Goal: Contribute content: Contribute content

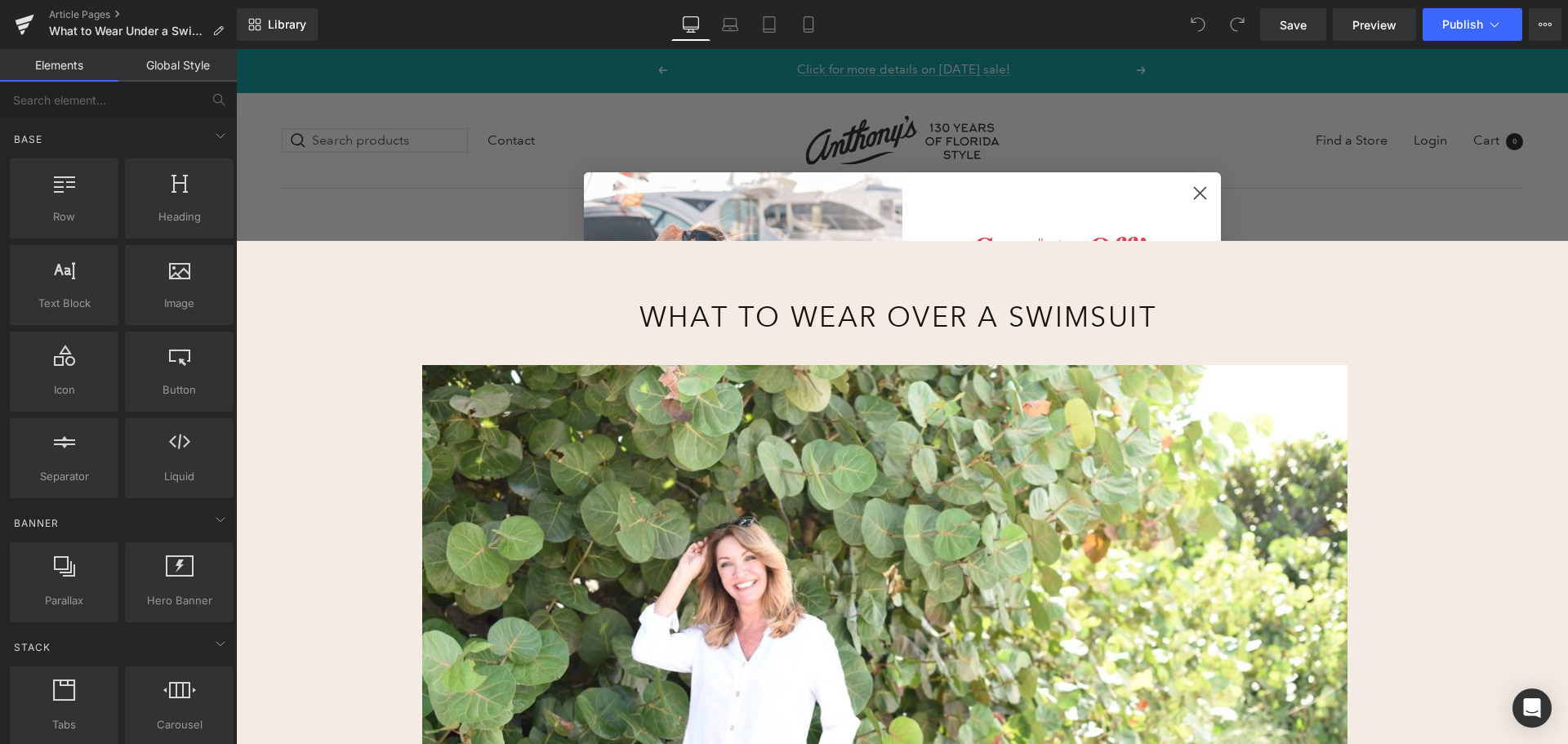
scroll to position [82, 0]
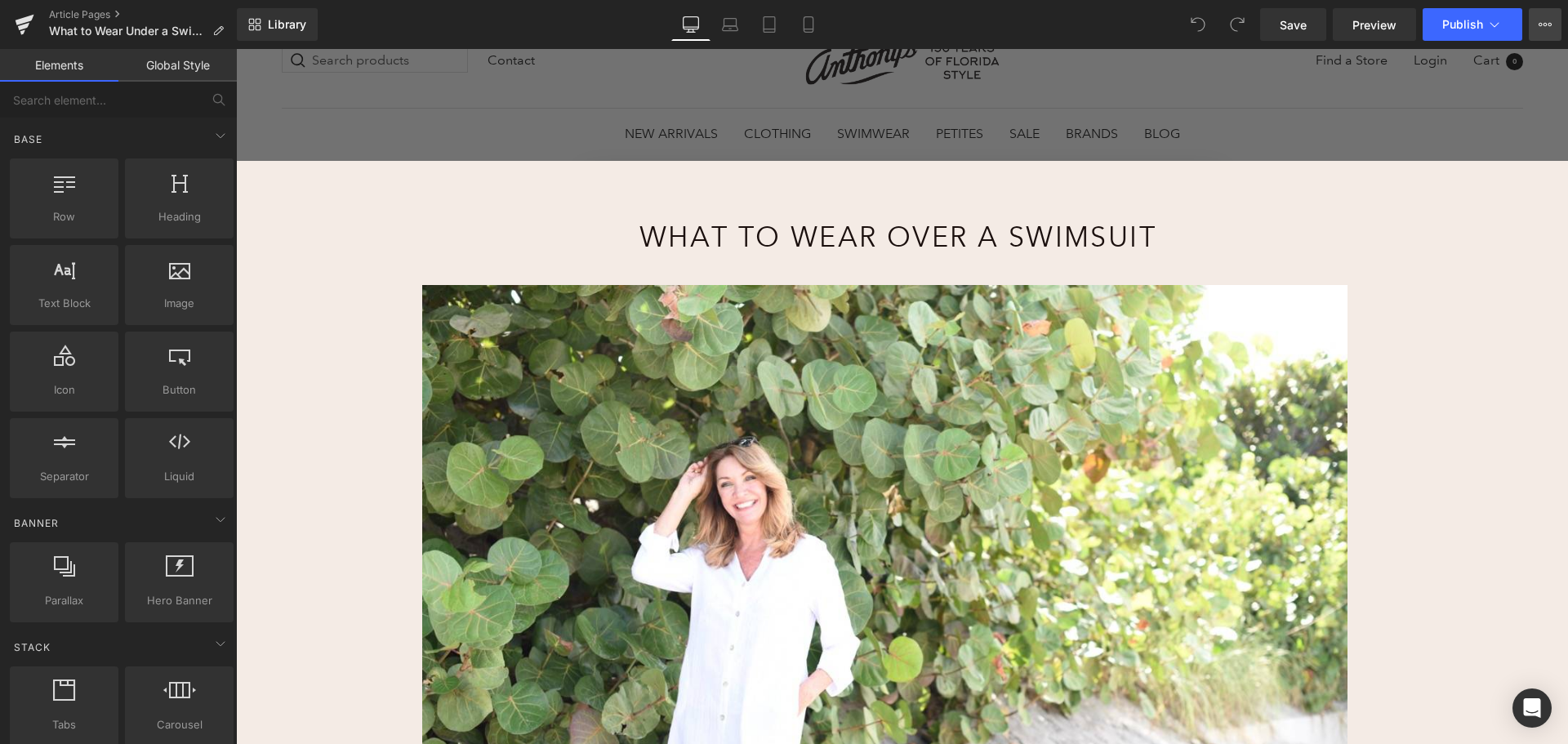
click at [1545, 23] on icon at bounding box center [1545, 25] width 4 height 4
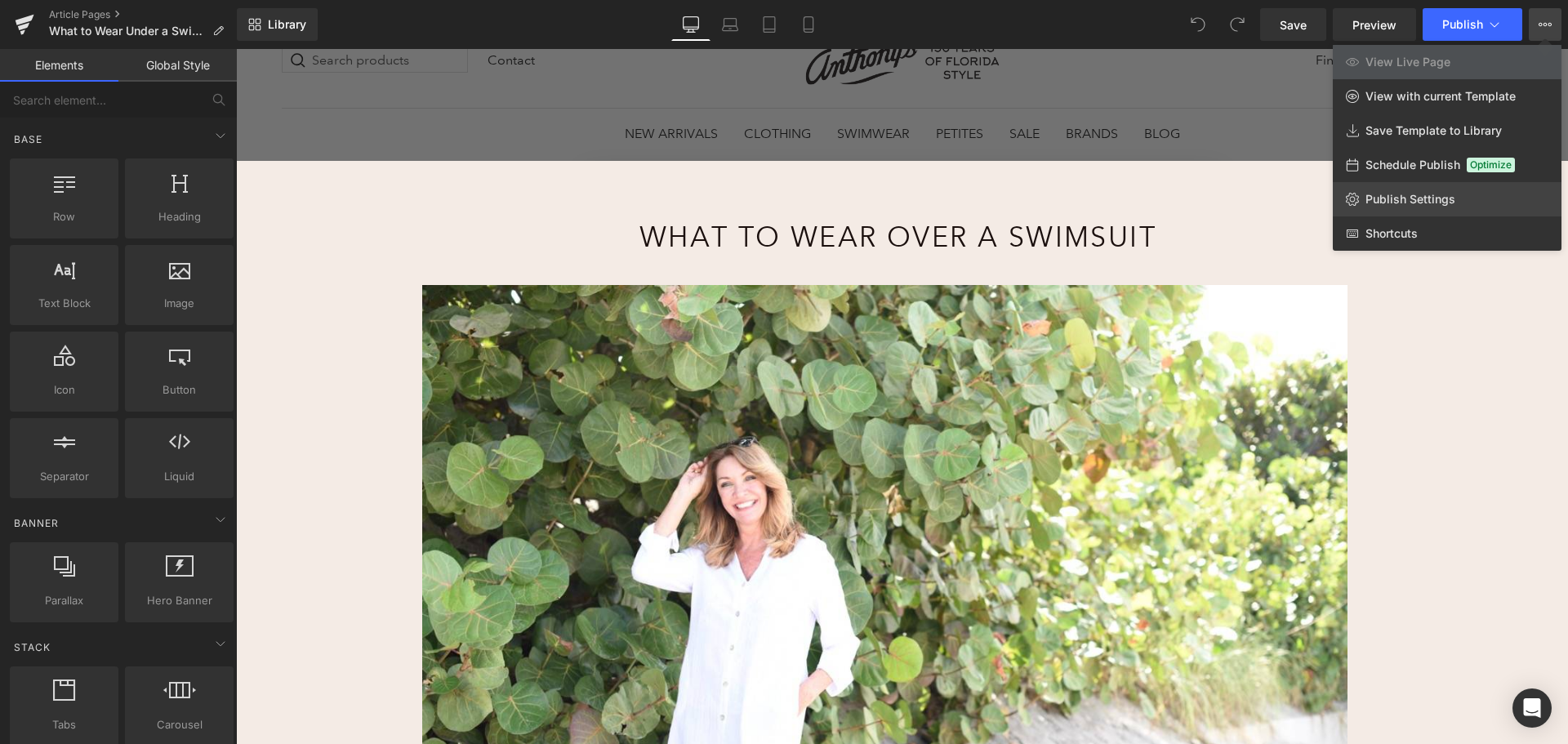
click at [1428, 199] on span "Publish Settings" at bounding box center [1410, 199] width 90 height 15
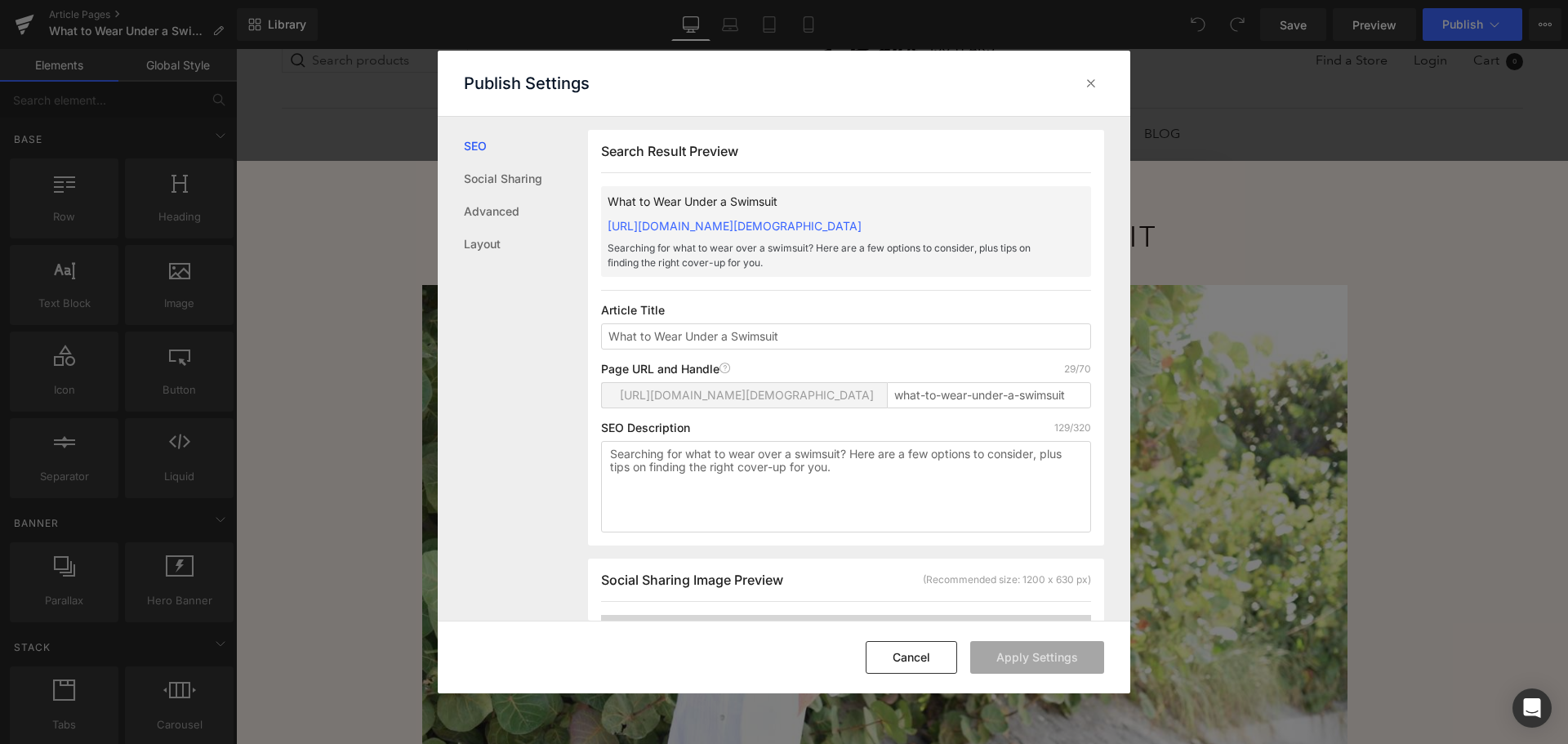
scroll to position [1, 0]
drag, startPoint x: 687, startPoint y: 352, endPoint x: 718, endPoint y: 352, distance: 31.0
click at [718, 349] on input "What to Wear Under a Swimsuit" at bounding box center [845, 335] width 490 height 26
type input "What to Wear Over a Swimsuit"
drag, startPoint x: 972, startPoint y: 415, endPoint x: 1001, endPoint y: 415, distance: 29.0
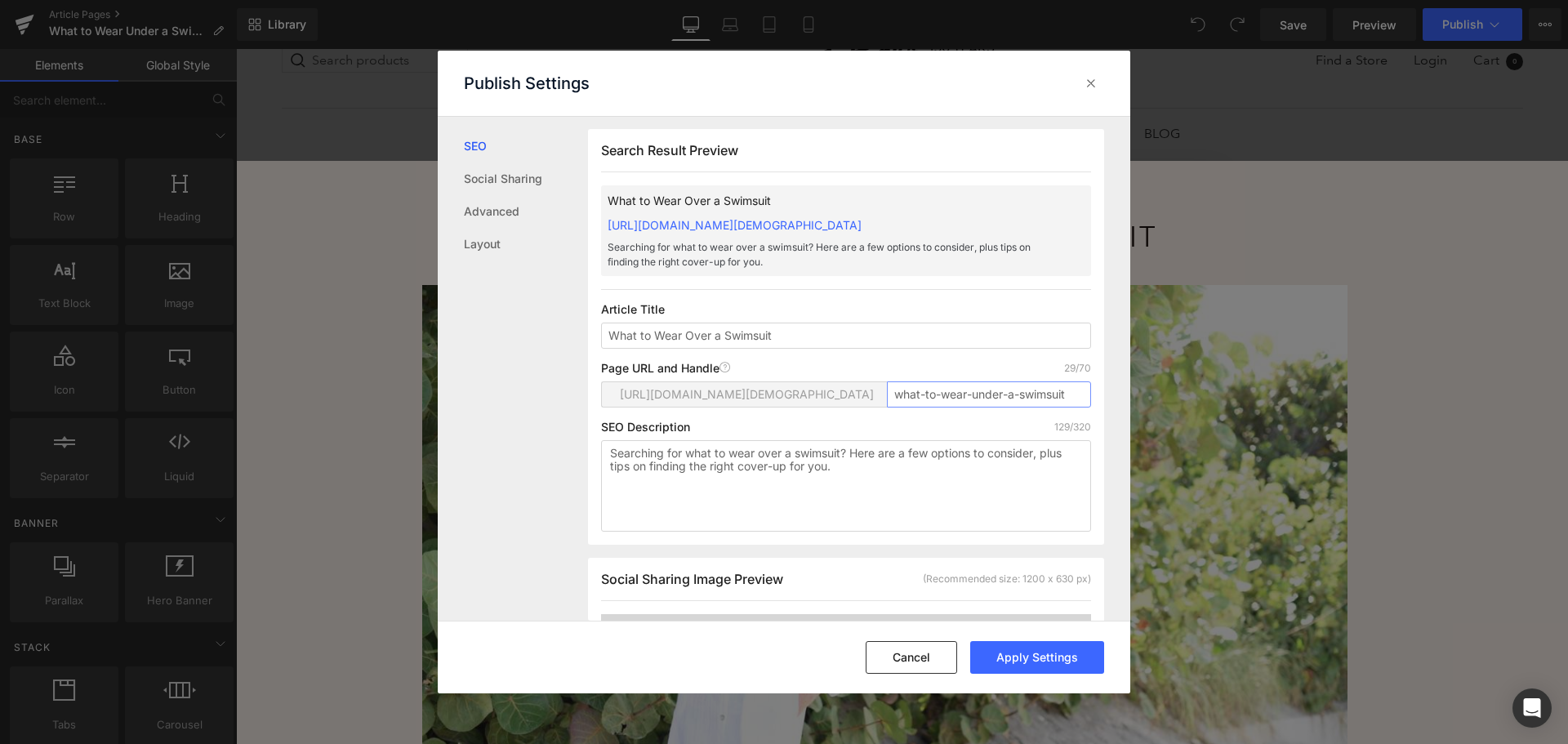
click at [1001, 408] on input "what-to-wear-under-a-swimsuit" at bounding box center [989, 394] width 204 height 26
click at [998, 433] on div "SEO Description 129/320" at bounding box center [845, 427] width 490 height 13
drag, startPoint x: 998, startPoint y: 411, endPoint x: 1012, endPoint y: 410, distance: 14.0
click at [1012, 408] on input "what-to-wear-over-a-swimsuit" at bounding box center [989, 394] width 204 height 26
click at [1048, 404] on input "what-to-wear-over-swimsuit" at bounding box center [989, 394] width 204 height 26
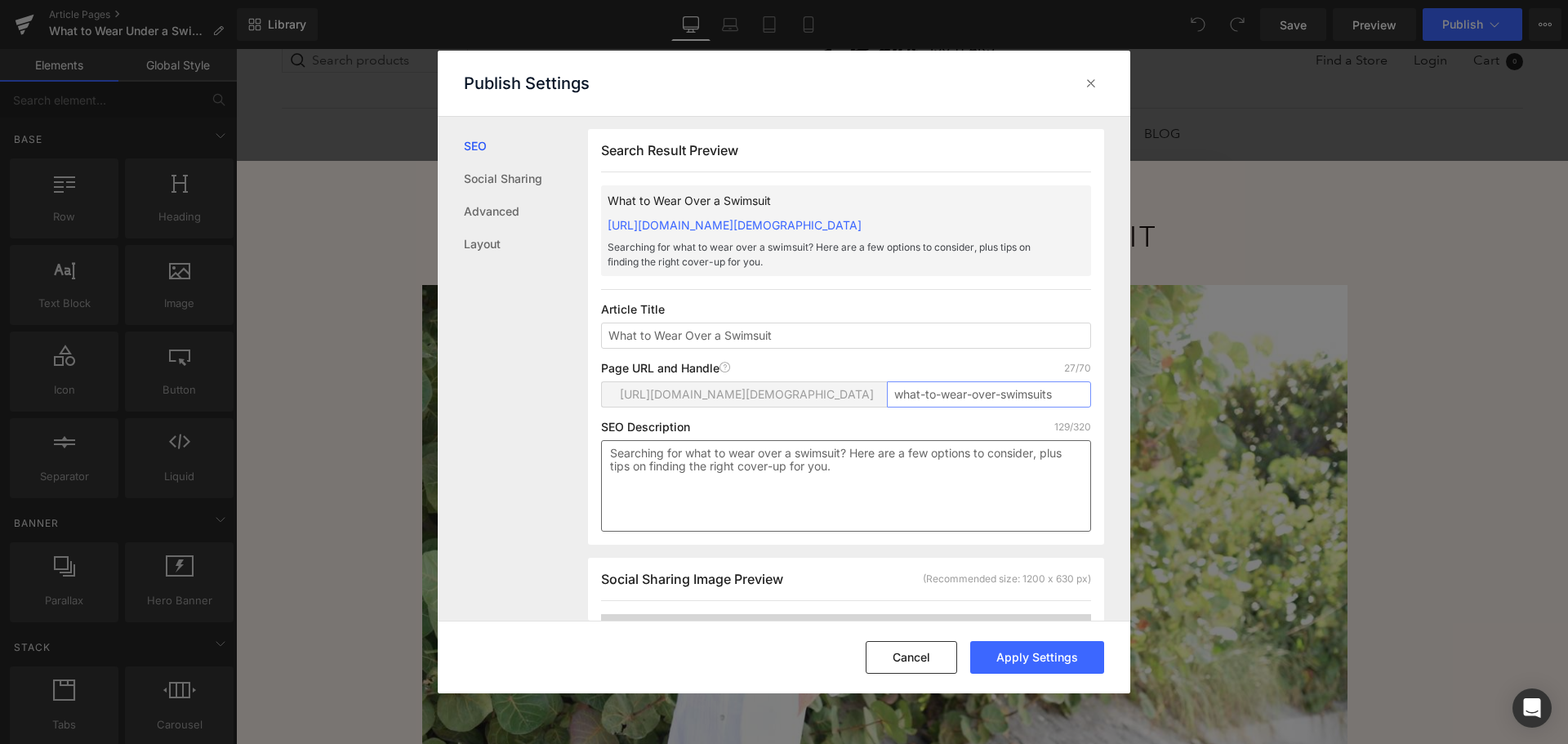
type input "what-to-wear-over-swimsuits"
click at [888, 501] on textarea "Searching for what to wear over a swimsuit? Here are a few options to consider,…" at bounding box center [845, 486] width 490 height 92
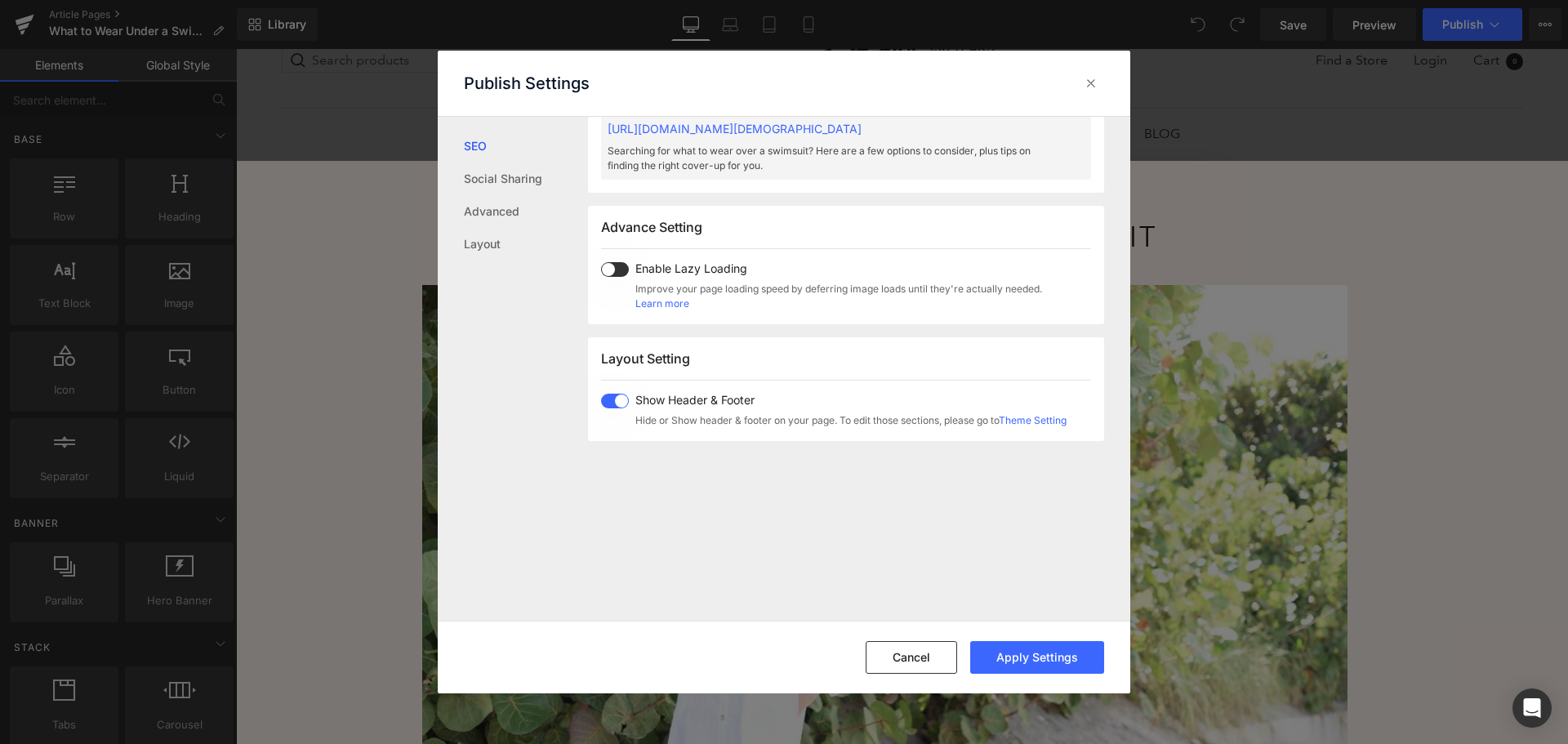
scroll to position [629, 0]
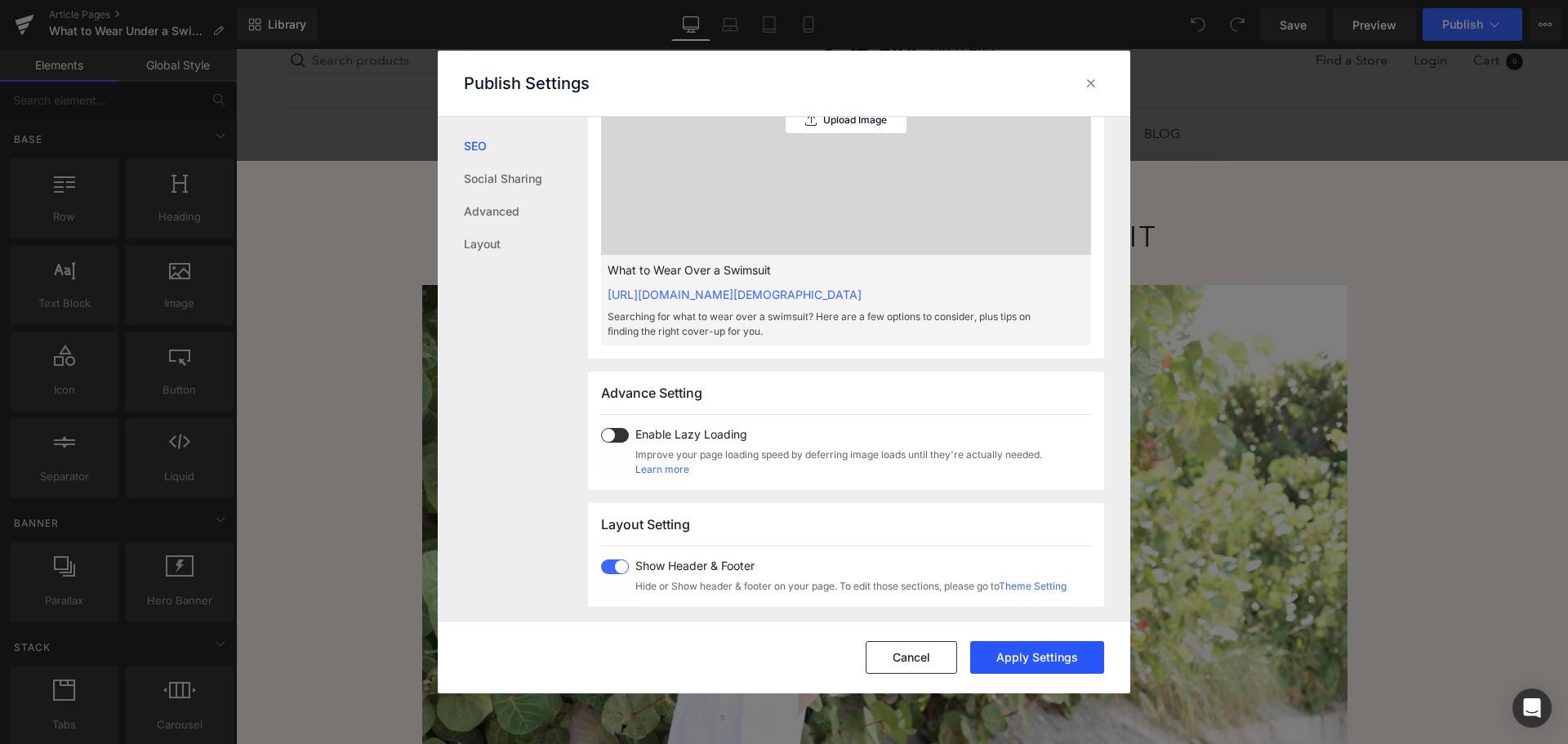
click at [1004, 663] on button "Apply Settings" at bounding box center [1037, 657] width 133 height 33
drag, startPoint x: 1095, startPoint y: 79, endPoint x: 898, endPoint y: 31, distance: 202.8
click at [1095, 79] on icon at bounding box center [1091, 83] width 16 height 16
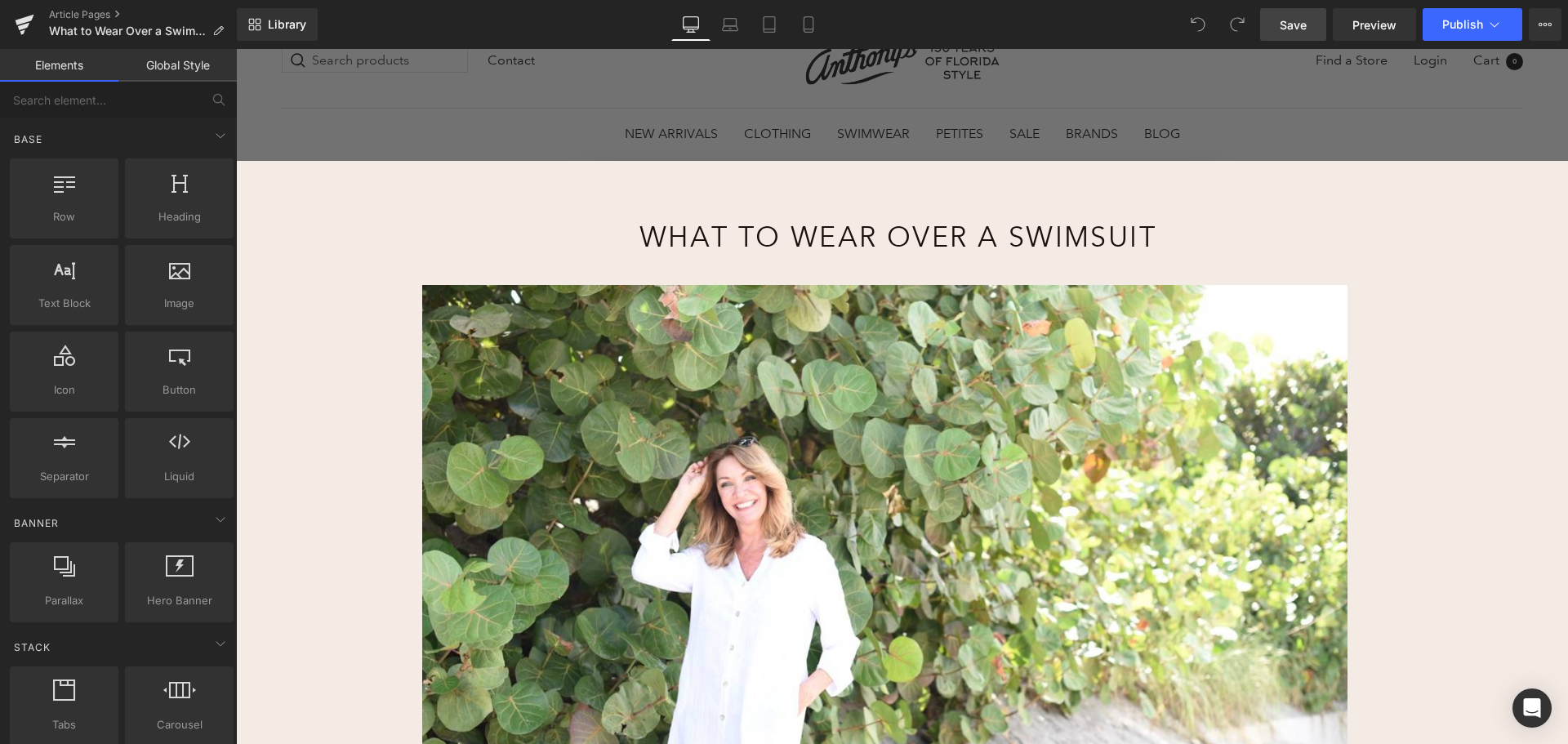
click at [1309, 23] on link "Save" at bounding box center [1293, 24] width 66 height 33
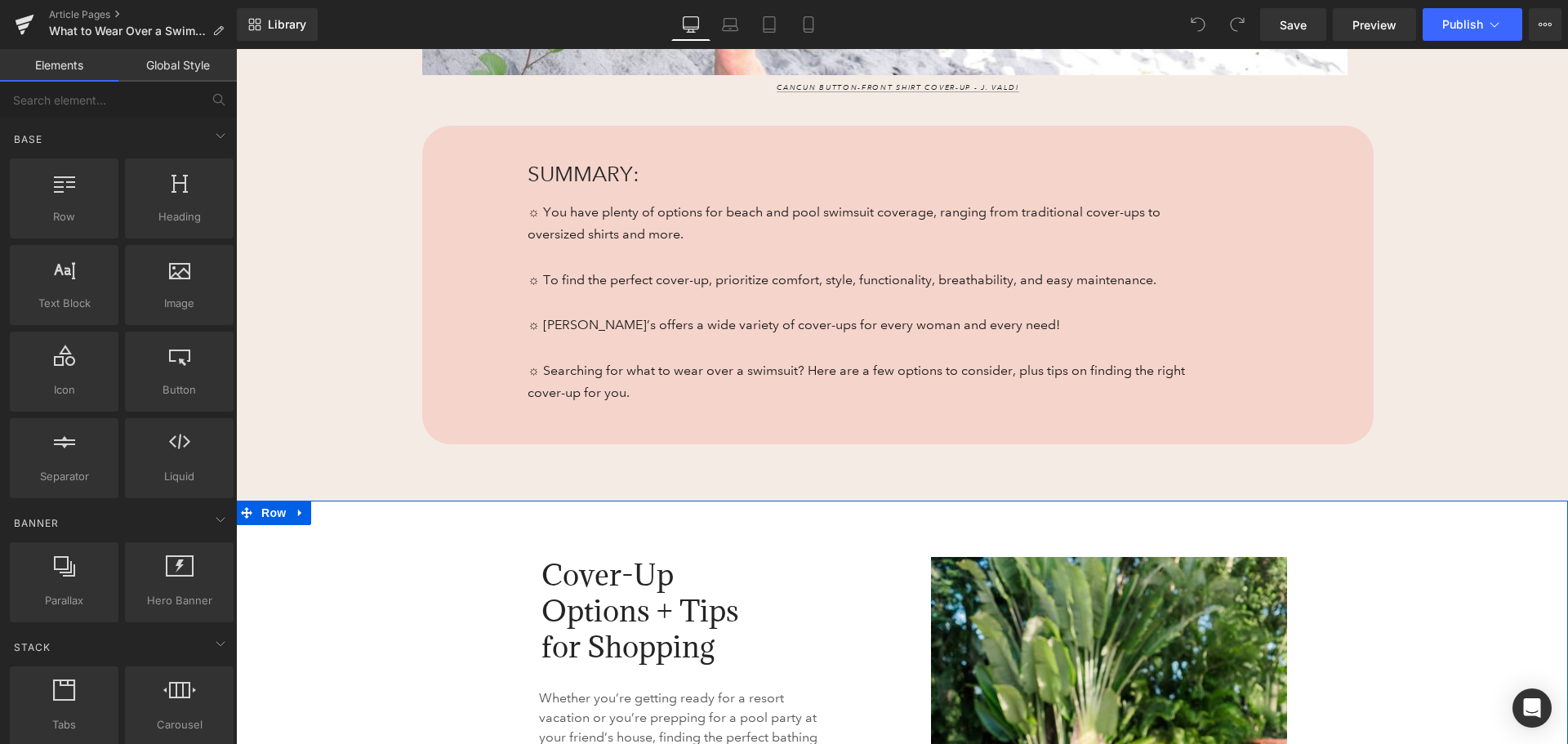
scroll to position [898, 0]
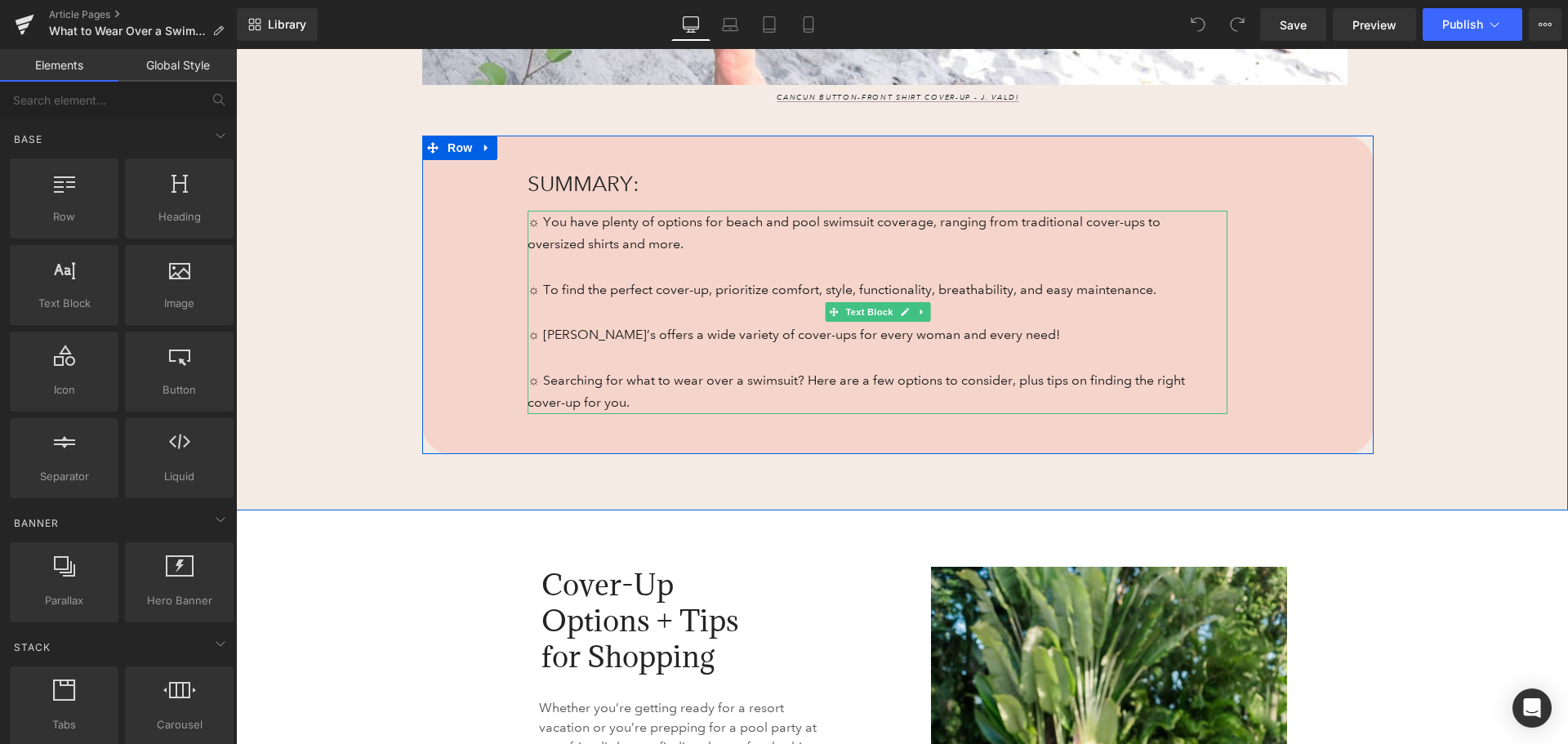
click at [529, 386] on p "☼ [PERSON_NAME]’s offers a wide variety of cover-ups for every woman and every …" at bounding box center [866, 368] width 676 height 91
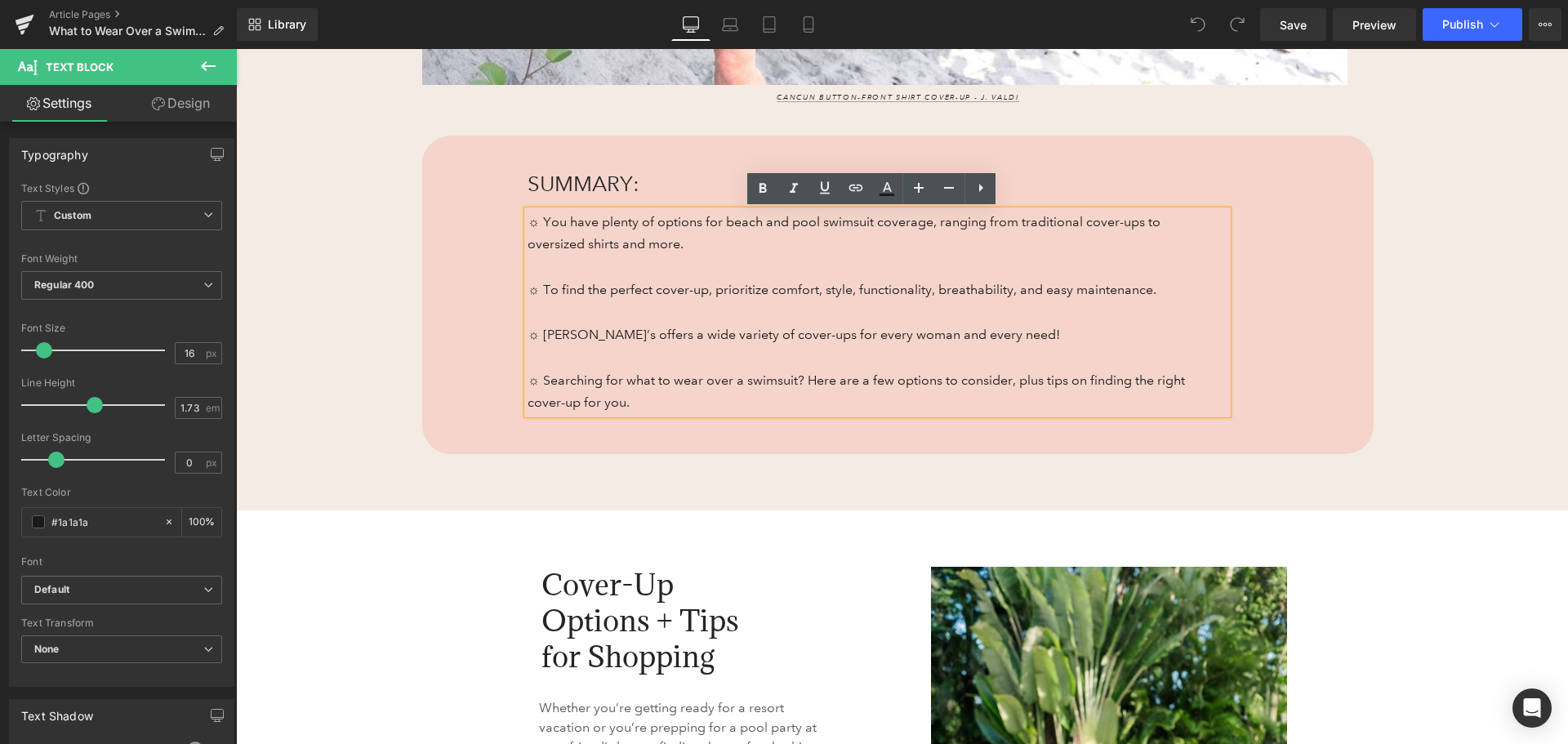
click at [529, 386] on p "☼ [PERSON_NAME]’s offers a wide variety of cover-ups for every woman and every …" at bounding box center [866, 368] width 676 height 91
click at [528, 380] on div "☼ You have plenty of options for beach and pool swimsuit coverage, ranging from…" at bounding box center [877, 312] width 699 height 203
drag, startPoint x: 520, startPoint y: 380, endPoint x: 540, endPoint y: 382, distance: 20.1
click at [540, 382] on div "☼ You have plenty of options for beach and pool swimsuit coverage, ranging from…" at bounding box center [877, 312] width 699 height 203
click at [635, 407] on p "☼ [PERSON_NAME]’s offers a wide variety of cover-ups for every woman and every …" at bounding box center [866, 368] width 676 height 91
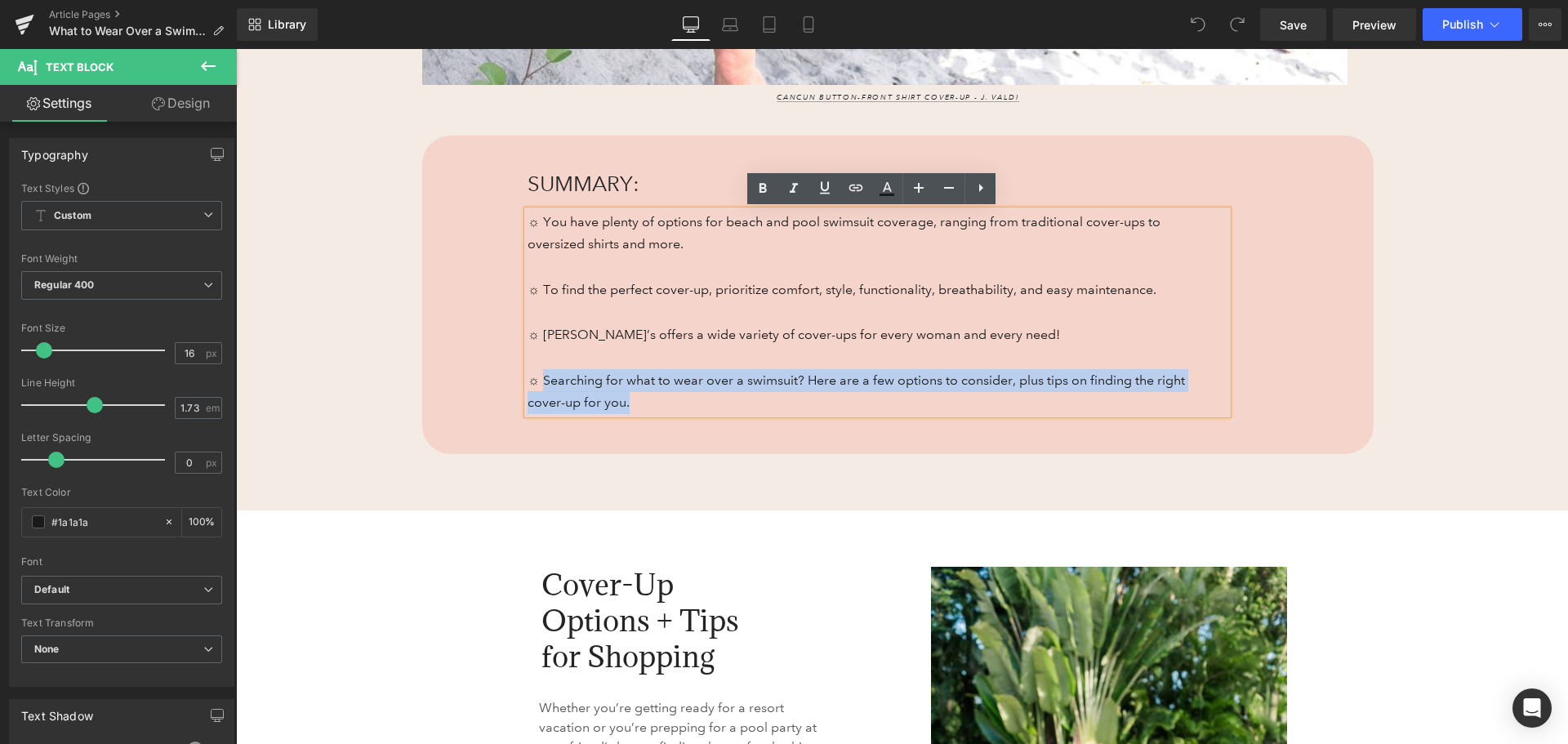
drag, startPoint x: 620, startPoint y: 405, endPoint x: 538, endPoint y: 380, distance: 85.7
click at [538, 380] on p "☼ [PERSON_NAME]’s offers a wide variety of cover-ups for every woman and every …" at bounding box center [866, 368] width 676 height 91
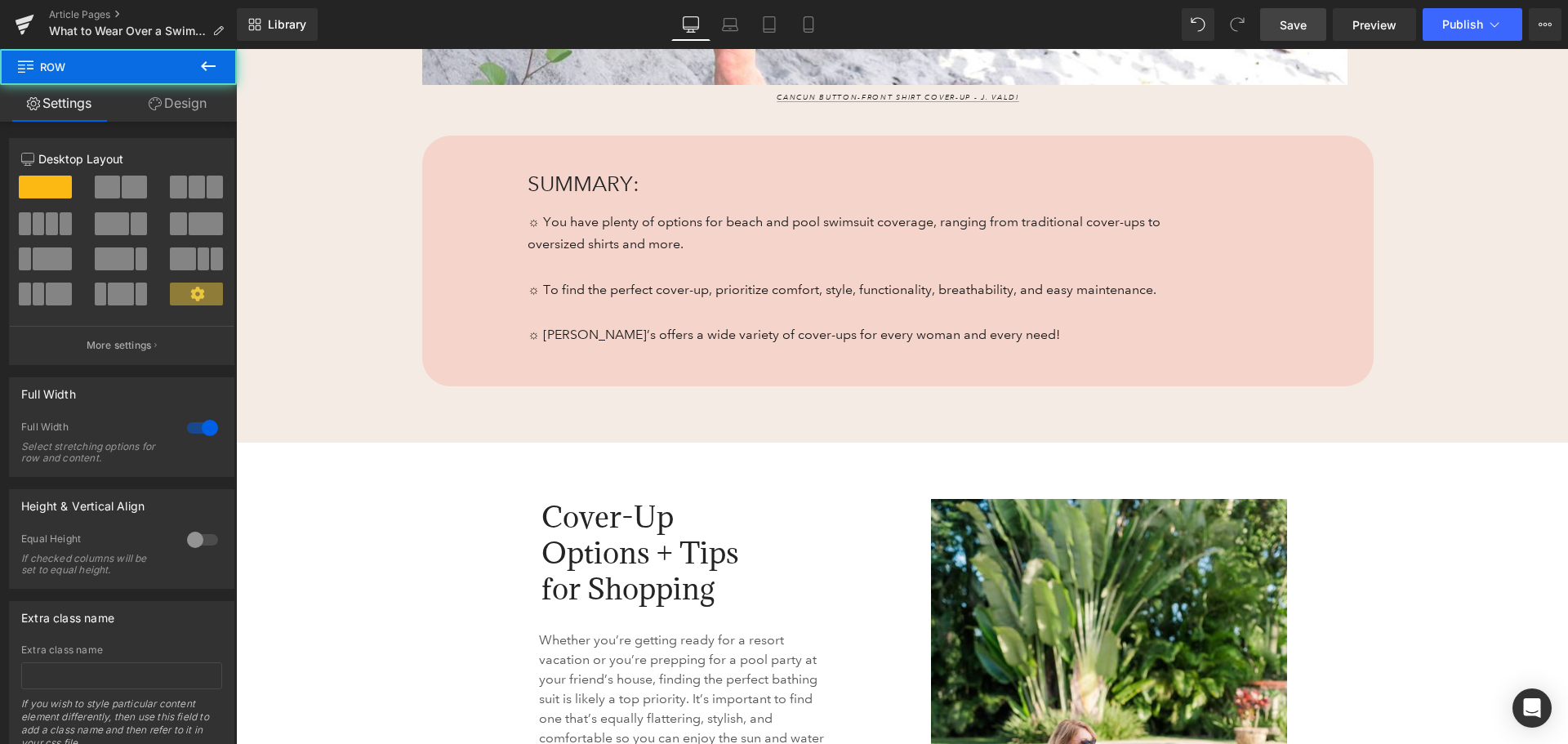
click at [1294, 18] on span "Save" at bounding box center [1293, 24] width 27 height 17
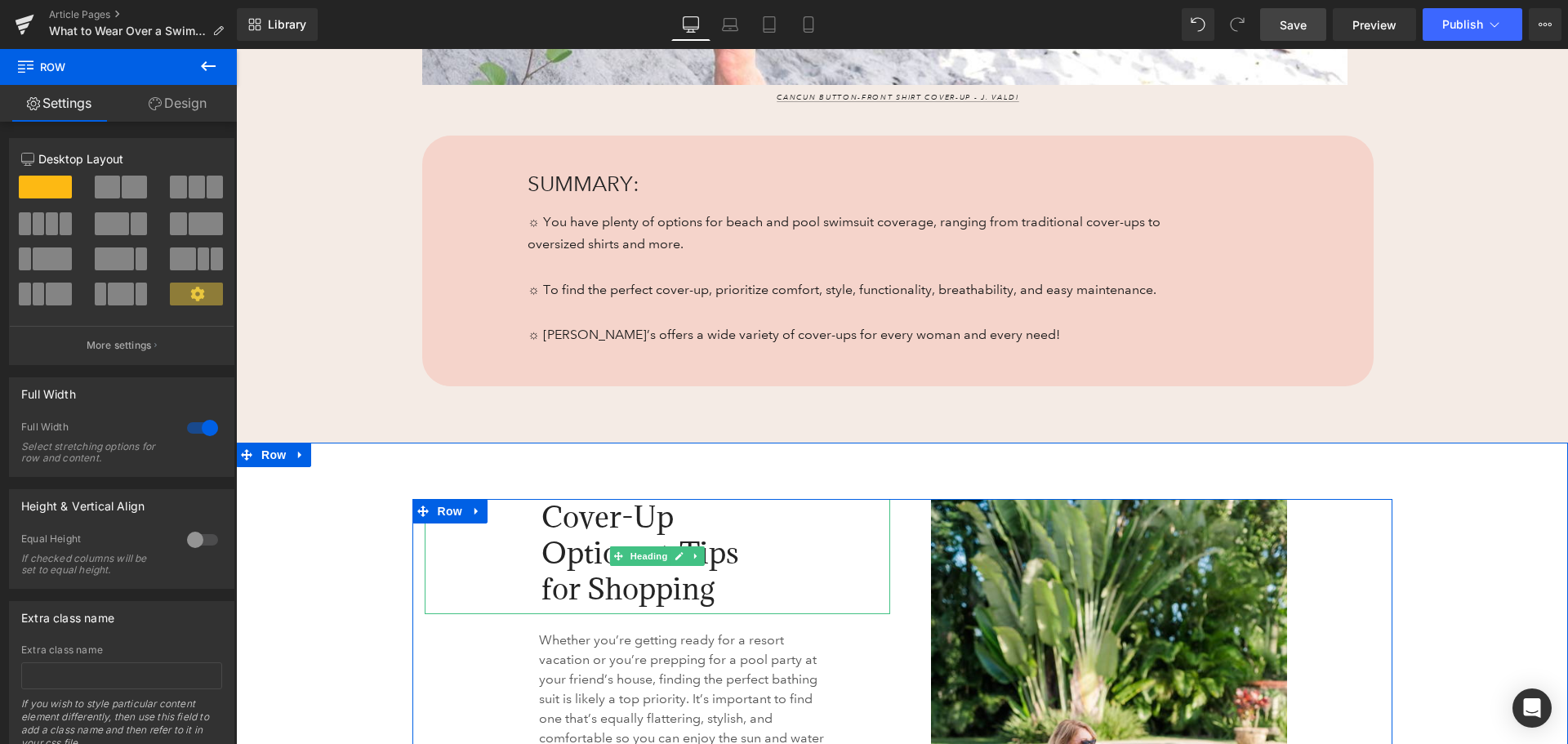
click at [555, 557] on span "Cover-Up Options + Tips for Shopping" at bounding box center [640, 553] width 198 height 109
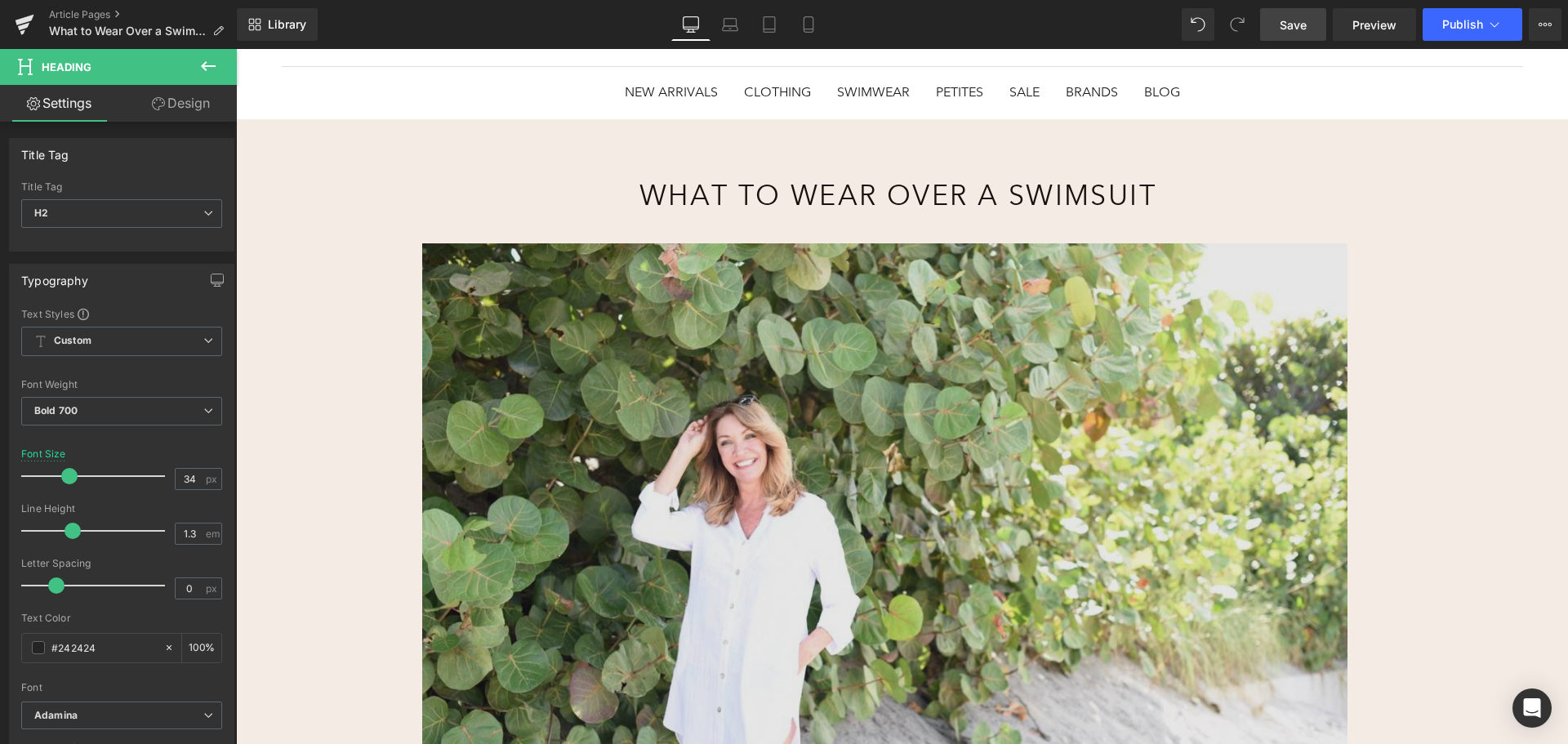
scroll to position [0, 0]
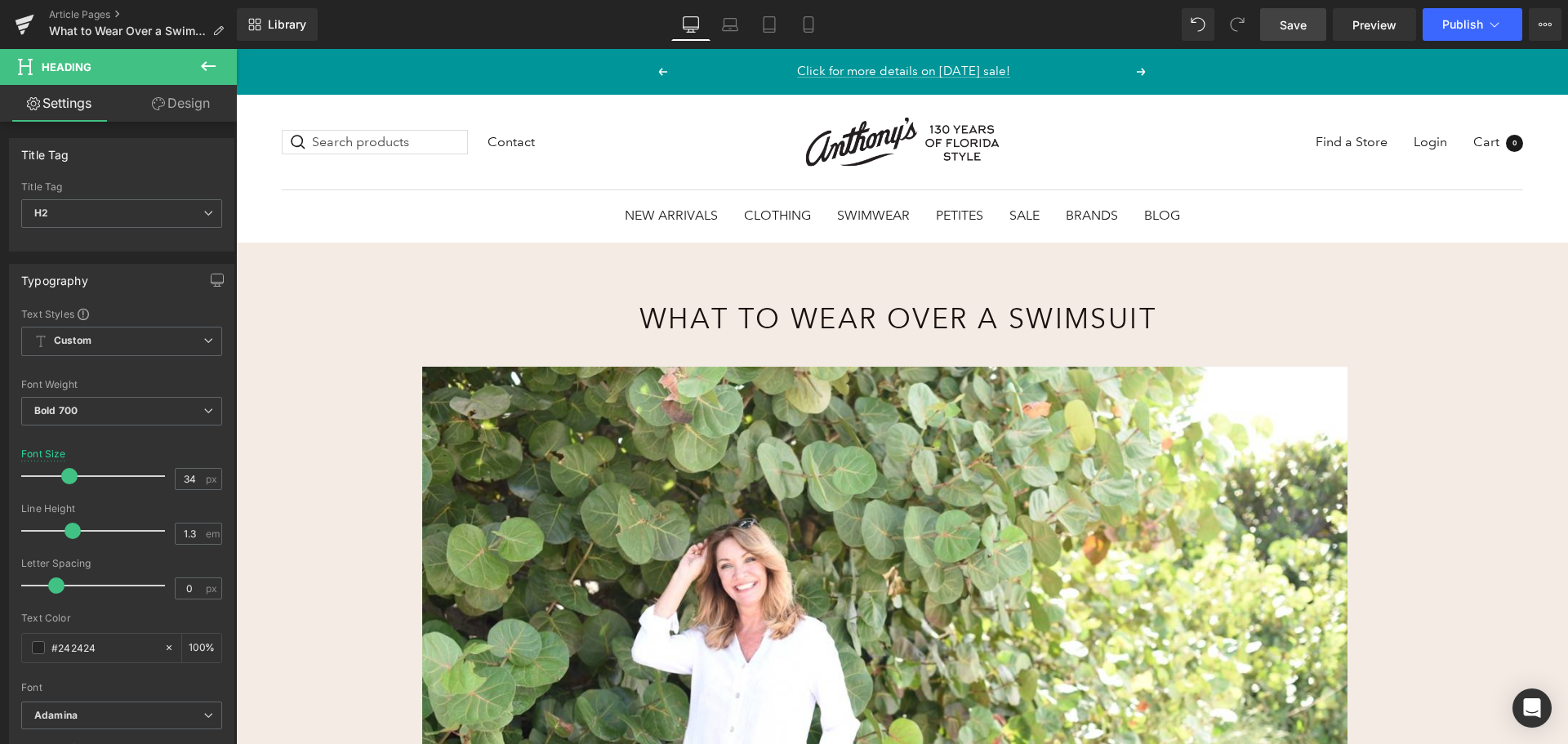
click at [778, 319] on h1 "What to Wear Over a Swimsuit" at bounding box center [897, 319] width 672 height 39
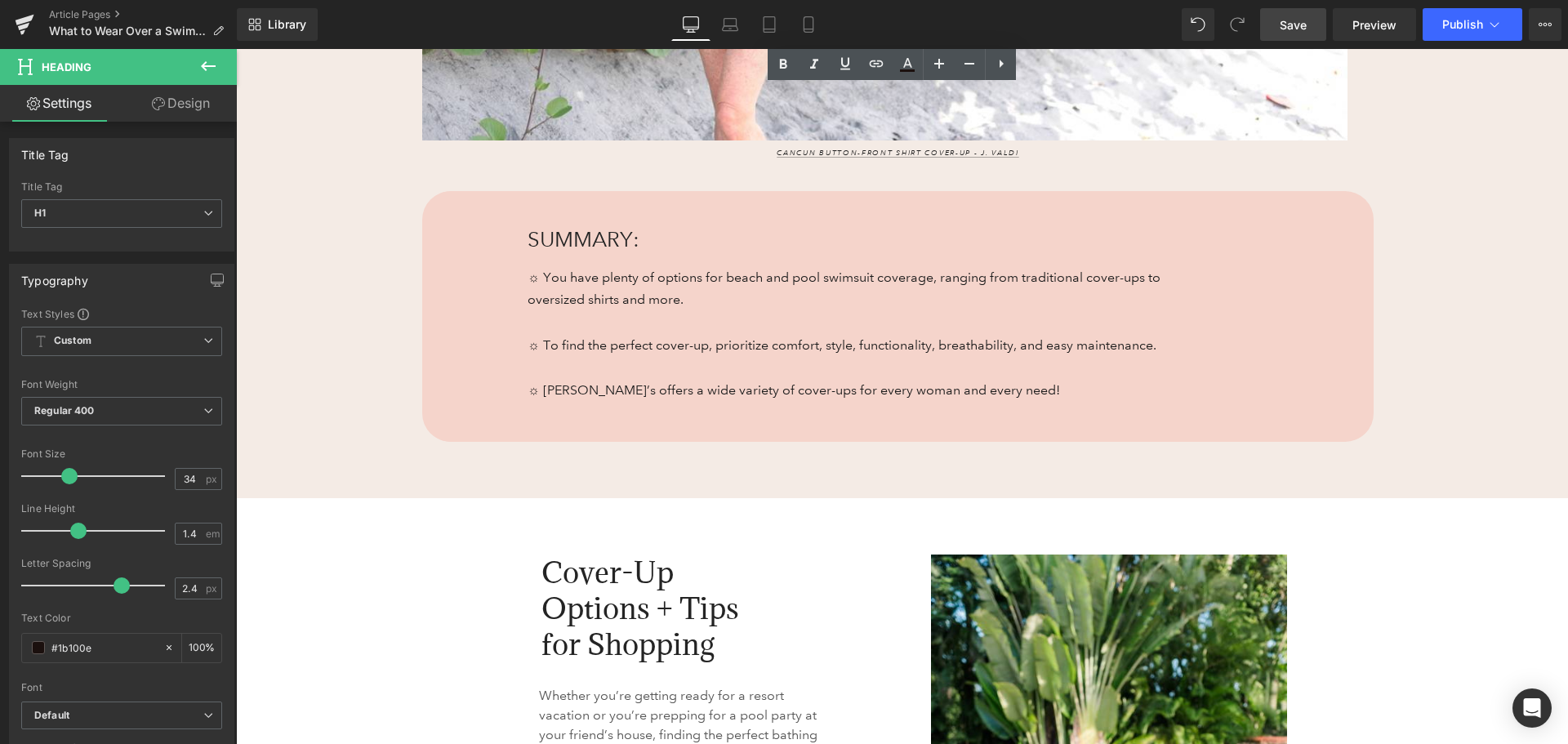
scroll to position [980, 0]
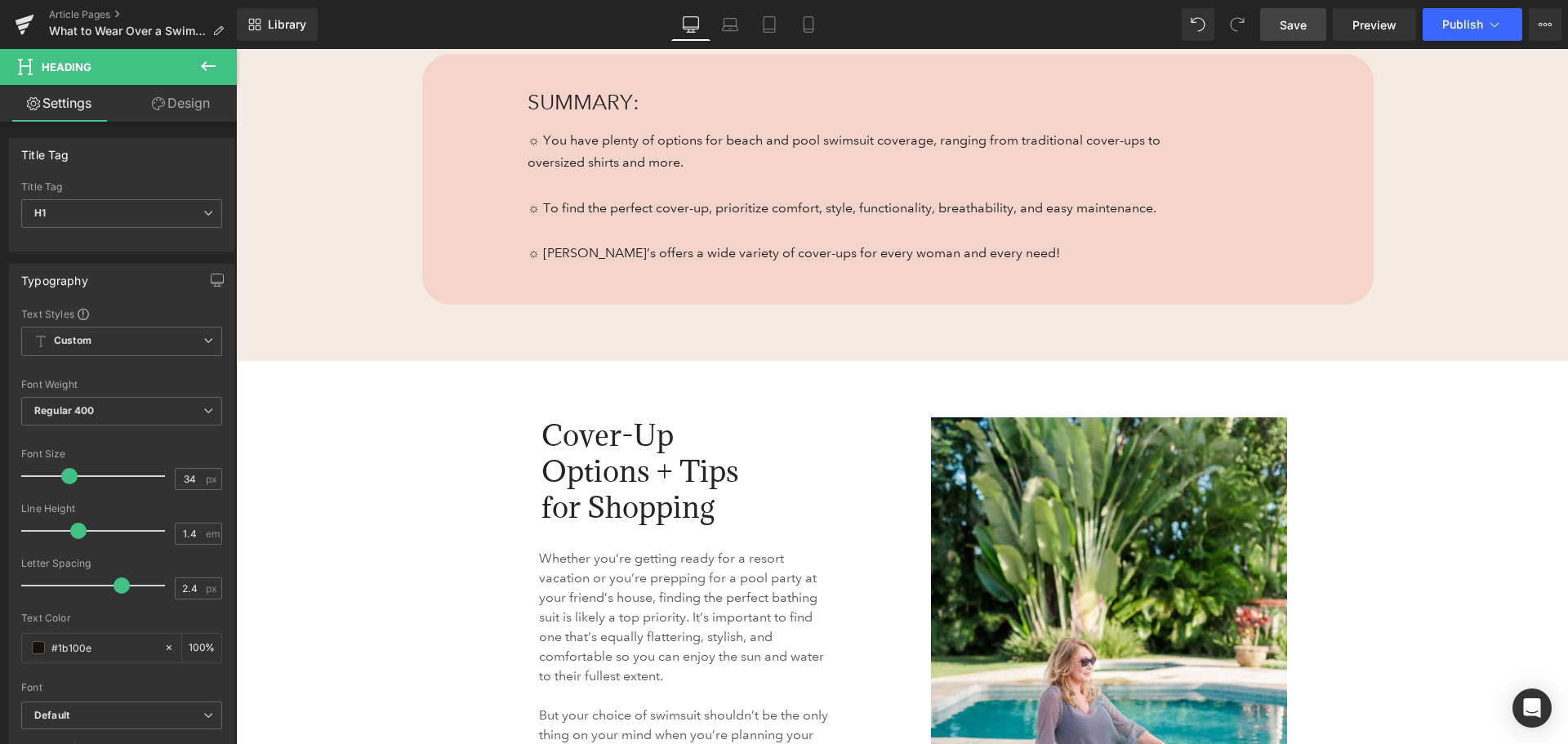
click at [200, 68] on icon at bounding box center [208, 66] width 20 height 20
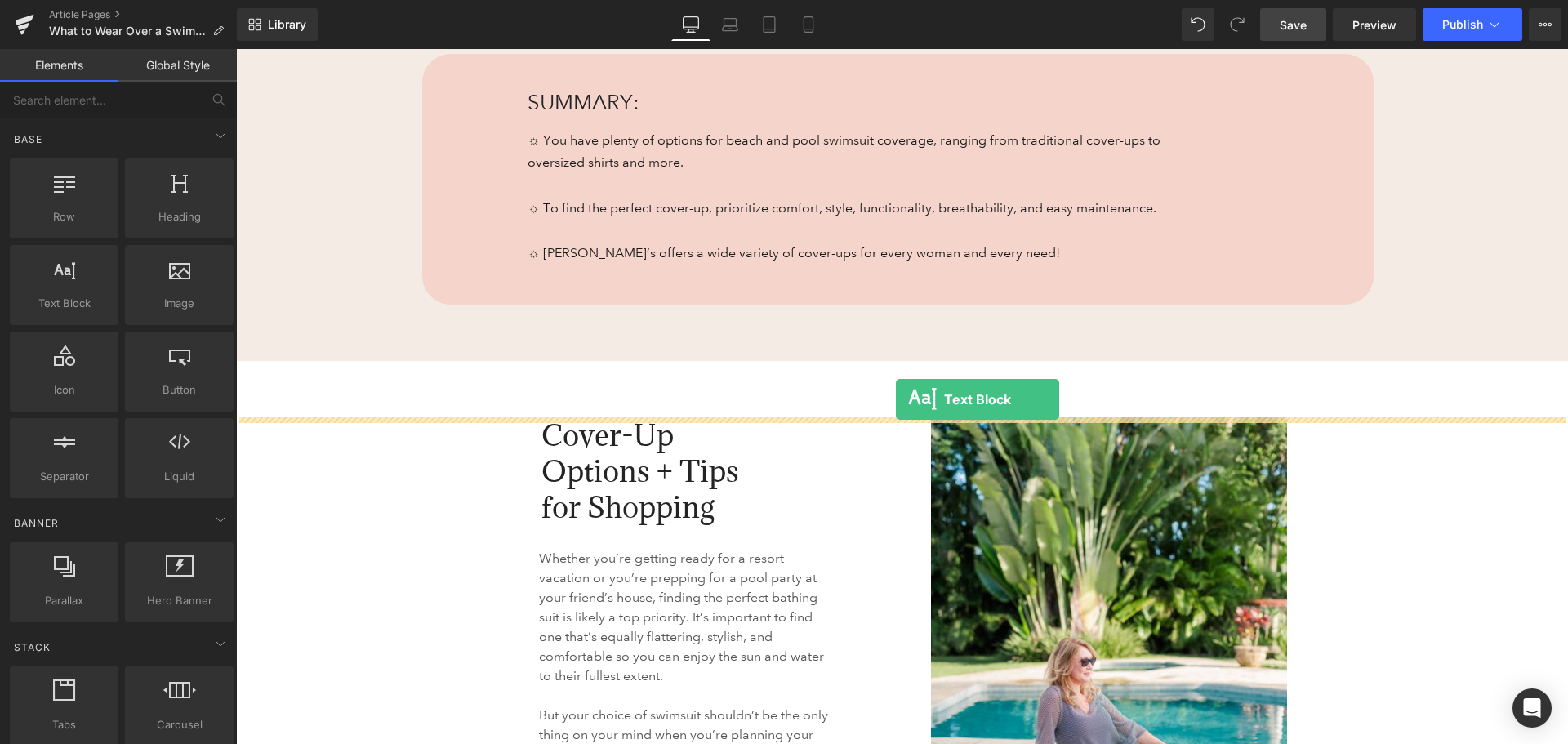
drag, startPoint x: 312, startPoint y: 336, endPoint x: 896, endPoint y: 400, distance: 587.5
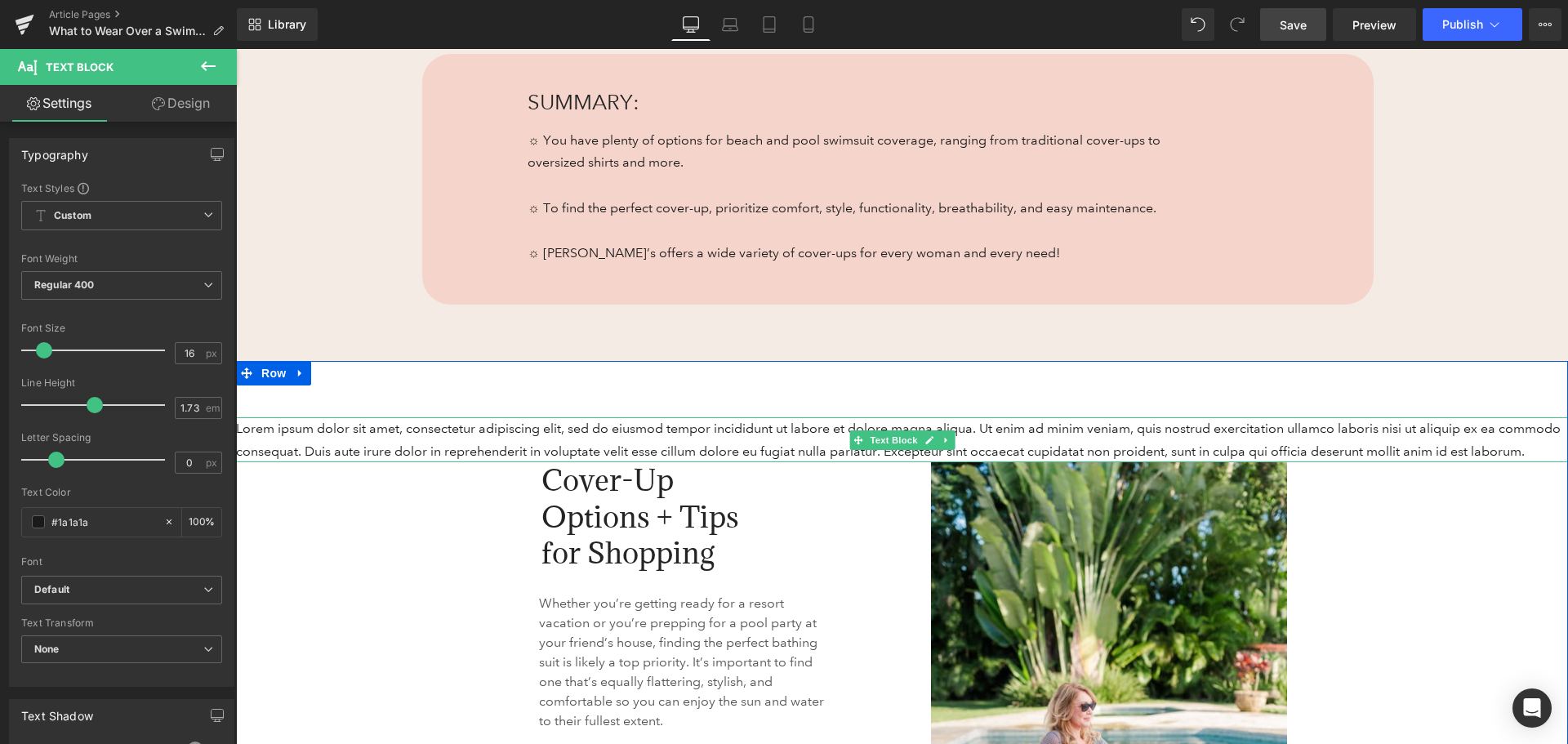
click at [389, 440] on p "Lorem ipsum dolor sit amet, consectetur adipiscing elit, sed do eiusmod tempor …" at bounding box center [901, 440] width 1332 height 44
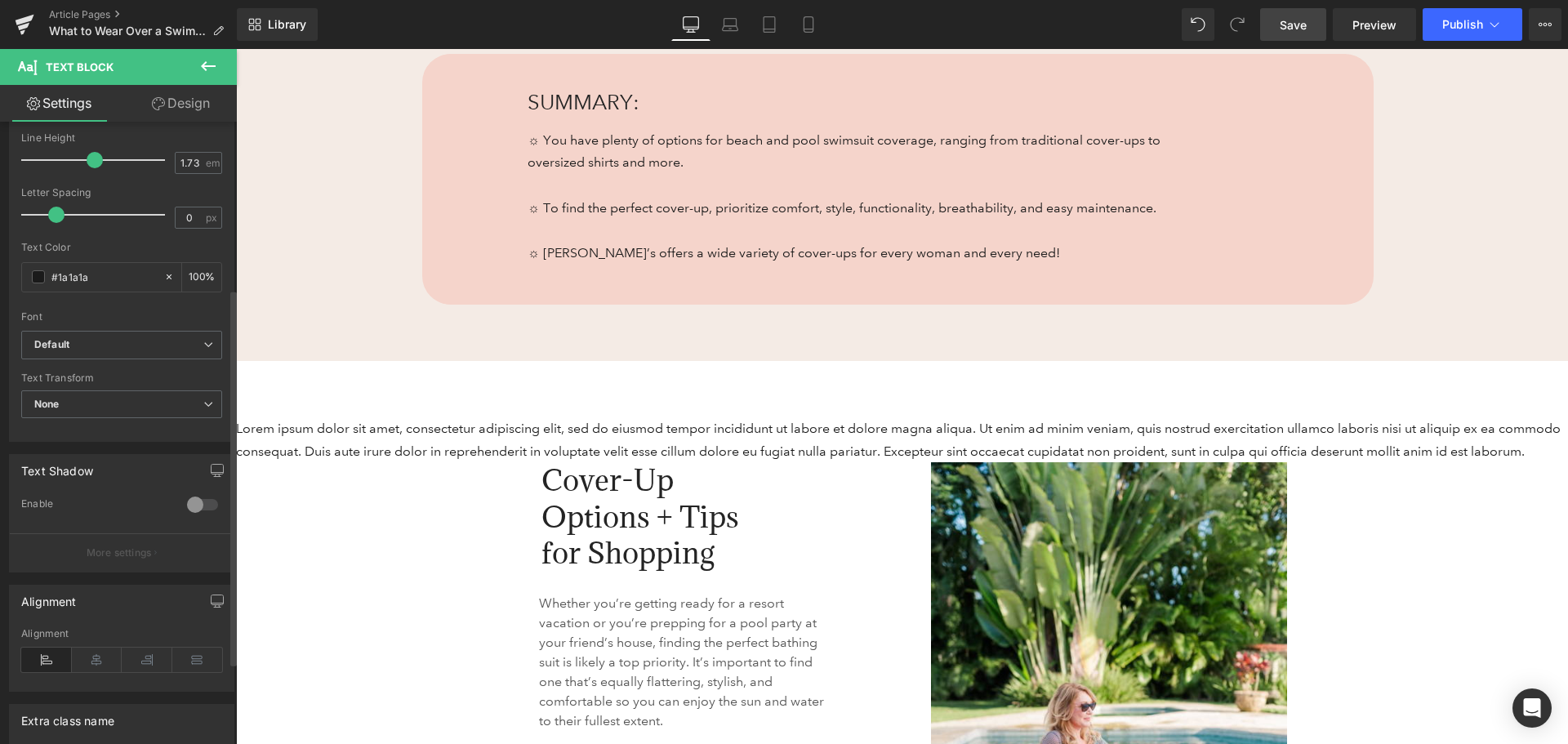
scroll to position [408, 0]
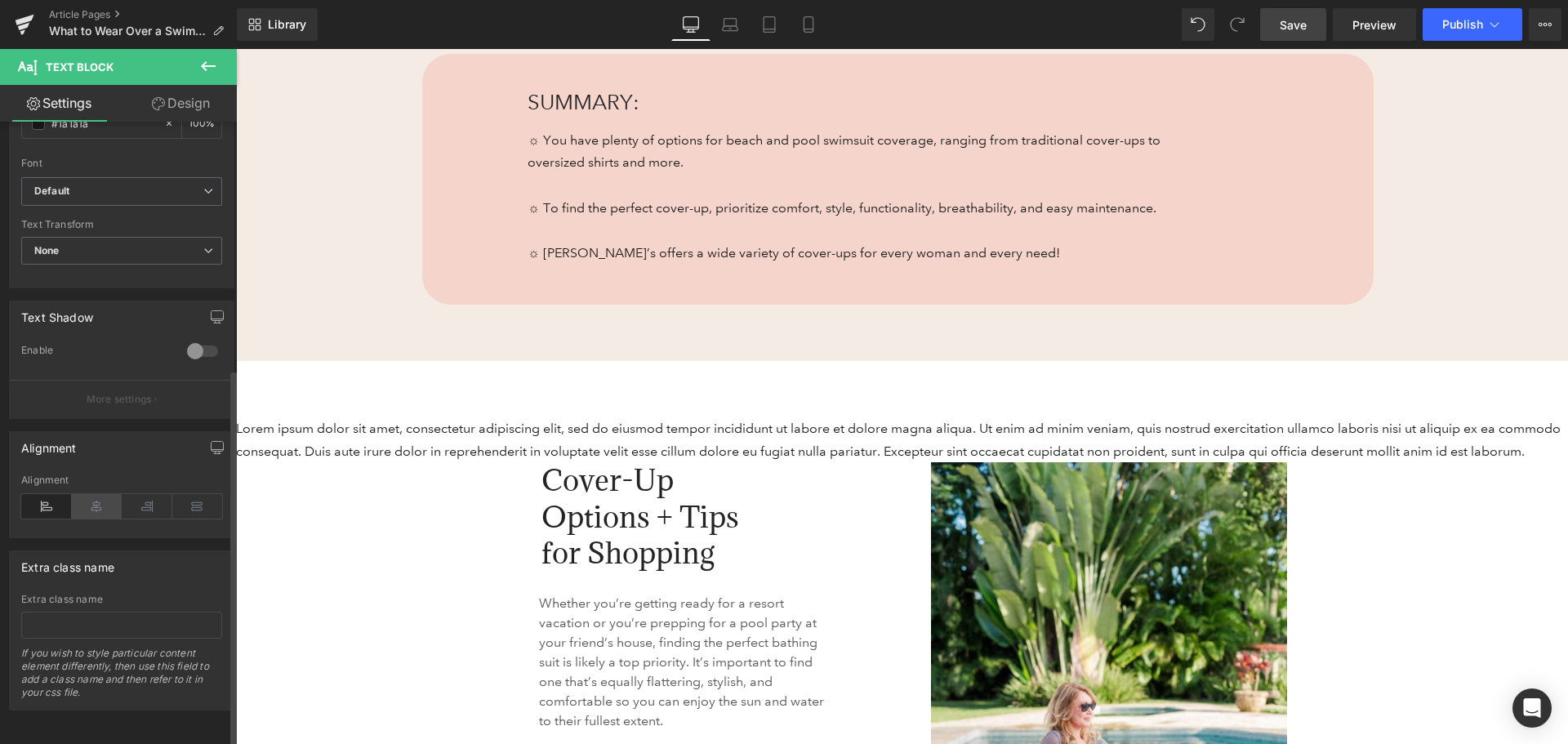
click at [90, 494] on icon at bounding box center [97, 506] width 51 height 25
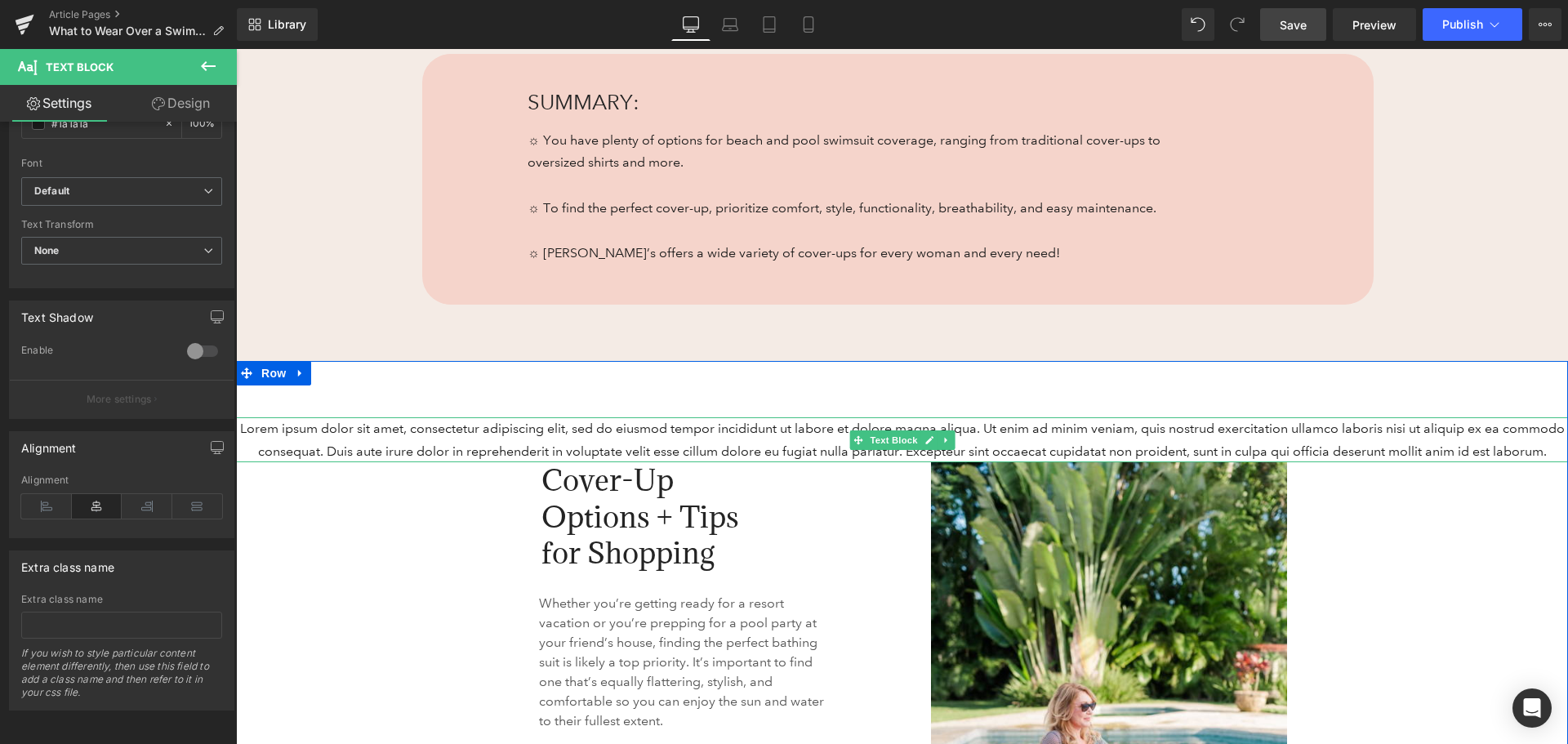
click at [857, 433] on span at bounding box center [857, 441] width 17 height 20
click at [779, 435] on p "Lorem ipsum dolor sit amet, consectetur adipiscing elit, sed do eiusmod tempor …" at bounding box center [901, 440] width 1332 height 44
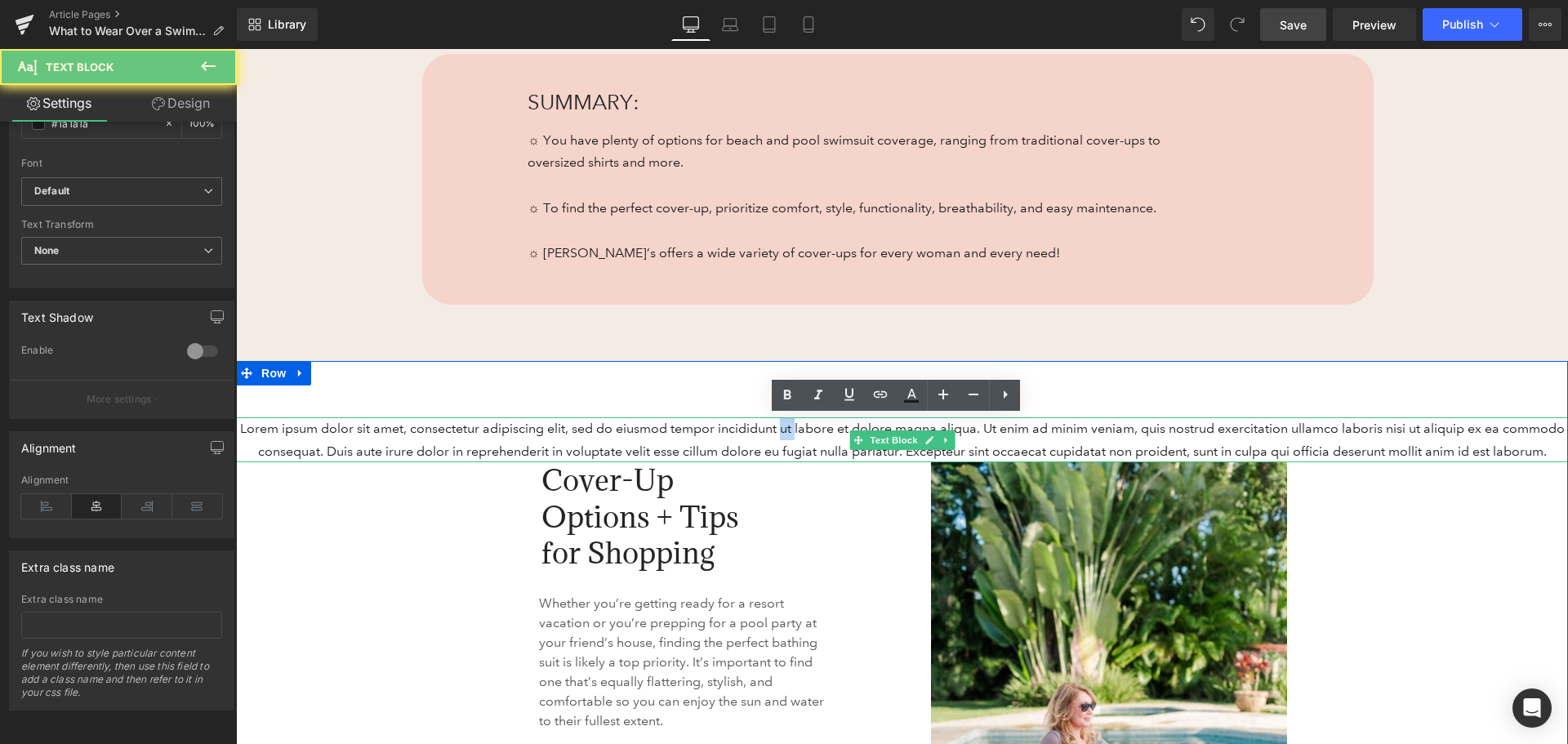
click at [779, 435] on p "Lorem ipsum dolor sit amet, consectetur adipiscing elit, sed do eiusmod tempor …" at bounding box center [901, 440] width 1332 height 44
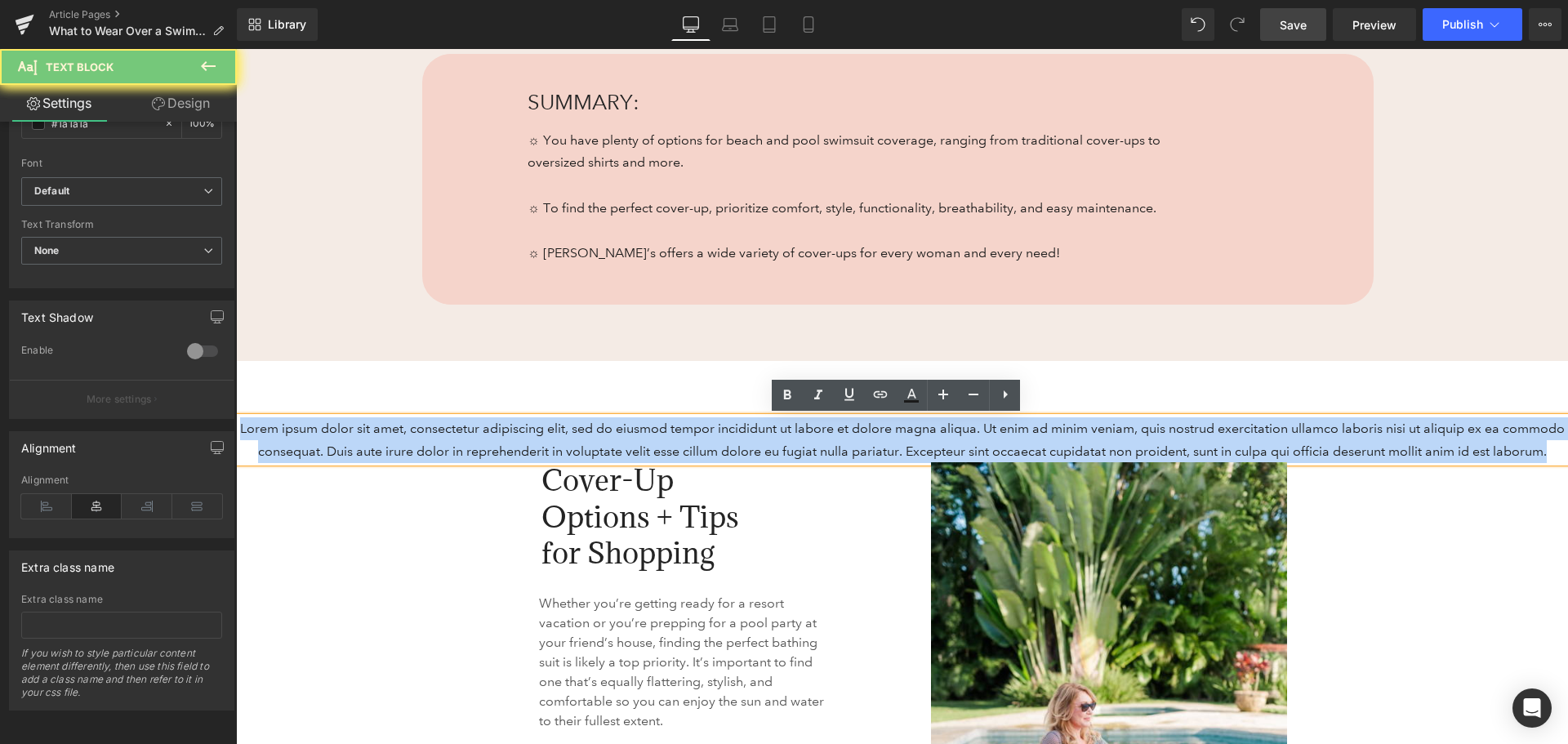
click at [779, 435] on p "Lorem ipsum dolor sit amet, consectetur adipiscing elit, sed do eiusmod tempor …" at bounding box center [901, 440] width 1332 height 44
click at [612, 434] on p "Lorem ipsum dolor sit amet, consectetur adipiscing elit, sed do eiusmod tempor …" at bounding box center [901, 440] width 1332 height 44
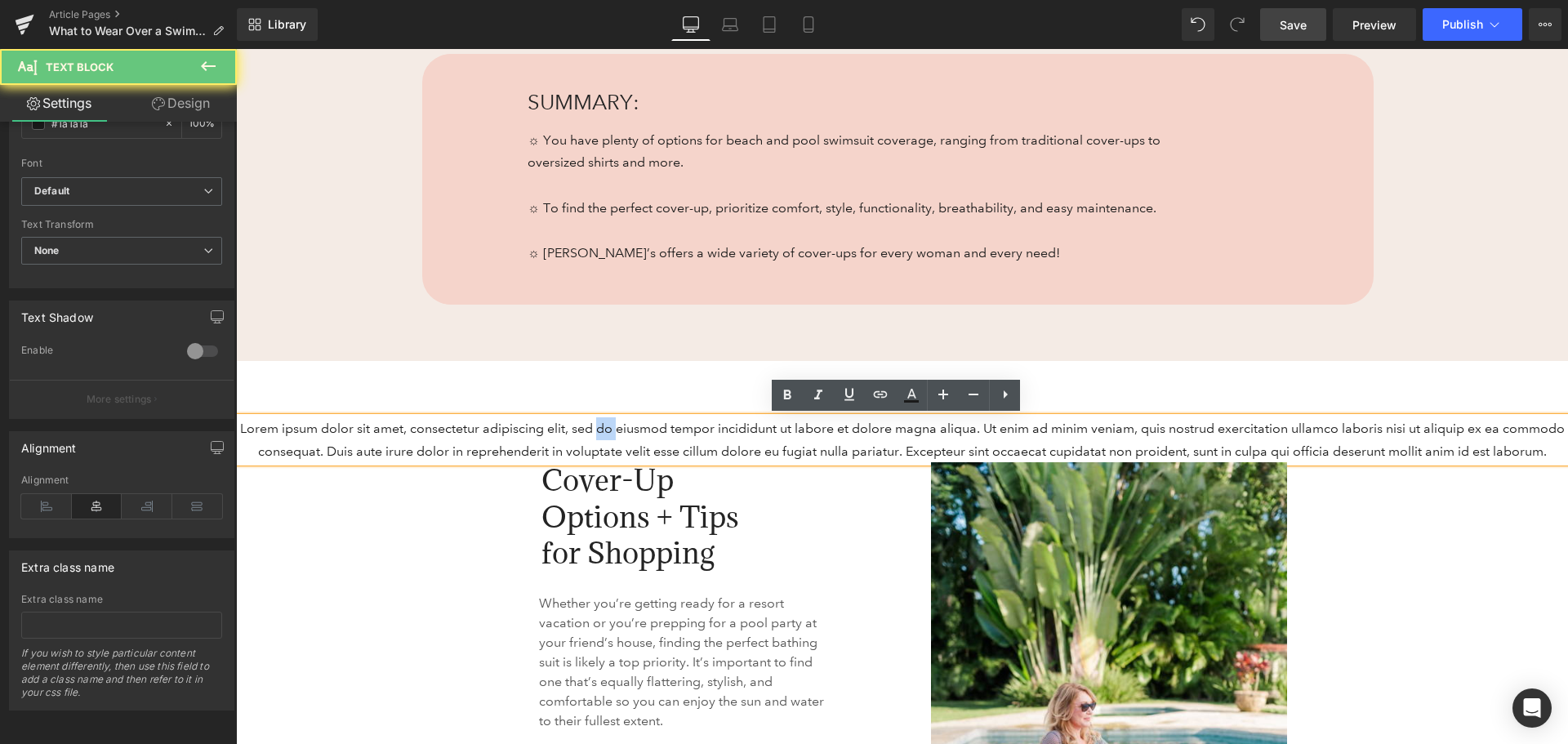
click at [612, 434] on p "Lorem ipsum dolor sit amet, consectetur adipiscing elit, sed do eiusmod tempor …" at bounding box center [901, 440] width 1332 height 44
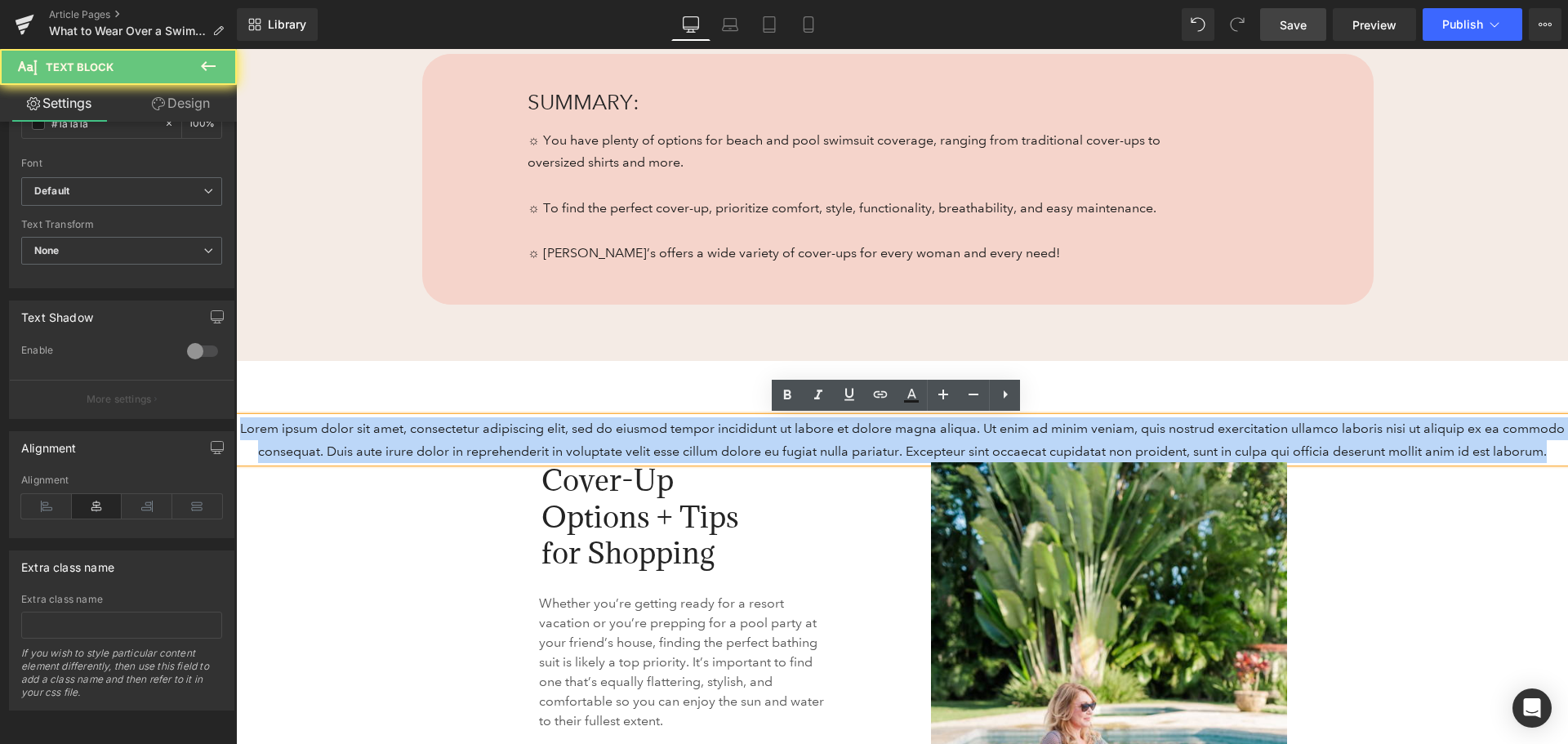
click at [612, 434] on p "Lorem ipsum dolor sit amet, consectetur adipiscing elit, sed do eiusmod tempor …" at bounding box center [901, 440] width 1332 height 44
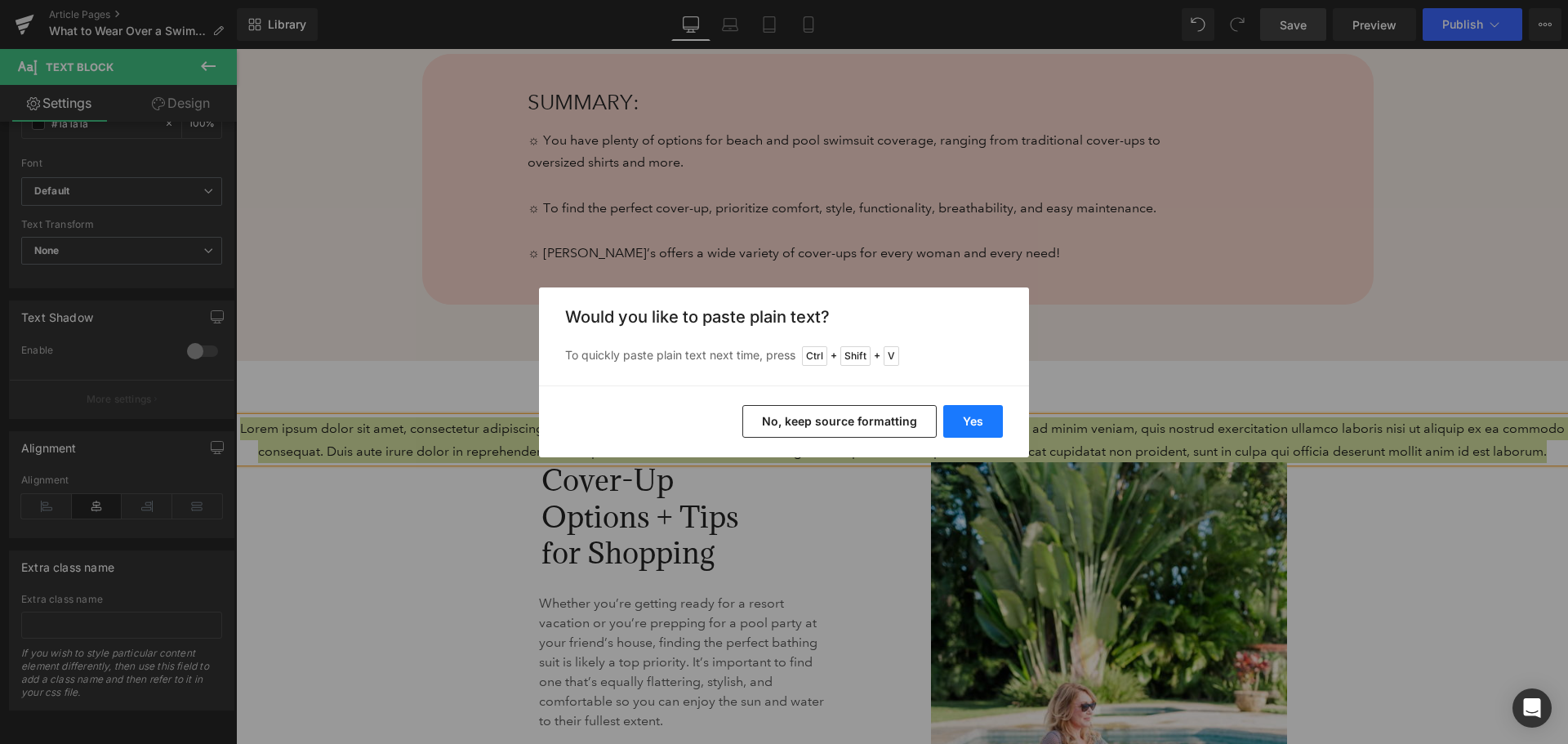
click at [964, 423] on button "Yes" at bounding box center [973, 421] width 60 height 33
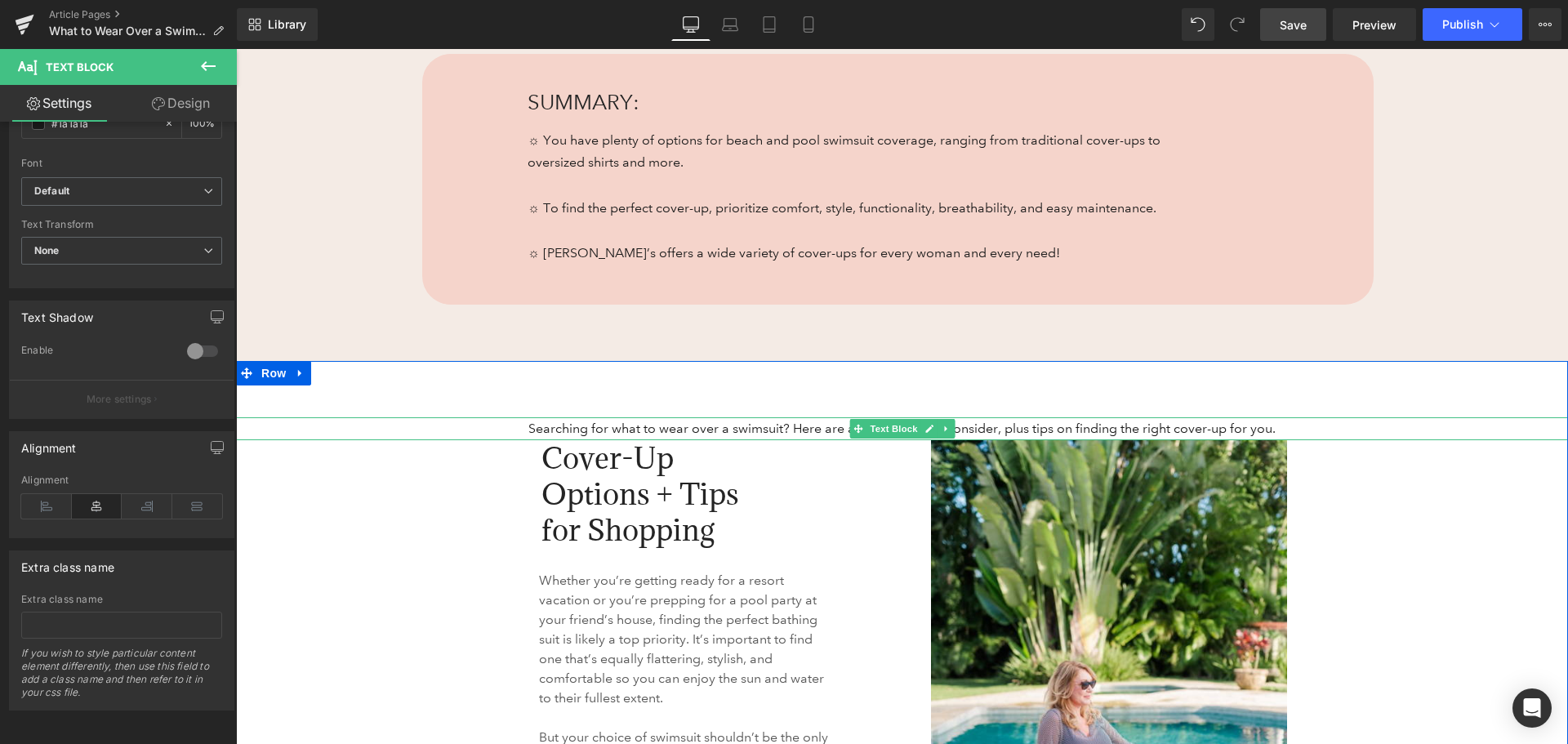
click at [747, 433] on p "Searching for what to wear over a swimsuit? Here are a few options to consider,…" at bounding box center [901, 429] width 1332 height 23
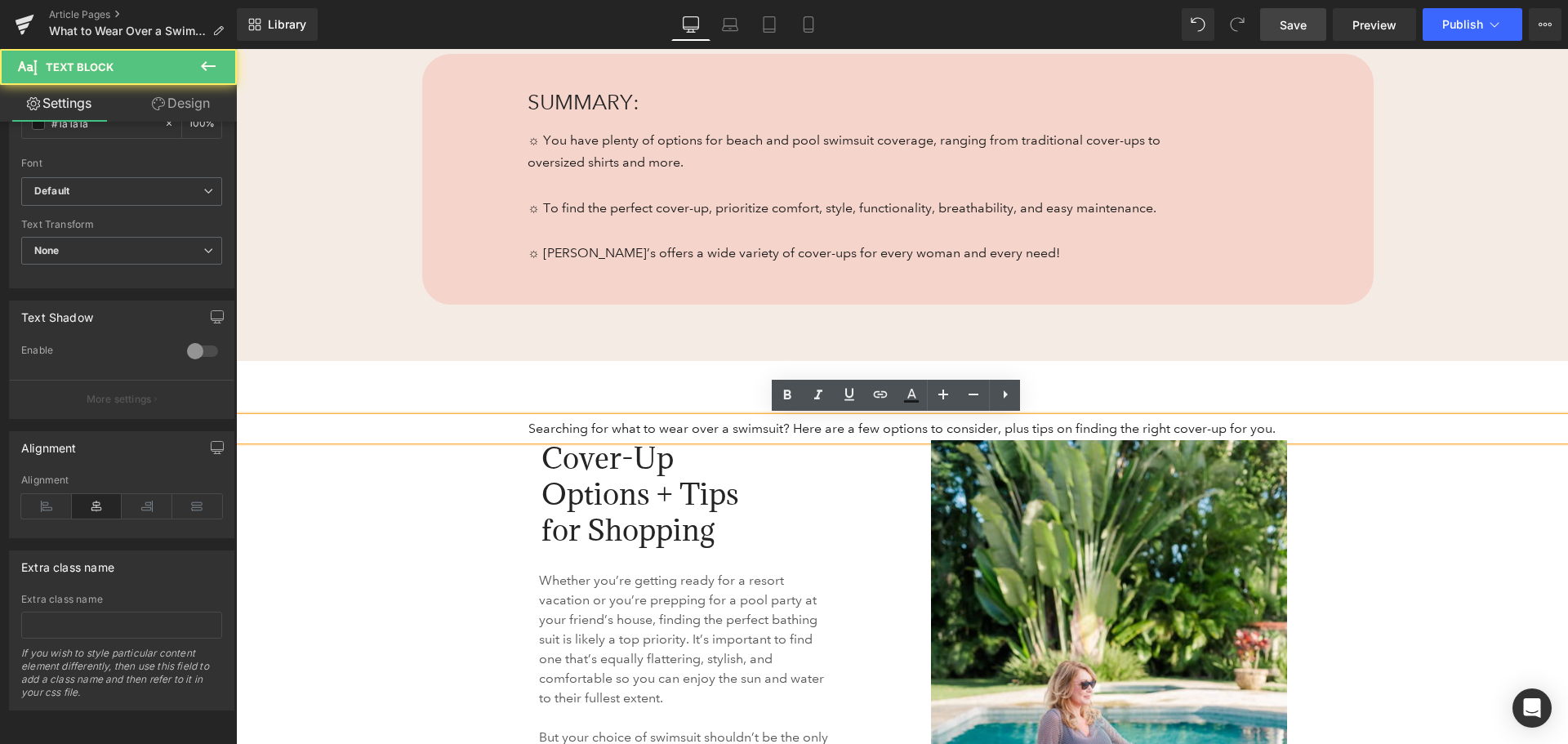
click at [1281, 432] on p "Searching for what to wear over a swimsuit? Here are a few options to consider,…" at bounding box center [901, 429] width 1332 height 23
click at [619, 425] on p "Searching for what to wear over a swimsuit? Here are a few options to consider,…" at bounding box center [901, 429] width 1332 height 23
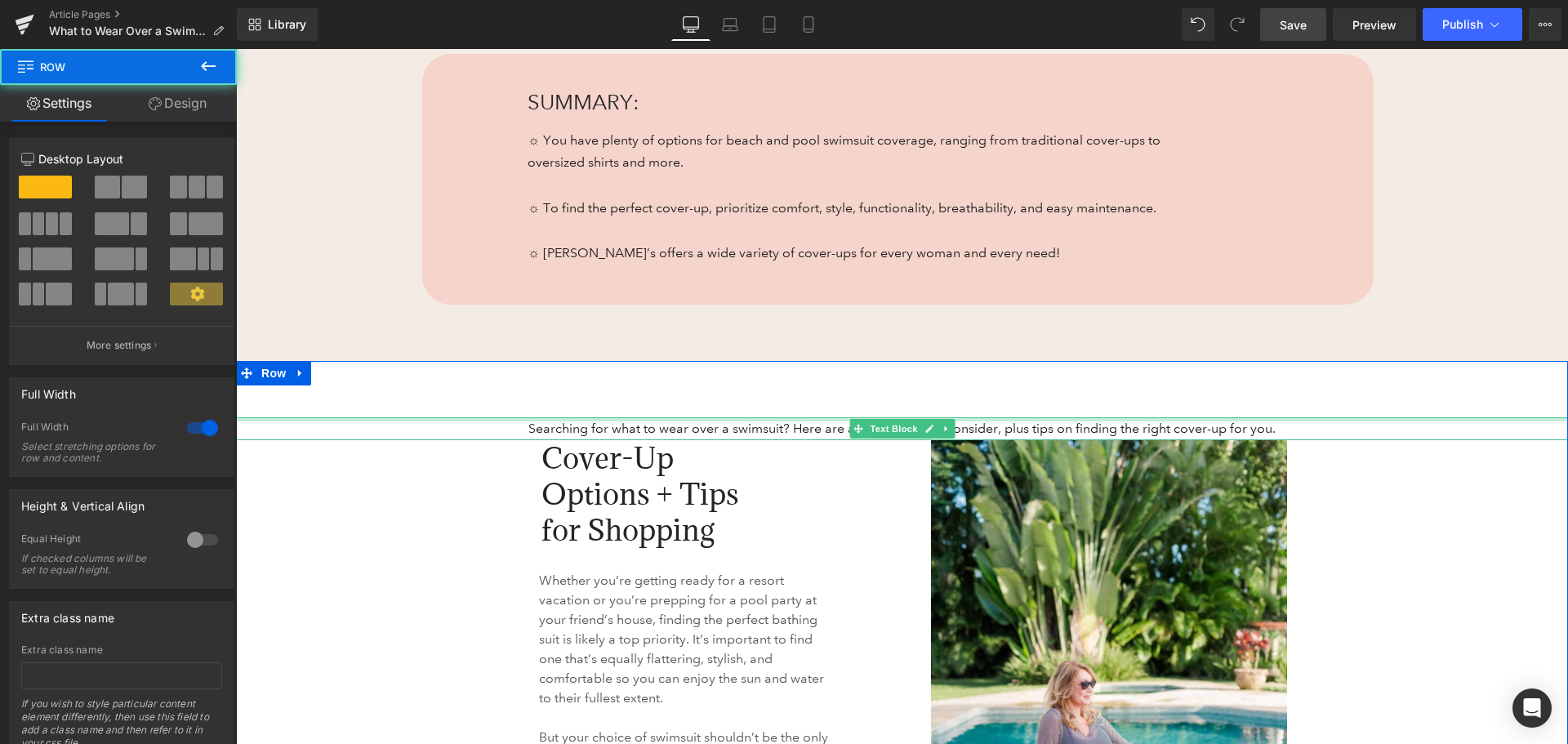
click at [1034, 418] on div at bounding box center [901, 419] width 1332 height 4
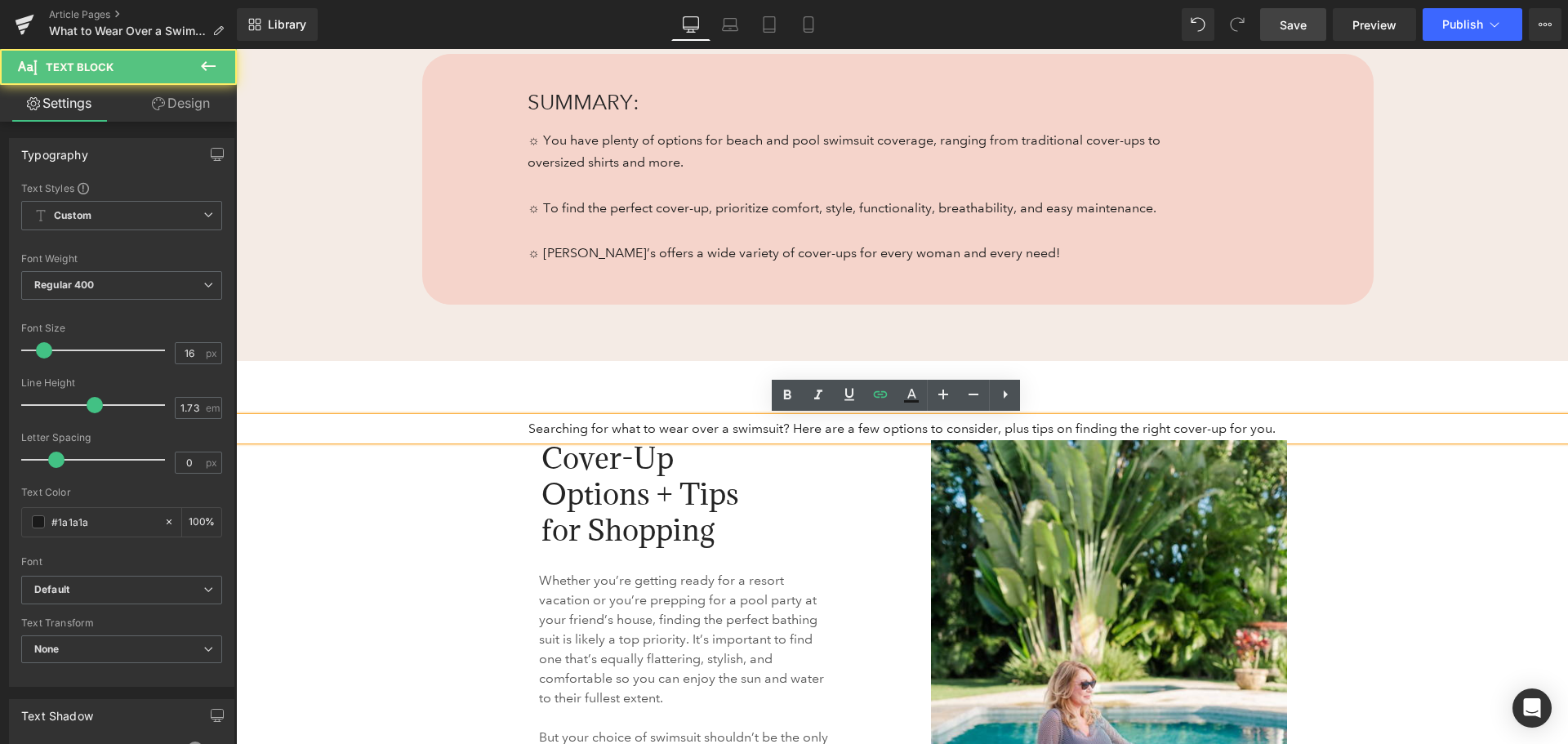
click at [857, 421] on p "Searching for what to wear over a swimsuit? Here are a few options to consider,…" at bounding box center [901, 429] width 1332 height 23
click at [599, 417] on div "Searching for what to wear over a swimsuit? Here are a few options to consider,…" at bounding box center [901, 429] width 1332 height 23
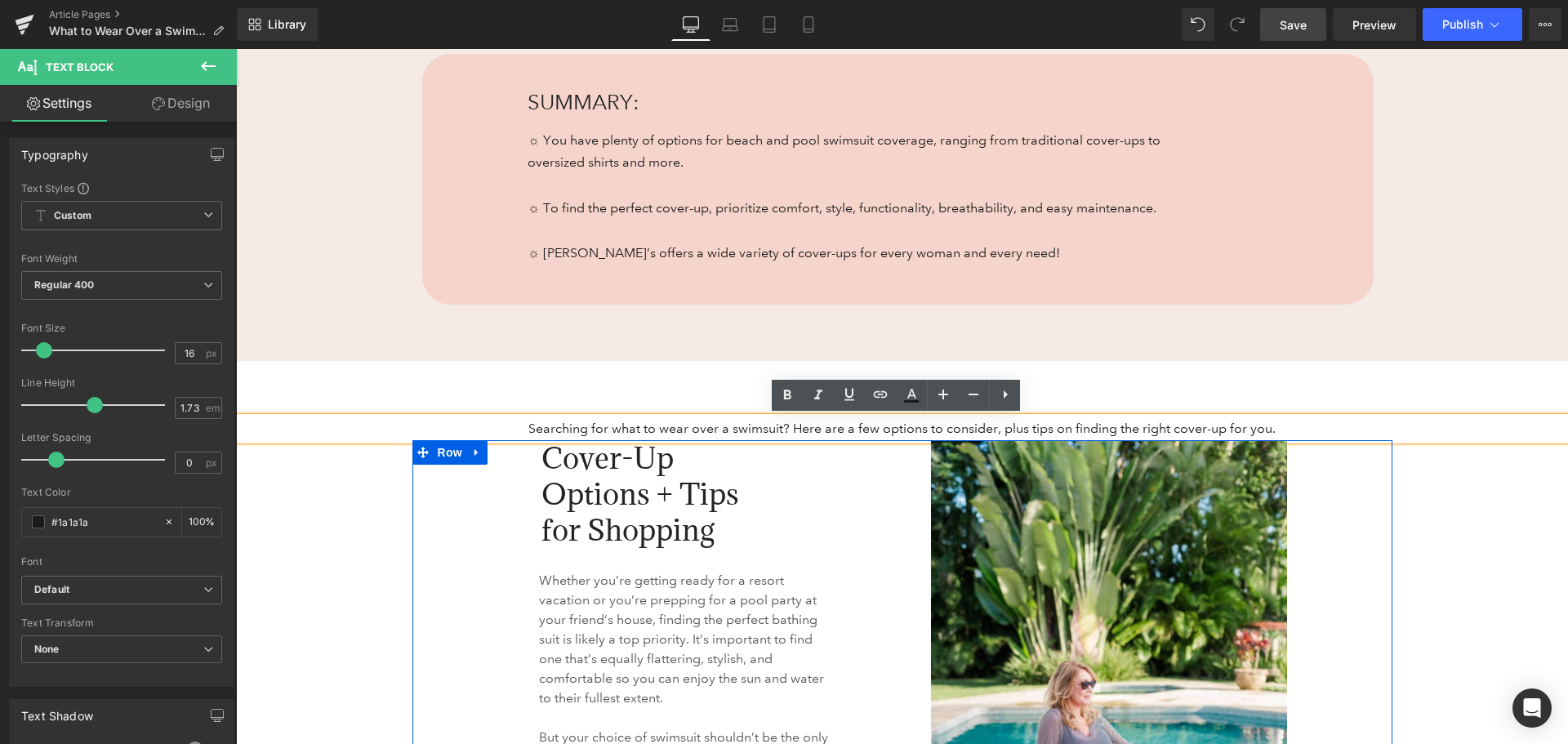
click at [458, 463] on span "Row" at bounding box center [449, 453] width 33 height 25
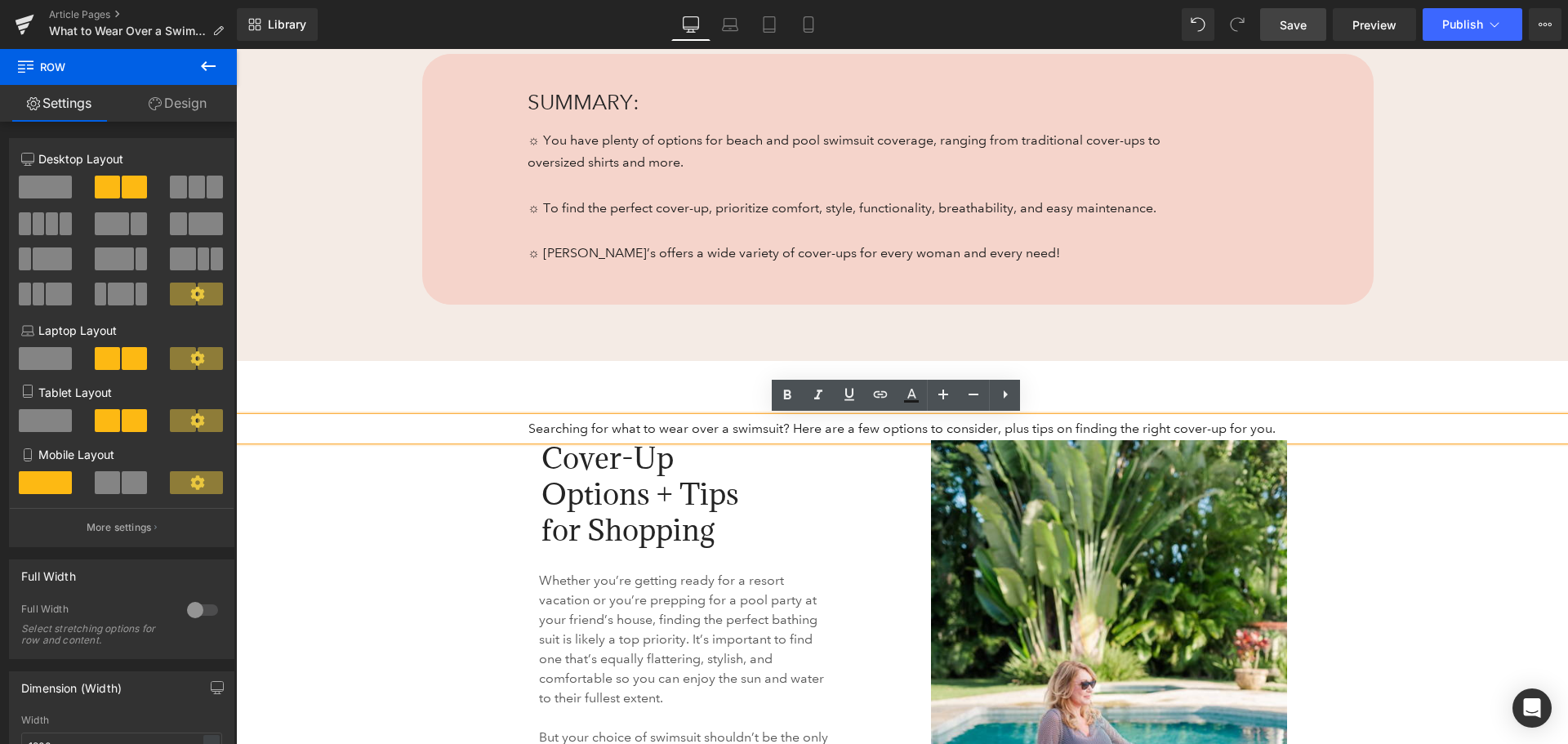
click at [691, 427] on p "Searching for what to wear over a swimsuit? Here are a few options to consider,…" at bounding box center [901, 429] width 1332 height 23
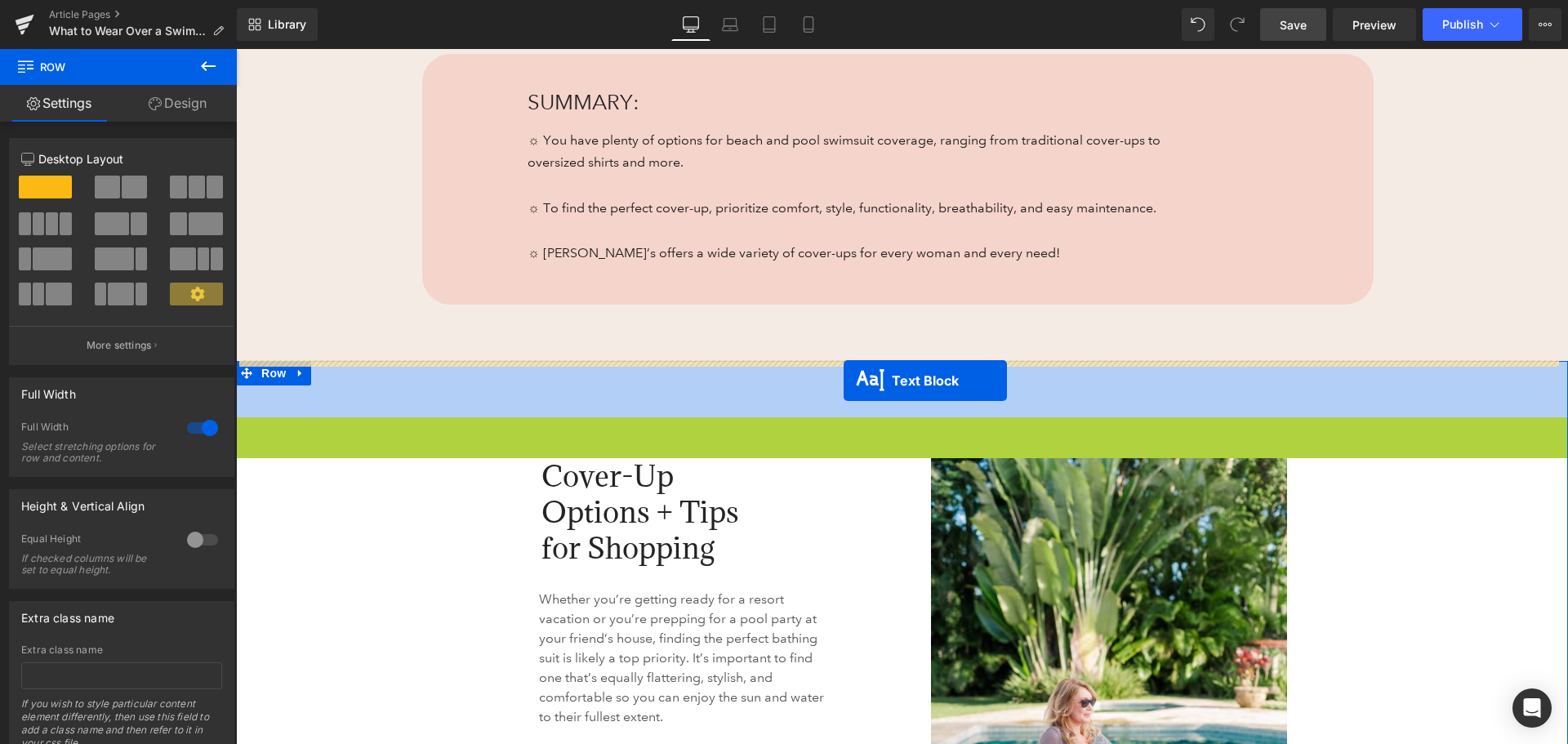
drag, startPoint x: 855, startPoint y: 424, endPoint x: 844, endPoint y: 381, distance: 44.4
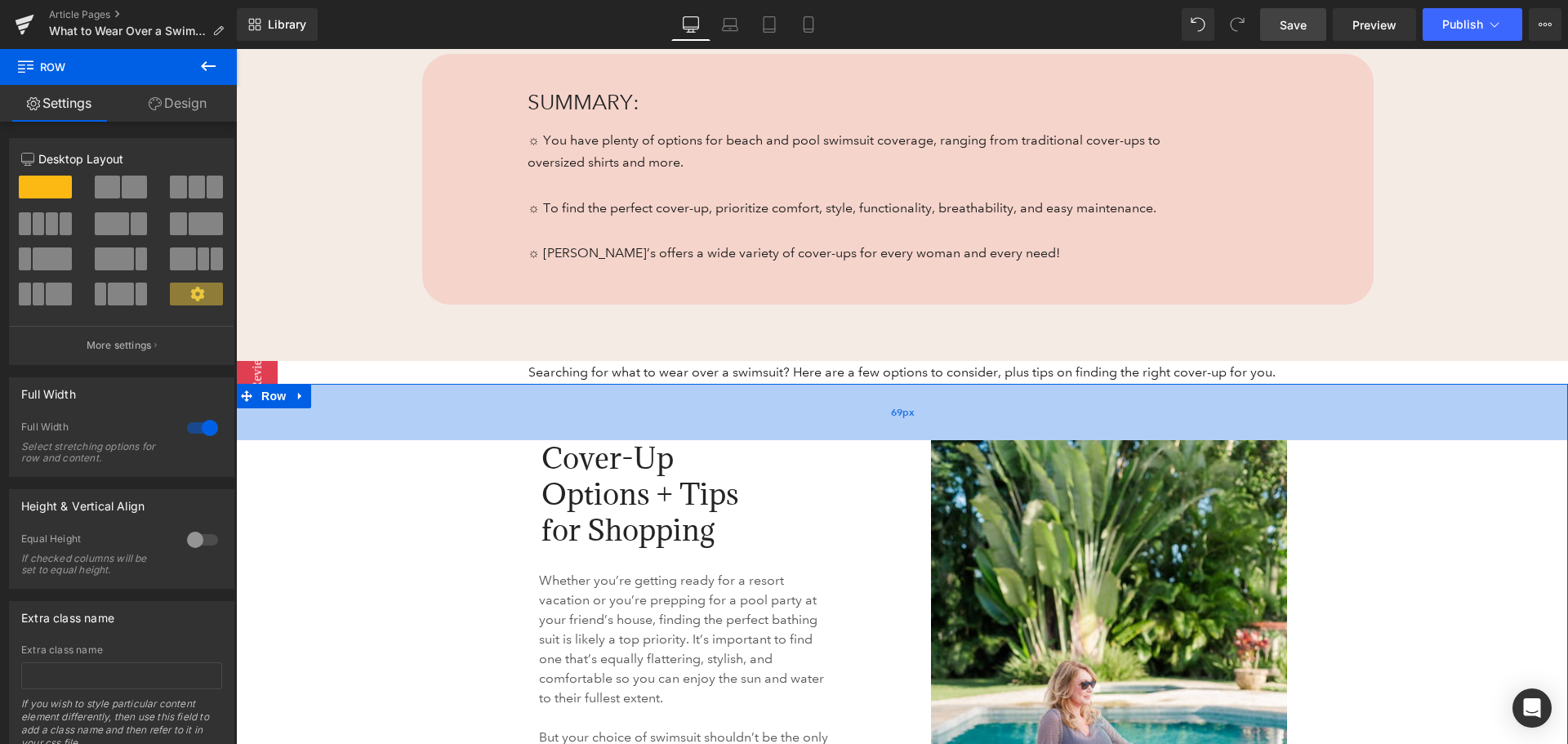
click at [605, 411] on div "69px" at bounding box center [901, 411] width 1332 height 56
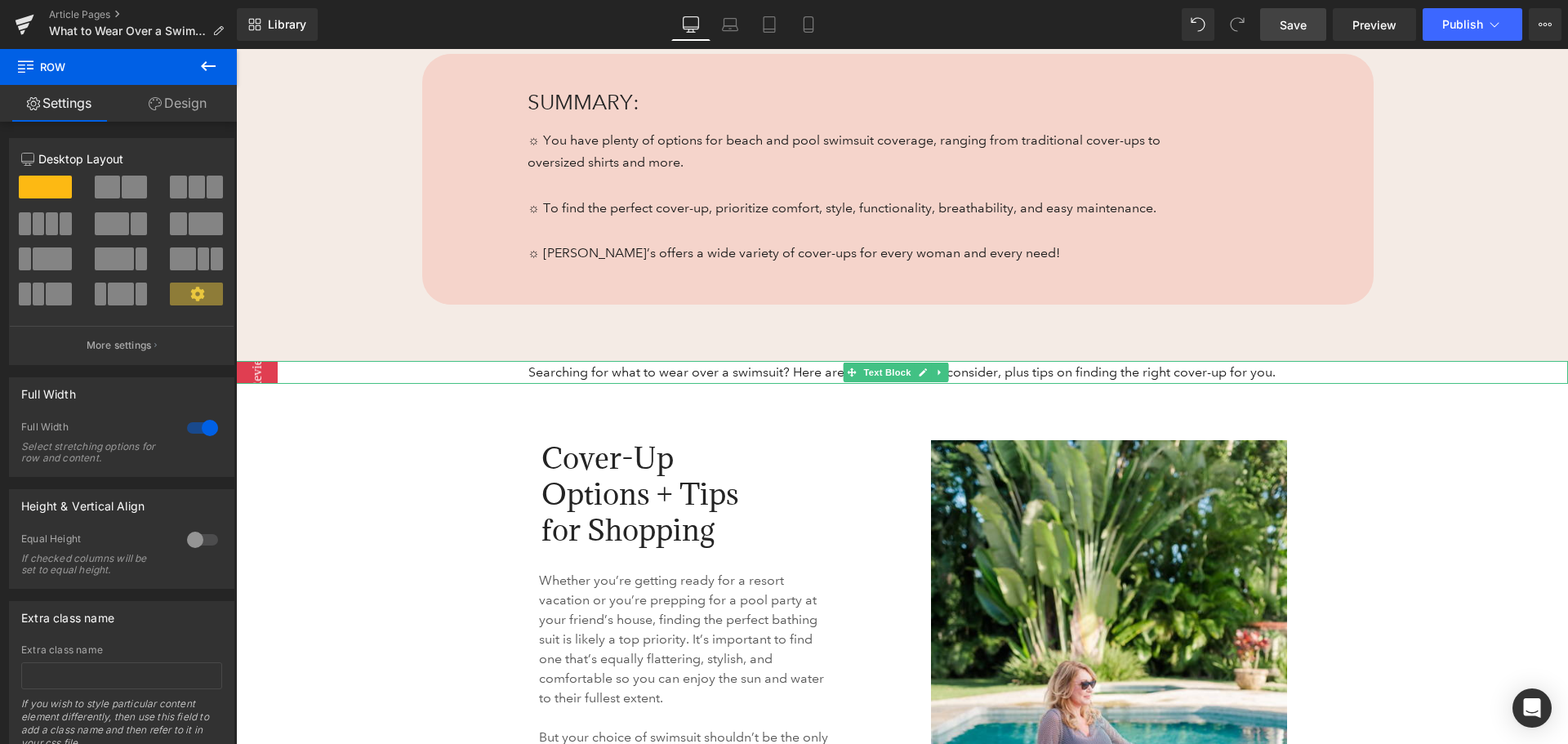
click at [540, 375] on p "Searching for what to wear over a swimsuit? Here are a few options to consider,…" at bounding box center [901, 373] width 1332 height 23
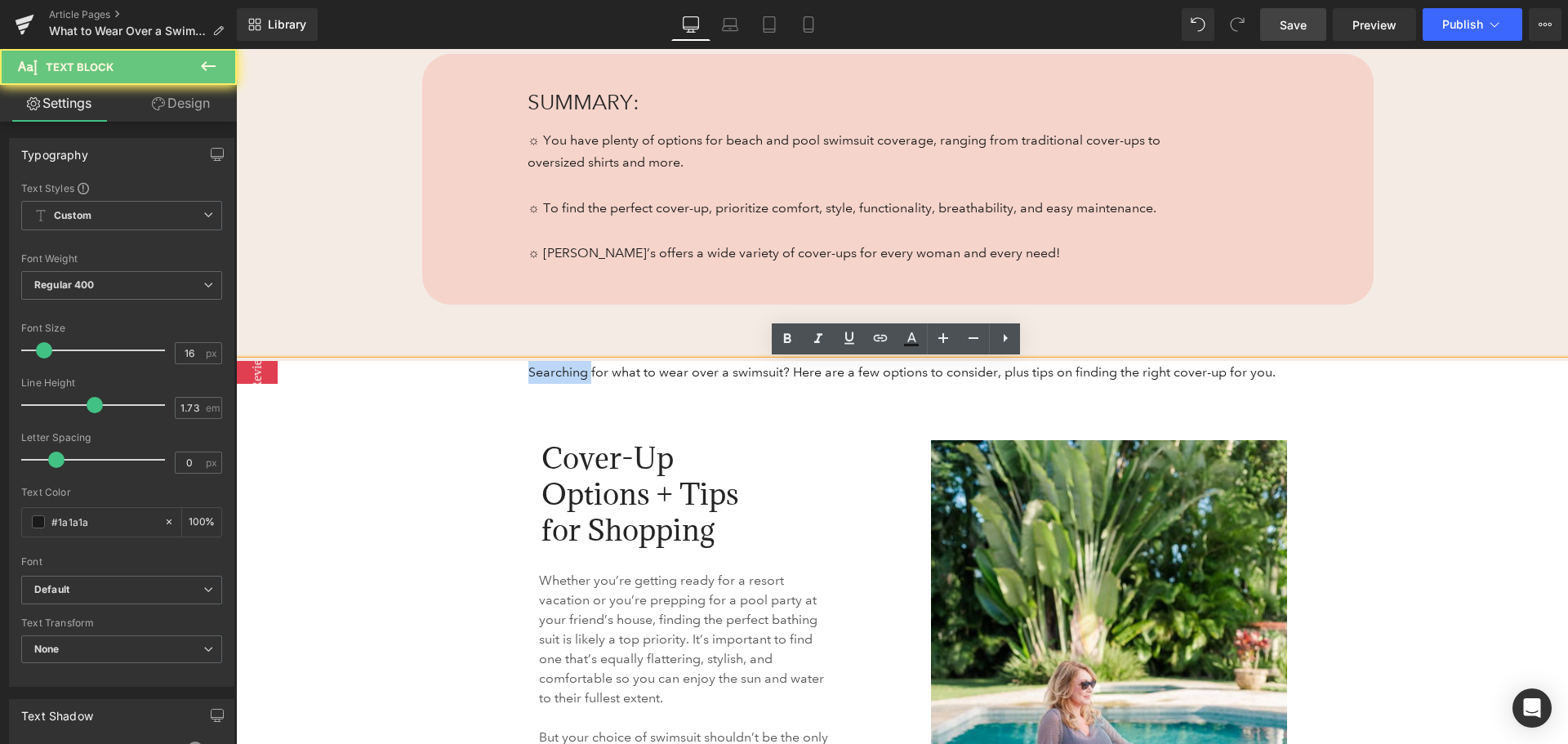
click at [540, 375] on p "Searching for what to wear over a swimsuit? Here are a few options to consider,…" at bounding box center [901, 373] width 1332 height 23
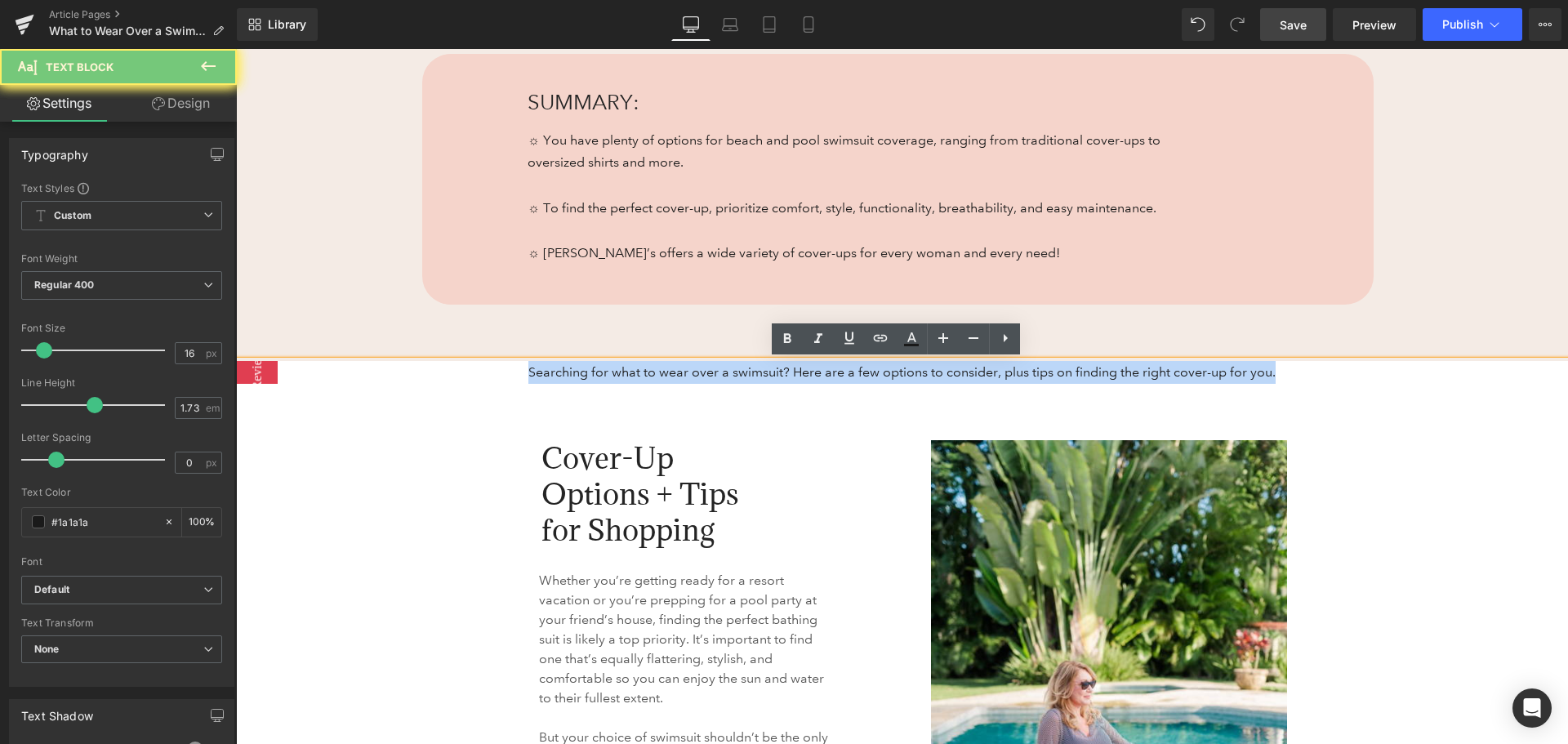
click at [540, 375] on p "Searching for what to wear over a swimsuit? Here are a few options to consider,…" at bounding box center [901, 373] width 1332 height 23
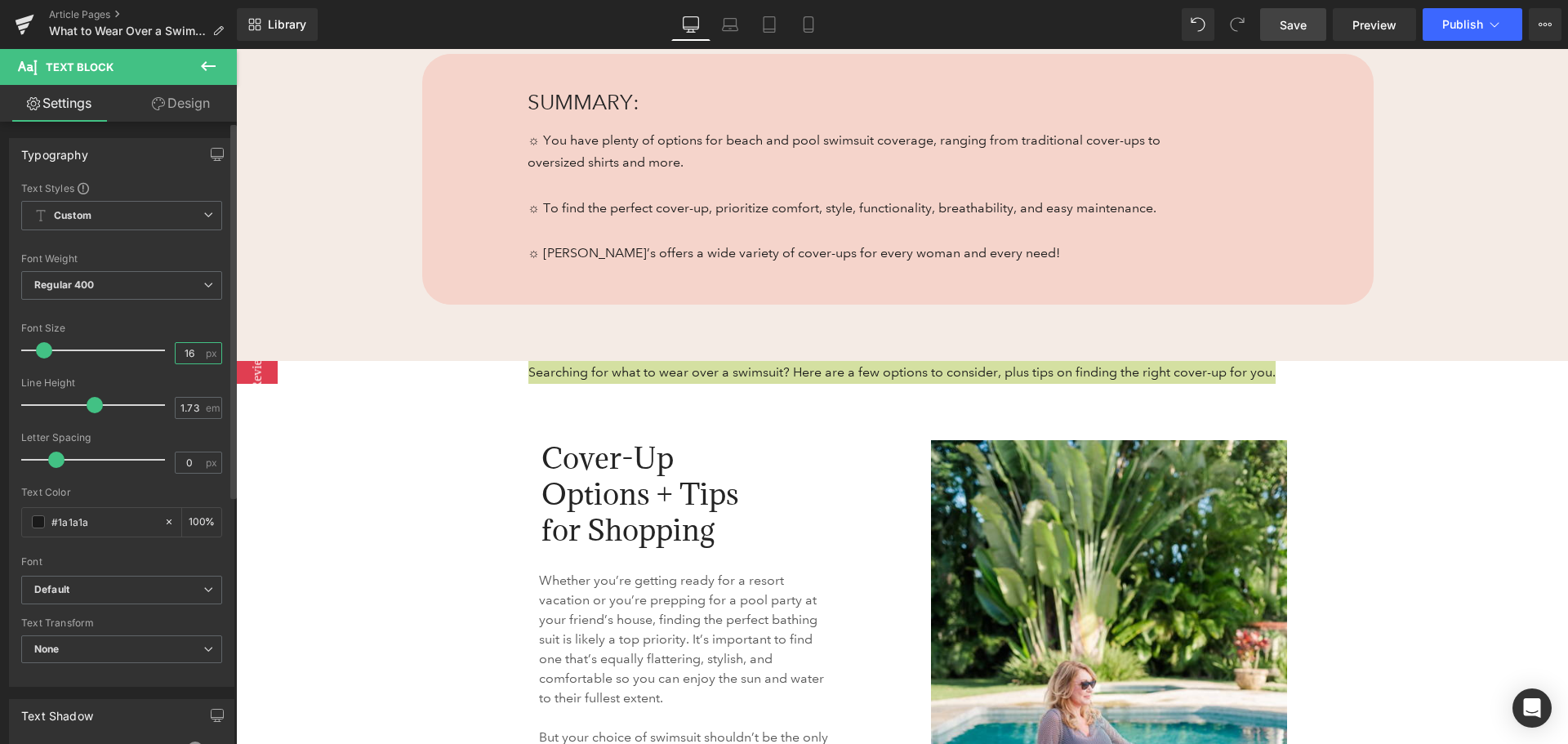
drag, startPoint x: 186, startPoint y: 347, endPoint x: 174, endPoint y: 344, distance: 12.4
click at [175, 344] on input "16" at bounding box center [190, 352] width 28 height 20
type input "20"
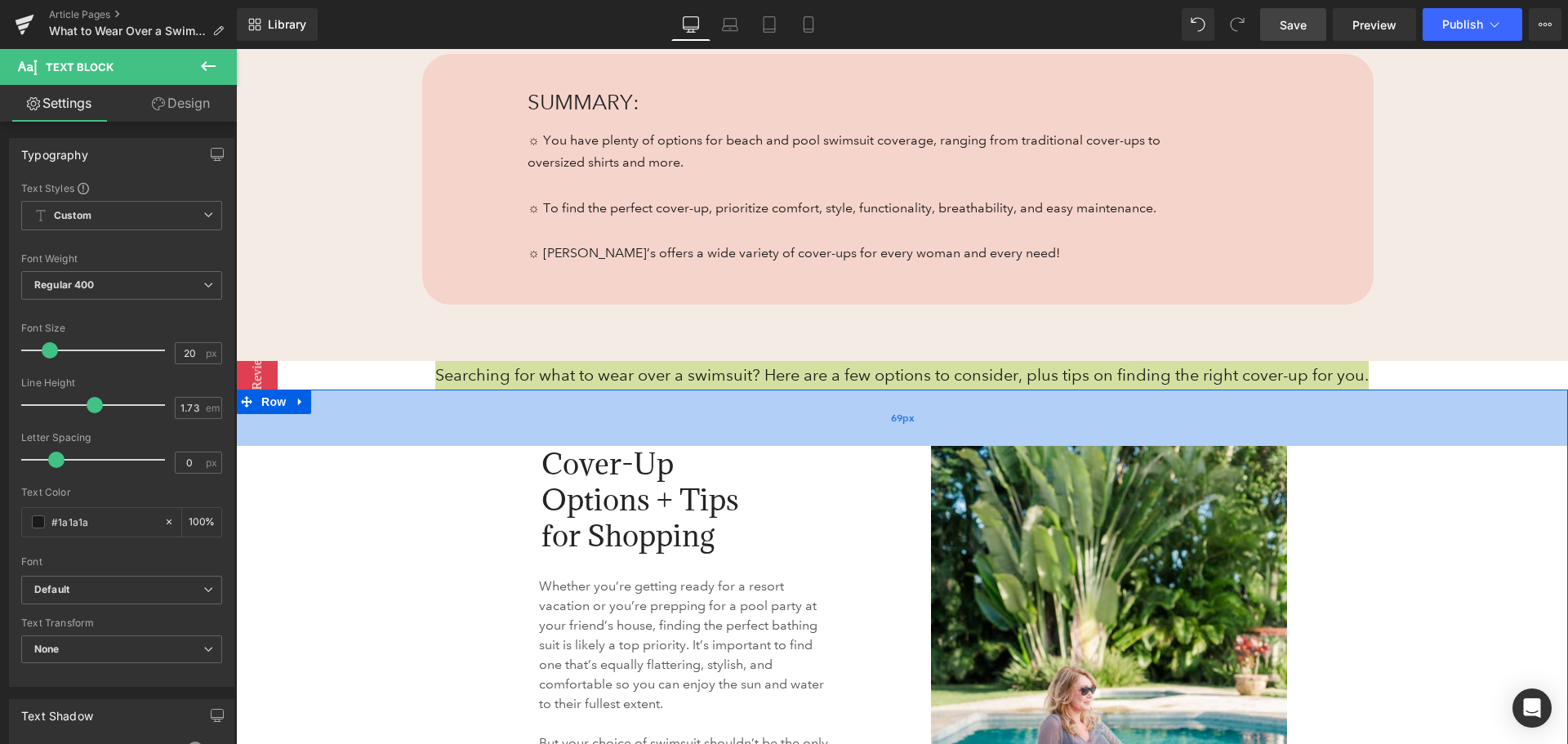
click at [529, 426] on div "69px" at bounding box center [901, 417] width 1332 height 56
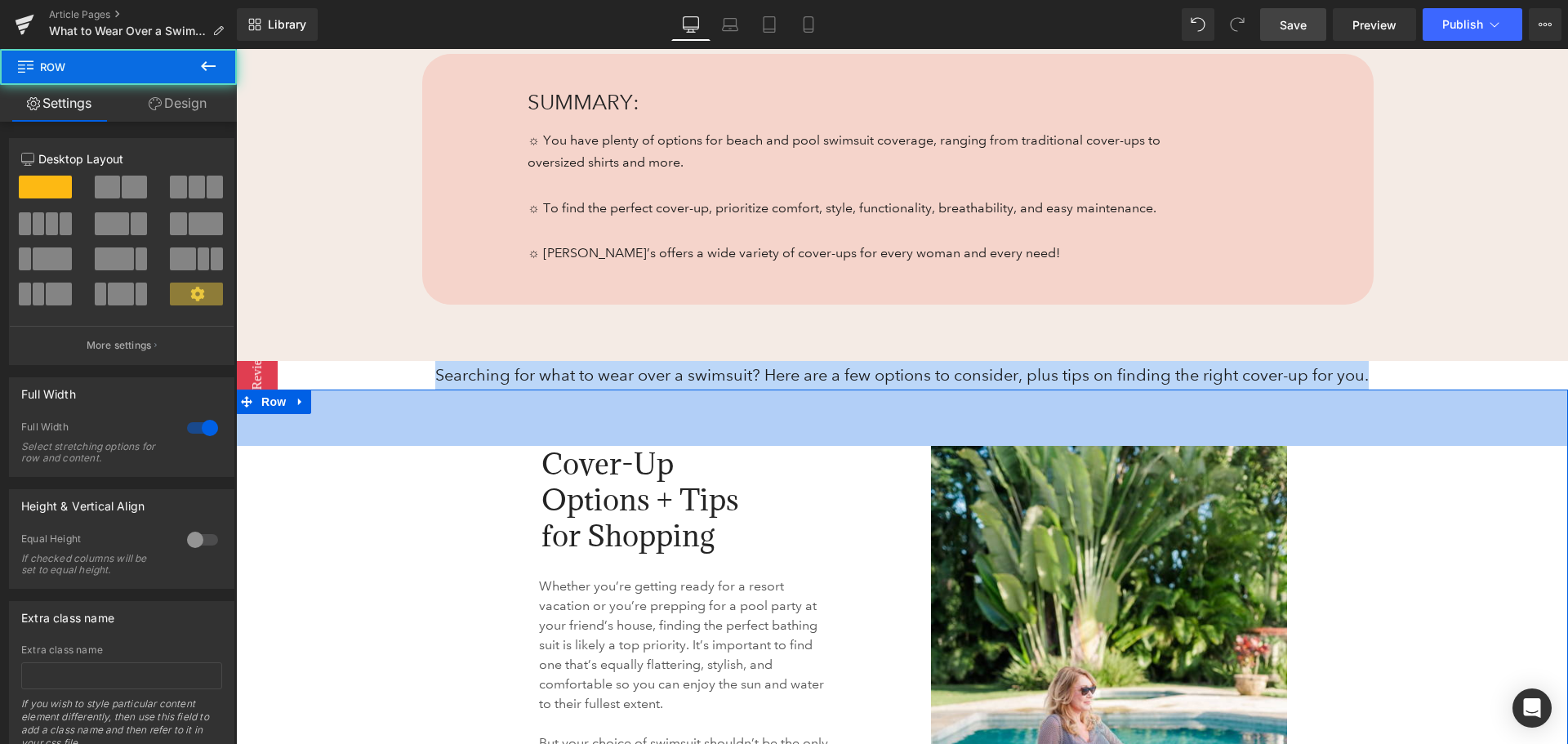
click at [1186, 370] on p "Searching for what to wear over a swimsuit? Here are a few options to consider,…" at bounding box center [901, 376] width 1332 height 28
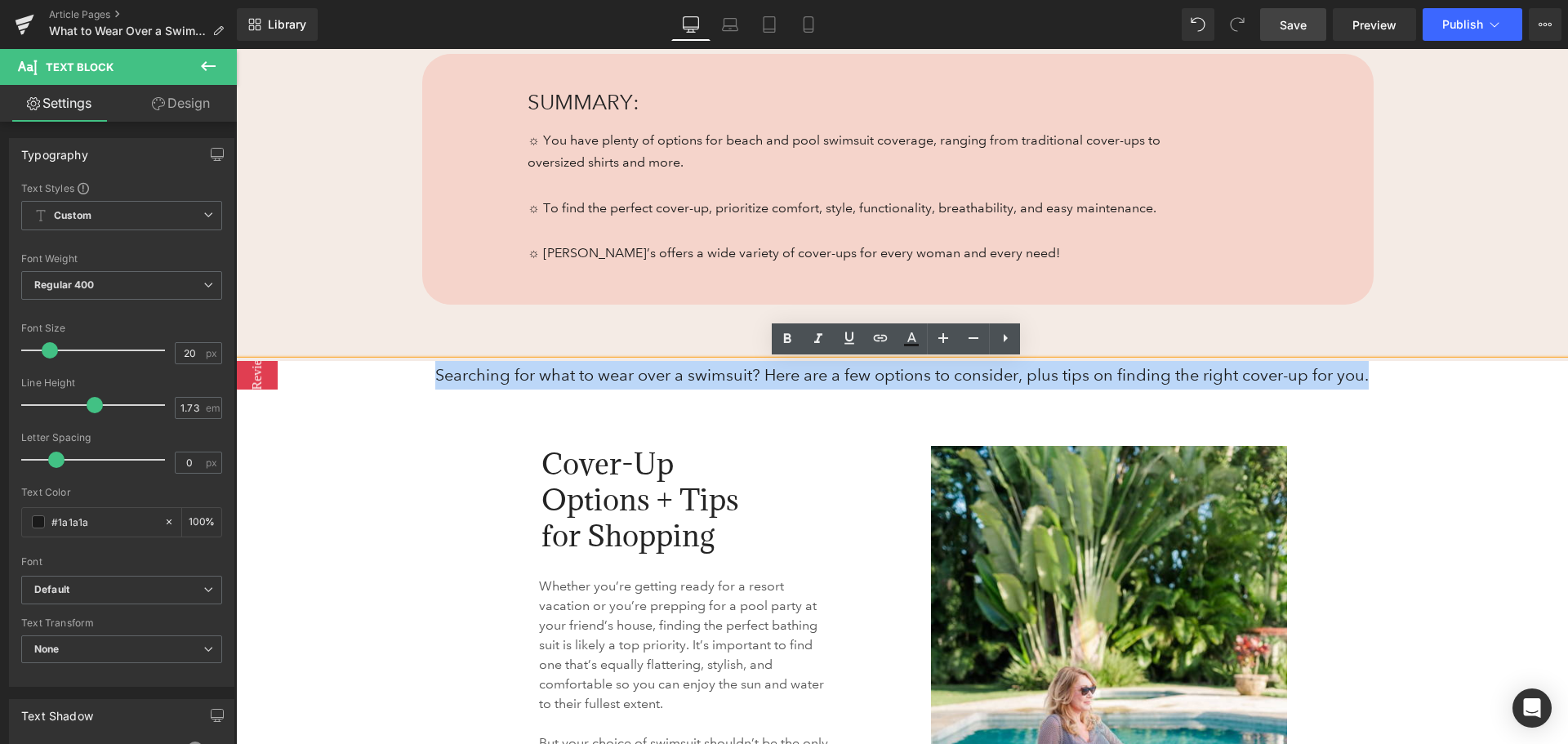
click at [1186, 370] on p "Searching for what to wear over a swimsuit? Here are a few options to consider,…" at bounding box center [901, 376] width 1332 height 28
click at [1186, 369] on p "Searching for what to wear over a swimsuit? Here are a few options to consider,…" at bounding box center [901, 376] width 1332 height 28
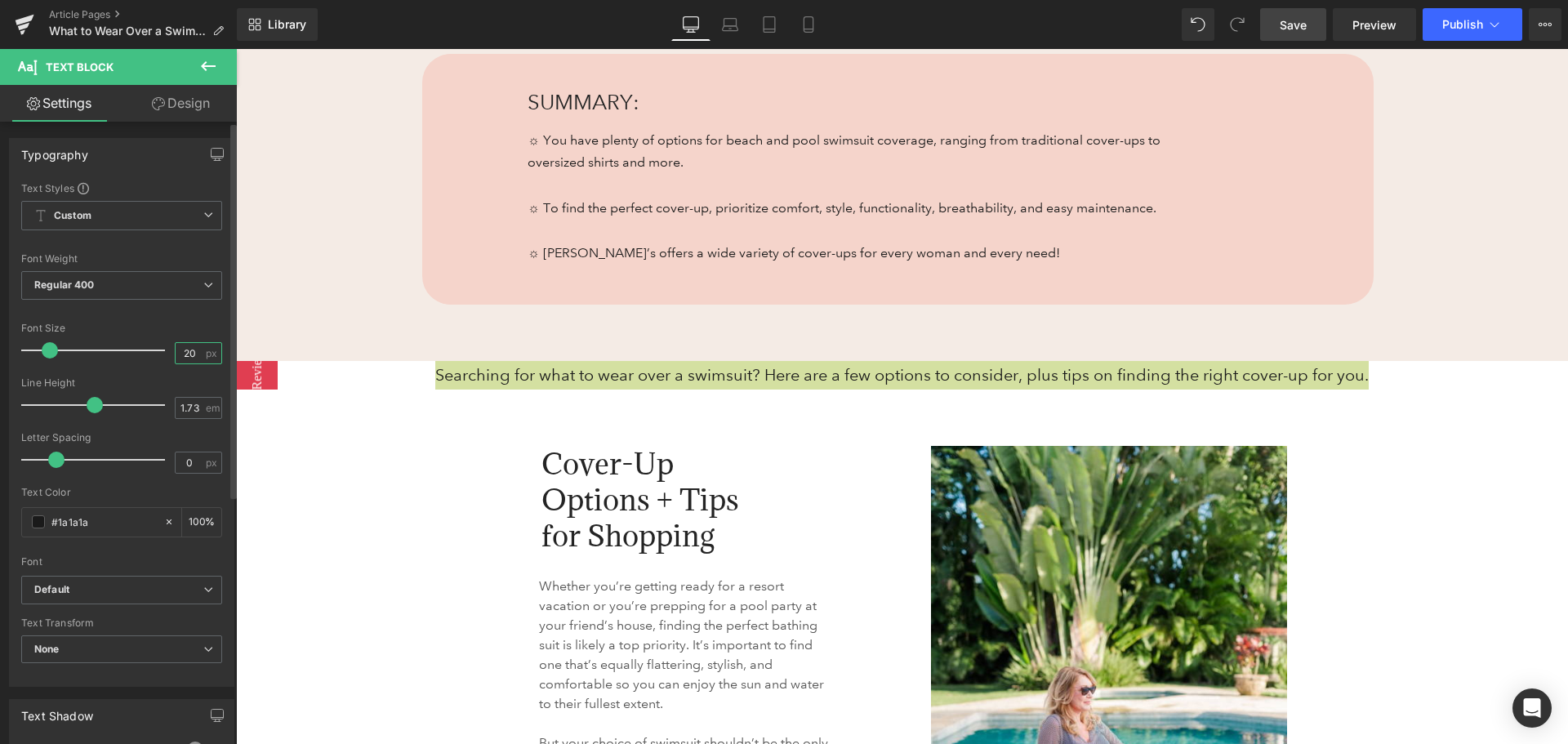
drag, startPoint x: 192, startPoint y: 350, endPoint x: 175, endPoint y: 350, distance: 17.0
click at [175, 350] on input "20" at bounding box center [190, 352] width 28 height 20
type input "18"
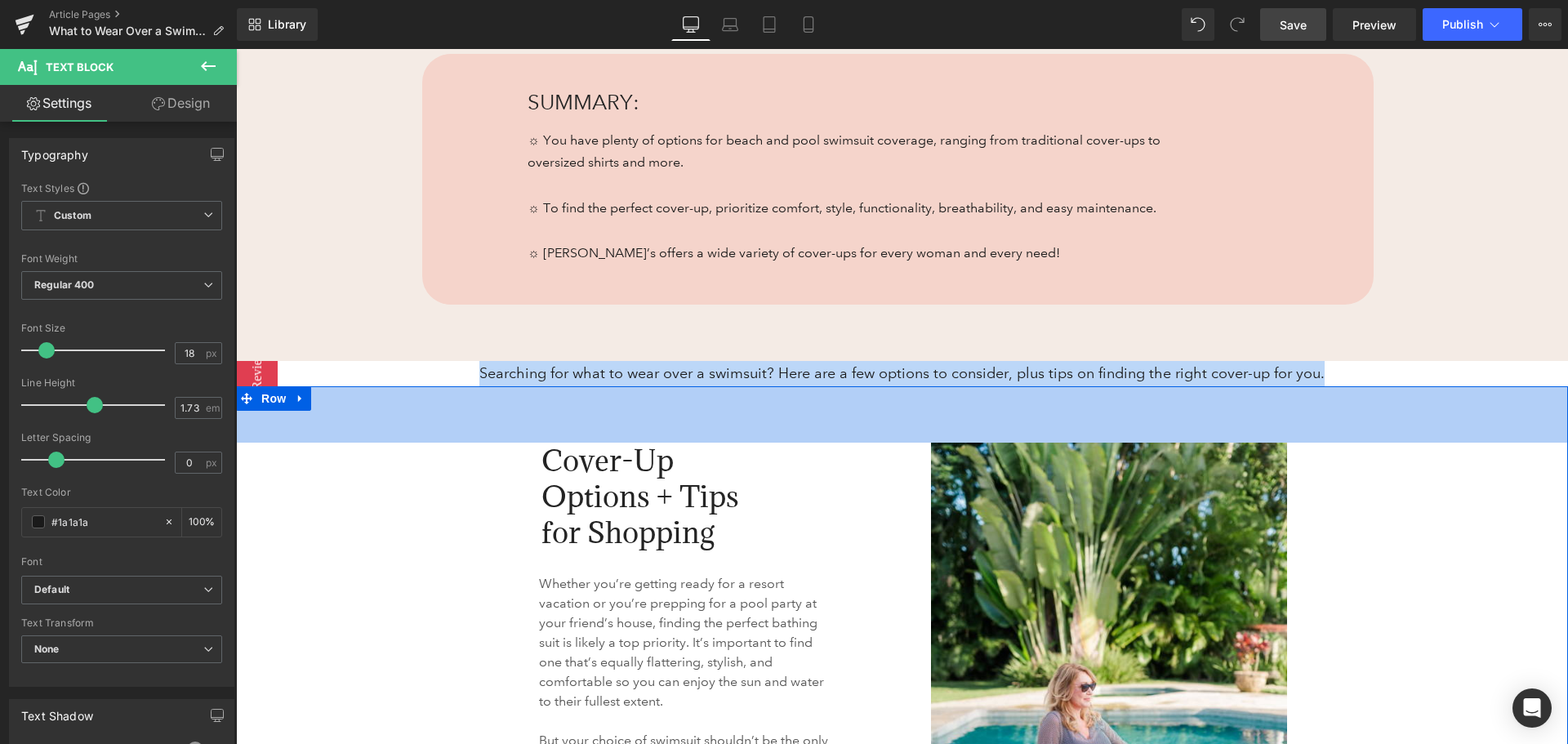
click at [818, 450] on div "Cover-Up Options + Tips for Shopping" at bounding box center [657, 499] width 465 height 115
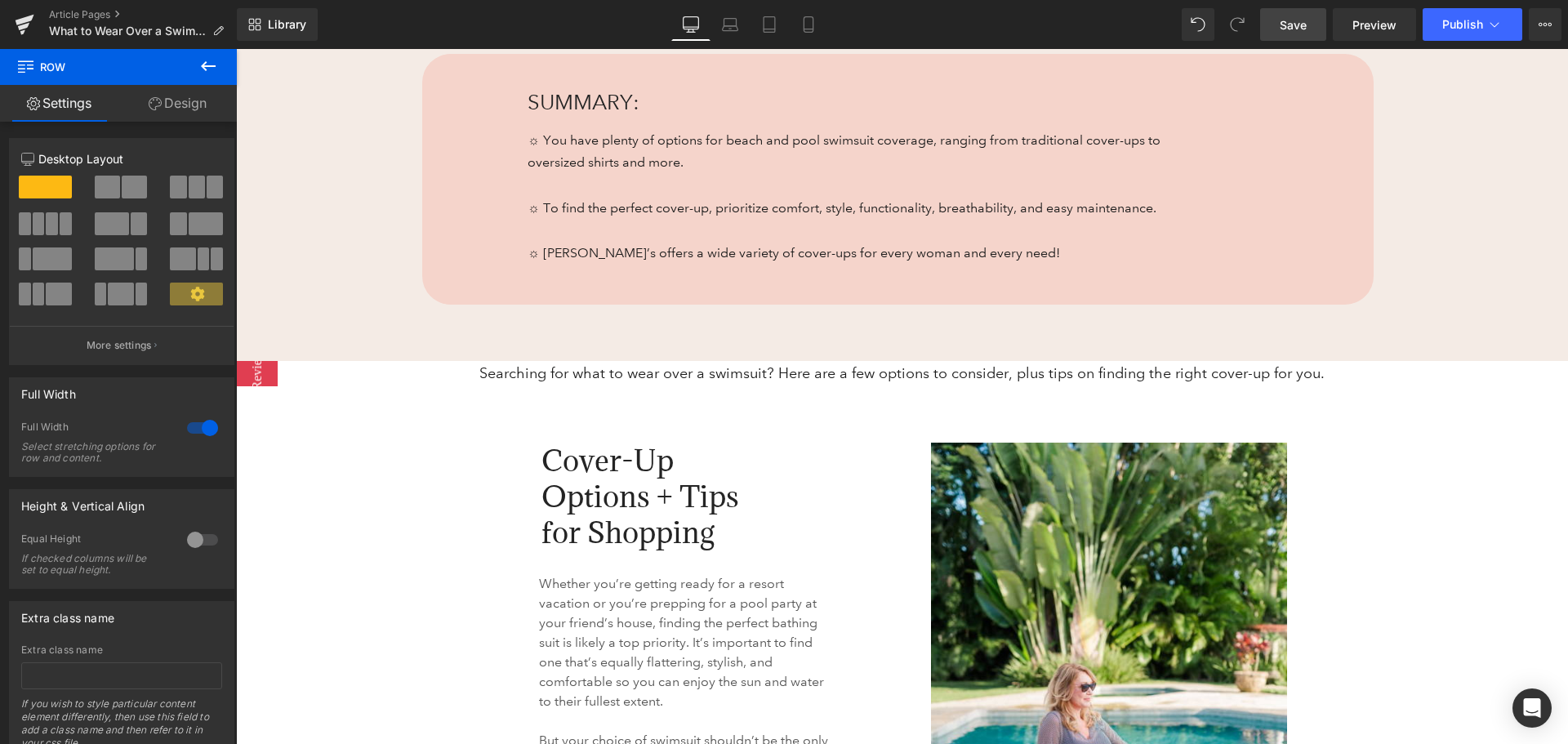
click at [619, 377] on p "Searching for what to wear over a swimsuit? Here are a few options to consider,…" at bounding box center [901, 374] width 1332 height 25
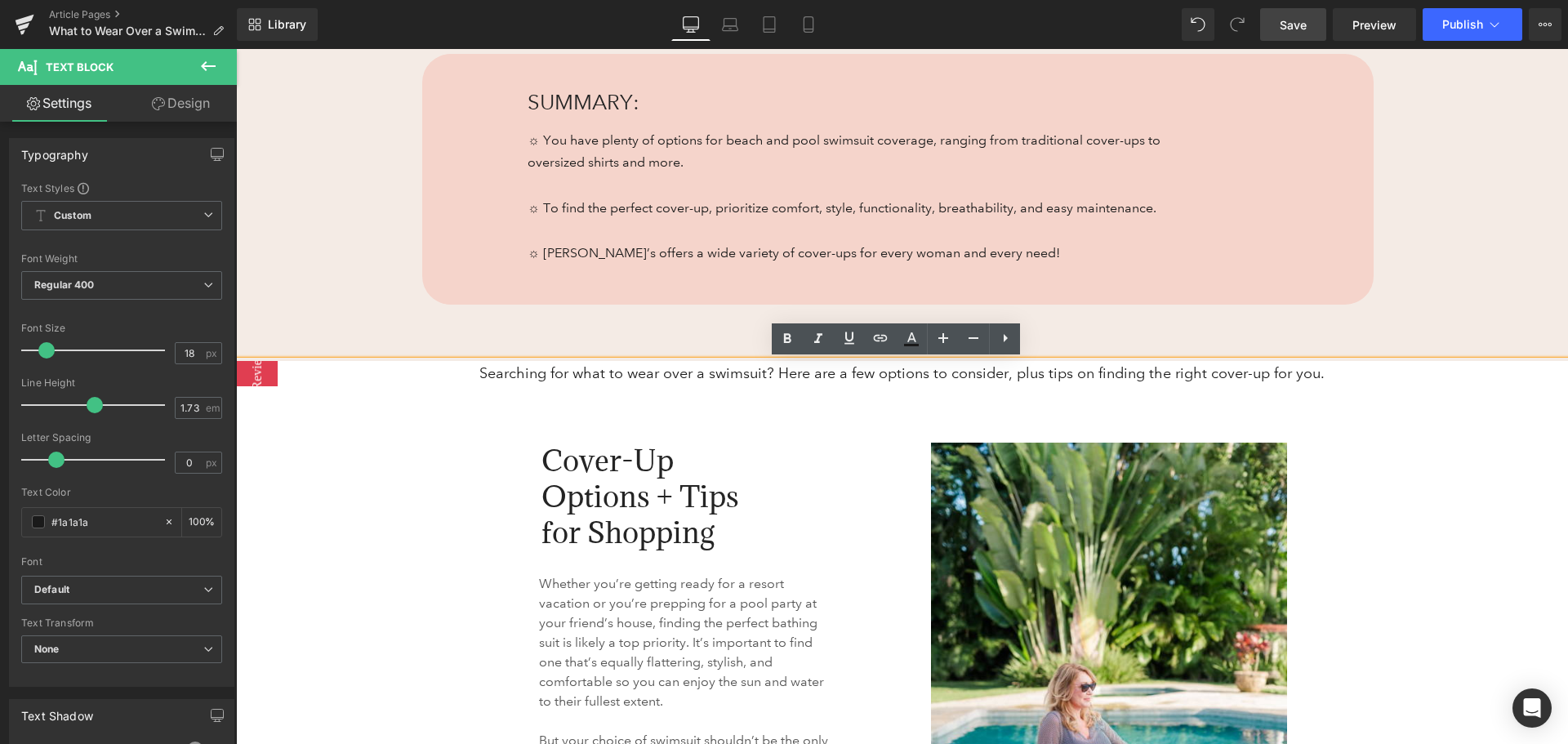
click at [490, 375] on p "Searching for what to wear over a swimsuit? Here are a few options to consider,…" at bounding box center [901, 374] width 1332 height 25
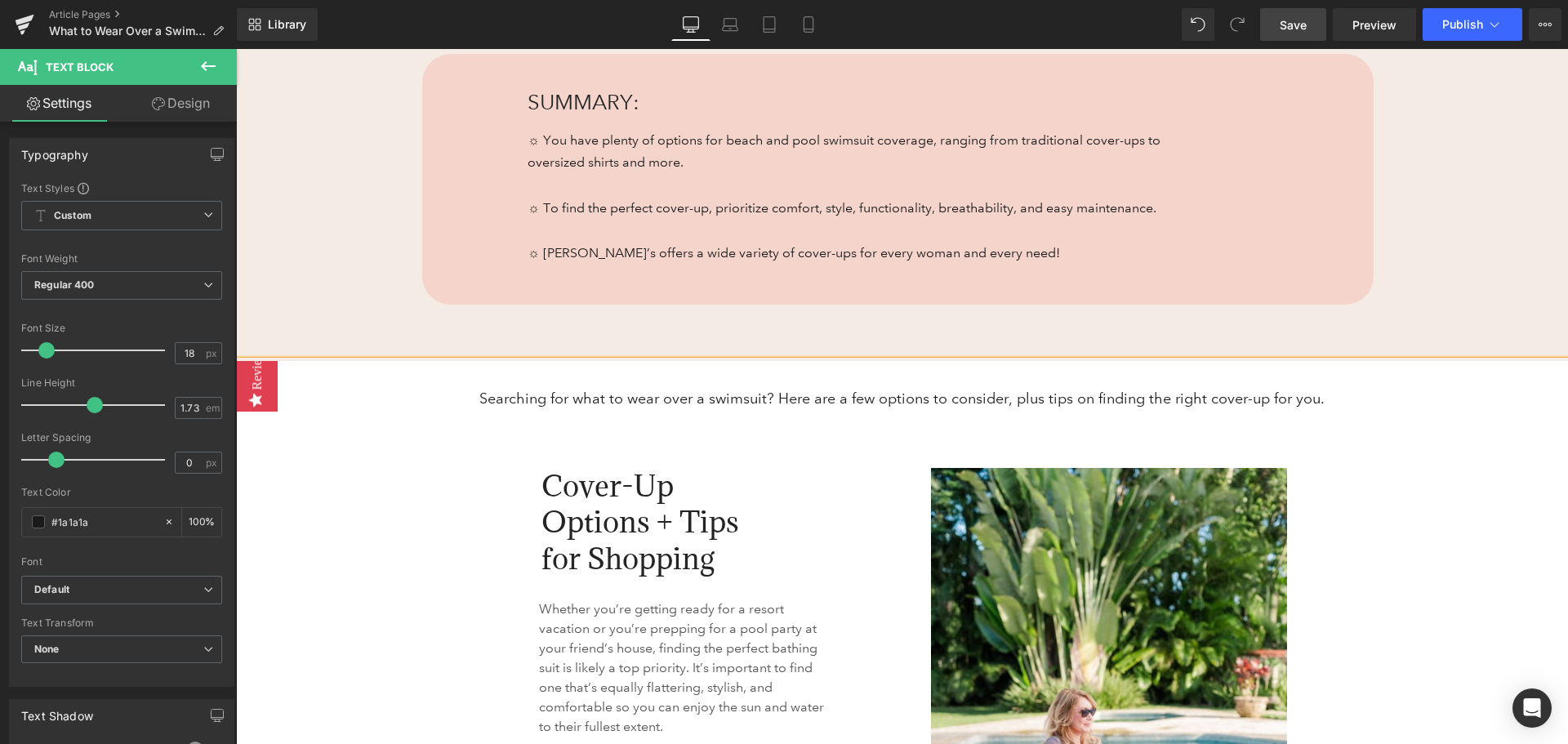
click at [1334, 394] on p "Searching for what to wear over a swimsuit? Here are a few options to consider,…" at bounding box center [901, 399] width 1332 height 25
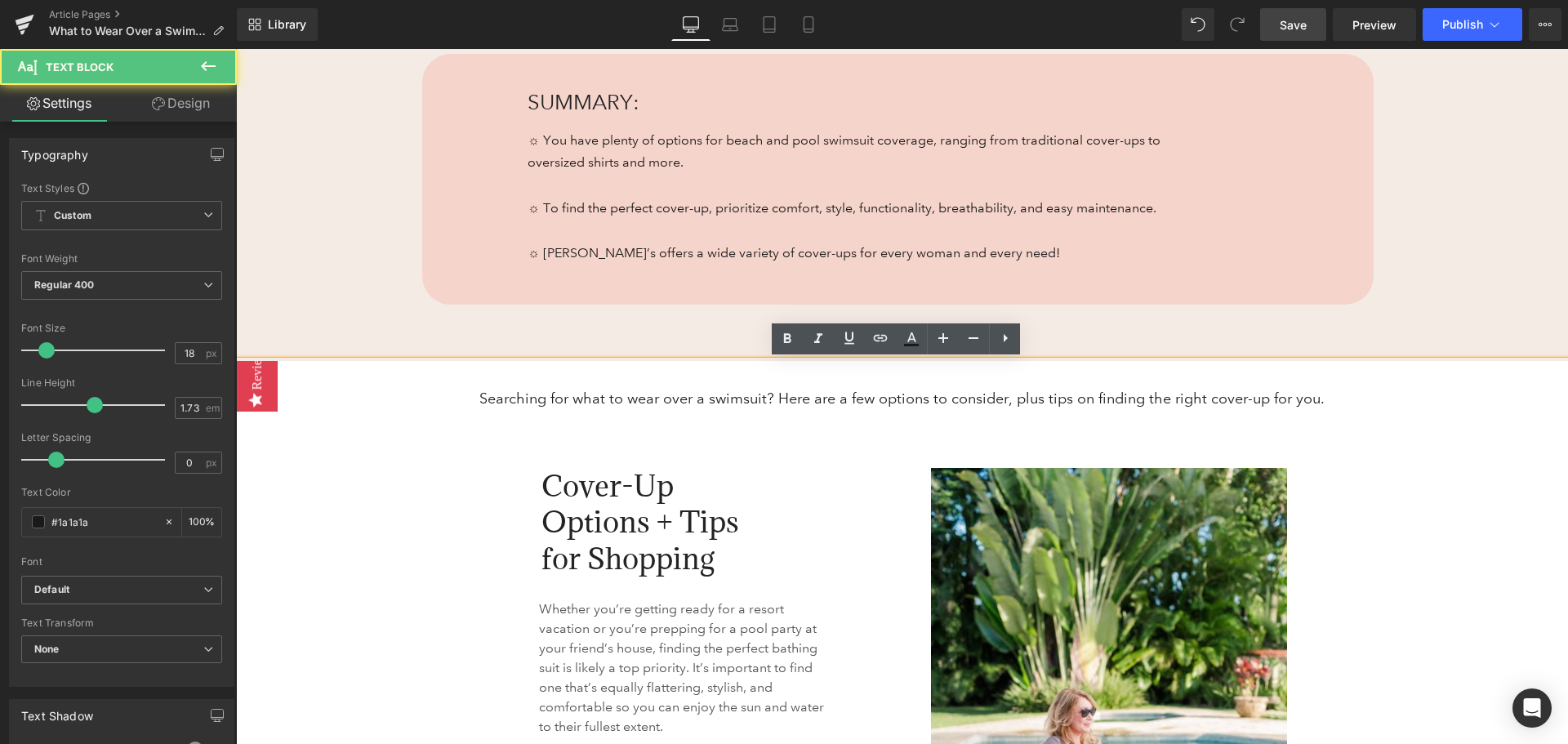
click at [508, 400] on p "Searching for what to wear over a swimsuit? Here are a few options to consider,…" at bounding box center [901, 399] width 1332 height 25
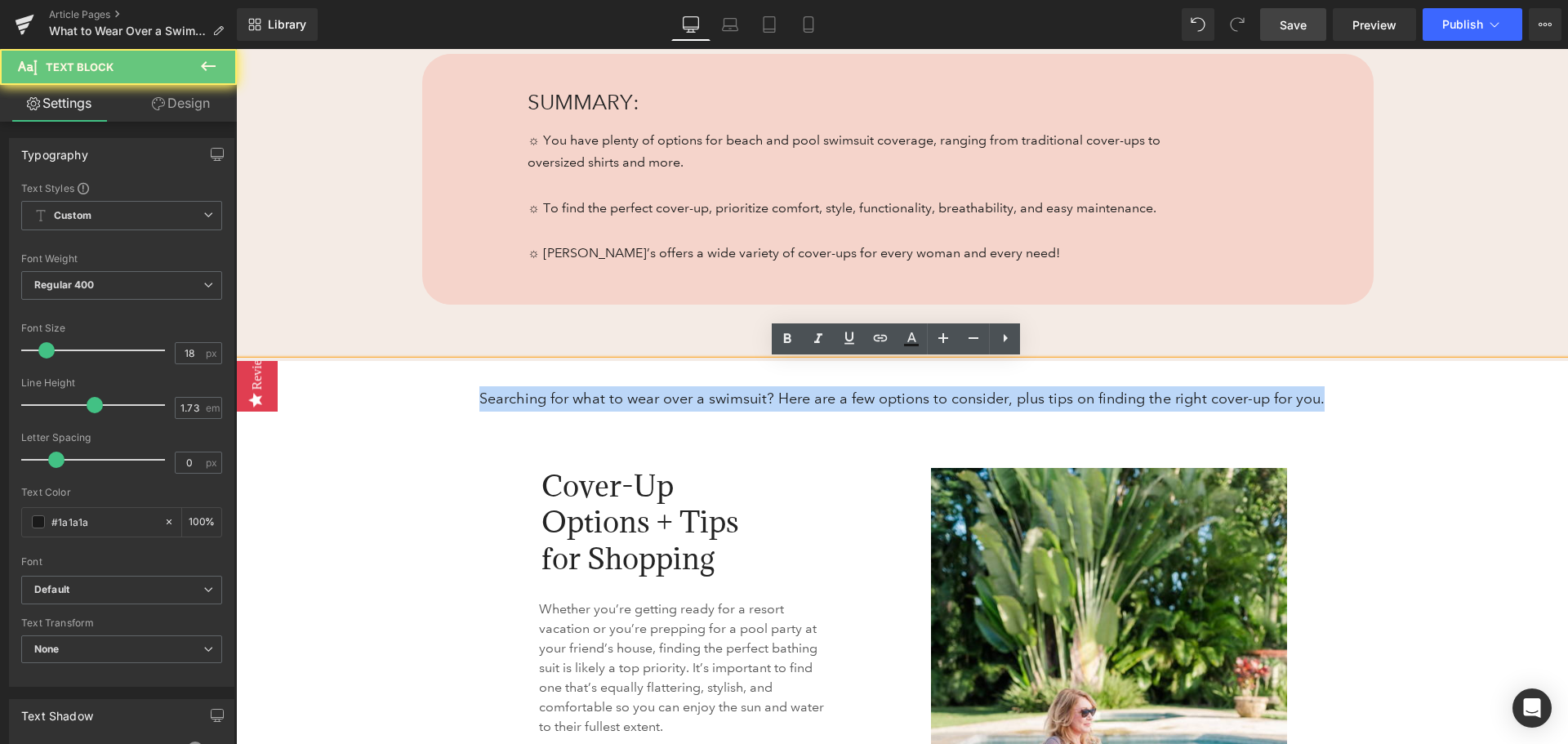
click at [508, 400] on p "Searching for what to wear over a swimsuit? Here are a few options to consider,…" at bounding box center [901, 399] width 1332 height 25
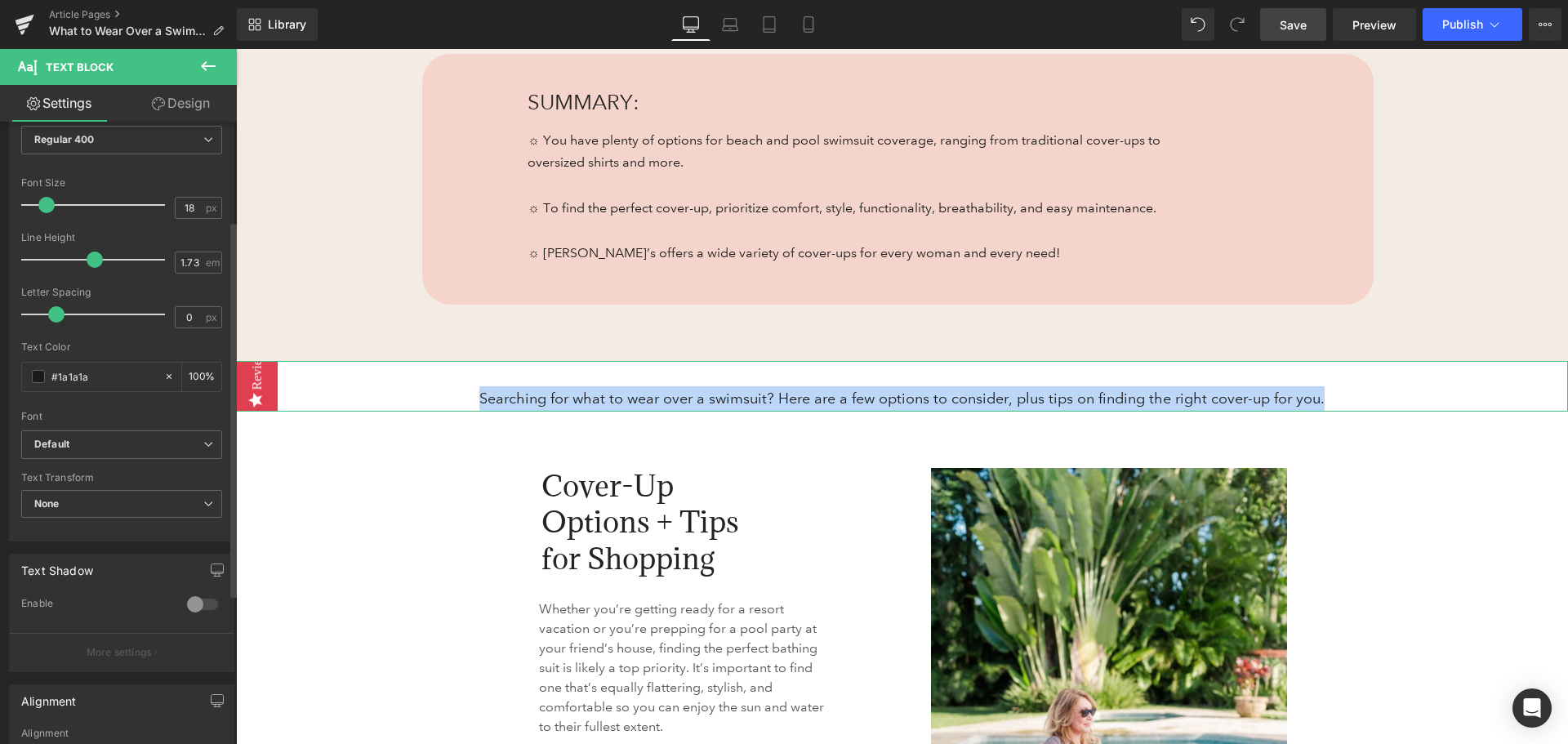
scroll to position [164, 0]
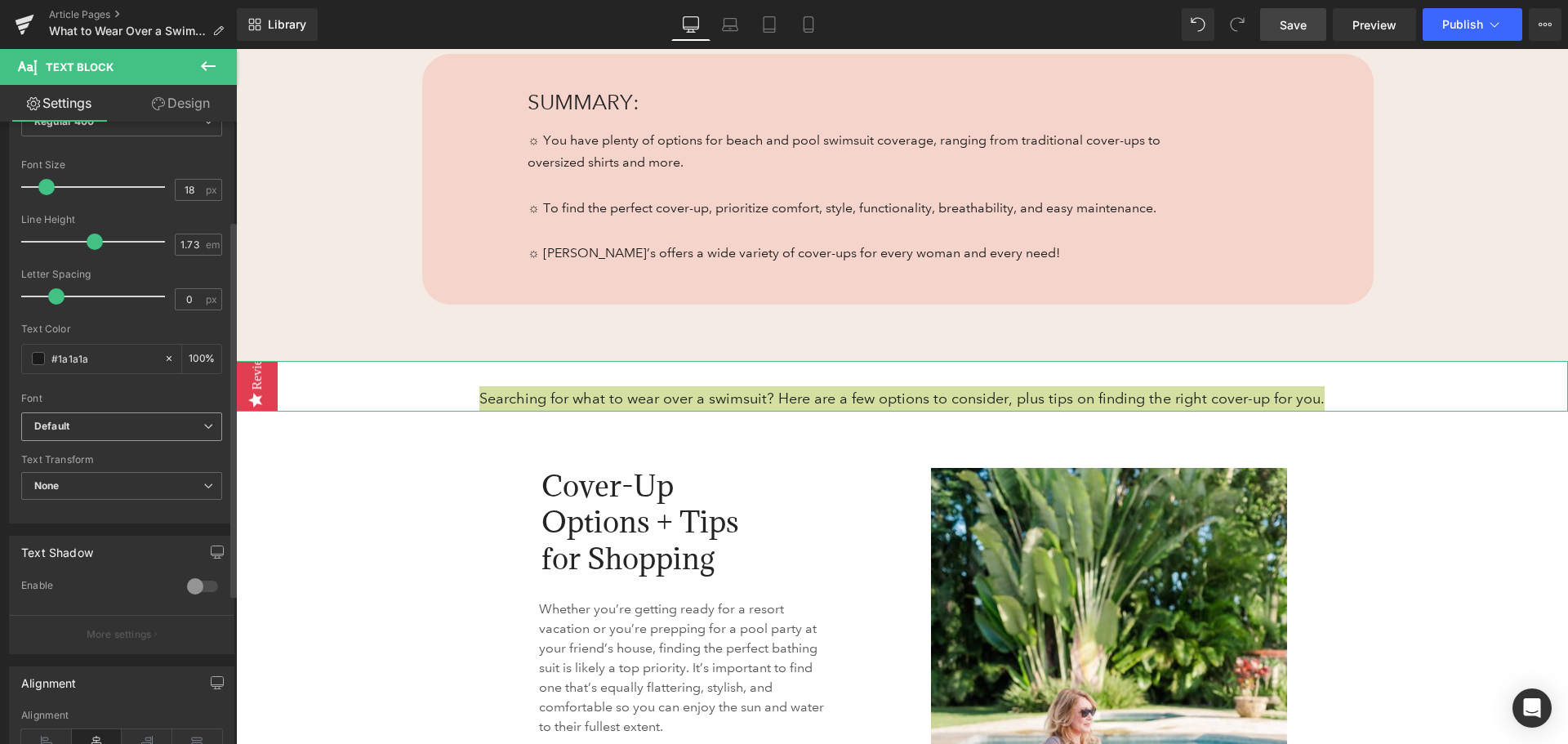
click at [119, 420] on b "Default" at bounding box center [119, 427] width 169 height 14
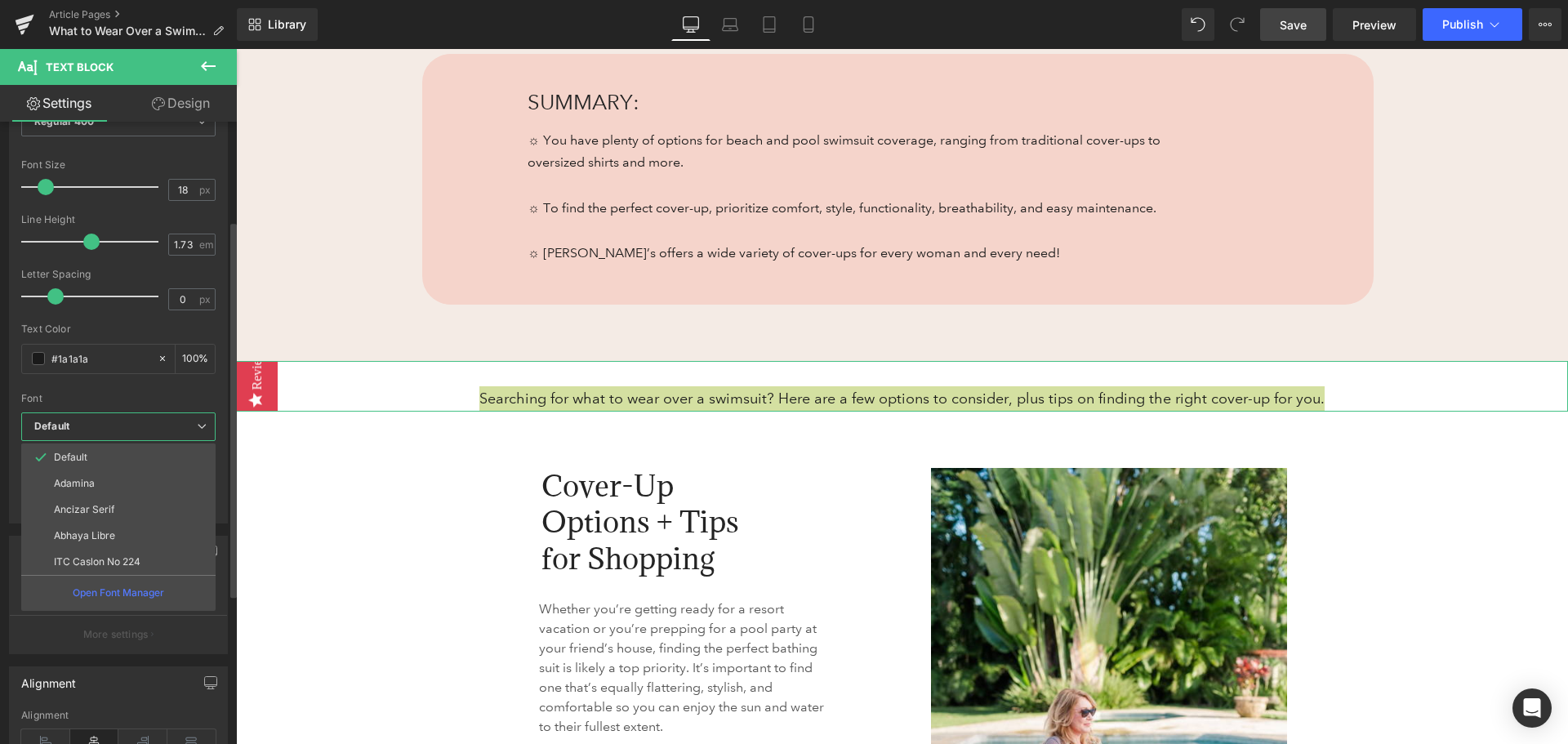
click at [119, 405] on div "Font Default [GEOGRAPHIC_DATA][PERSON_NAME] Serif Abhaya Libre ITC Caslon No 22…" at bounding box center [118, 214] width 194 height 394
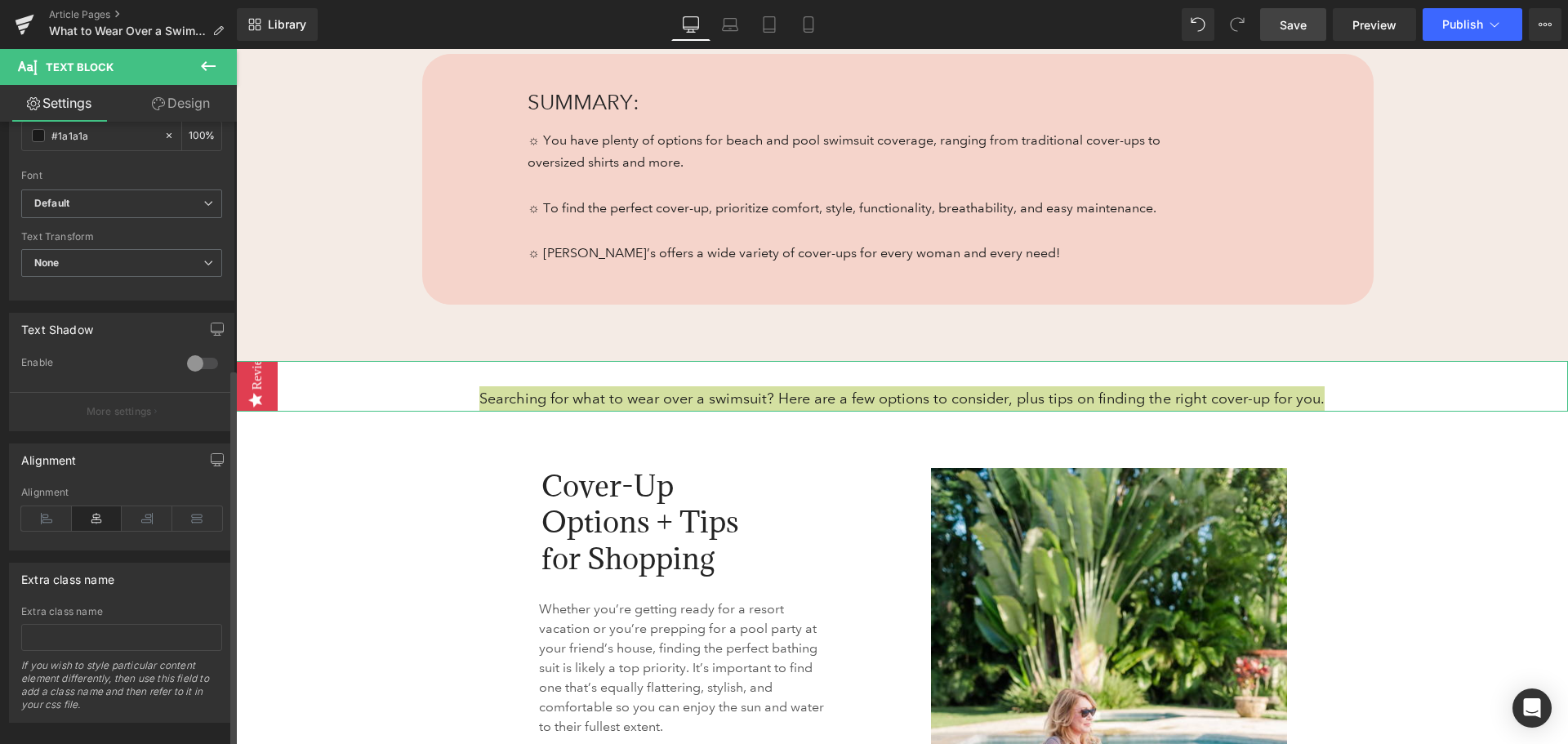
scroll to position [408, 0]
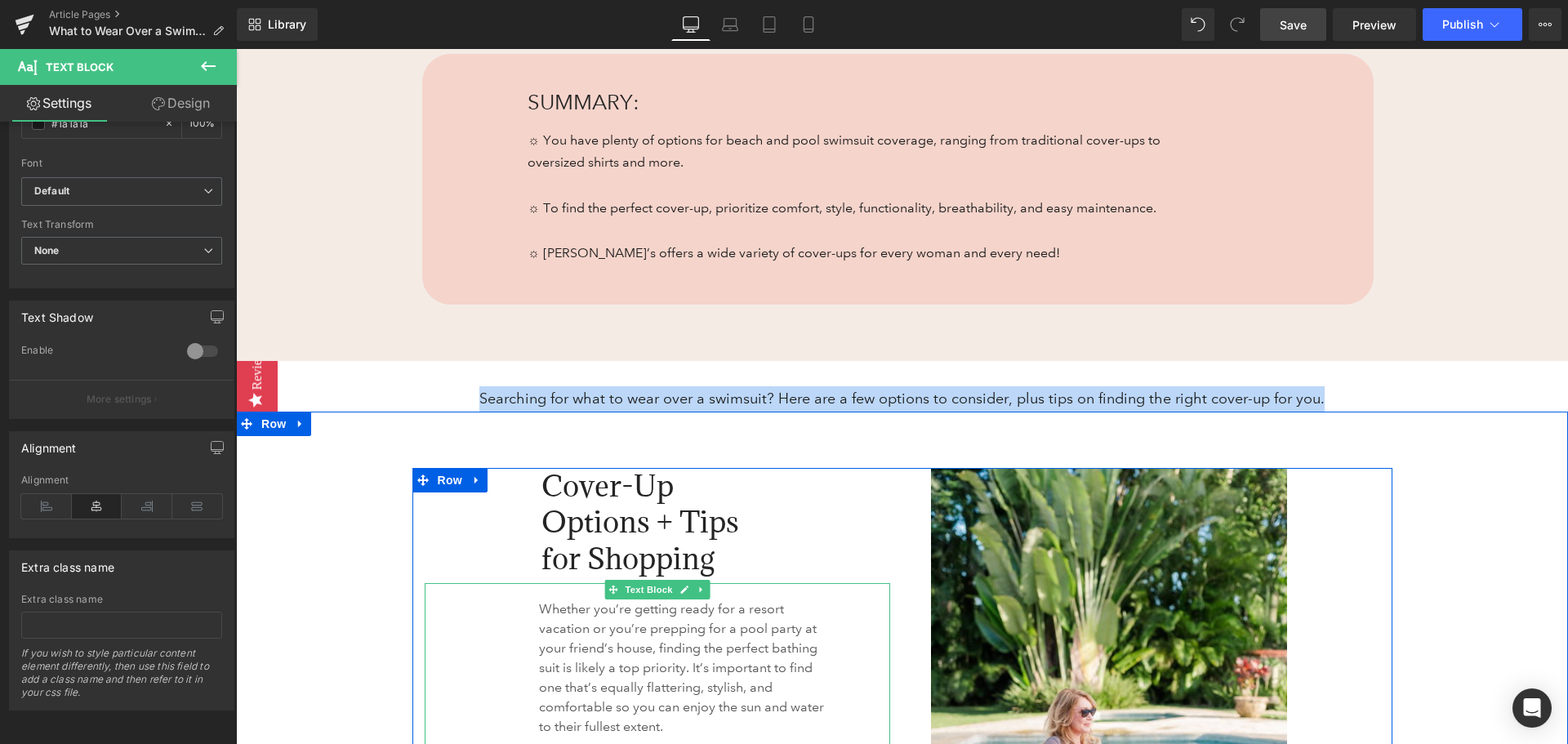
click at [588, 643] on p "Whether you’re getting ready for a resort vacation or you’re prepping for a poo…" at bounding box center [683, 668] width 289 height 137
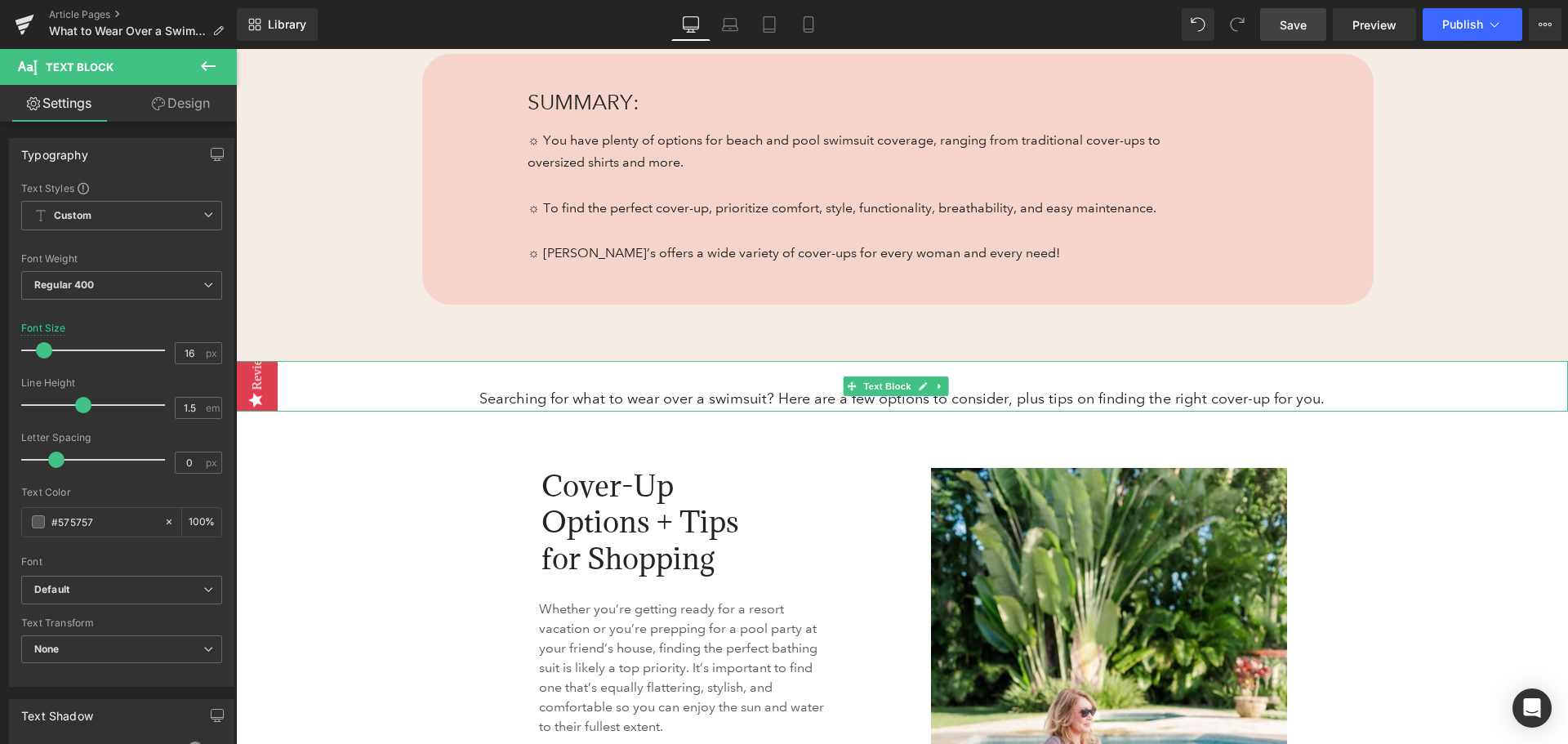
click at [491, 399] on p "Searching for what to wear over a swimsuit? Here are a few options to consider,…" at bounding box center [901, 399] width 1332 height 25
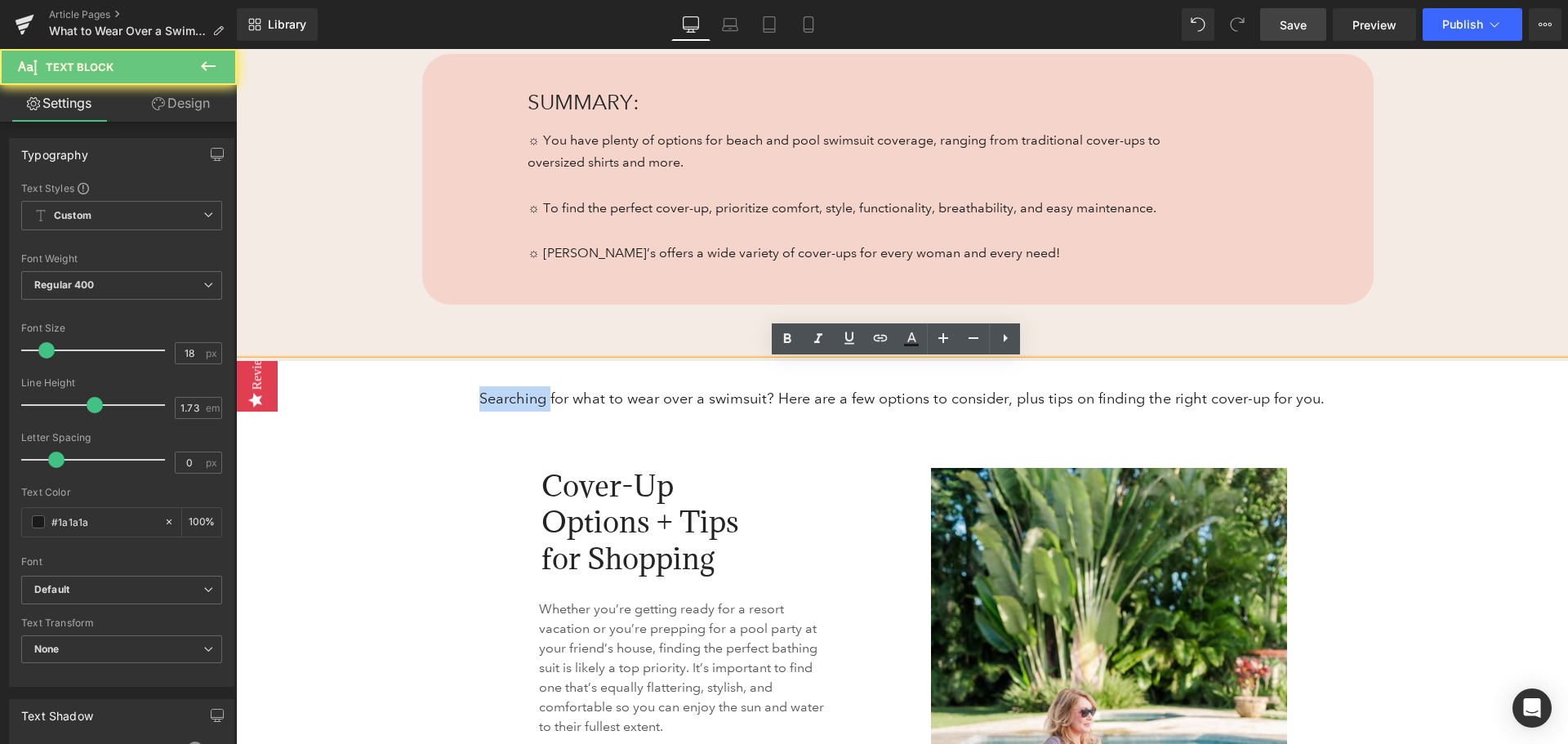
click at [491, 399] on p "Searching for what to wear over a swimsuit? Here are a few options to consider,…" at bounding box center [901, 399] width 1332 height 25
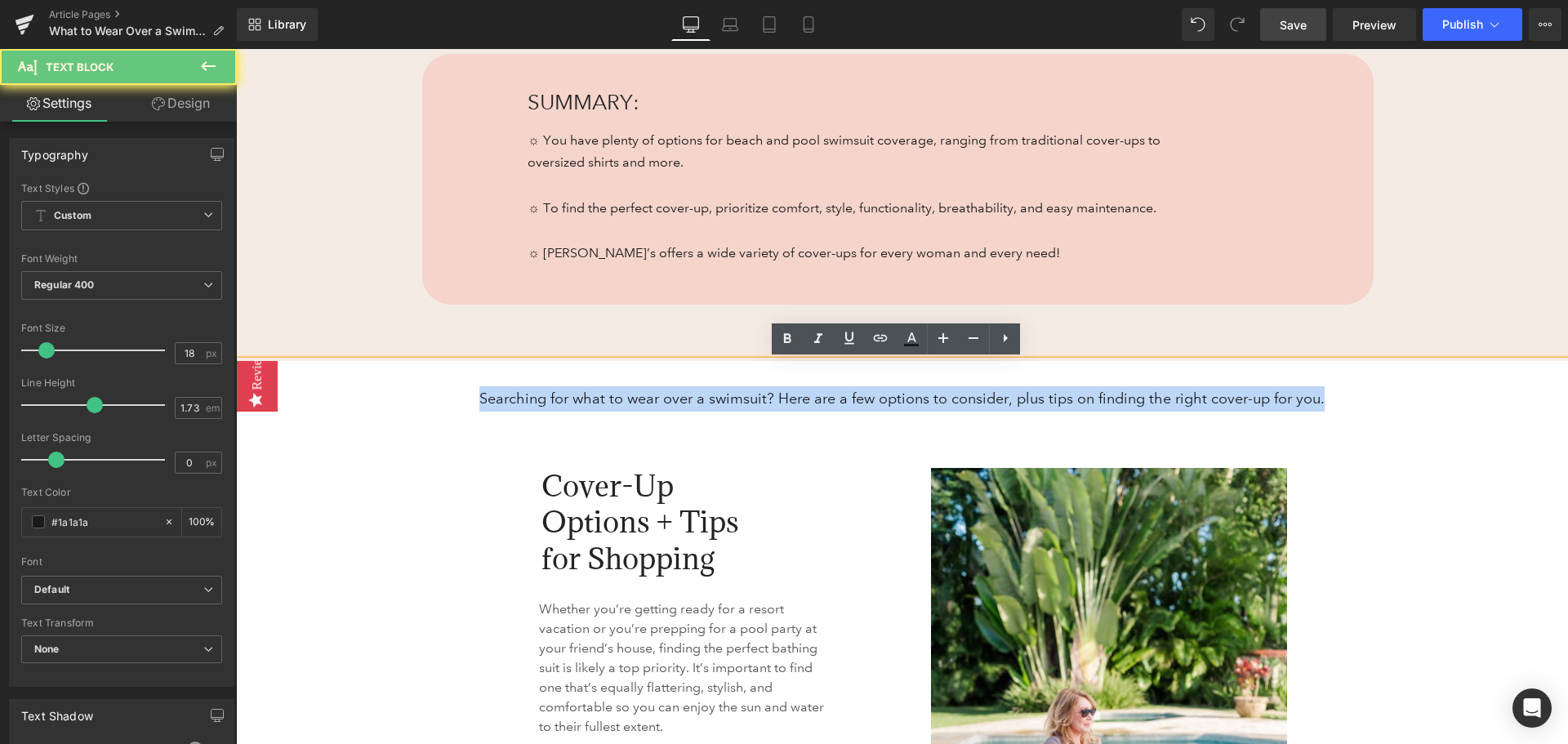
click at [491, 399] on p "Searching for what to wear over a swimsuit? Here are a few options to consider,…" at bounding box center [901, 399] width 1332 height 25
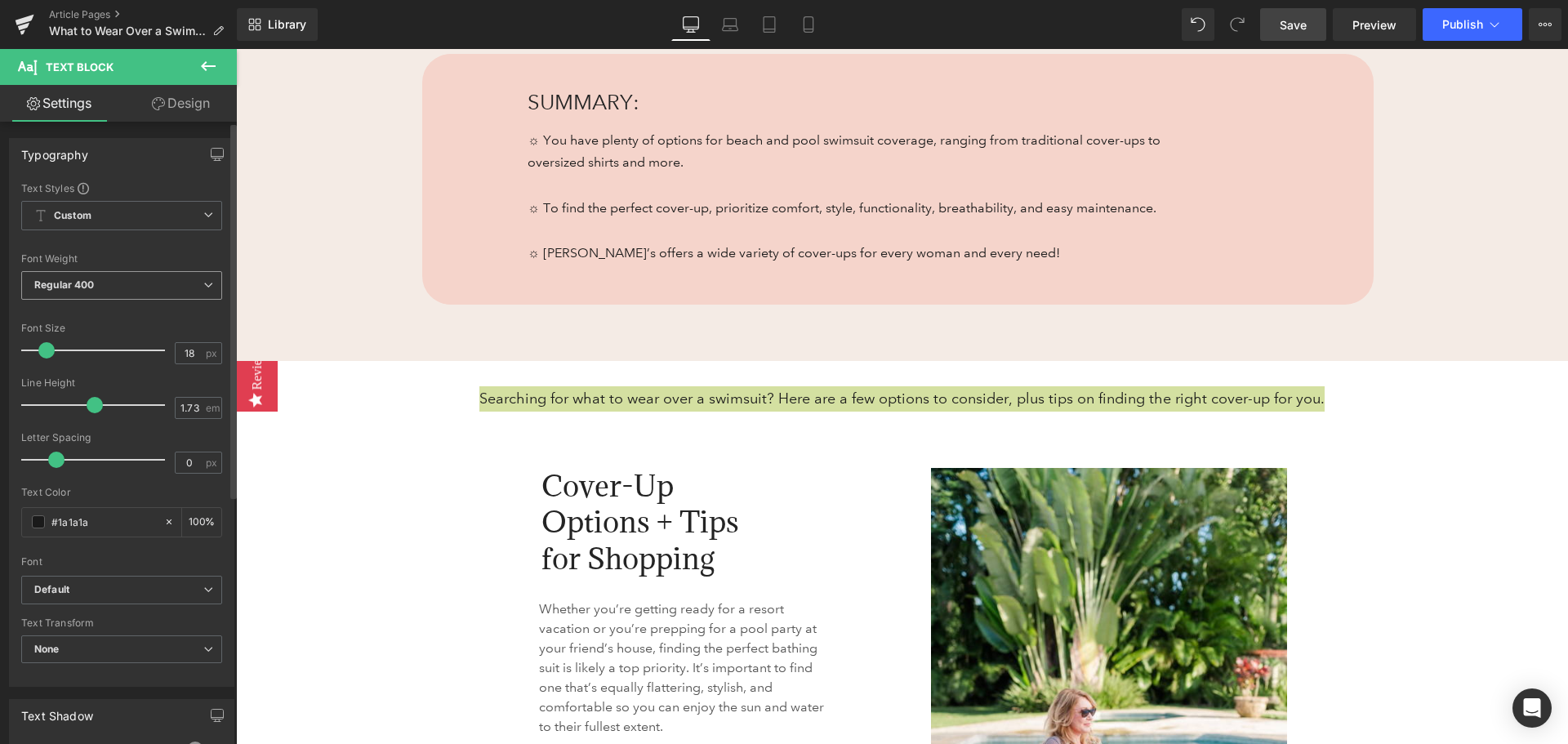
click at [163, 282] on span "Regular 400" at bounding box center [122, 286] width 201 height 28
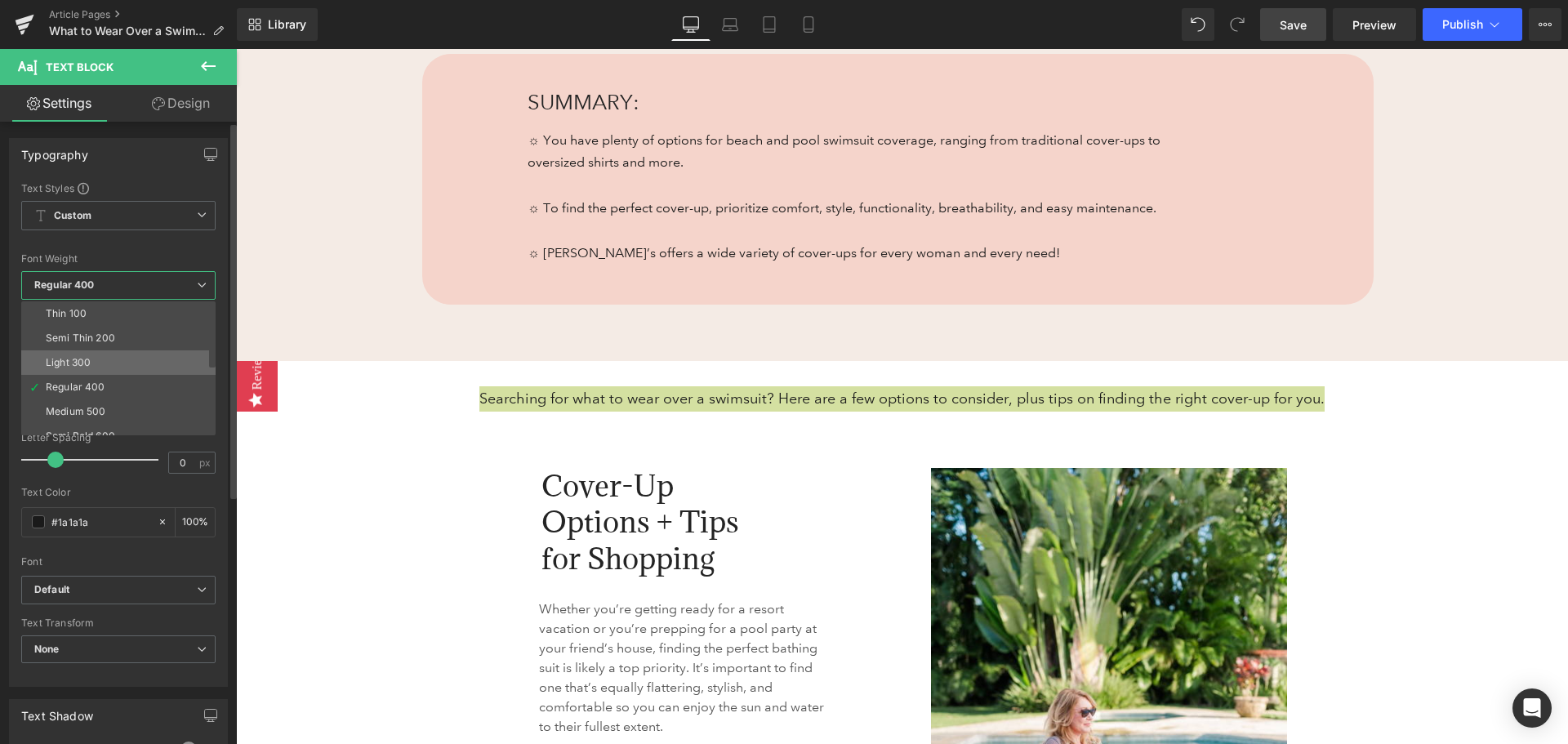
click at [139, 365] on li "Light 300" at bounding box center [122, 363] width 202 height 25
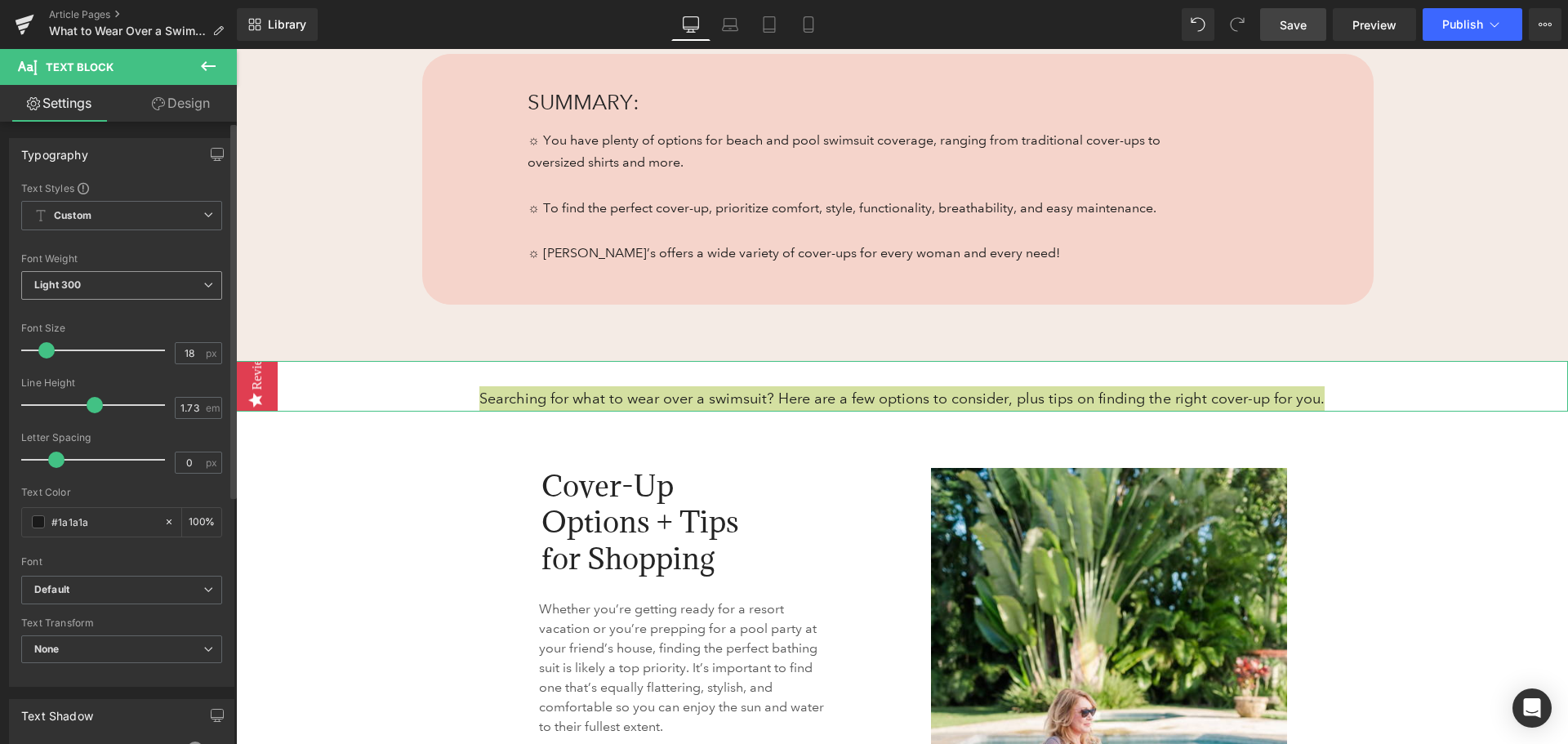
click at [174, 281] on span "Light 300" at bounding box center [122, 286] width 201 height 28
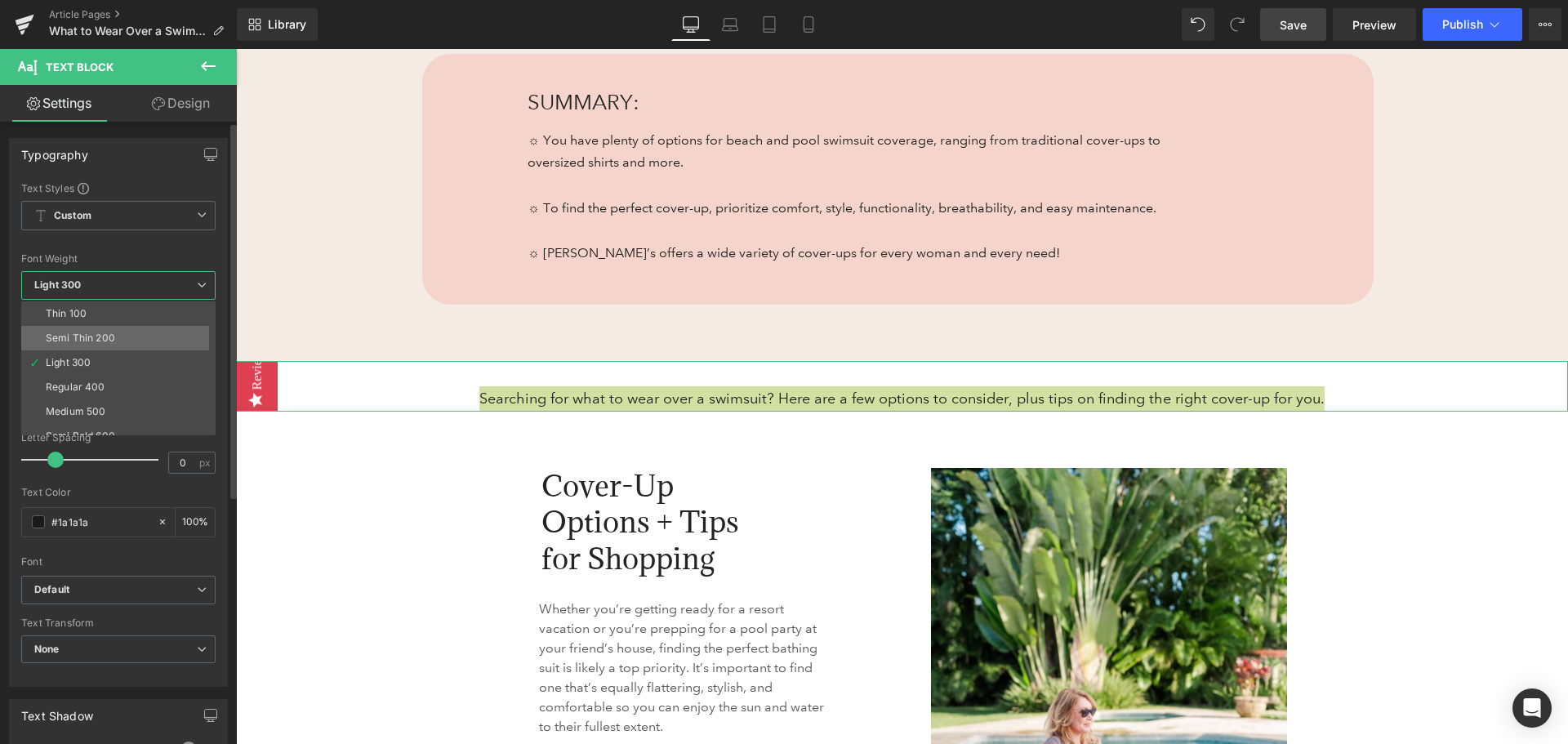
click at [153, 334] on li "Semi Thin 200" at bounding box center [122, 338] width 202 height 25
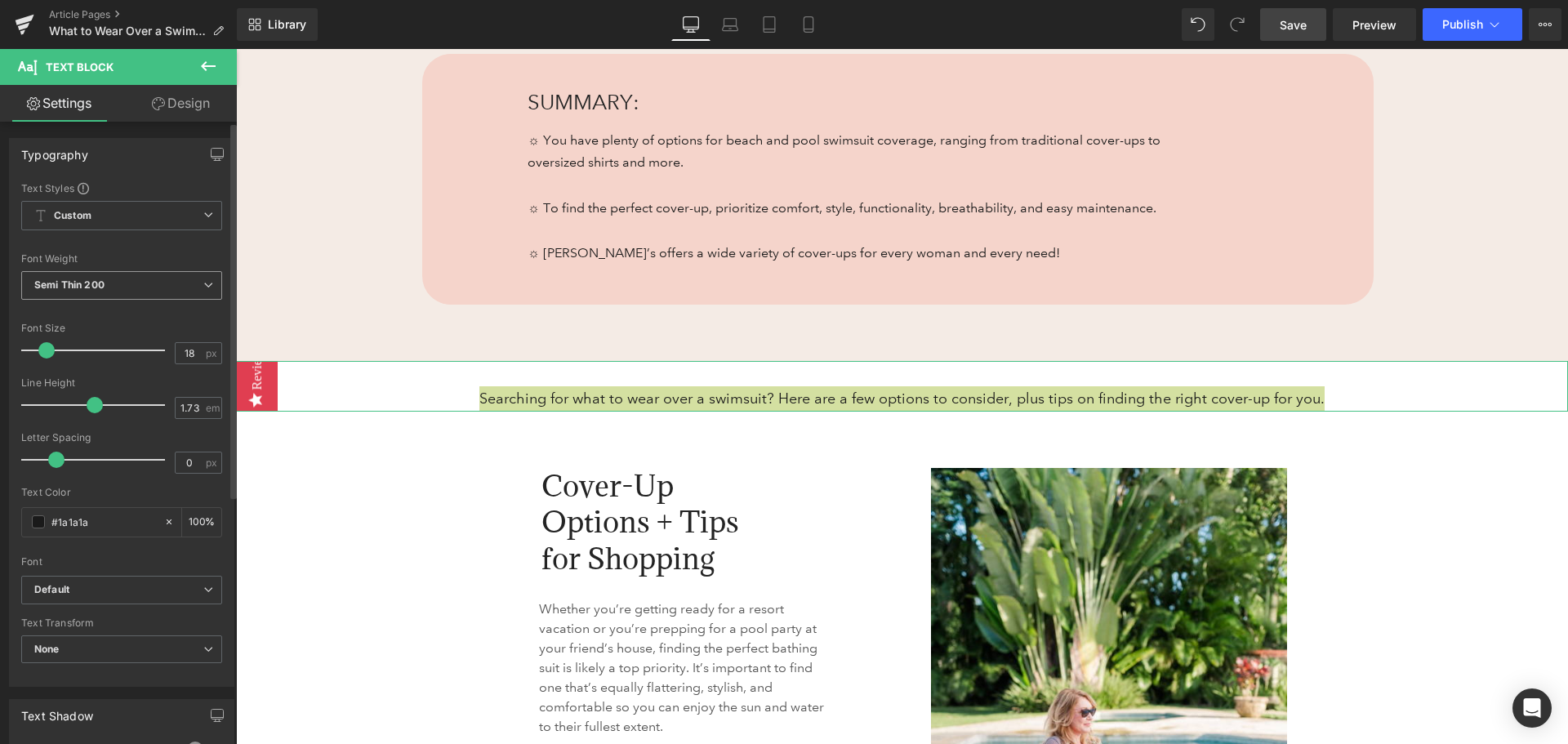
click at [152, 285] on span "Semi Thin 200" at bounding box center [122, 286] width 201 height 28
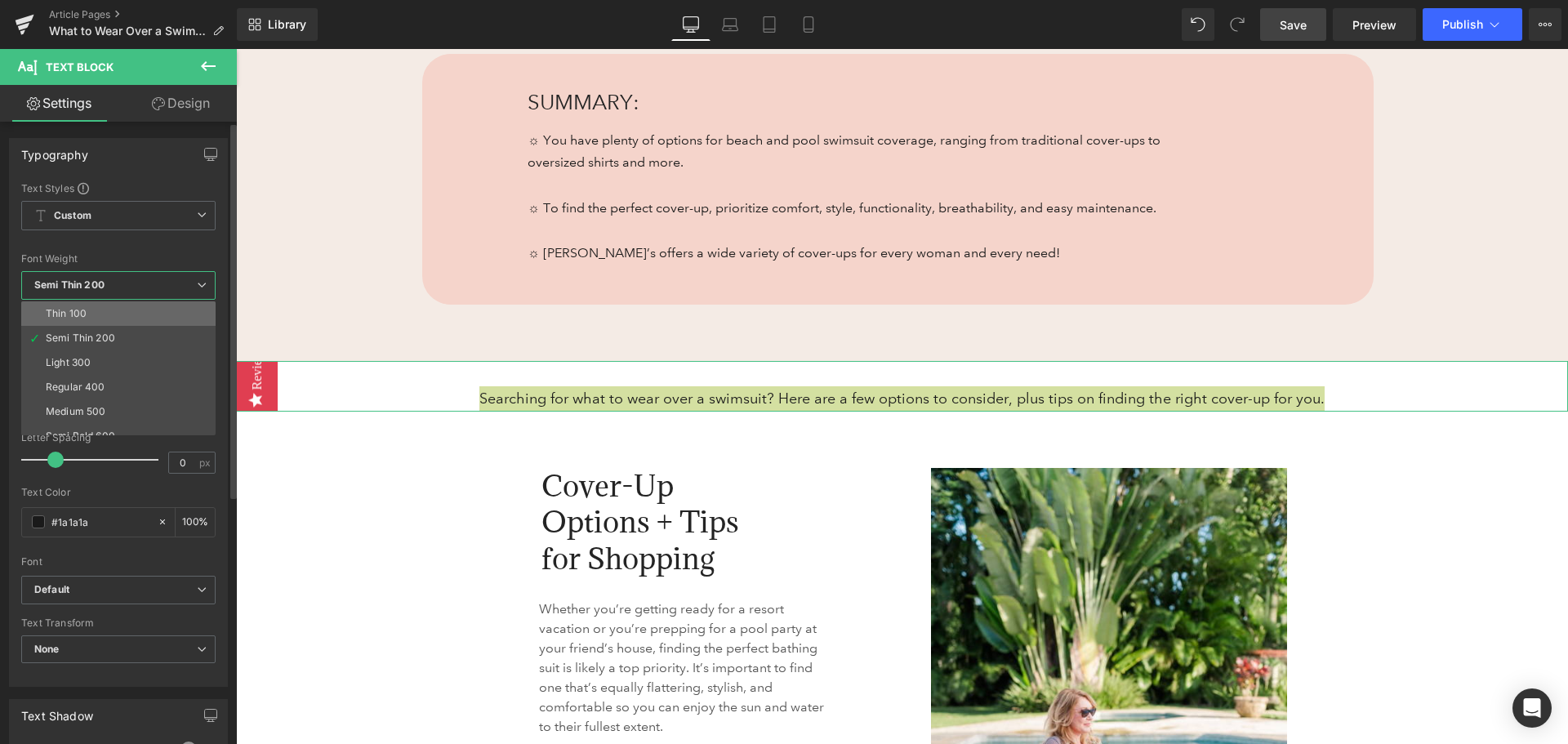
click at [139, 313] on li "Thin 100" at bounding box center [122, 314] width 202 height 25
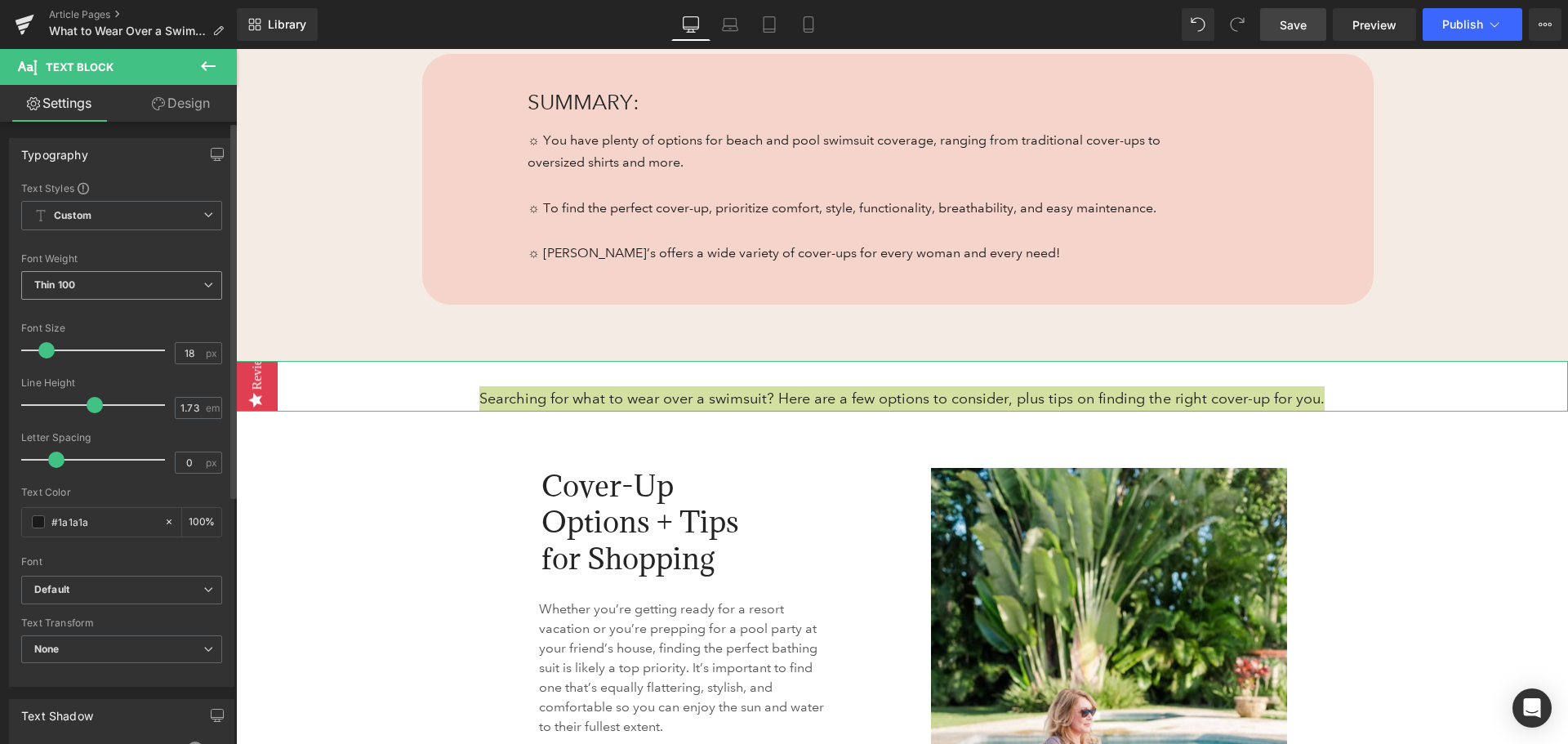
click at [143, 283] on span "Thin 100" at bounding box center [122, 286] width 201 height 28
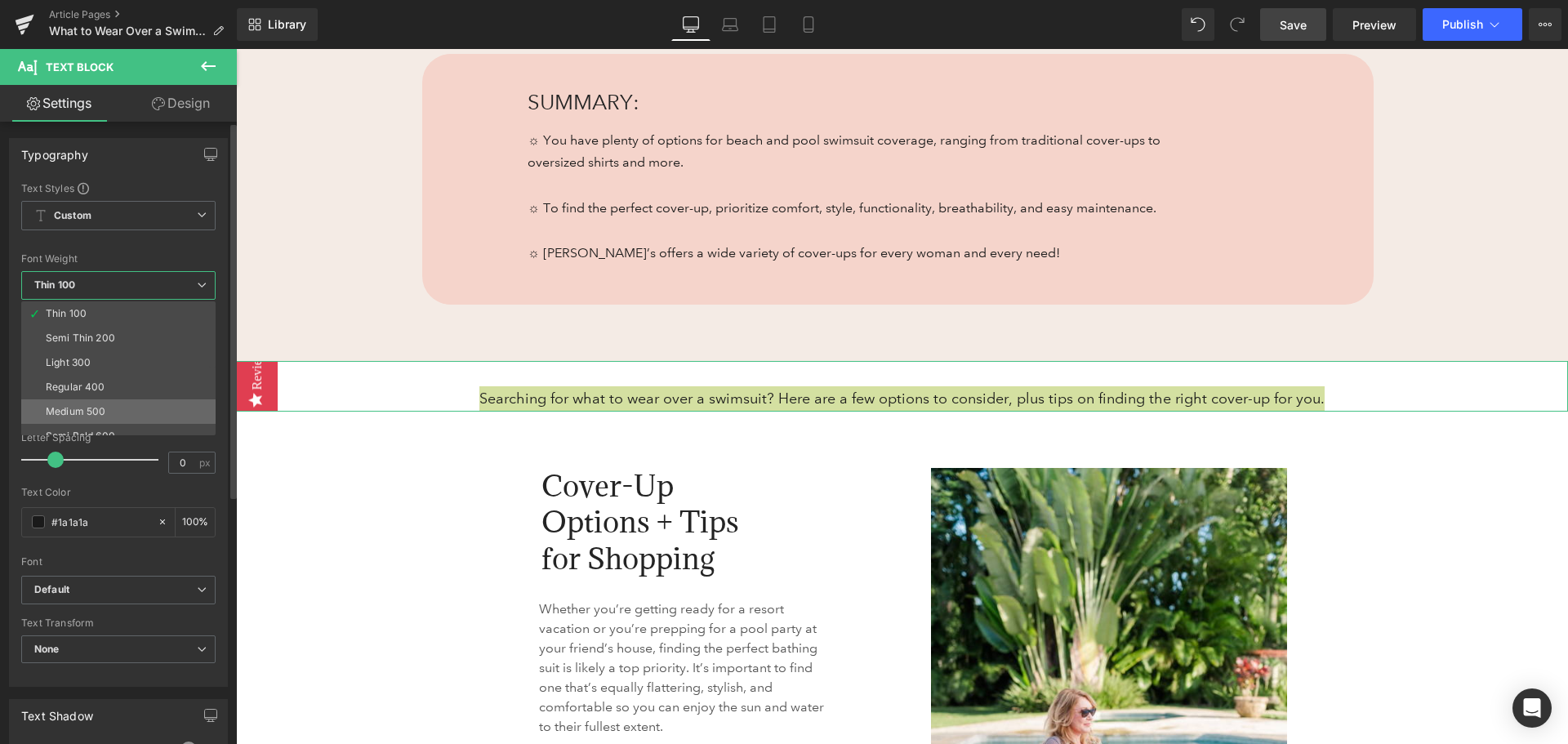
click at [128, 411] on li "Medium 500" at bounding box center [122, 412] width 202 height 25
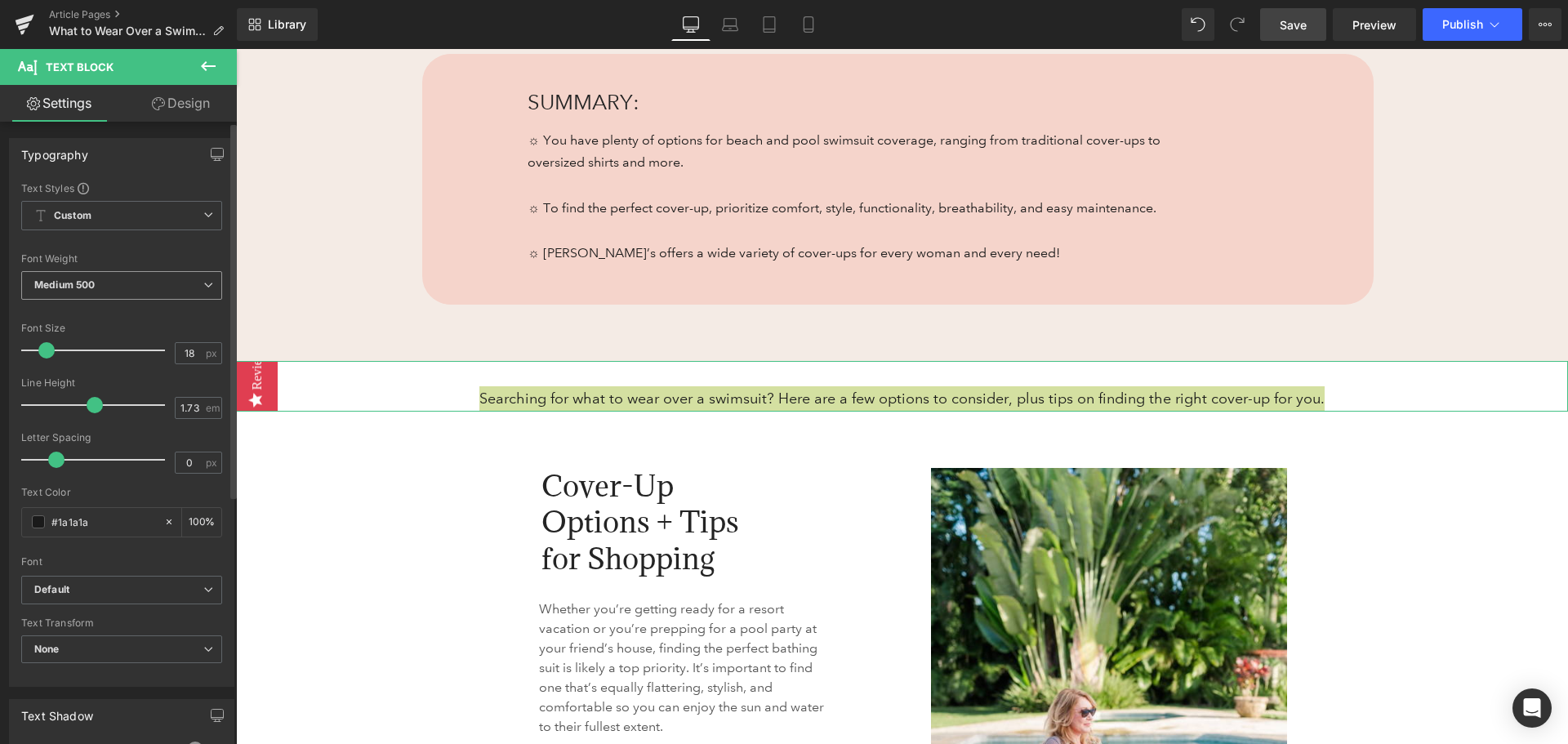
click at [143, 284] on span "Medium 500" at bounding box center [122, 286] width 201 height 28
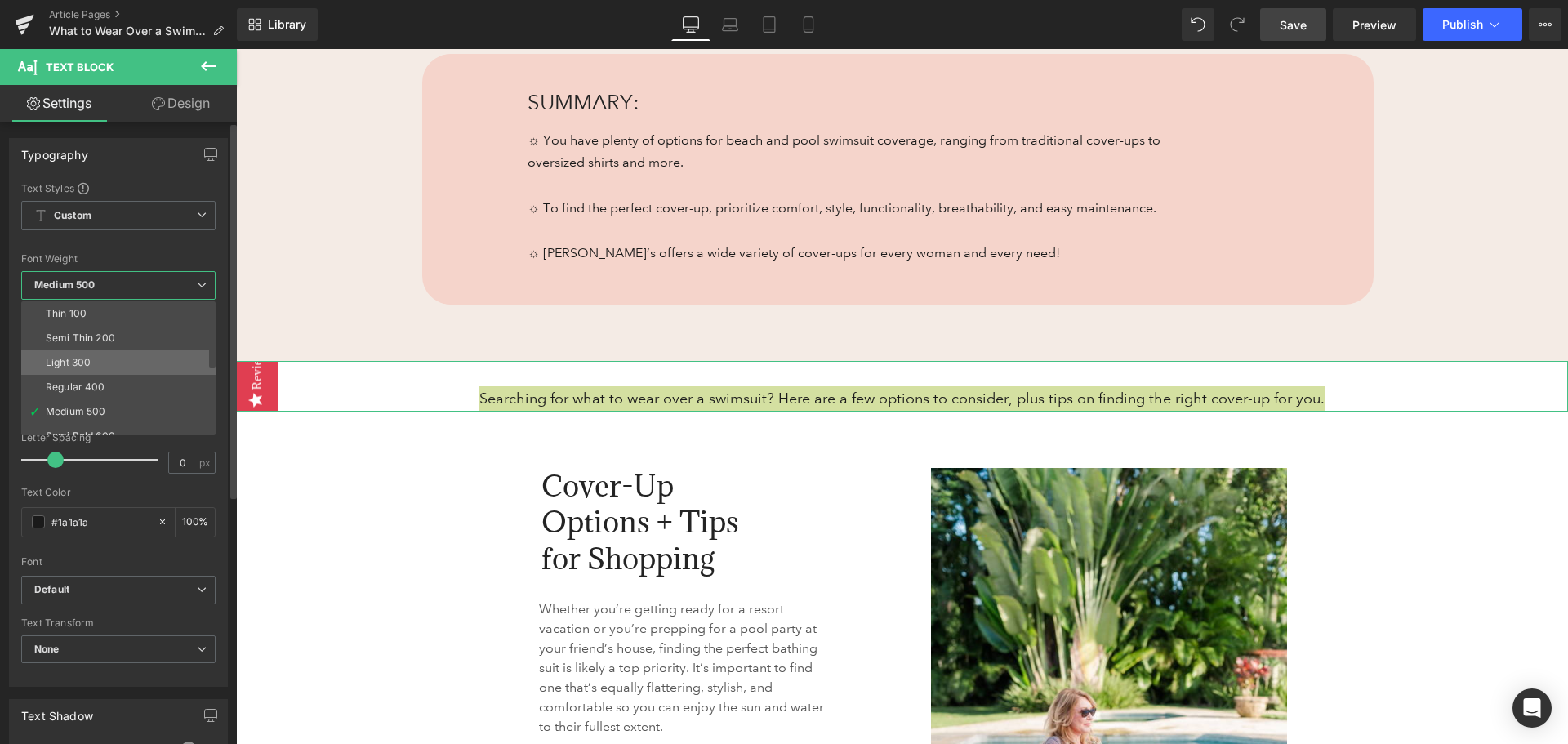
click at [114, 354] on li "Light 300" at bounding box center [122, 363] width 202 height 25
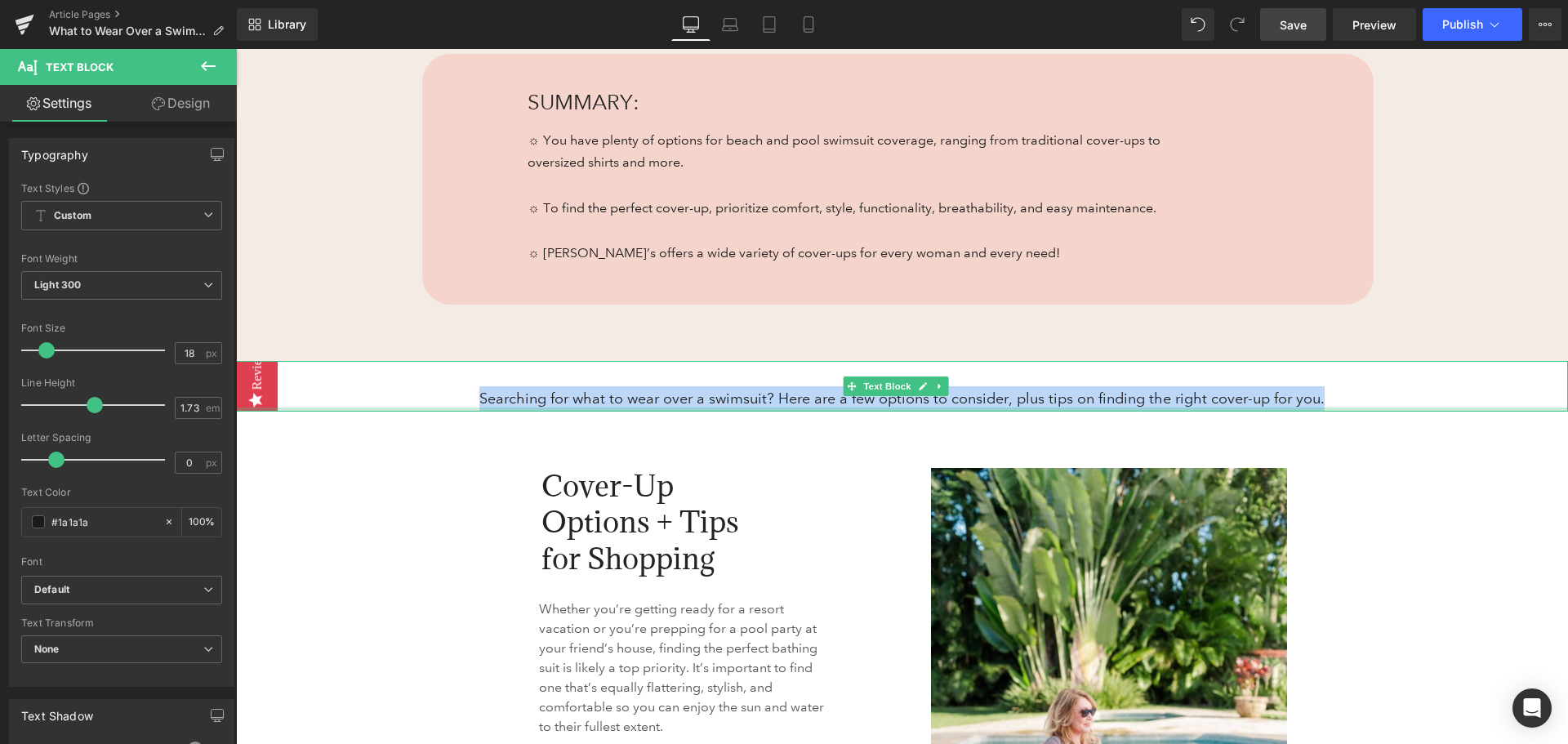
click at [569, 404] on p "Searching for what to wear over a swimsuit? Here are a few options to consider,…" at bounding box center [901, 399] width 1332 height 25
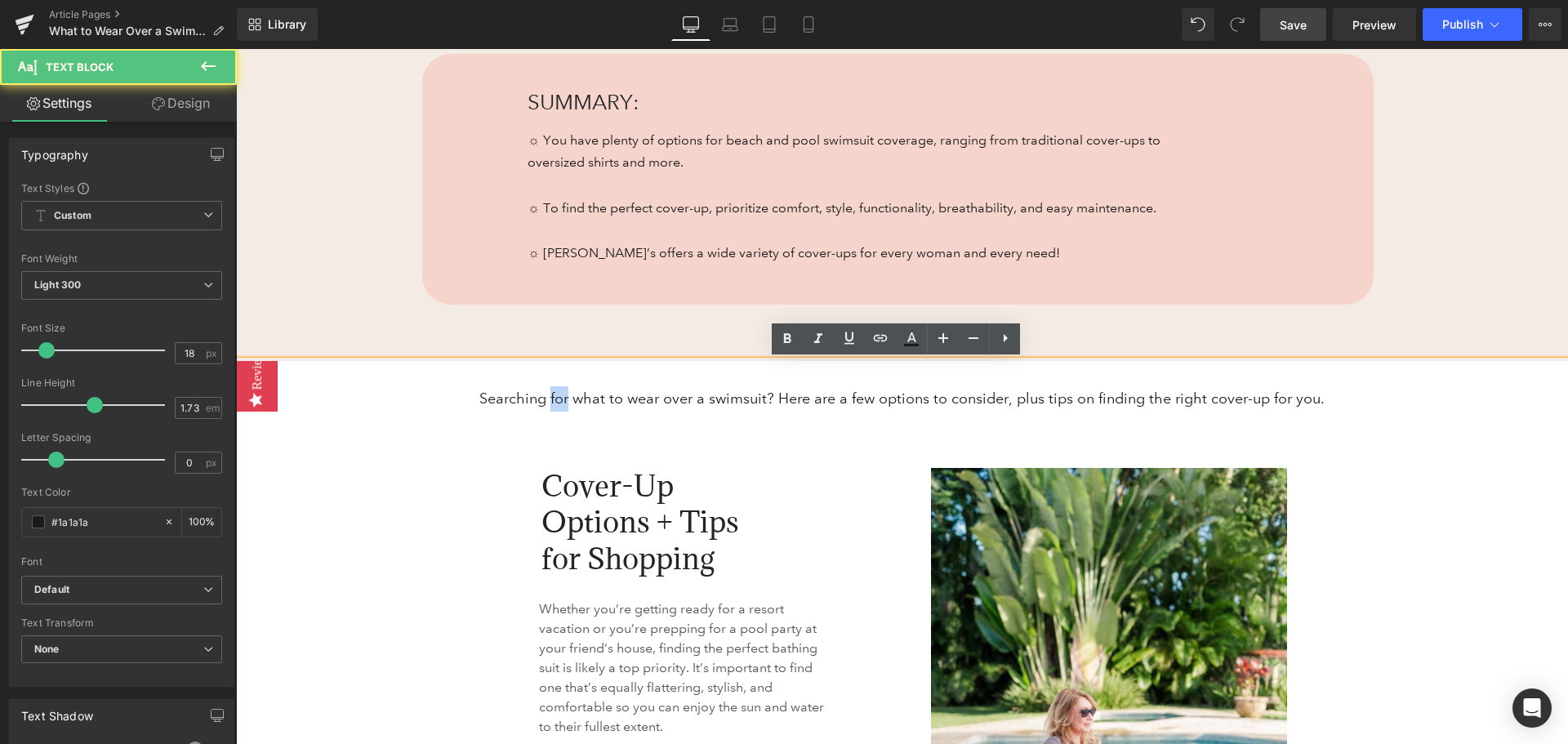
click at [569, 403] on p "Searching for what to wear over a swimsuit? Here are a few options to consider,…" at bounding box center [901, 399] width 1332 height 25
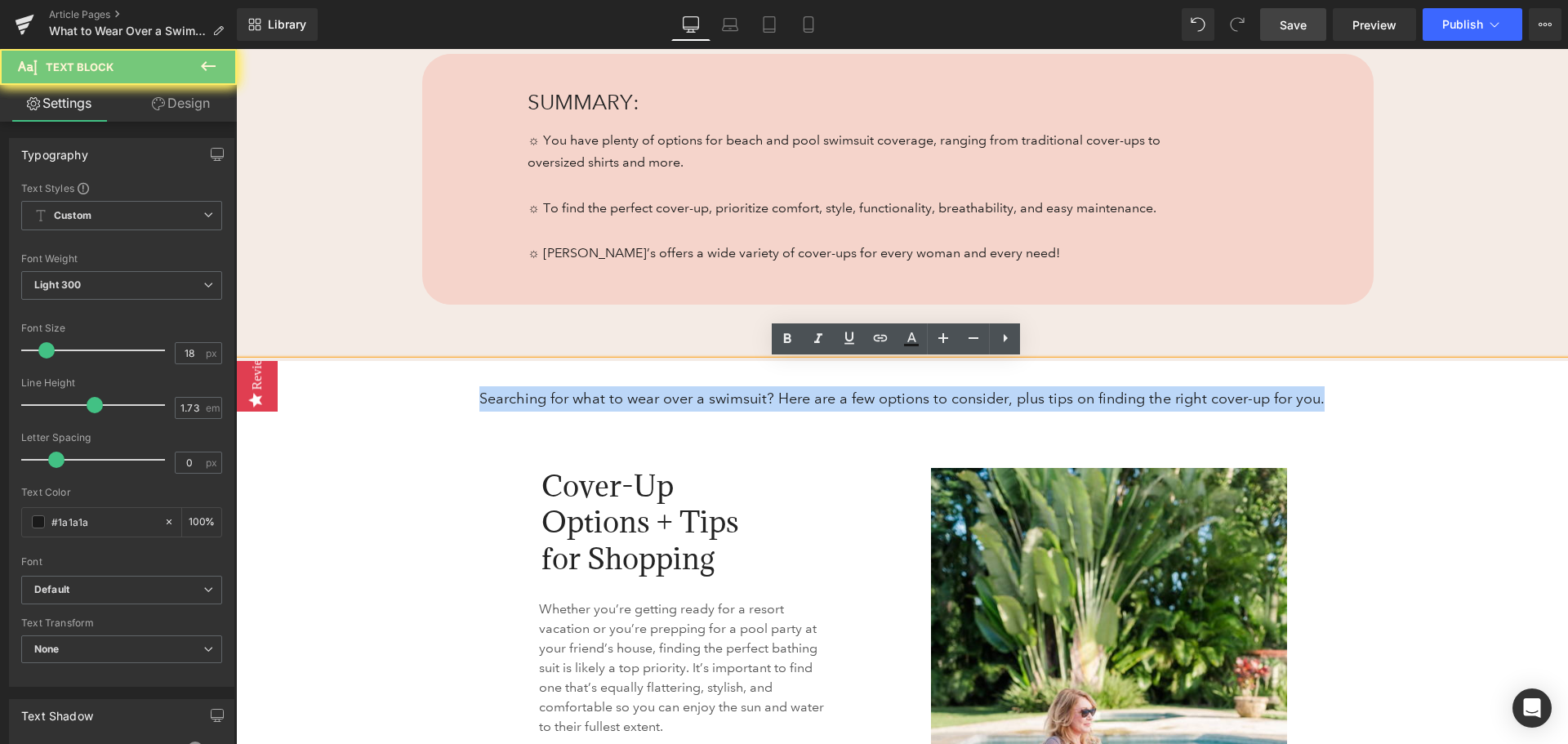
click at [569, 403] on p "Searching for what to wear over a swimsuit? Here are a few options to consider,…" at bounding box center [901, 399] width 1332 height 25
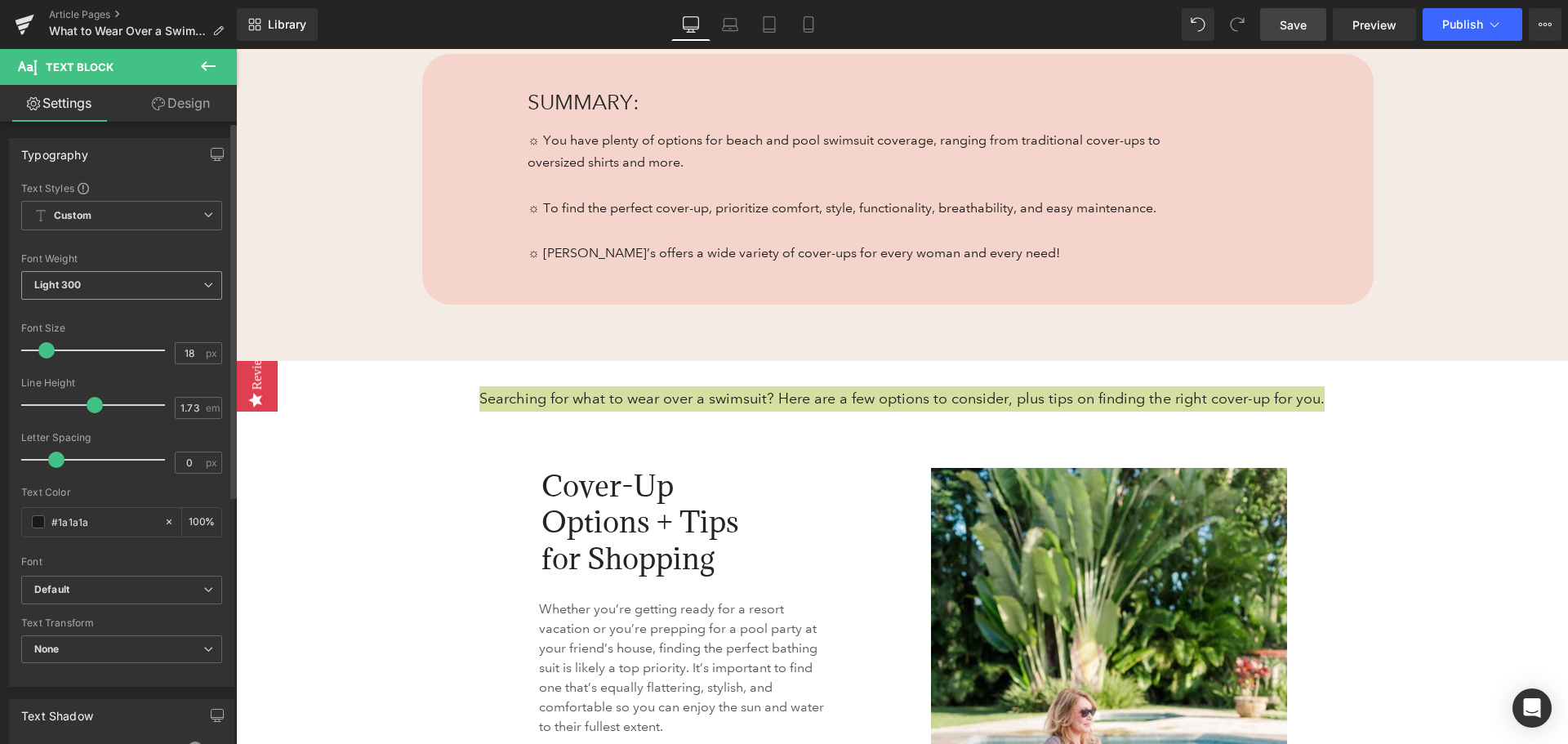
click at [143, 284] on span "Light 300" at bounding box center [122, 286] width 201 height 28
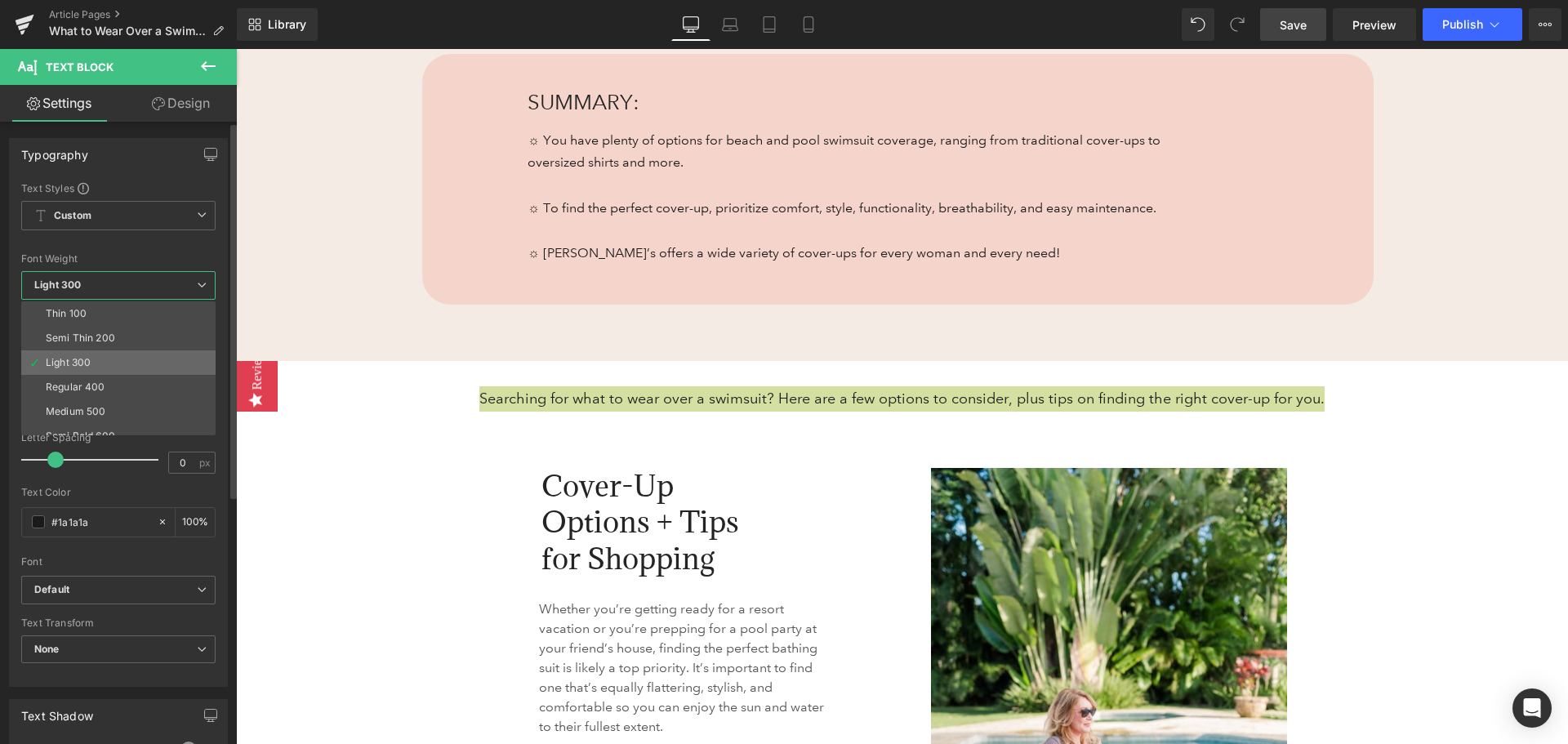
click at [114, 360] on li "Light 300" at bounding box center [122, 363] width 202 height 25
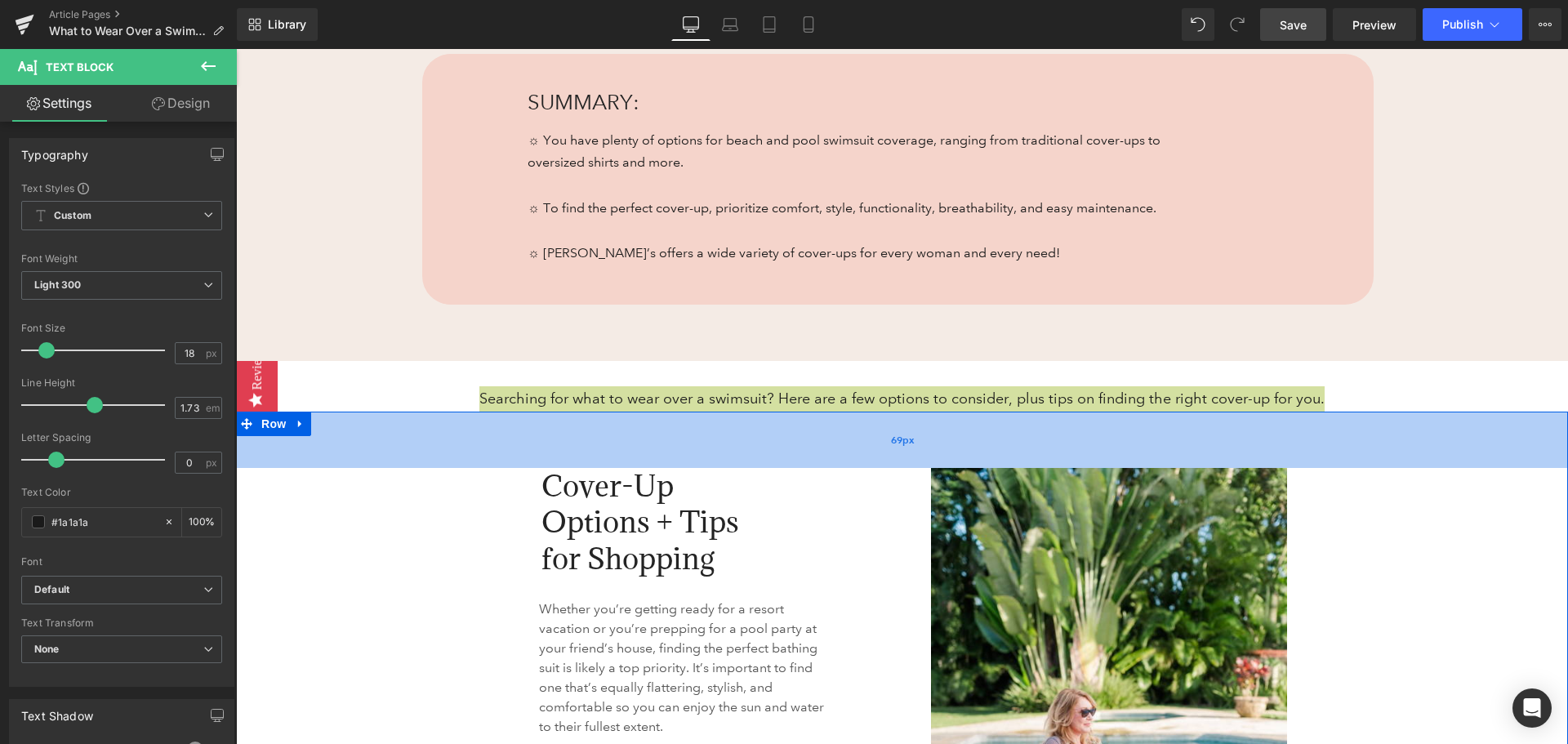
click at [339, 466] on div "69px" at bounding box center [901, 439] width 1332 height 56
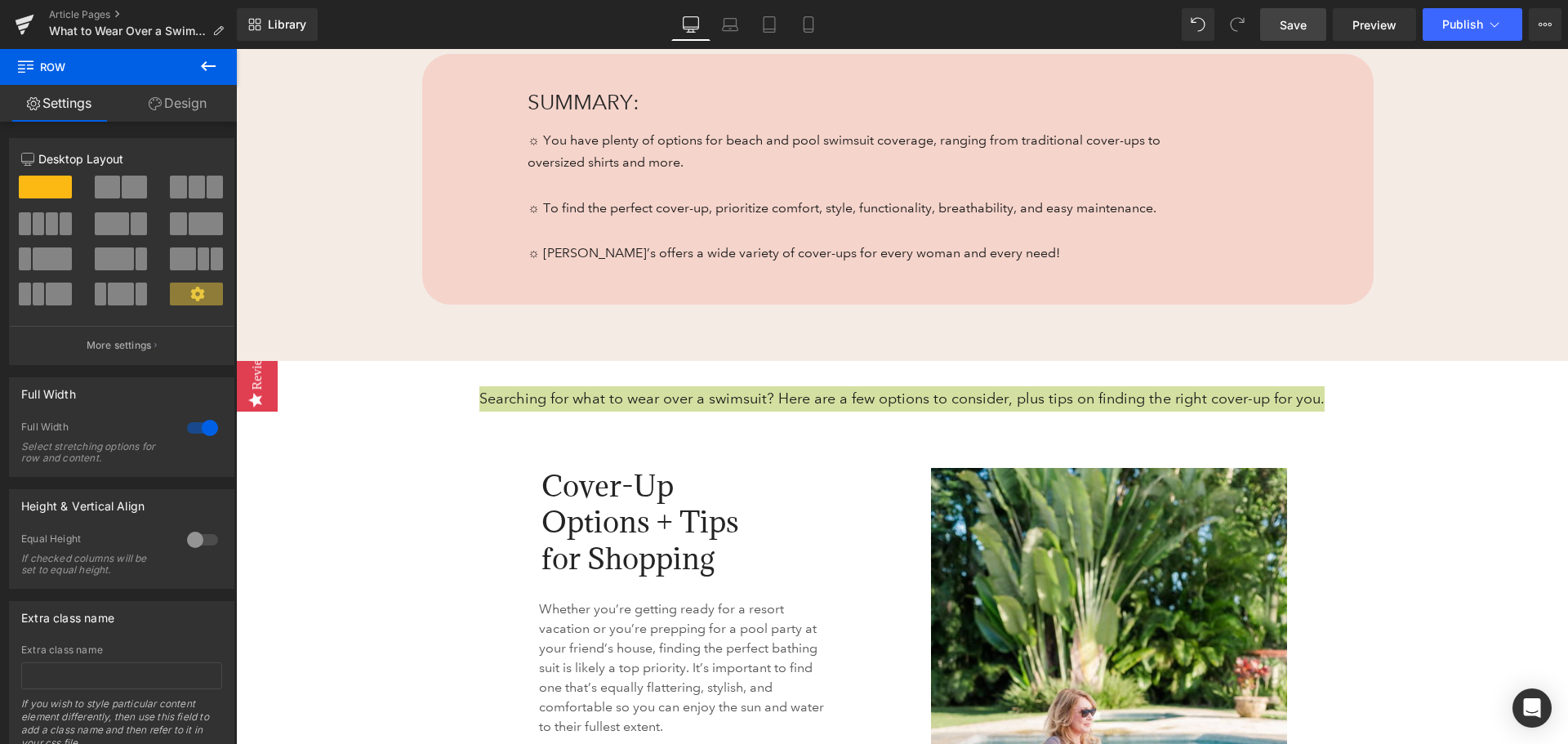
click at [1294, 24] on span "Save" at bounding box center [1293, 24] width 27 height 17
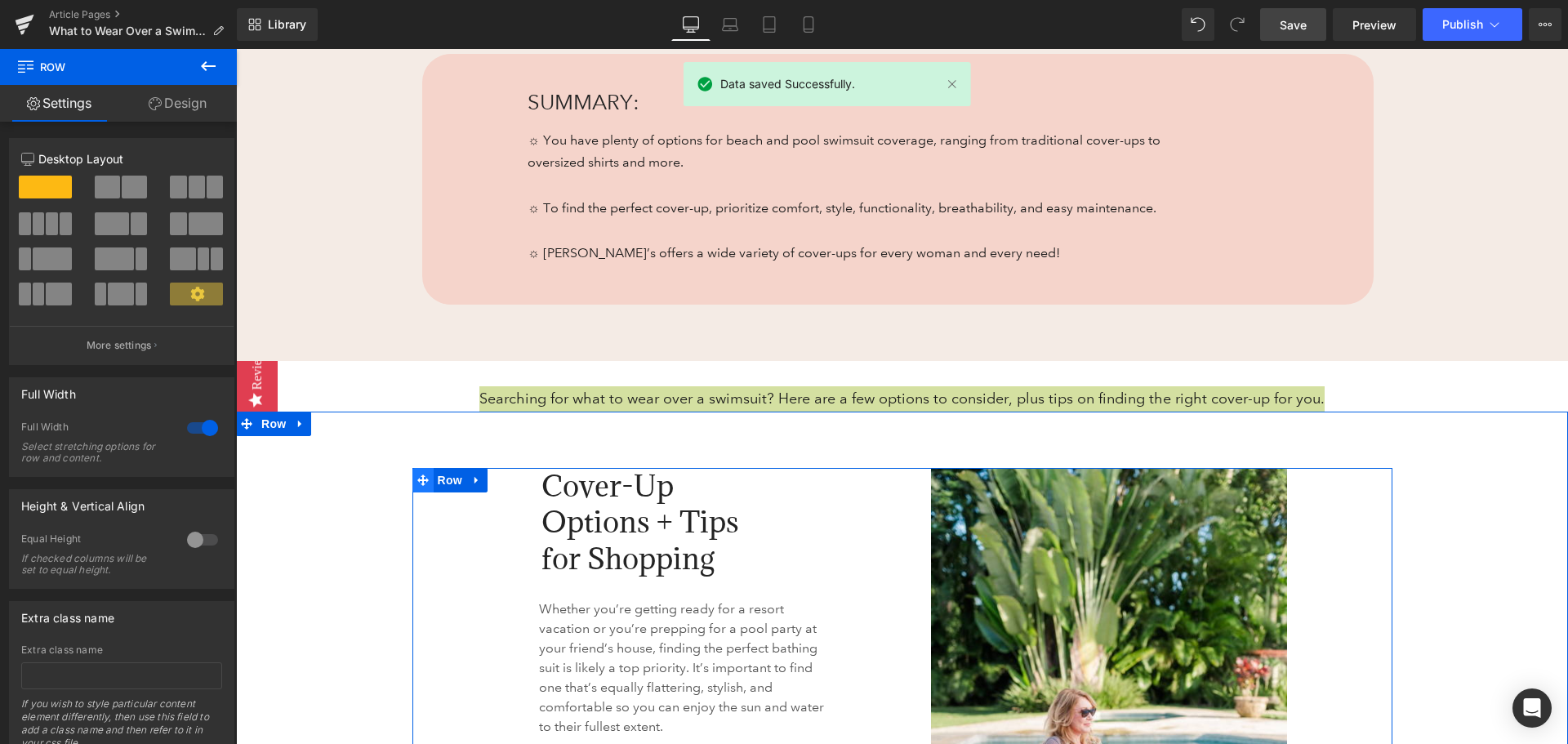
click at [418, 490] on span at bounding box center [423, 481] width 21 height 25
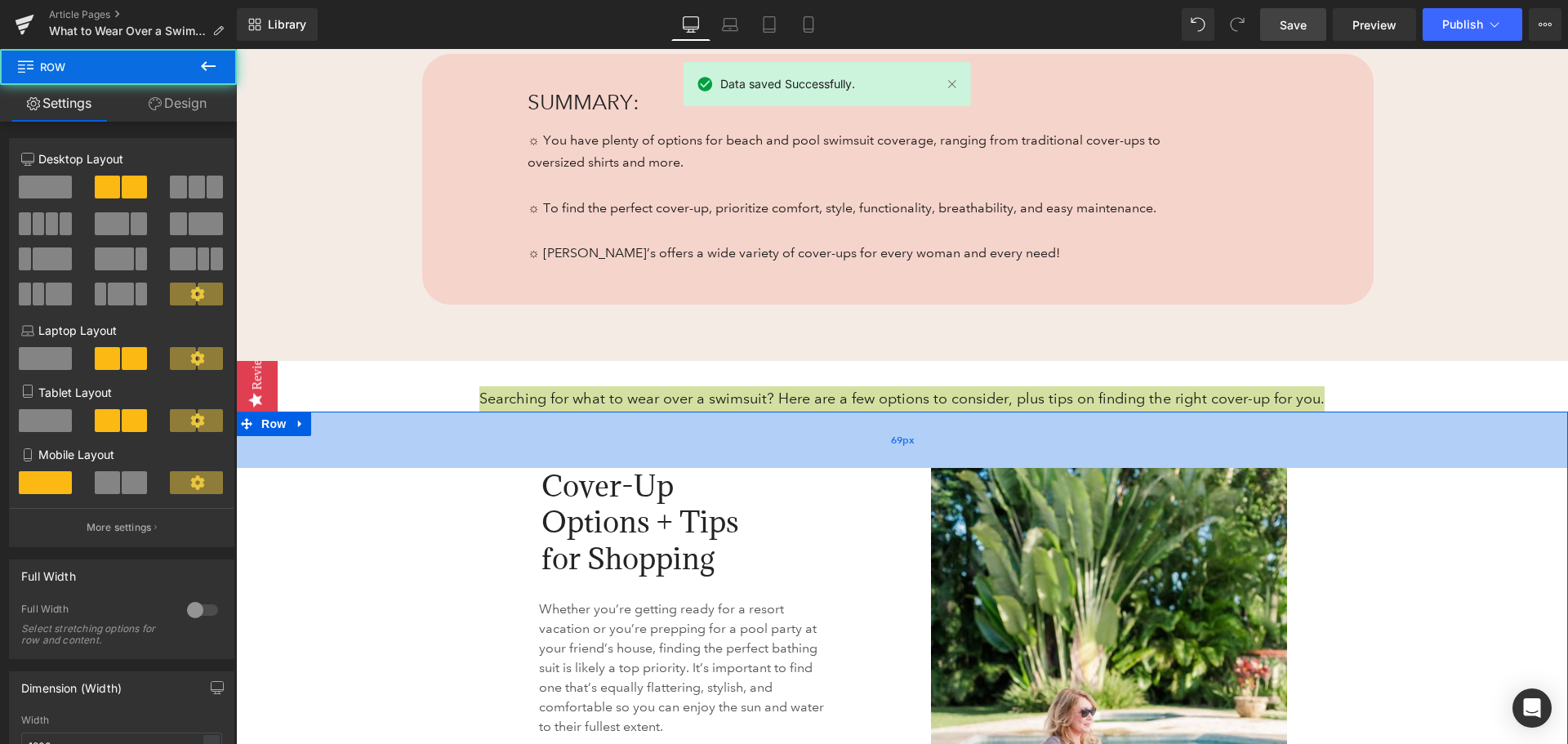
click at [378, 446] on div "69px" at bounding box center [901, 439] width 1332 height 56
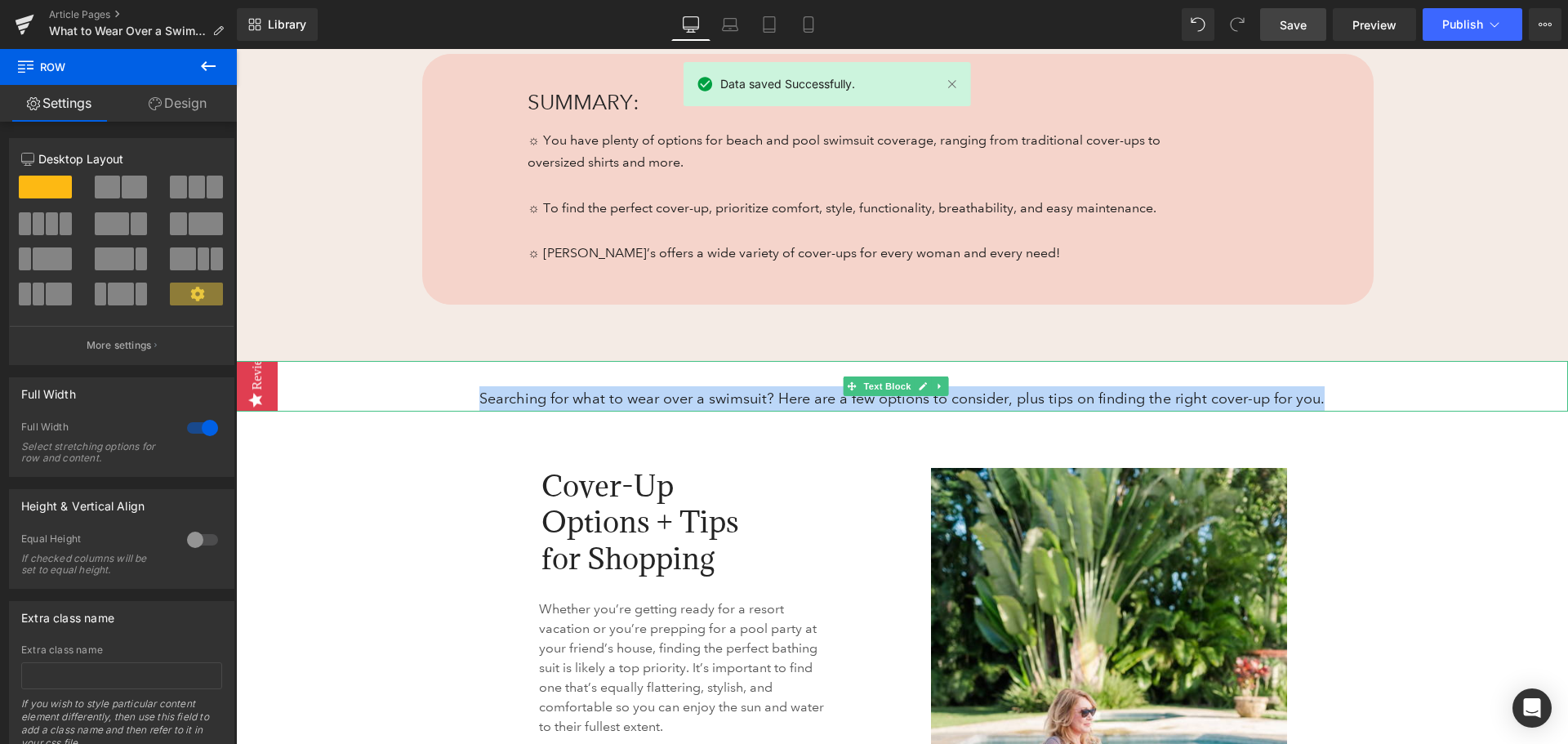
click at [573, 400] on p "Searching for what to wear over a swimsuit? Here are a few options to consider,…" at bounding box center [901, 399] width 1332 height 25
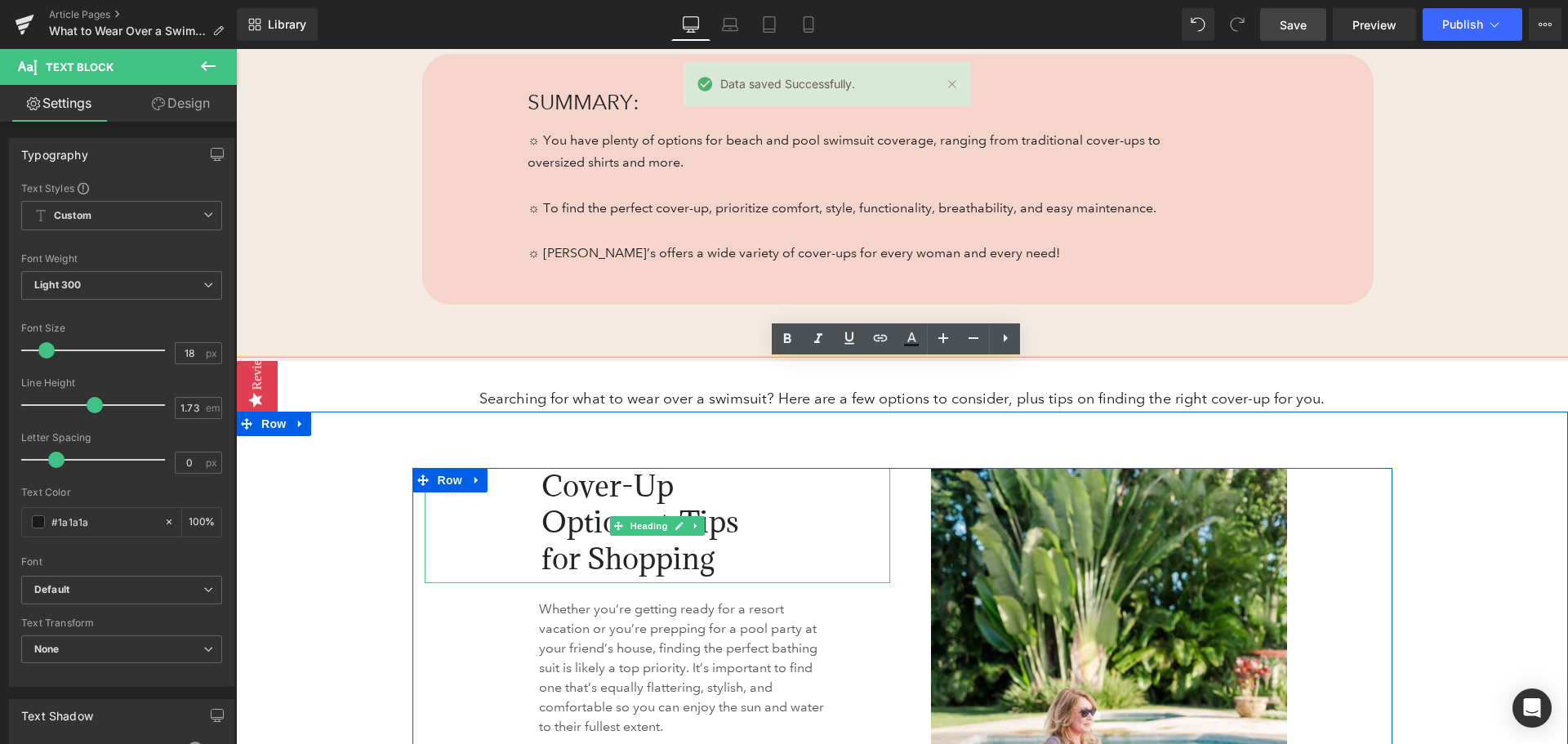
click at [490, 484] on div "Cover-Up Options + Tips for Shopping" at bounding box center [657, 525] width 465 height 115
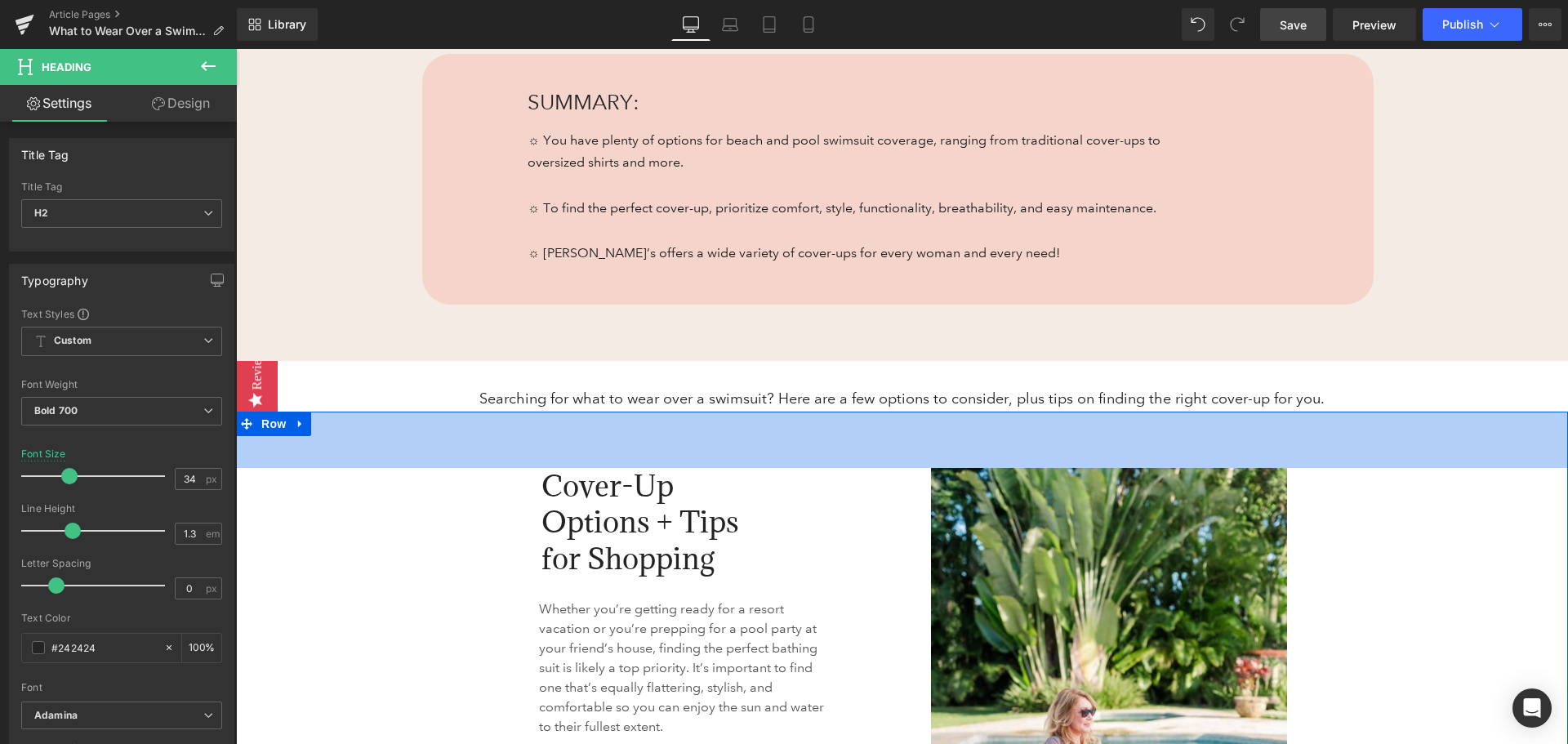
click at [571, 403] on p "Searching for what to wear over a swimsuit? Here are a few options to consider,…" at bounding box center [901, 399] width 1332 height 25
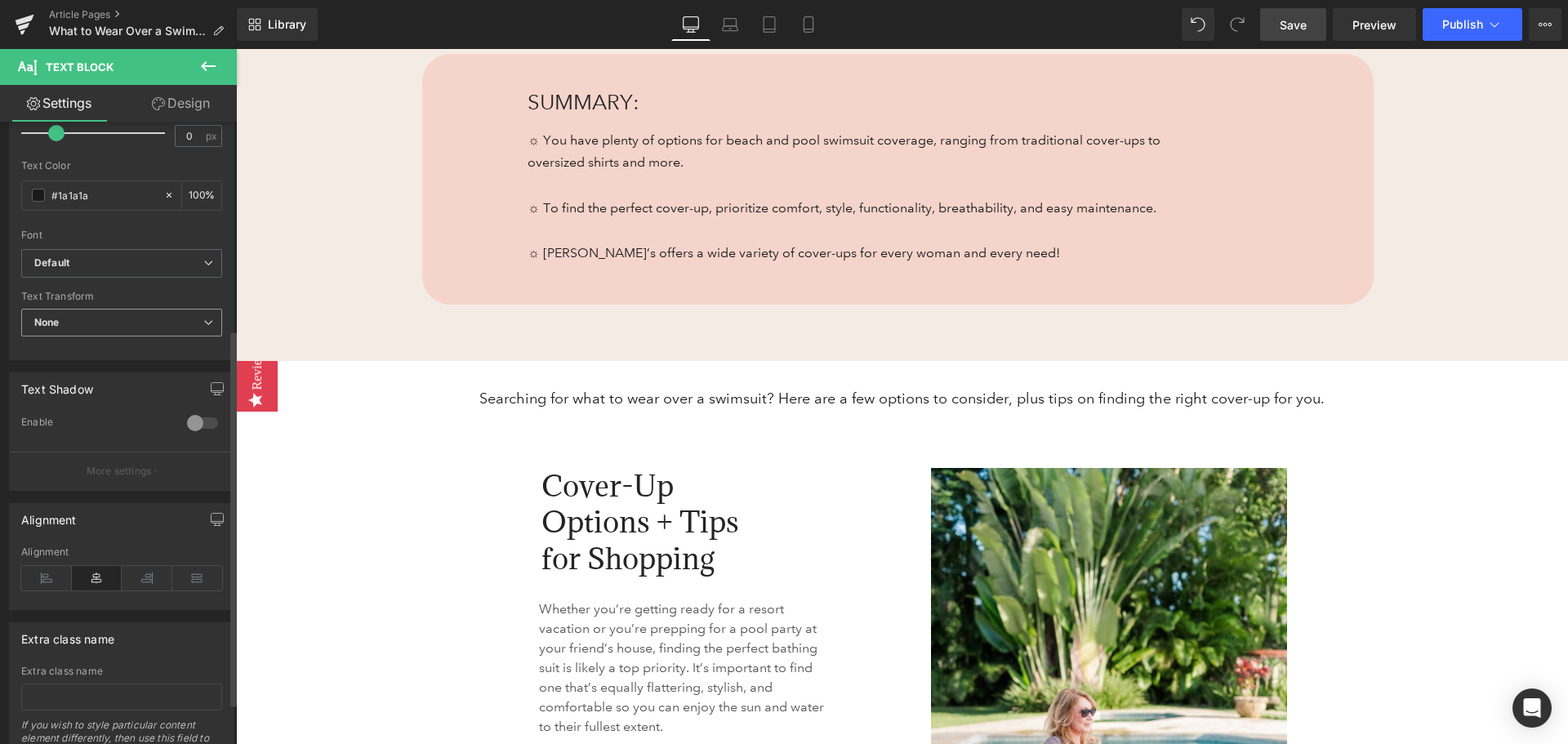
scroll to position [411, 0]
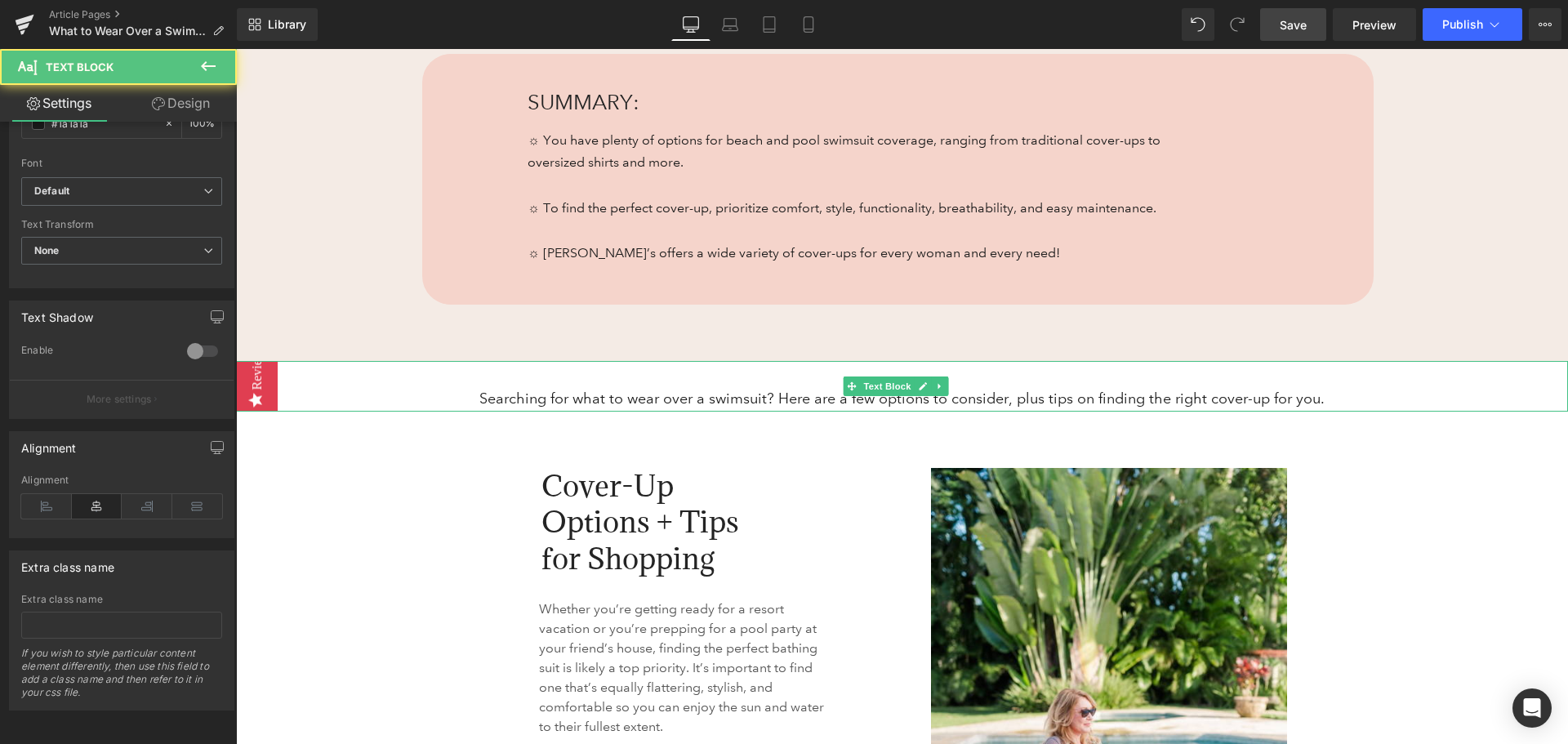
click at [527, 402] on p "Searching for what to wear over a swimsuit? Here are a few options to consider,…" at bounding box center [901, 399] width 1332 height 25
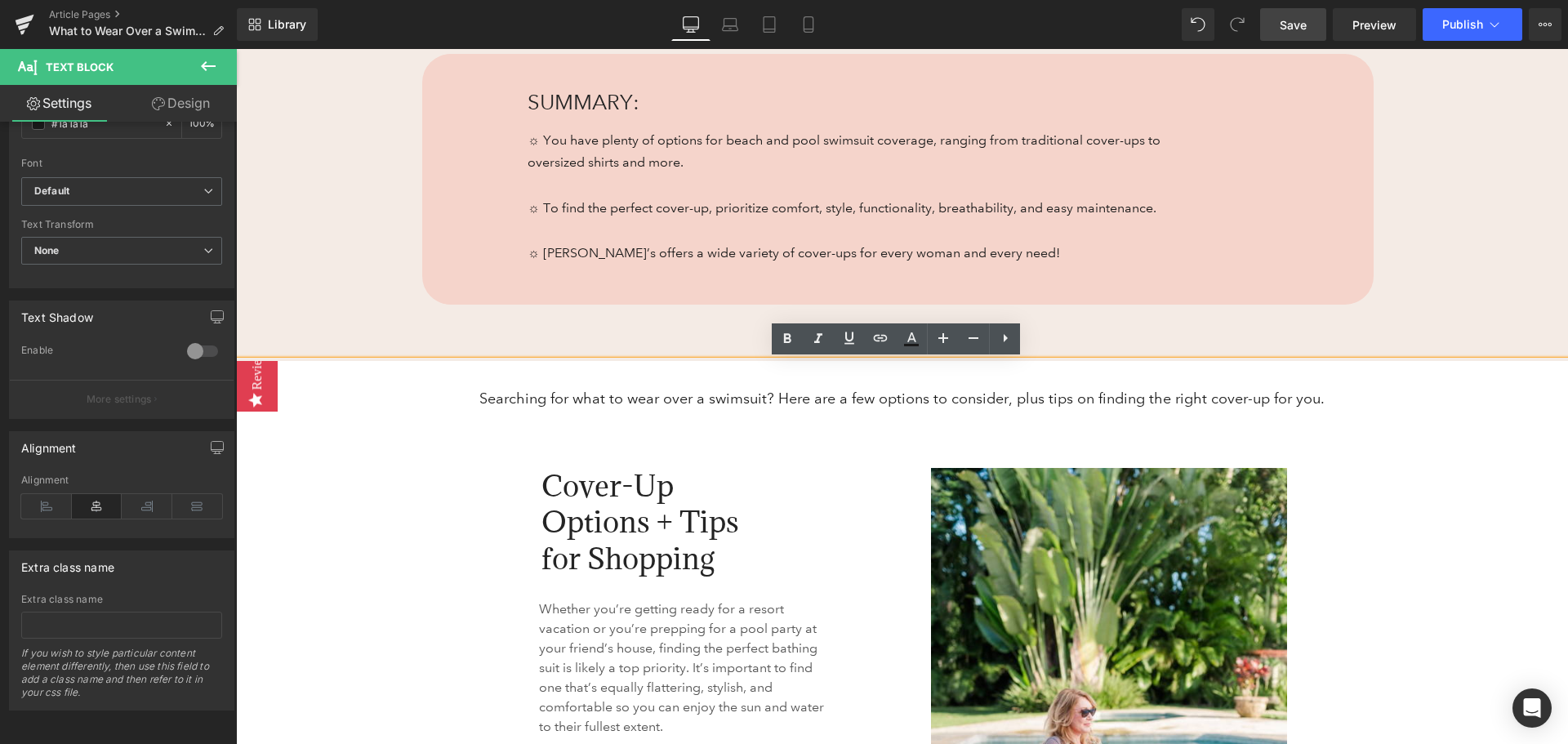
click at [1313, 401] on p "Searching for what to wear over a swimsuit? Here are a few options to consider,…" at bounding box center [901, 399] width 1332 height 25
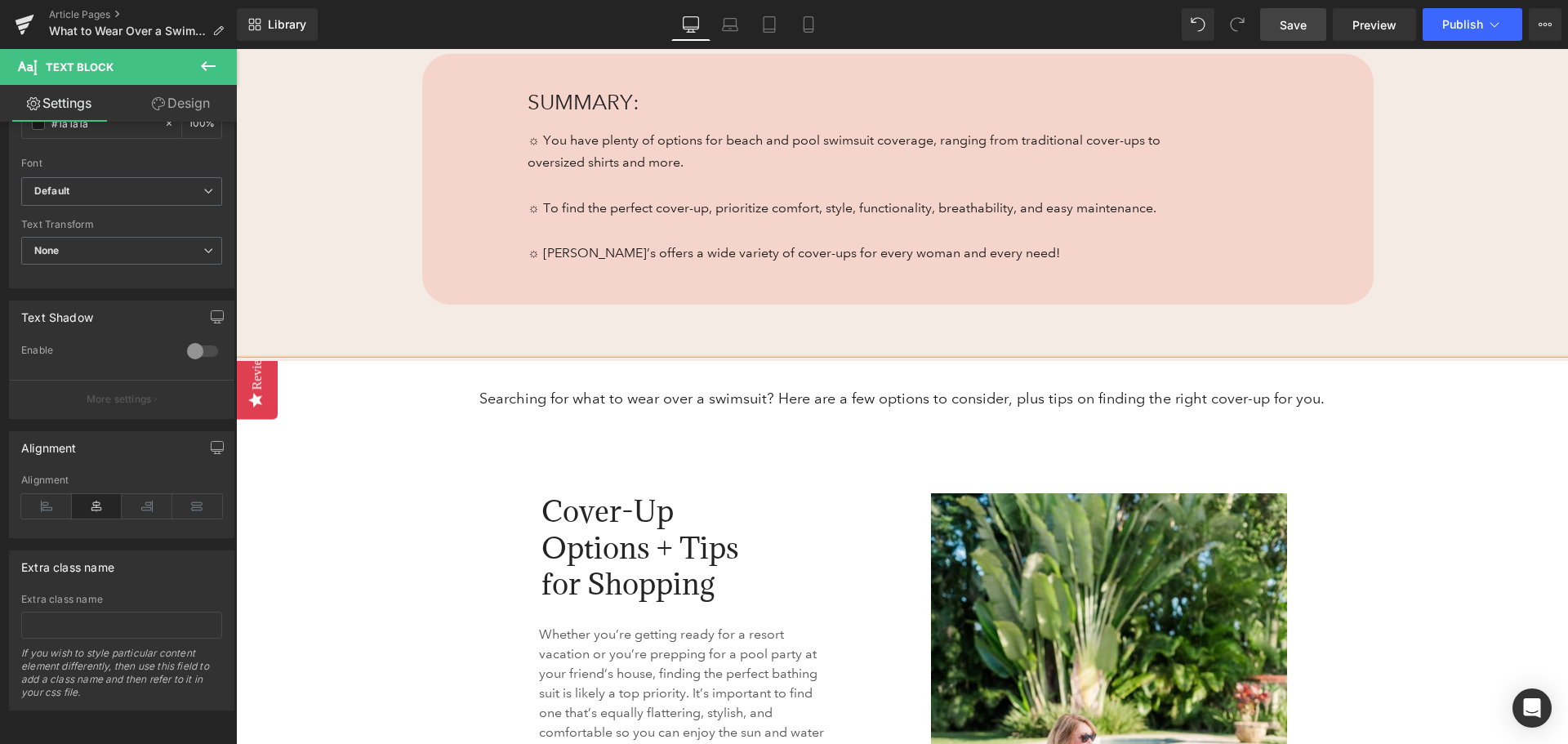
click at [1314, 24] on link "Save" at bounding box center [1293, 24] width 66 height 33
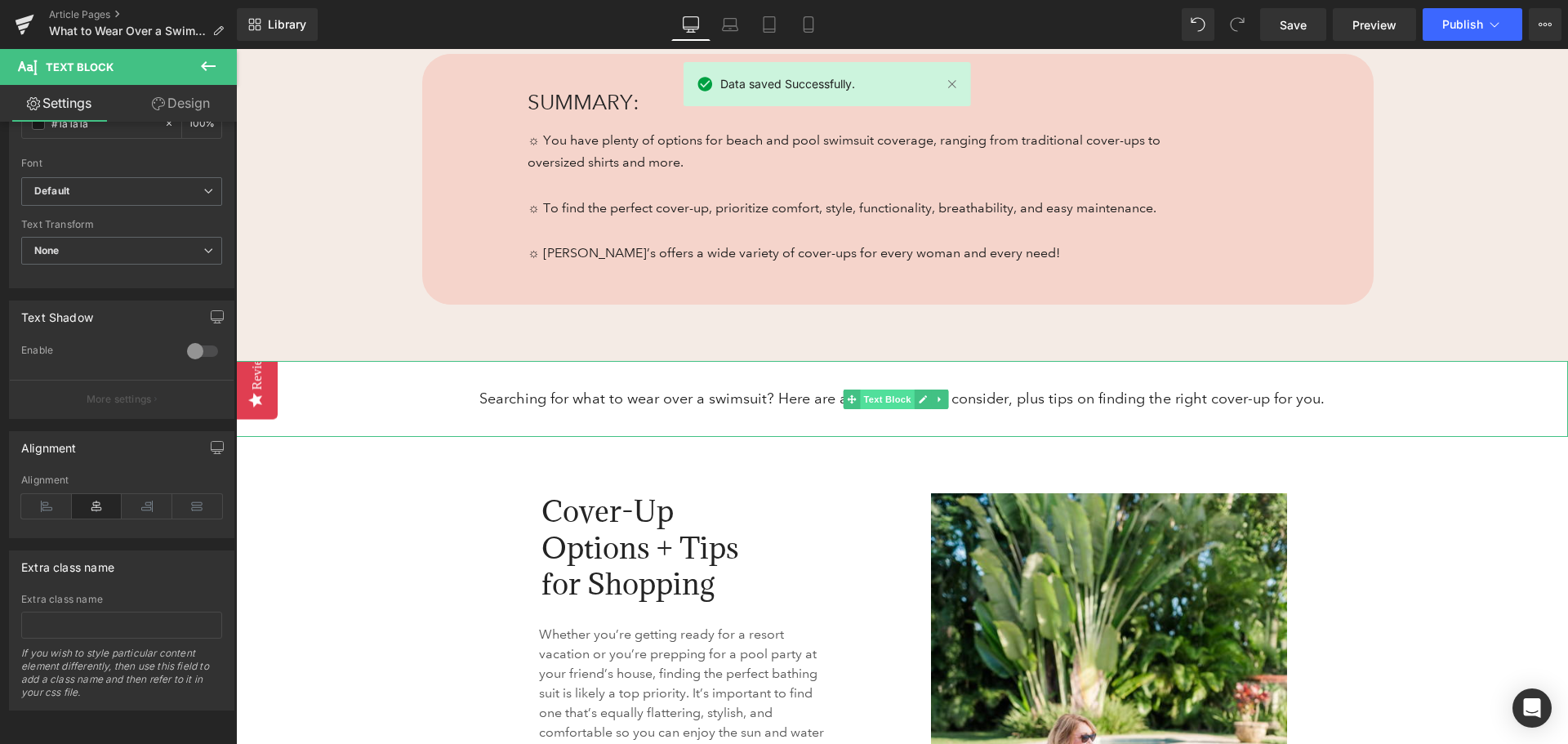
click at [904, 400] on span "Text Block" at bounding box center [886, 400] width 54 height 20
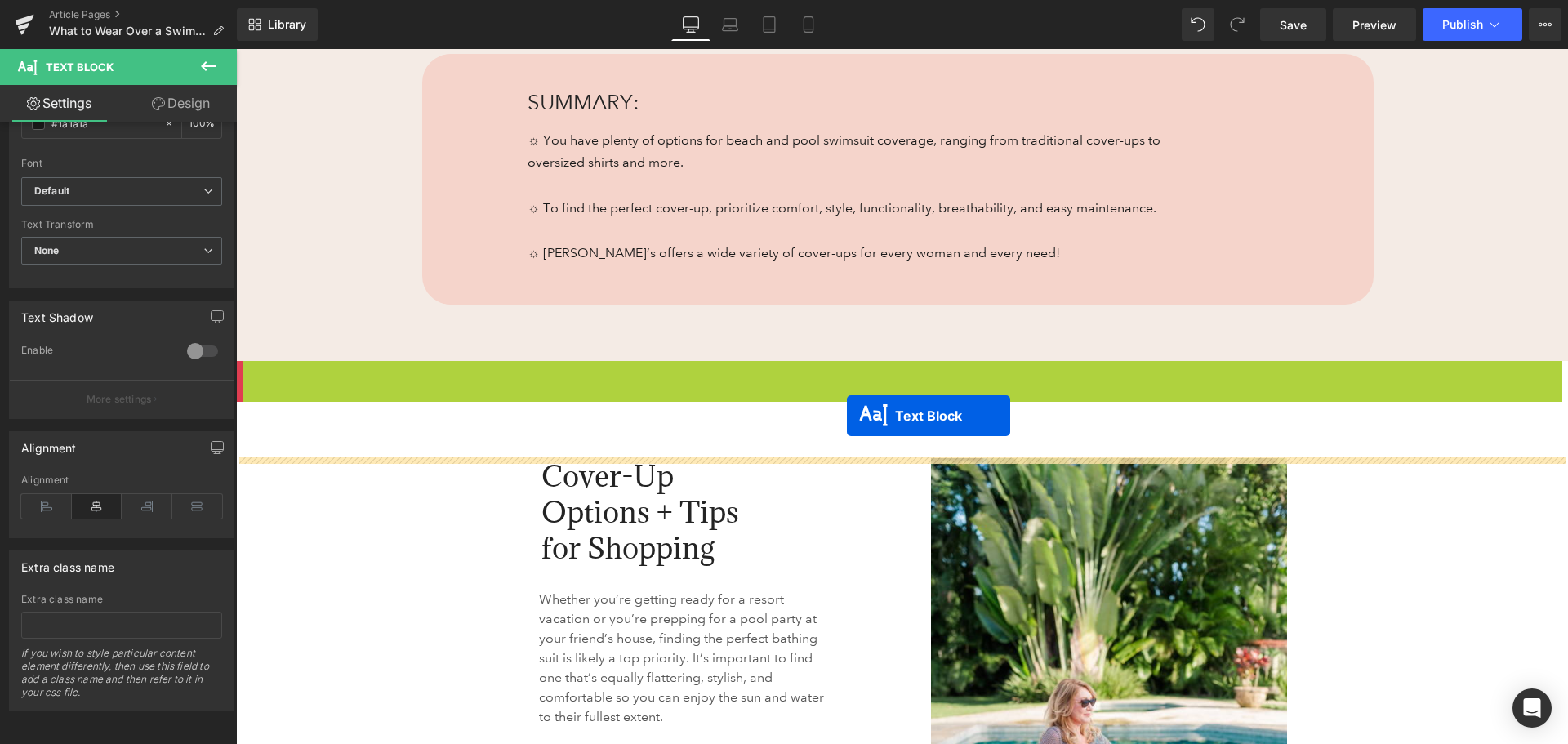
drag, startPoint x: 850, startPoint y: 399, endPoint x: 847, endPoint y: 416, distance: 17.3
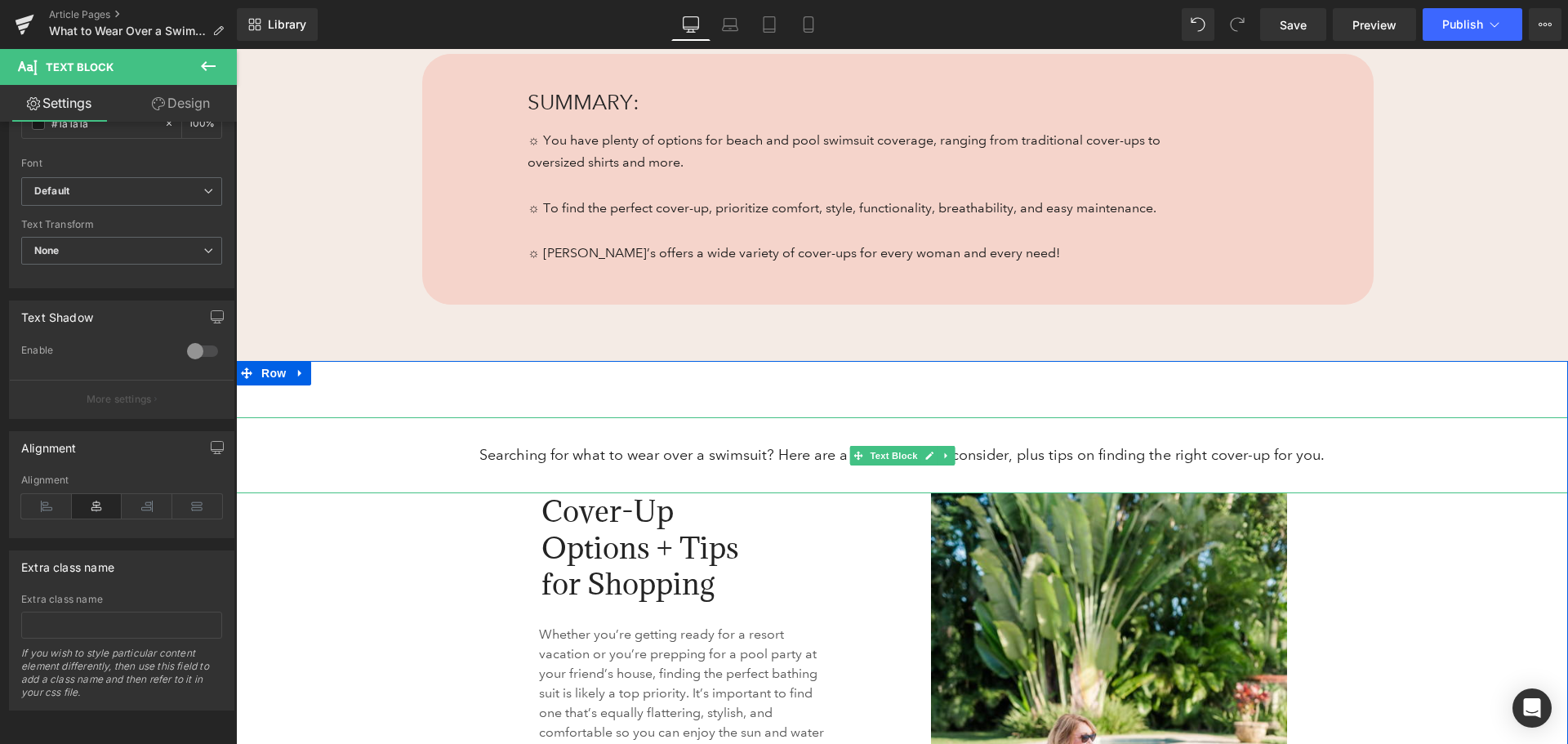
click at [817, 449] on p "Searching for what to wear over a swimsuit? Here are a few options to consider,…" at bounding box center [901, 455] width 1332 height 25
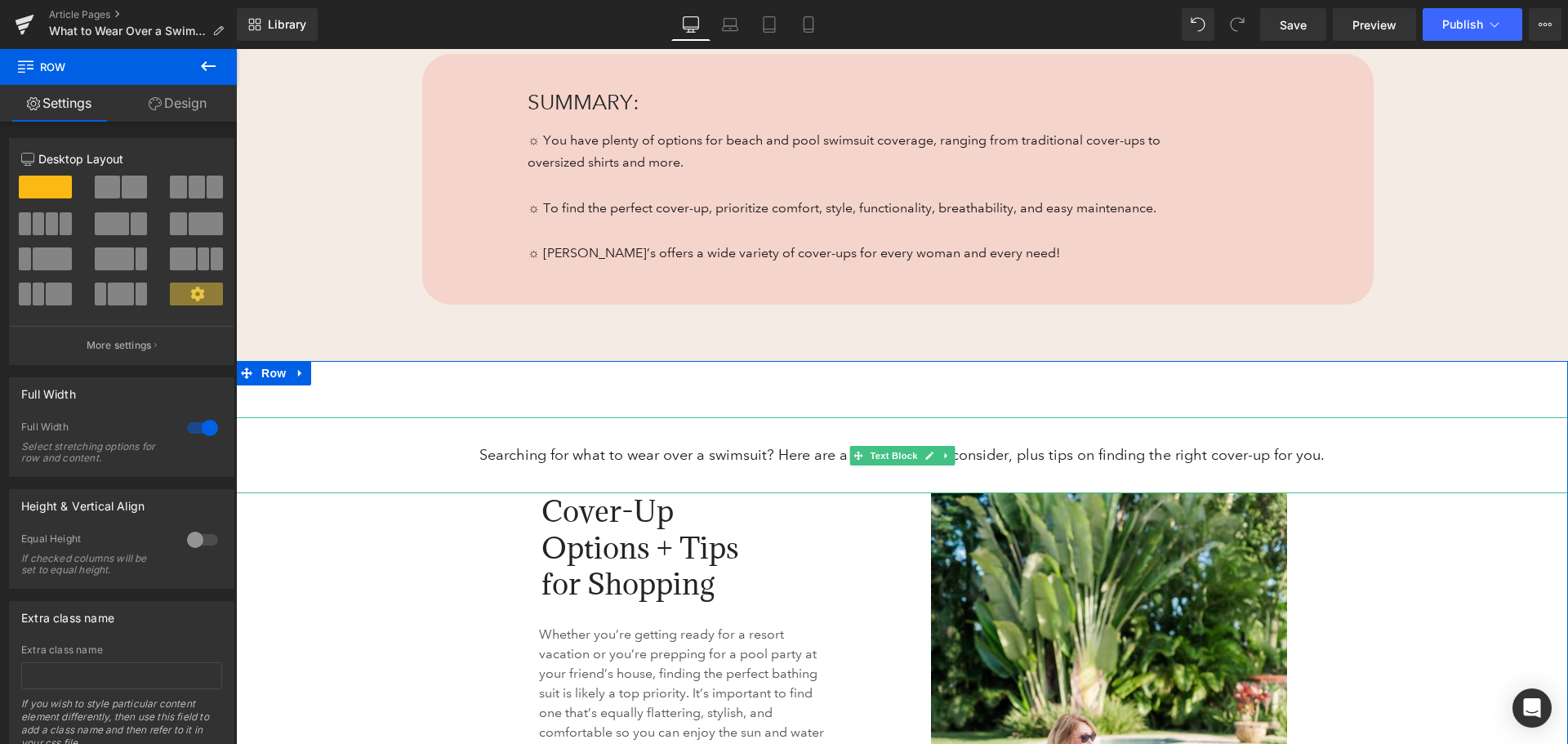
click at [755, 465] on p "Searching for what to wear over a swimsuit? Here are a few options to consider,…" at bounding box center [901, 455] width 1332 height 25
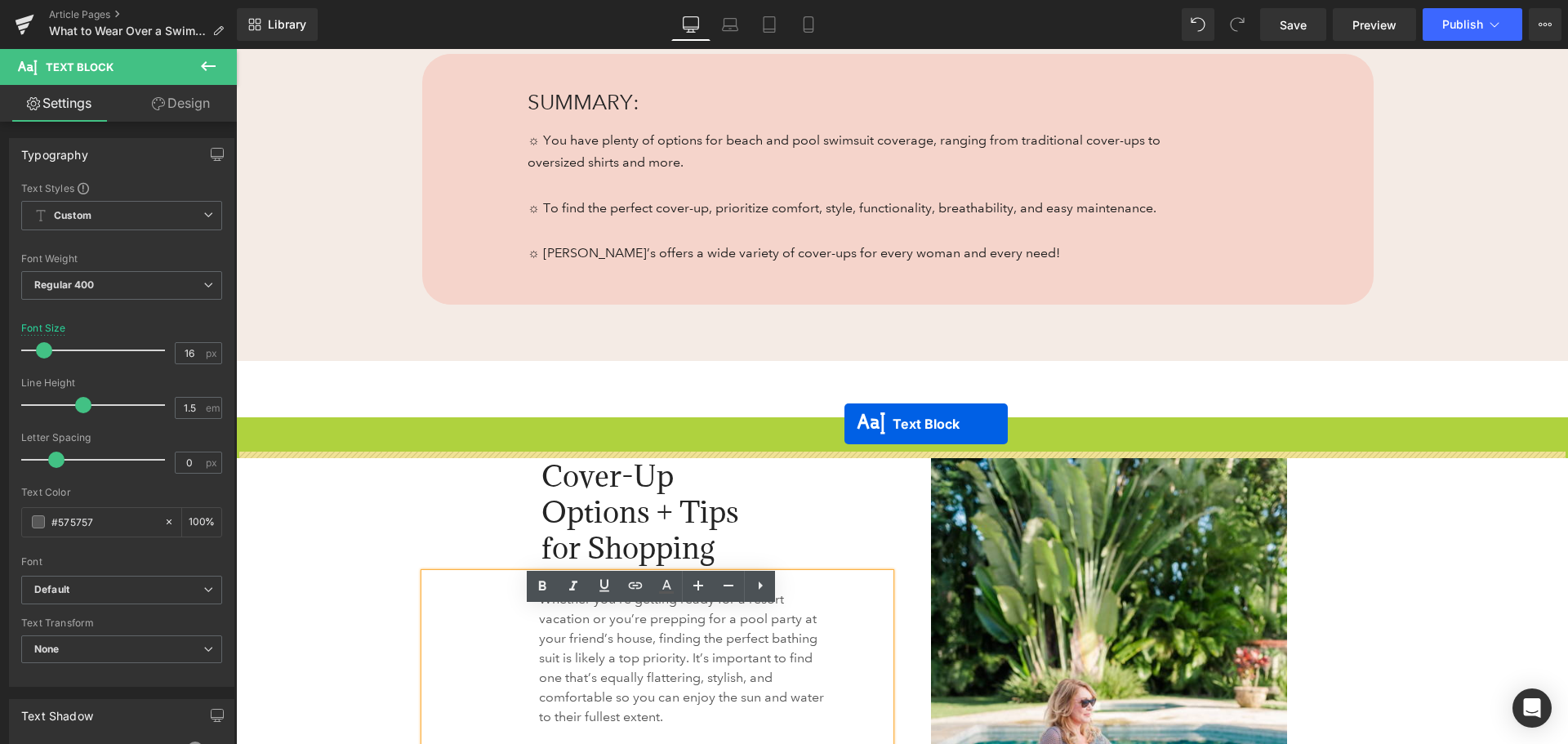
scroll to position [945, 0]
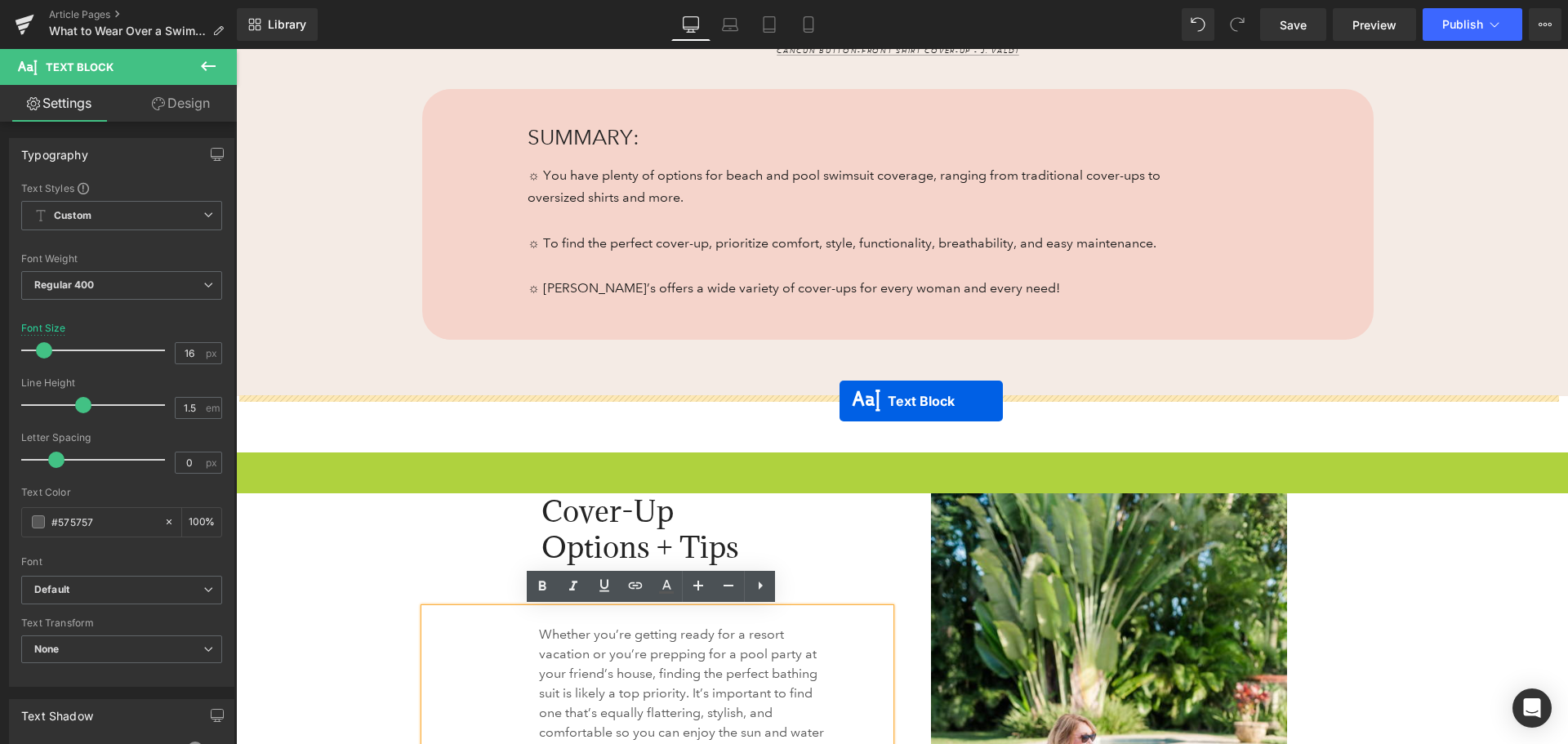
drag, startPoint x: 852, startPoint y: 457, endPoint x: 839, endPoint y: 401, distance: 57.5
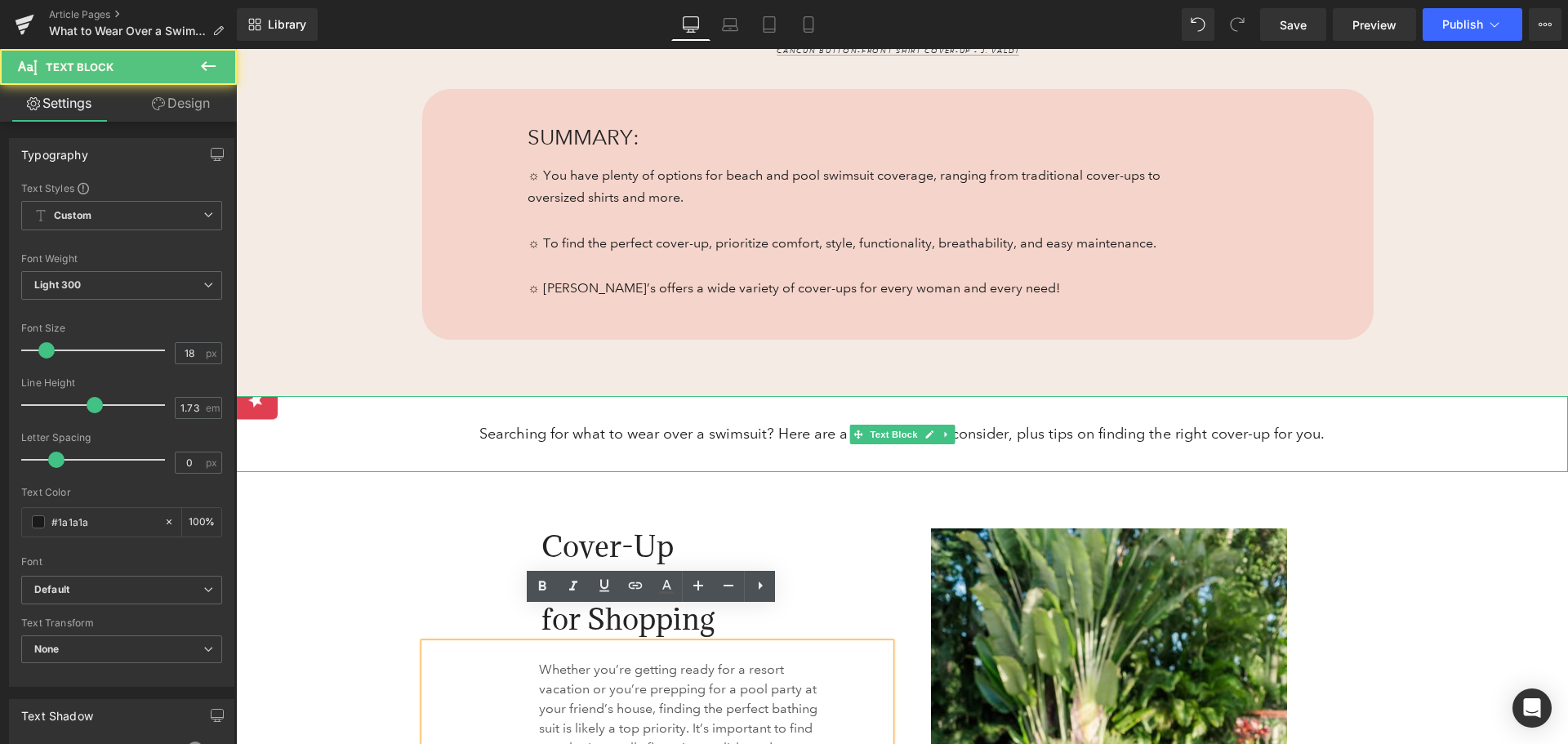
scroll to position [980, 0]
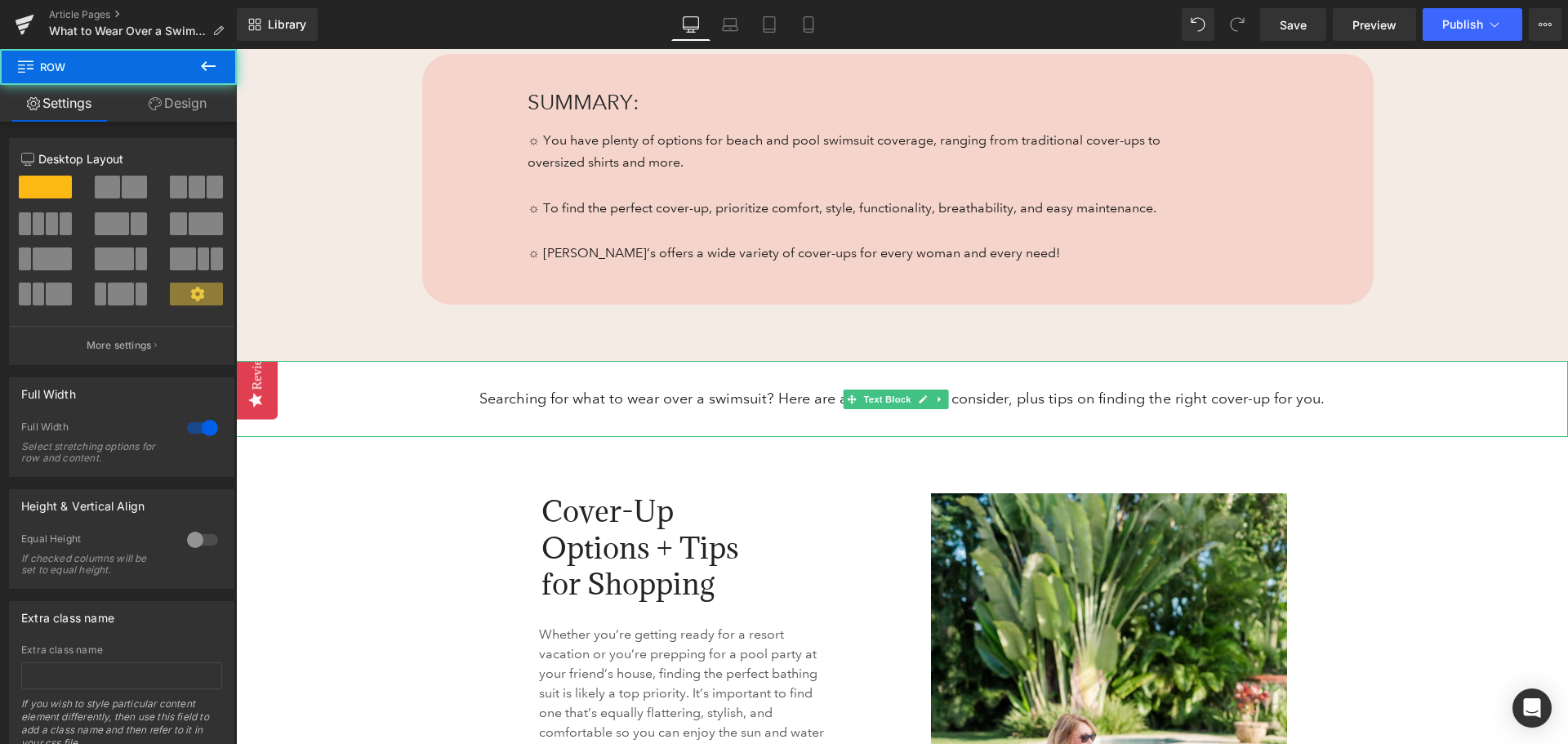
click at [488, 402] on p "Searching for what to wear over a swimsuit? Here are a few options to consider,…" at bounding box center [901, 399] width 1332 height 25
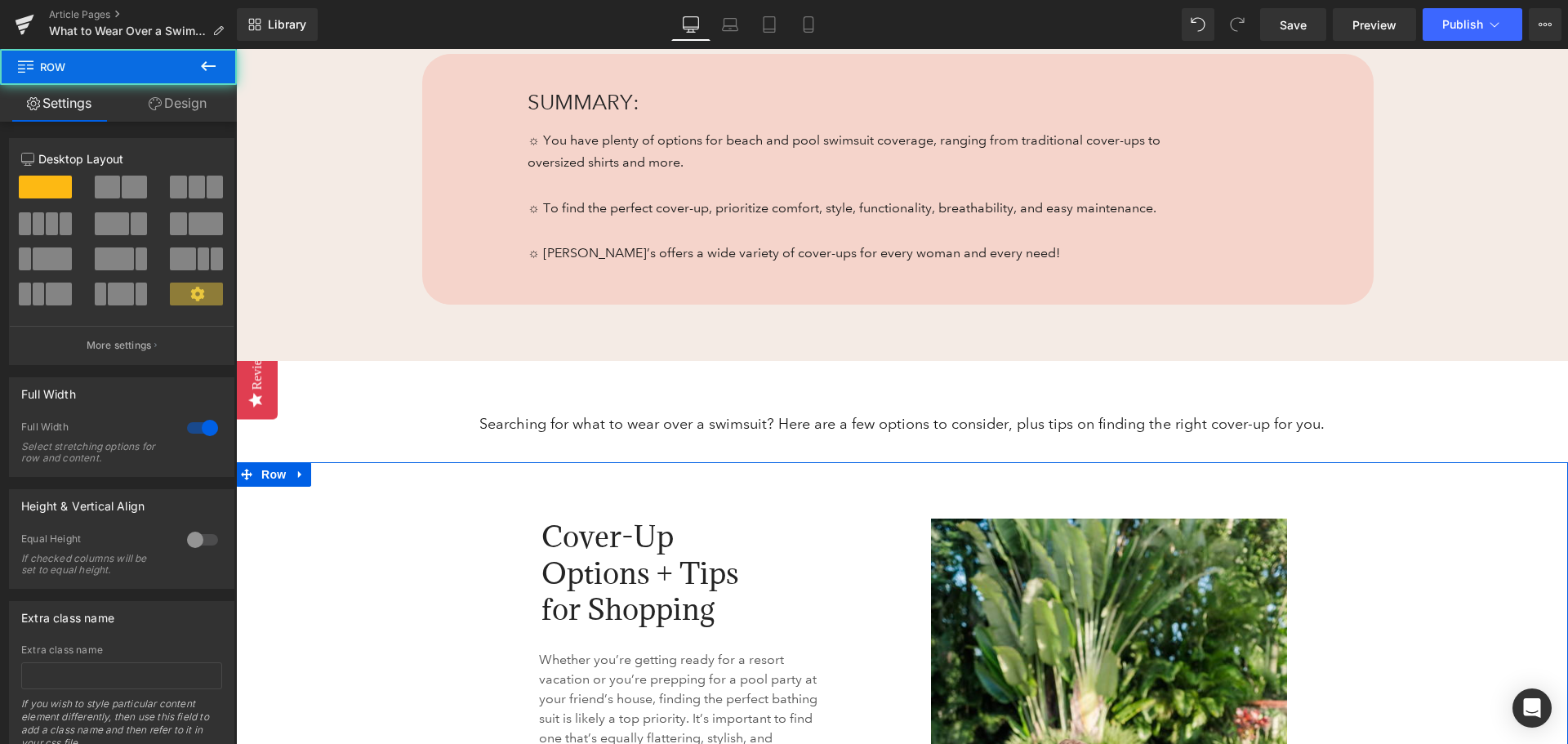
drag, startPoint x: 1413, startPoint y: 612, endPoint x: 1399, endPoint y: 629, distance: 22.0
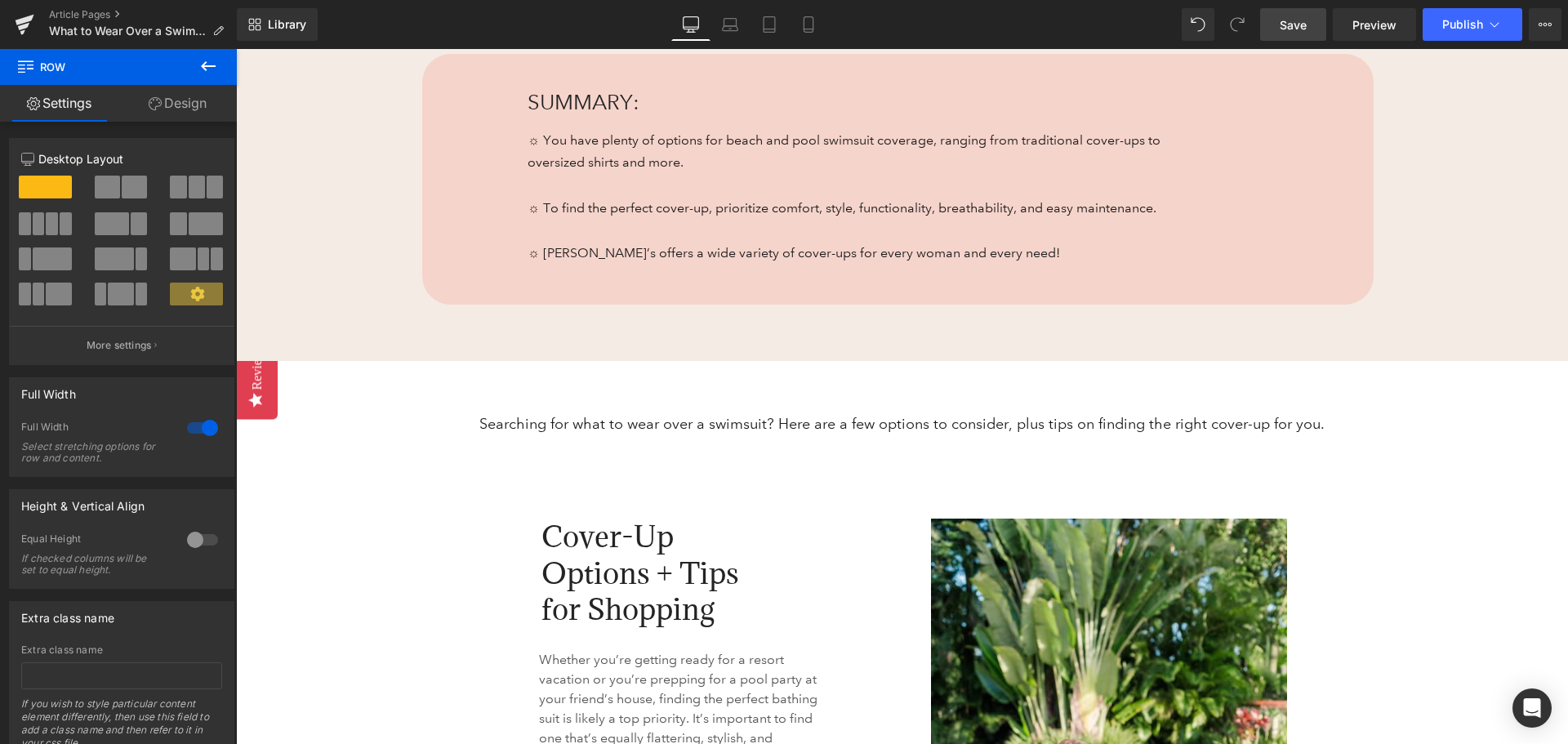
click at [1314, 15] on link "Save" at bounding box center [1293, 24] width 66 height 33
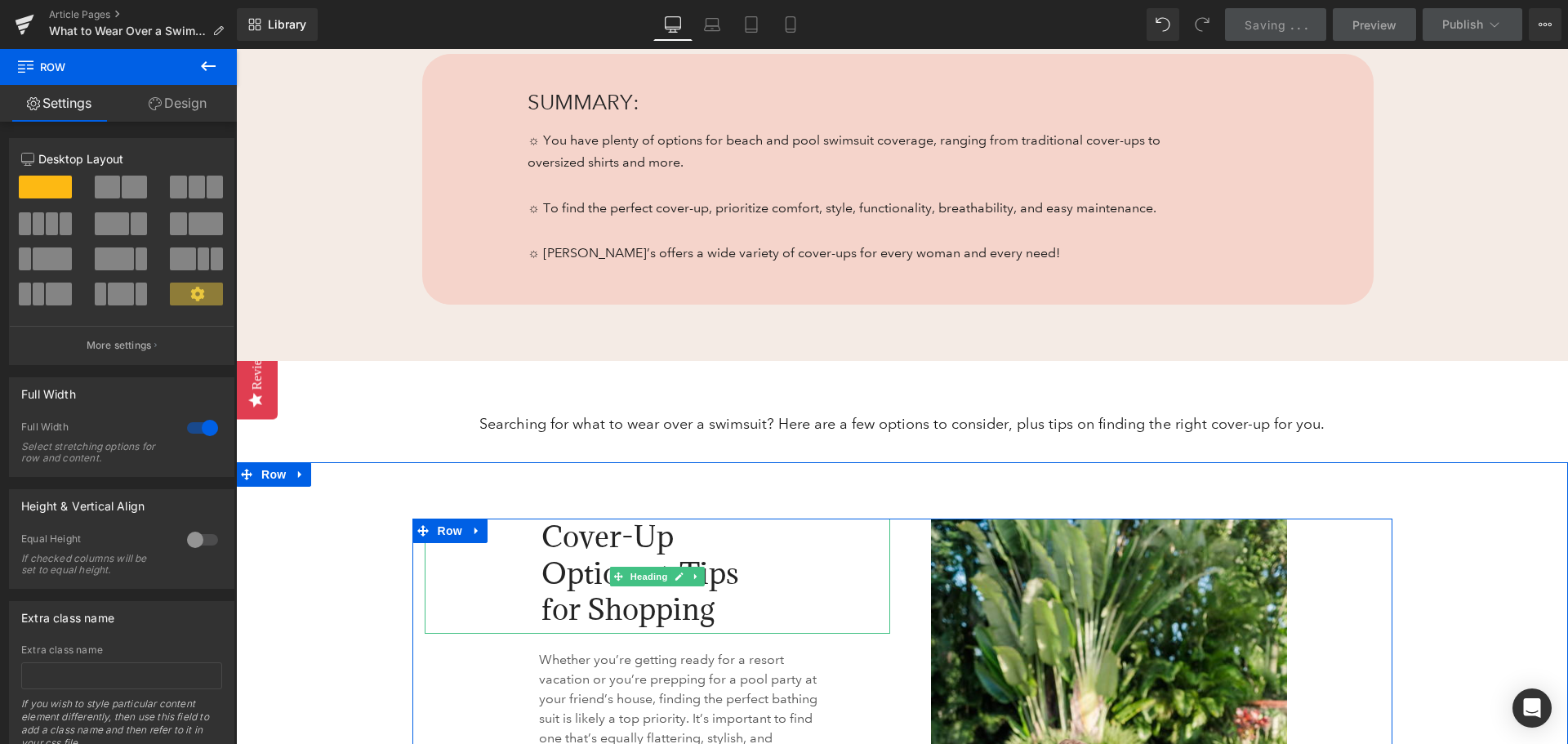
click at [553, 533] on span "Cover-Up Options + Tips for Shopping" at bounding box center [640, 572] width 198 height 109
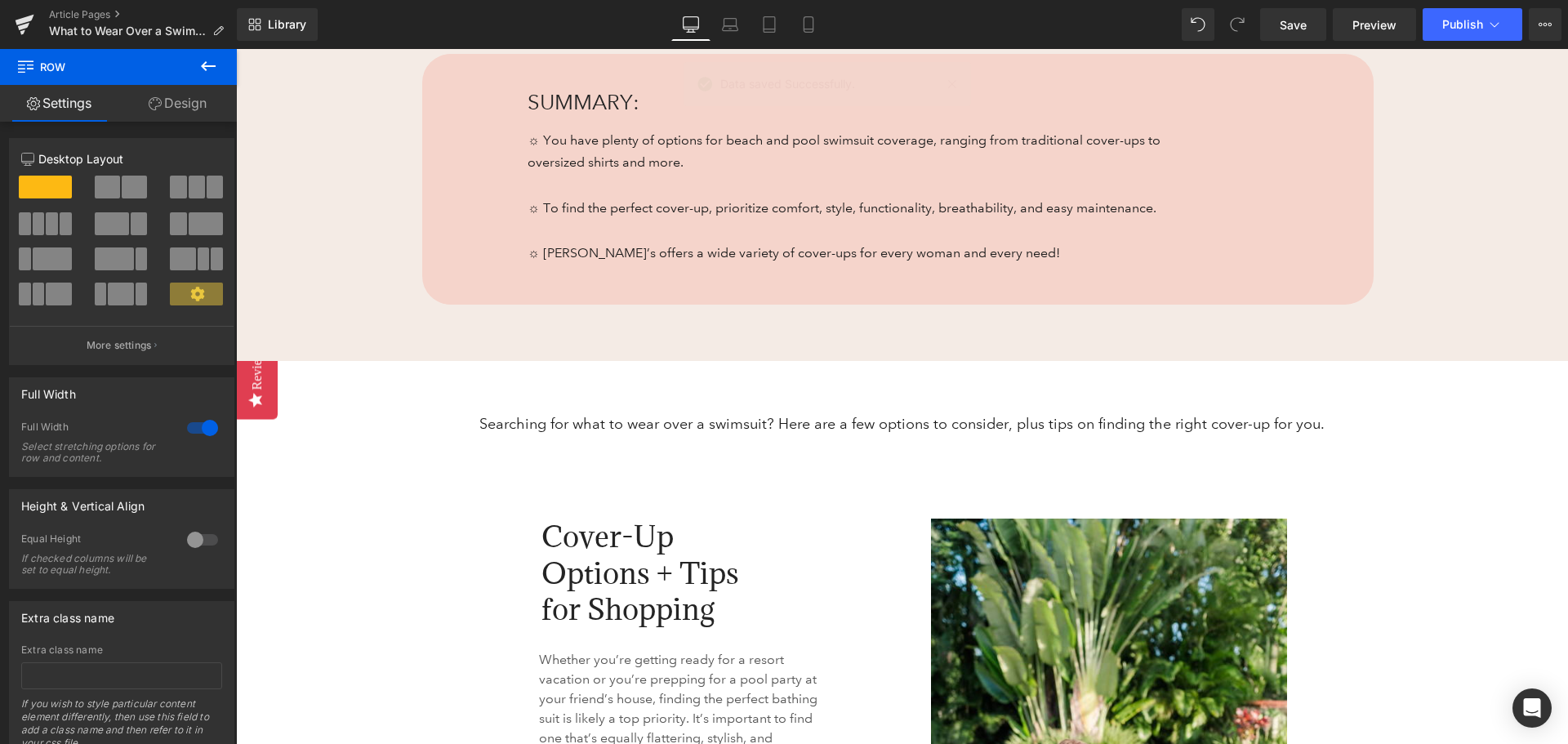
click at [669, 457] on p at bounding box center [901, 449] width 1332 height 25
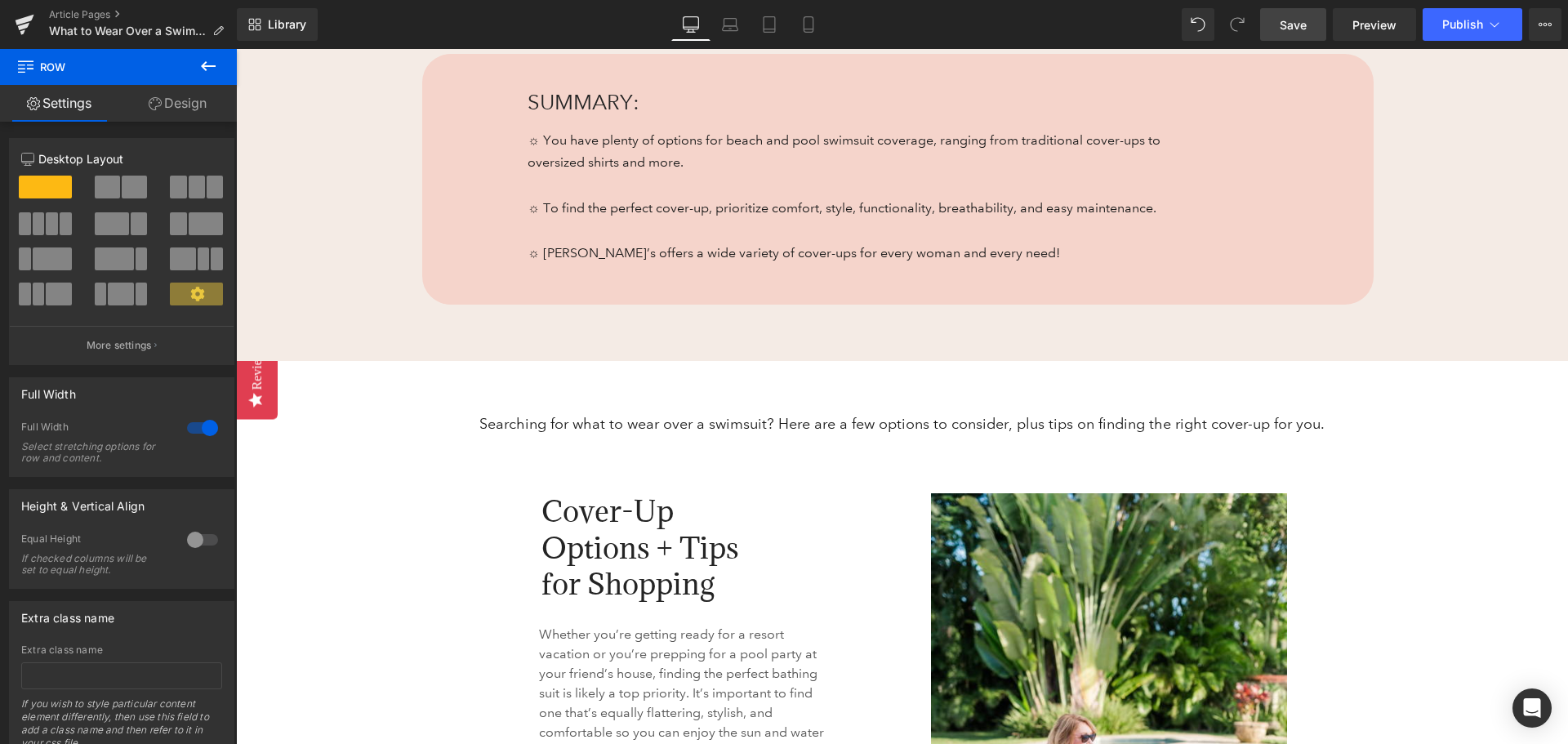
drag, startPoint x: 1294, startPoint y: 26, endPoint x: 715, endPoint y: 299, distance: 640.1
click at [1294, 26] on span "Save" at bounding box center [1293, 24] width 27 height 17
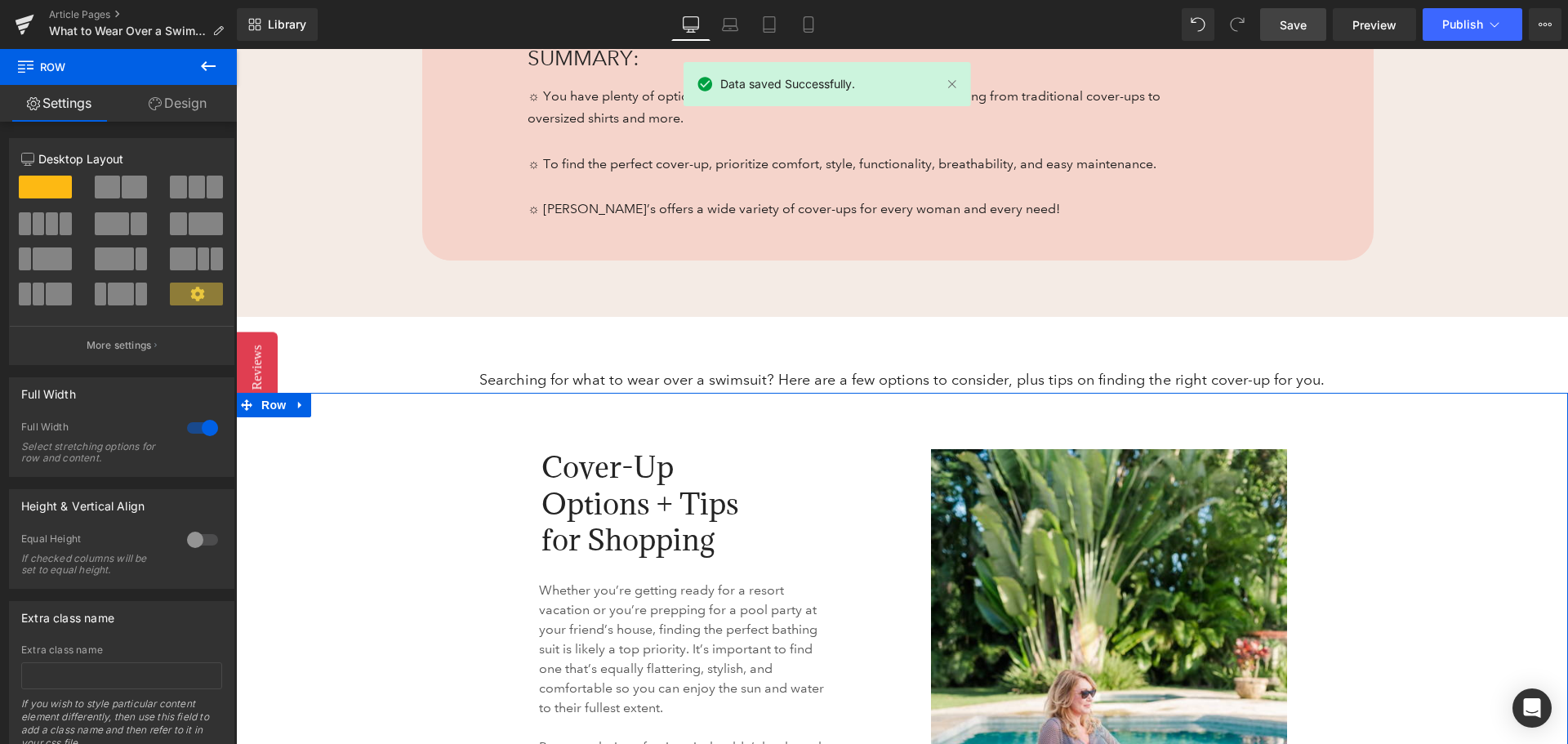
scroll to position [1144, 0]
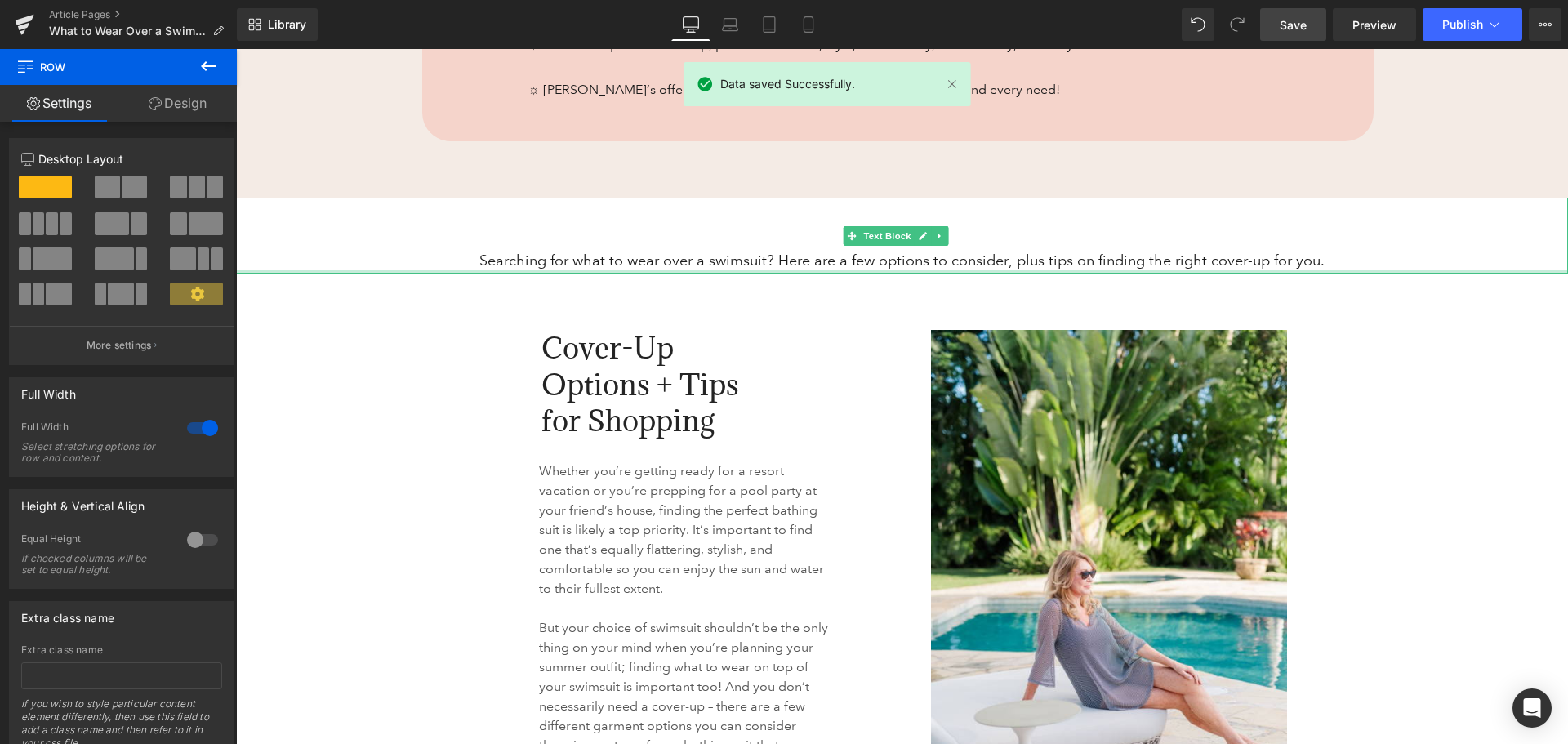
click at [519, 256] on p "Searching for what to wear over a swimsuit? Here are a few options to consider,…" at bounding box center [901, 261] width 1332 height 25
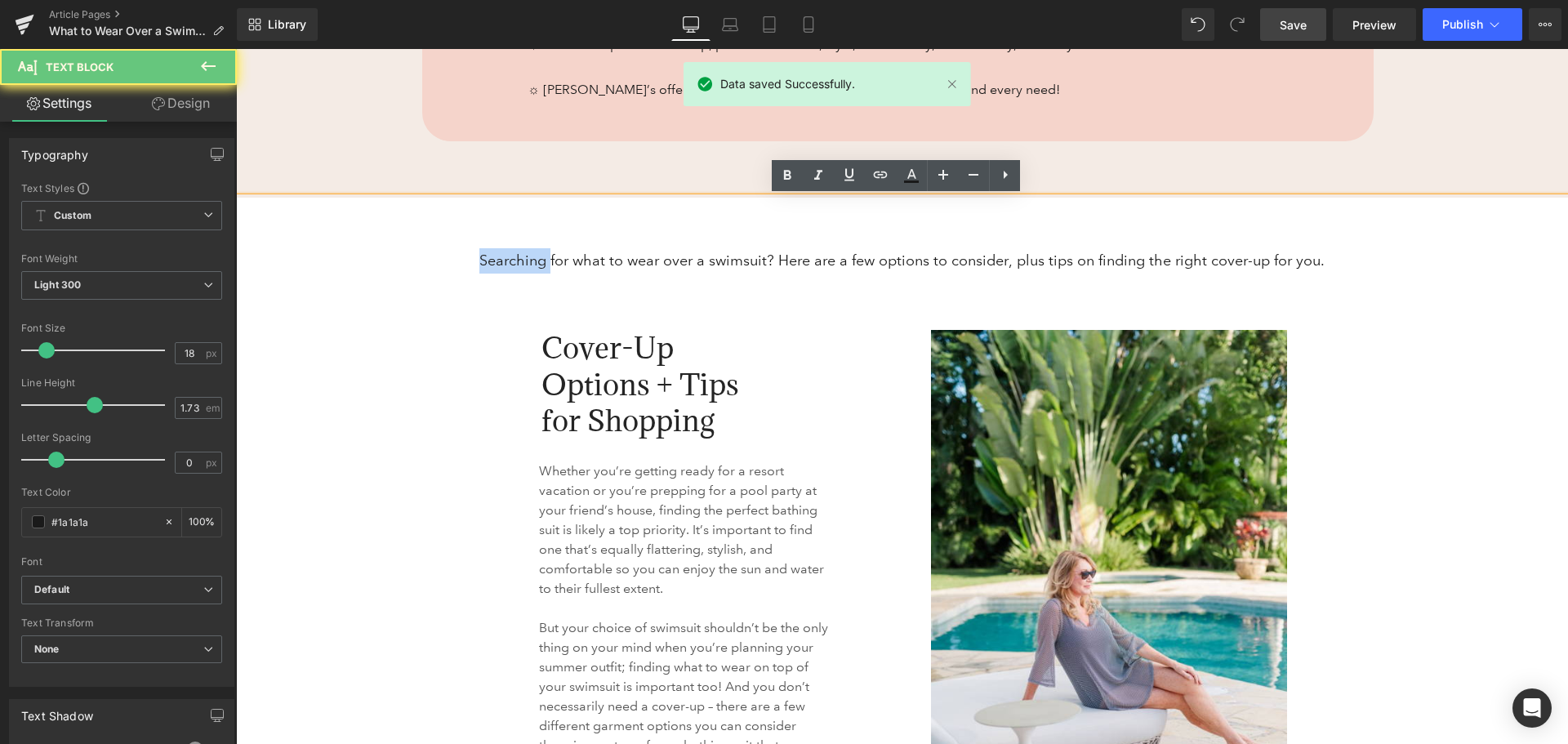
click at [519, 256] on p "Searching for what to wear over a swimsuit? Here are a few options to consider,…" at bounding box center [901, 261] width 1332 height 25
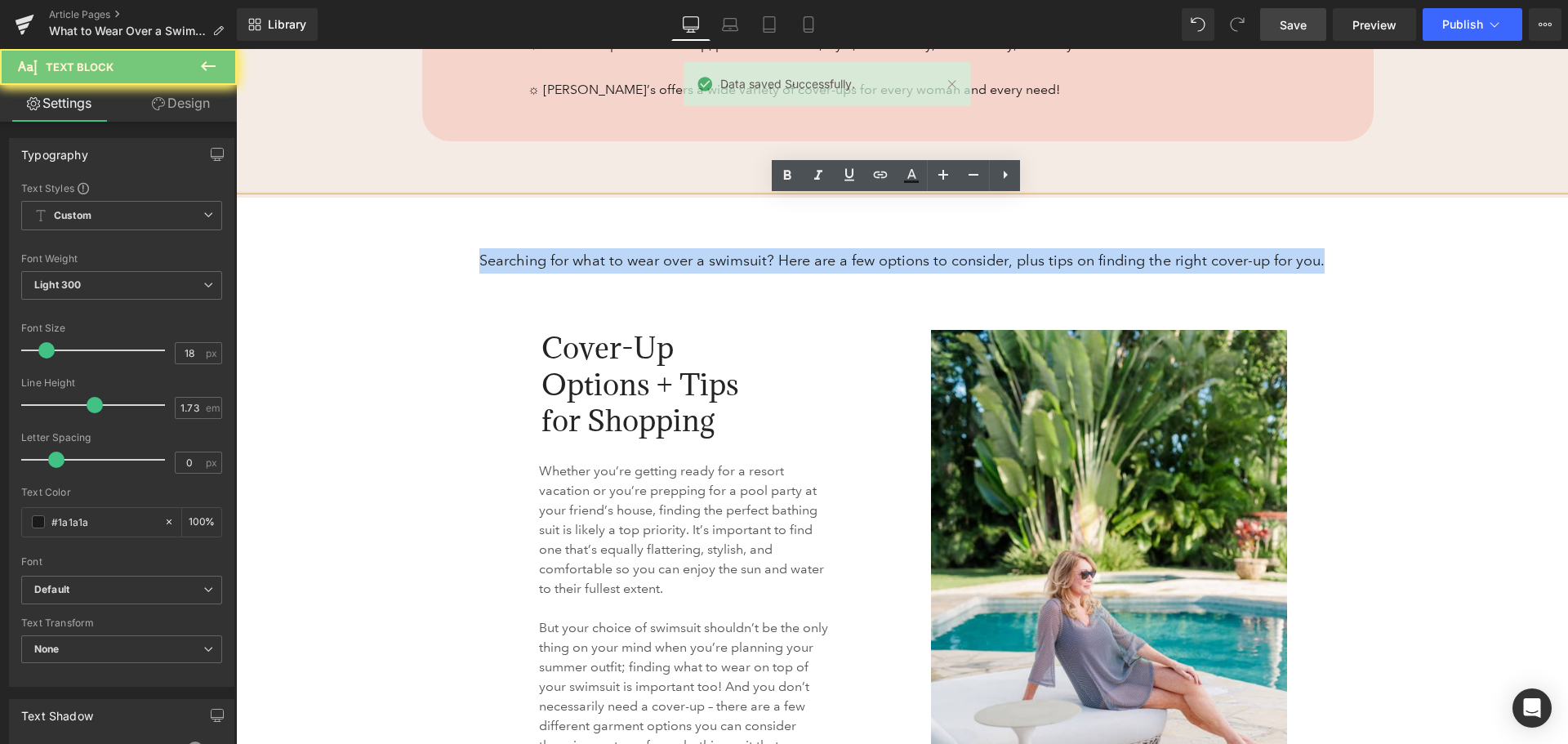
click at [519, 256] on p "Searching for what to wear over a swimsuit? Here are a few options to consider,…" at bounding box center [901, 261] width 1332 height 25
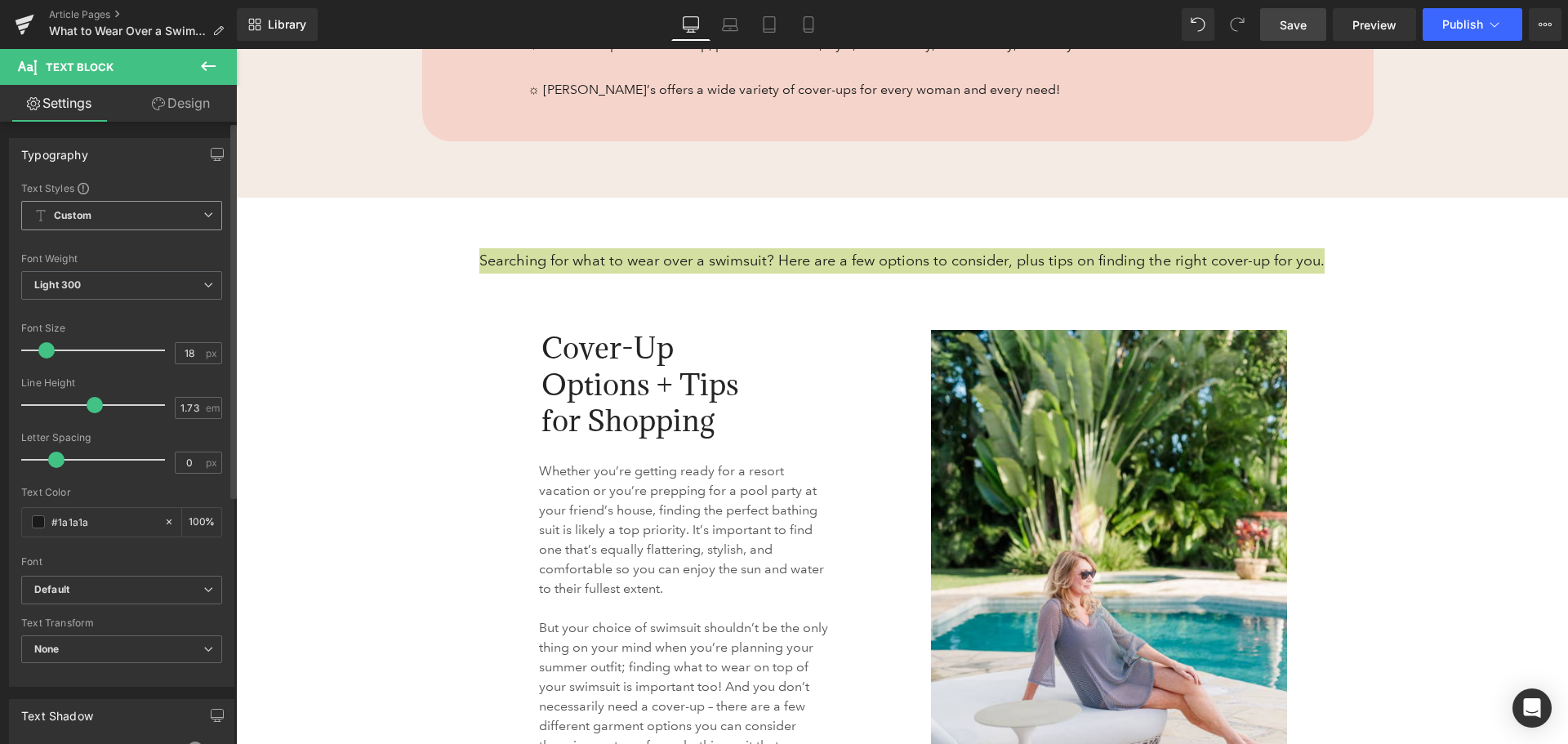
click at [101, 230] on div "Custom Setup Global Style Custom Setup Global Style" at bounding box center [122, 220] width 201 height 37
click at [104, 217] on span "Custom Setup Global Style" at bounding box center [122, 215] width 201 height 29
click at [114, 189] on div "Text Styles" at bounding box center [118, 188] width 194 height 13
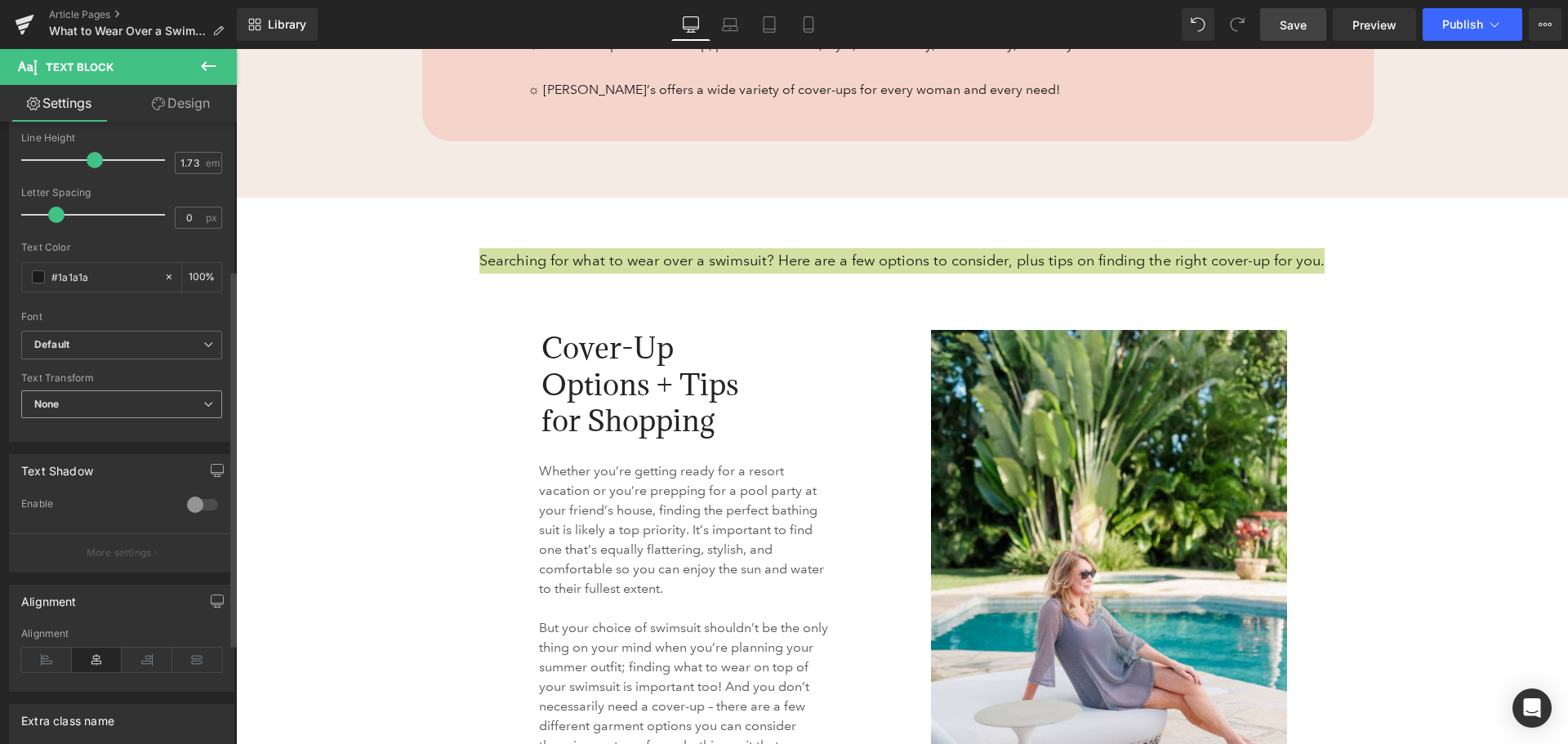
click at [125, 401] on span "None" at bounding box center [122, 405] width 201 height 28
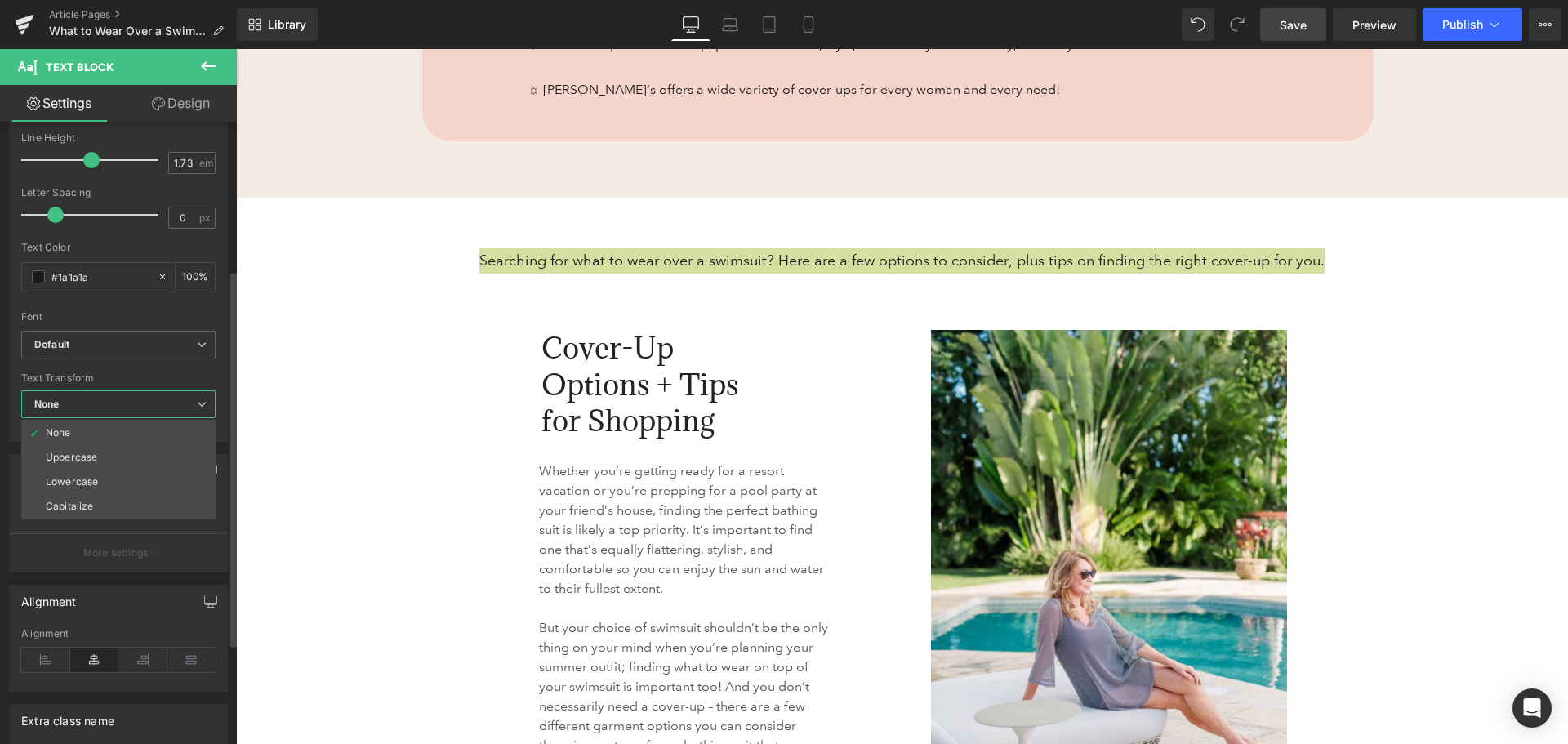
click at [124, 374] on div "Text Transform" at bounding box center [118, 377] width 194 height 12
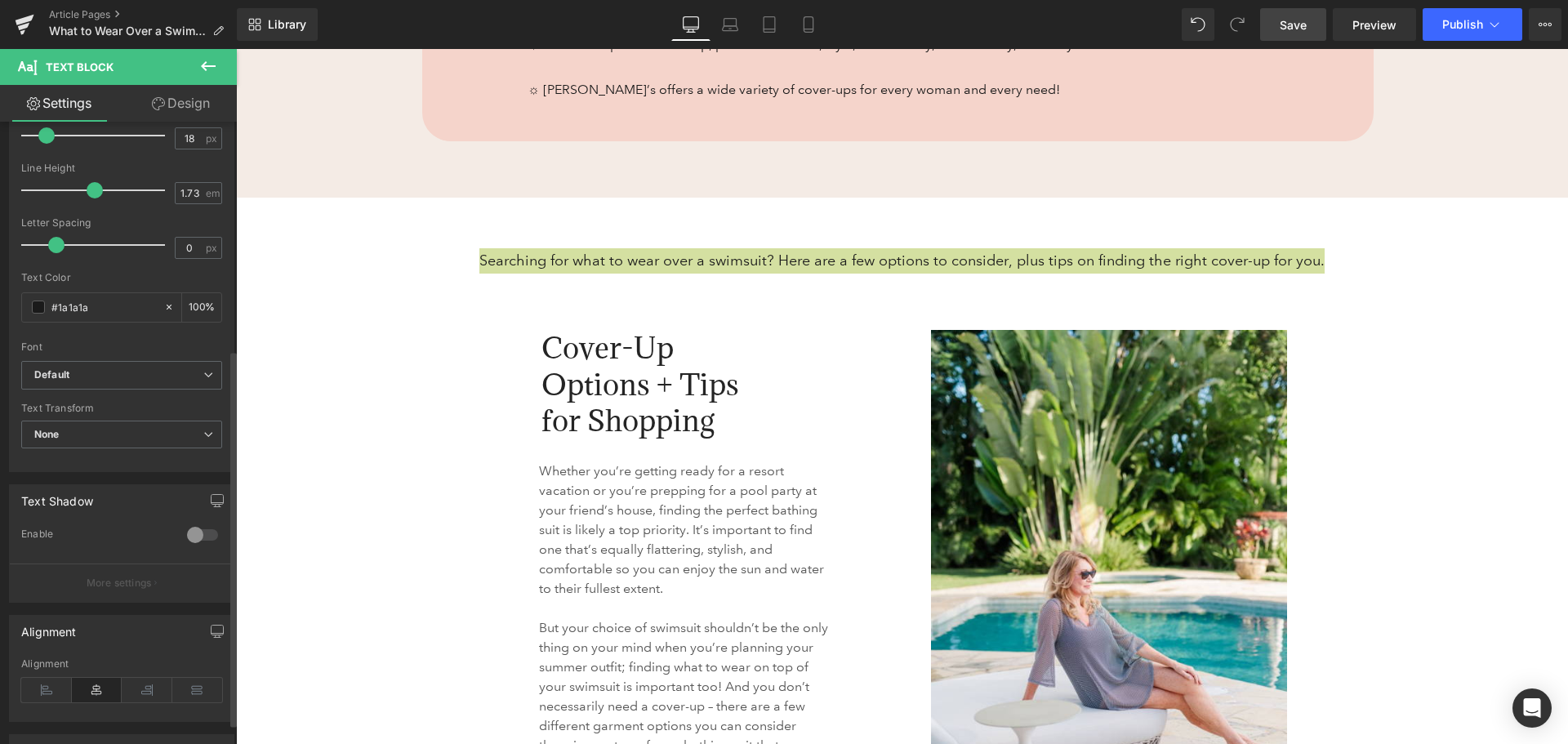
scroll to position [0, 0]
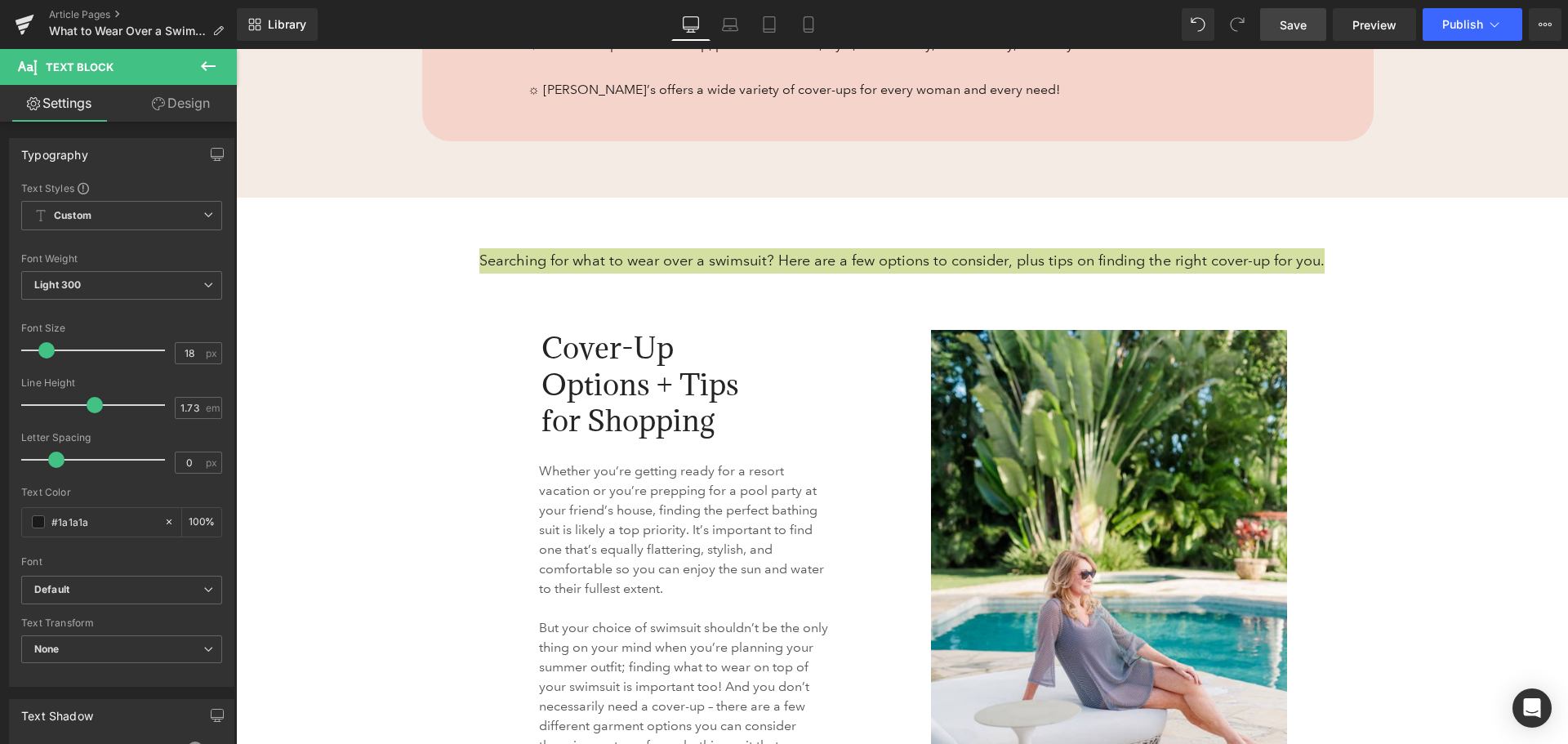
click at [168, 101] on link "Design" at bounding box center [181, 102] width 118 height 36
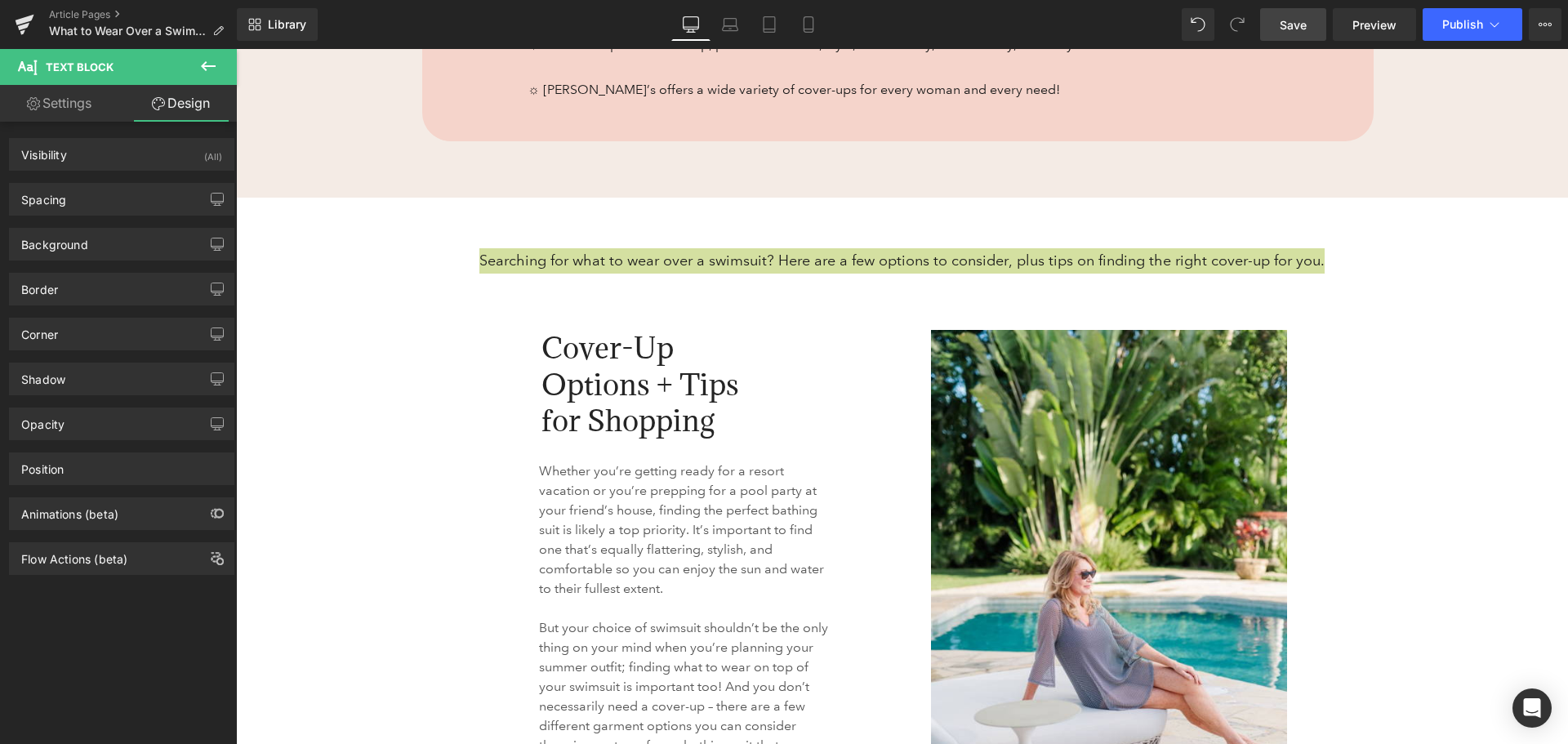
click at [66, 103] on link "Settings" at bounding box center [59, 102] width 118 height 36
type input "100"
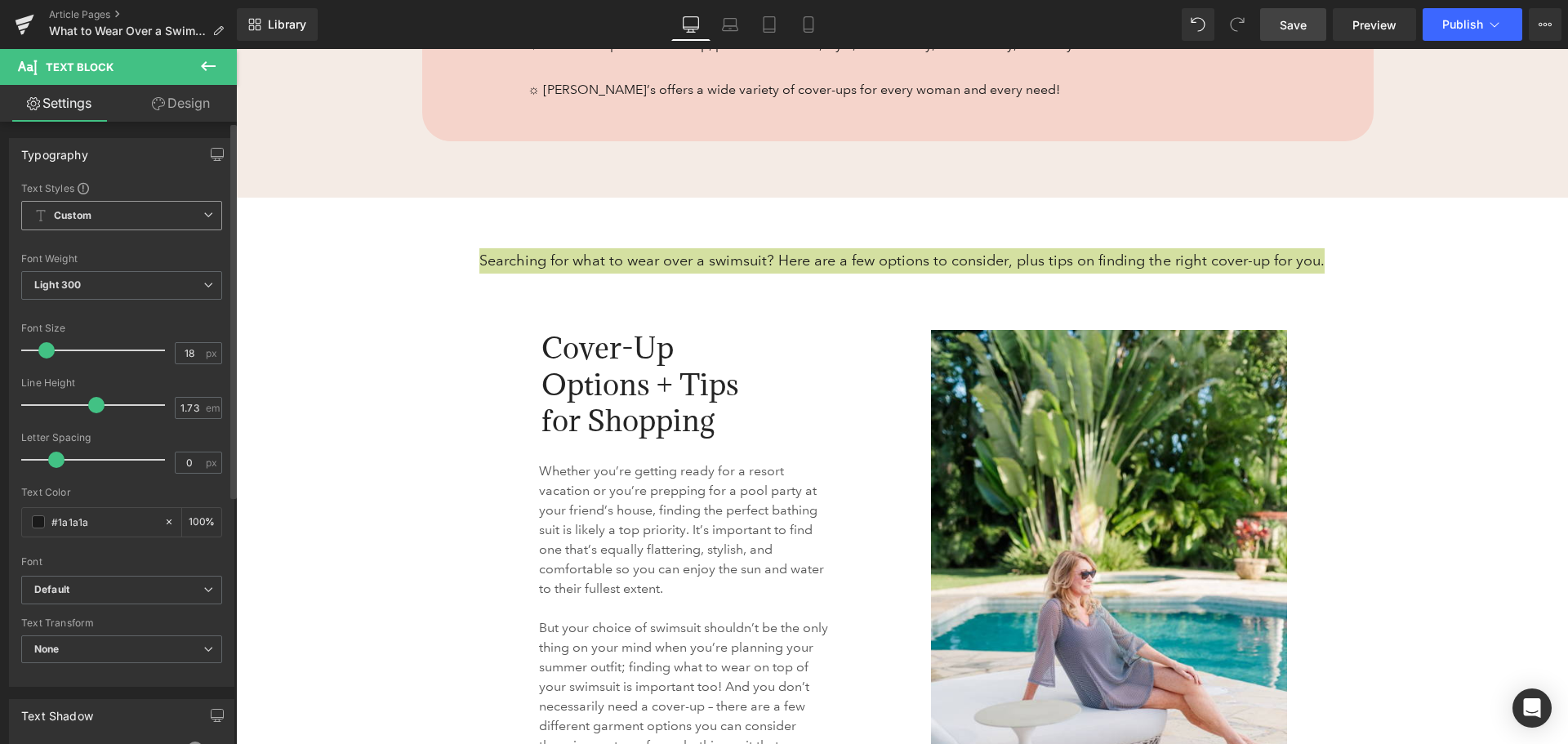
click at [98, 222] on span "Custom Setup Global Style" at bounding box center [122, 215] width 201 height 29
click at [133, 182] on div "Text Styles" at bounding box center [122, 188] width 201 height 13
click at [124, 276] on span "Light 300" at bounding box center [122, 286] width 201 height 28
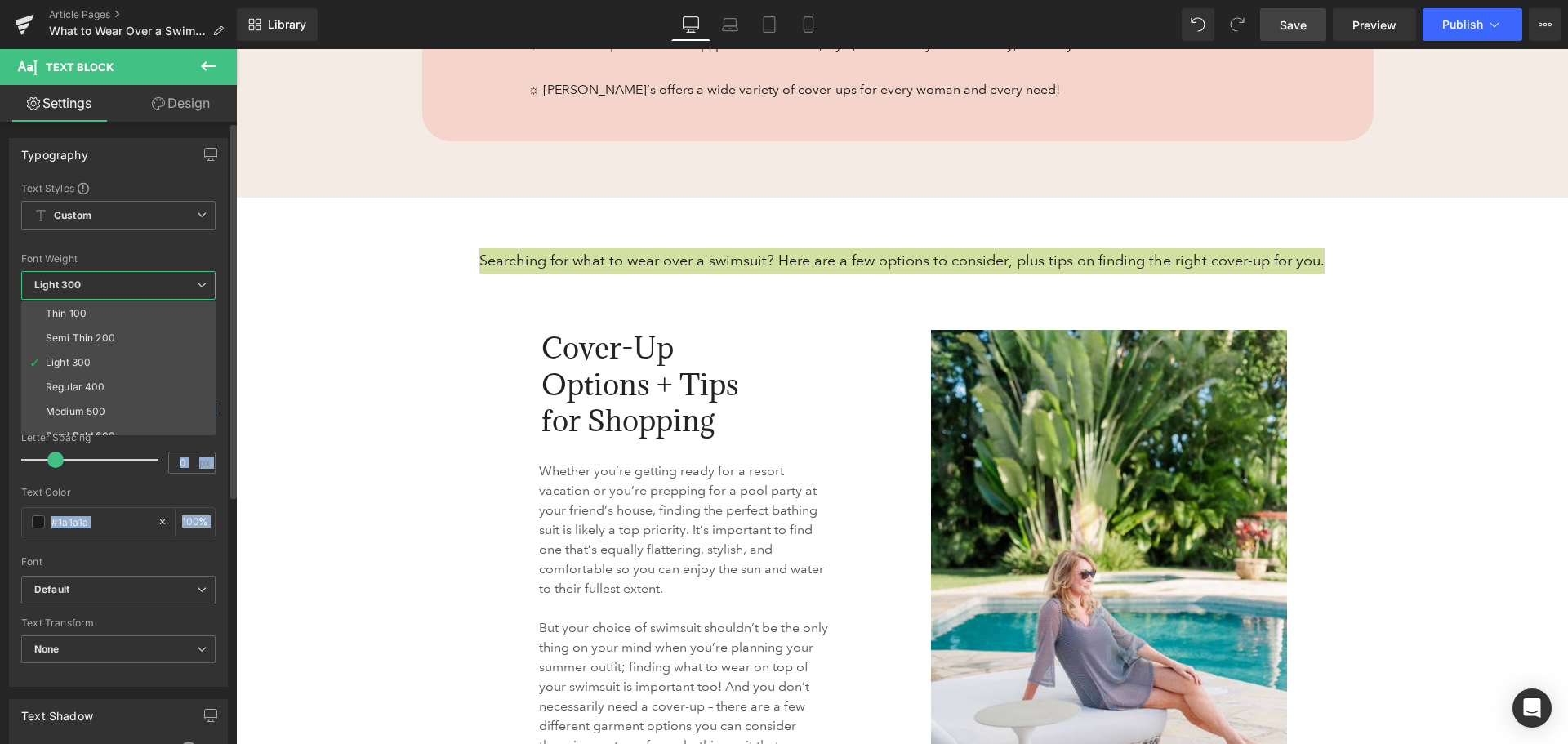
click at [133, 248] on div "Text Styles Custom Custom Setup Global Style Custom Setup Global Style Thin 100…" at bounding box center [118, 433] width 217 height 505
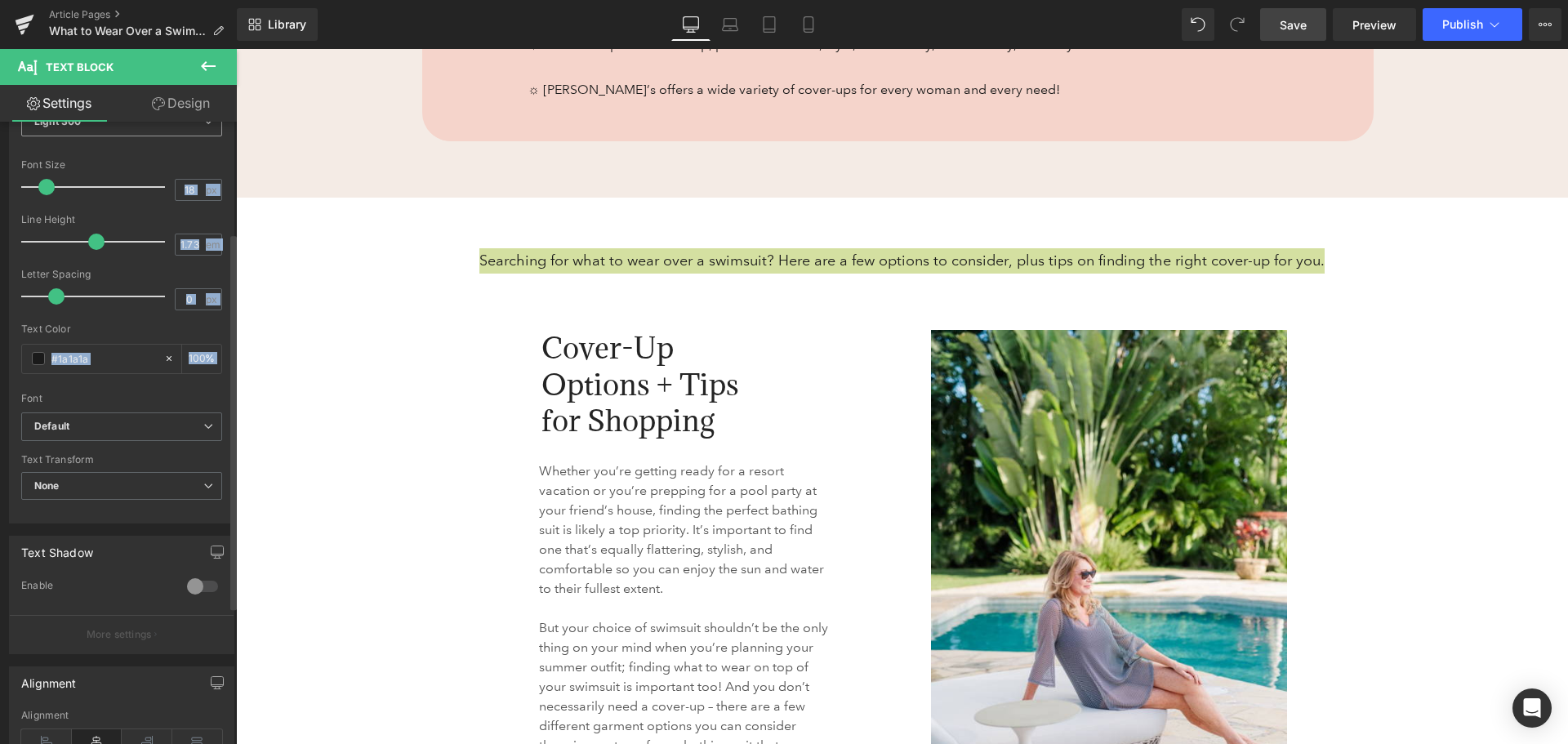
scroll to position [245, 0]
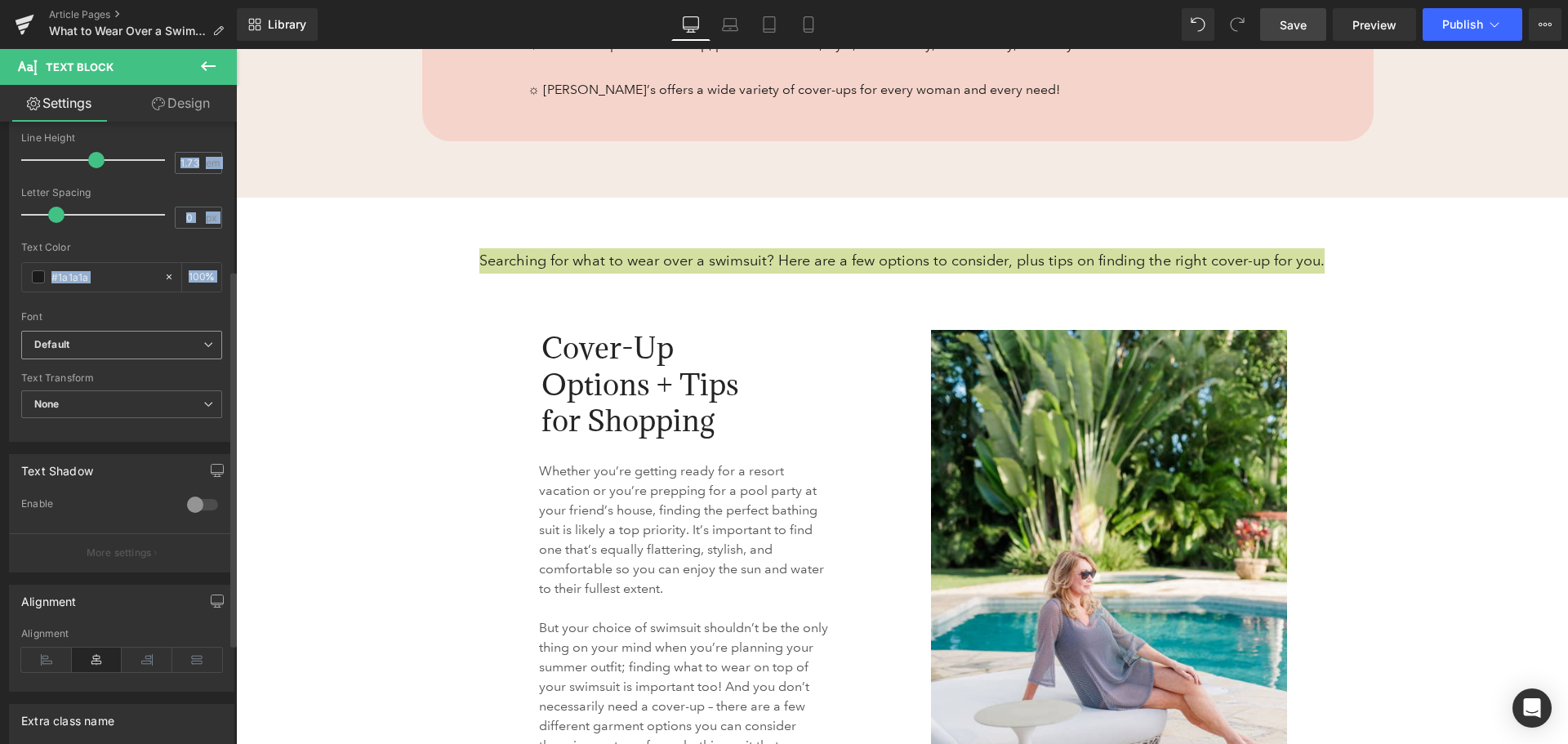
click at [105, 342] on b "Default" at bounding box center [119, 345] width 169 height 14
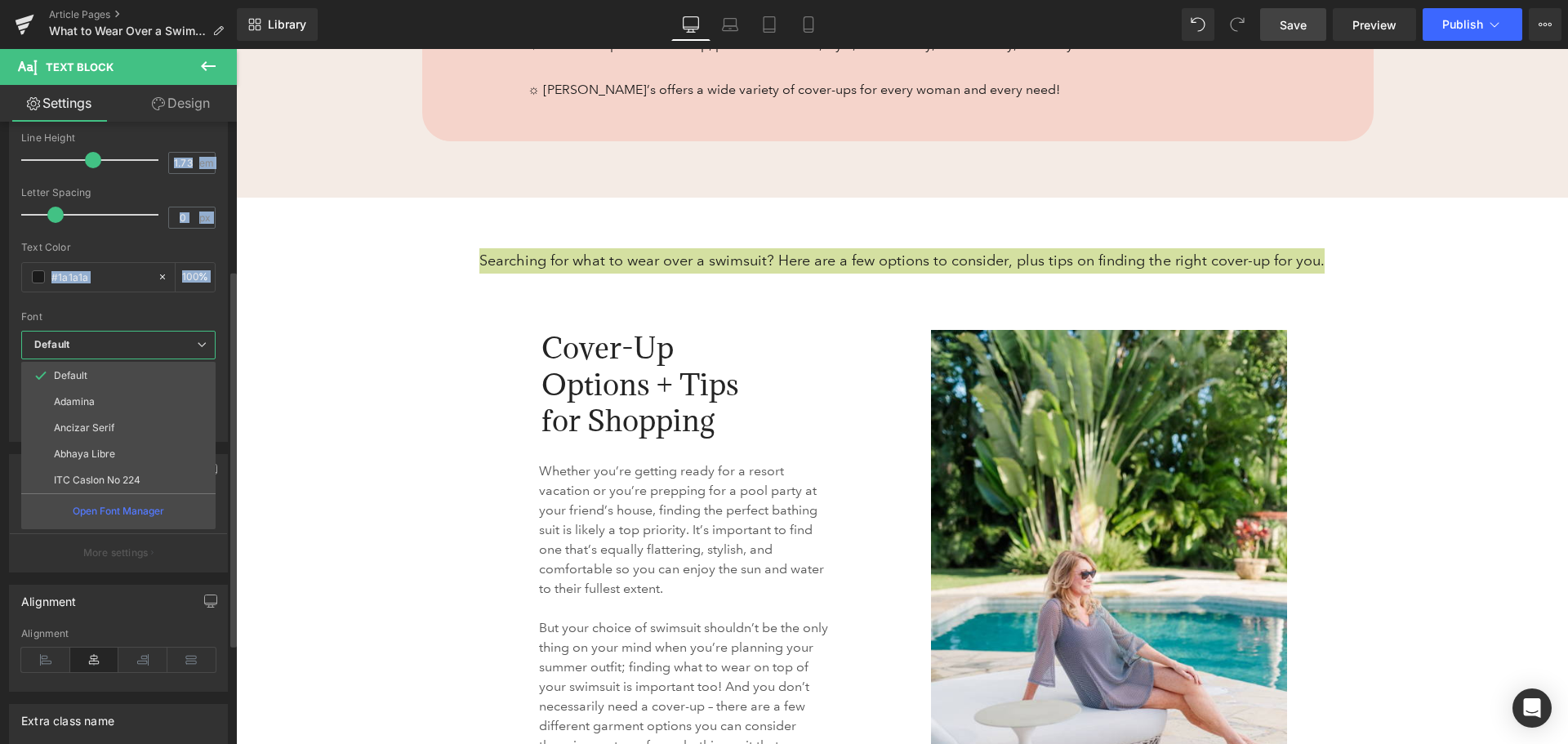
click at [126, 305] on div at bounding box center [118, 306] width 194 height 11
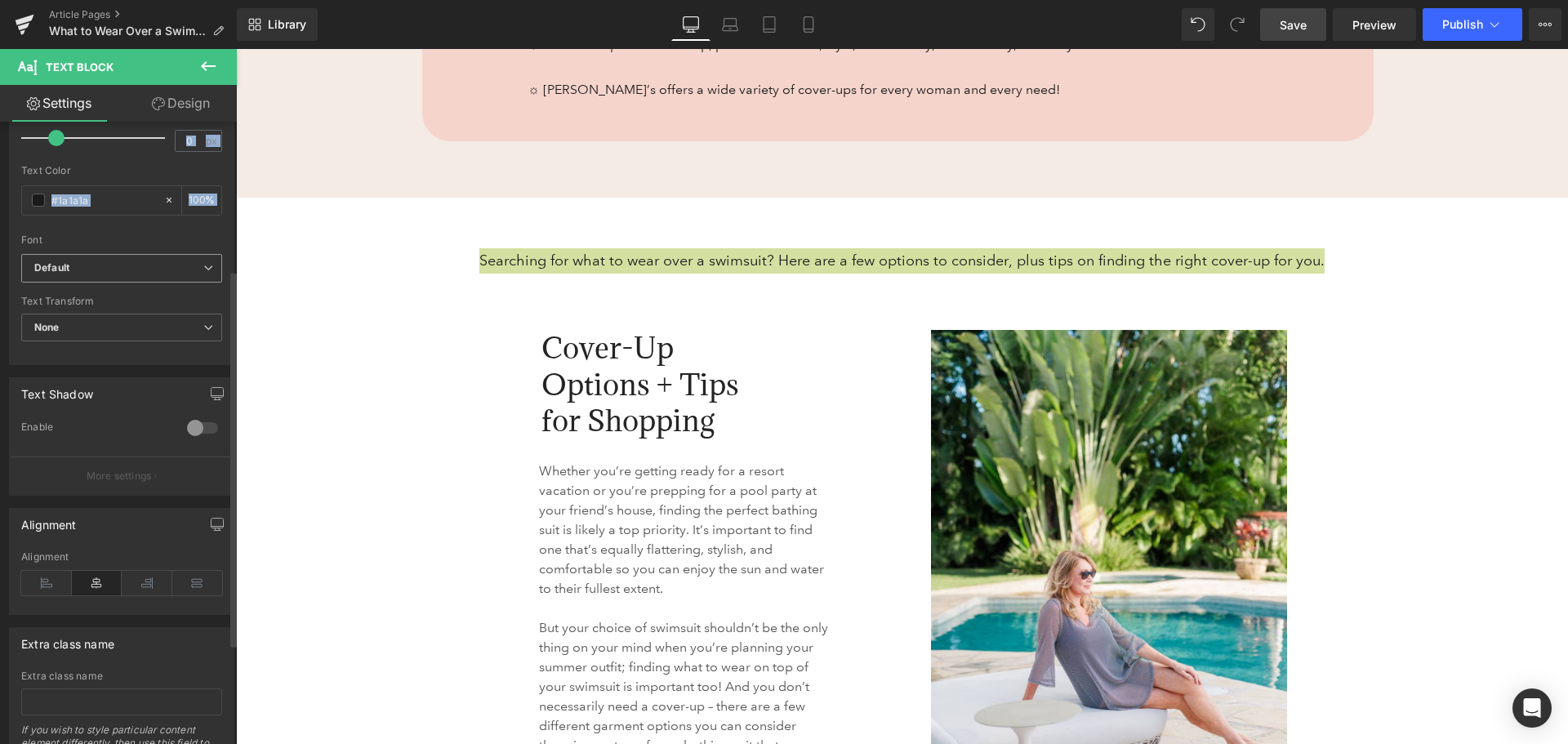
scroll to position [411, 0]
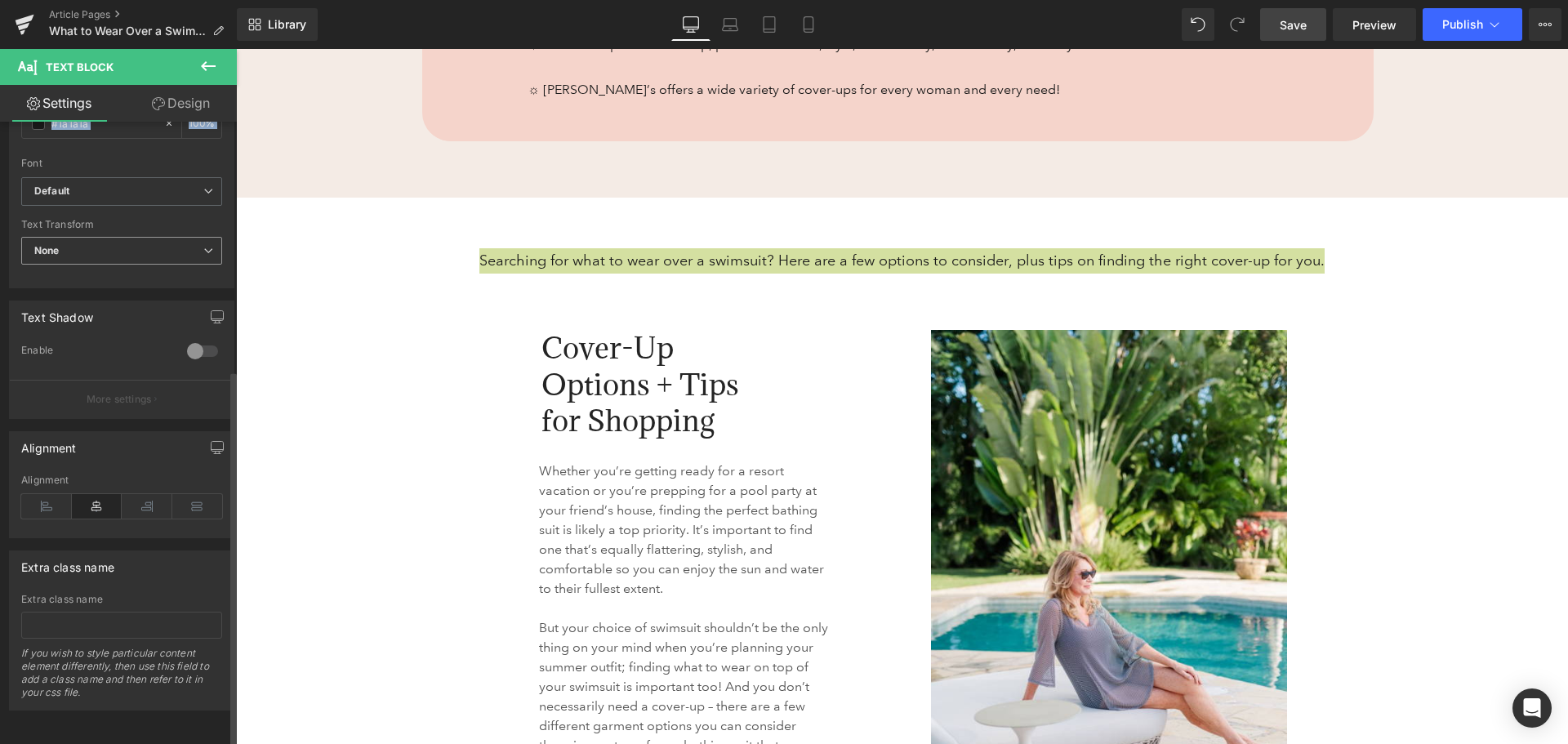
click at [109, 239] on span "None" at bounding box center [122, 251] width 201 height 28
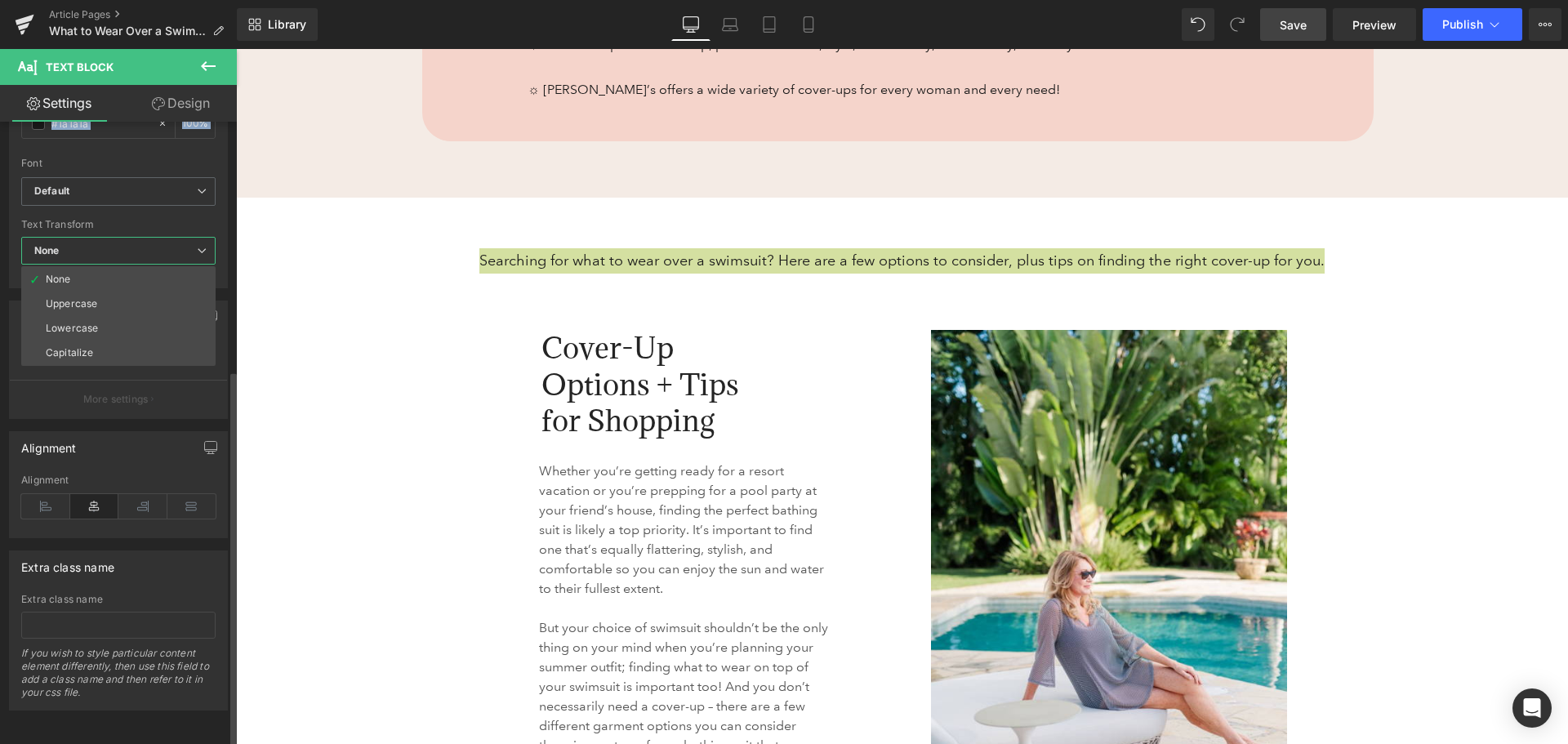
click at [101, 219] on div "Text Transform" at bounding box center [118, 224] width 194 height 12
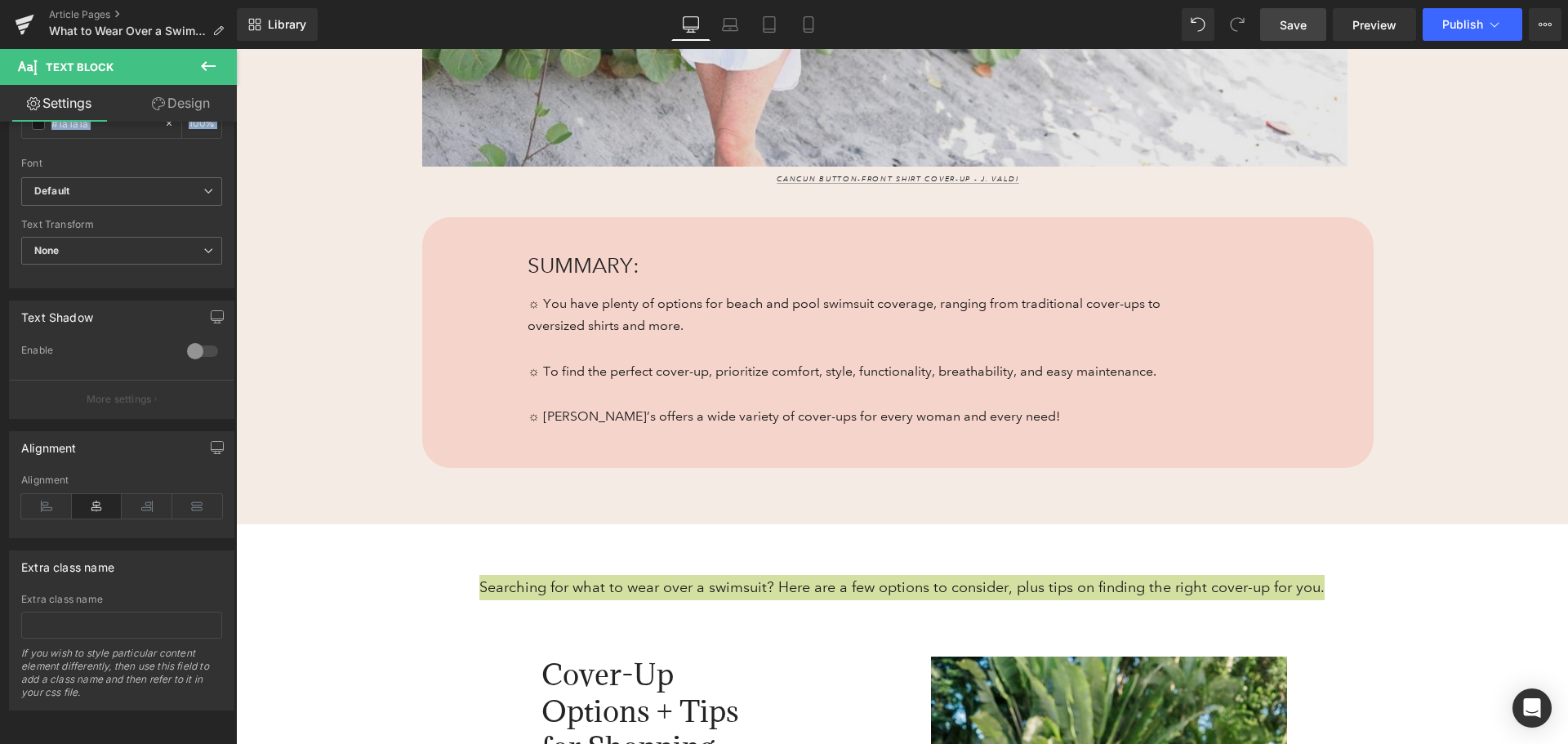
scroll to position [1144, 0]
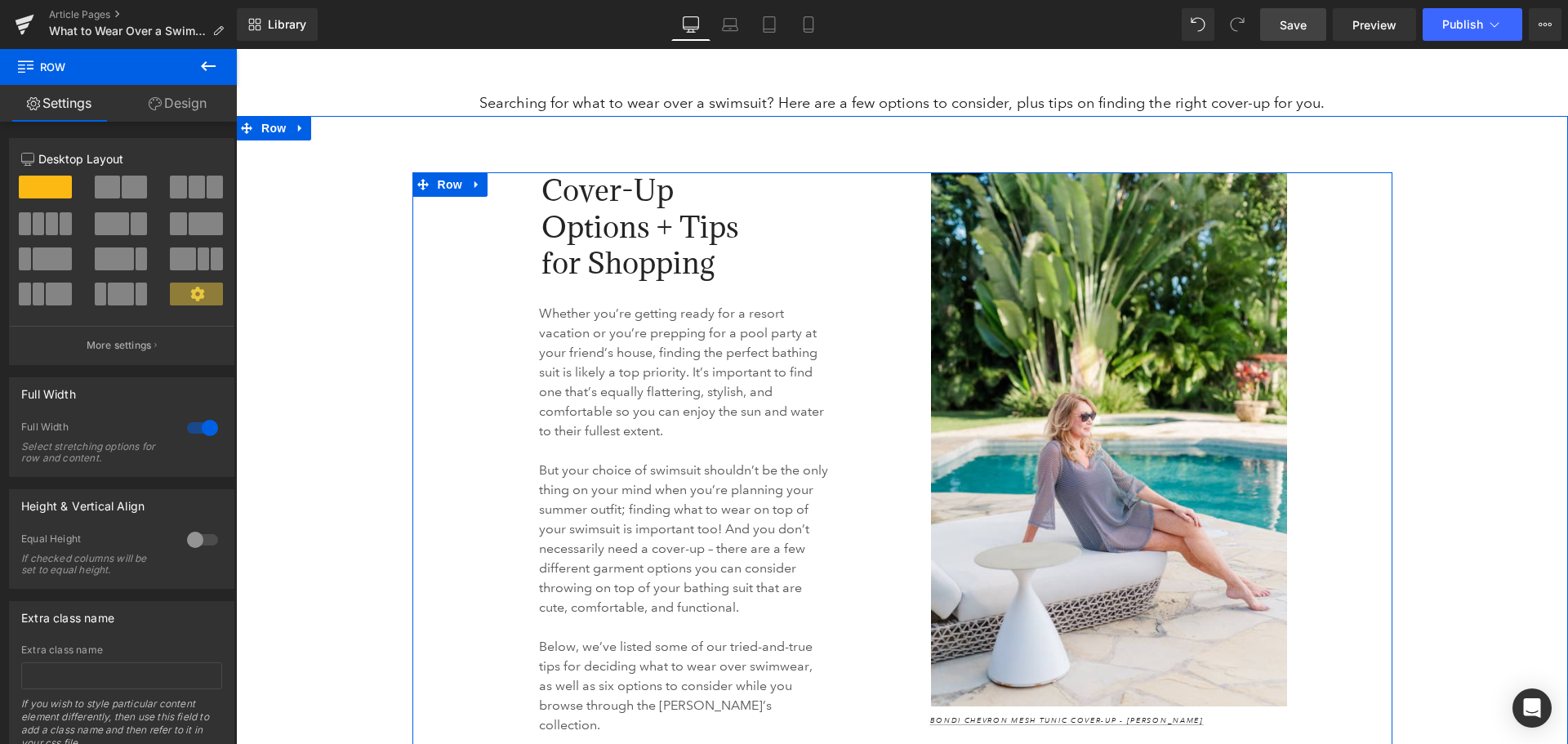
scroll to position [1225, 0]
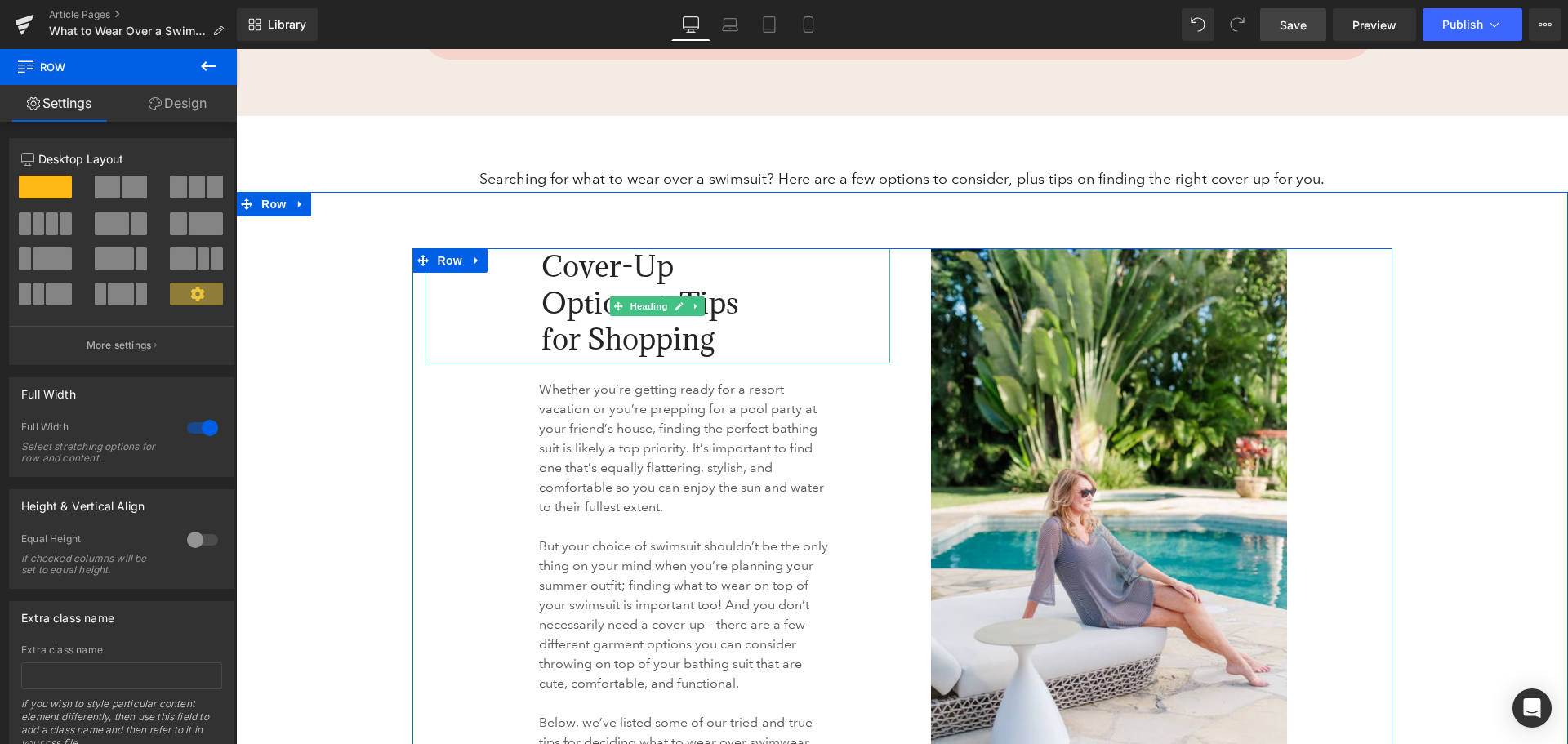
click at [575, 303] on span "Cover-Up Options + Tips for Shopping" at bounding box center [640, 302] width 198 height 109
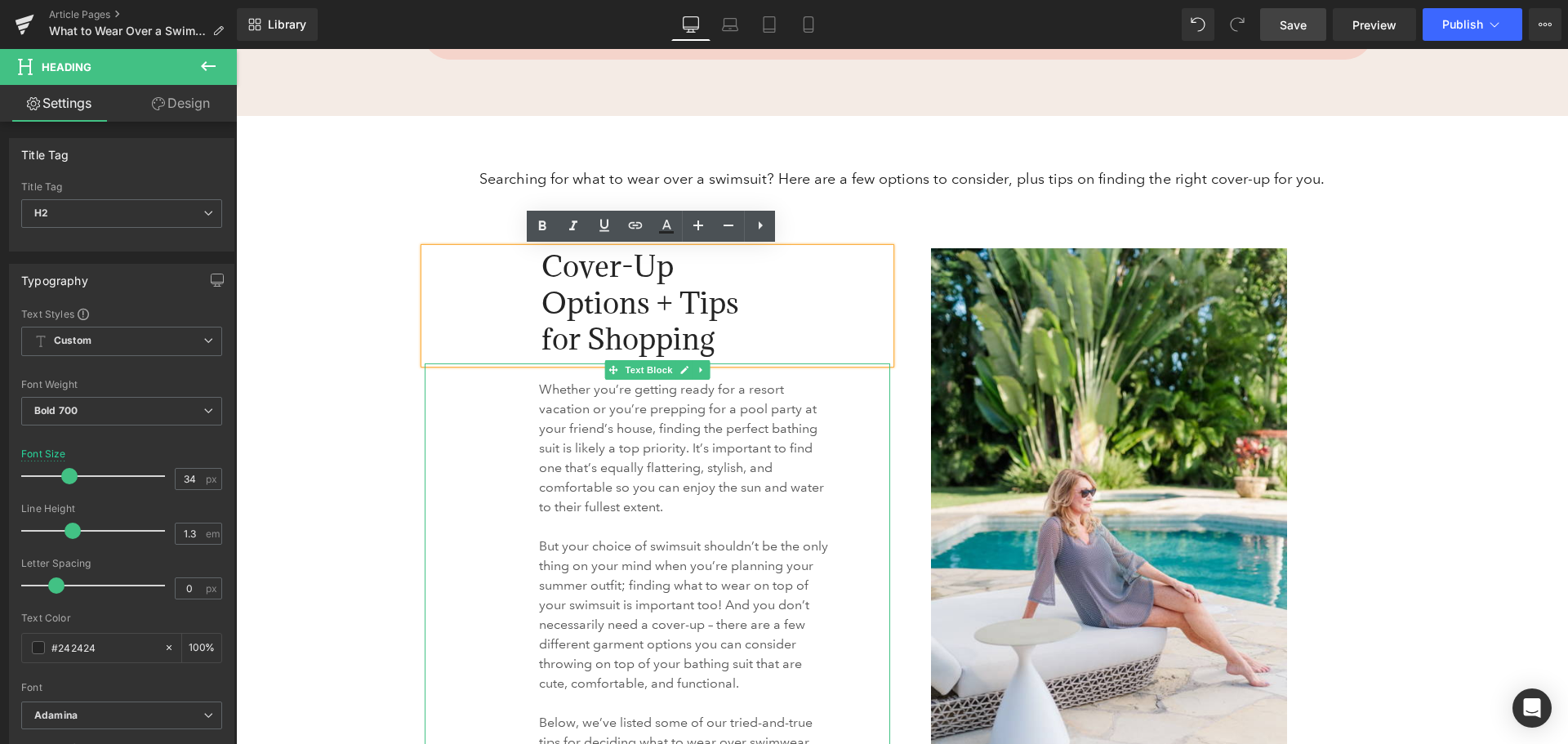
click at [568, 448] on p "Whether you’re getting ready for a resort vacation or you’re prepping for a poo…" at bounding box center [683, 449] width 289 height 137
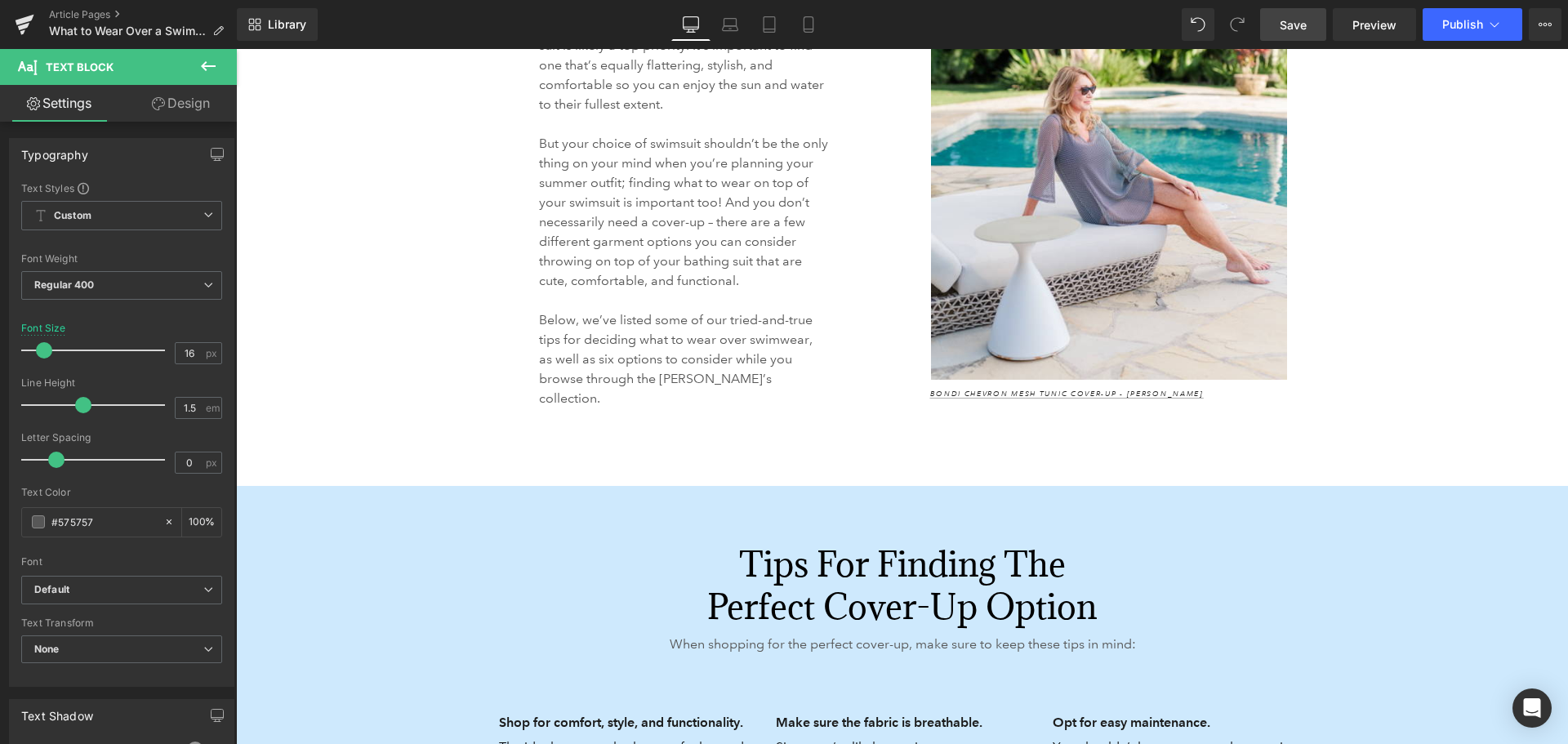
scroll to position [1470, 0]
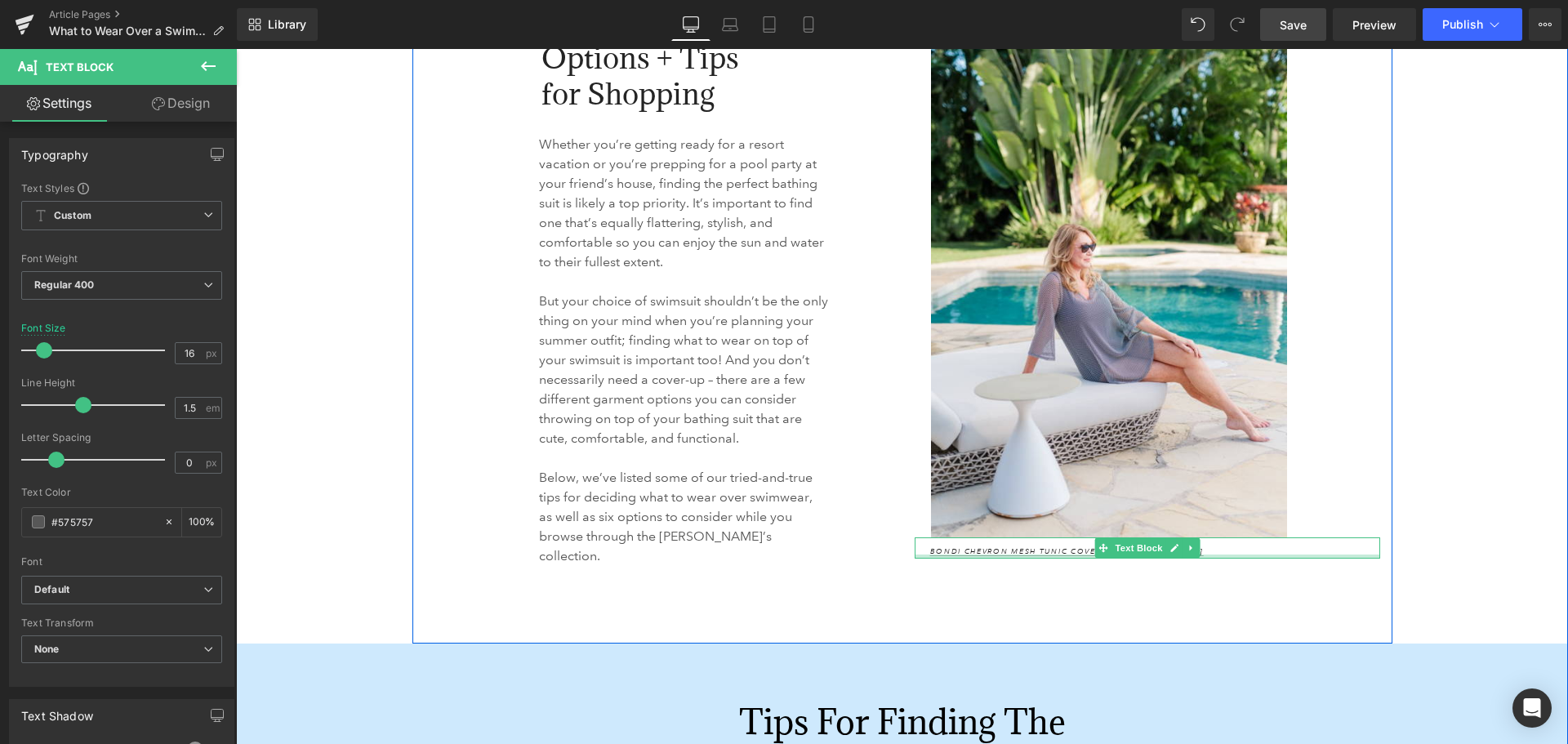
click at [1061, 554] on div "Bondi Chevron Mesh Tunic Cover-Up - [PERSON_NAME] Text Block" at bounding box center [1147, 548] width 465 height 21
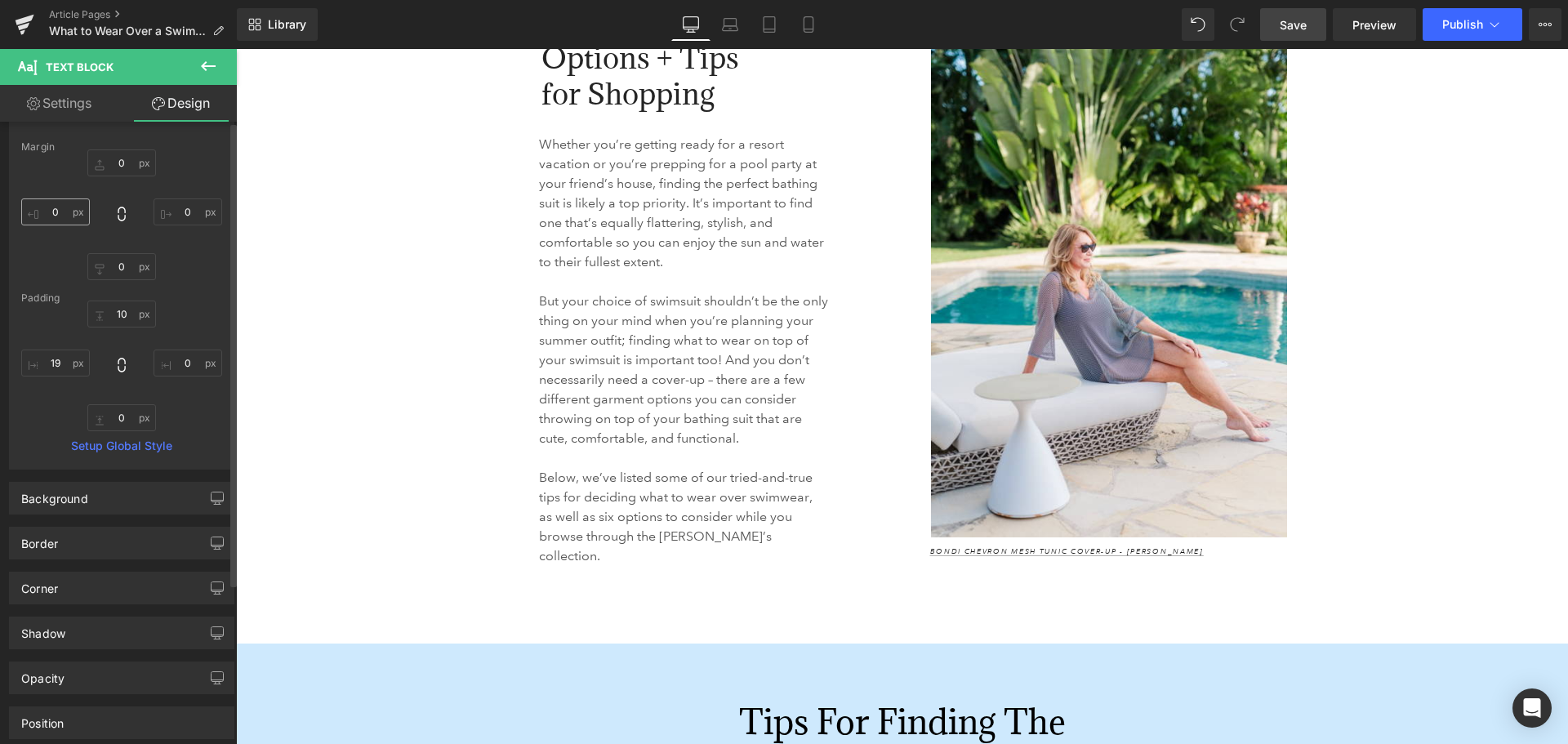
scroll to position [0, 0]
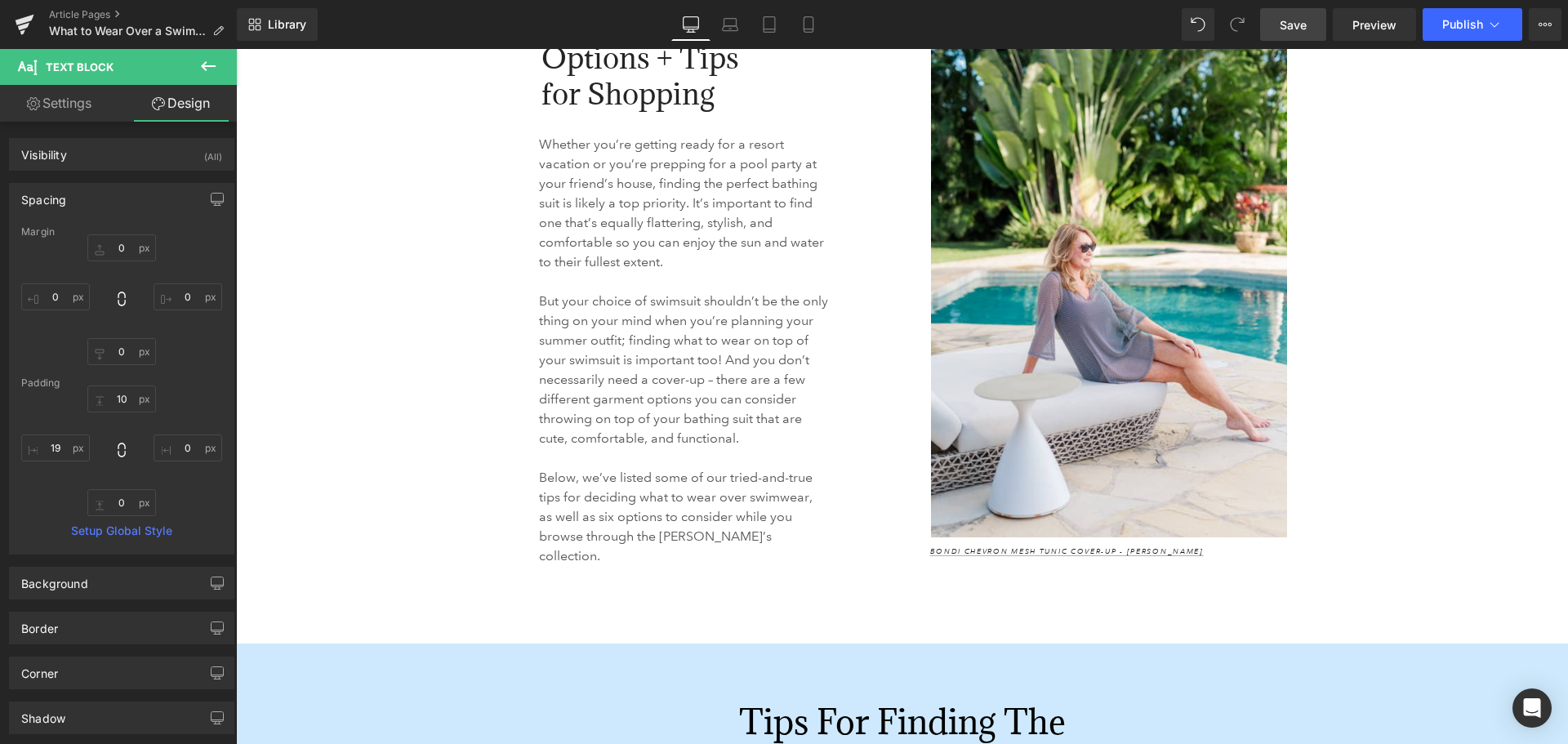
click at [53, 98] on link "Settings" at bounding box center [59, 102] width 118 height 36
type input "100"
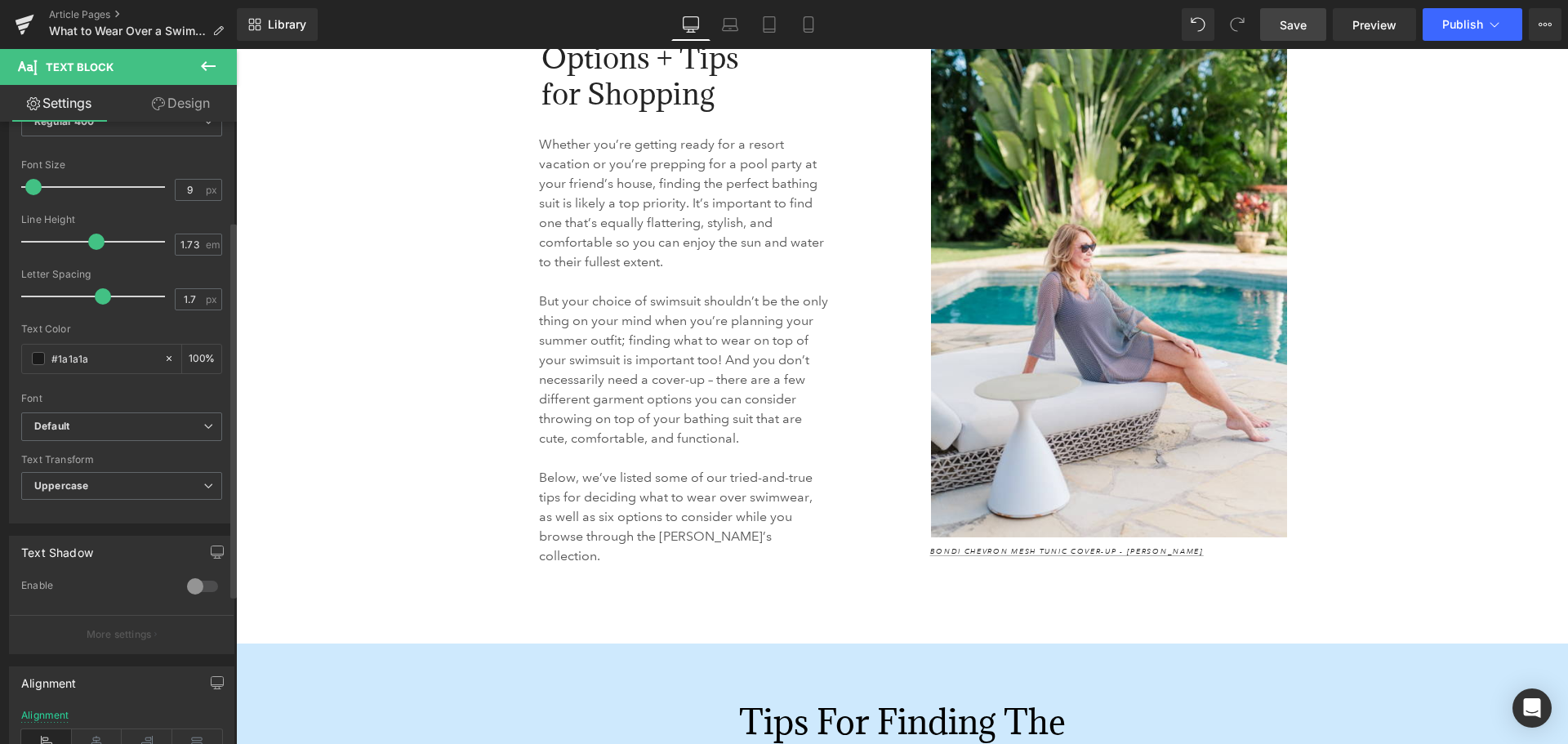
scroll to position [327, 0]
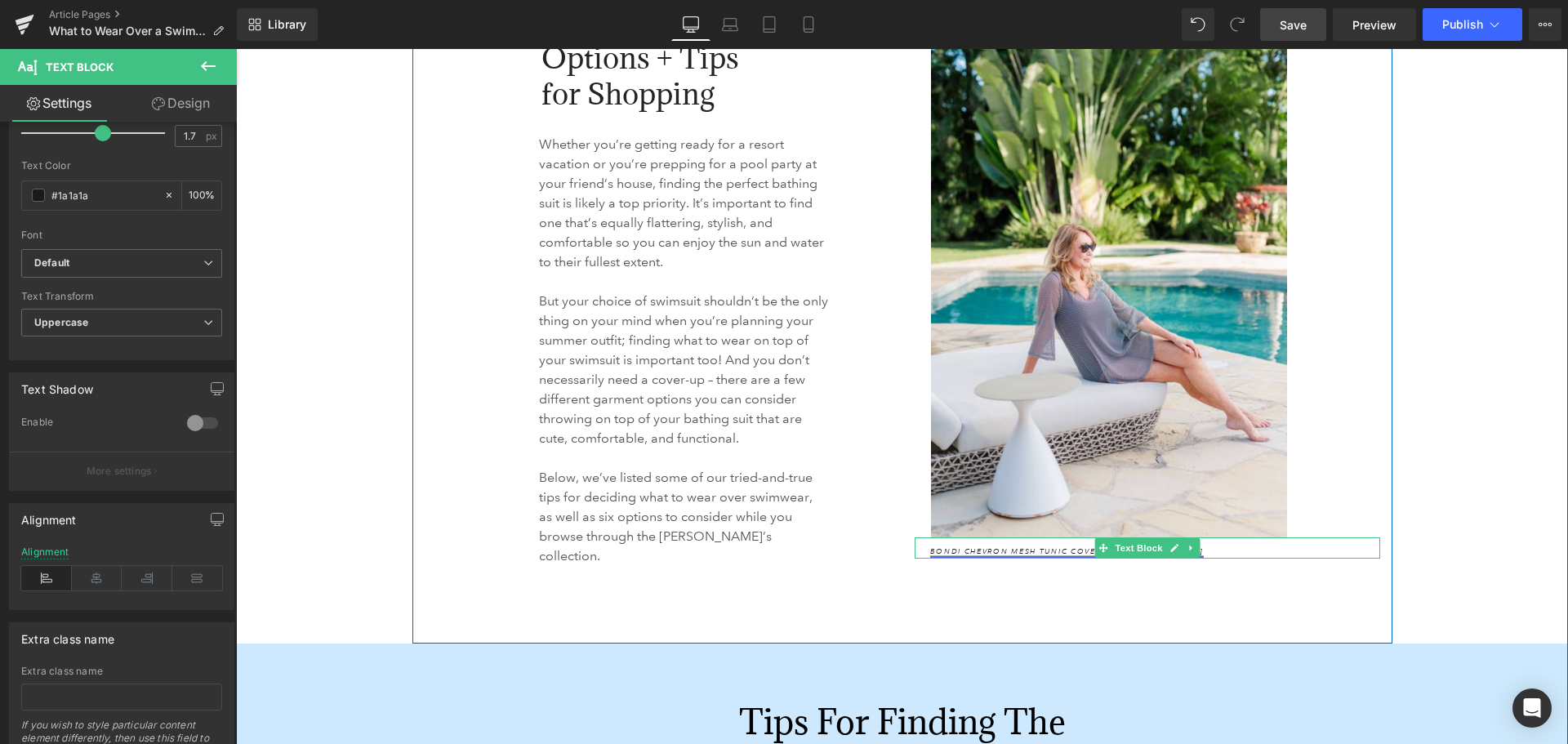
click at [1031, 551] on link "Bondi Chevron Mesh Tunic Cover-Up - [PERSON_NAME]" at bounding box center [1066, 551] width 273 height 10
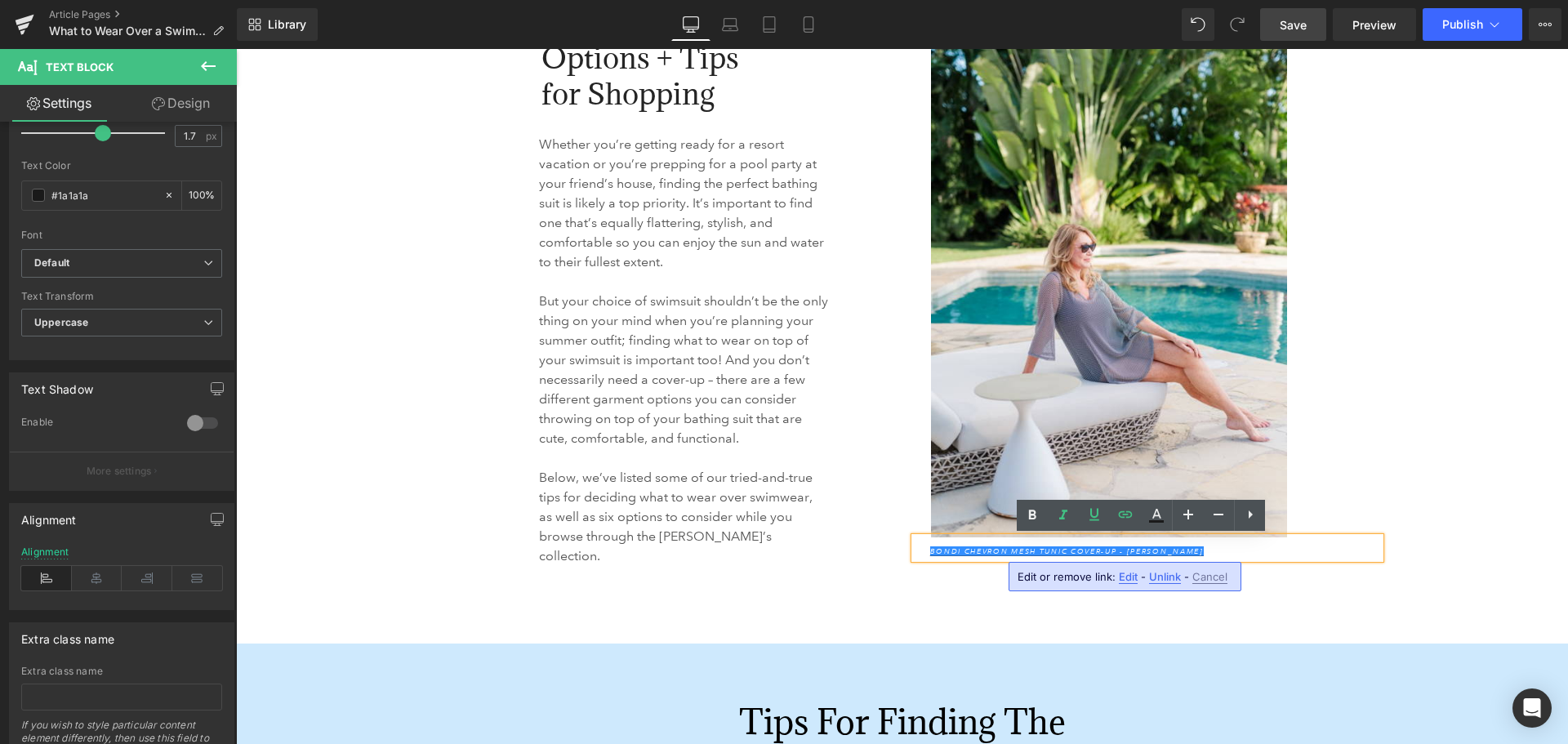
click at [1126, 573] on span "Edit" at bounding box center [1128, 577] width 19 height 14
click at [1137, 586] on input "[URL][DOMAIN_NAME]" at bounding box center [1111, 582] width 252 height 41
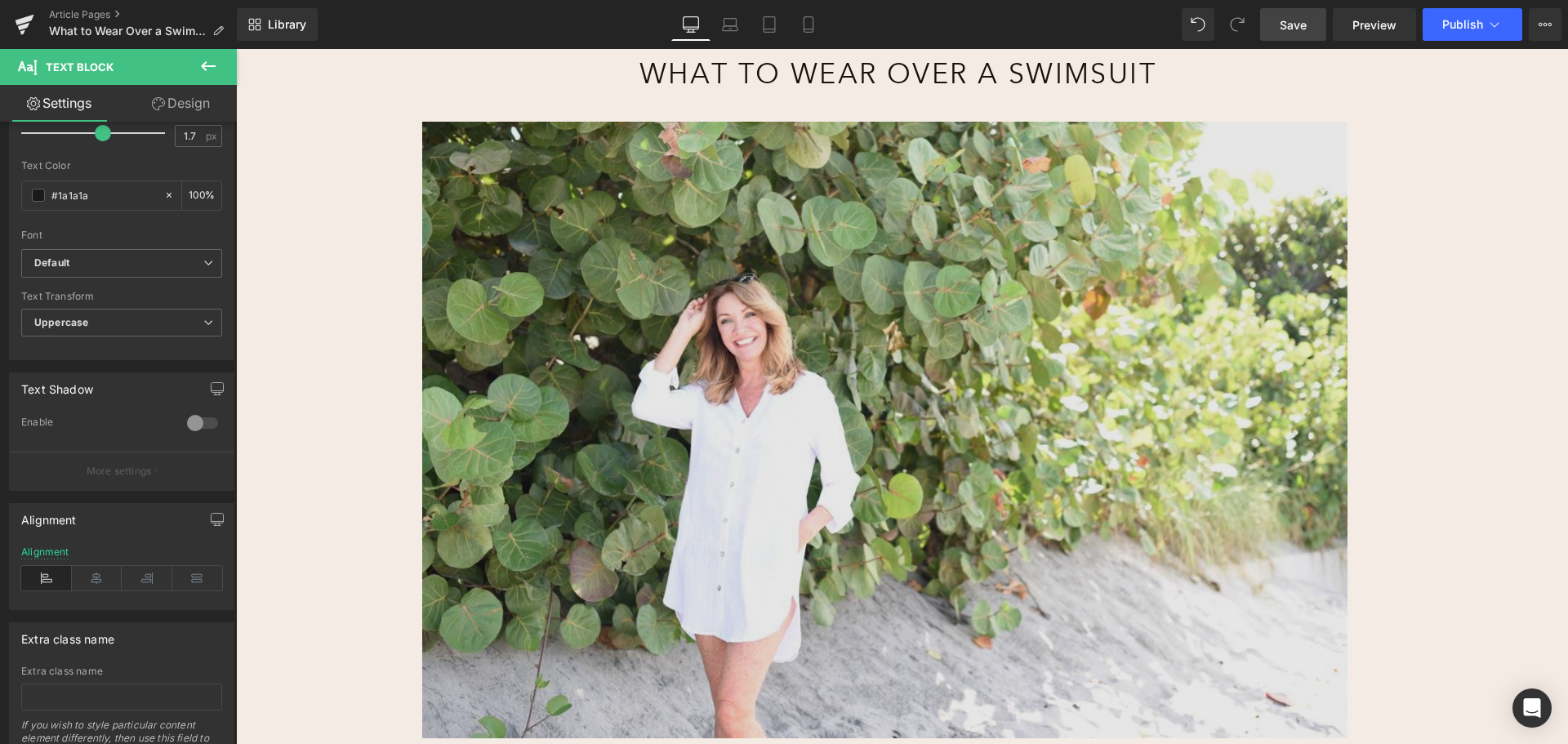
scroll to position [571, 0]
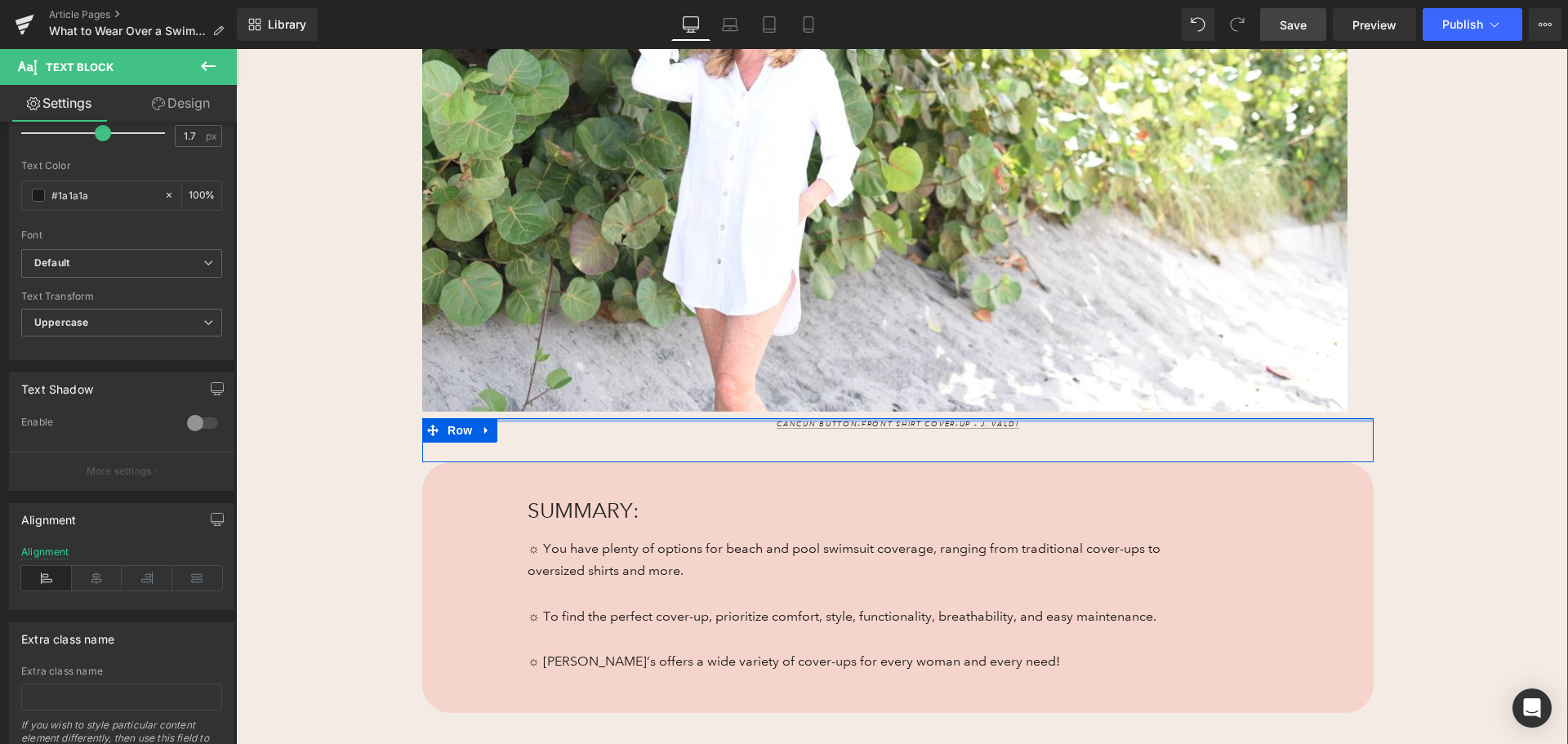
click at [818, 418] on div at bounding box center [897, 420] width 951 height 4
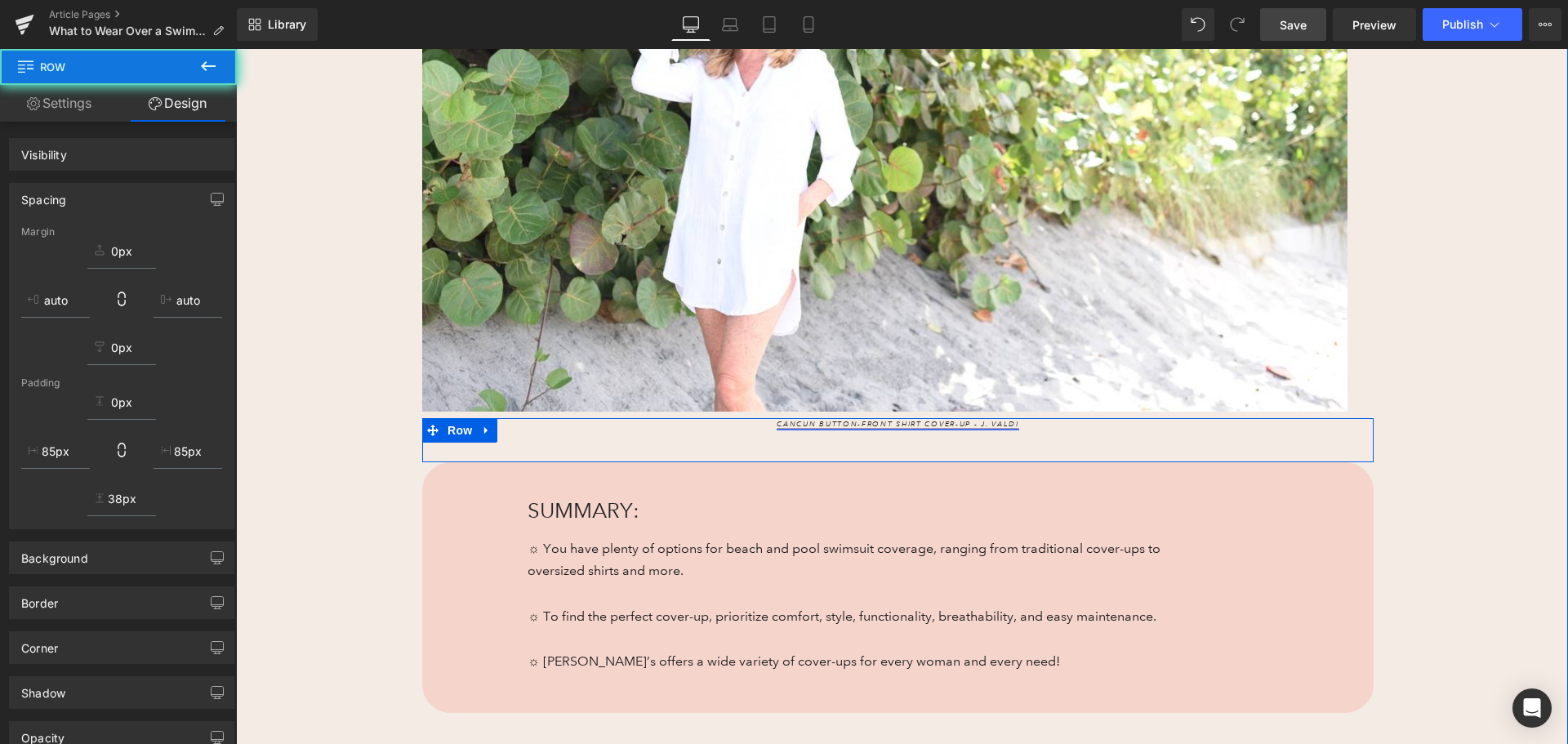
click at [819, 425] on link "Cancun Button-Front Shirt Cover-Up - J. Valdi" at bounding box center [898, 424] width 243 height 10
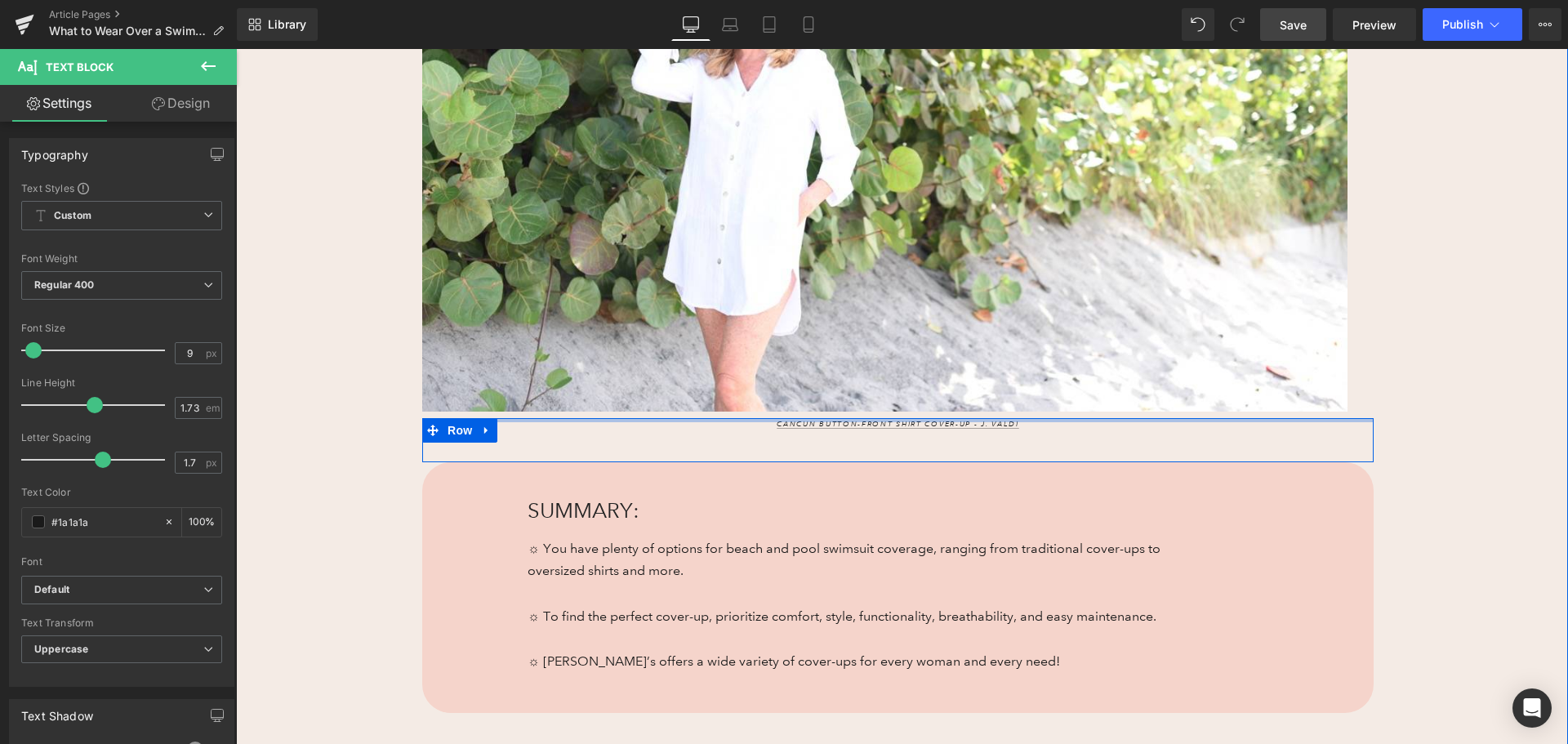
click at [877, 421] on div at bounding box center [897, 420] width 951 height 4
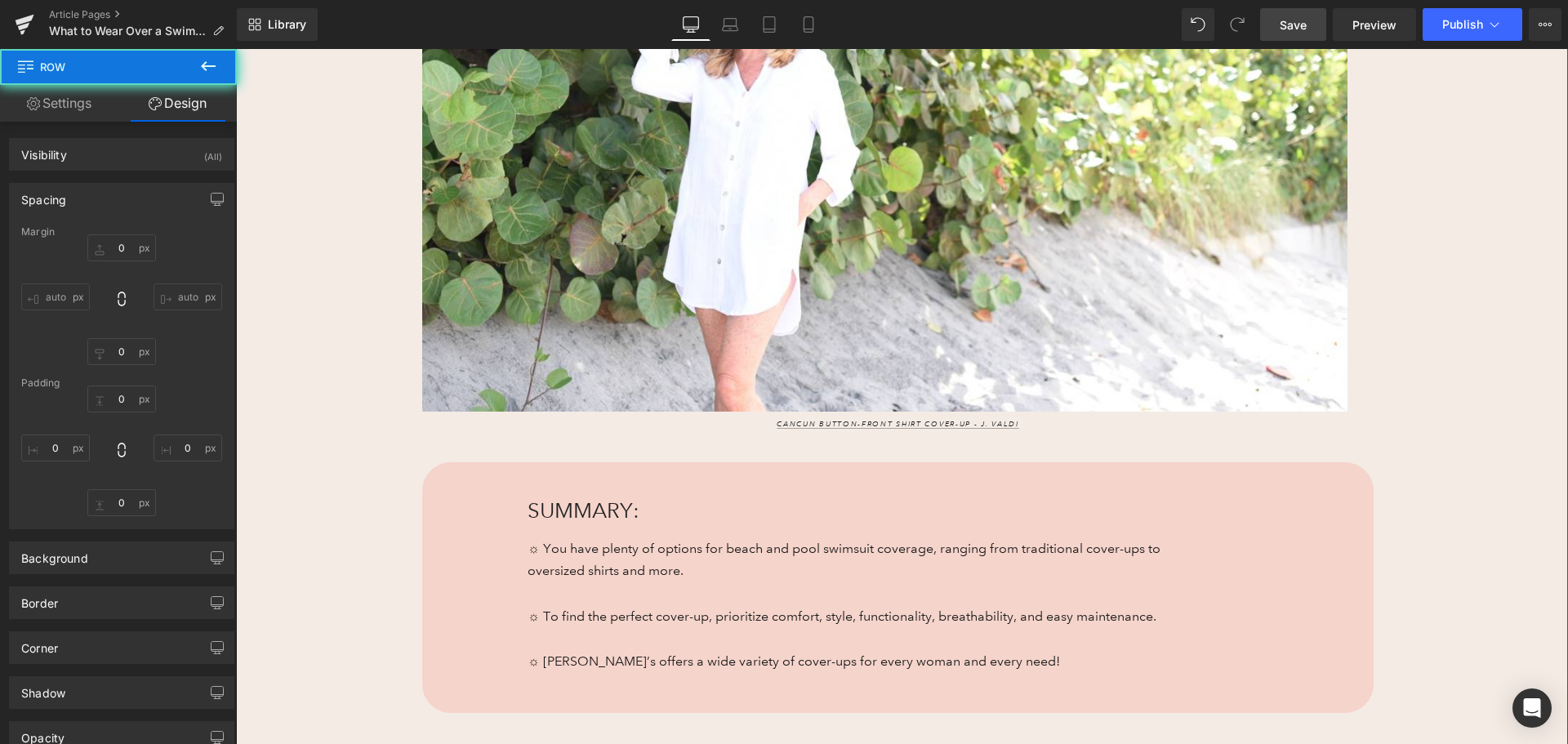
type input "0"
type input "85"
type input "38"
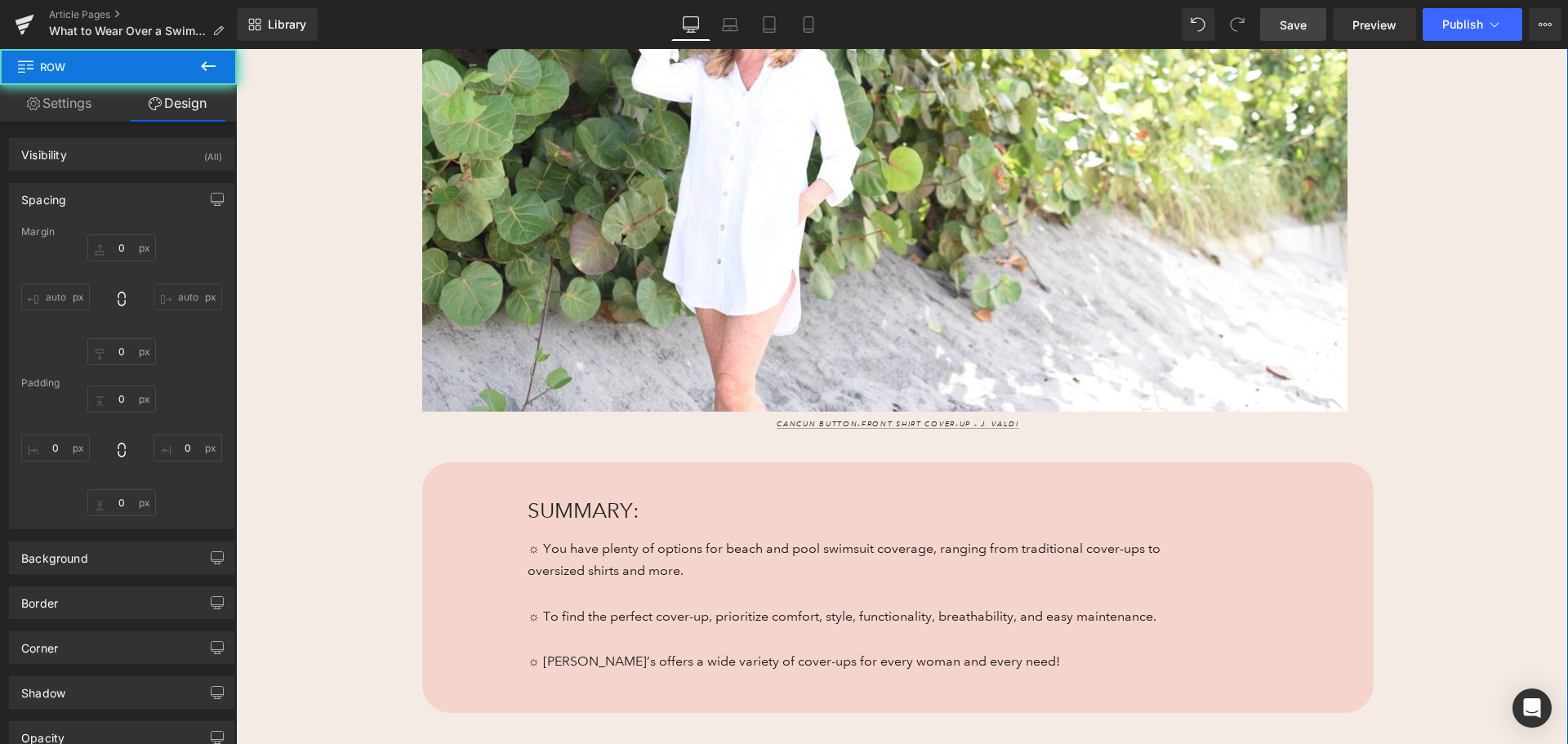
type input "85"
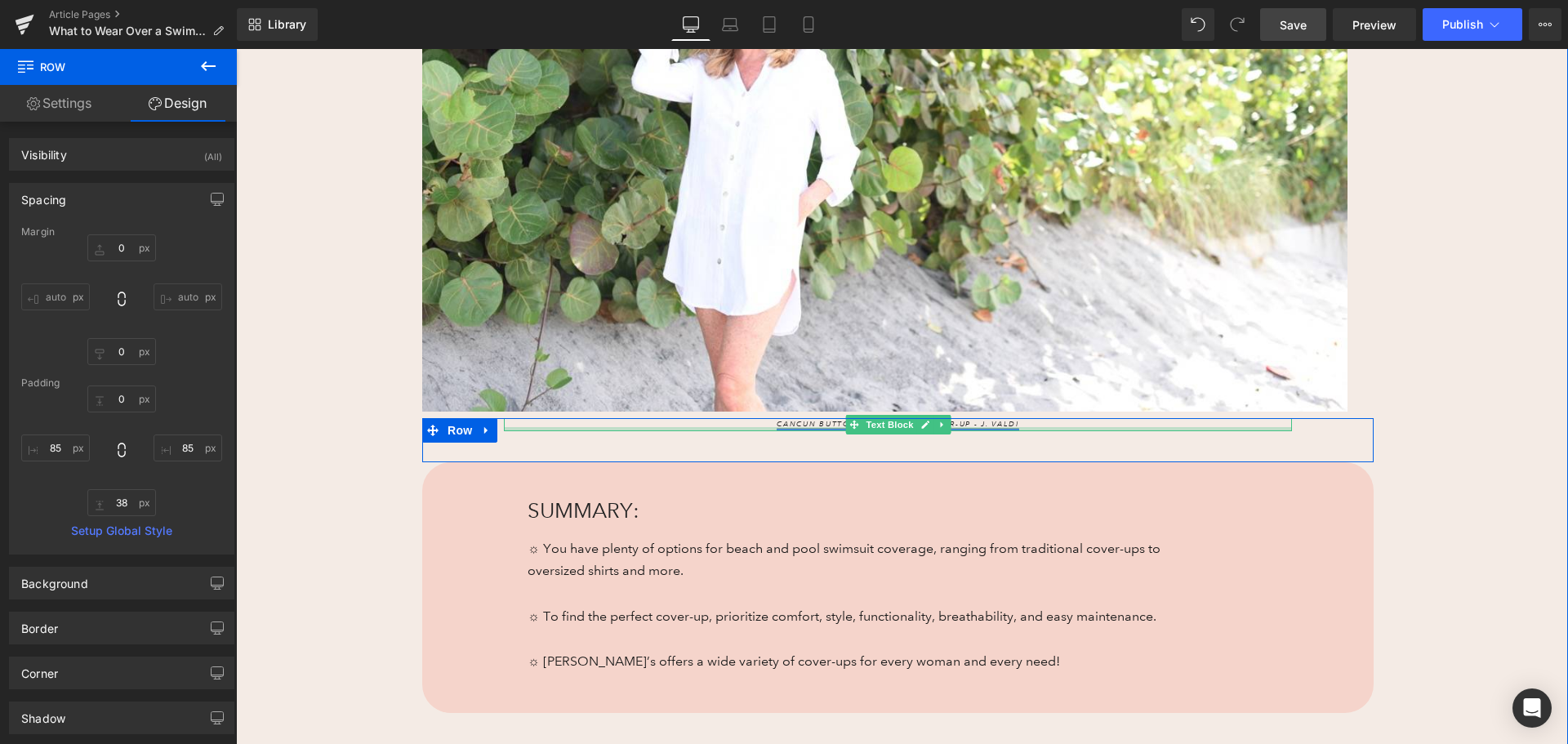
click at [798, 425] on link "Cancun Button-Front Shirt Cover-Up - J. Valdi" at bounding box center [898, 424] width 243 height 10
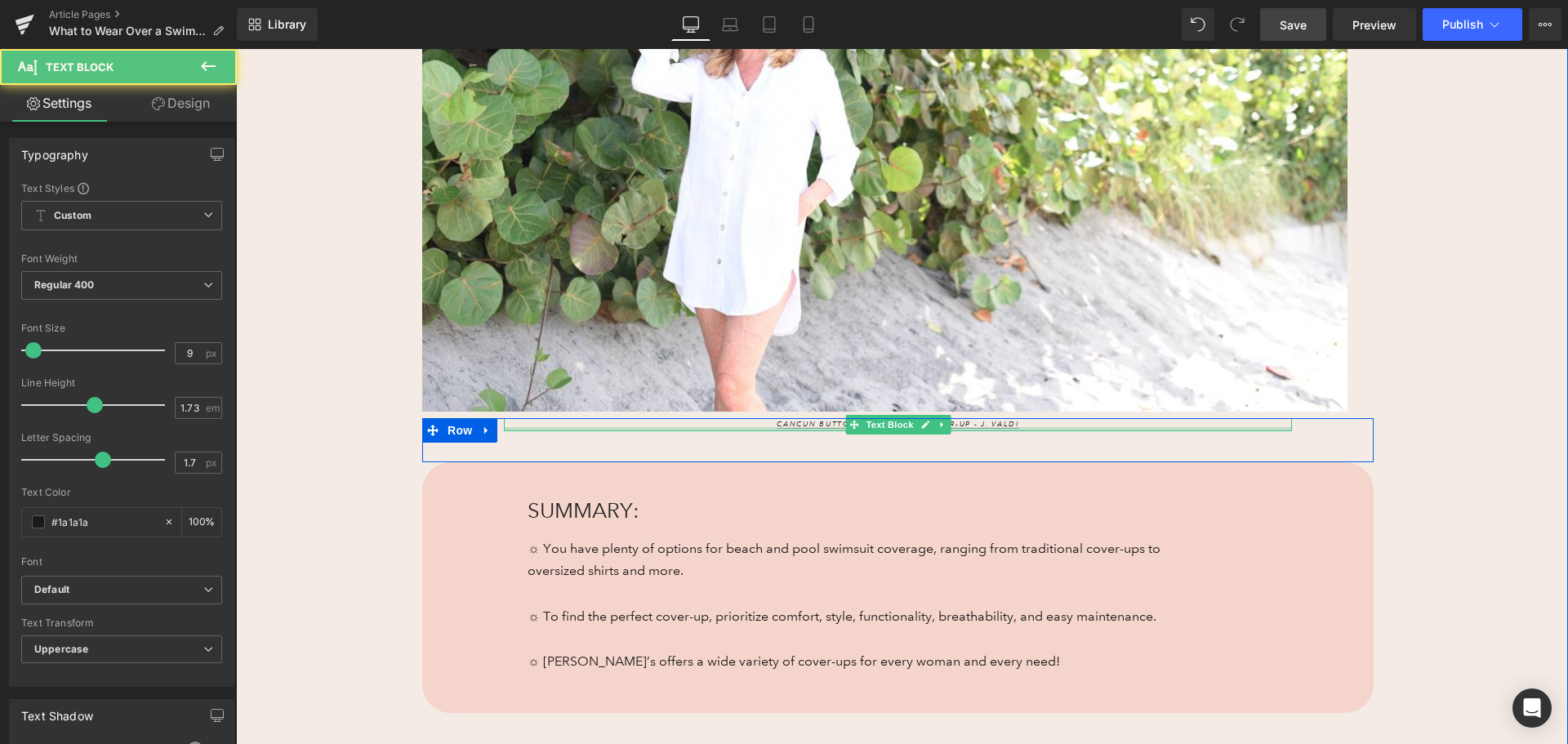
click at [742, 427] on div at bounding box center [898, 429] width 788 height 4
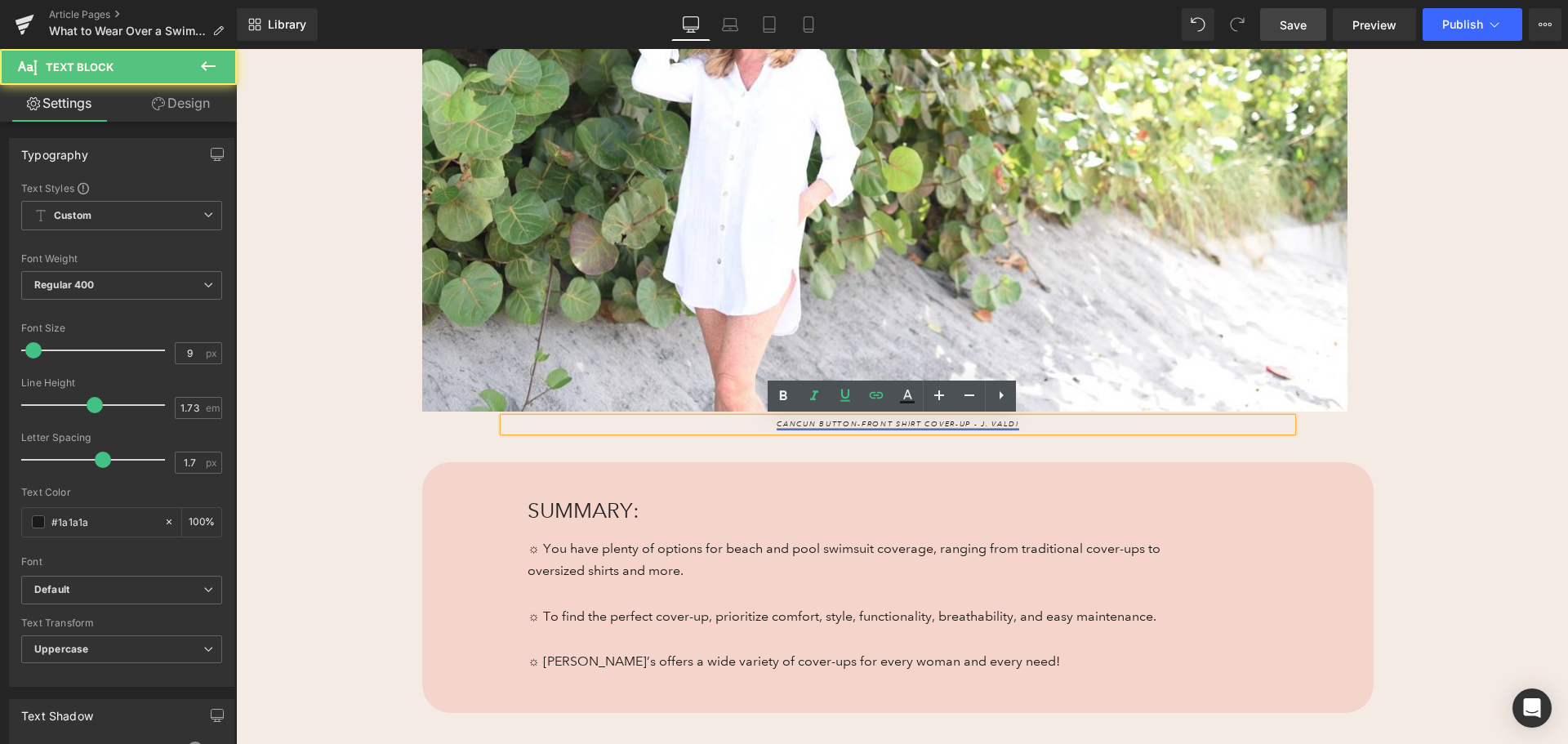
click at [777, 422] on link "Cancun Button-Front Shirt Cover-Up - J. Valdi" at bounding box center [898, 424] width 243 height 10
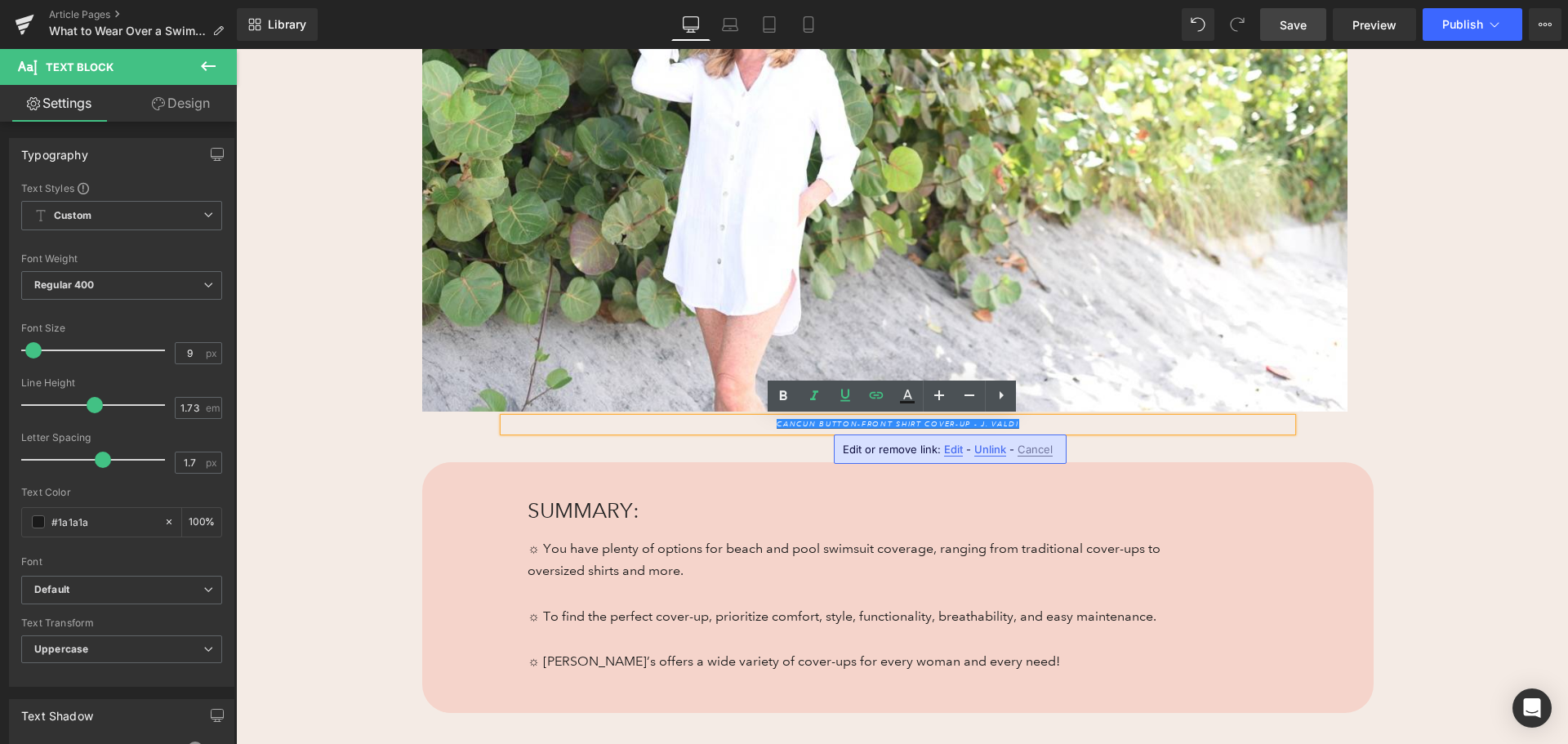
click at [948, 449] on span "Edit" at bounding box center [953, 449] width 19 height 14
type input "[URL][DOMAIN_NAME]"
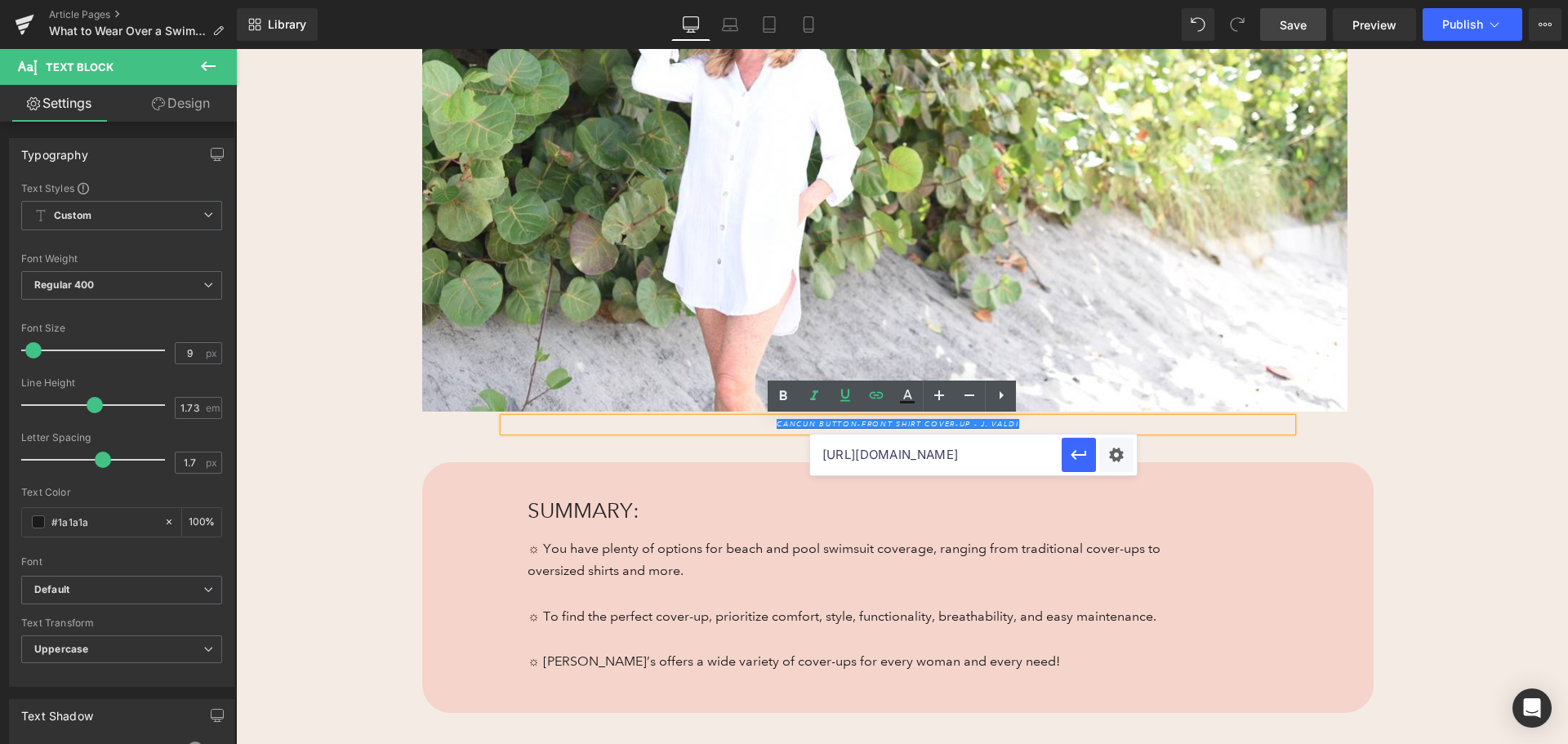
click at [1014, 462] on input "[URL][DOMAIN_NAME]" at bounding box center [935, 455] width 252 height 41
click at [1013, 462] on input "[URL][DOMAIN_NAME]" at bounding box center [935, 455] width 252 height 41
click at [1013, 461] on input "[URL][DOMAIN_NAME]" at bounding box center [935, 455] width 252 height 41
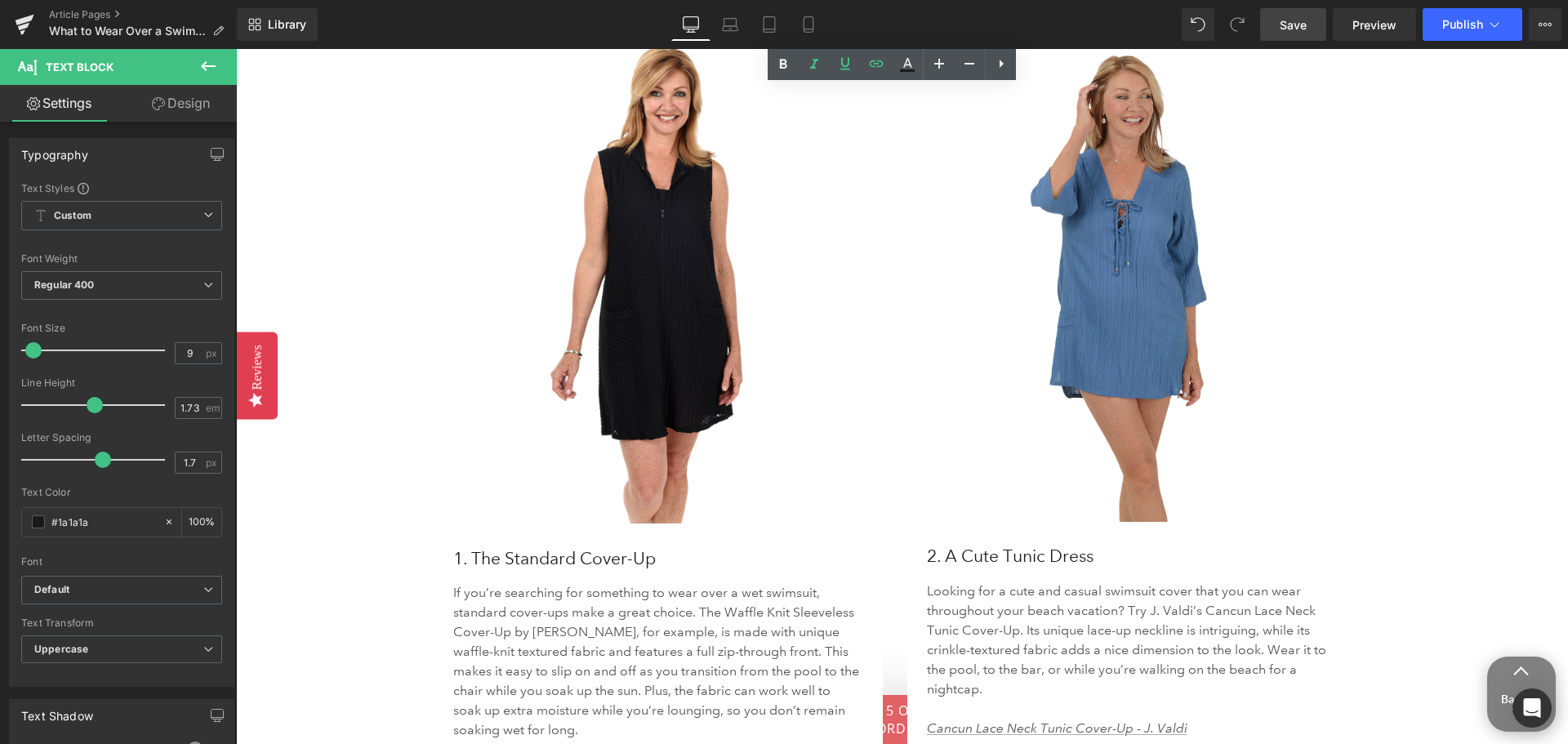
scroll to position [2286, 0]
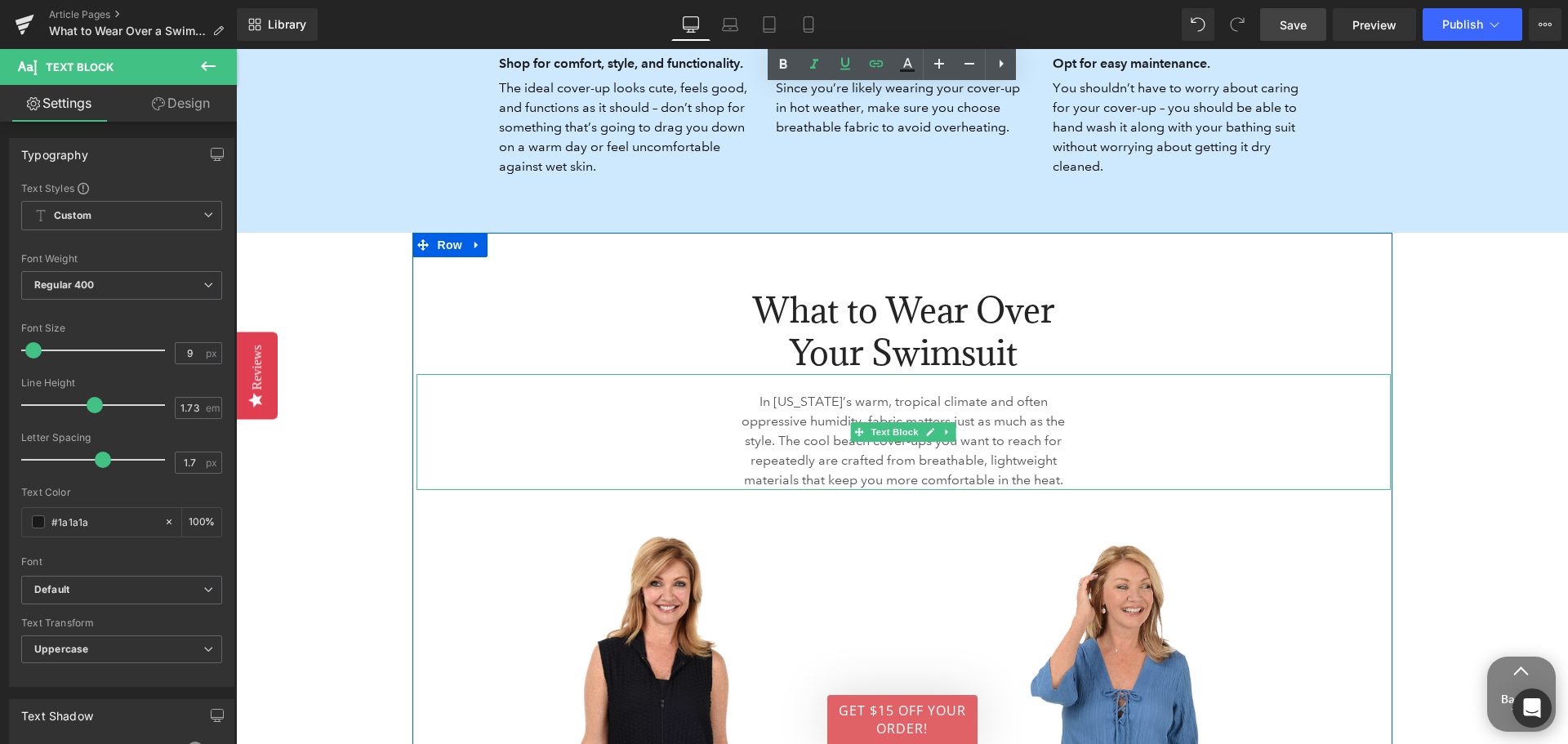
click at [765, 396] on p "In [US_STATE]’s warm, tropical climate and often oppressive humidity, fabric ma…" at bounding box center [903, 441] width 341 height 98
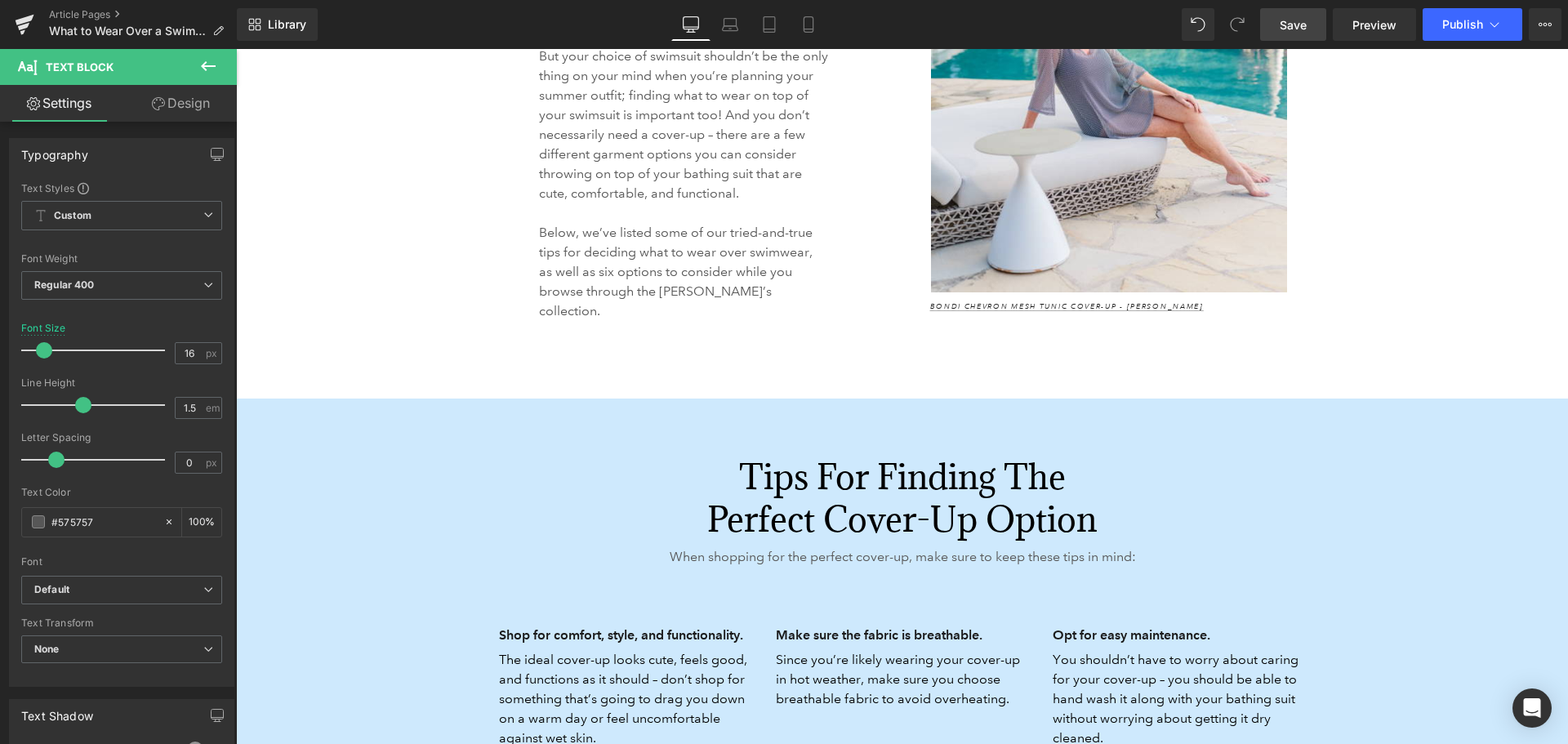
scroll to position [2205, 0]
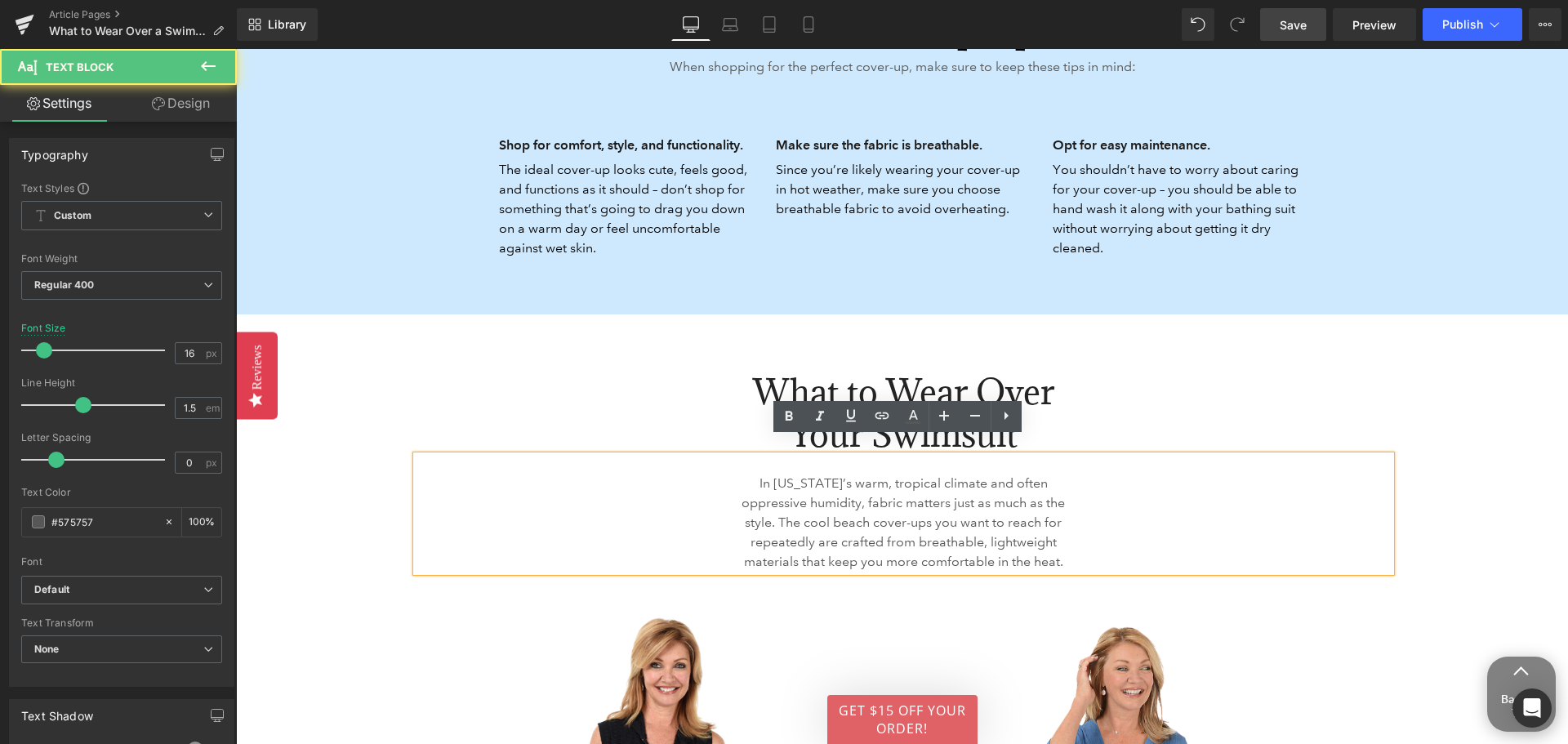
click at [828, 518] on p "In [US_STATE]’s warm, tropical climate and often oppressive humidity, fabric ma…" at bounding box center [903, 522] width 341 height 98
click at [828, 517] on p "In [US_STATE]’s warm, tropical climate and often oppressive humidity, fabric ma…" at bounding box center [903, 522] width 341 height 98
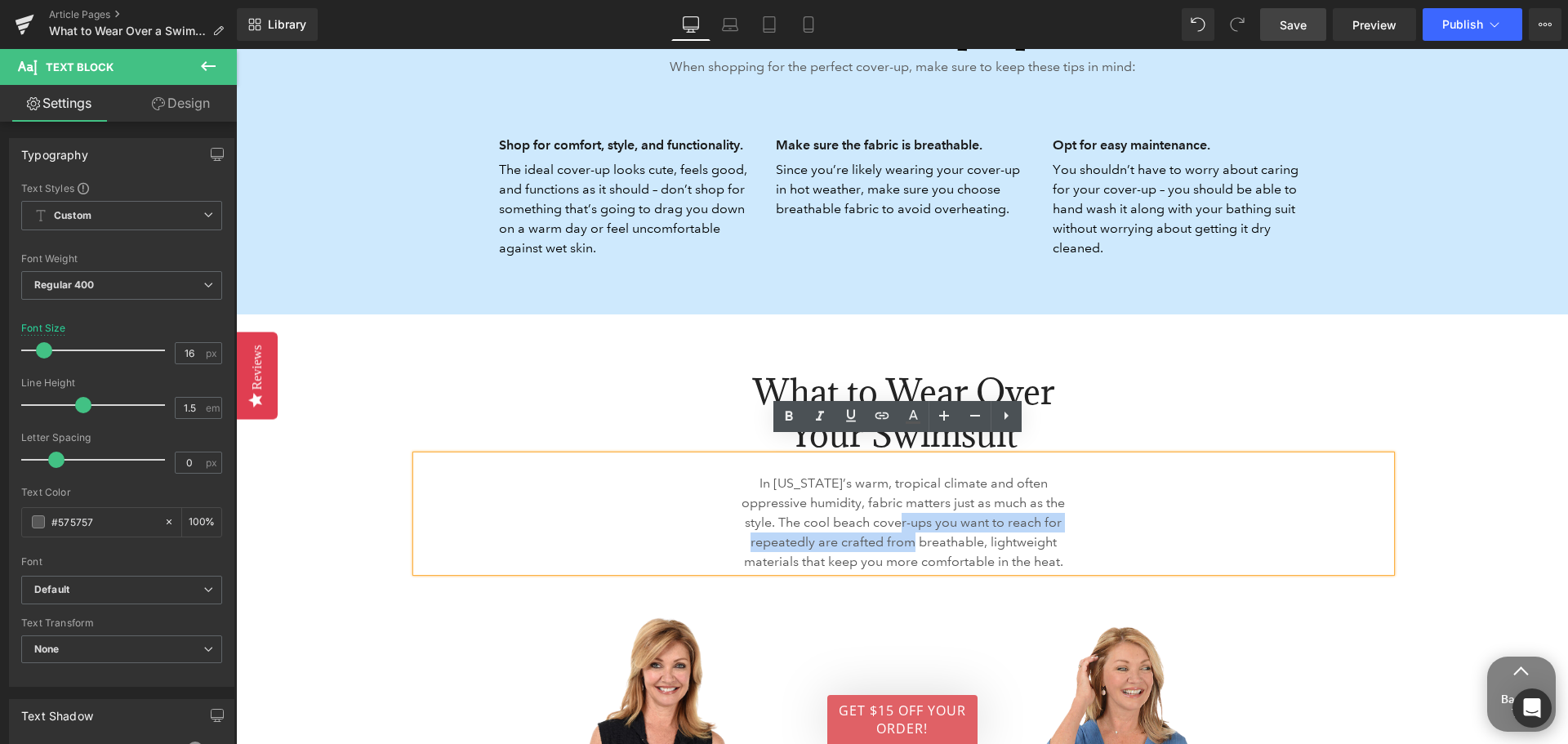
click at [822, 515] on p "In [US_STATE]’s warm, tropical climate and often oppressive humidity, fabric ma…" at bounding box center [903, 522] width 341 height 98
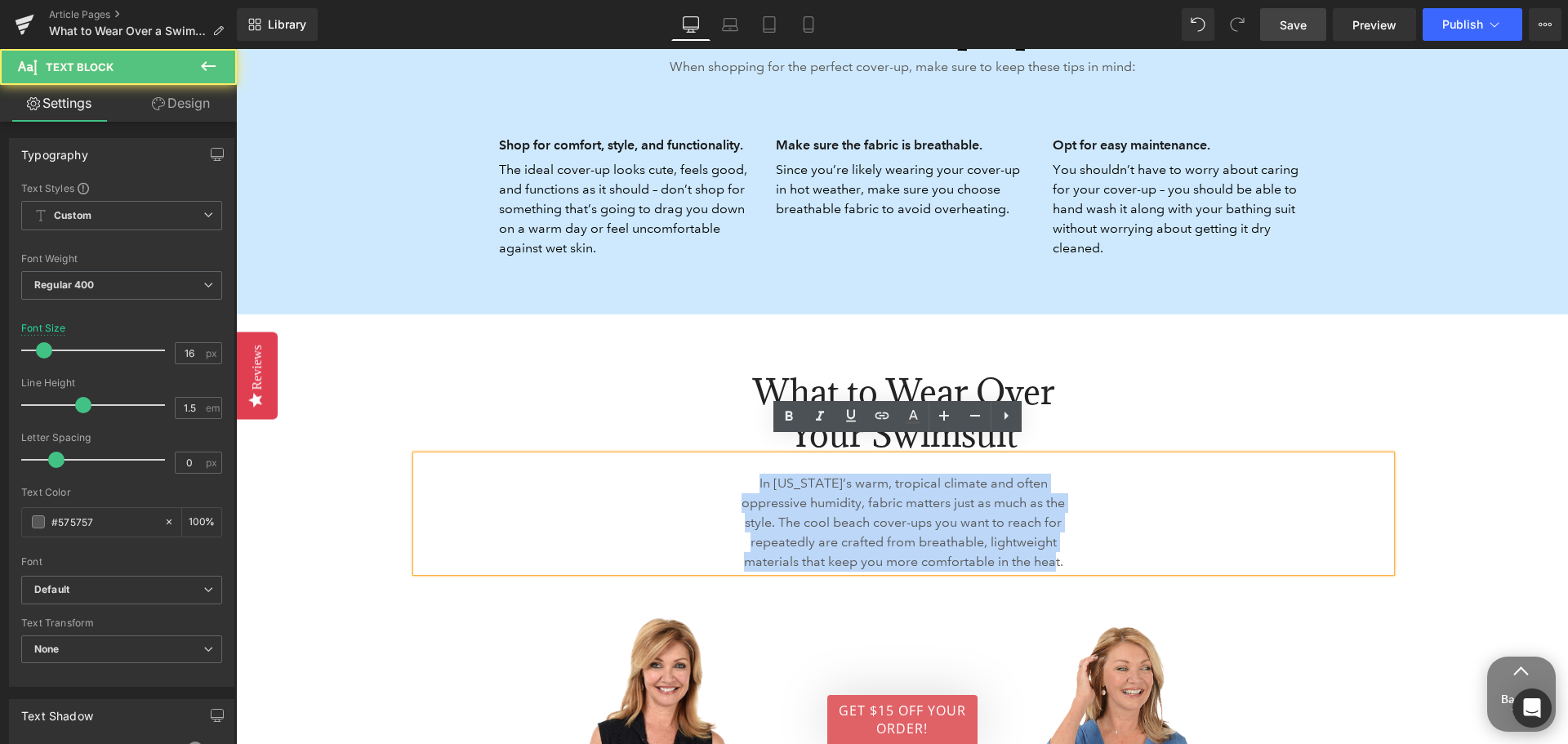
click at [822, 514] on p "In [US_STATE]’s warm, tropical climate and often oppressive humidity, fabric ma…" at bounding box center [903, 522] width 341 height 98
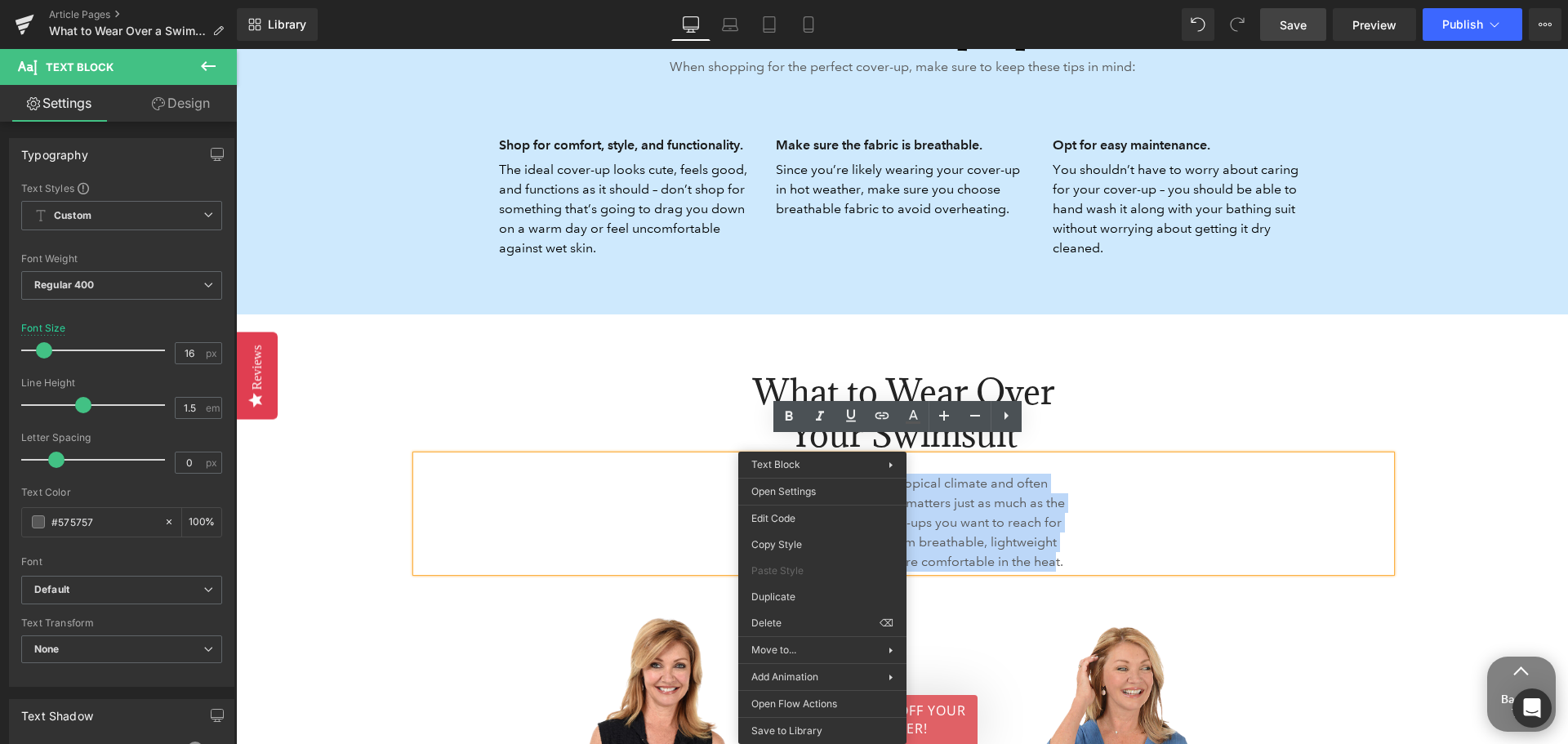
copy p "In [US_STATE]’s warm, tropical climate and often oppressive humidity, fabric ma…"
click at [1155, 500] on div "In [US_STATE]’s warm, tropical climate and often oppressive humidity, fabric ma…" at bounding box center [903, 514] width 974 height 116
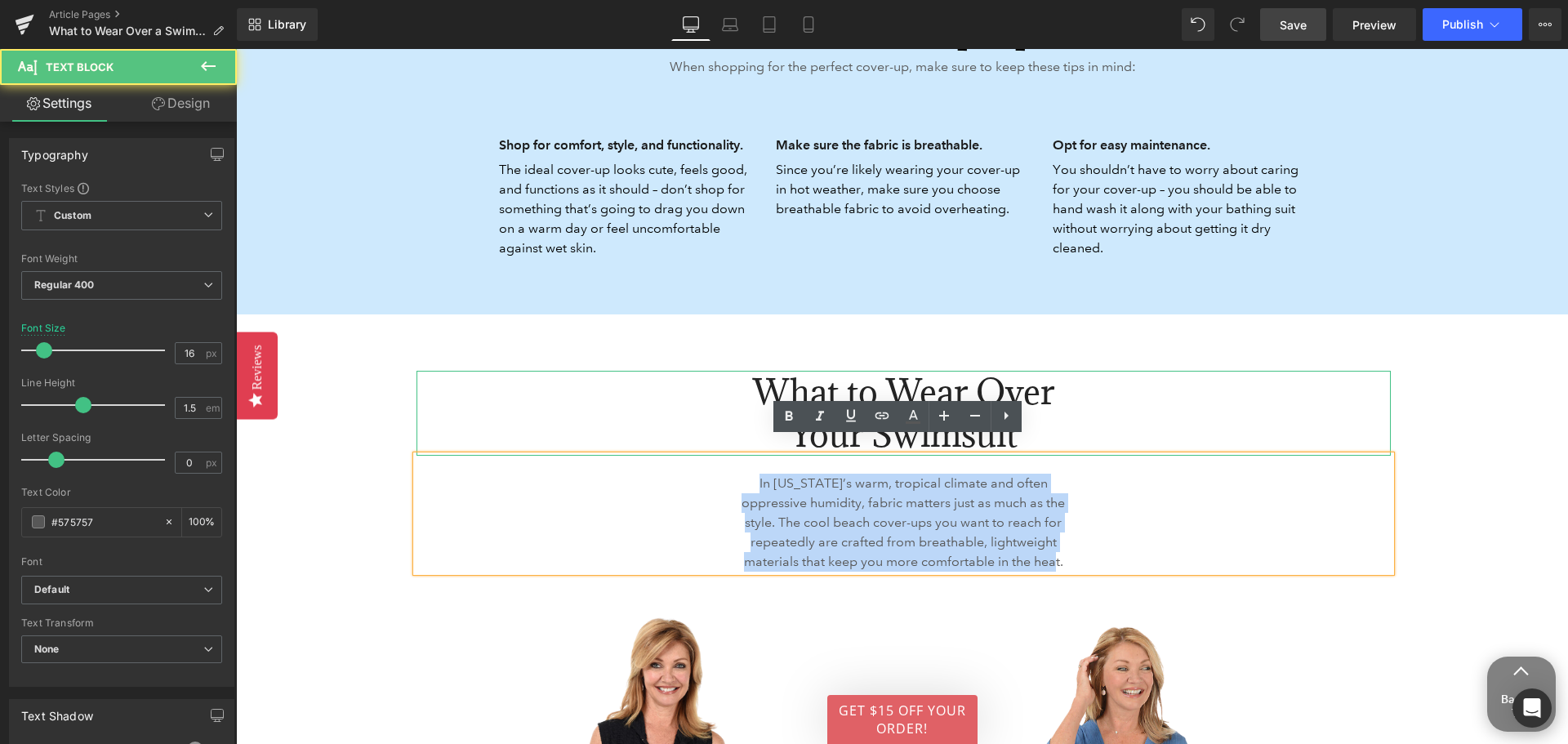
click at [898, 372] on h2 "What to Wear Over Your Swimsuit" at bounding box center [903, 413] width 359 height 85
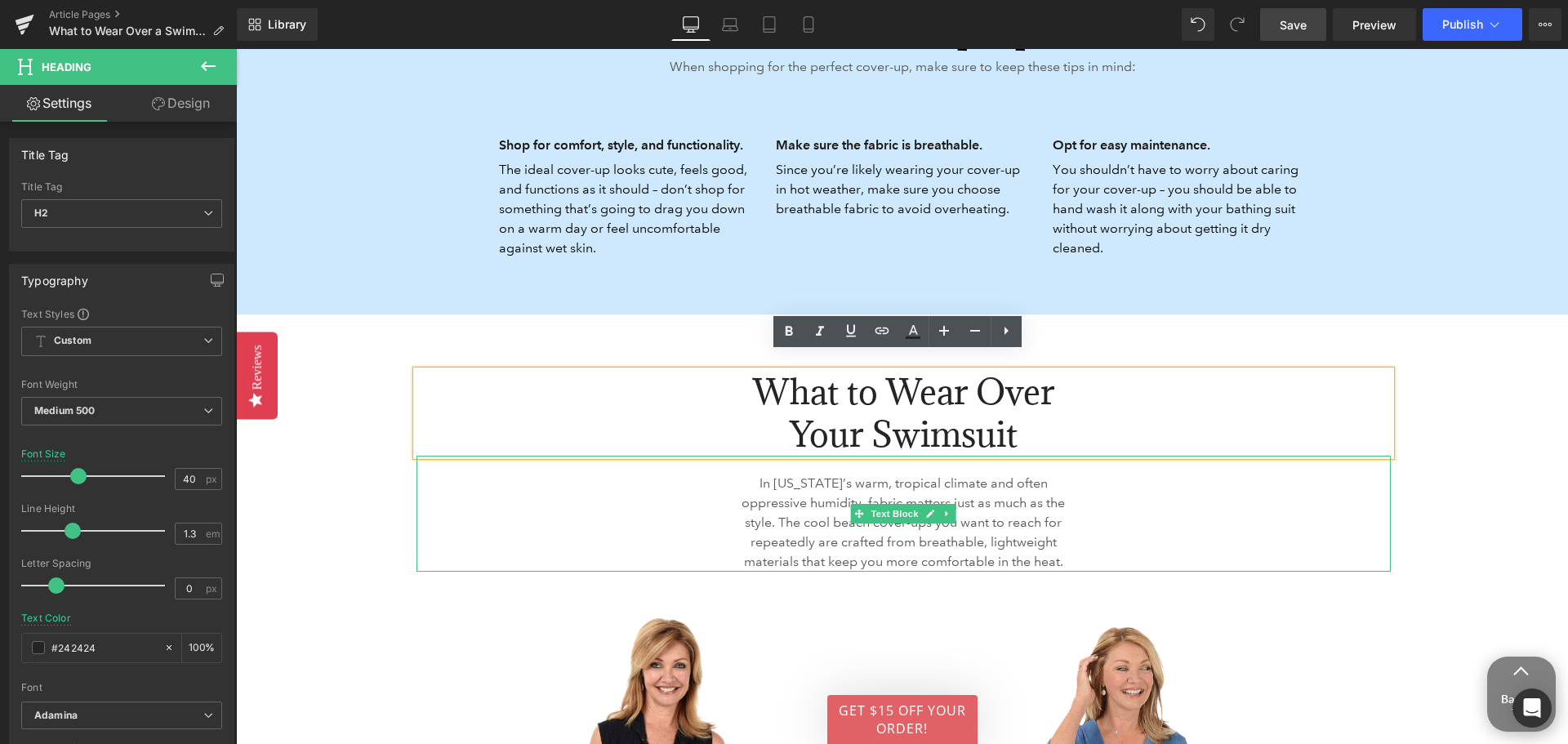
click at [837, 498] on p "In [US_STATE]’s warm, tropical climate and often oppressive humidity, fabric ma…" at bounding box center [903, 522] width 341 height 98
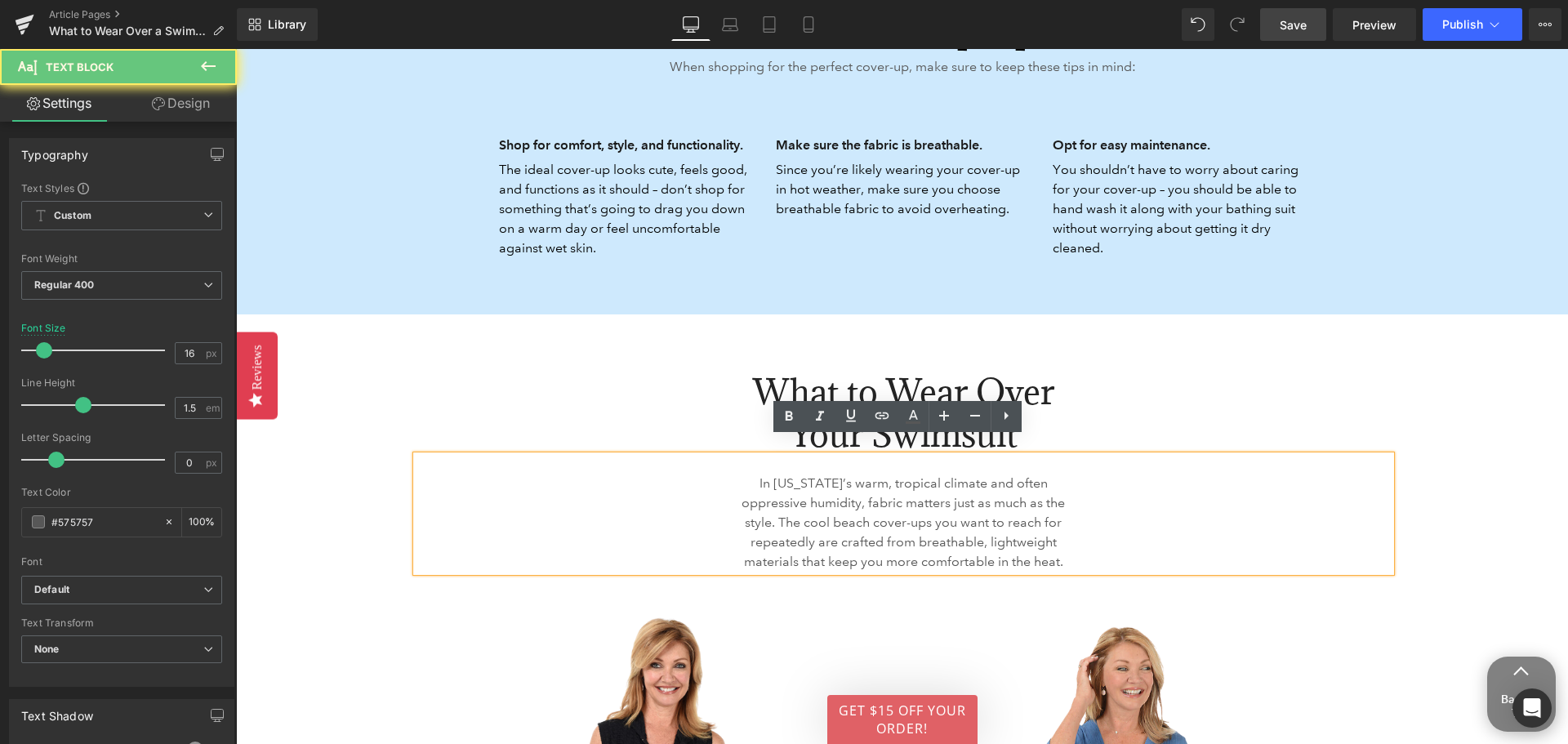
click at [837, 498] on p "In [US_STATE]’s warm, tropical climate and often oppressive humidity, fabric ma…" at bounding box center [903, 522] width 341 height 98
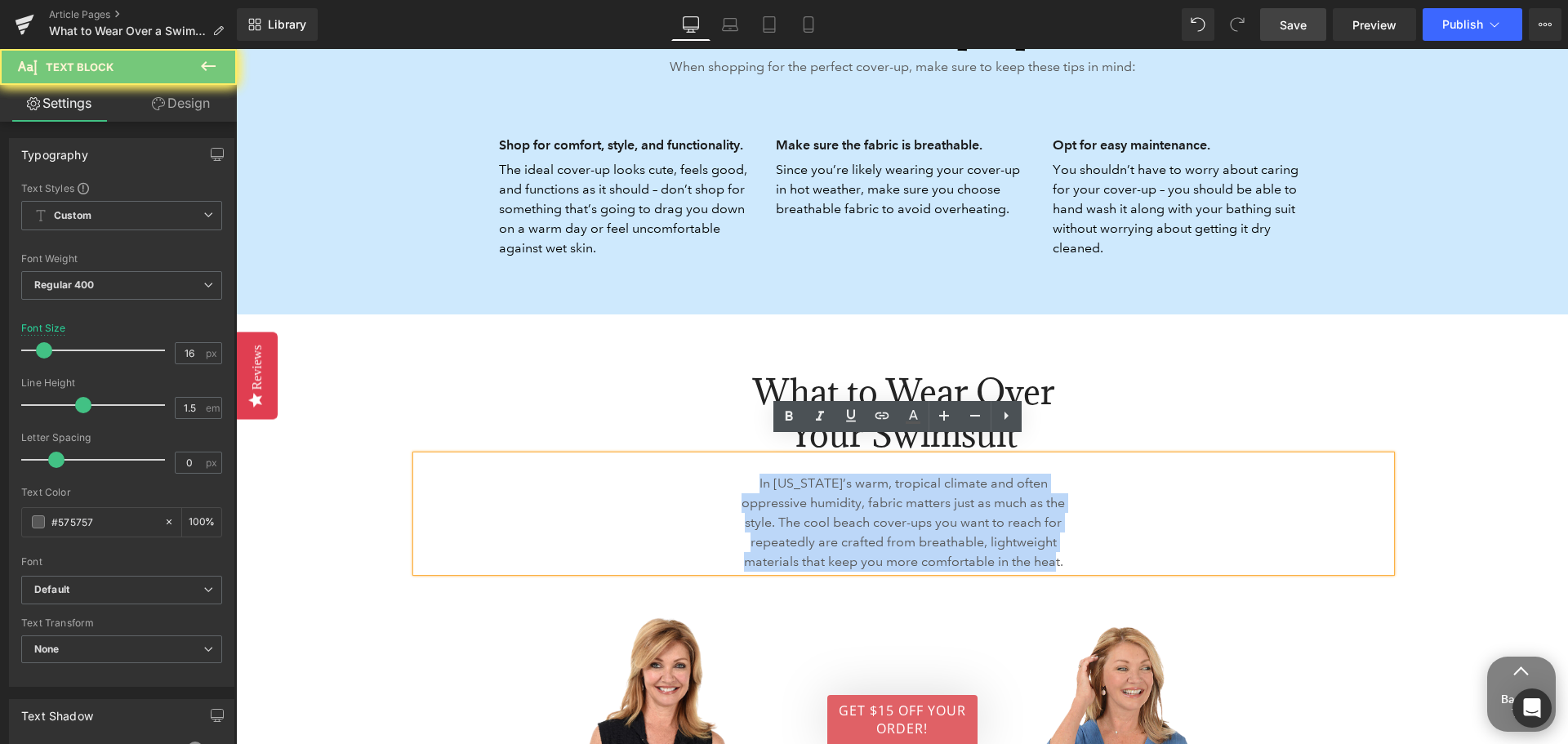
click at [837, 497] on p "In [US_STATE]’s warm, tropical climate and often oppressive humidity, fabric ma…" at bounding box center [903, 522] width 341 height 98
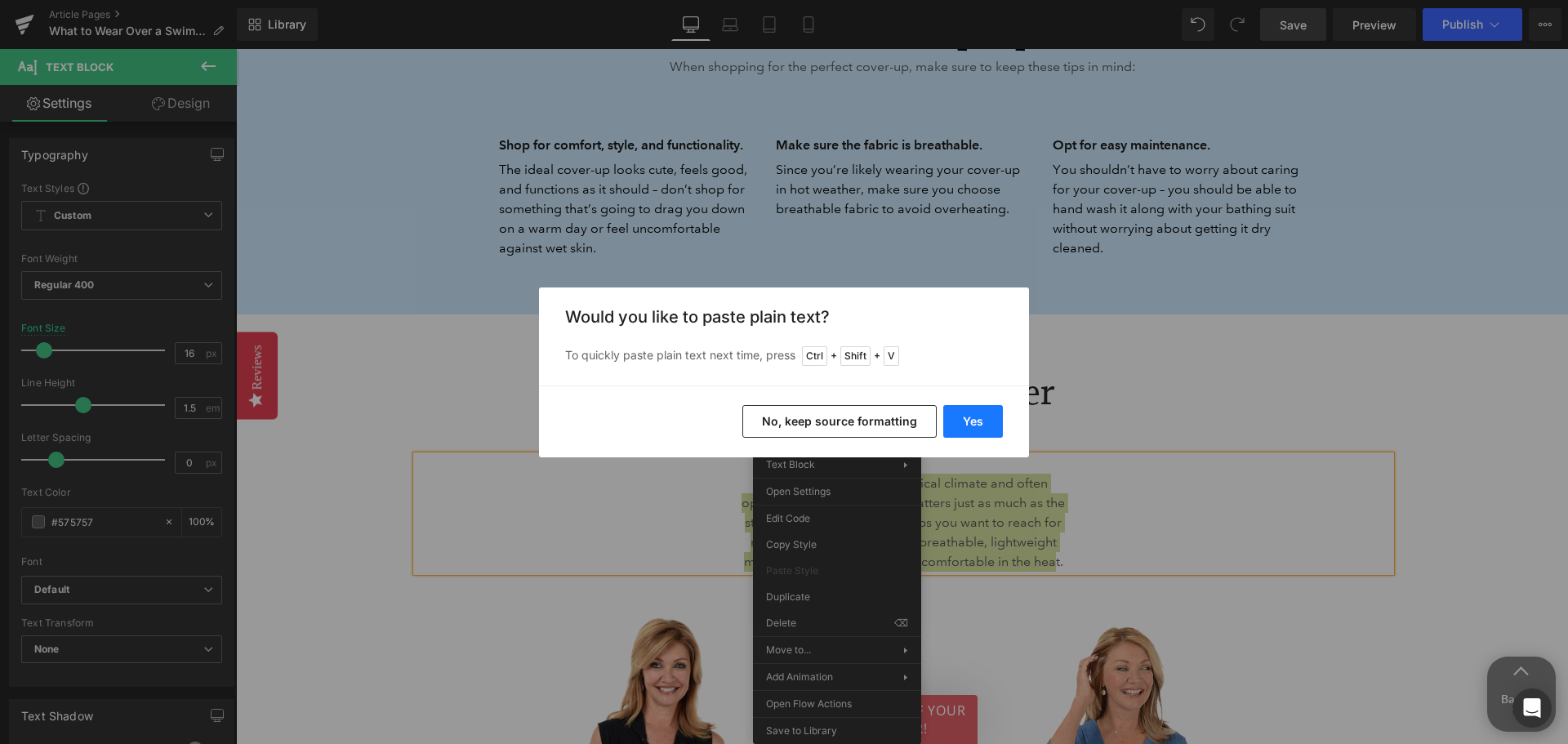
click at [999, 431] on button "Yes" at bounding box center [973, 421] width 60 height 33
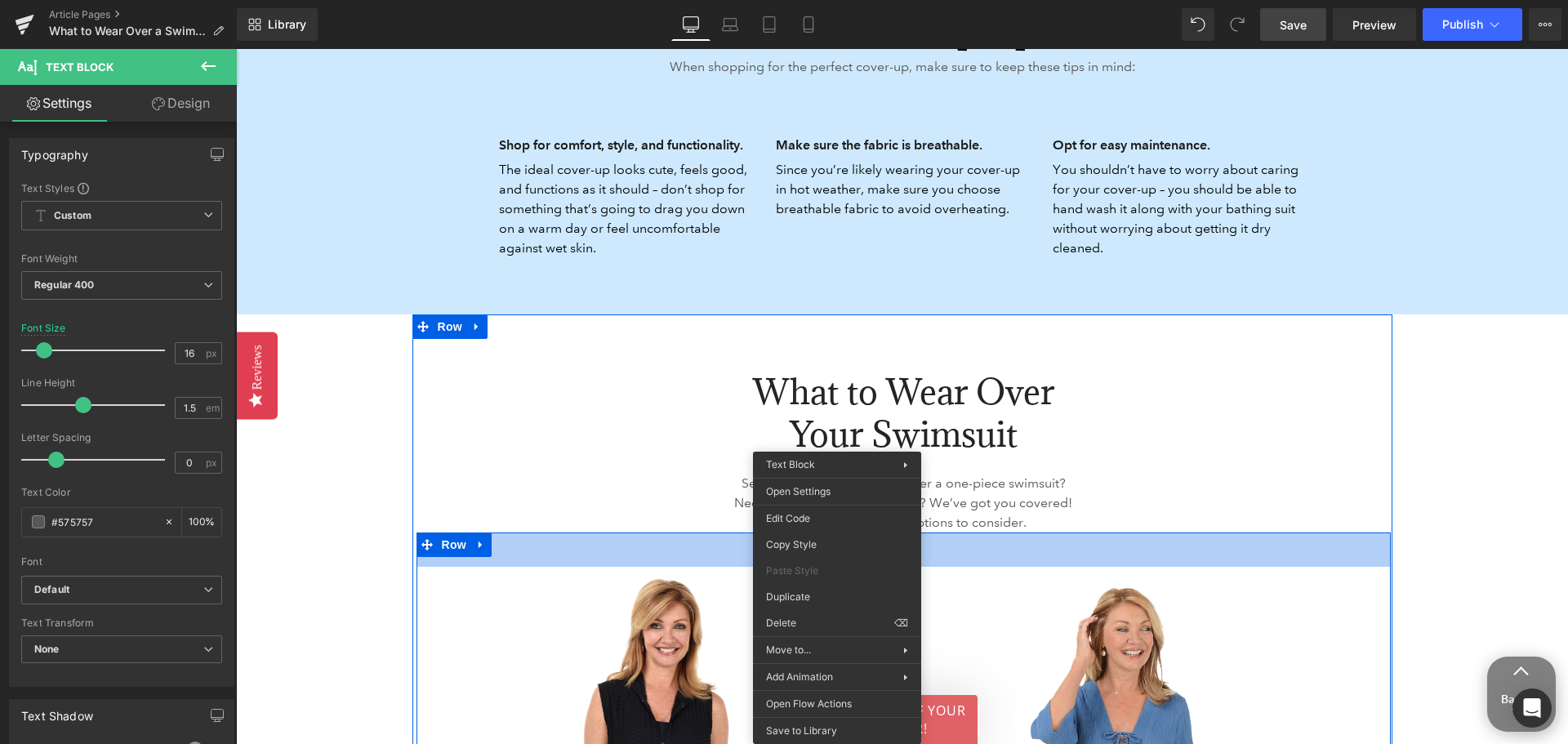
drag, startPoint x: 1057, startPoint y: 526, endPoint x: 1113, endPoint y: 530, distance: 56.1
click at [1058, 532] on div "42px" at bounding box center [903, 549] width 974 height 35
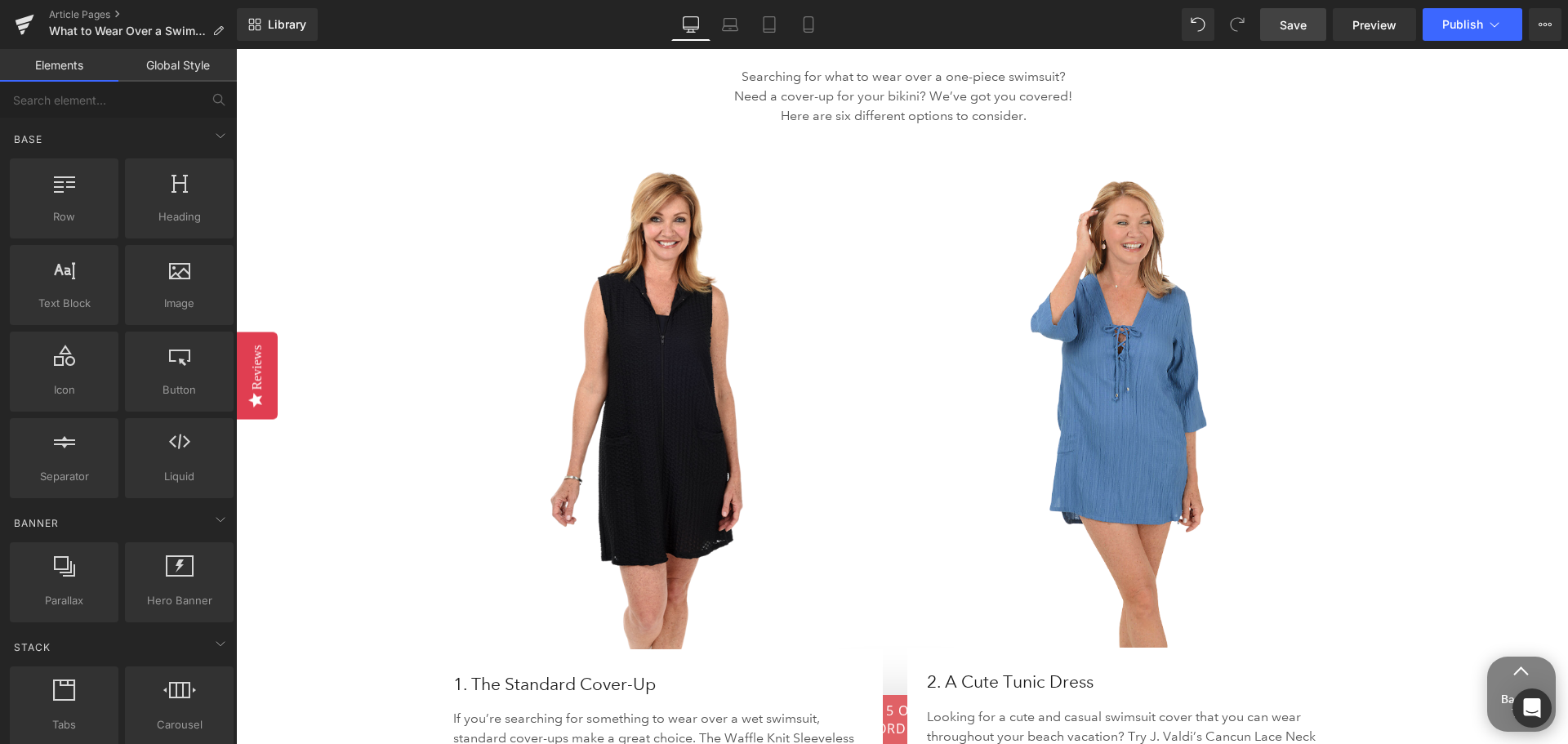
scroll to position [2613, 0]
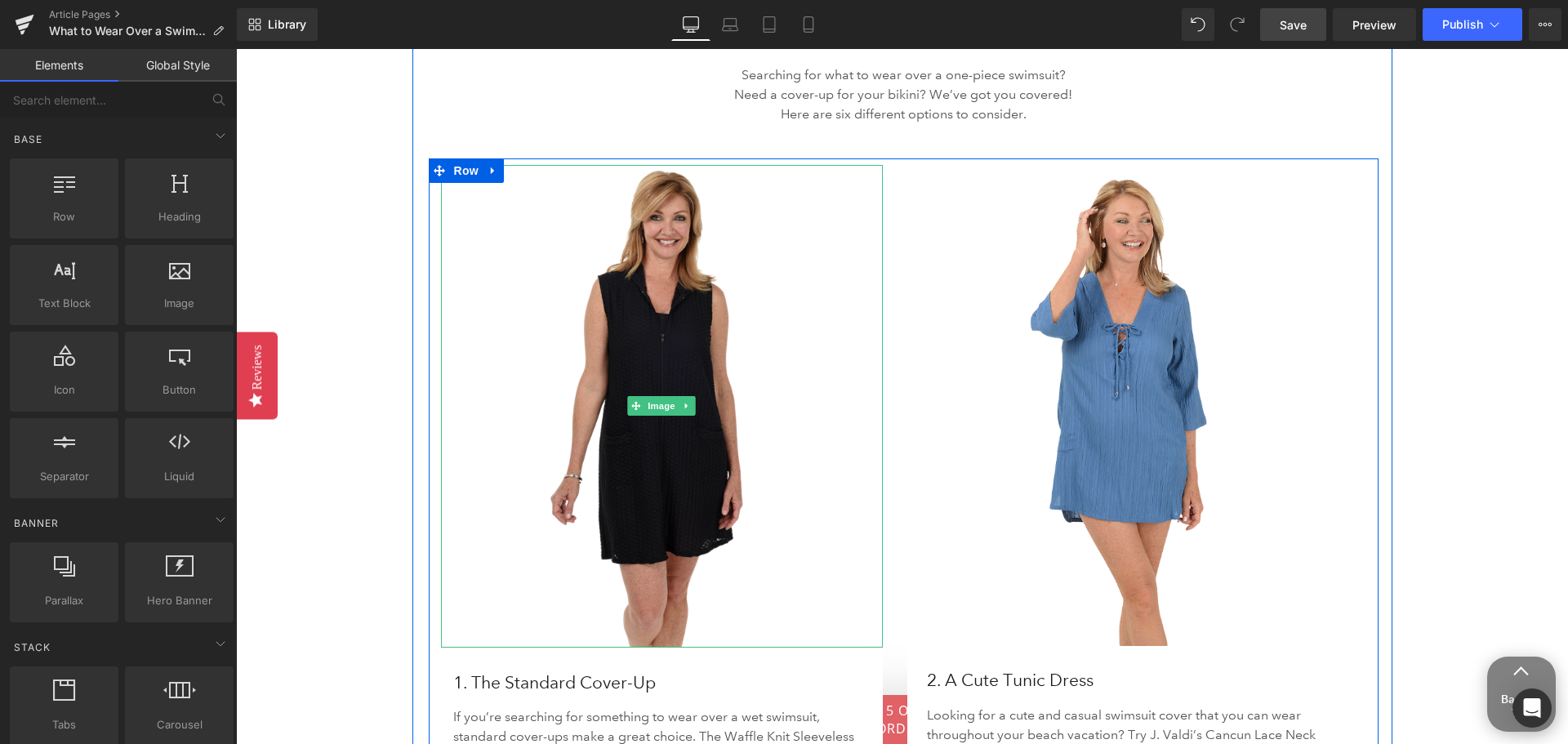
click at [662, 423] on img at bounding box center [661, 406] width 432 height 482
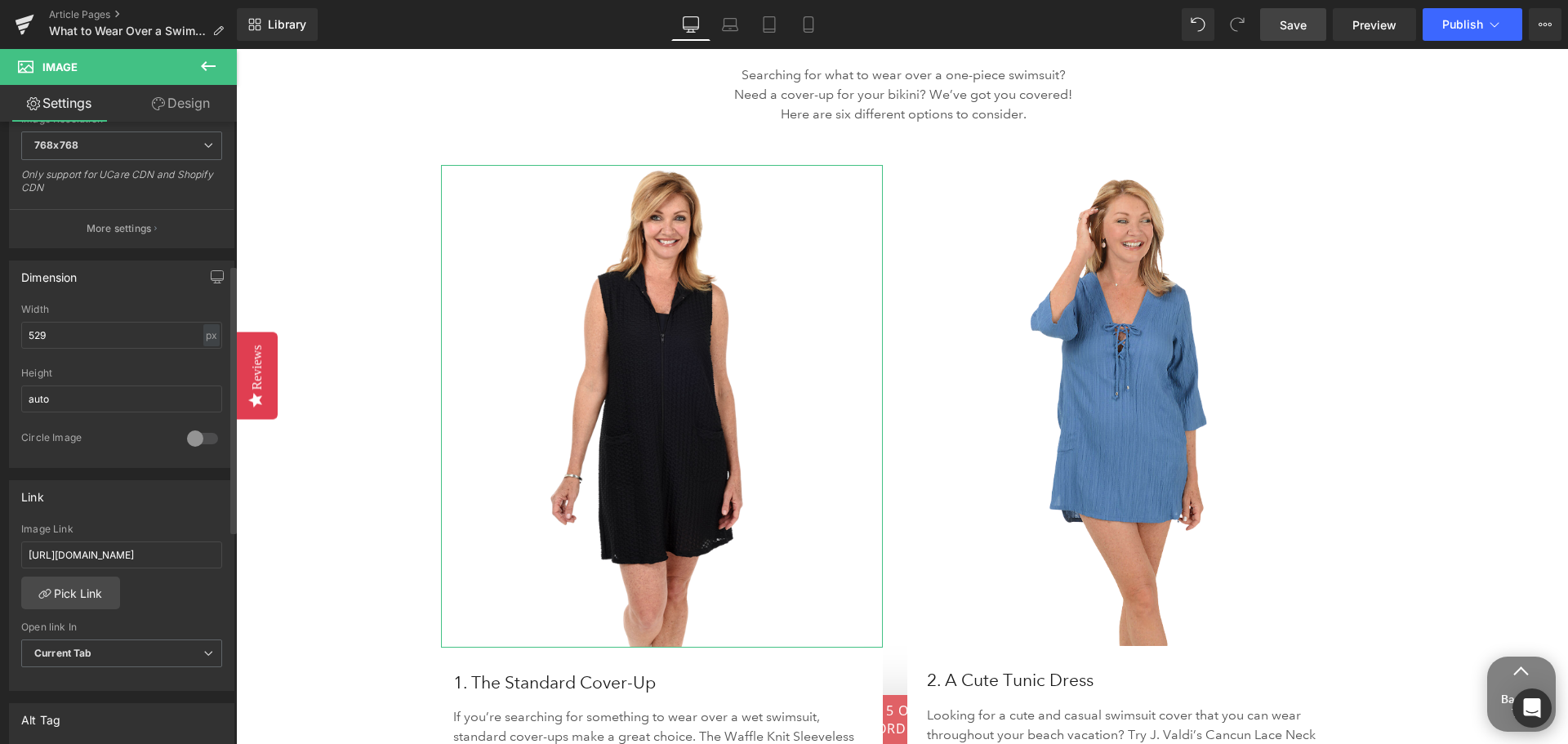
scroll to position [408, 0]
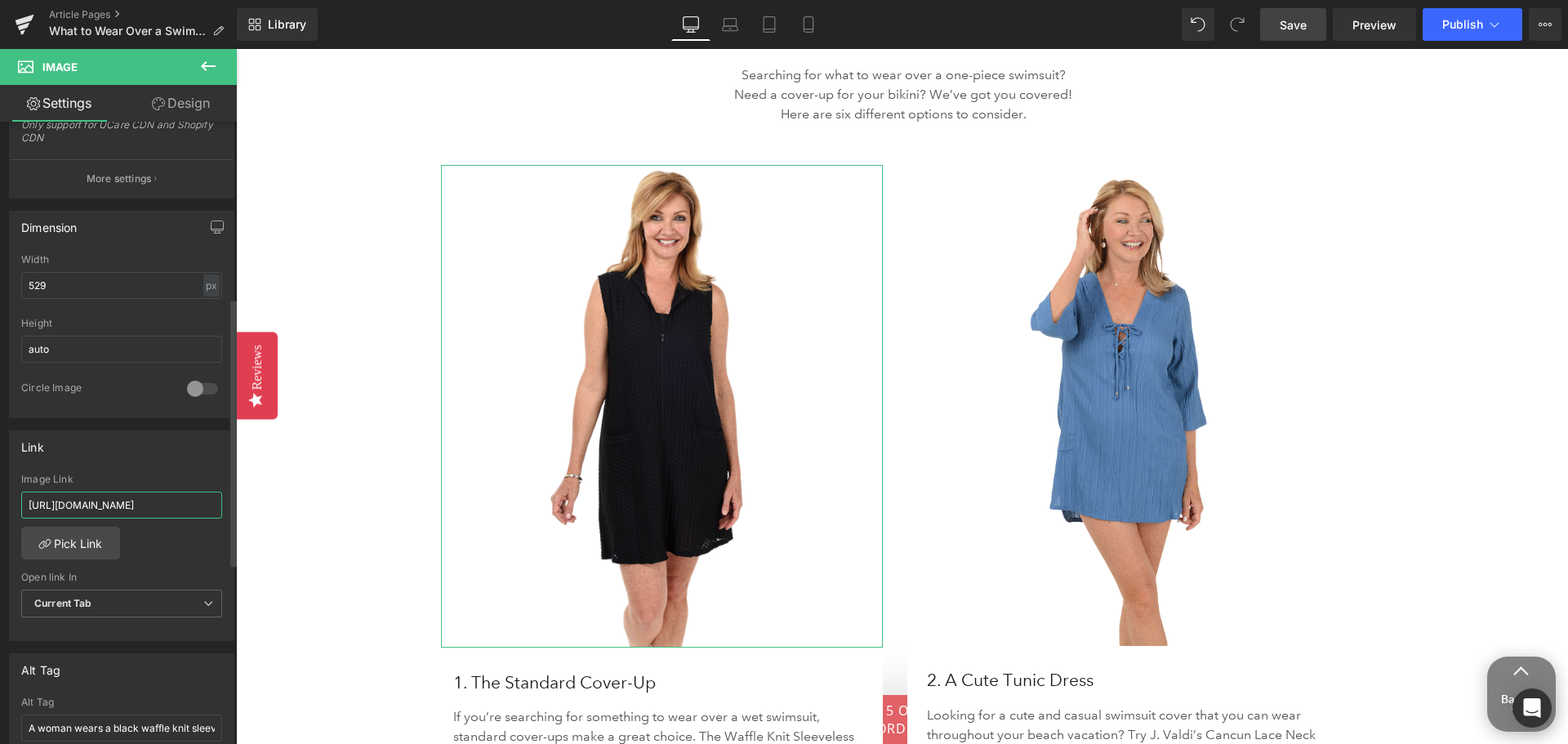
click at [154, 501] on input "[URL][DOMAIN_NAME]" at bounding box center [122, 505] width 201 height 27
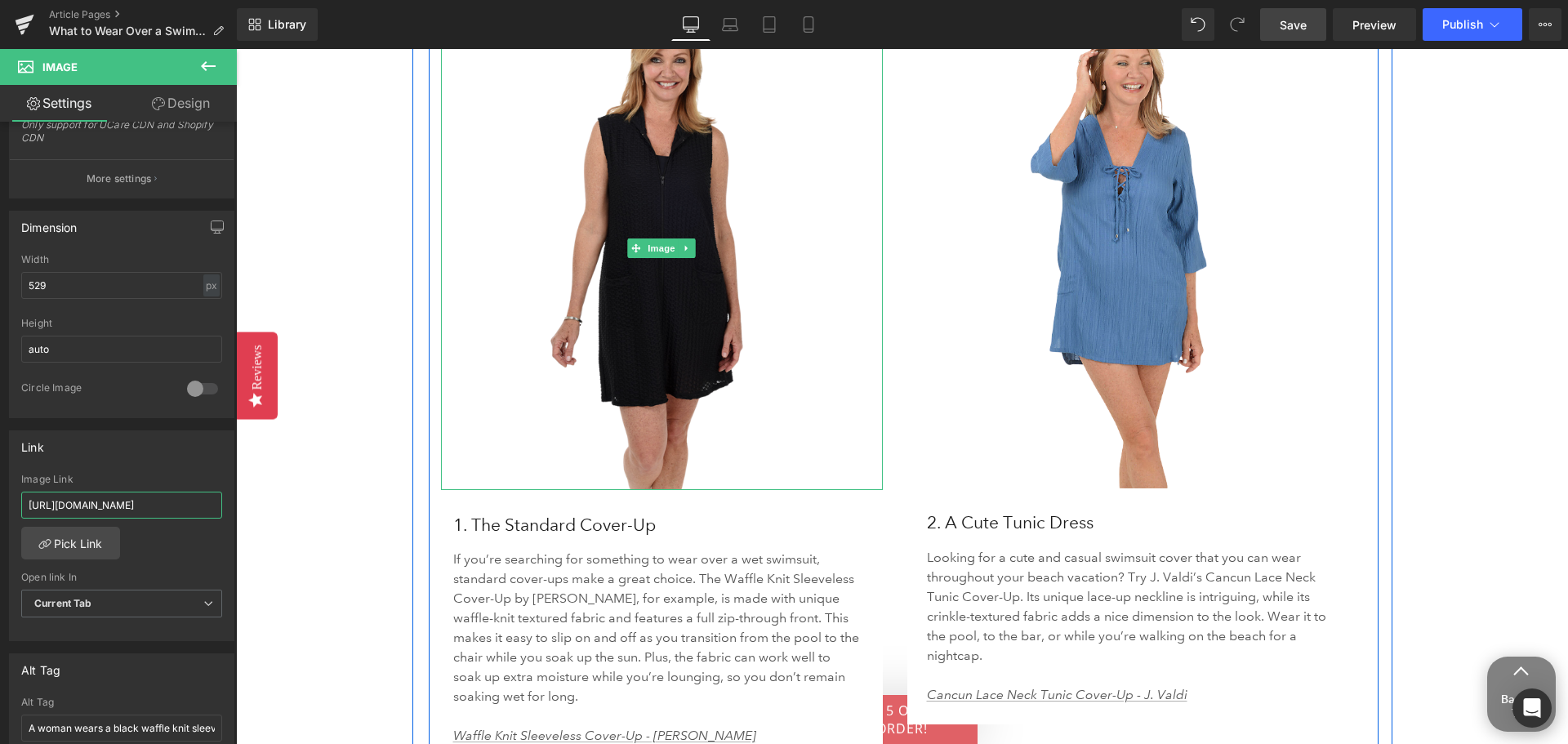
scroll to position [2859, 0]
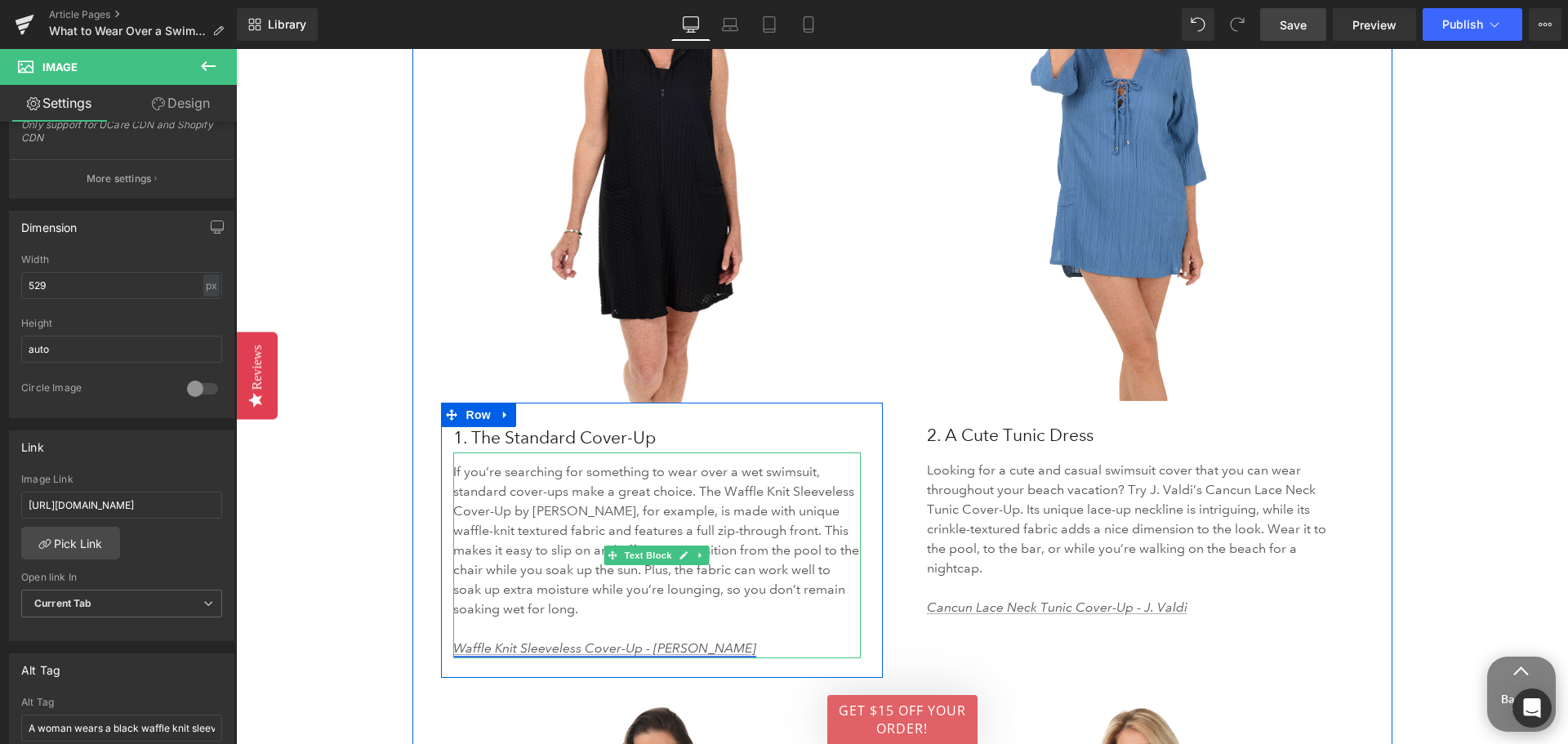
click at [614, 640] on link "Waffle Knit Sleeveless Cover-Up - [PERSON_NAME]" at bounding box center [604, 647] width 303 height 15
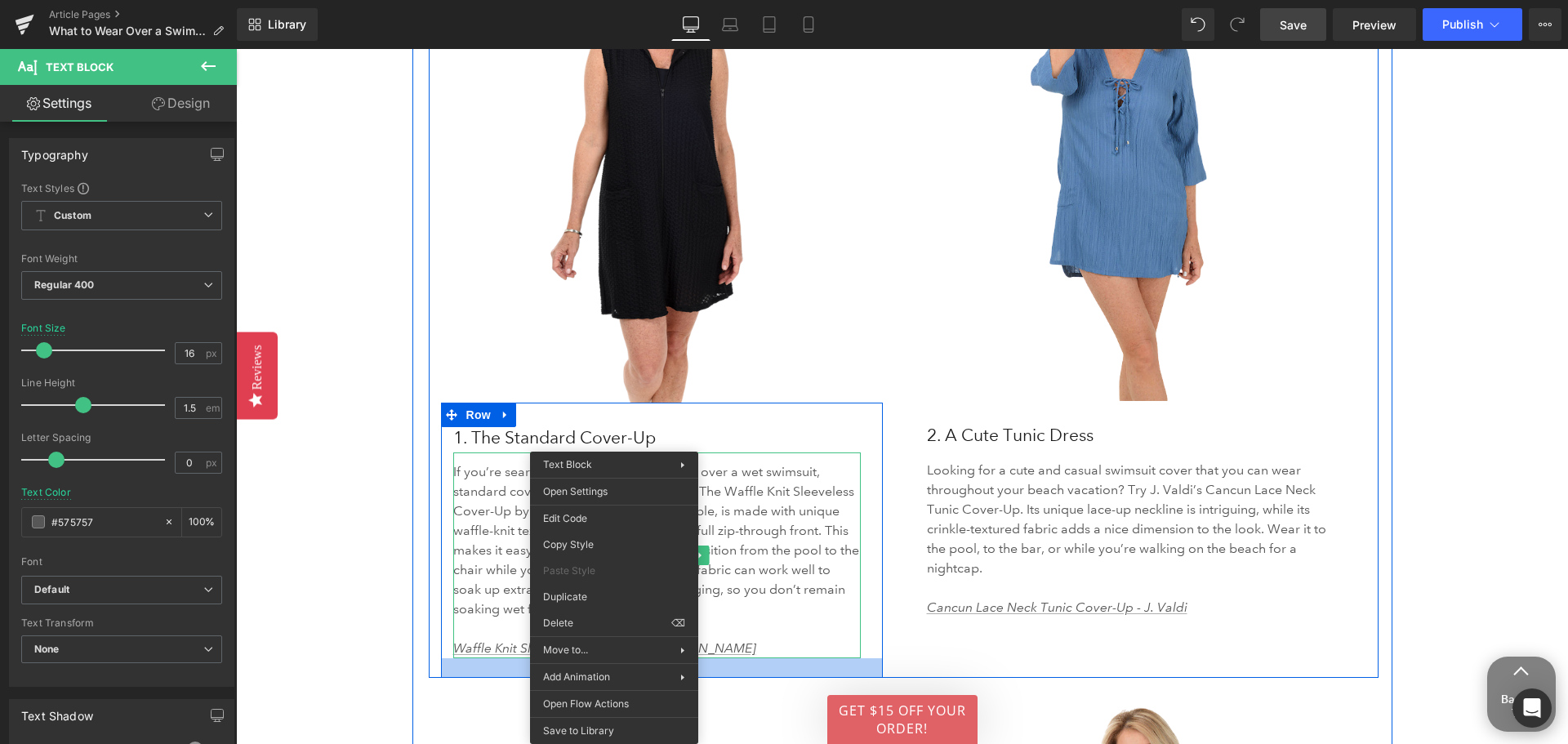
click at [466, 659] on div at bounding box center [662, 668] width 441 height 20
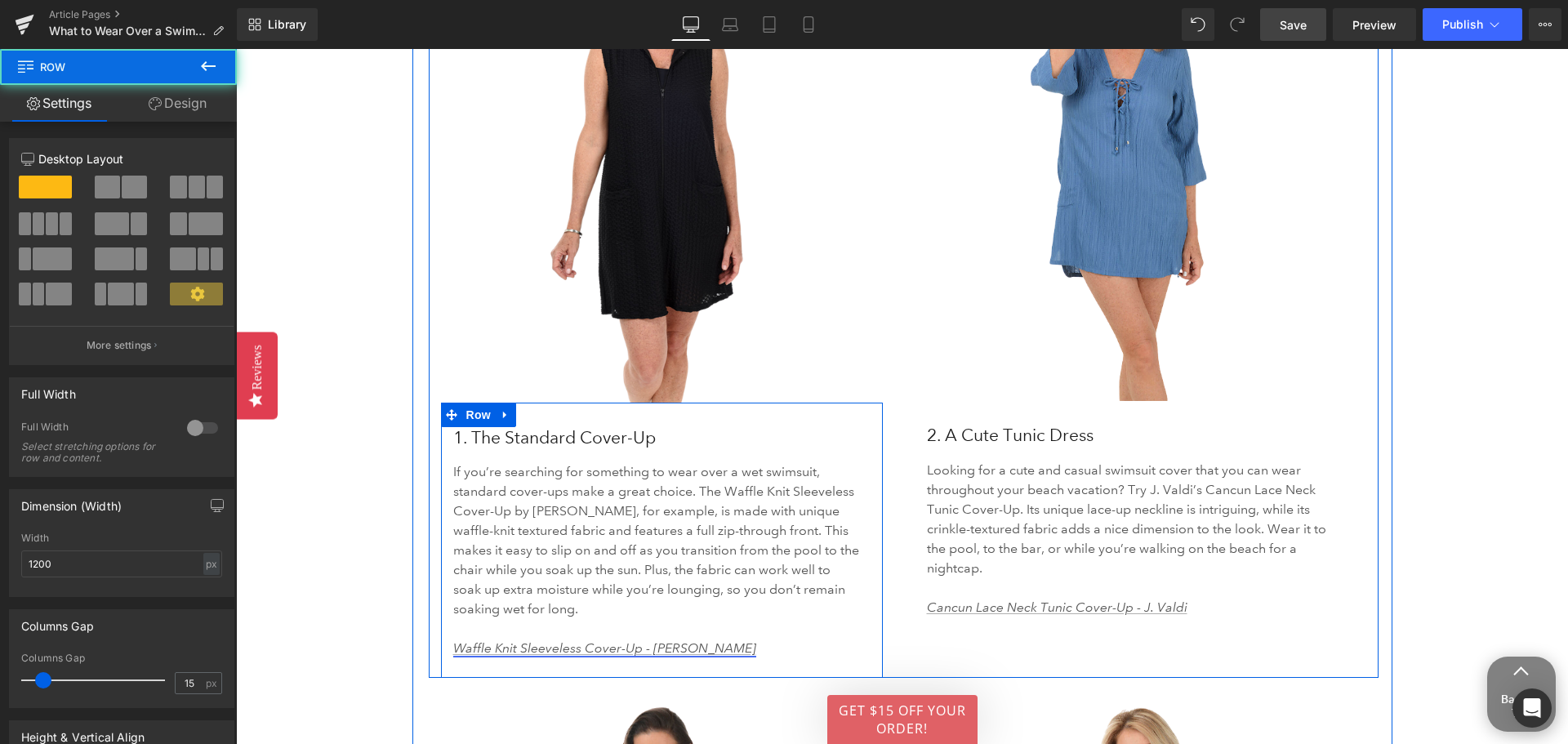
click at [472, 640] on link "Waffle Knit Sleeveless Cover-Up - [PERSON_NAME]" at bounding box center [604, 647] width 303 height 15
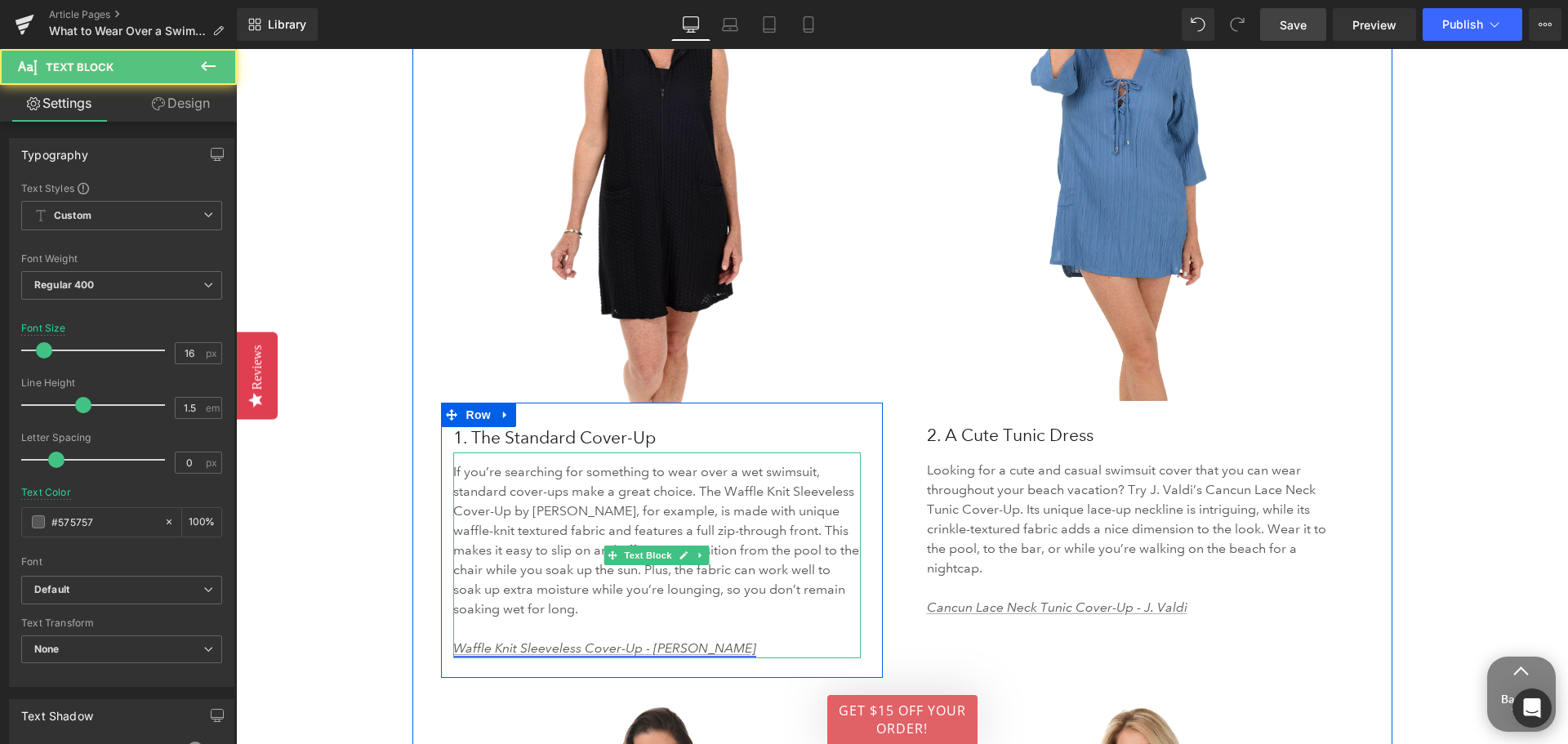
click at [472, 640] on link "Waffle Knit Sleeveless Cover-Up - [PERSON_NAME]" at bounding box center [604, 647] width 303 height 15
click at [562, 639] on p "Waffle Knit Sleeveless Cover-Up - [PERSON_NAME]" at bounding box center [657, 649] width 408 height 20
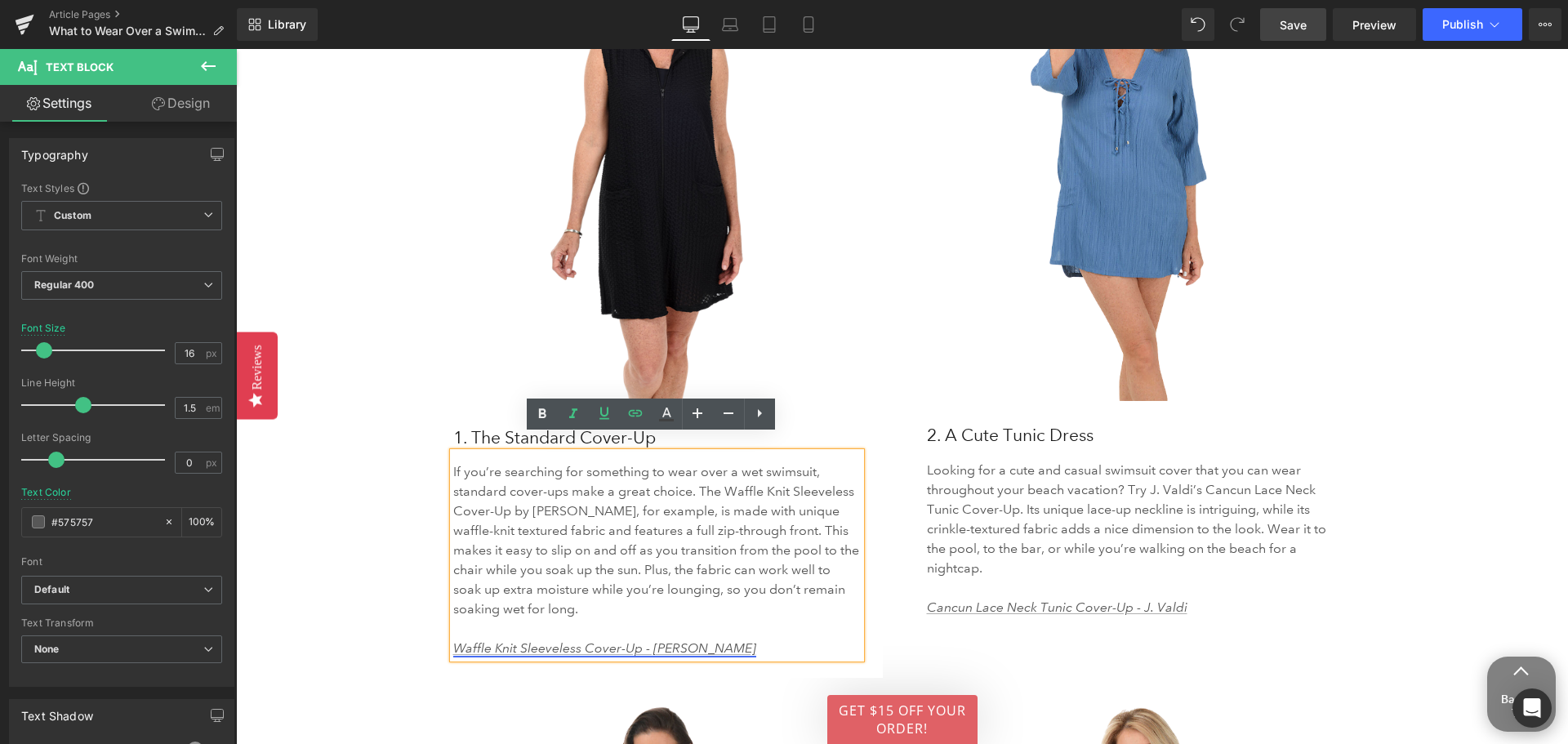
click at [573, 640] on link "Waffle Knit Sleeveless Cover-Up - [PERSON_NAME]" at bounding box center [604, 647] width 303 height 15
click at [644, 660] on span "Edit" at bounding box center [648, 660] width 19 height 14
type input "[URL][DOMAIN_NAME]"
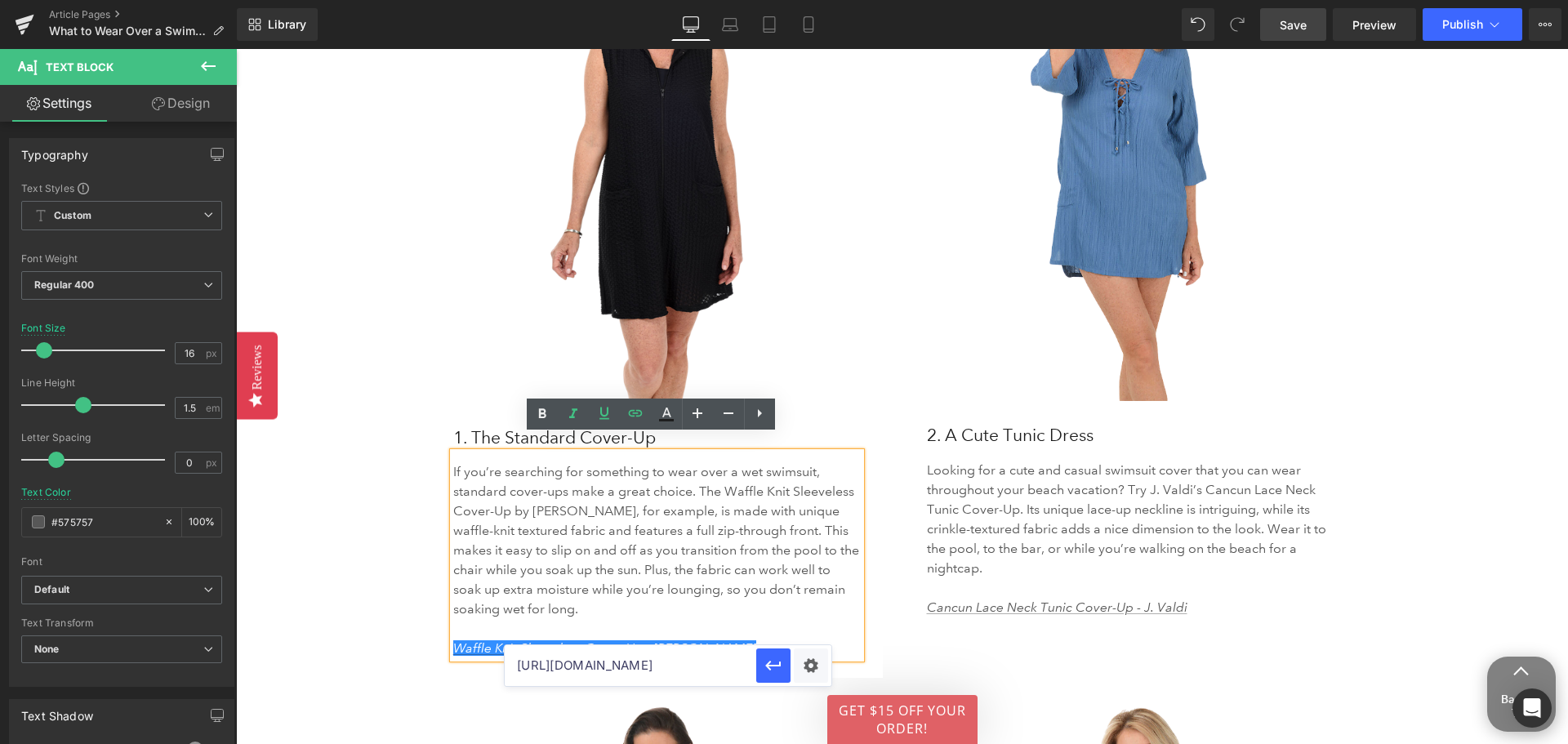
click at [656, 682] on input "[URL][DOMAIN_NAME]" at bounding box center [630, 666] width 252 height 41
click at [794, 601] on p "If you’re searching for something to wear over a wet swimsuit, standard cover-u…" at bounding box center [657, 550] width 408 height 176
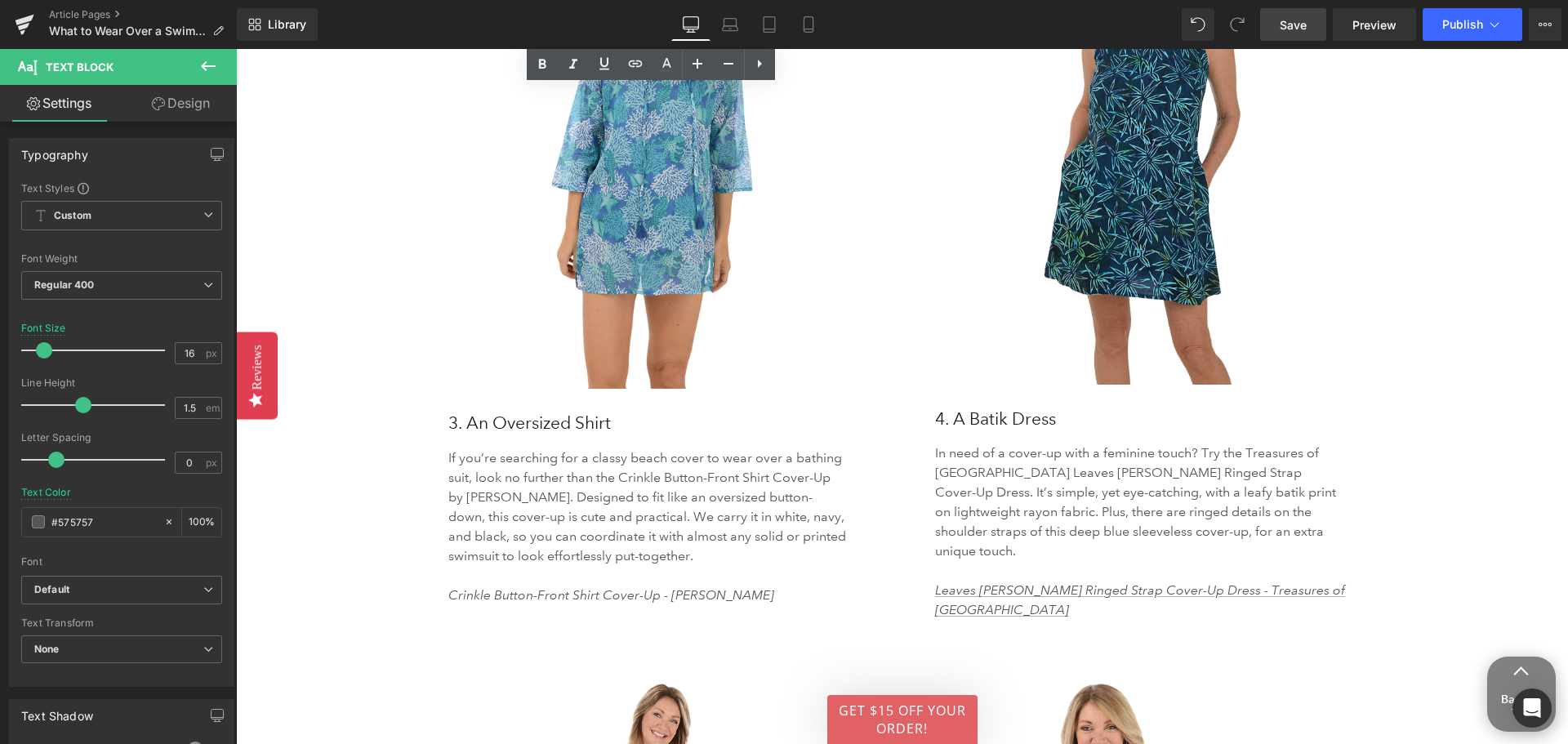
scroll to position [3512, 0]
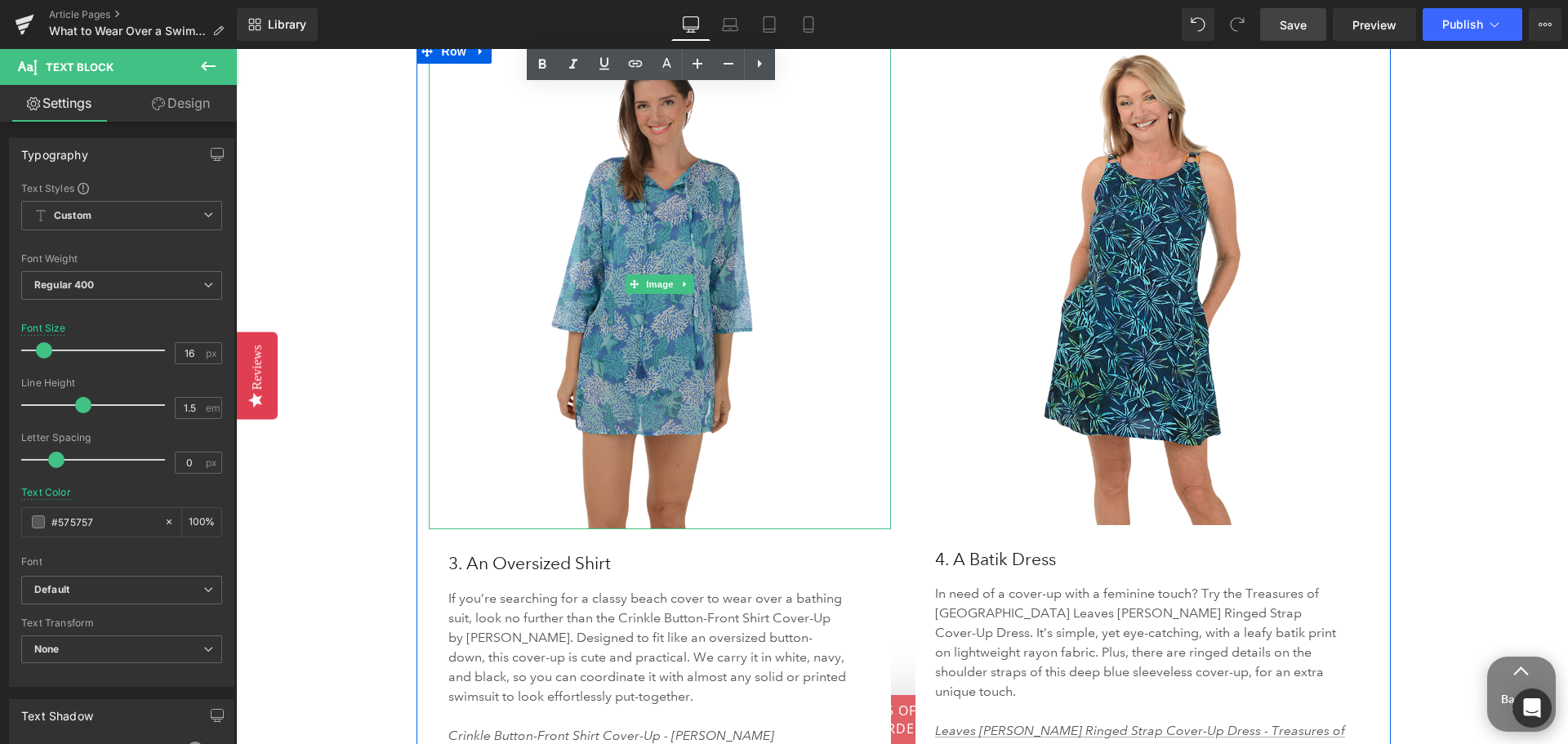
click at [651, 305] on img at bounding box center [660, 284] width 463 height 490
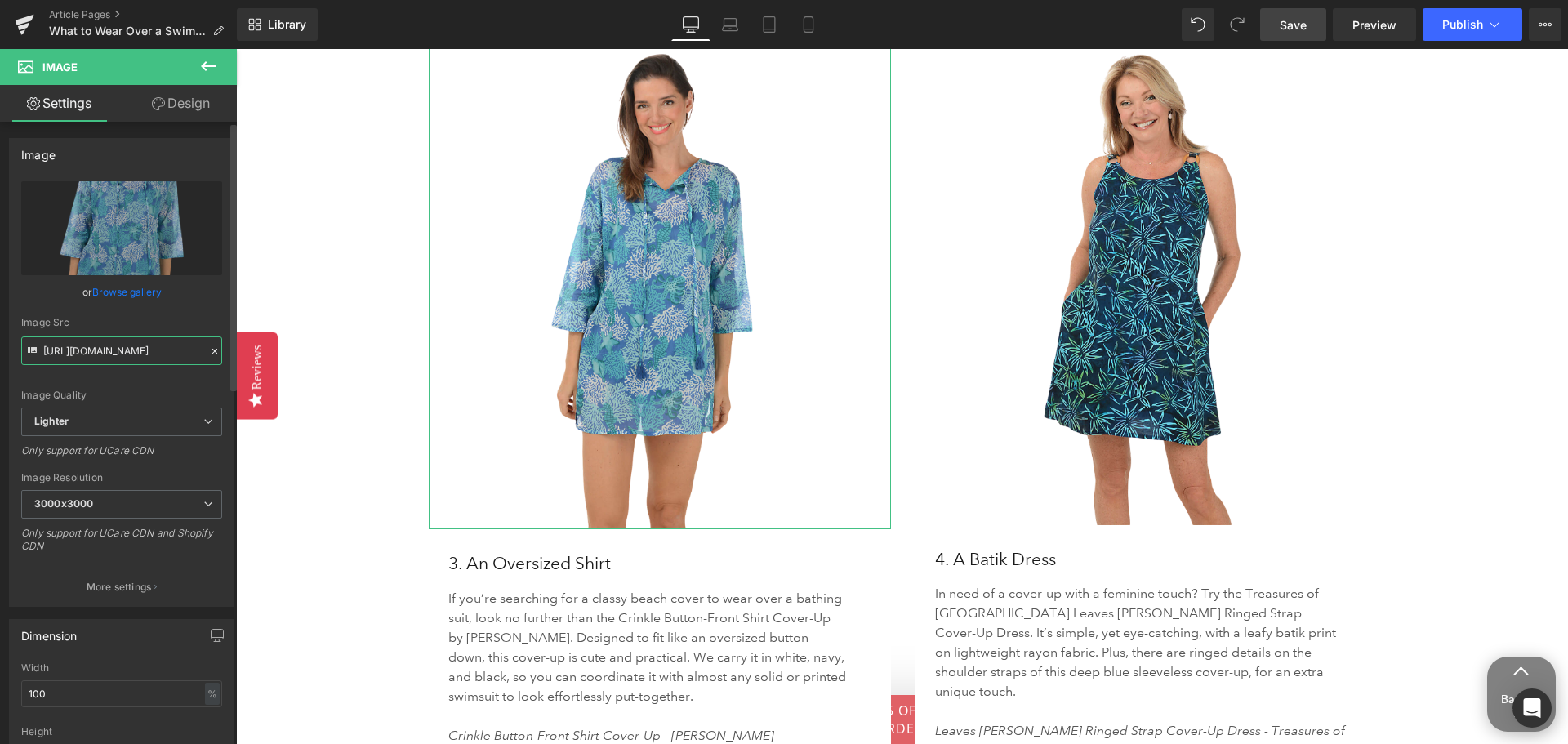
click at [94, 345] on input "[URL][DOMAIN_NAME]" at bounding box center [122, 351] width 201 height 28
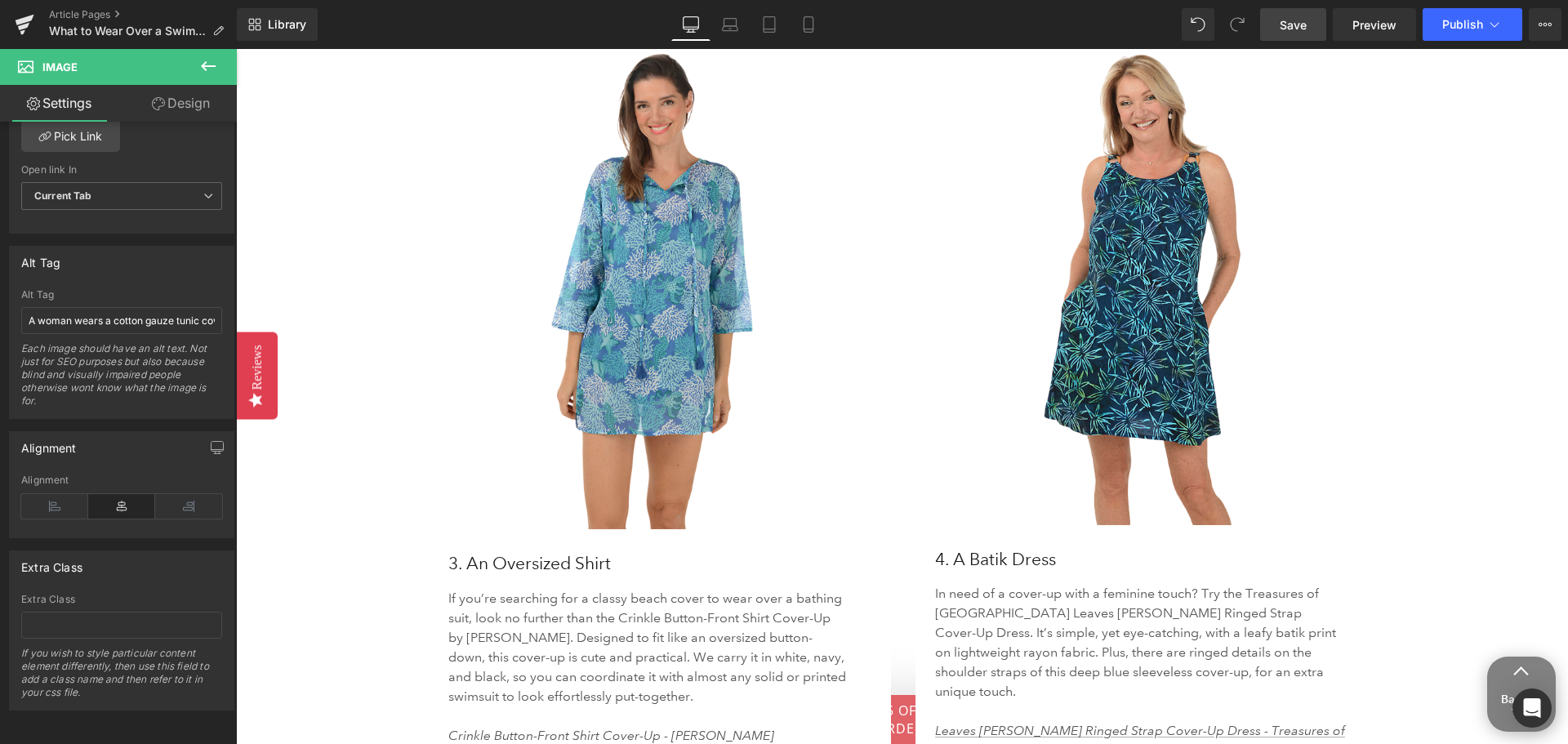
scroll to position [0, 0]
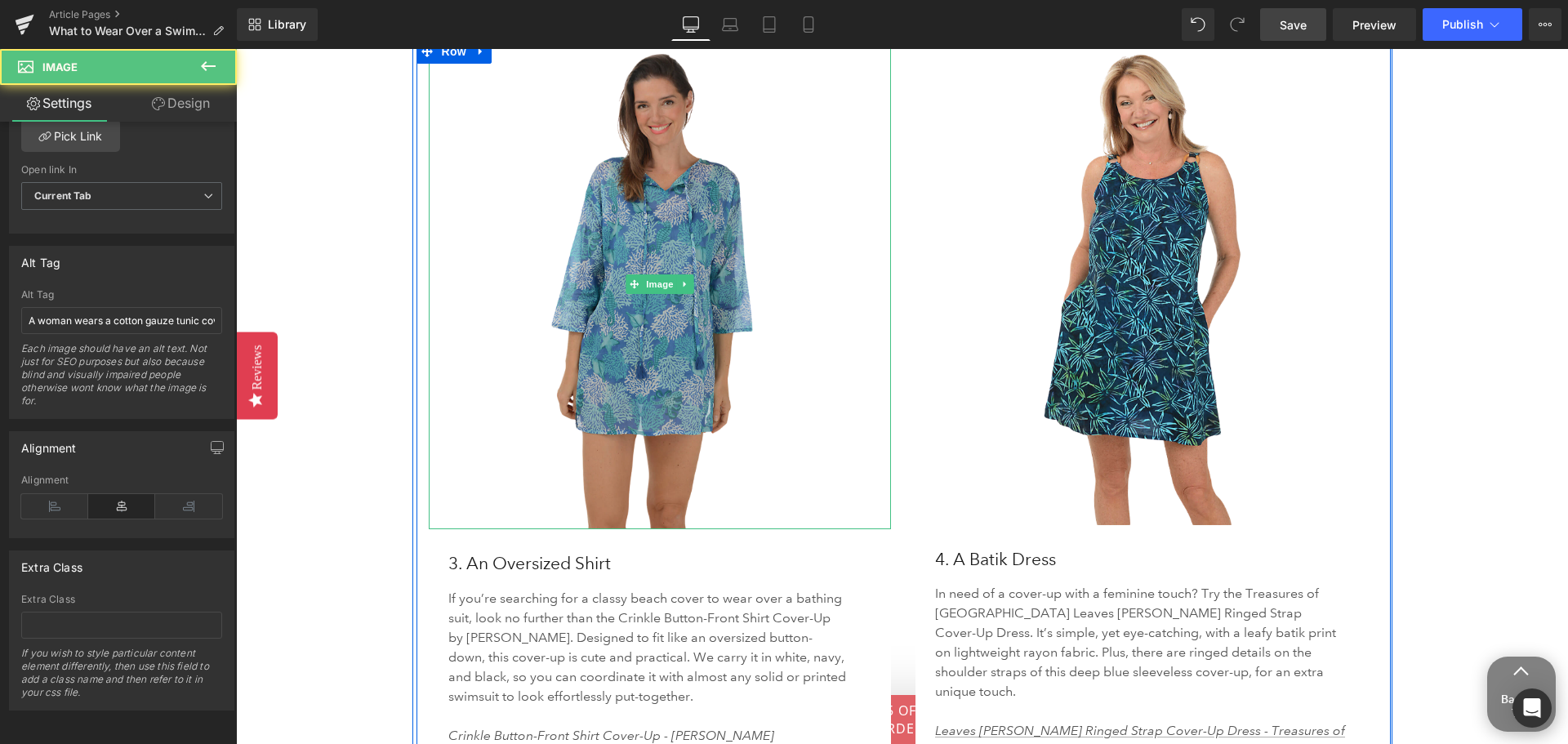
click at [606, 311] on img at bounding box center [660, 284] width 463 height 490
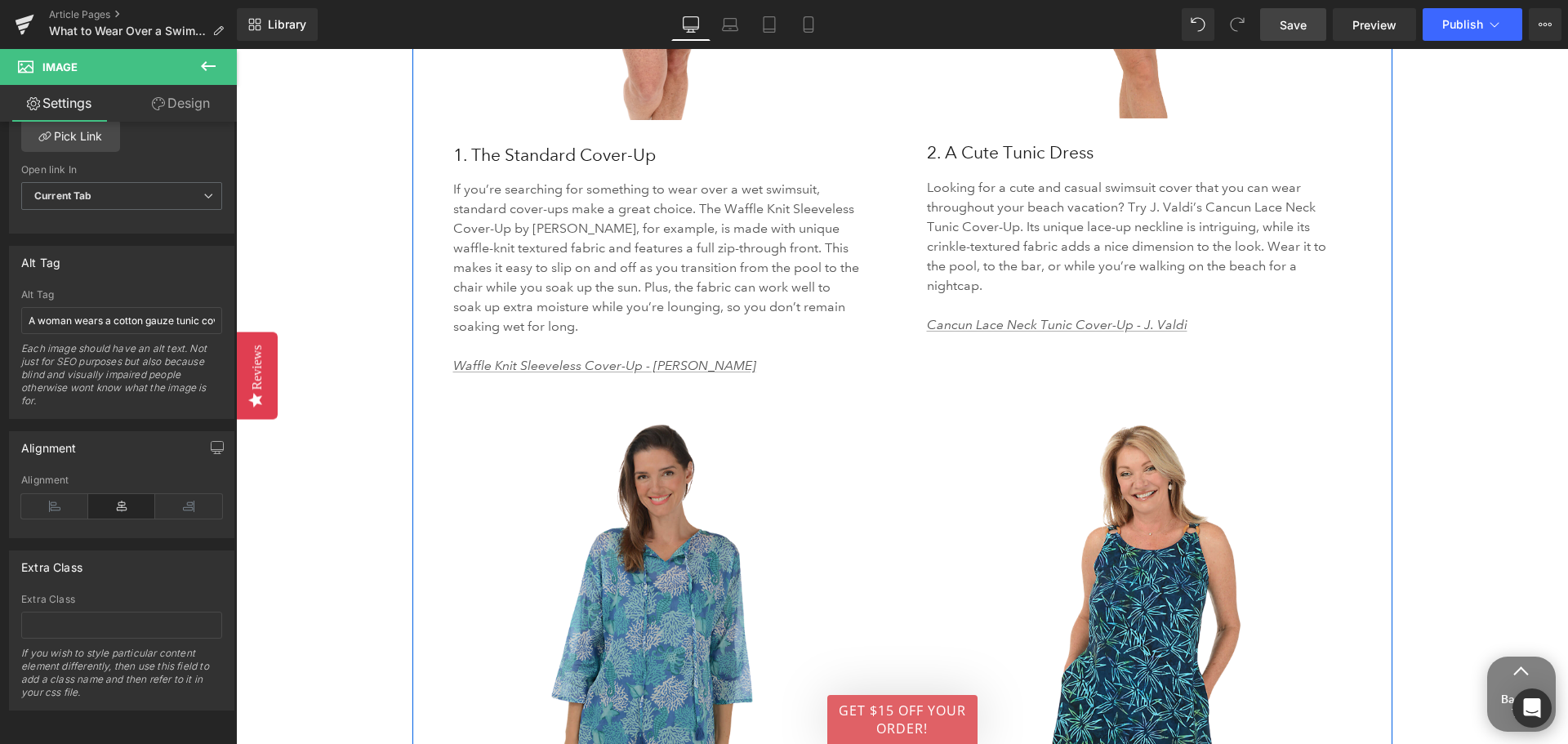
scroll to position [3266, 0]
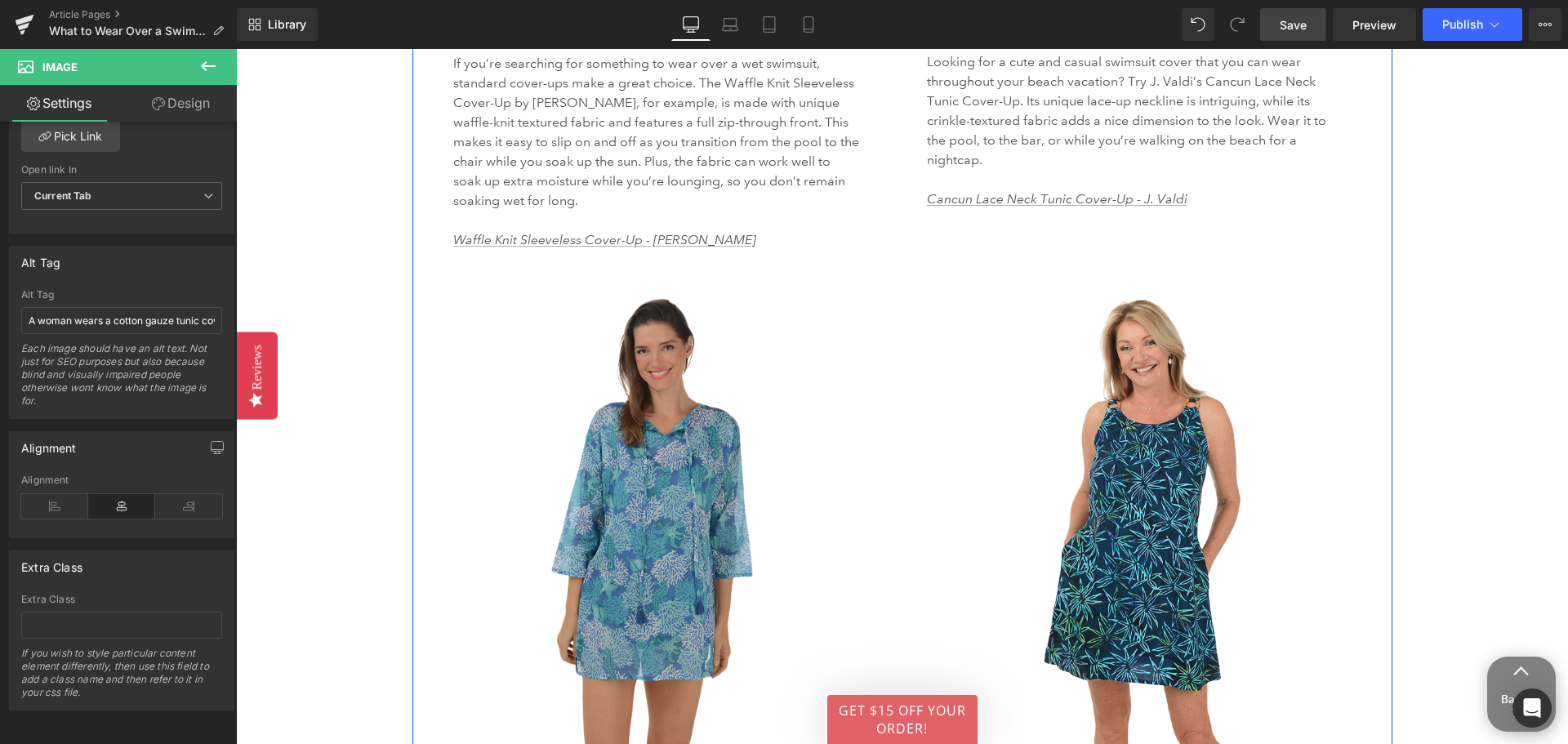
click at [643, 362] on img at bounding box center [660, 529] width 463 height 490
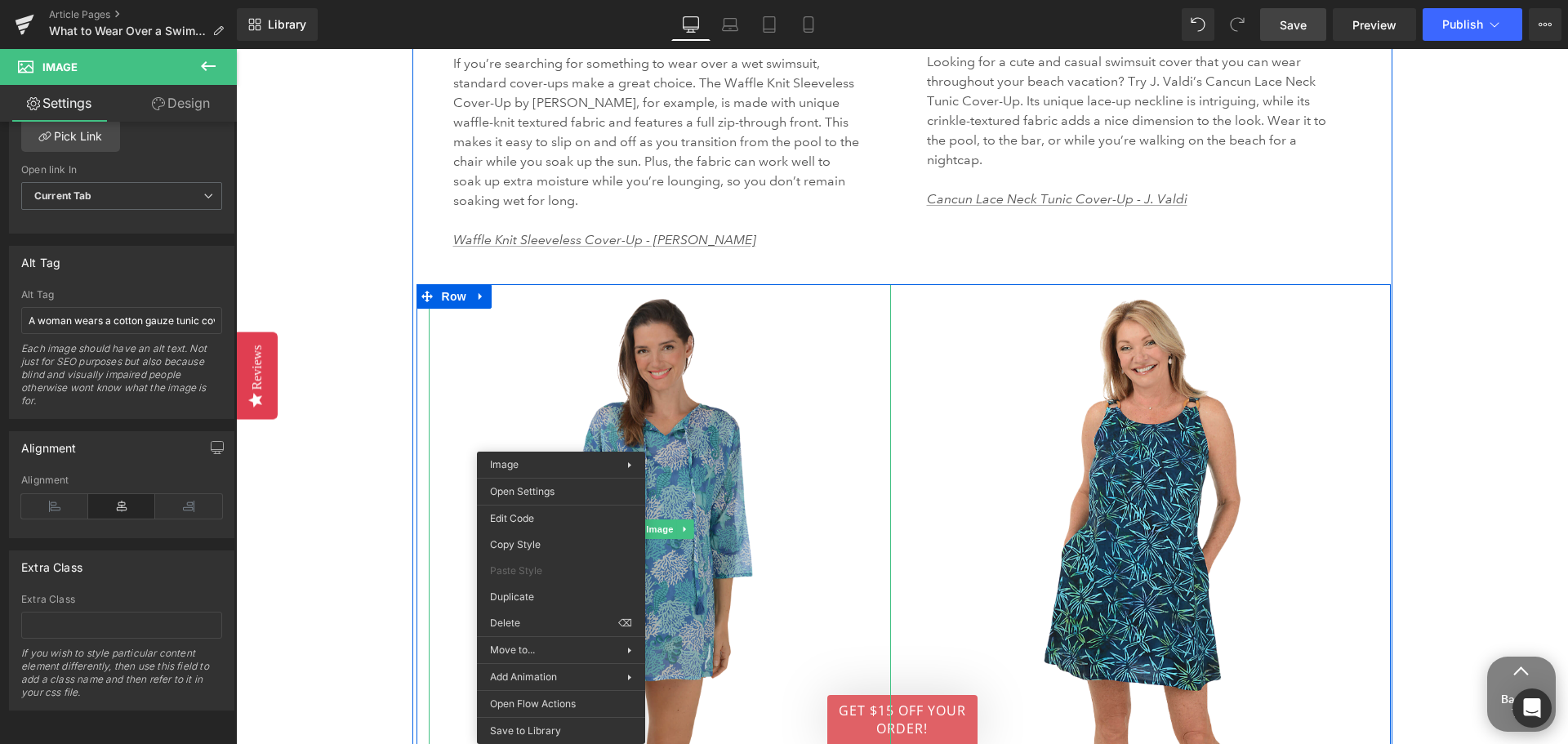
click at [694, 607] on img at bounding box center [660, 529] width 463 height 490
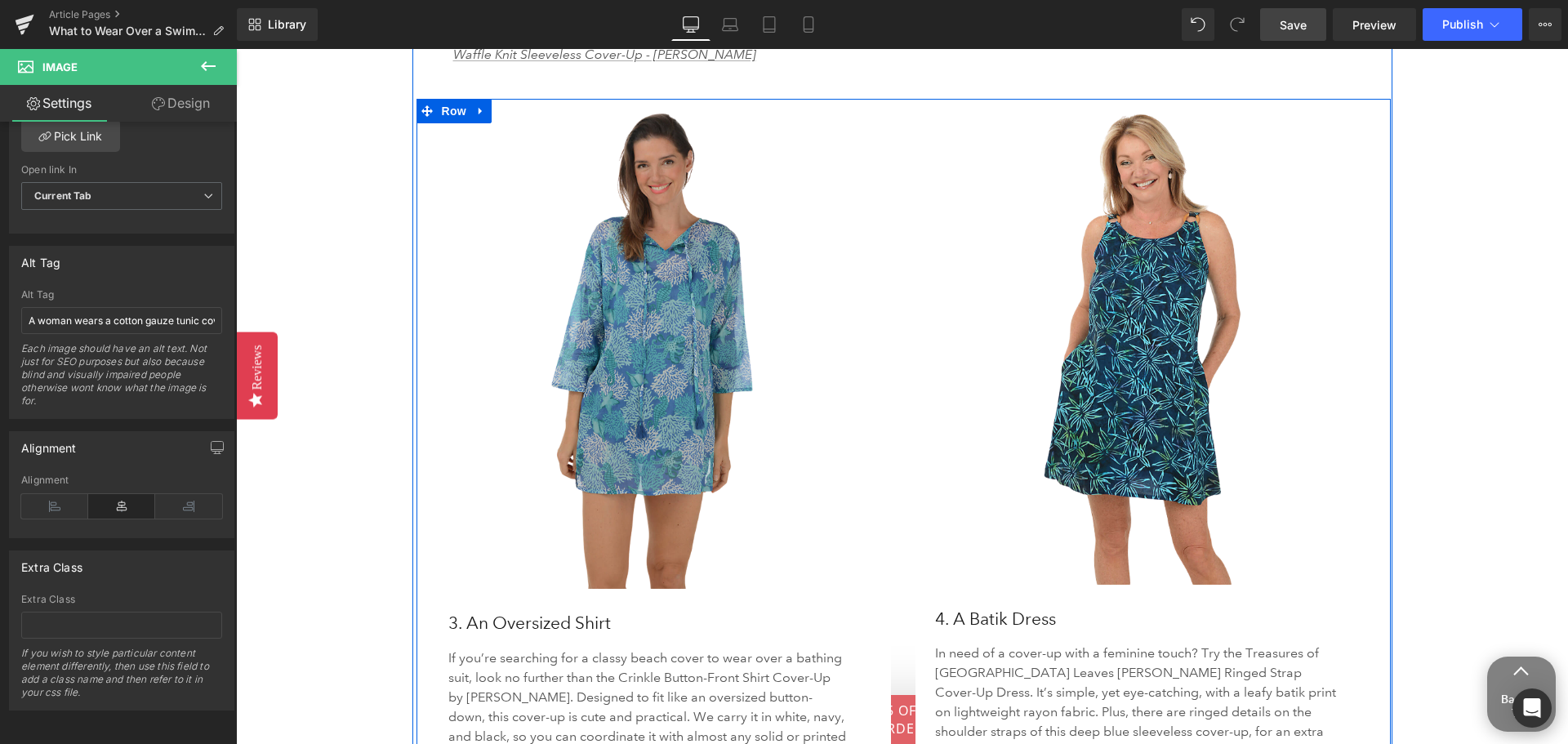
scroll to position [3348, 0]
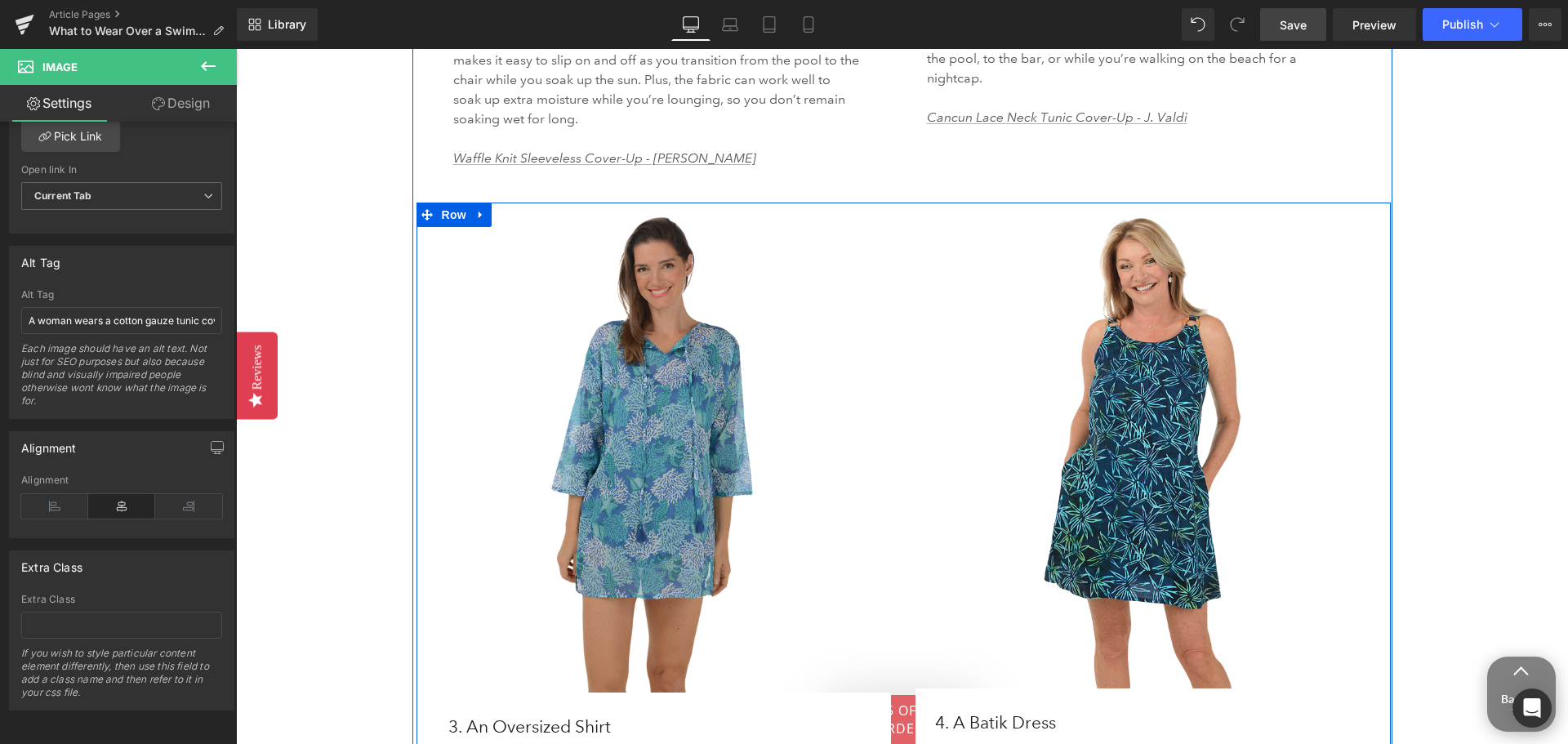
click at [643, 493] on img at bounding box center [660, 448] width 463 height 490
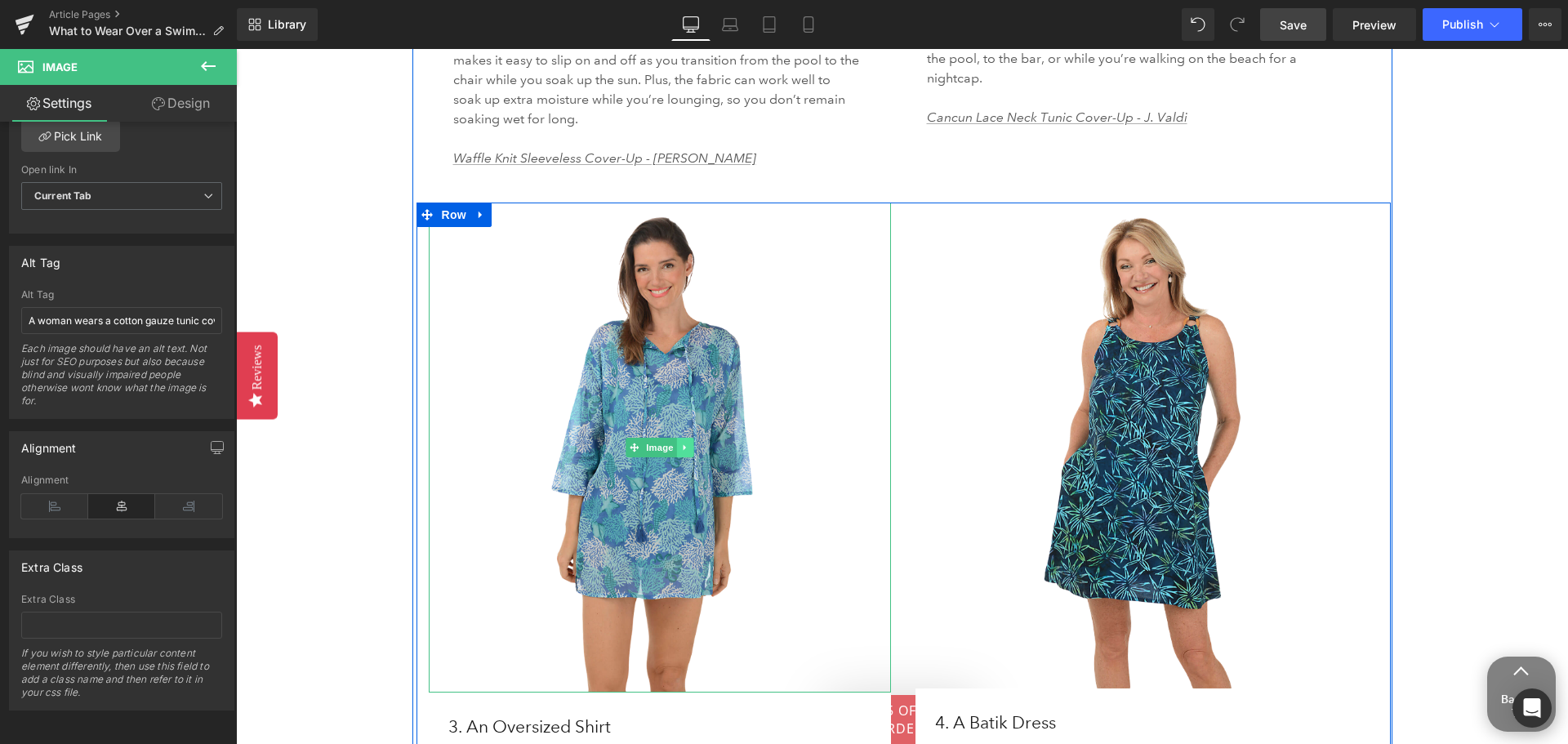
click at [680, 442] on icon at bounding box center [684, 447] width 9 height 10
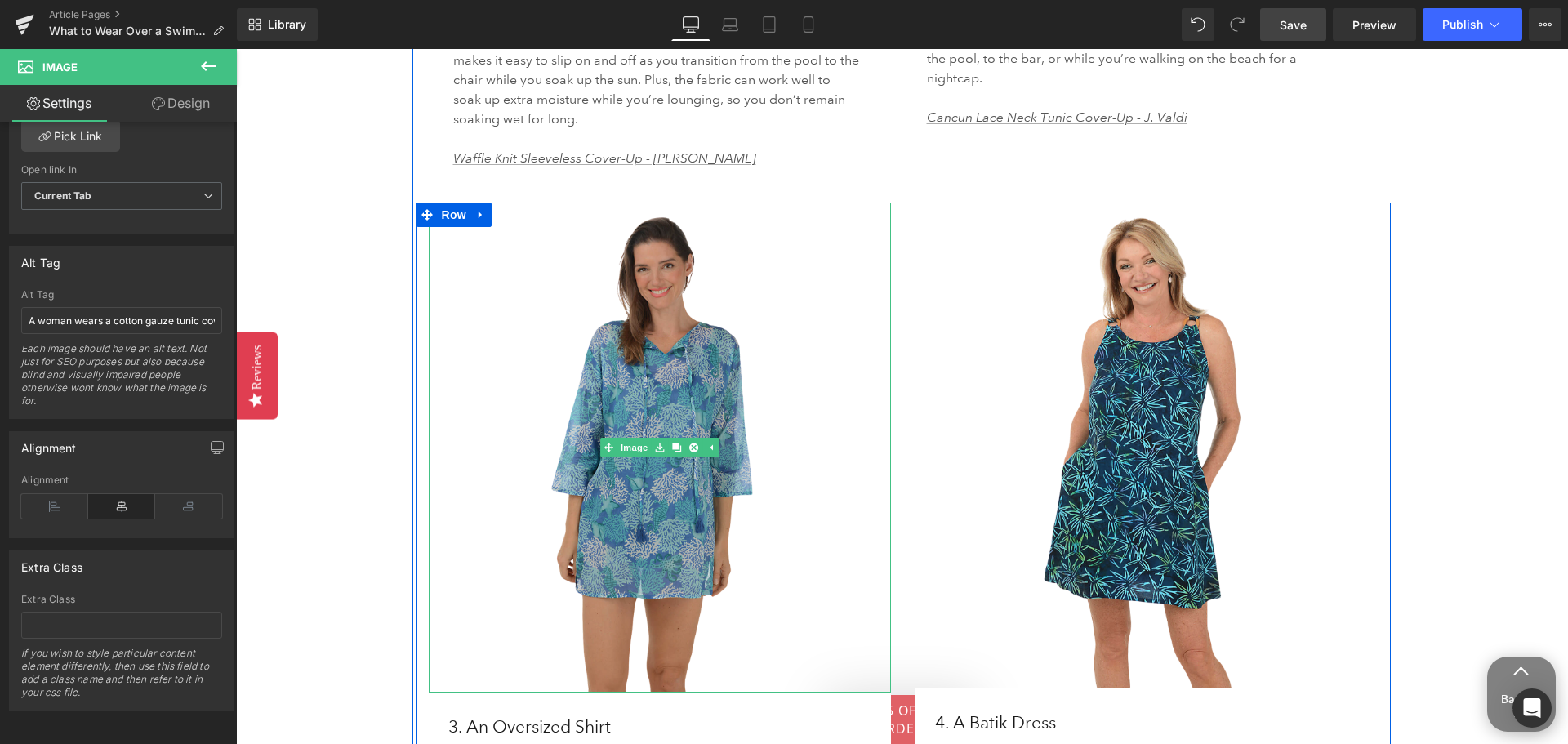
click at [618, 428] on div "Image" at bounding box center [660, 448] width 463 height 490
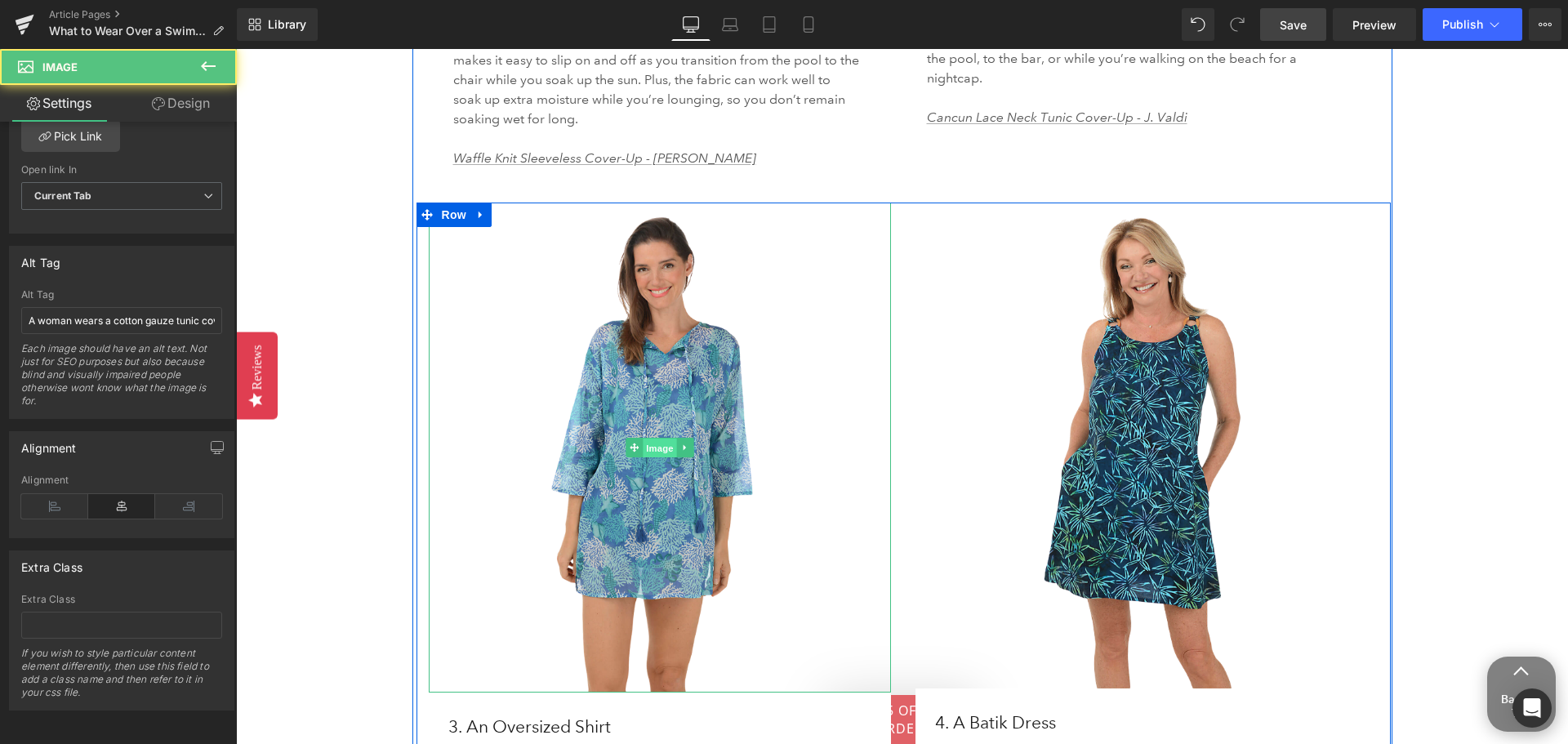
click at [643, 439] on span "Image" at bounding box center [659, 449] width 35 height 20
click at [683, 445] on icon at bounding box center [683, 448] width 3 height 5
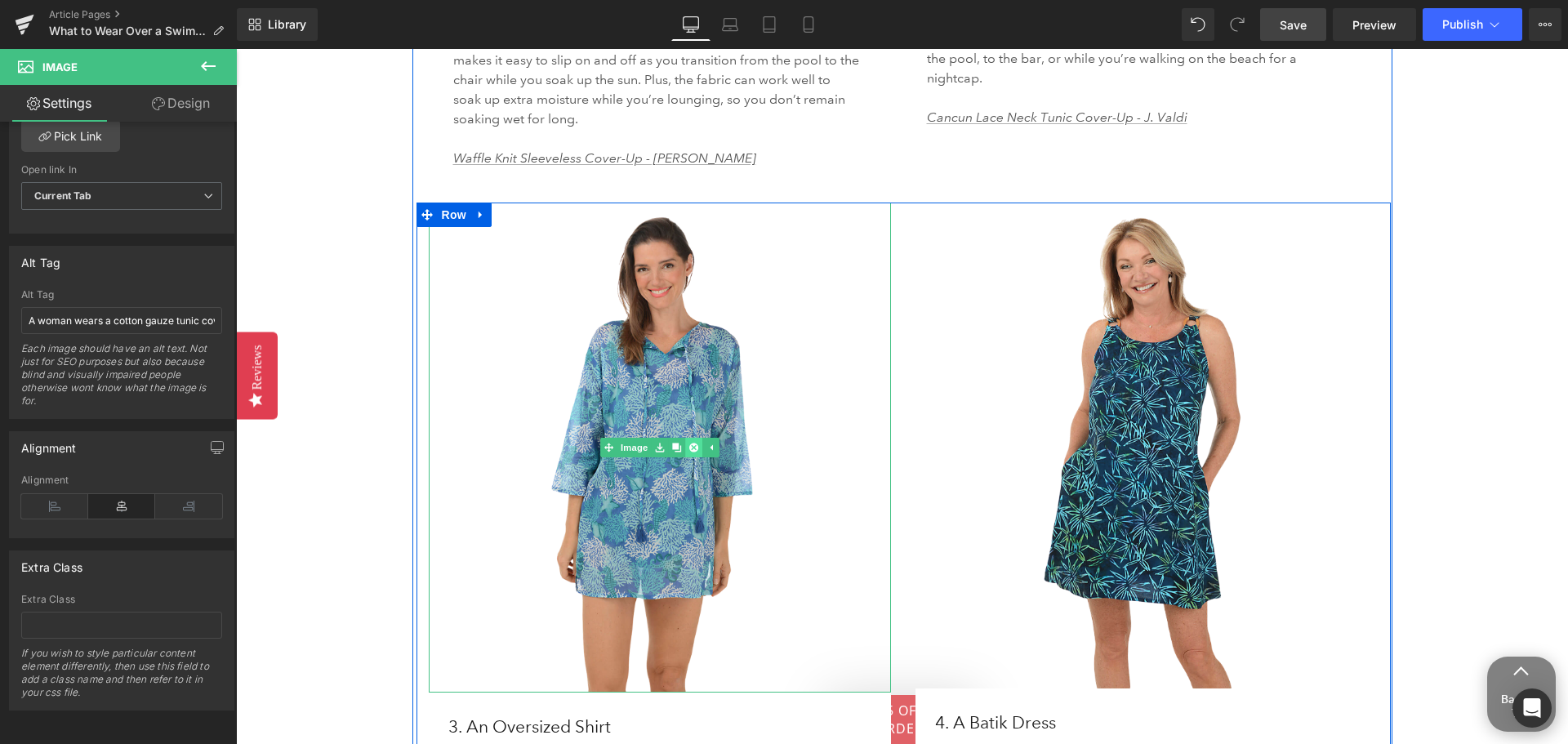
click at [689, 443] on icon at bounding box center [693, 448] width 9 height 9
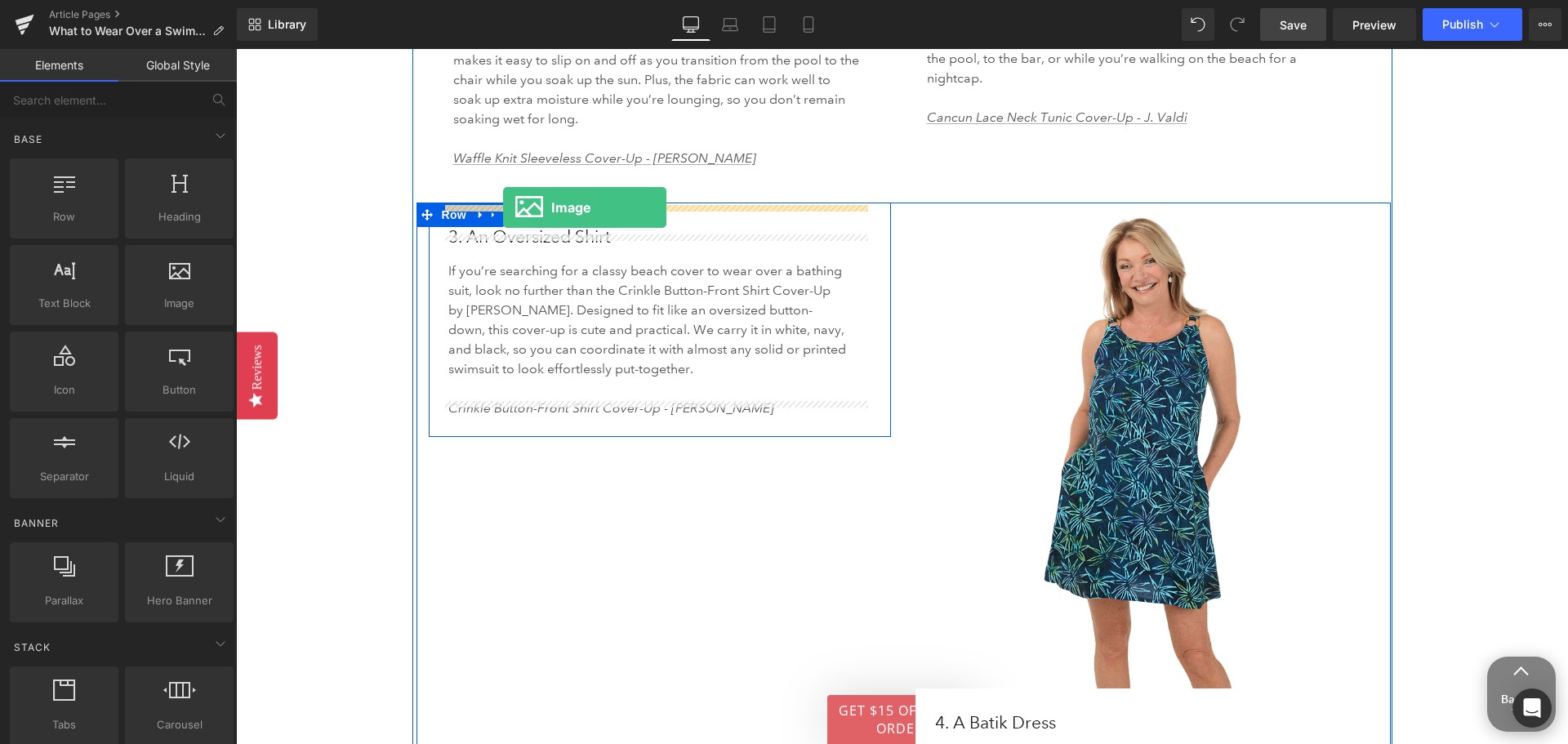
drag, startPoint x: 414, startPoint y: 322, endPoint x: 503, endPoint y: 207, distance: 145.4
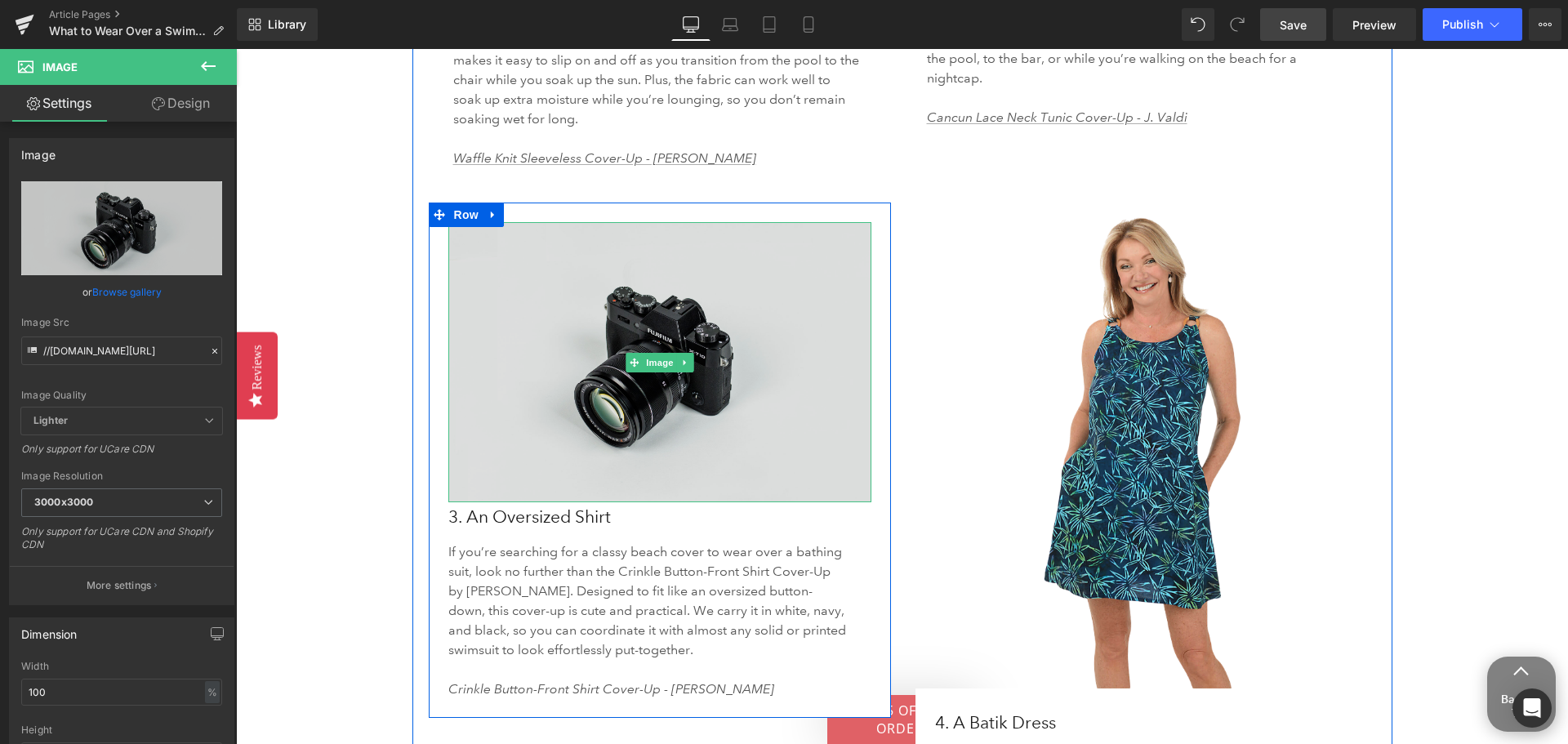
click at [712, 395] on img at bounding box center [660, 363] width 424 height 281
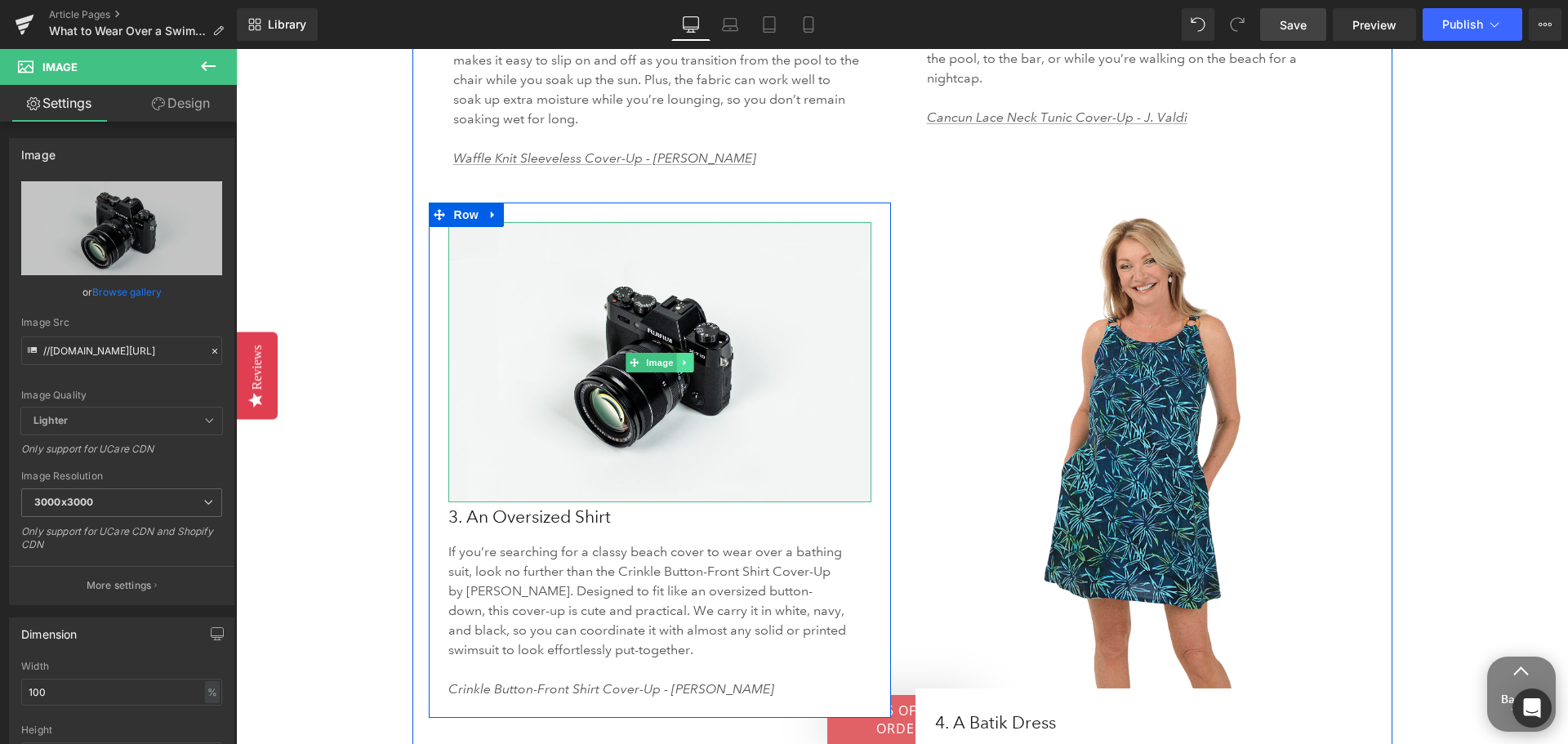
click at [683, 360] on icon at bounding box center [683, 362] width 3 height 5
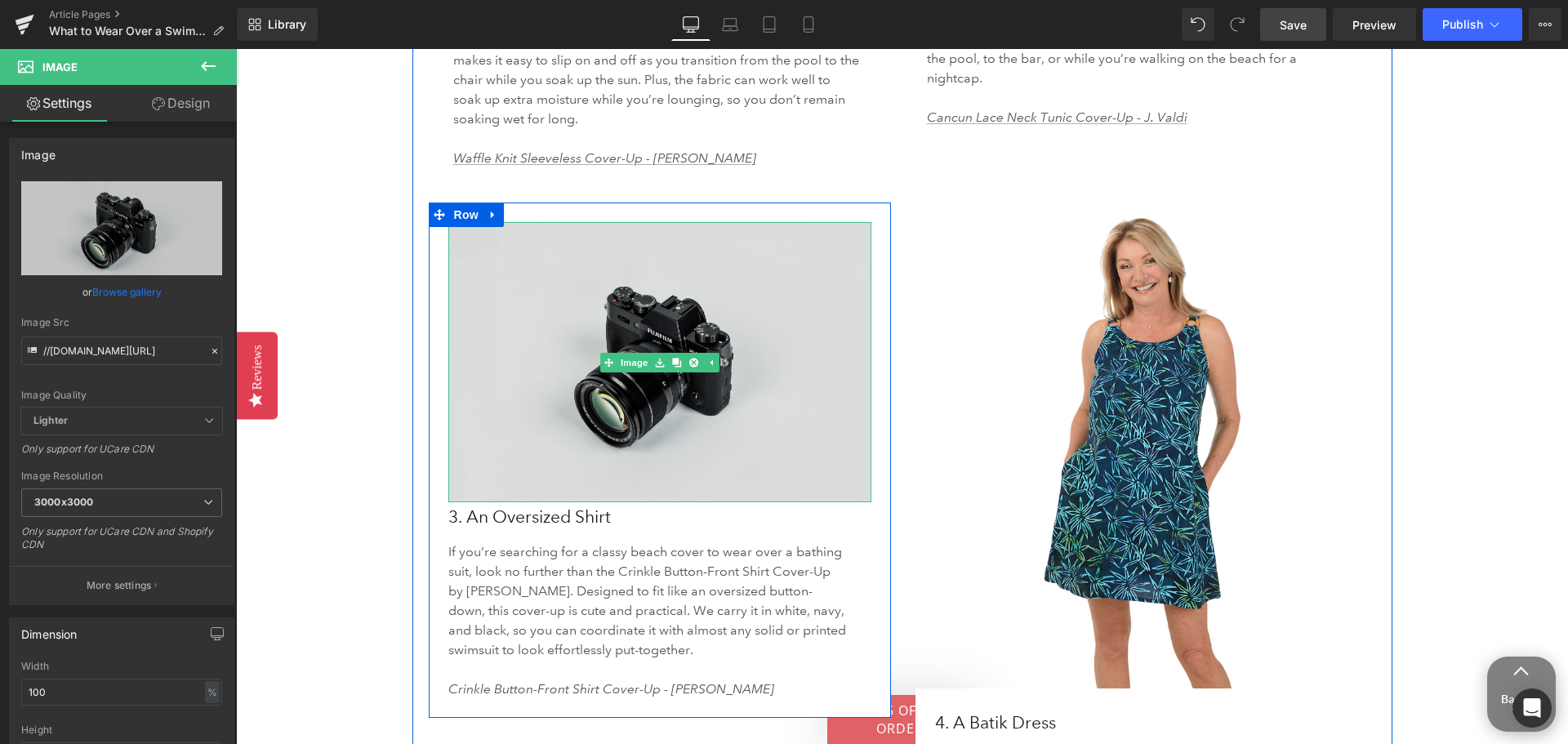
click at [609, 425] on img at bounding box center [660, 363] width 424 height 281
click at [608, 425] on img at bounding box center [660, 363] width 424 height 281
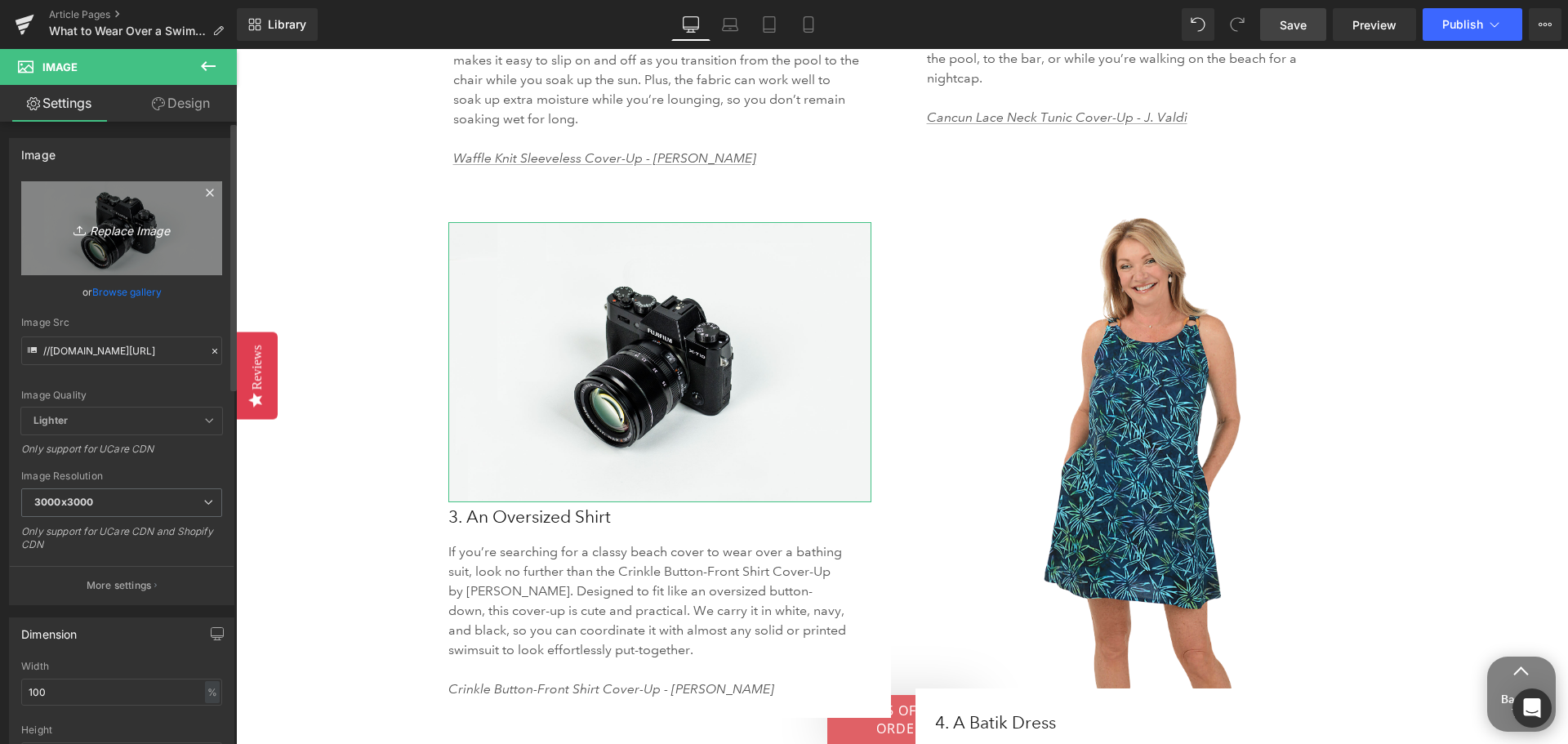
click at [124, 234] on icon "Replace Image" at bounding box center [121, 228] width 131 height 20
type input "C:\fakepath\Maxine_Mm3C35224Wht_White_CoverUp_320007_IX-1108.jpg"
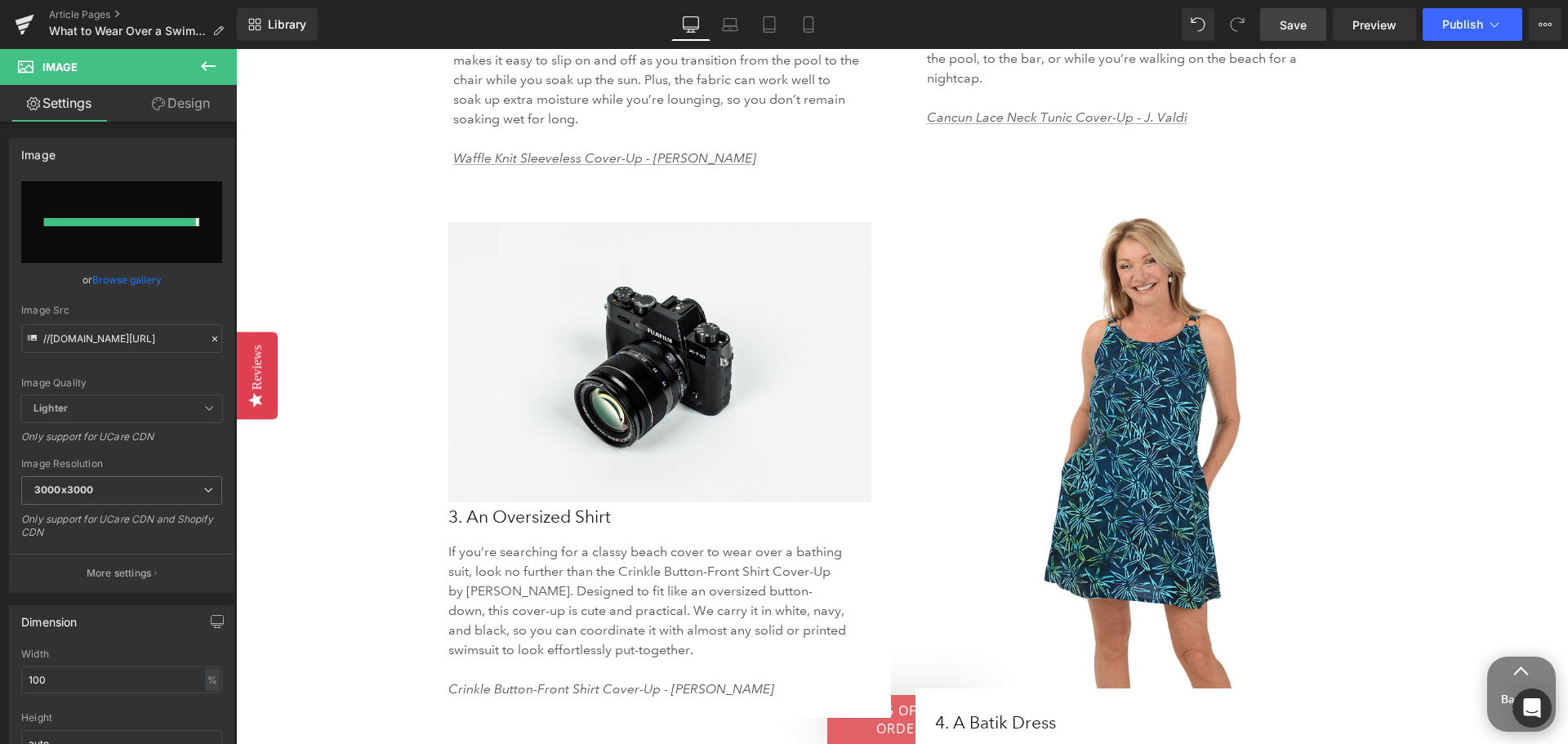
type input "[URL][DOMAIN_NAME]"
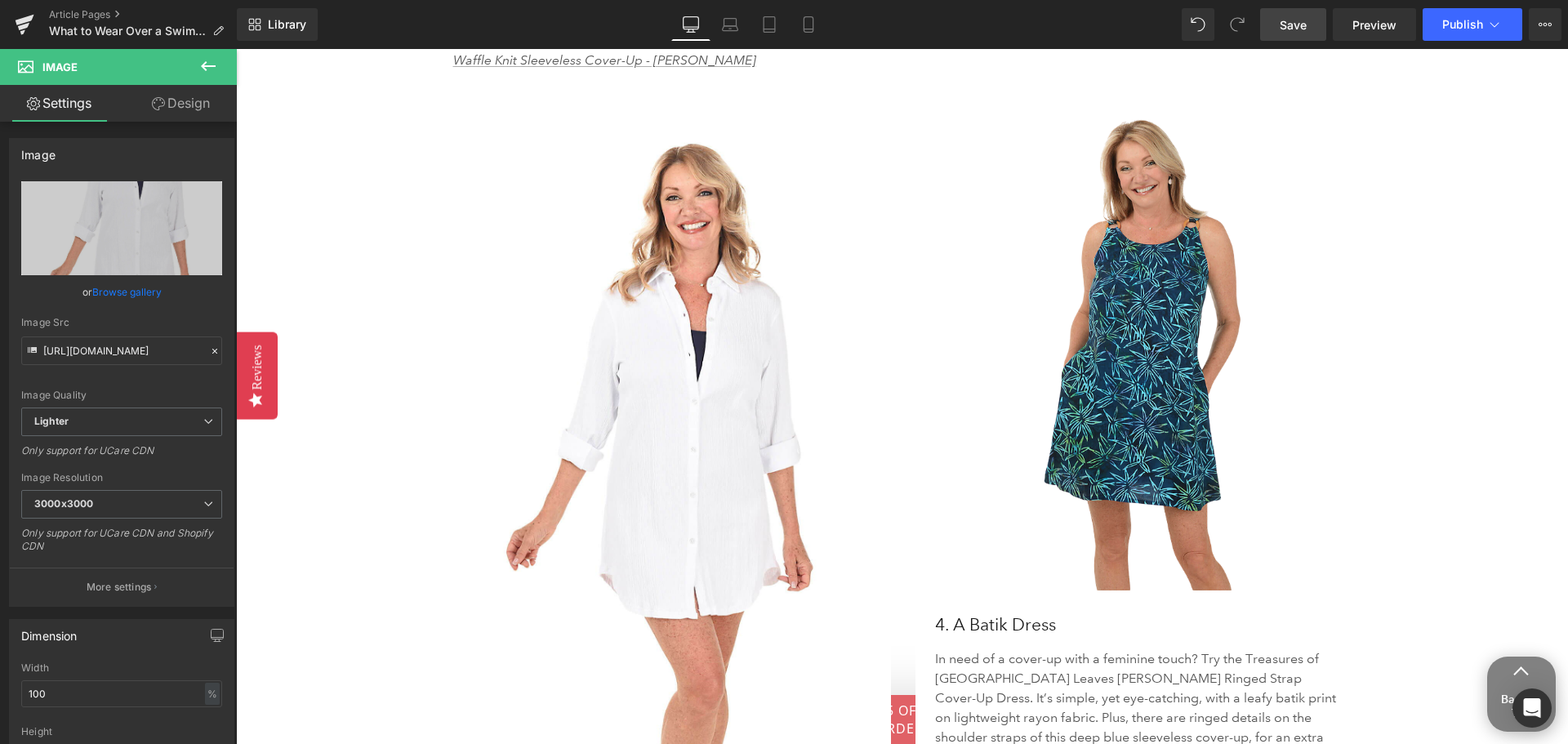
scroll to position [3594, 0]
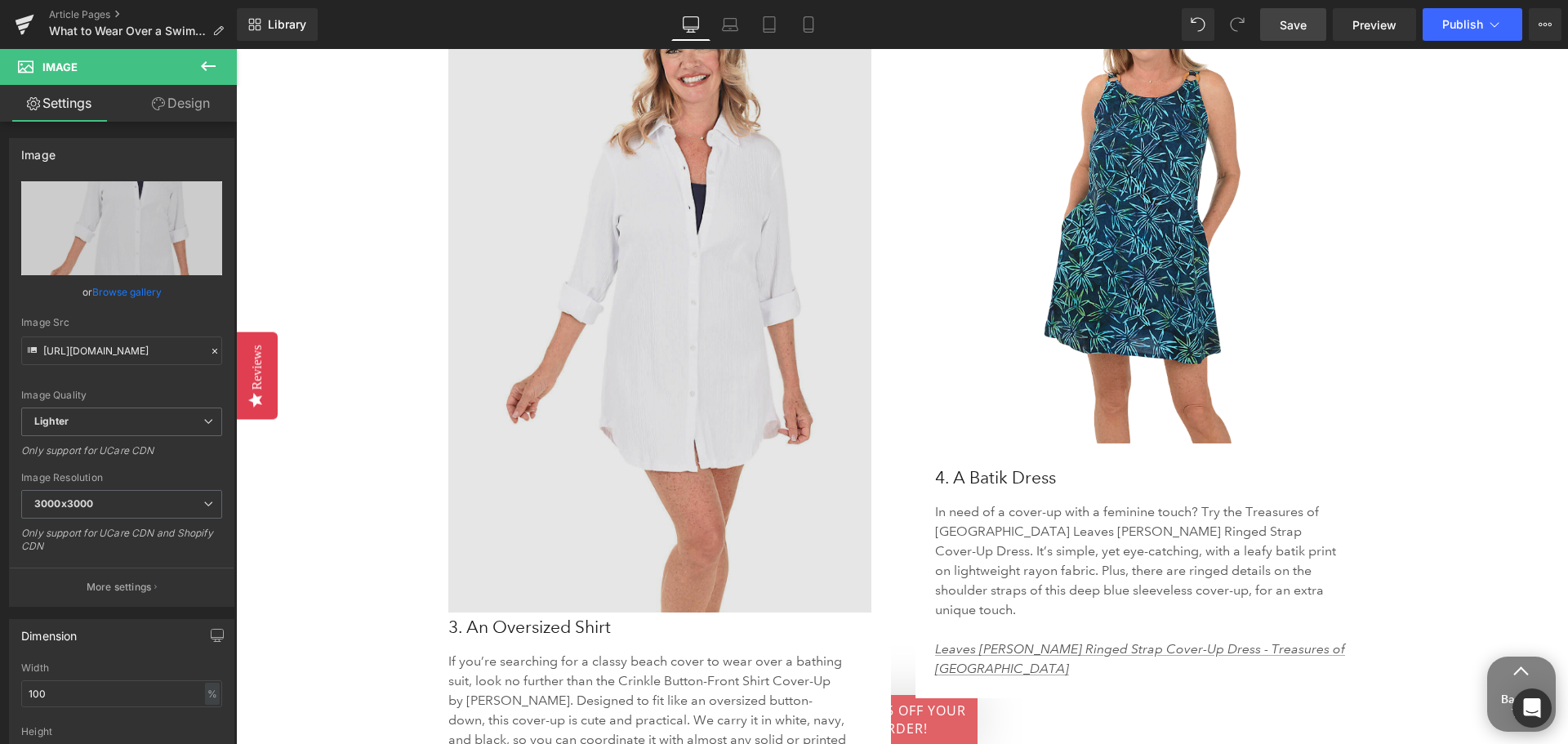
click at [728, 372] on img at bounding box center [660, 295] width 424 height 635
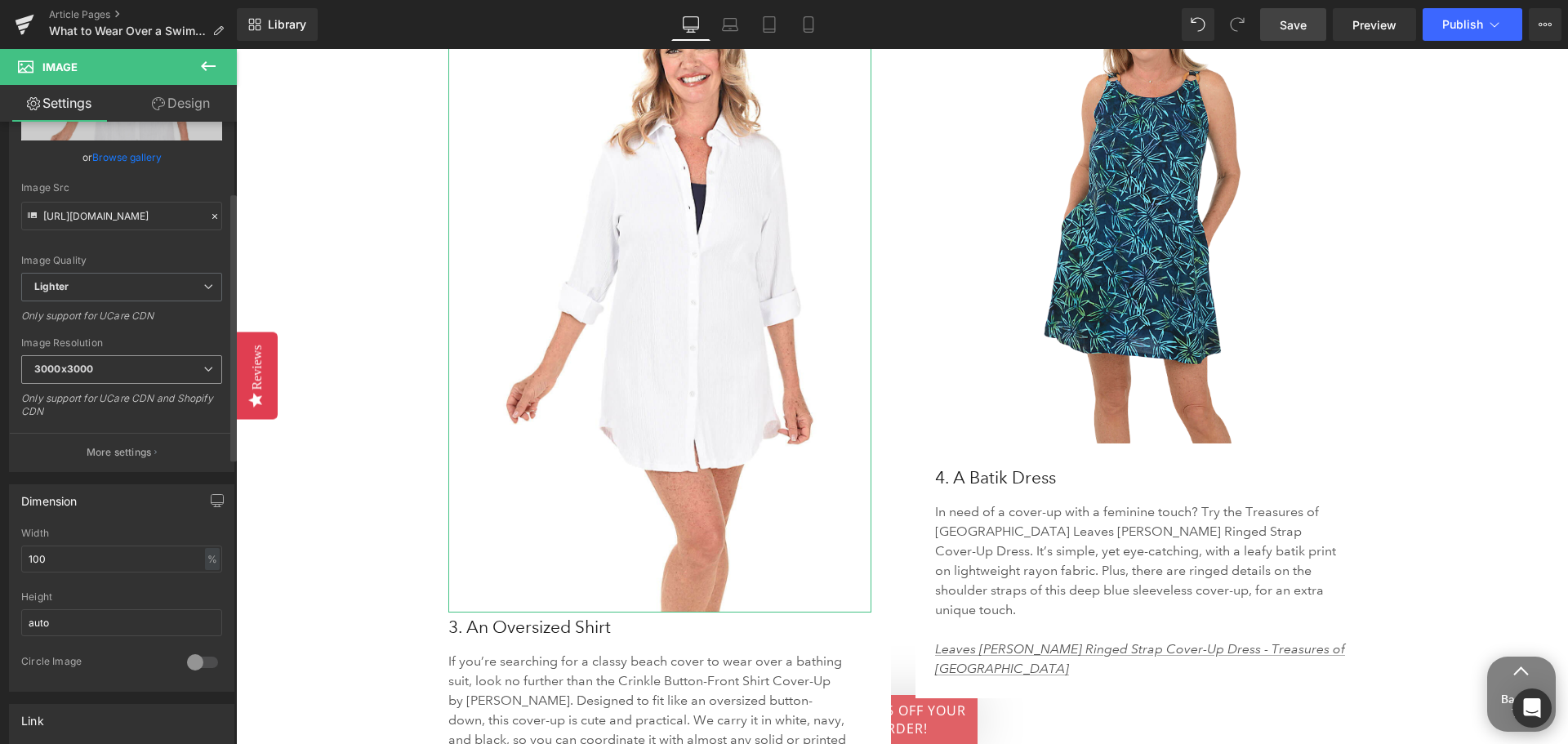
scroll to position [164, 0]
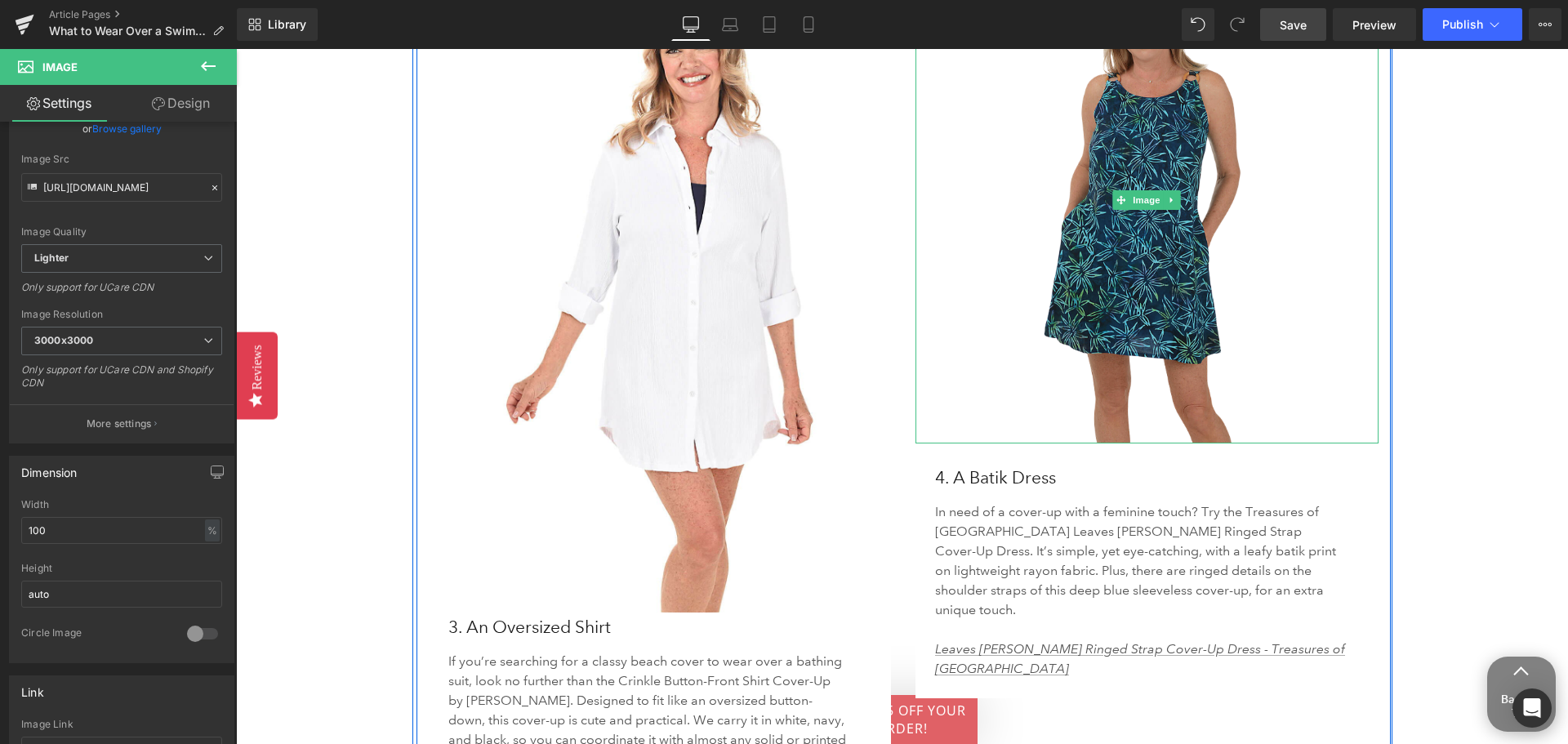
click at [1125, 282] on img at bounding box center [1147, 200] width 463 height 486
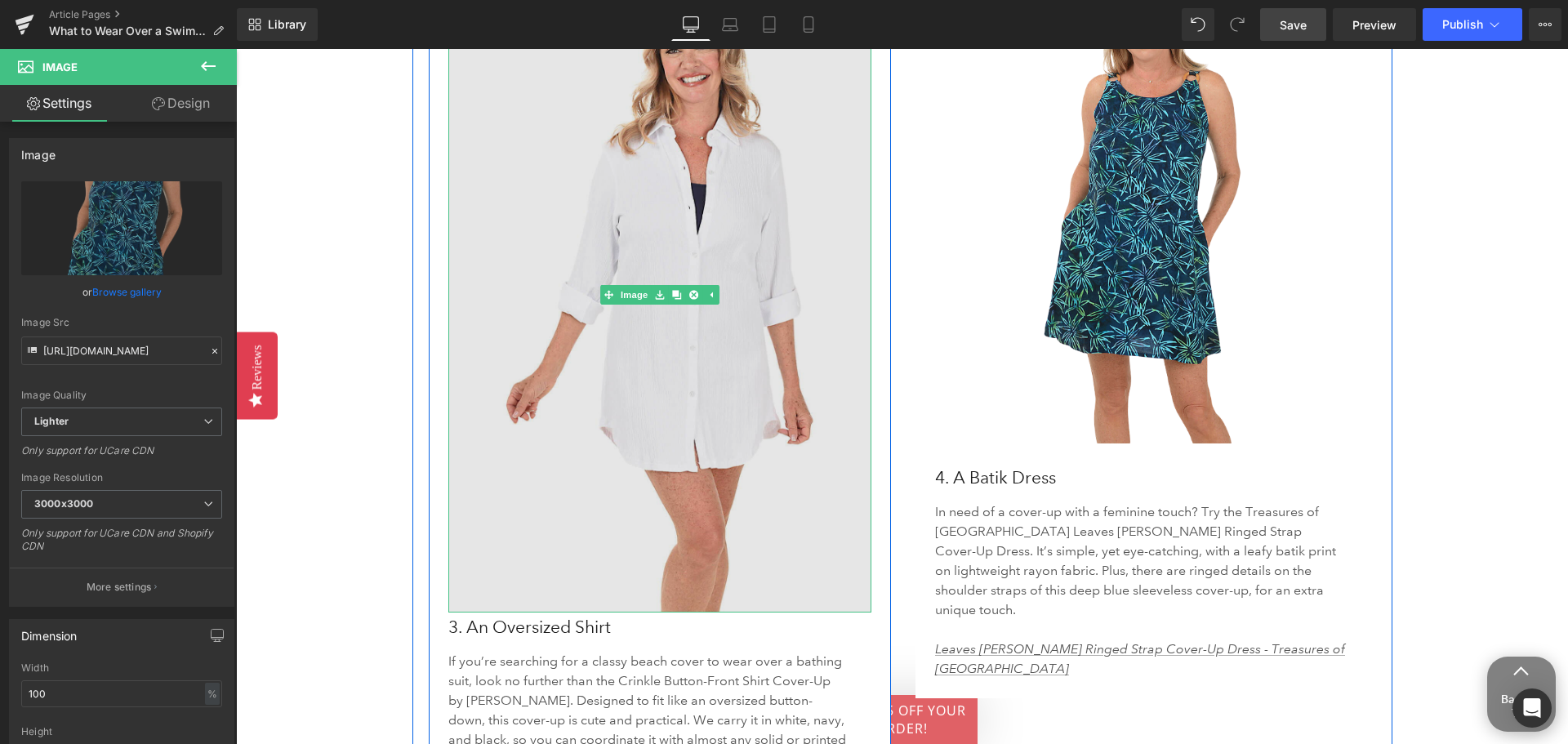
click at [597, 379] on img at bounding box center [660, 295] width 424 height 635
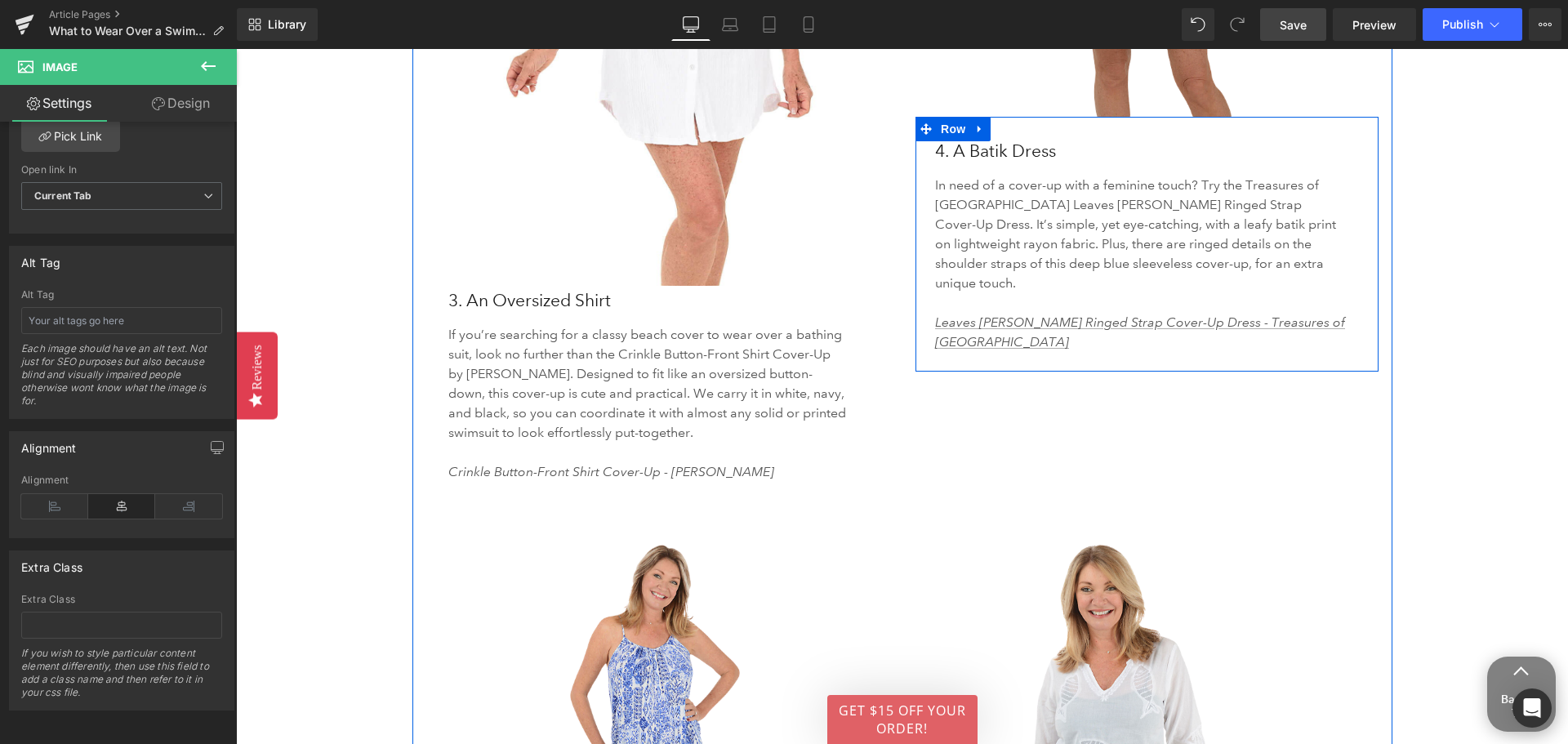
scroll to position [3594, 0]
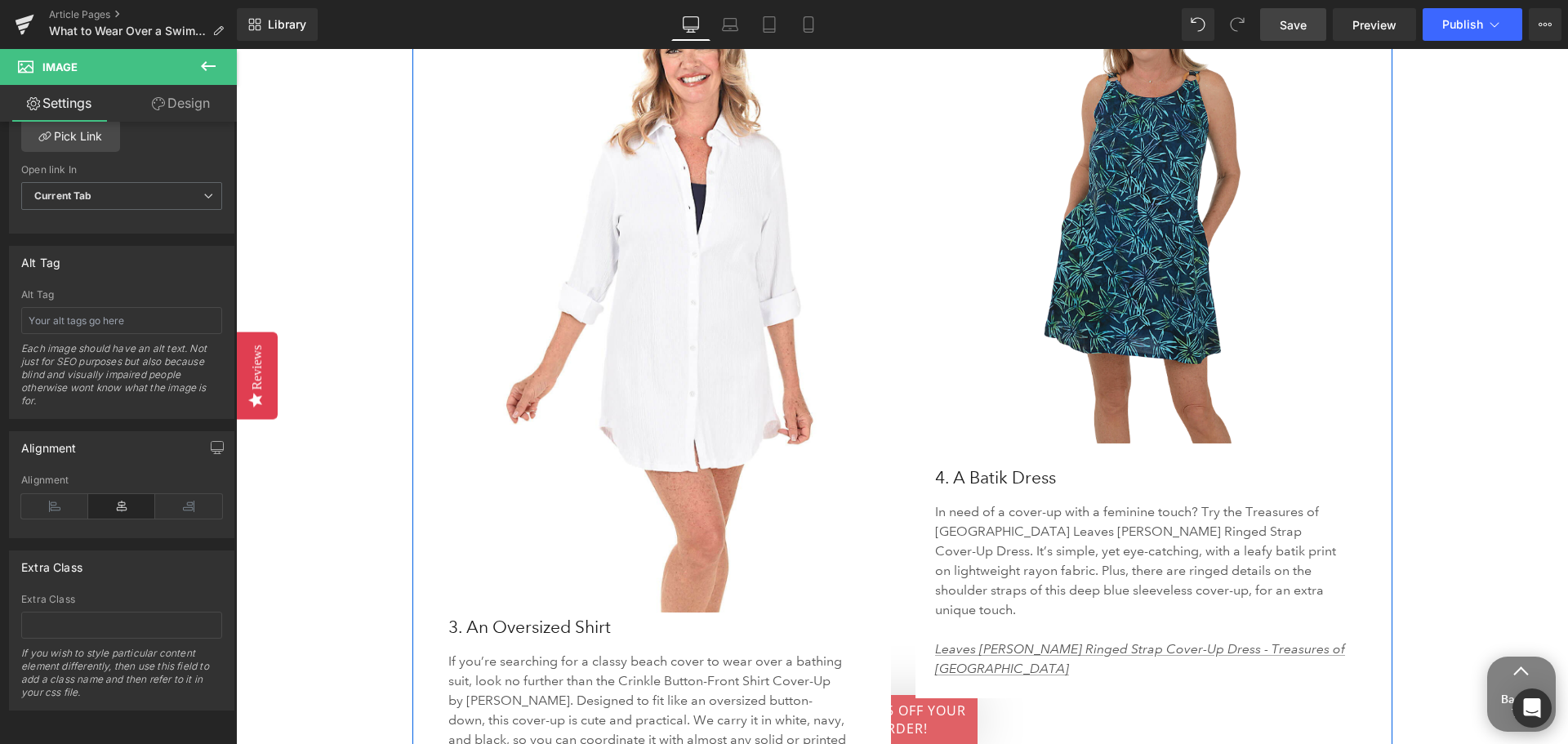
click at [1143, 208] on img at bounding box center [1147, 200] width 463 height 486
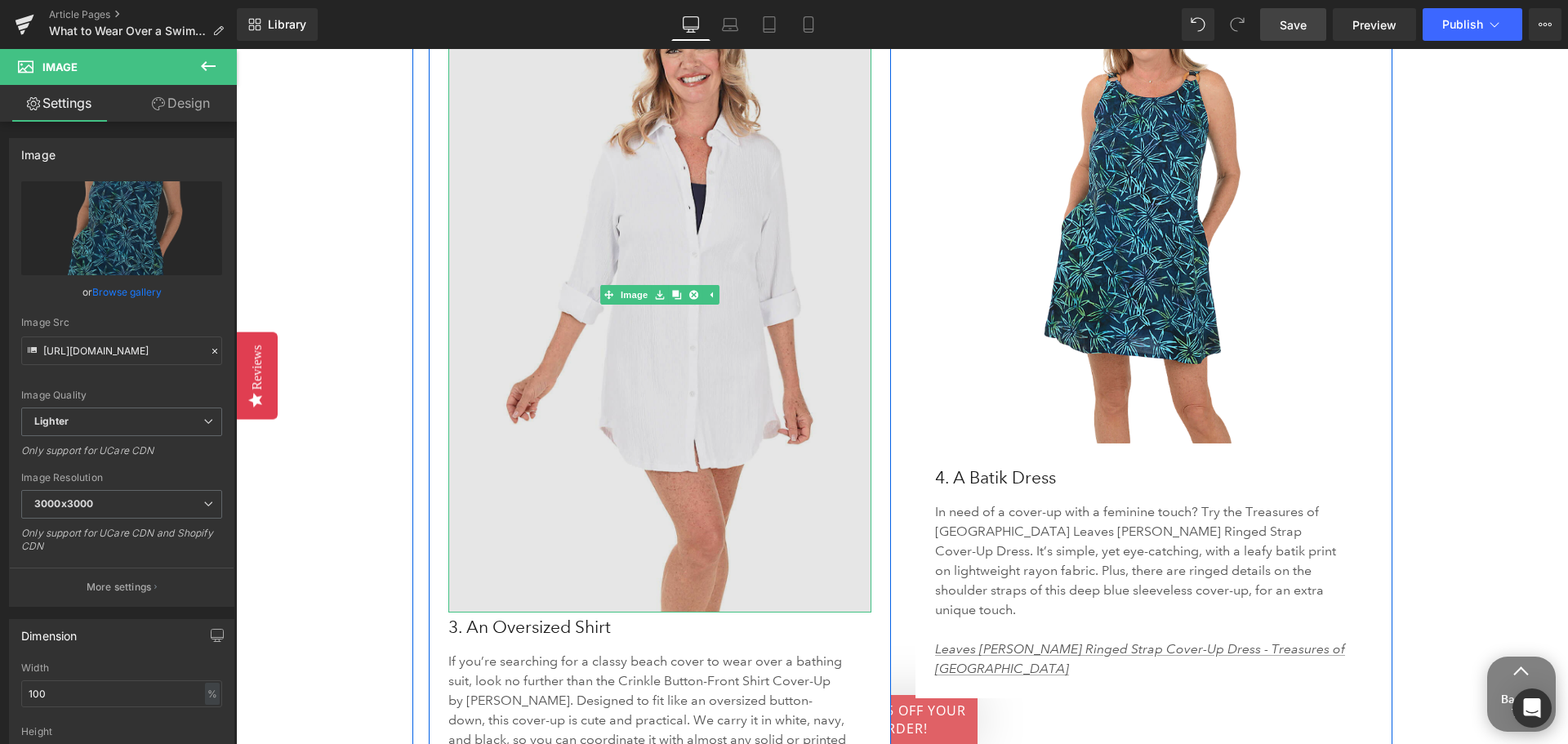
click at [662, 479] on img at bounding box center [660, 295] width 424 height 635
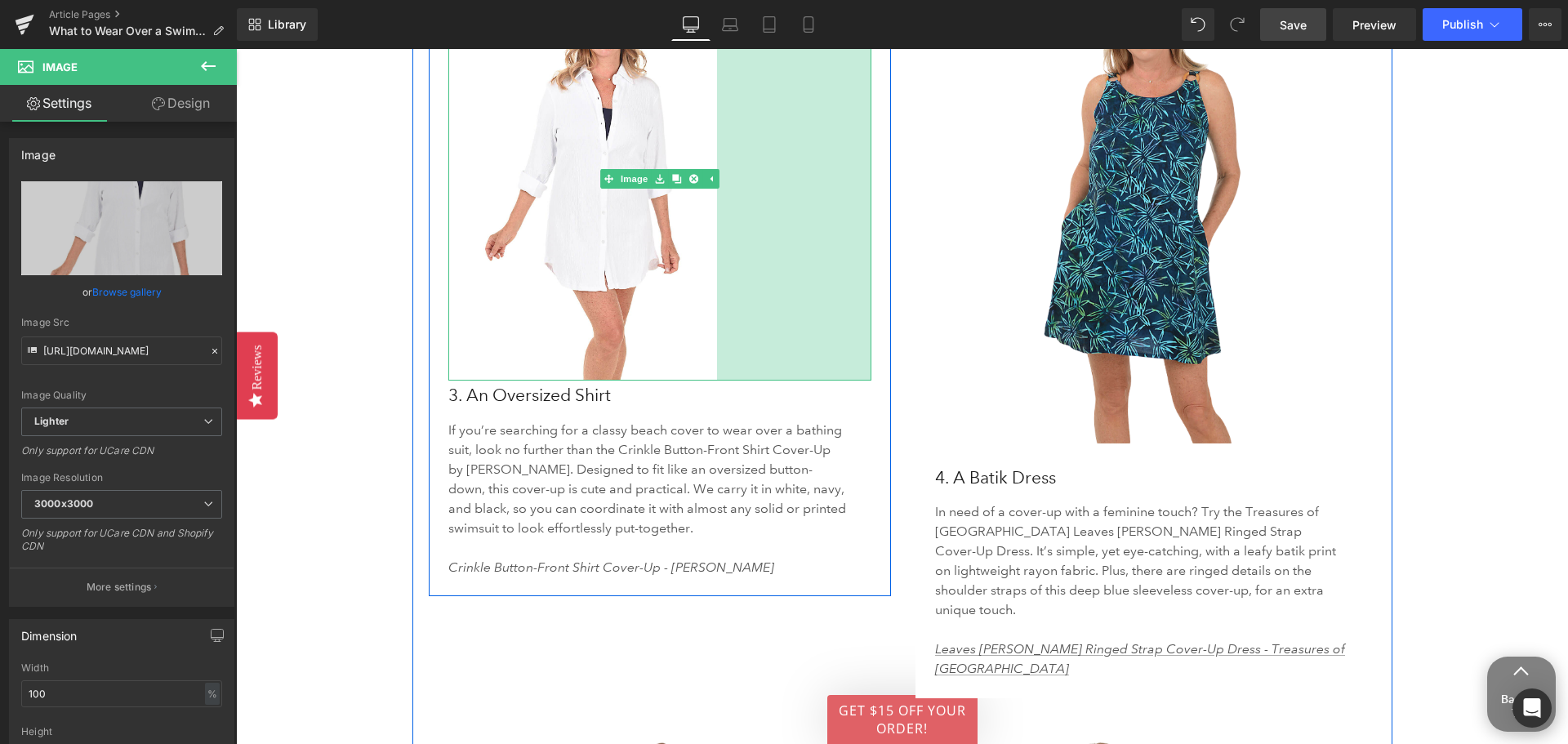
drag, startPoint x: 864, startPoint y: 586, endPoint x: 709, endPoint y: 527, distance: 165.8
click at [709, 527] on div "Image 189px 3. An Oversized Shirt Heading If you’re searching for a classy beac…" at bounding box center [660, 277] width 449 height 600
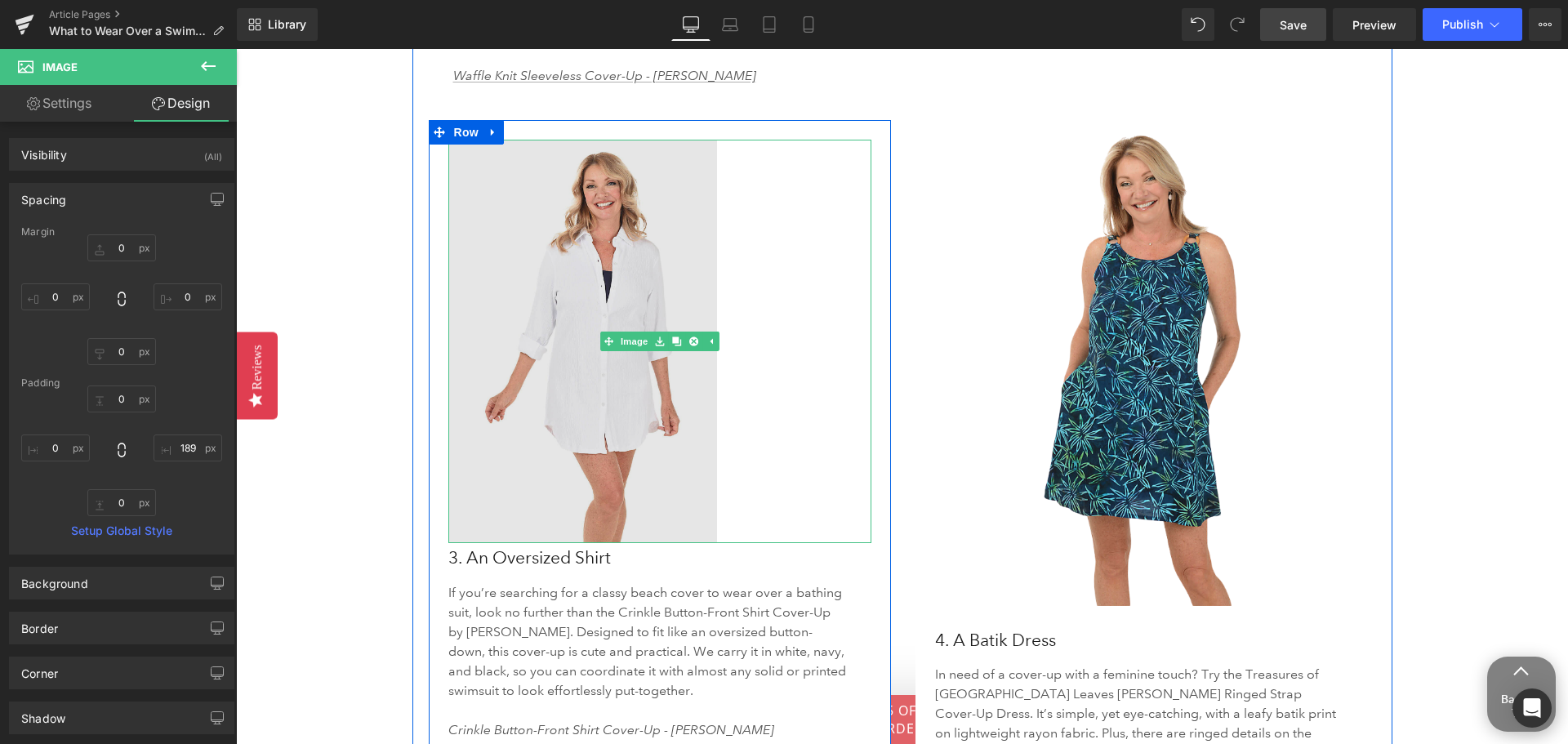
scroll to position [3430, 0]
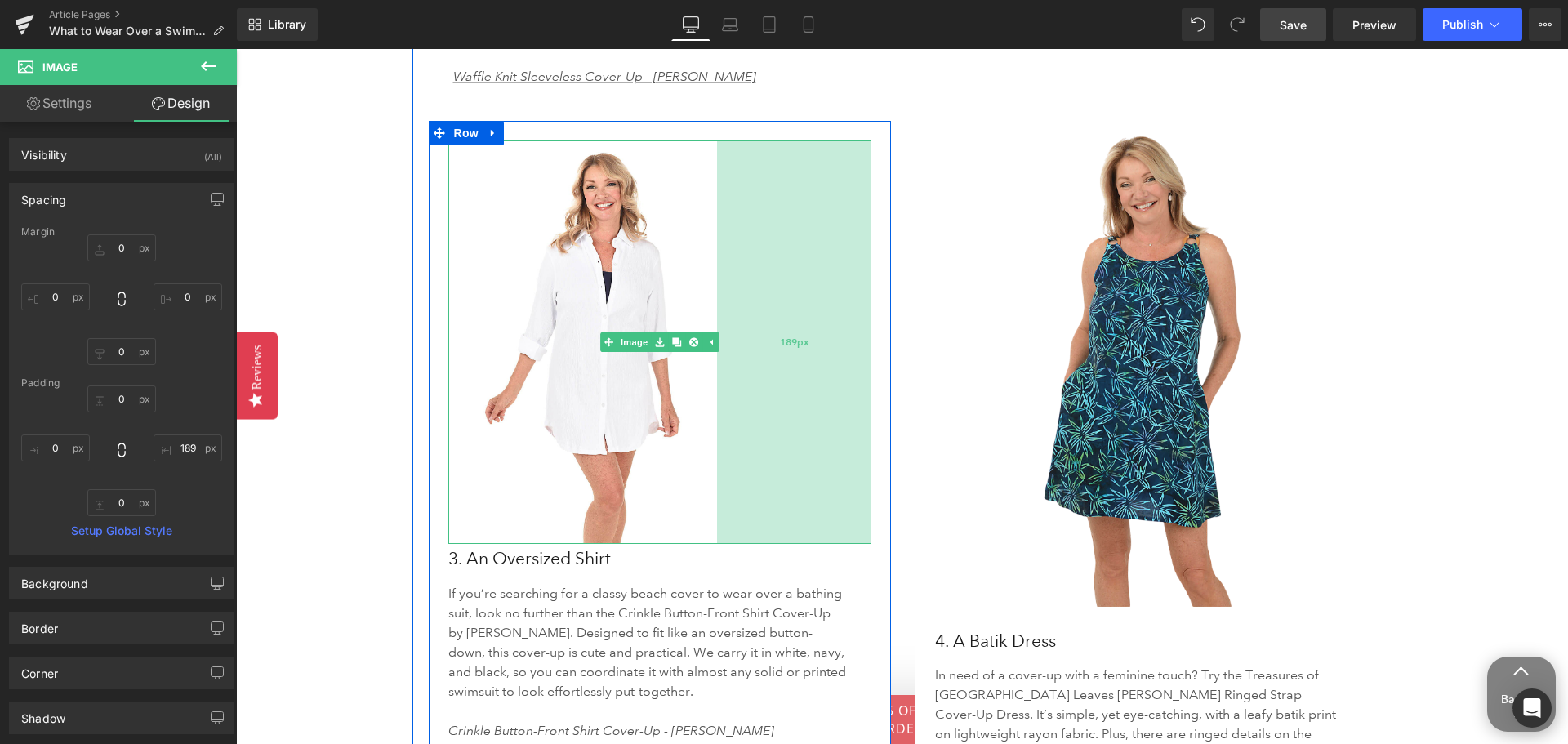
click at [827, 506] on div "189px" at bounding box center [794, 342] width 154 height 403
click at [864, 509] on div "189px" at bounding box center [794, 342] width 154 height 403
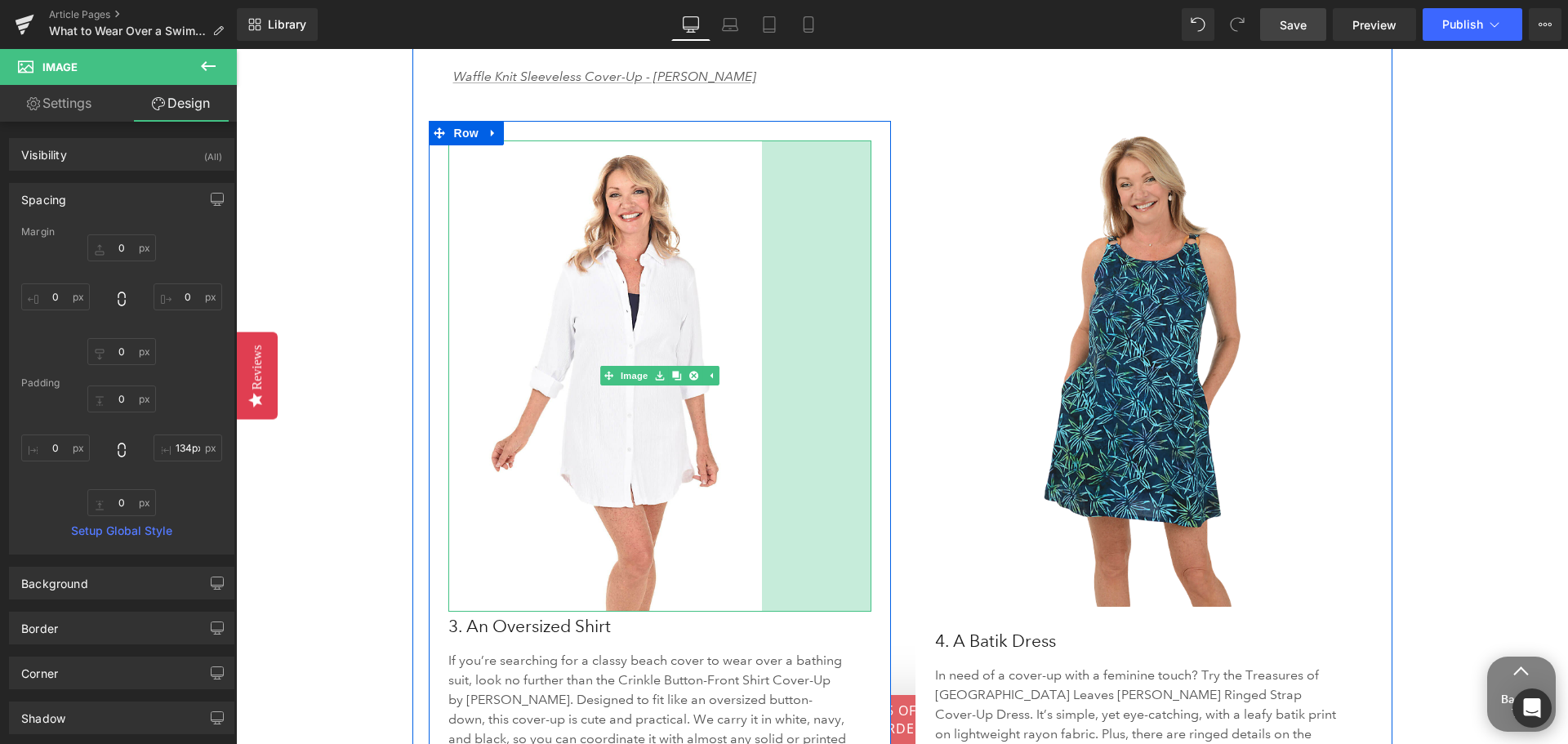
type input "133px"
drag, startPoint x: 861, startPoint y: 514, endPoint x: 907, endPoint y: 569, distance: 71.7
click at [907, 569] on div "Image 133px 3. An Oversized Shirt Heading If you’re searching for a classy beac…" at bounding box center [903, 491] width 974 height 740
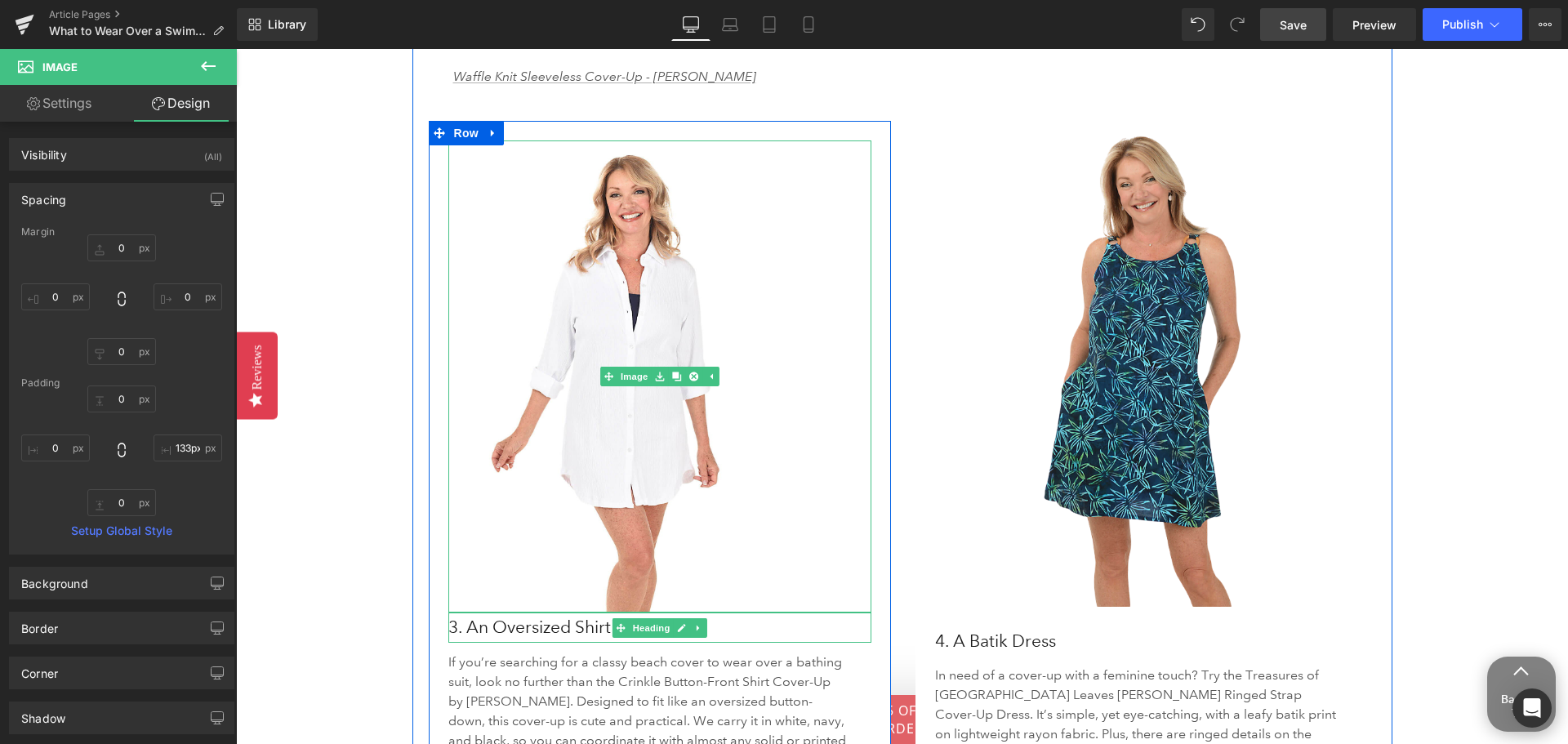
click at [788, 619] on h3 "3. An Oversized Shirt" at bounding box center [660, 627] width 424 height 29
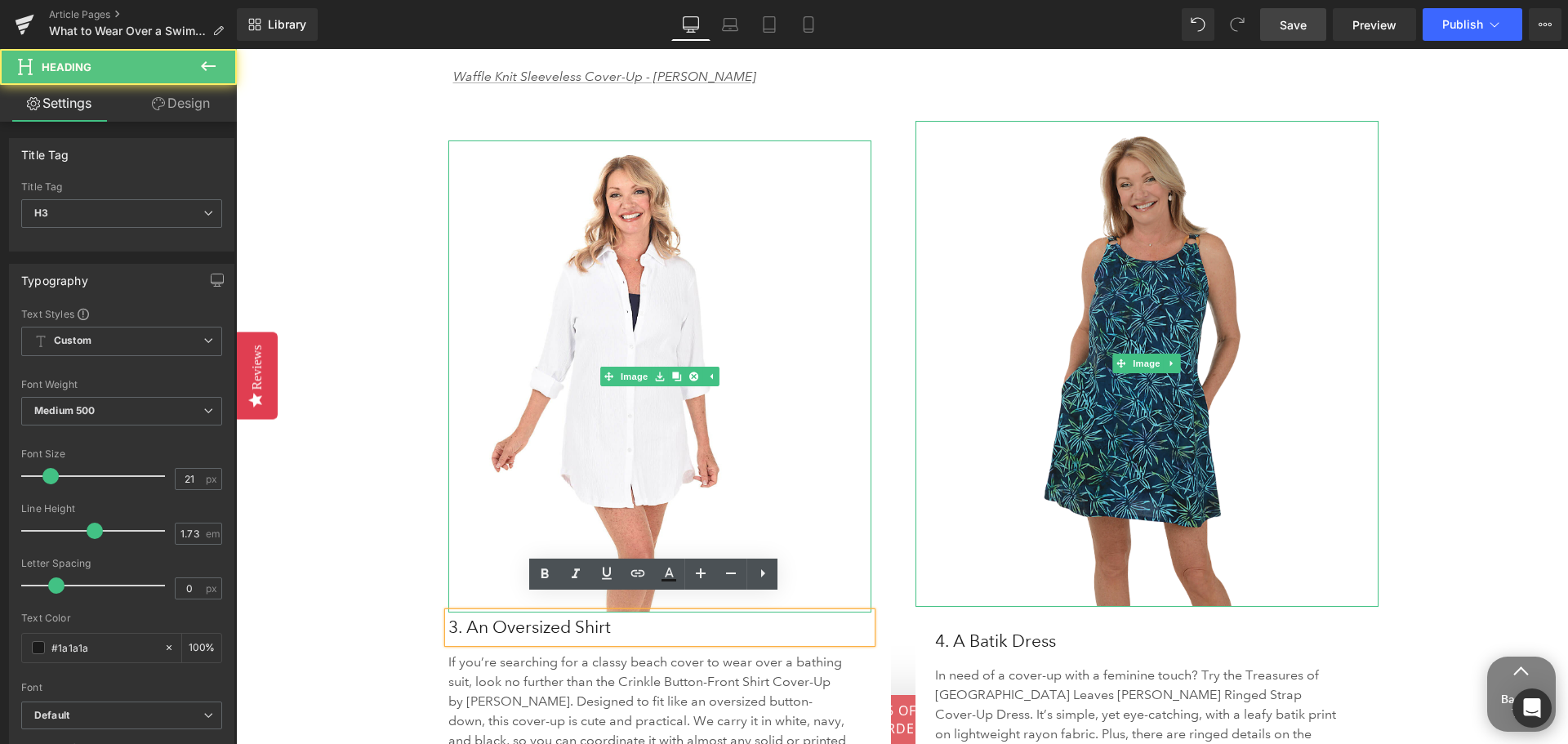
click at [1235, 464] on img at bounding box center [1147, 364] width 463 height 486
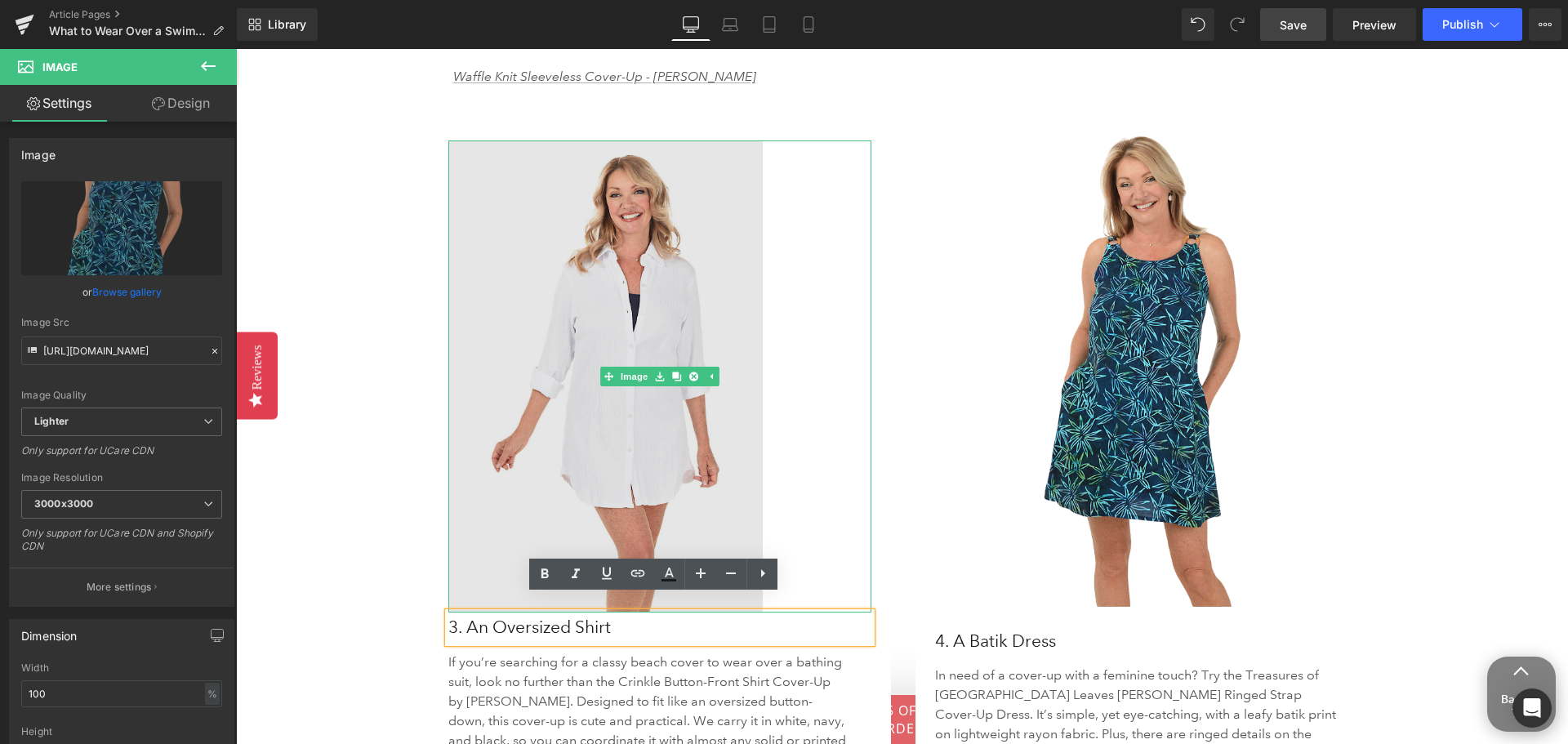
click at [613, 279] on img at bounding box center [660, 376] width 424 height 472
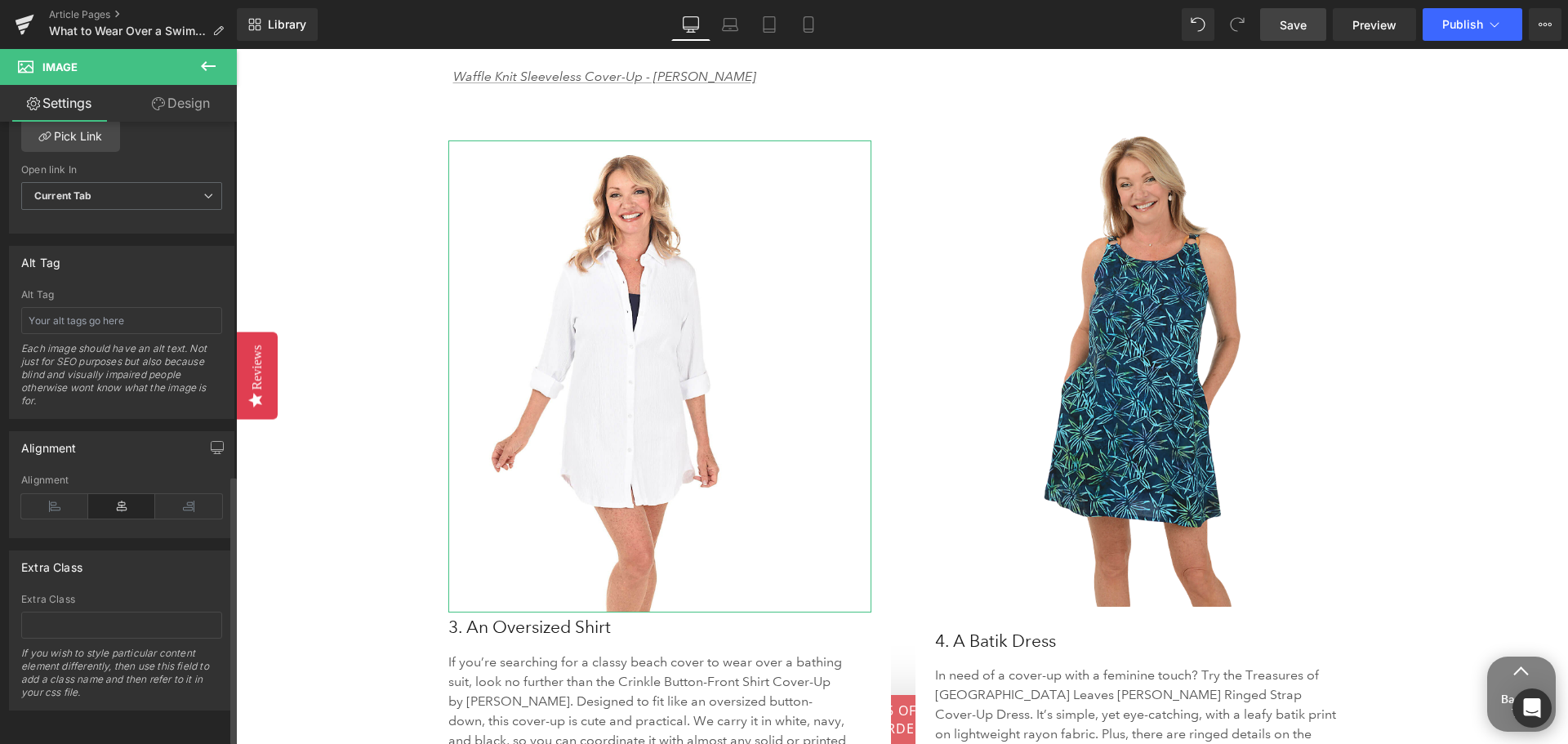
scroll to position [828, 0]
click at [117, 494] on icon at bounding box center [121, 506] width 67 height 25
click at [35, 497] on icon at bounding box center [54, 506] width 67 height 25
click at [176, 494] on icon at bounding box center [188, 506] width 67 height 25
click at [133, 494] on icon at bounding box center [121, 506] width 67 height 25
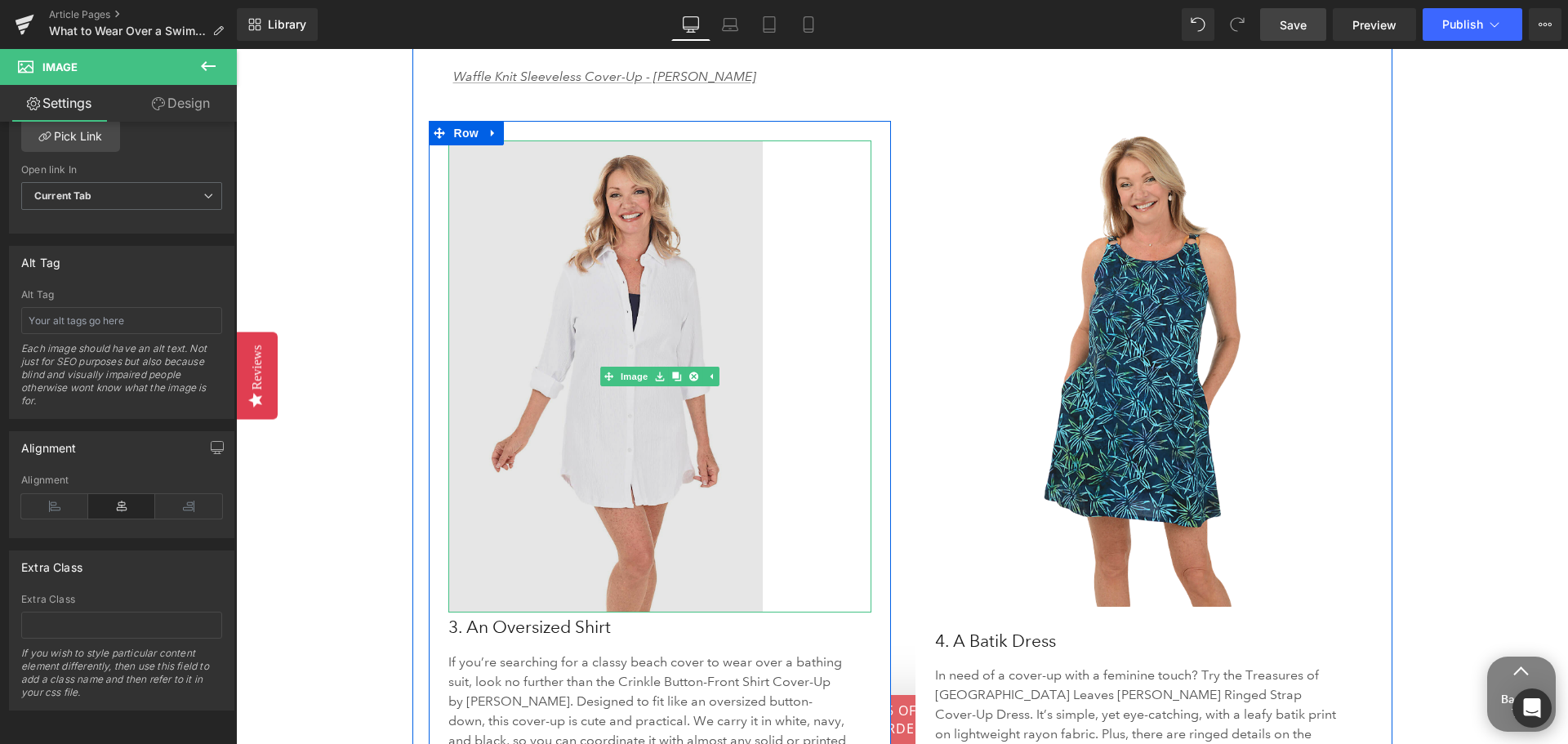
click at [561, 451] on img at bounding box center [660, 376] width 424 height 472
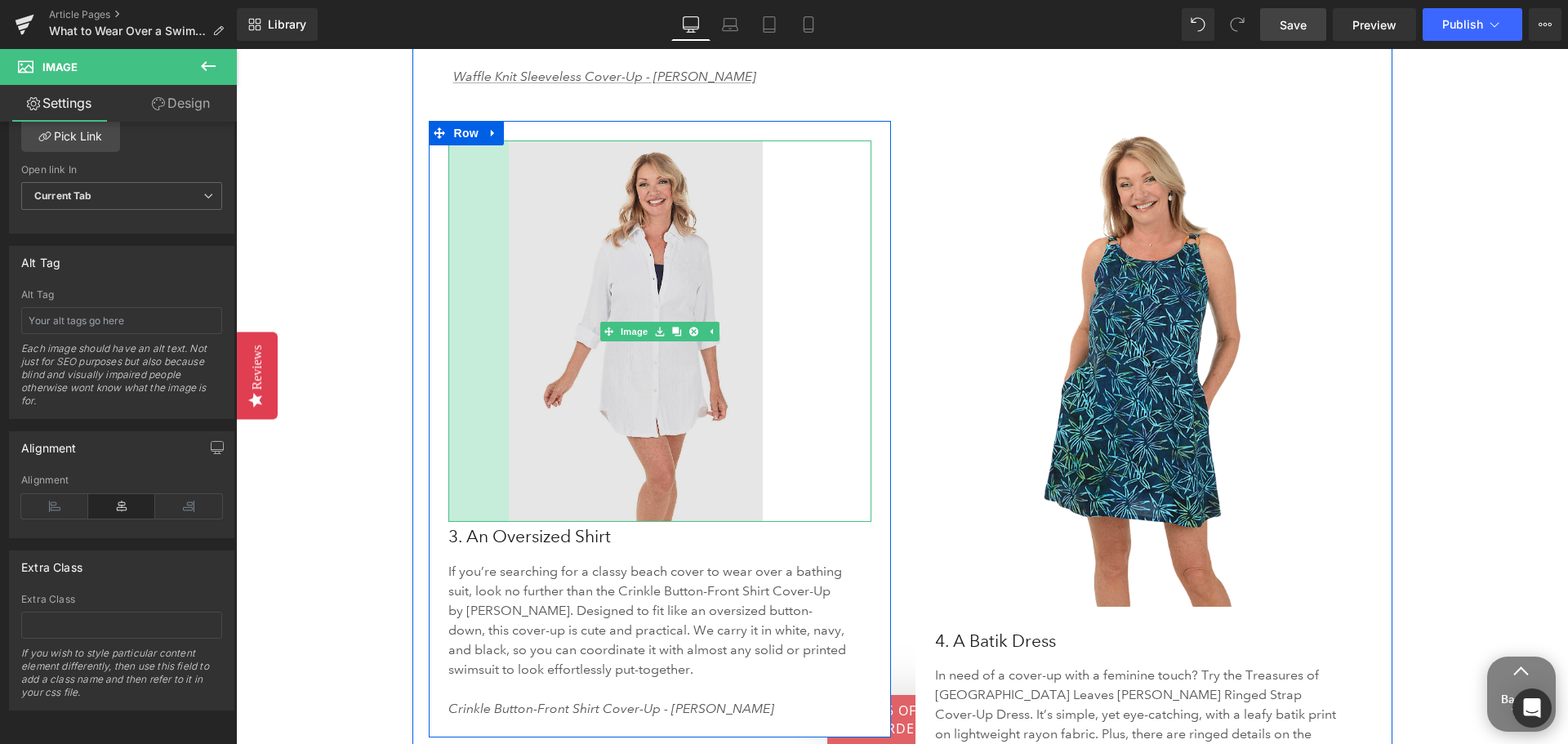
drag, startPoint x: 443, startPoint y: 433, endPoint x: 504, endPoint y: 433, distance: 61.0
click at [504, 433] on div "Image 74px 133px" at bounding box center [660, 331] width 424 height 382
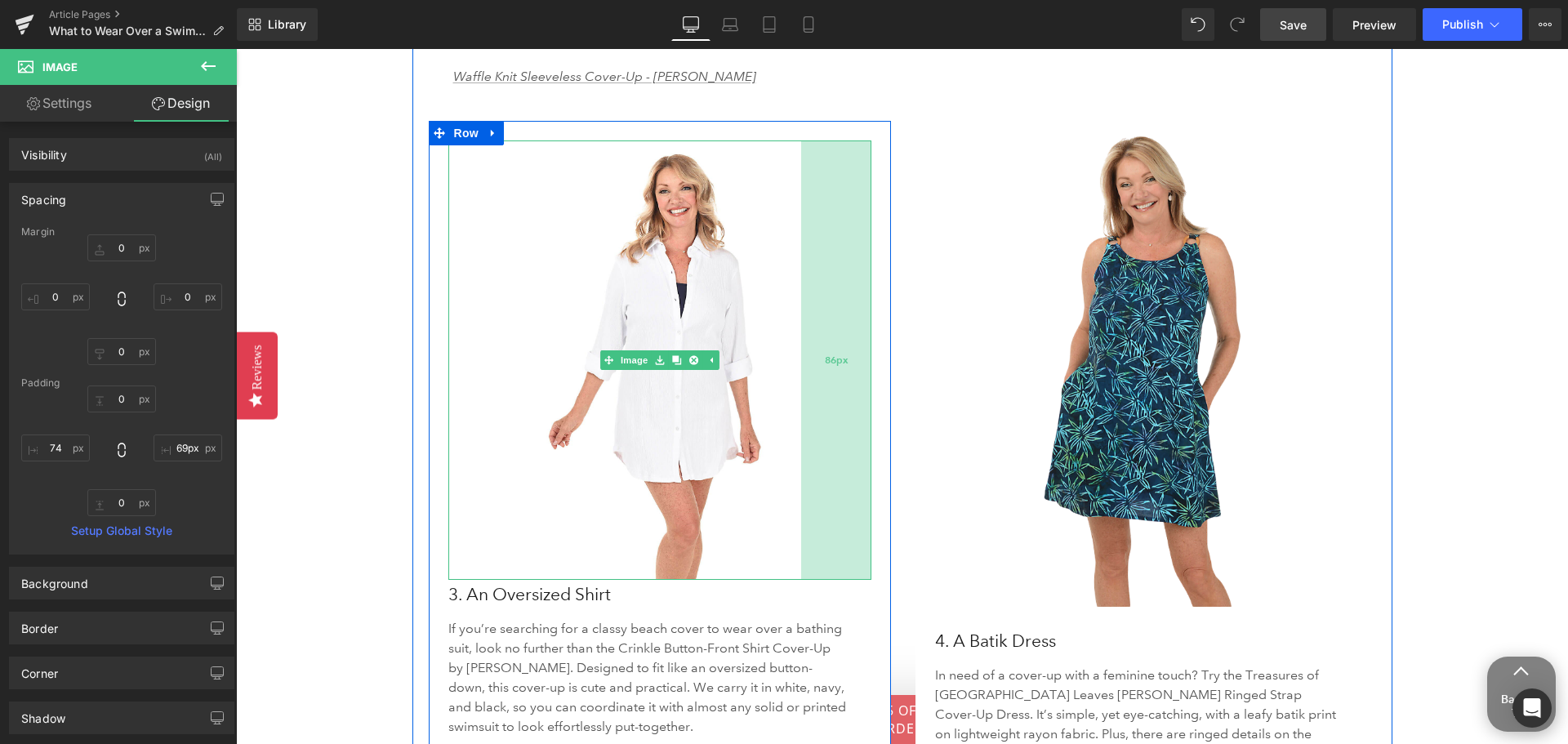
type input "68px"
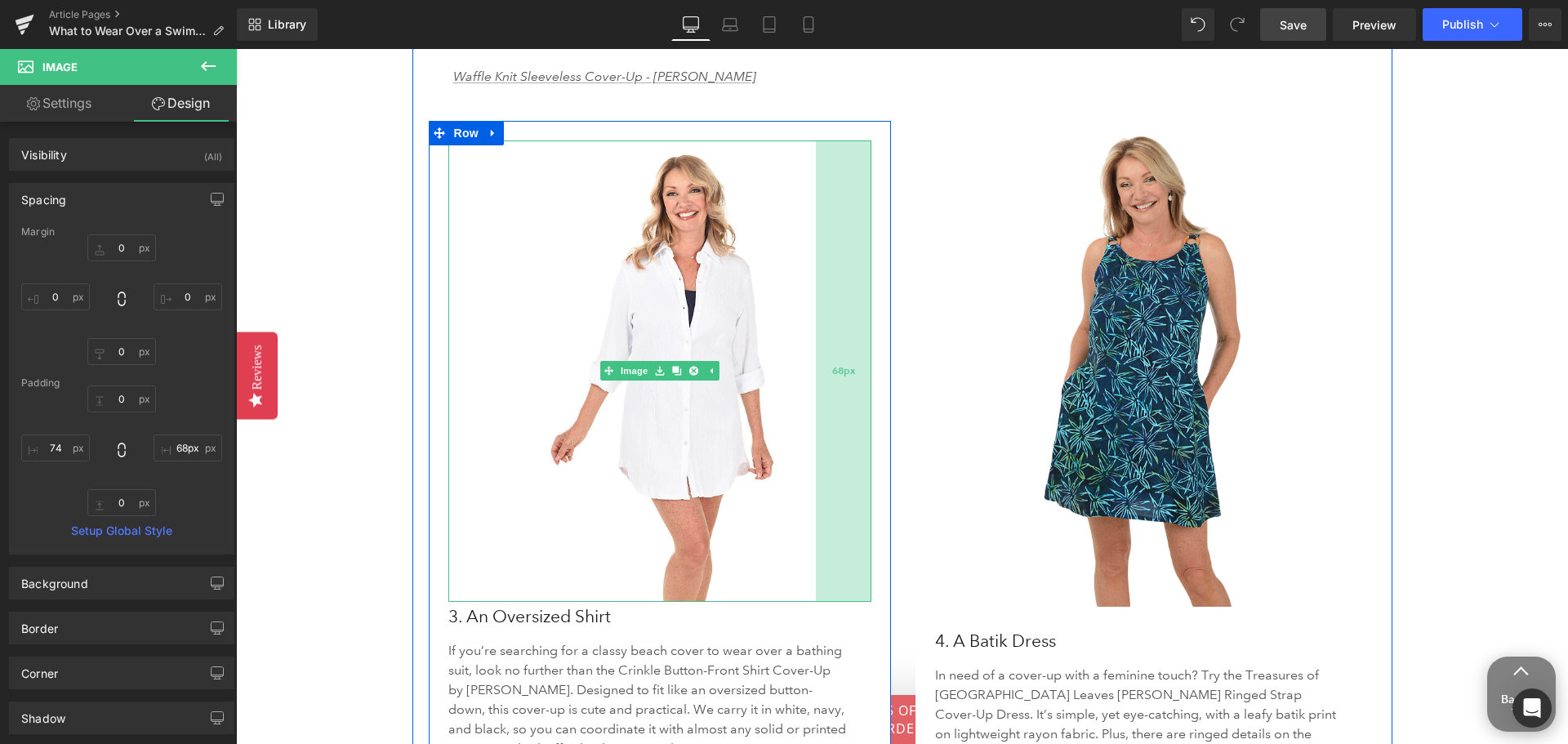
drag, startPoint x: 759, startPoint y: 422, endPoint x: 812, endPoint y: 422, distance: 53.0
click at [816, 422] on div "68px" at bounding box center [844, 371] width 55 height 461
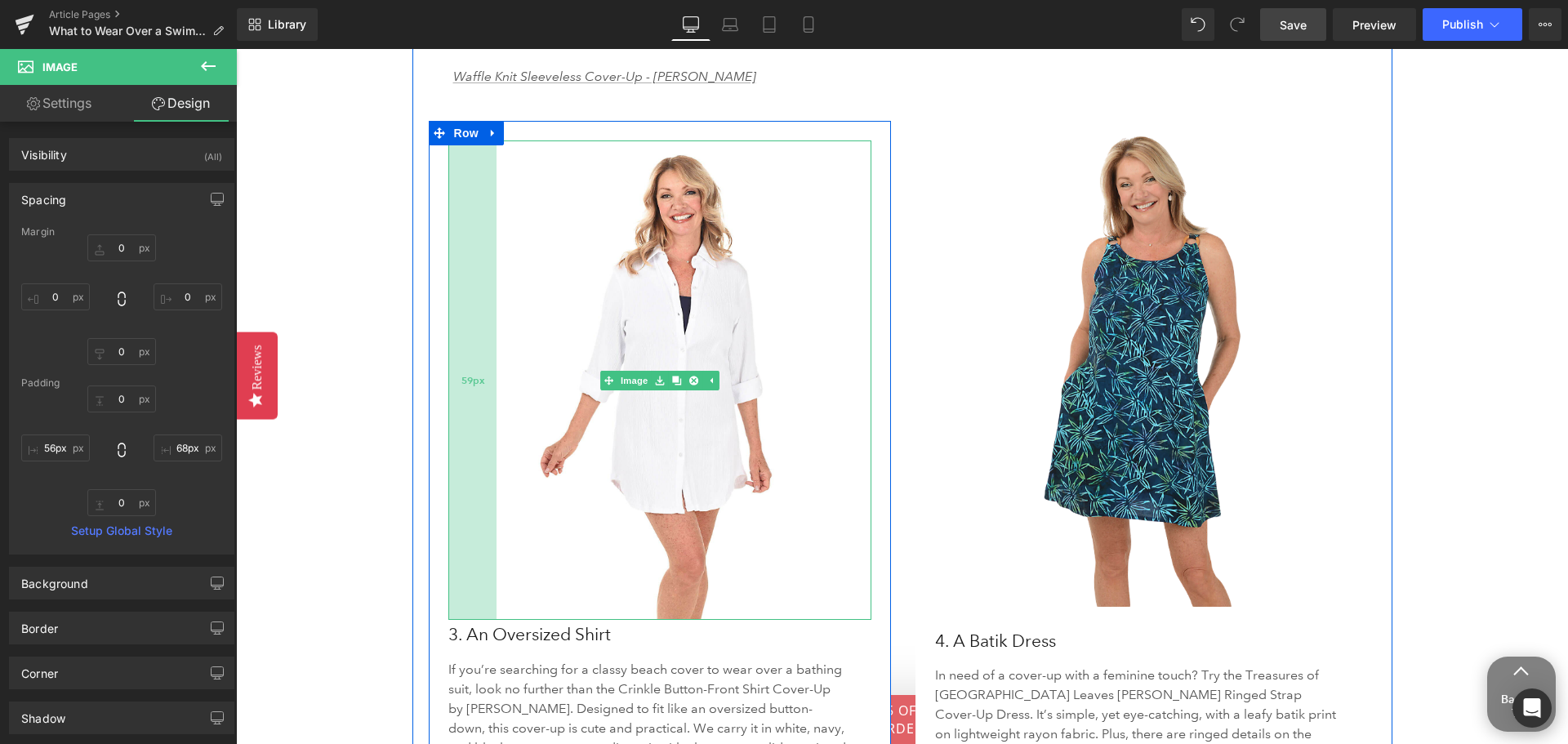
type input "55px"
drag, startPoint x: 500, startPoint y: 442, endPoint x: 484, endPoint y: 444, distance: 16.1
click at [484, 444] on div "55px" at bounding box center [471, 383] width 44 height 484
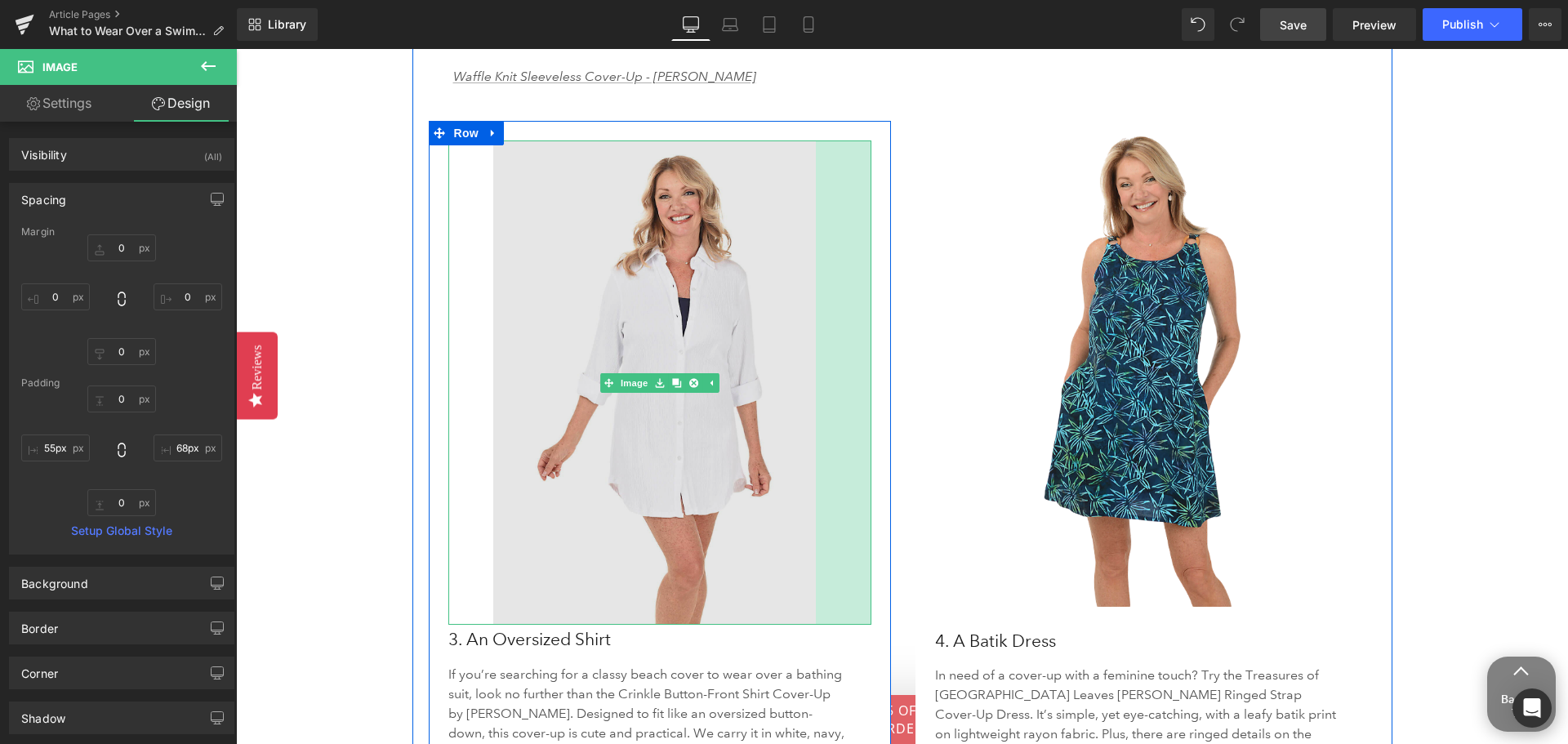
type input "82px"
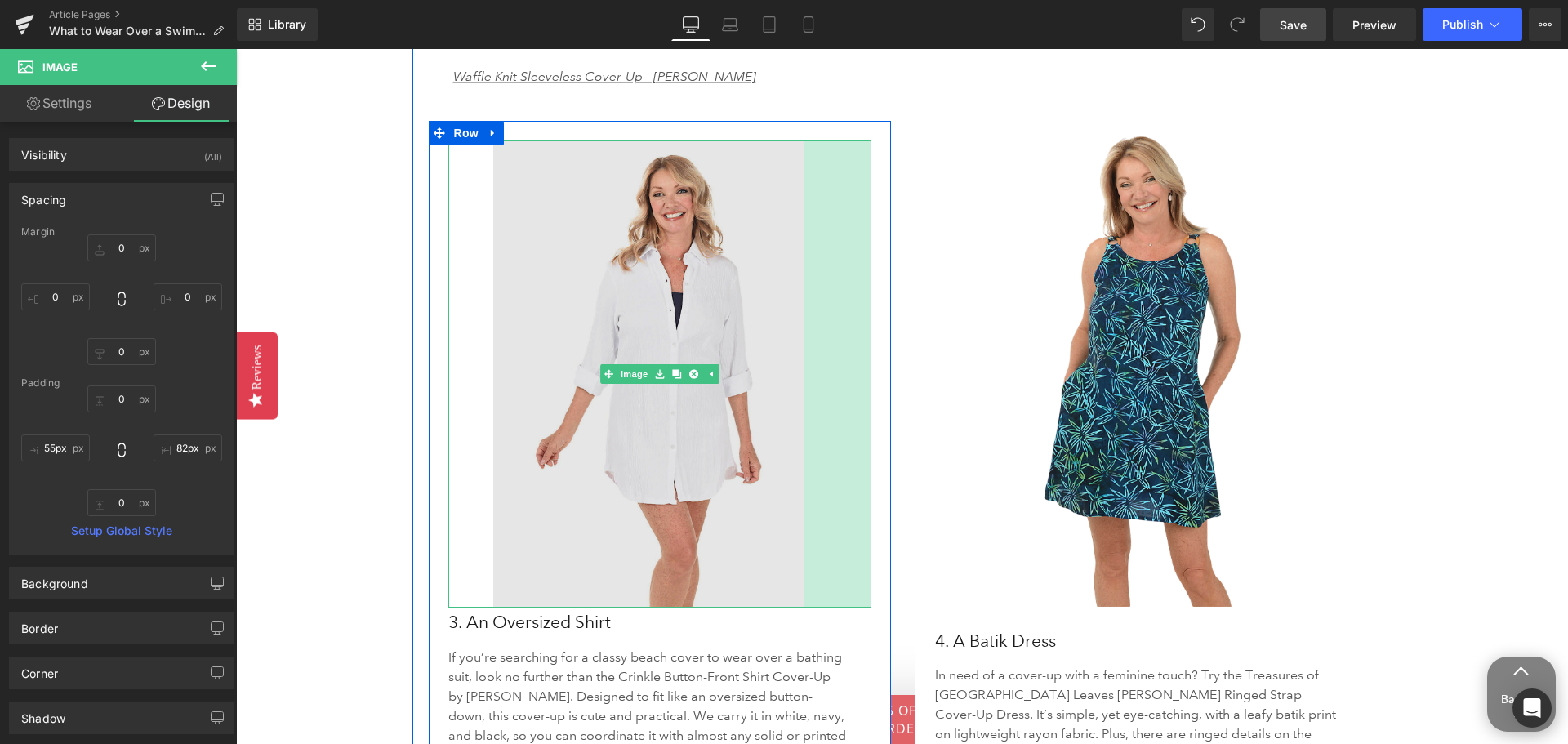
drag, startPoint x: 809, startPoint y: 505, endPoint x: 798, endPoint y: 505, distance: 11.0
click at [804, 505] on div "82px" at bounding box center [837, 374] width 67 height 467
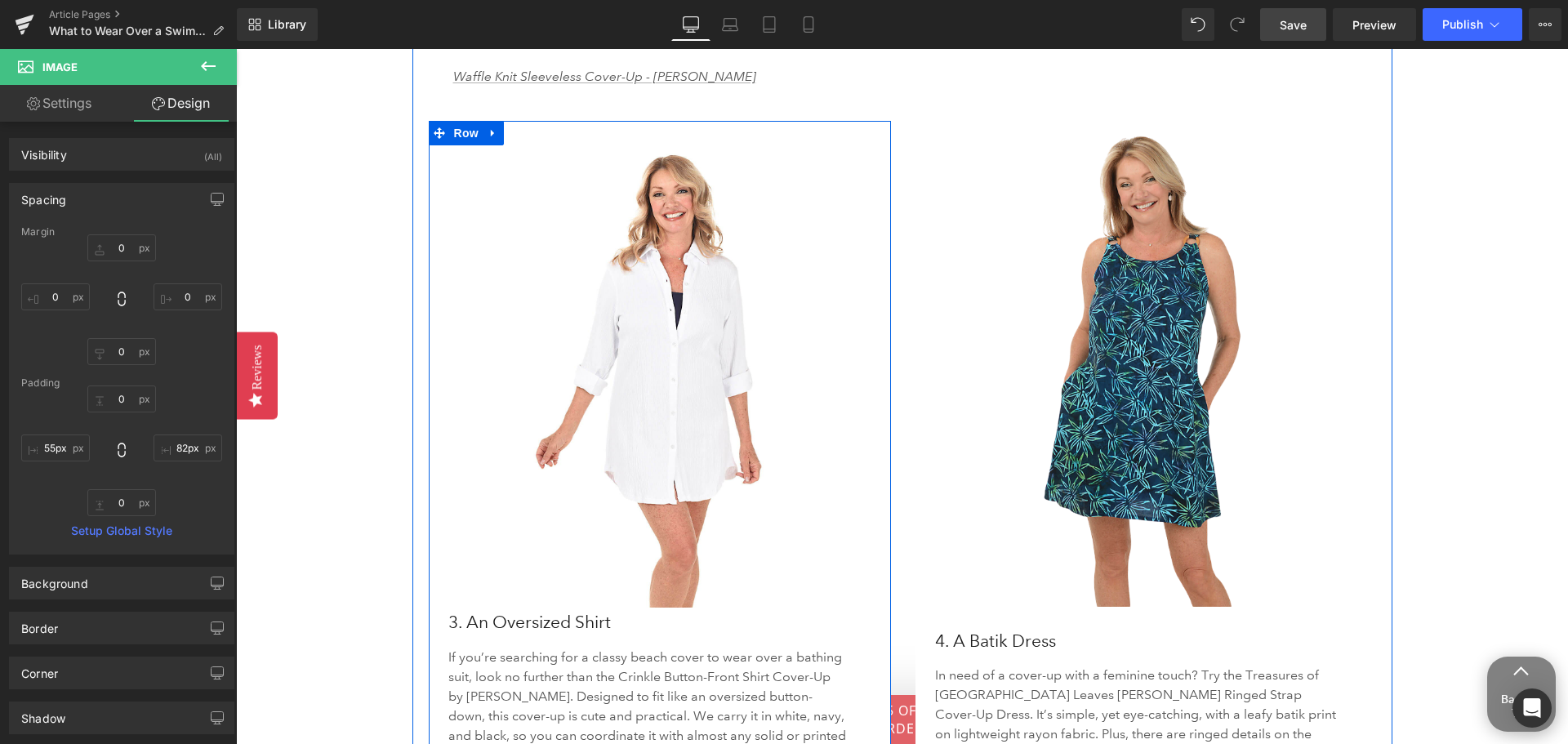
click at [799, 638] on div "If you’re searching for a classy beach cover to wear over a bathing suit, look …" at bounding box center [660, 721] width 424 height 166
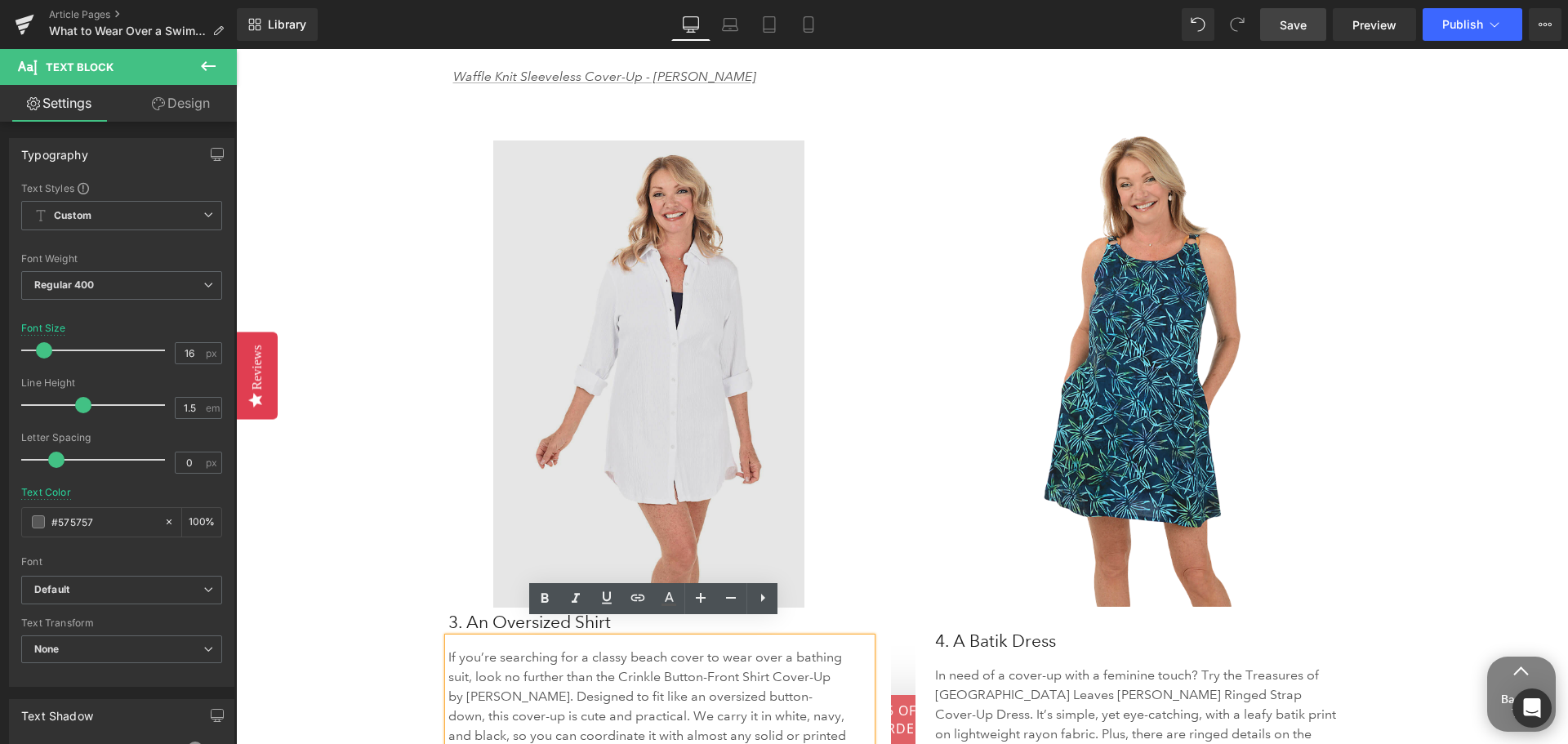
click at [501, 447] on img at bounding box center [660, 374] width 424 height 467
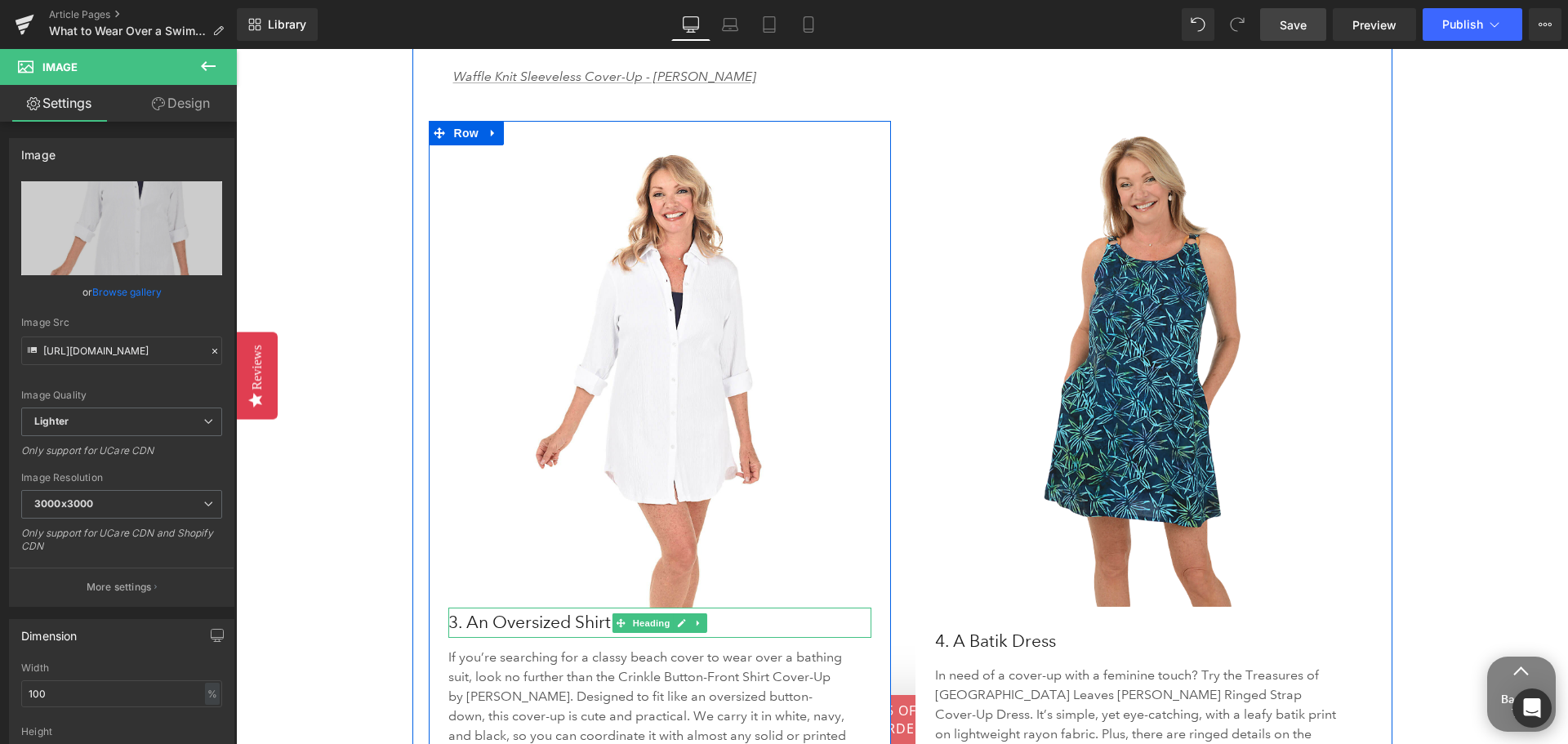
click at [505, 608] on h3 "3. An Oversized Shirt" at bounding box center [660, 622] width 424 height 29
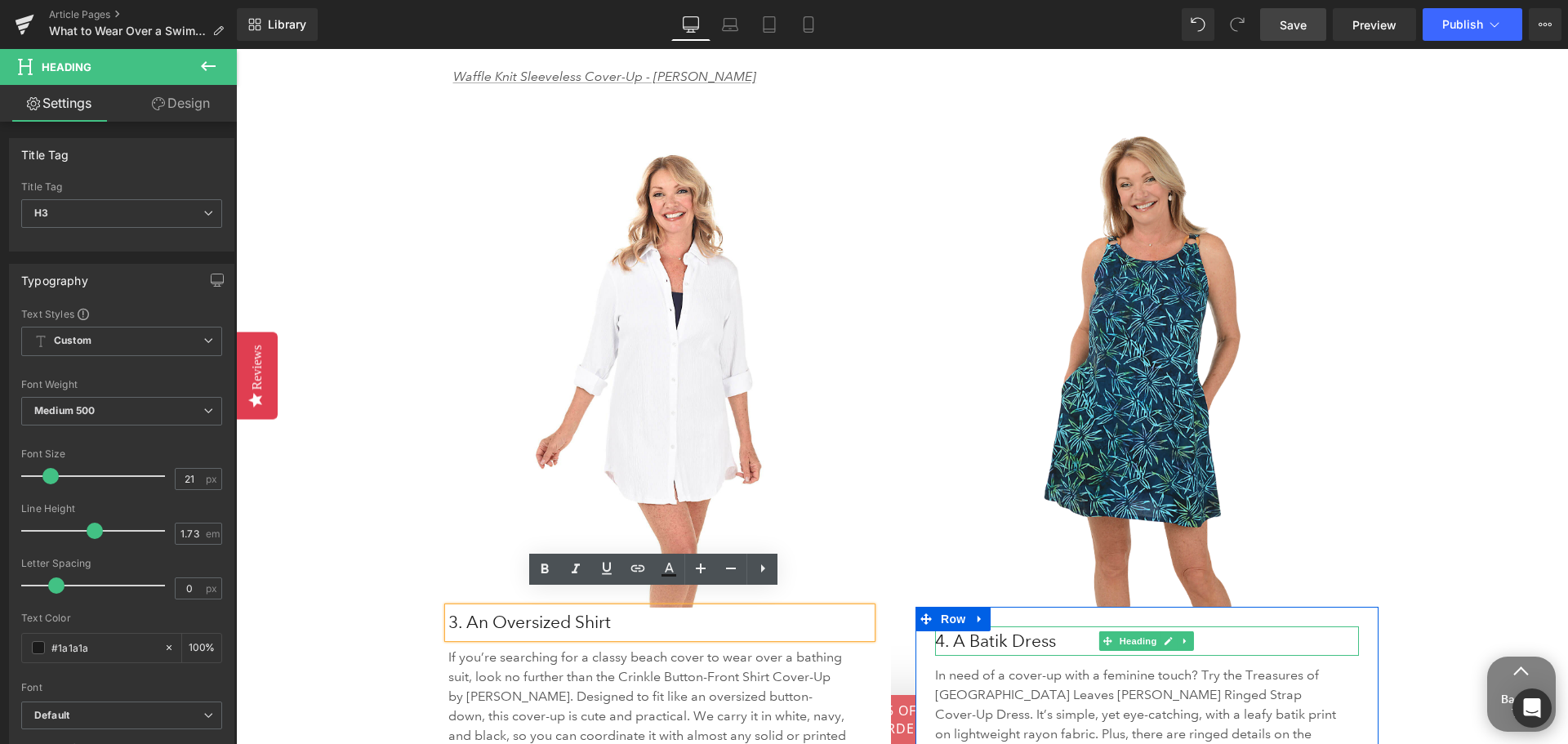
click at [959, 628] on h3 "4. A Batik Dress" at bounding box center [1147, 641] width 424 height 29
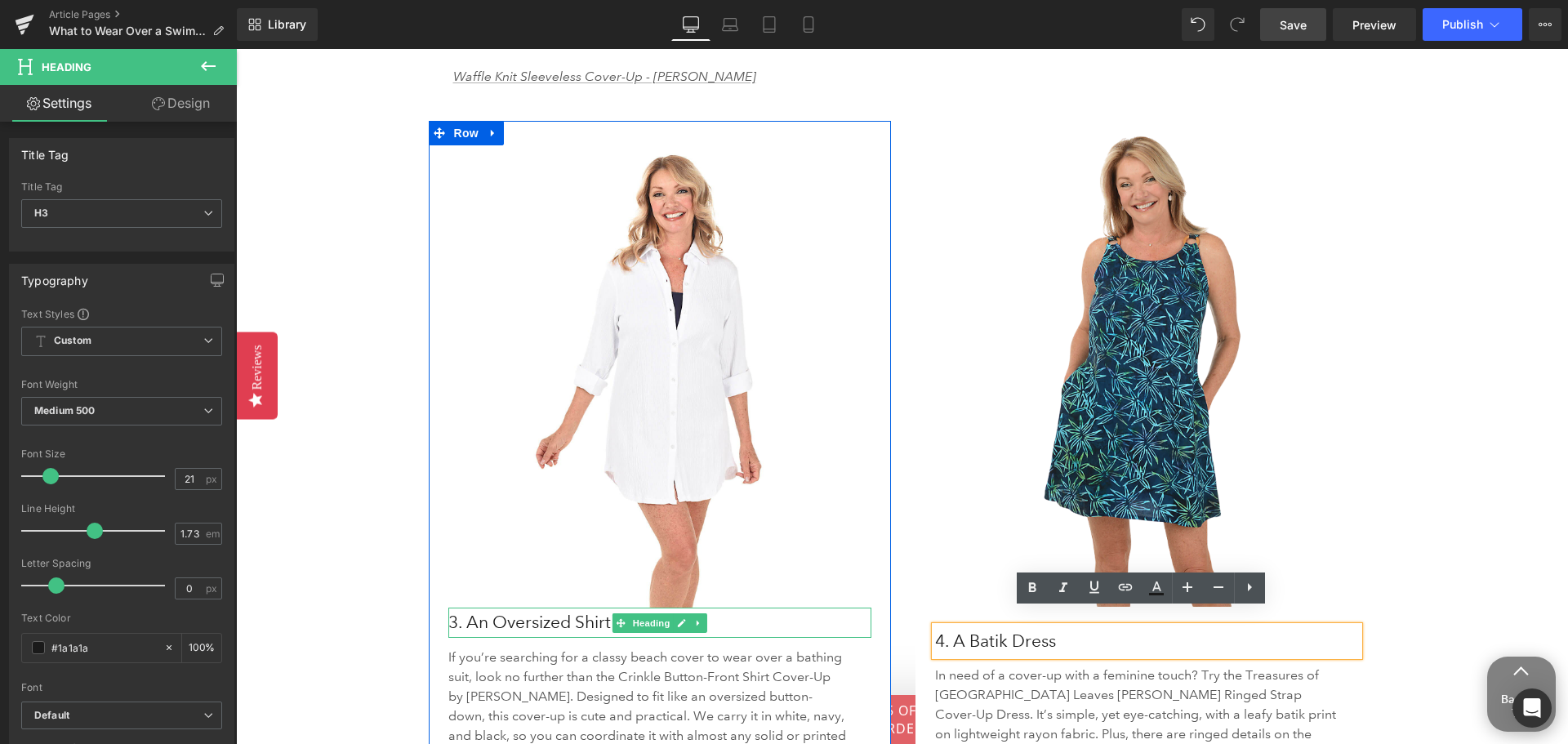
click at [576, 610] on h3 "3. An Oversized Shirt" at bounding box center [660, 622] width 424 height 29
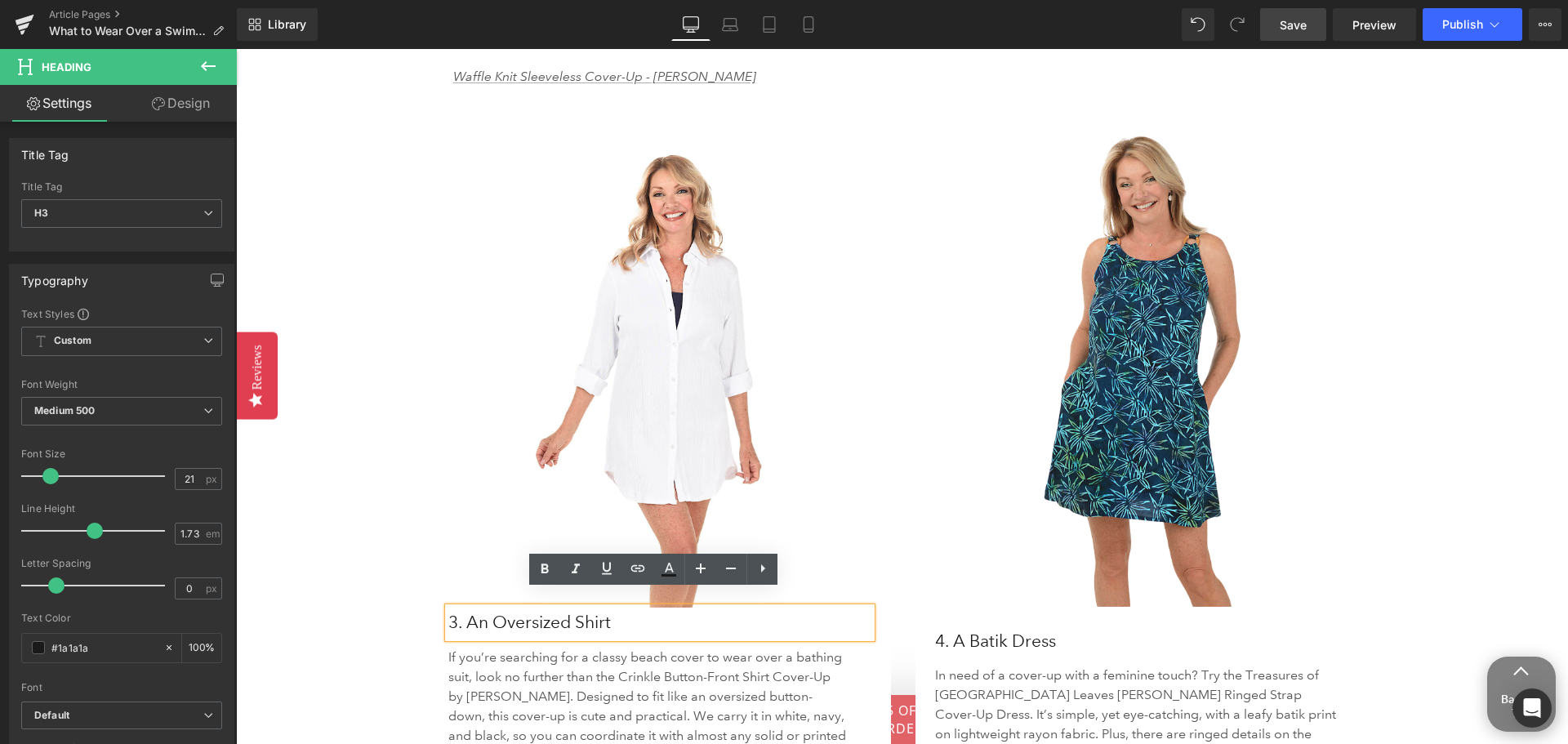
click at [387, 605] on div "What to Wear Over a Swimsuit Heading Image Cancun Button-Front Shirt Cover-Up -…" at bounding box center [901, 107] width 1332 height 6588
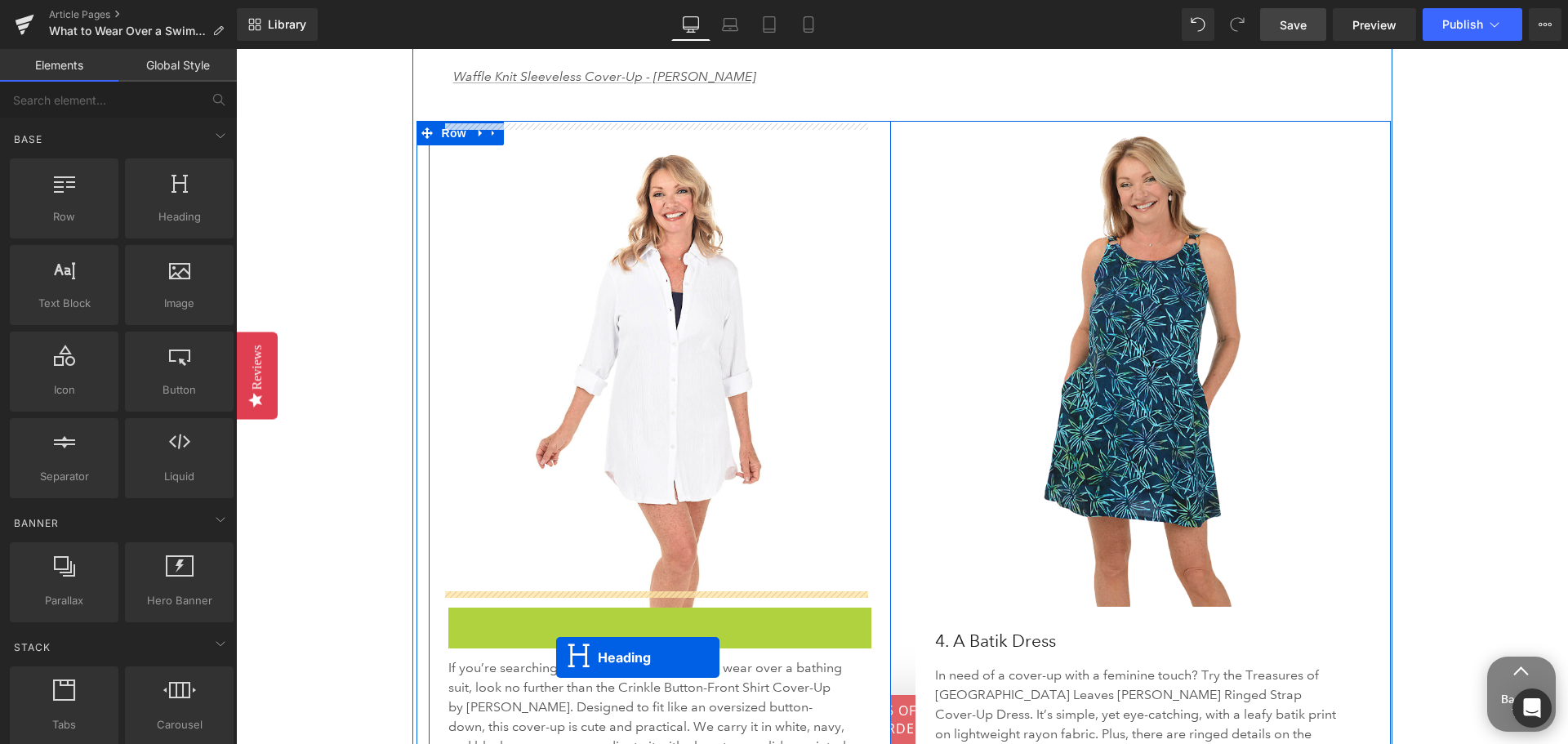
drag, startPoint x: 614, startPoint y: 605, endPoint x: 556, endPoint y: 658, distance: 78.6
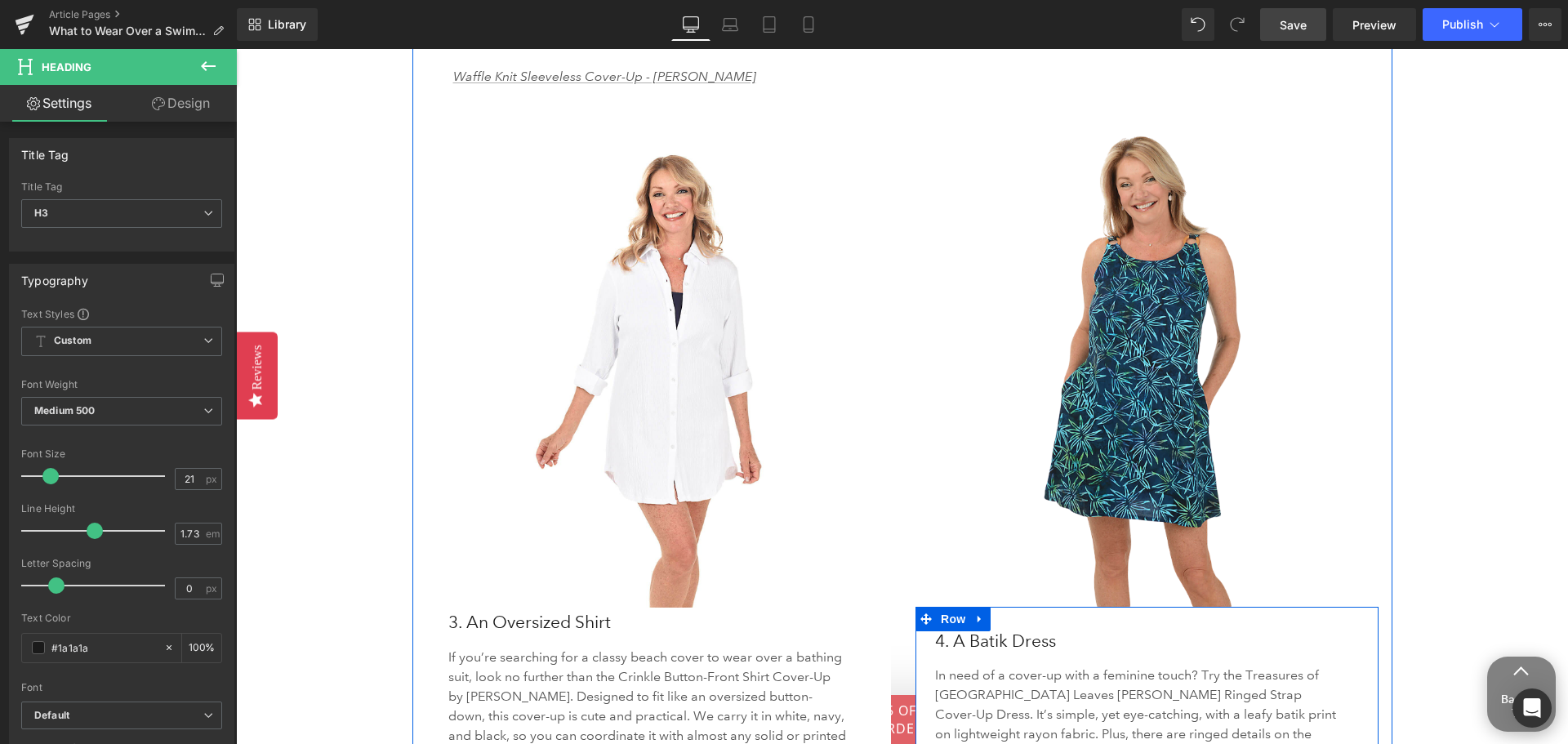
click at [935, 631] on h3 "4. A Batik Dress" at bounding box center [1147, 641] width 424 height 29
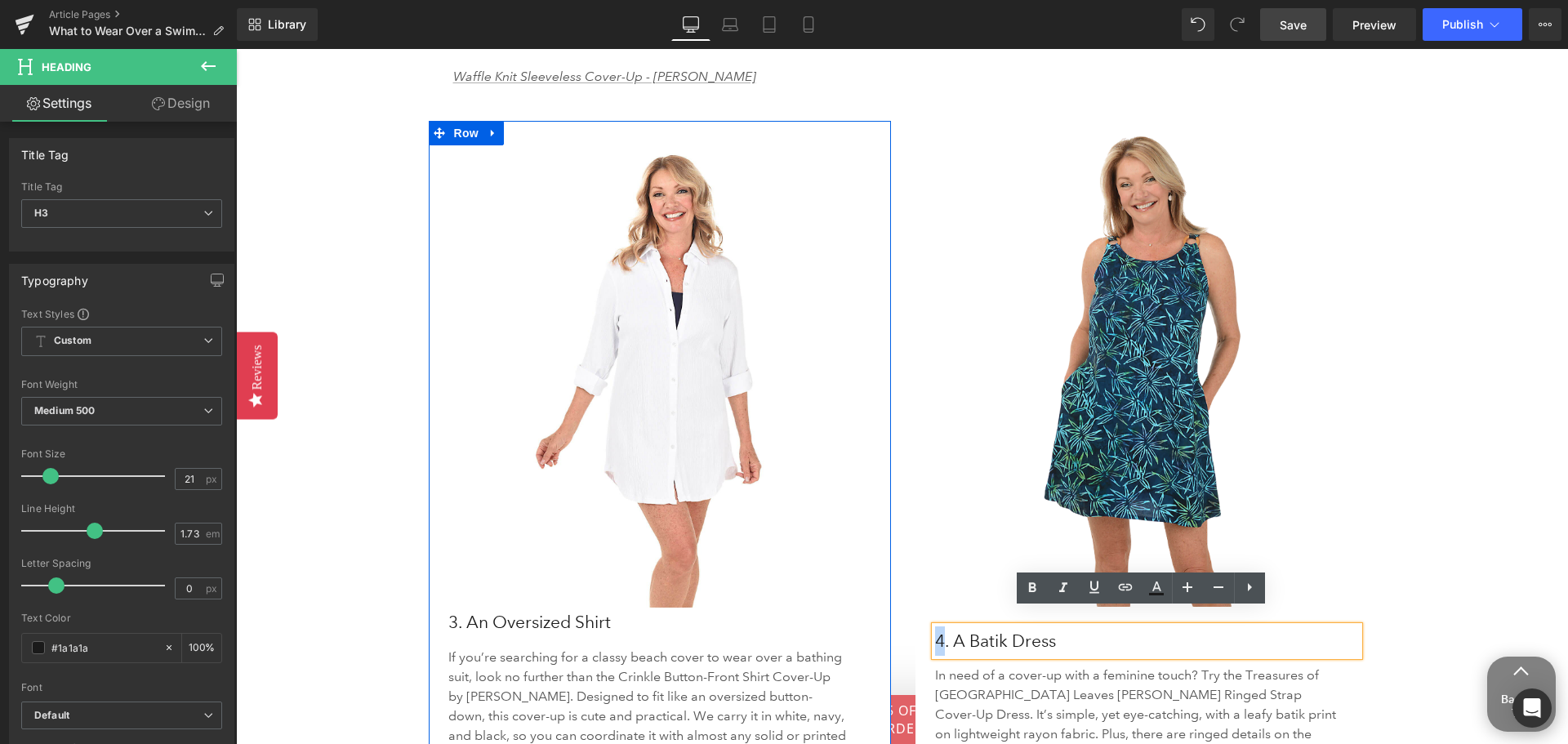
click at [772, 613] on h3 "3. An Oversized Shirt" at bounding box center [660, 622] width 424 height 29
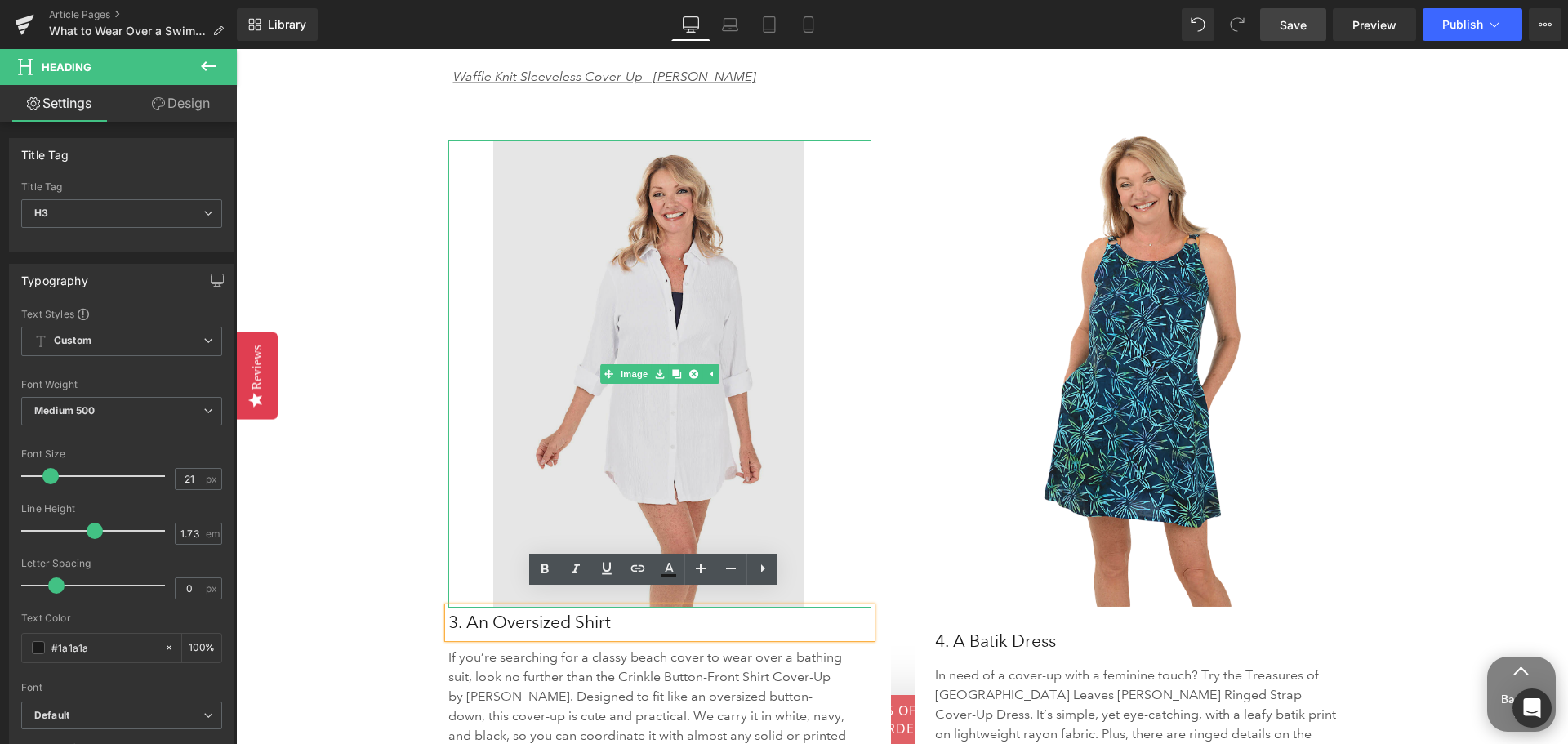
click at [651, 488] on img at bounding box center [660, 374] width 424 height 467
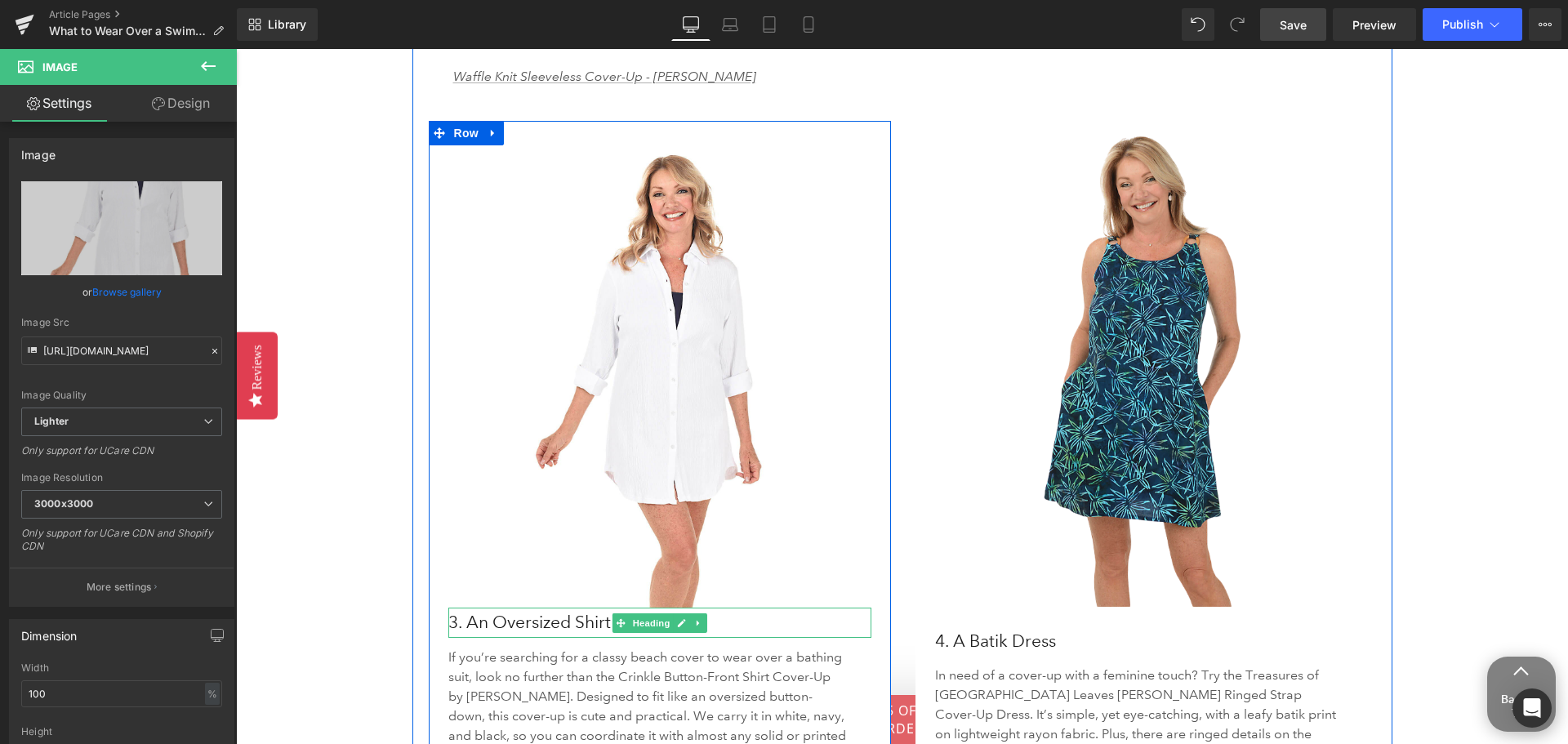
click at [461, 608] on h3 "3. An Oversized Shirt" at bounding box center [660, 622] width 424 height 29
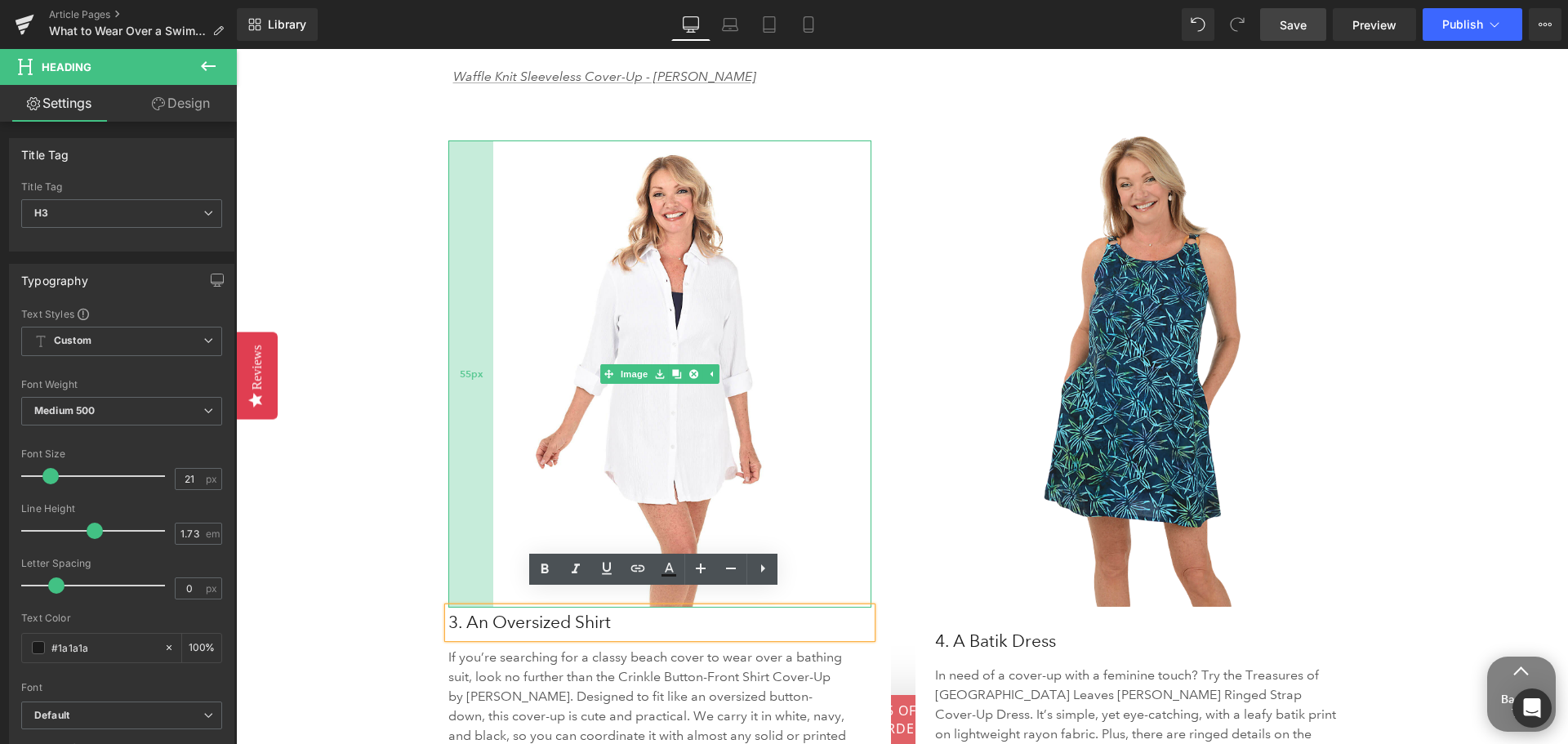
click at [464, 538] on div "55px" at bounding box center [471, 374] width 44 height 467
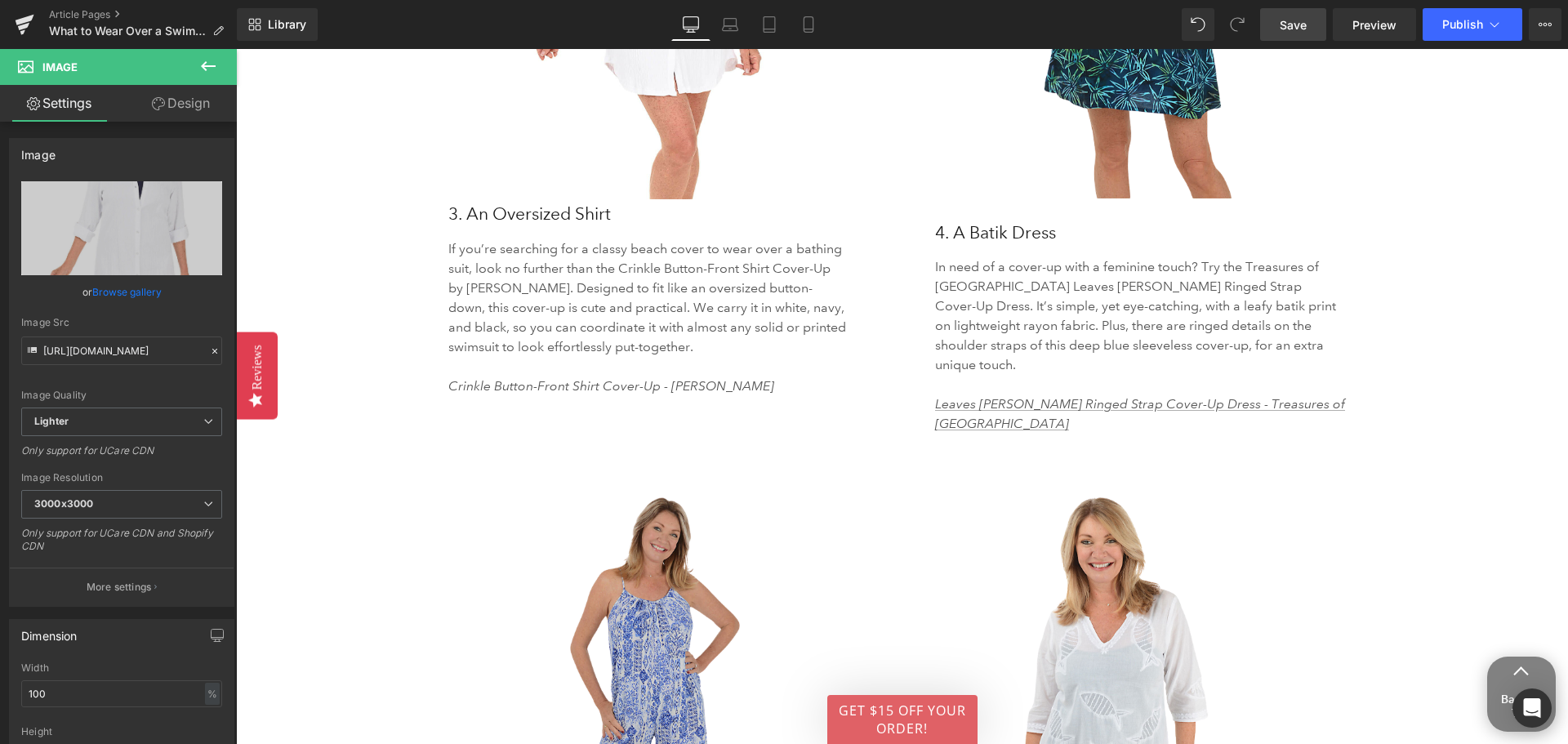
scroll to position [3594, 0]
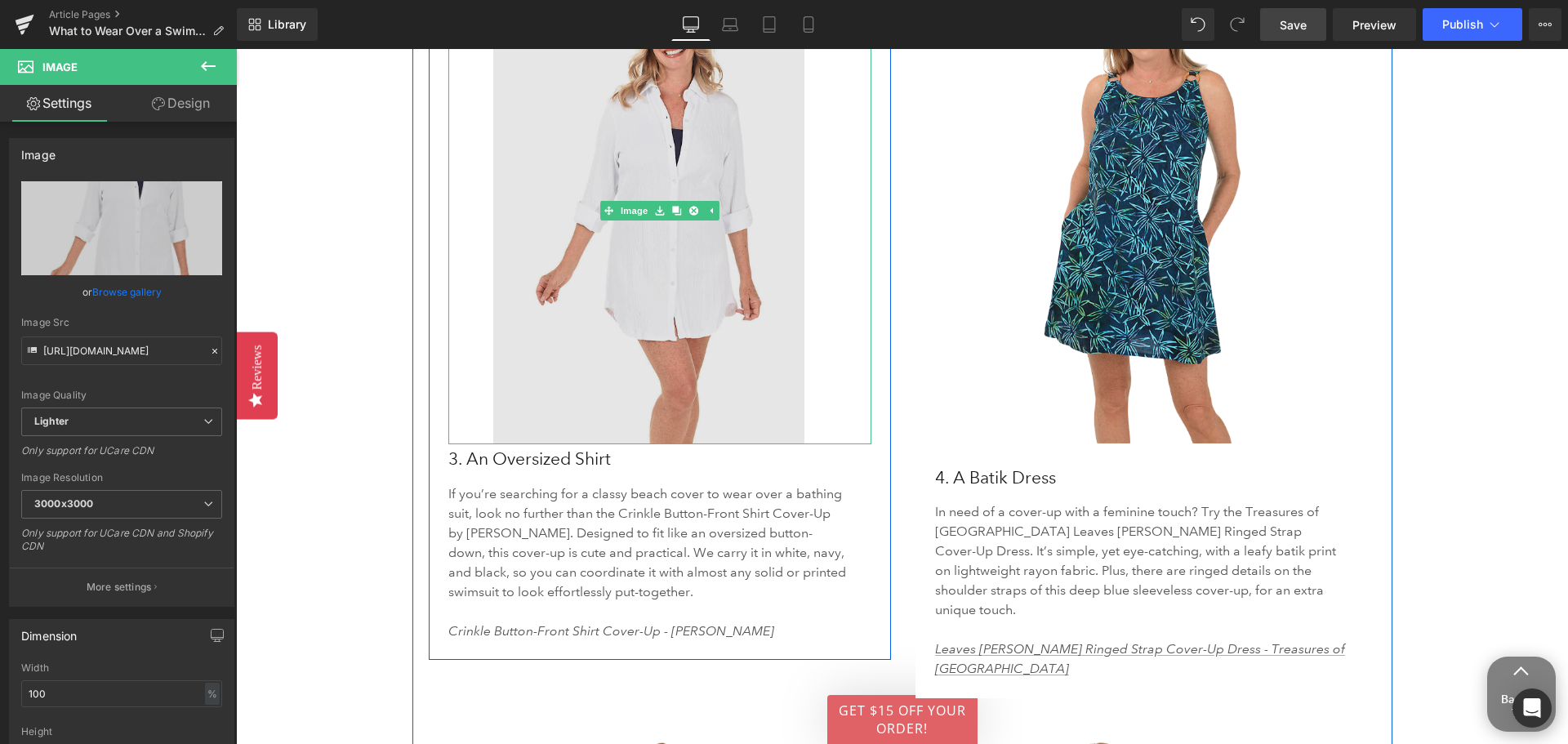
click at [691, 253] on img at bounding box center [660, 210] width 424 height 467
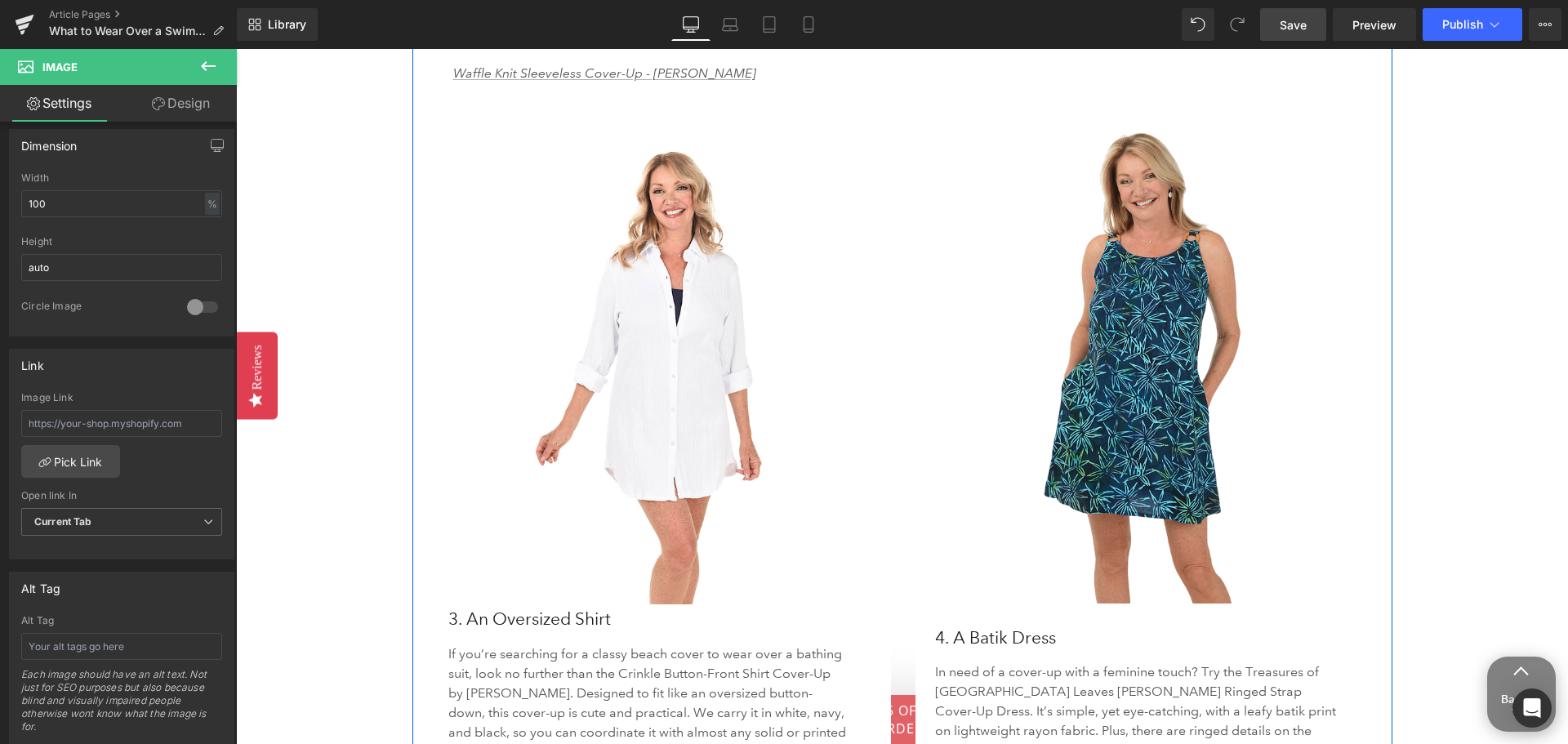
scroll to position [3512, 0]
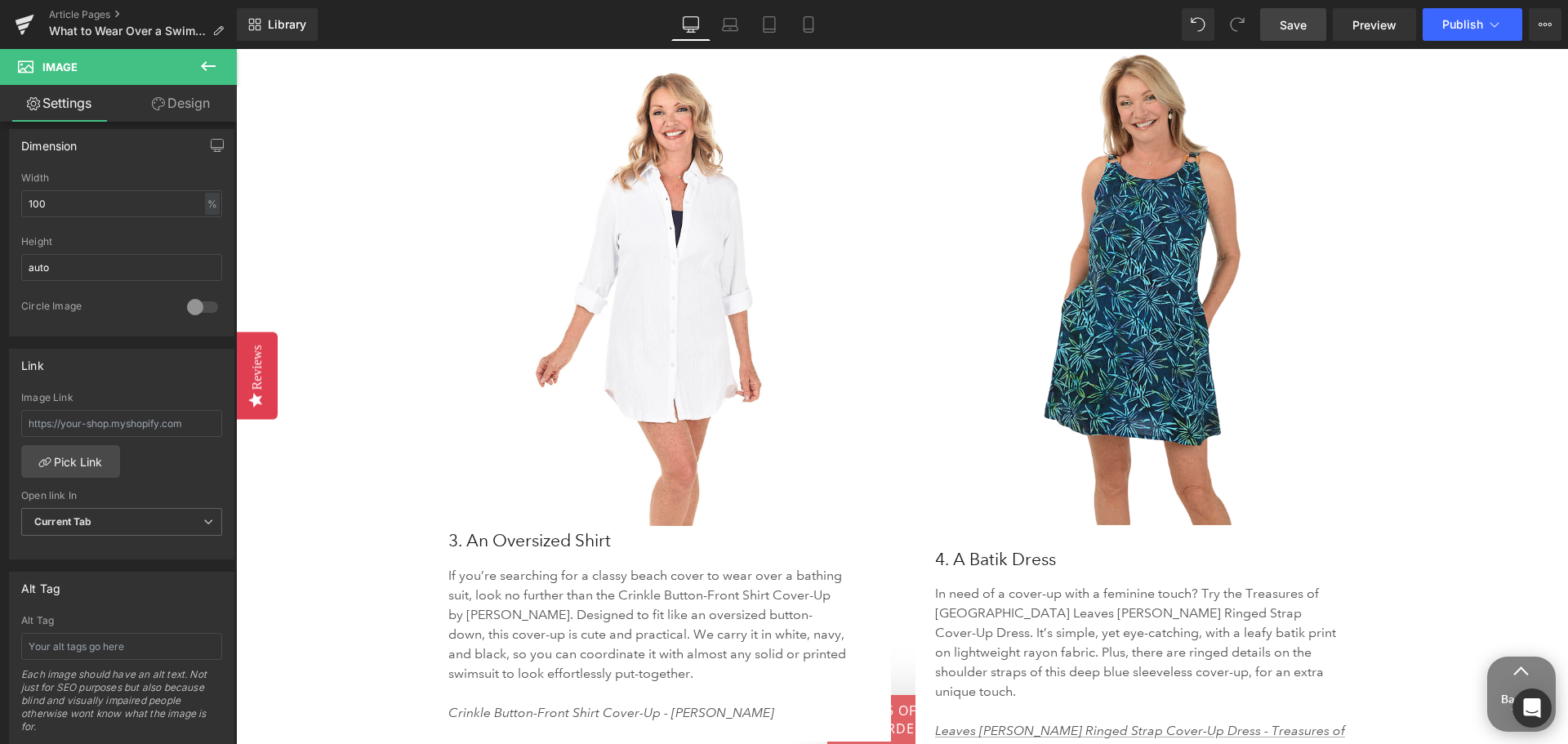
click at [203, 65] on icon at bounding box center [208, 66] width 15 height 10
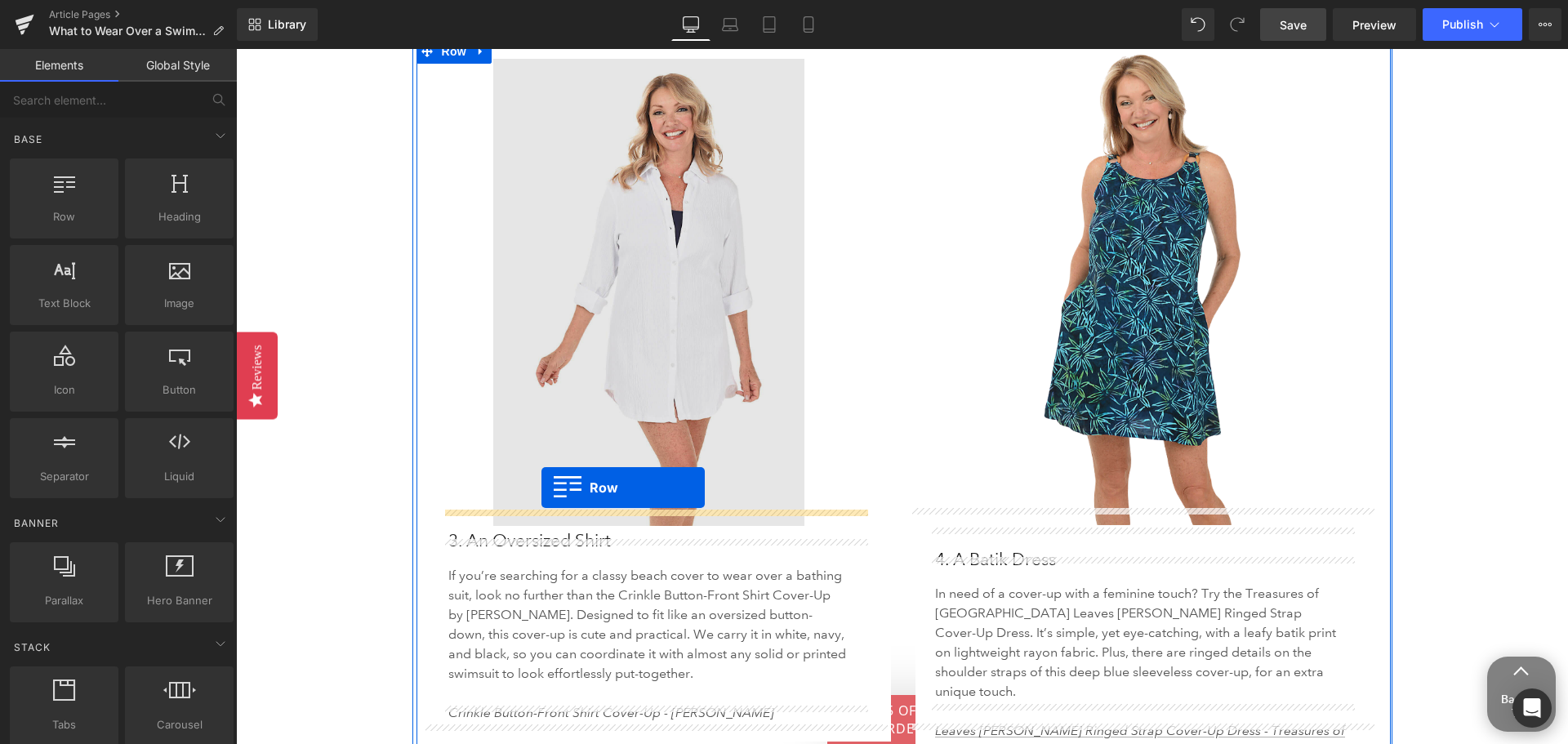
drag, startPoint x: 316, startPoint y: 251, endPoint x: 541, endPoint y: 488, distance: 326.8
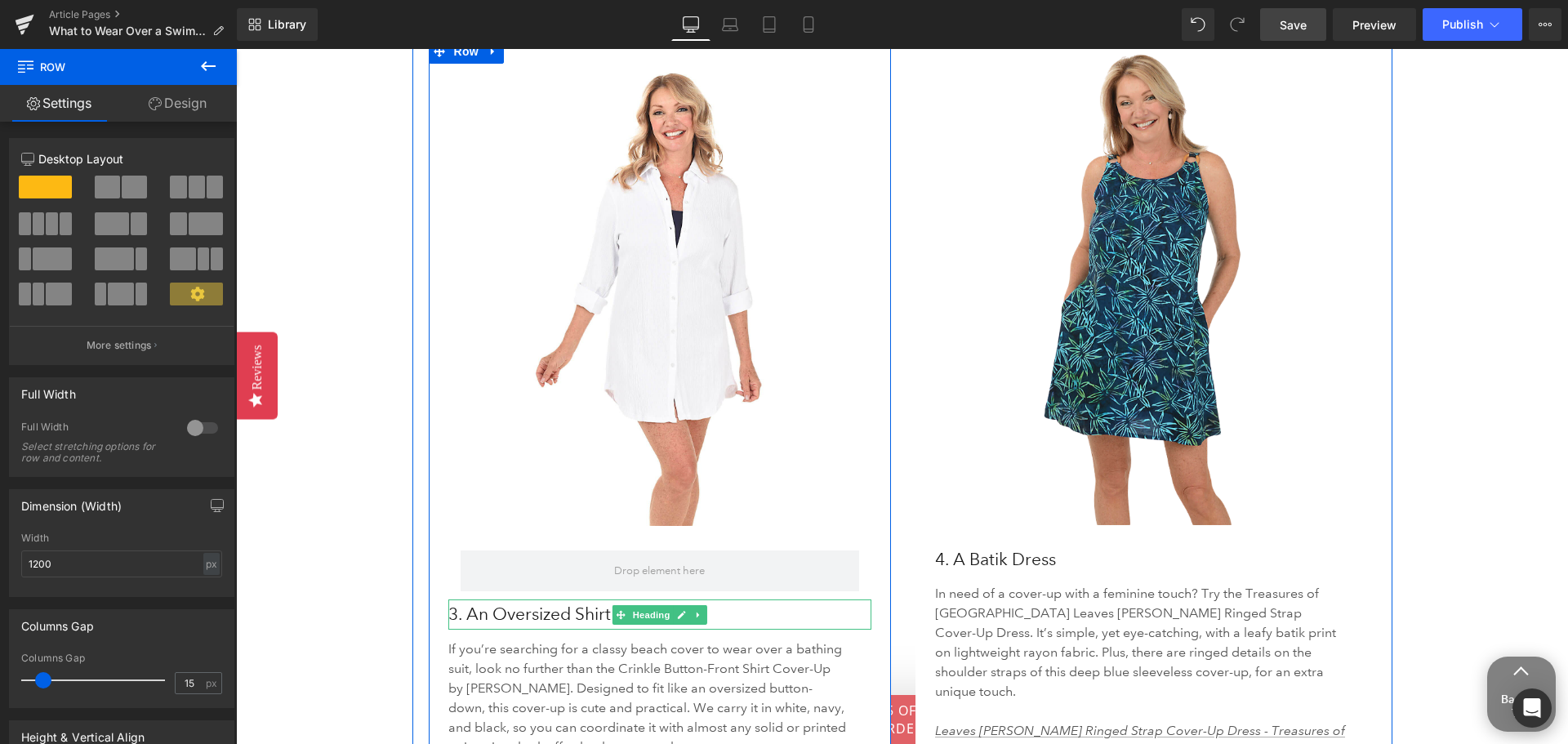
click at [455, 602] on h3 "3. An Oversized Shirt" at bounding box center [660, 614] width 424 height 29
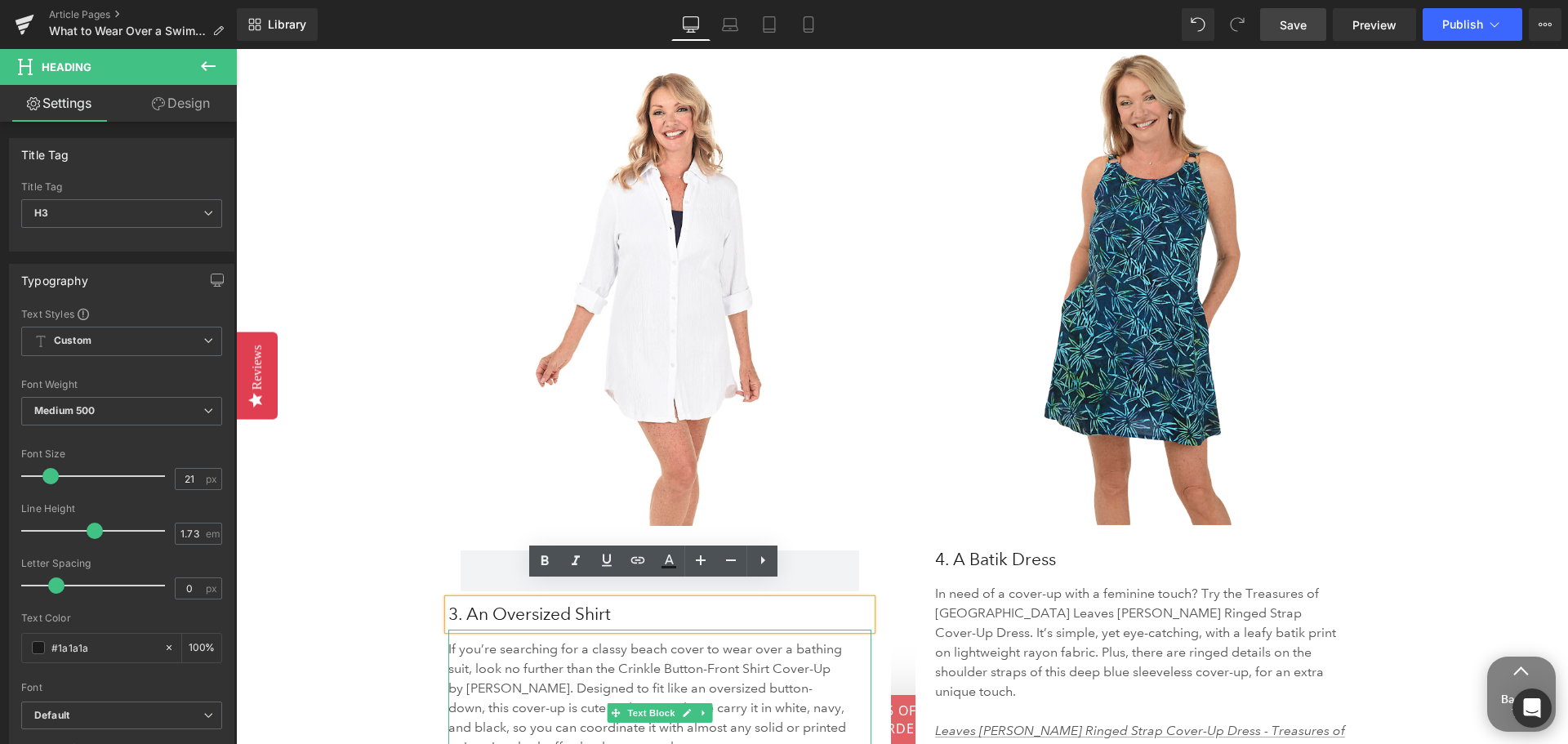
click at [505, 663] on p "If you’re searching for a classy beach cover to wear over a bathing suit, look …" at bounding box center [649, 698] width 400 height 117
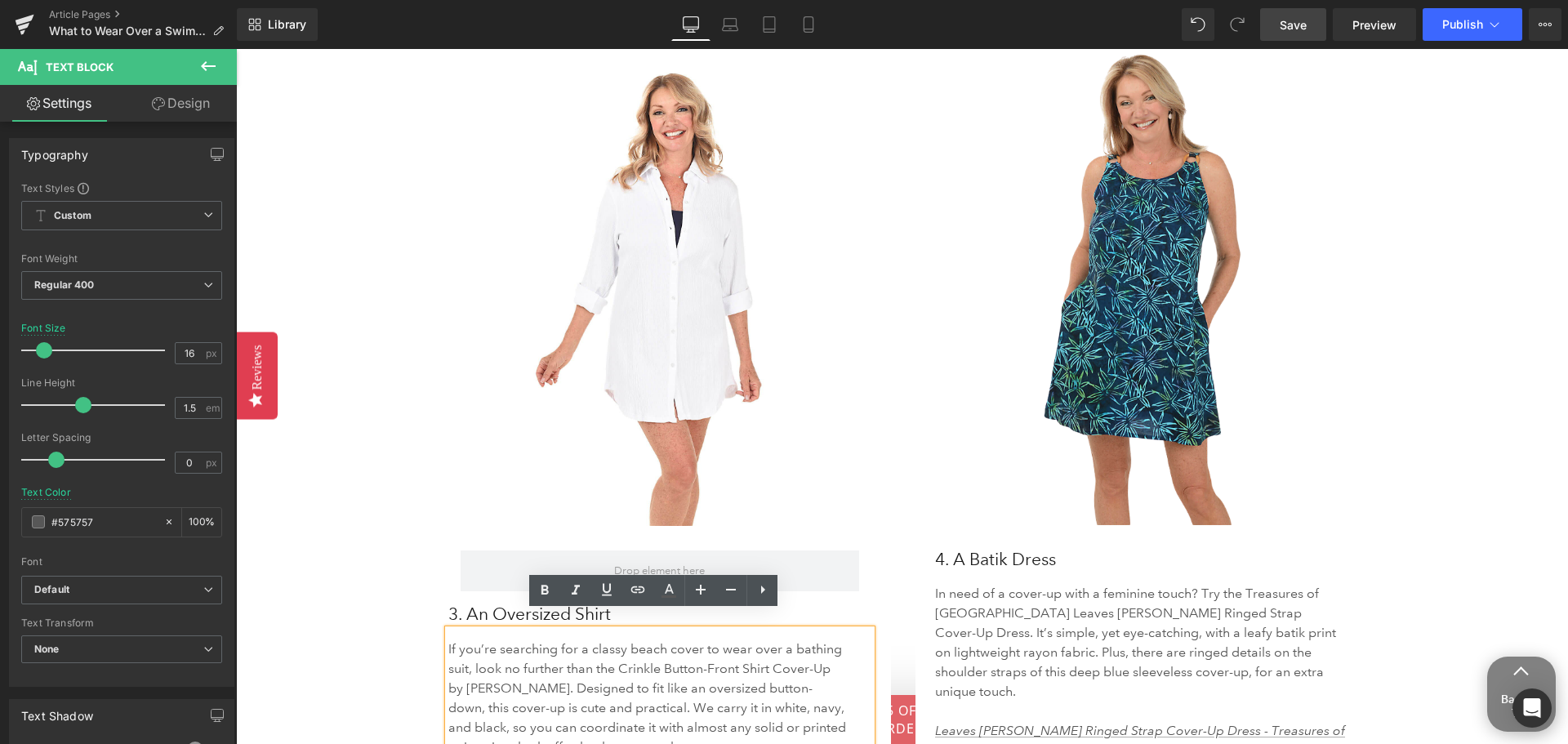
click at [530, 669] on p "If you’re searching for a classy beach cover to wear over a bathing suit, look …" at bounding box center [649, 698] width 400 height 117
click at [499, 600] on h3 "3. An Oversized Shirt" at bounding box center [660, 614] width 424 height 29
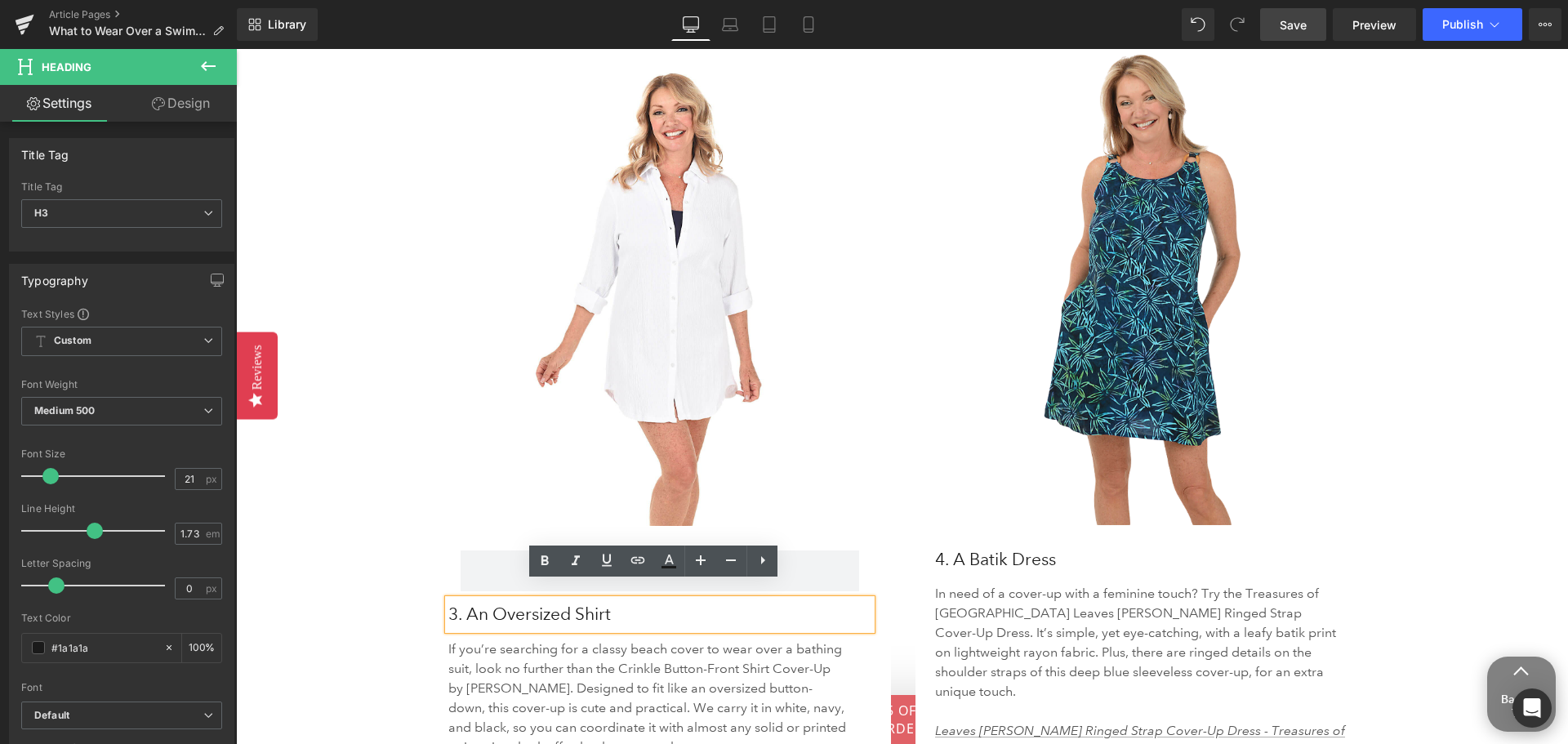
click at [808, 671] on div "Rendering Content" at bounding box center [784, 679] width 101 height 18
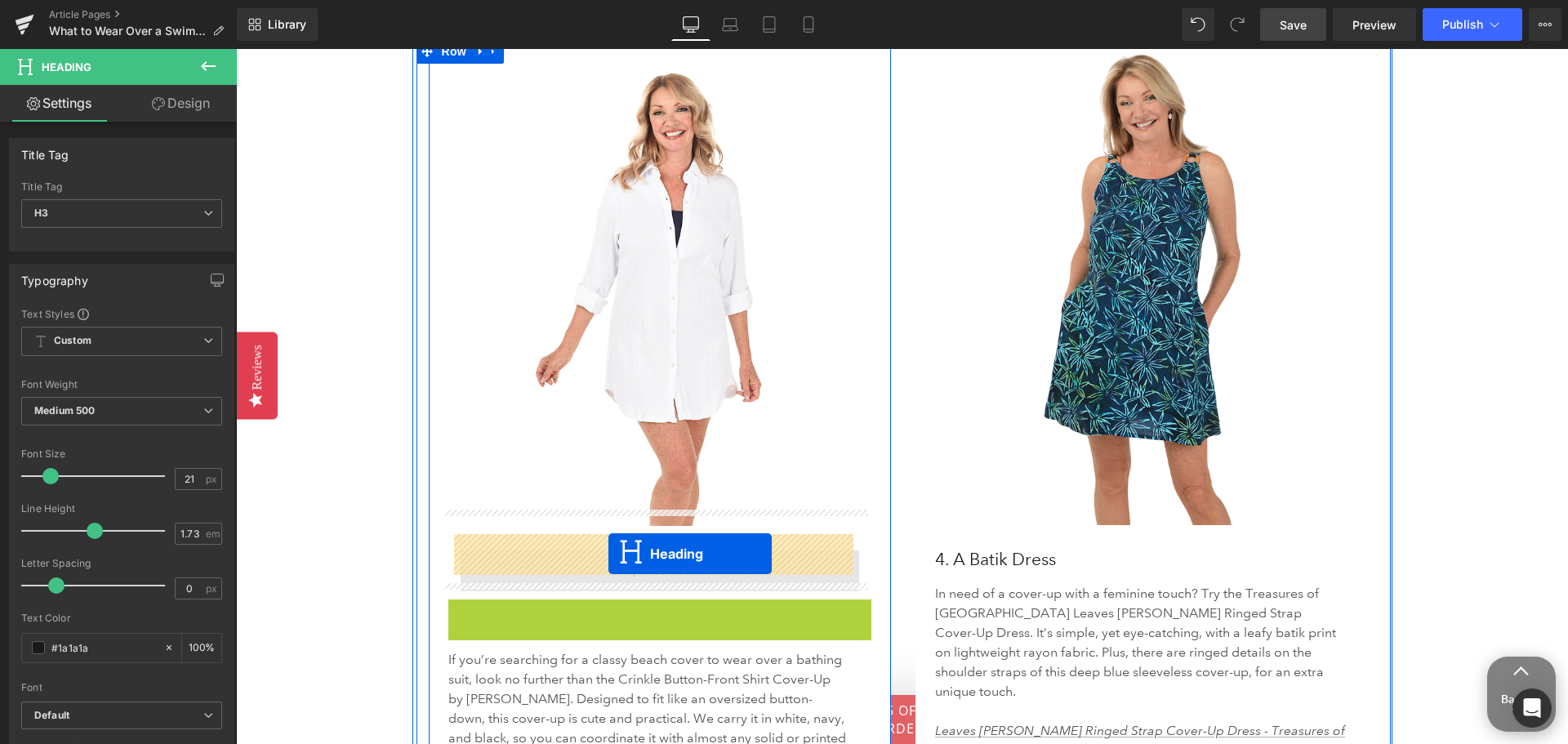
drag, startPoint x: 612, startPoint y: 598, endPoint x: 609, endPoint y: 554, distance: 44.1
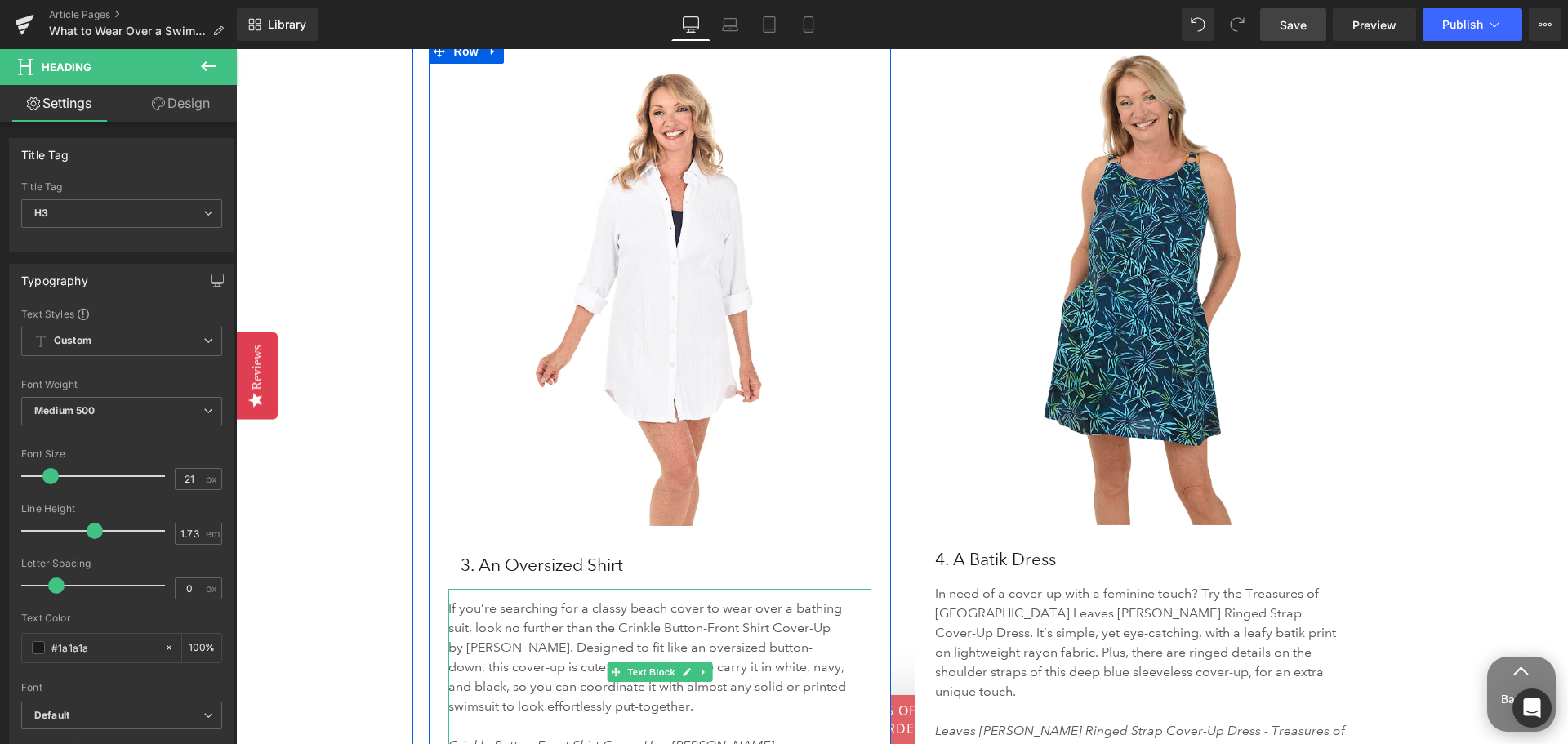
click at [562, 615] on p "If you’re searching for a classy beach cover to wear over a bathing suit, look …" at bounding box center [649, 658] width 400 height 117
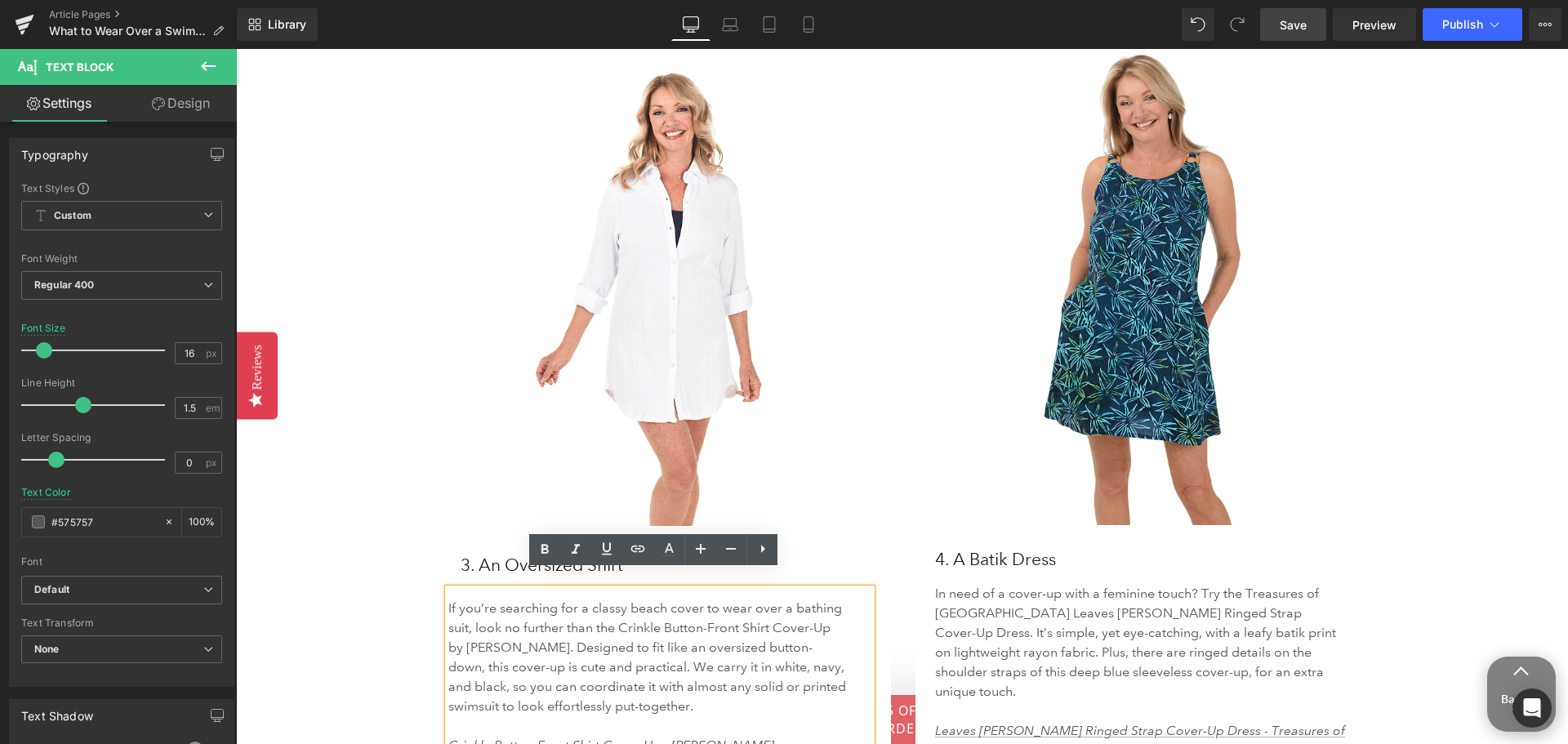
click at [382, 535] on div "What to Wear Over a Swimsuit Heading Image Cancun Button-Front Shirt Cover-Up -…" at bounding box center [901, 25] width 1332 height 6588
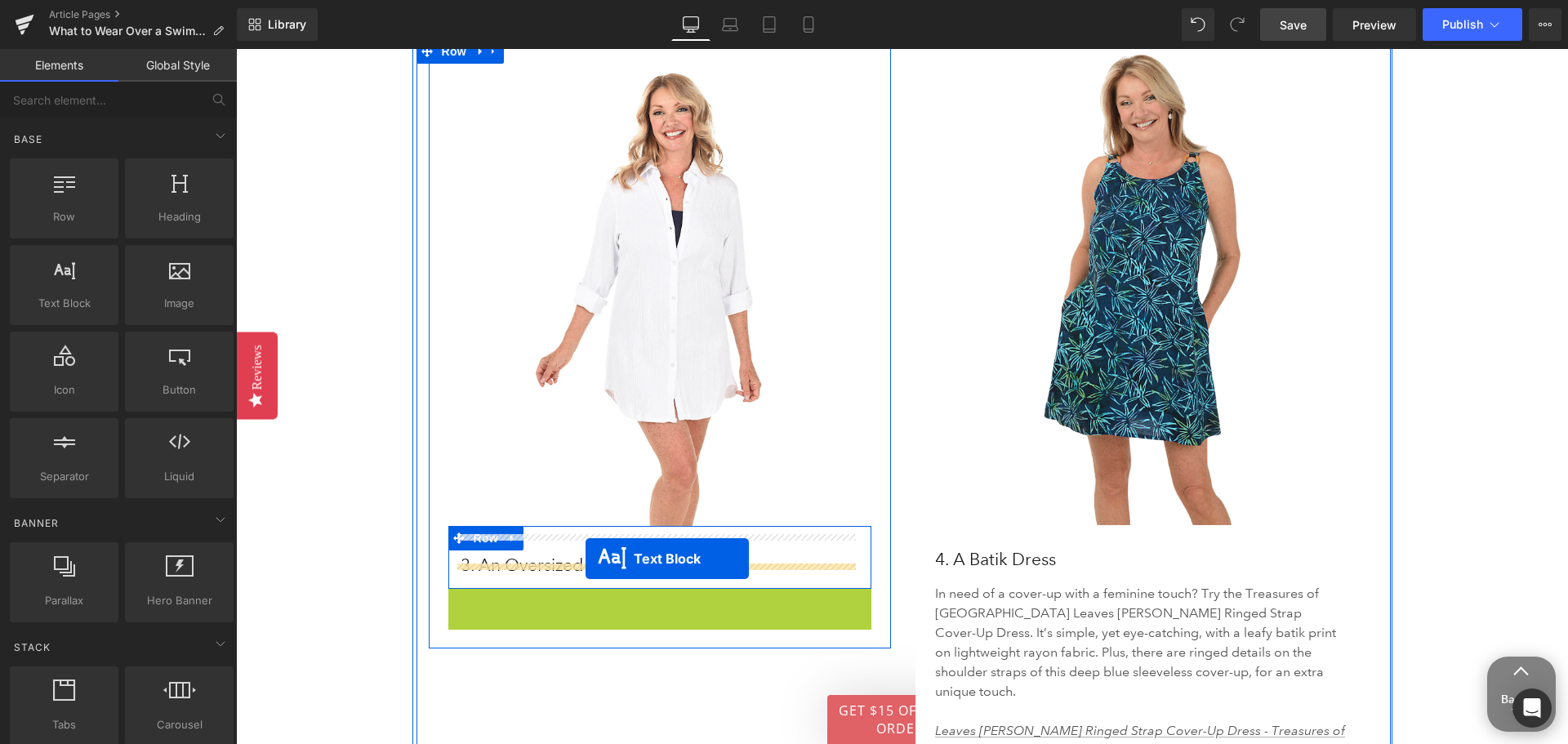
drag, startPoint x: 605, startPoint y: 658, endPoint x: 586, endPoint y: 559, distance: 100.8
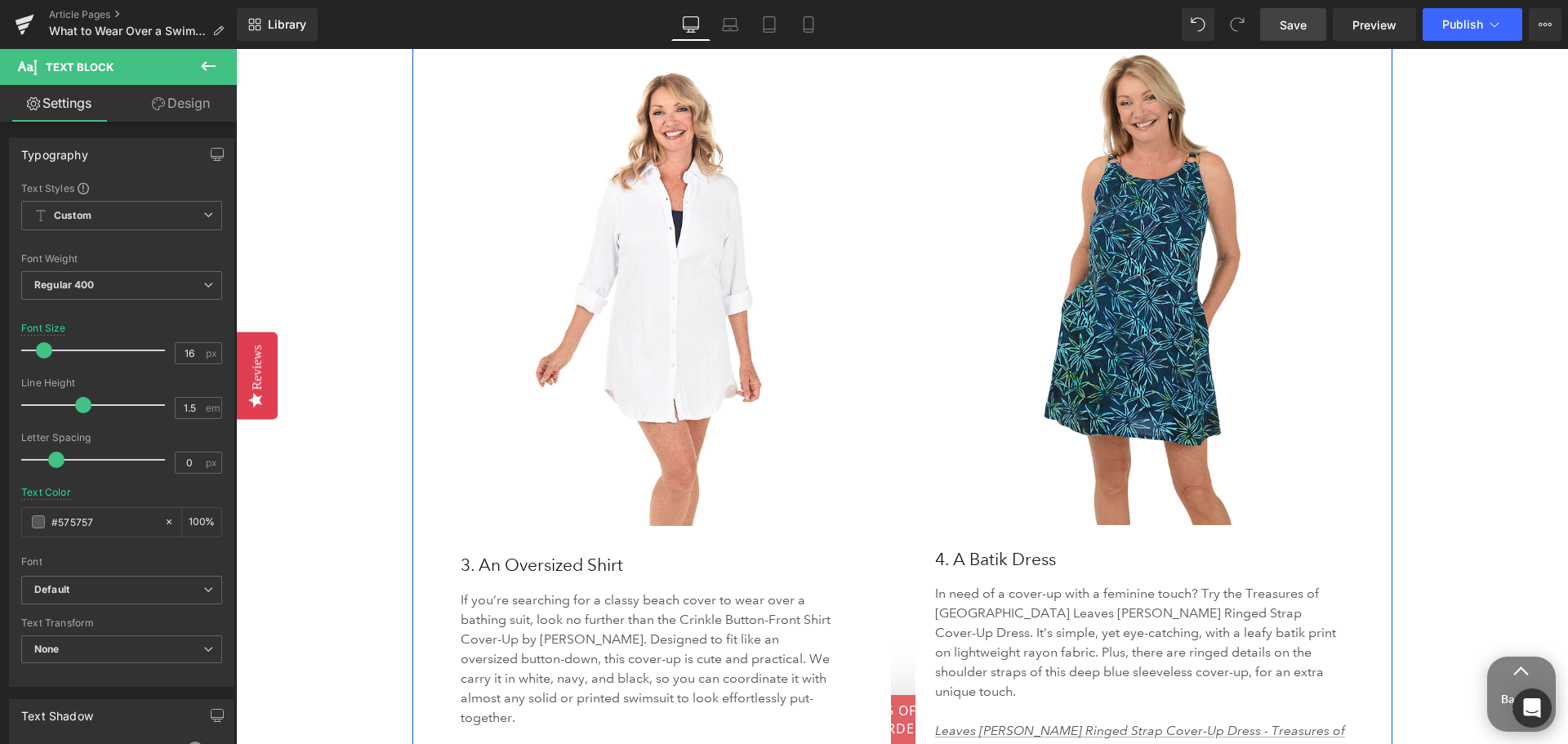
click at [903, 630] on div "Image 4. A Batik Dress Heading In need of a cover-up with a feminine touch? Try…" at bounding box center [1147, 409] width 488 height 740
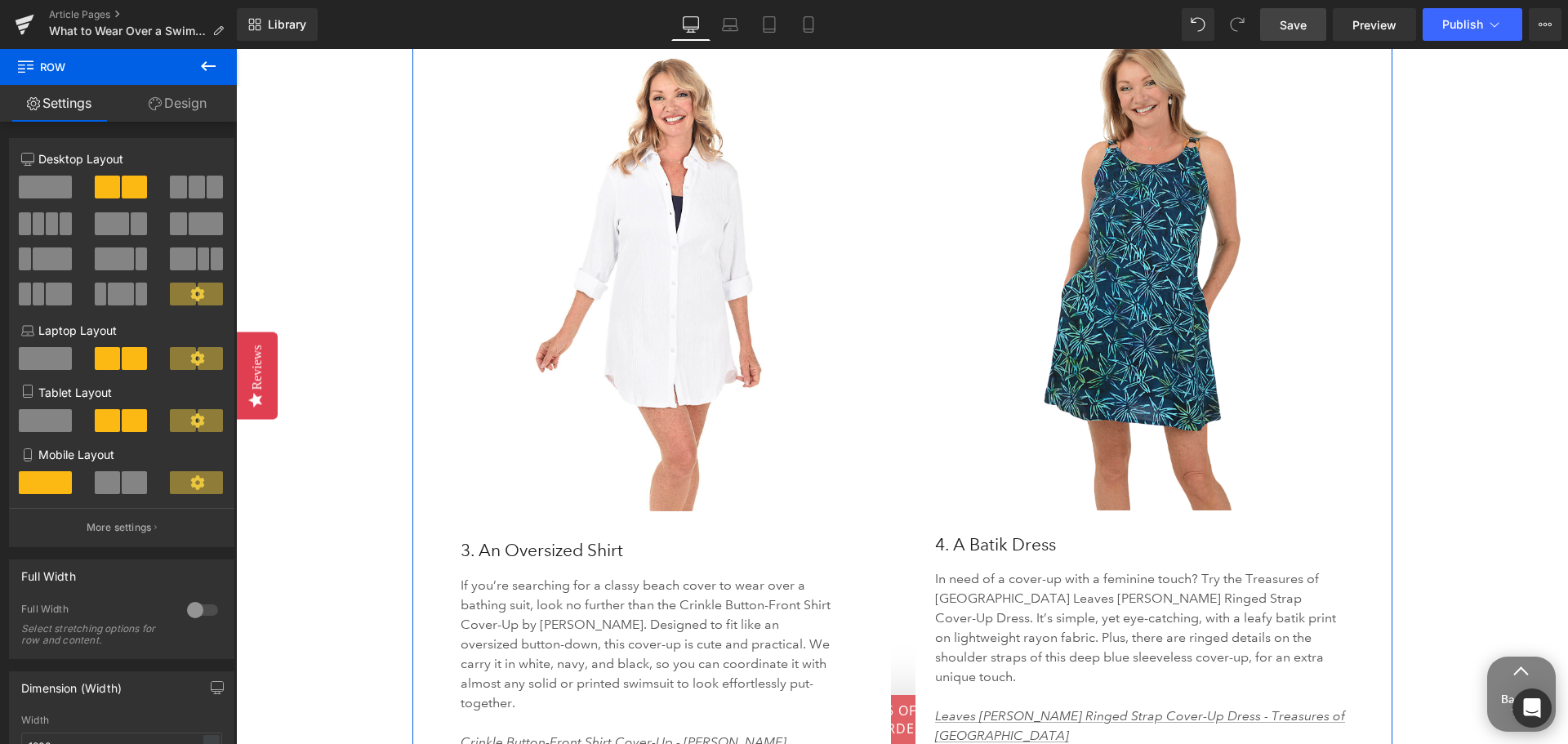
scroll to position [3675, 0]
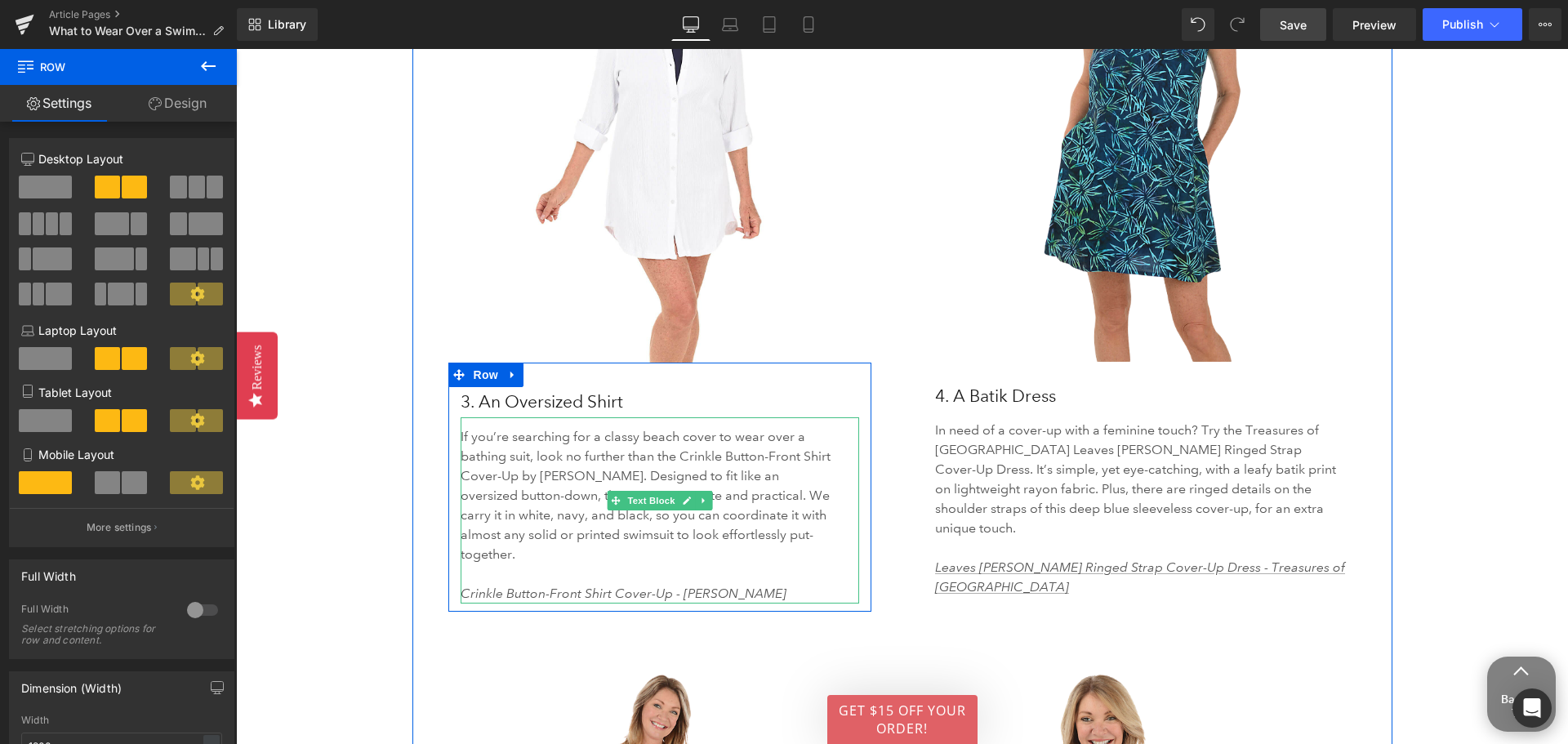
drag, startPoint x: 532, startPoint y: 558, endPoint x: 541, endPoint y: 559, distance: 9.1
click at [532, 586] on icon "Crinkle Button-Front Shirt Cover-Up - [PERSON_NAME]" at bounding box center [624, 593] width 326 height 15
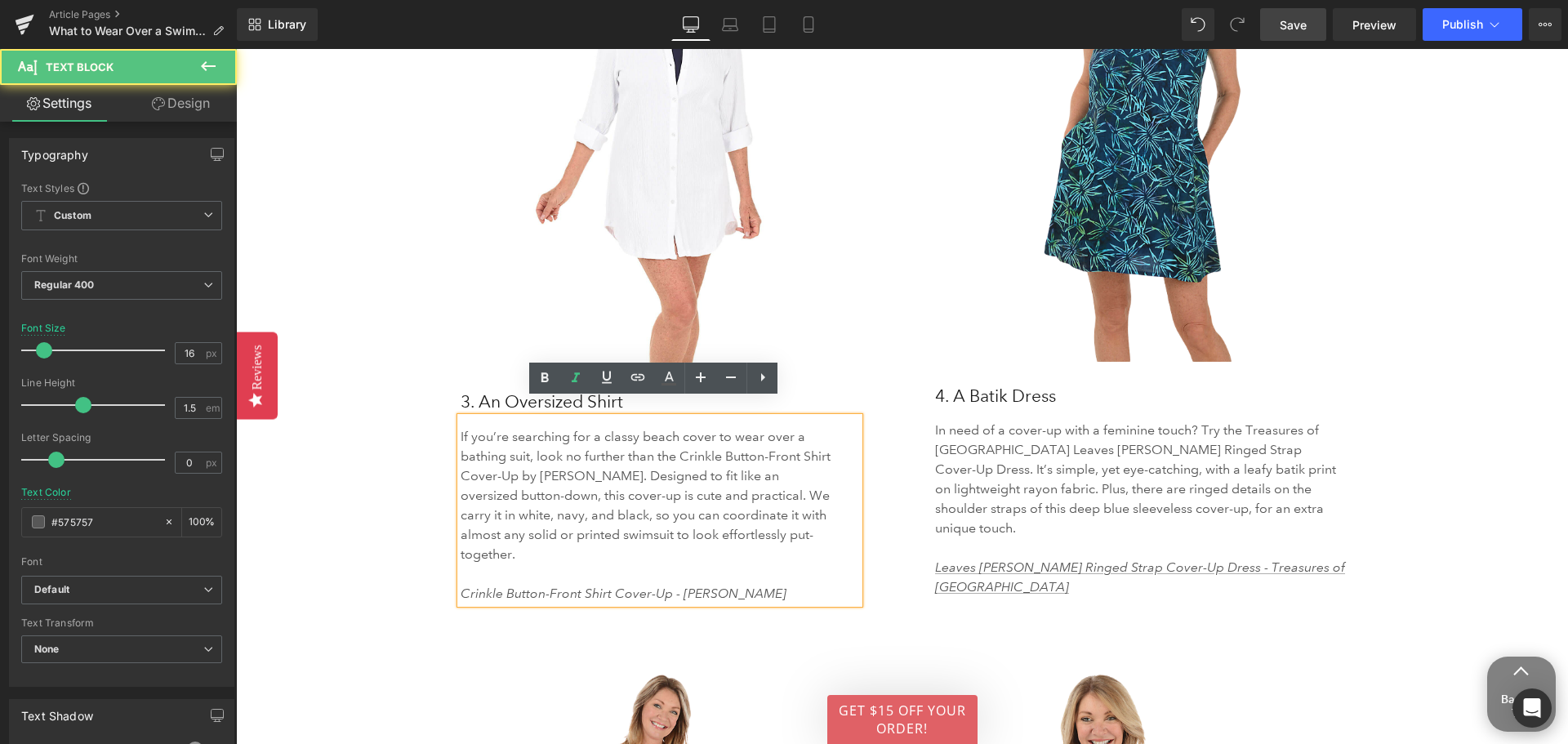
click at [589, 586] on icon "Crinkle Button-Front Shirt Cover-Up - [PERSON_NAME]" at bounding box center [624, 593] width 326 height 15
click at [652, 586] on icon "Crinkle Button-Front Shirt Cover-Up - [PERSON_NAME]" at bounding box center [624, 593] width 326 height 15
click at [657, 586] on icon "Crinkle Button-Front Shirt Cover-Up - [PERSON_NAME]" at bounding box center [624, 593] width 326 height 15
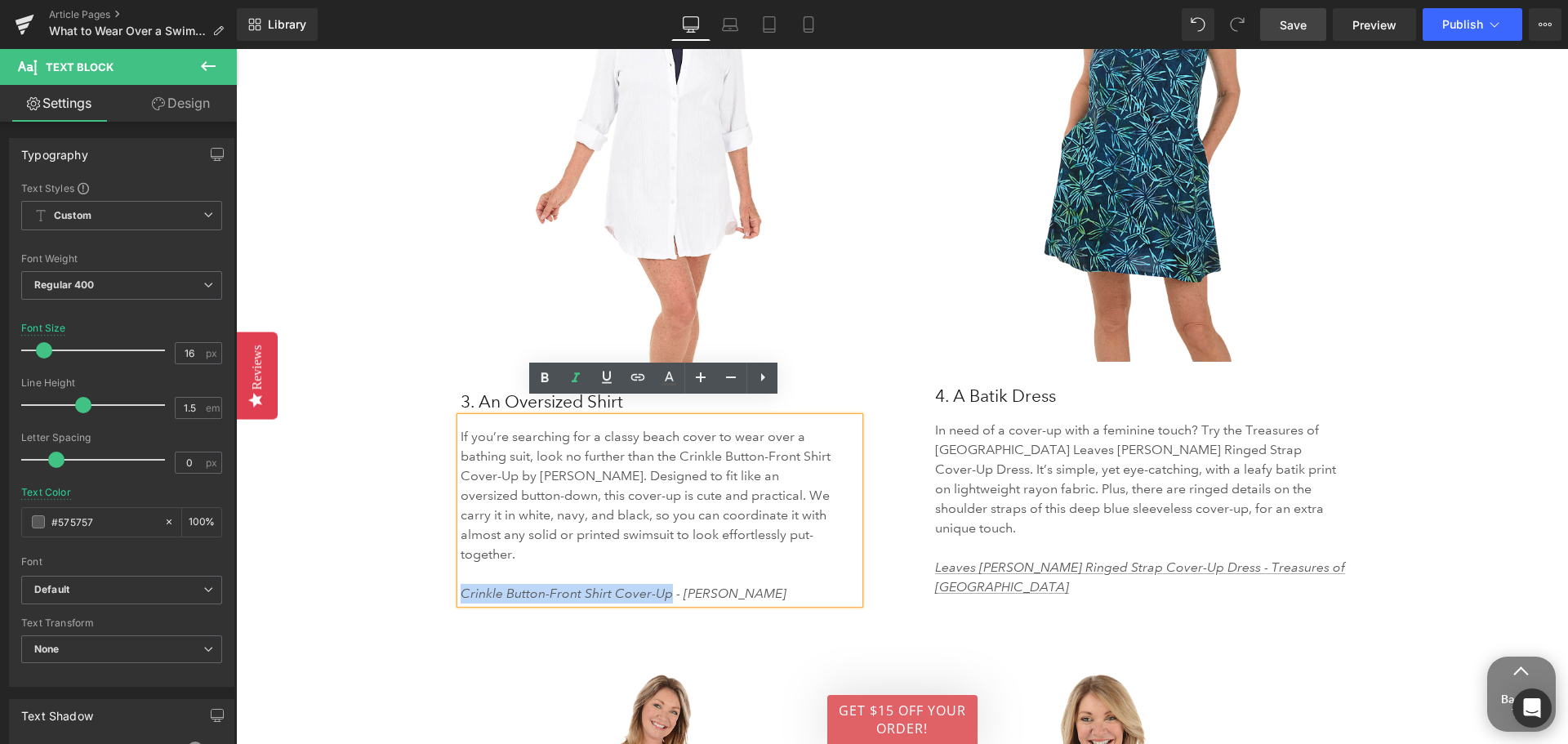
drag, startPoint x: 659, startPoint y: 554, endPoint x: 456, endPoint y: 554, distance: 203.0
click at [461, 586] on icon "Crinkle Button-Front Shirt Cover-Up - [PERSON_NAME]" at bounding box center [624, 593] width 326 height 15
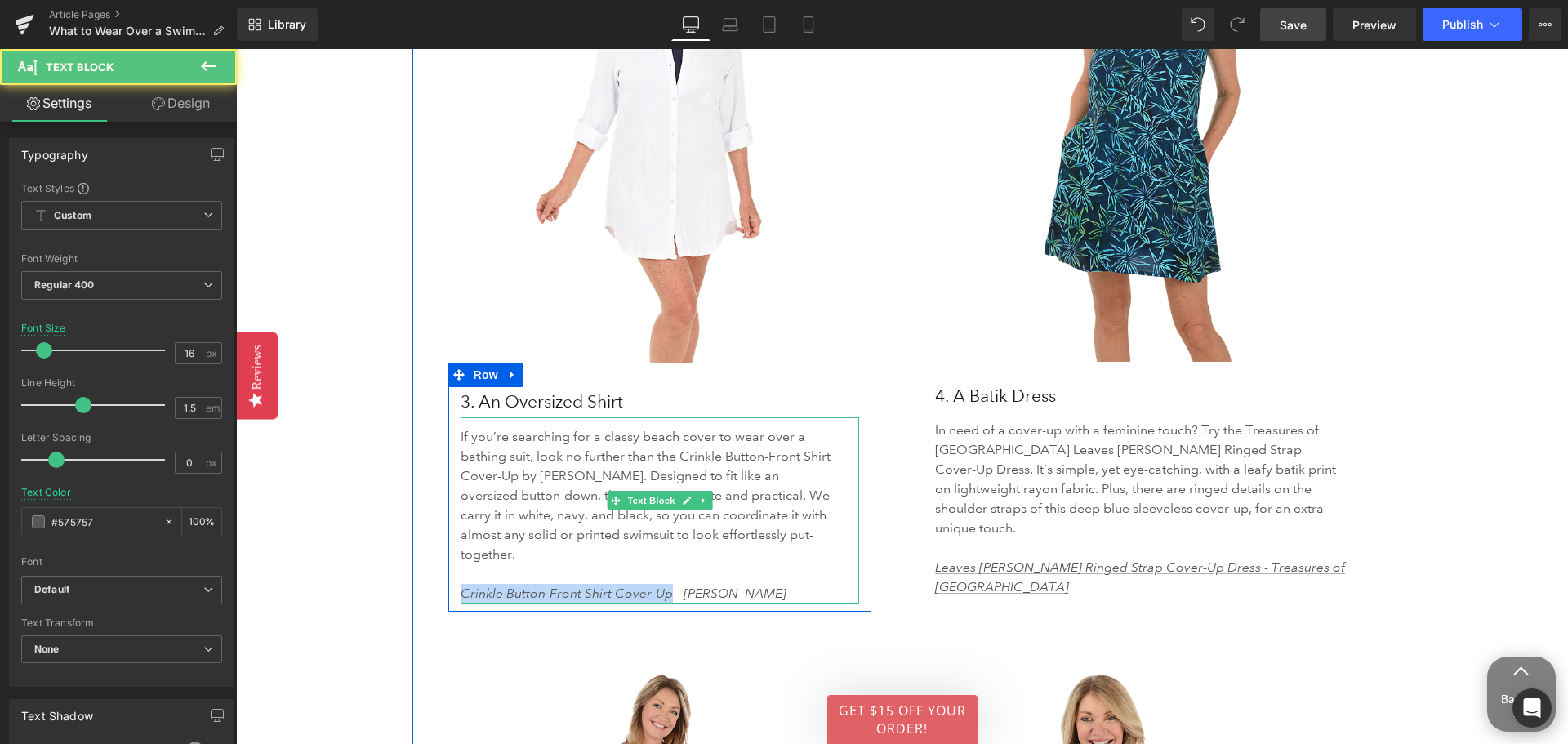
click at [488, 586] on icon "Crinkle Button-Front Shirt Cover-Up - [PERSON_NAME]" at bounding box center [624, 593] width 326 height 15
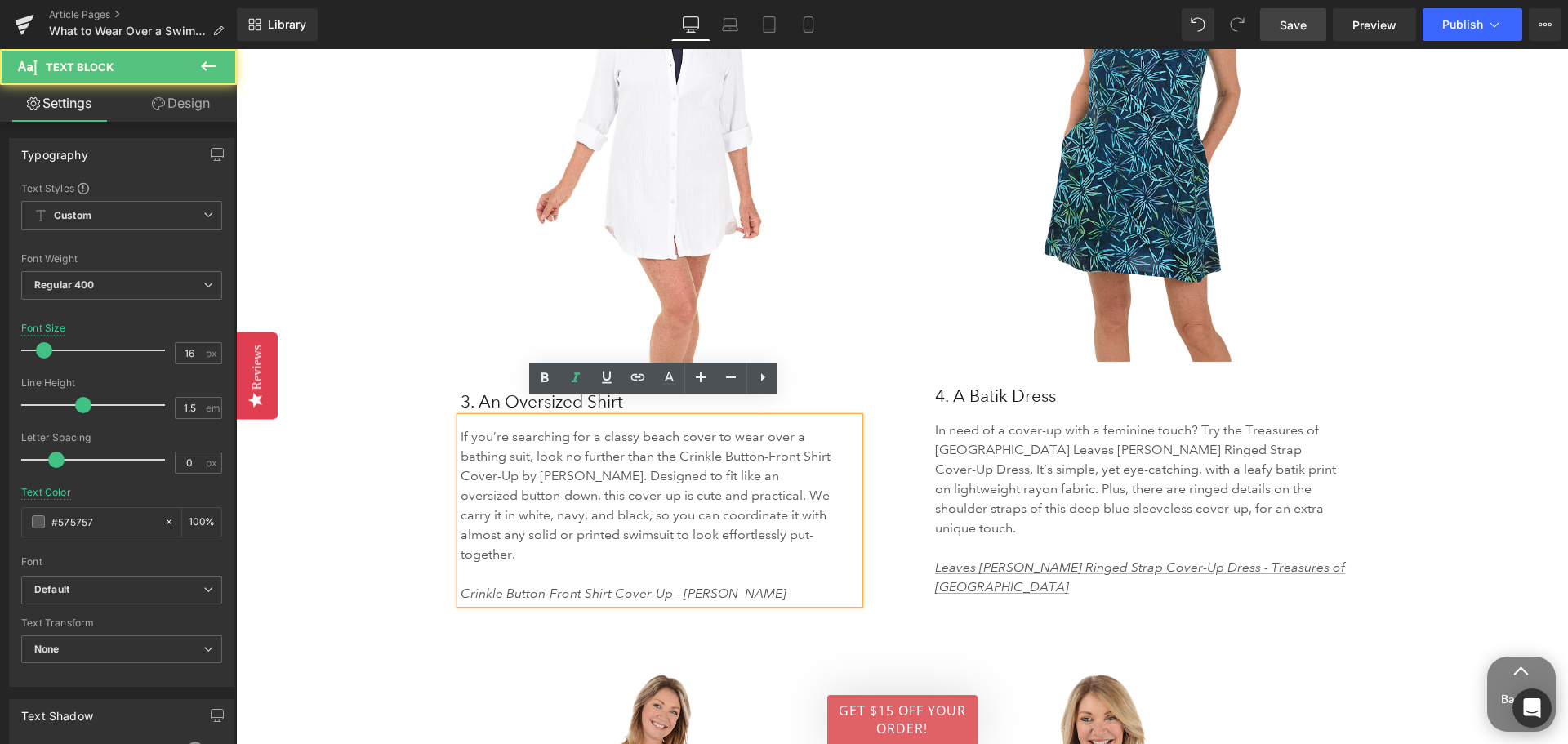
drag, startPoint x: 453, startPoint y: 559, endPoint x: 589, endPoint y: 570, distance: 136.4
click at [589, 569] on div "If you’re searching for a classy beach cover to wear over a bathing suit, look …" at bounding box center [660, 510] width 400 height 186
click at [724, 570] on div "If you’re searching for a classy beach cover to wear over a bathing suit, look …" at bounding box center [660, 510] width 400 height 186
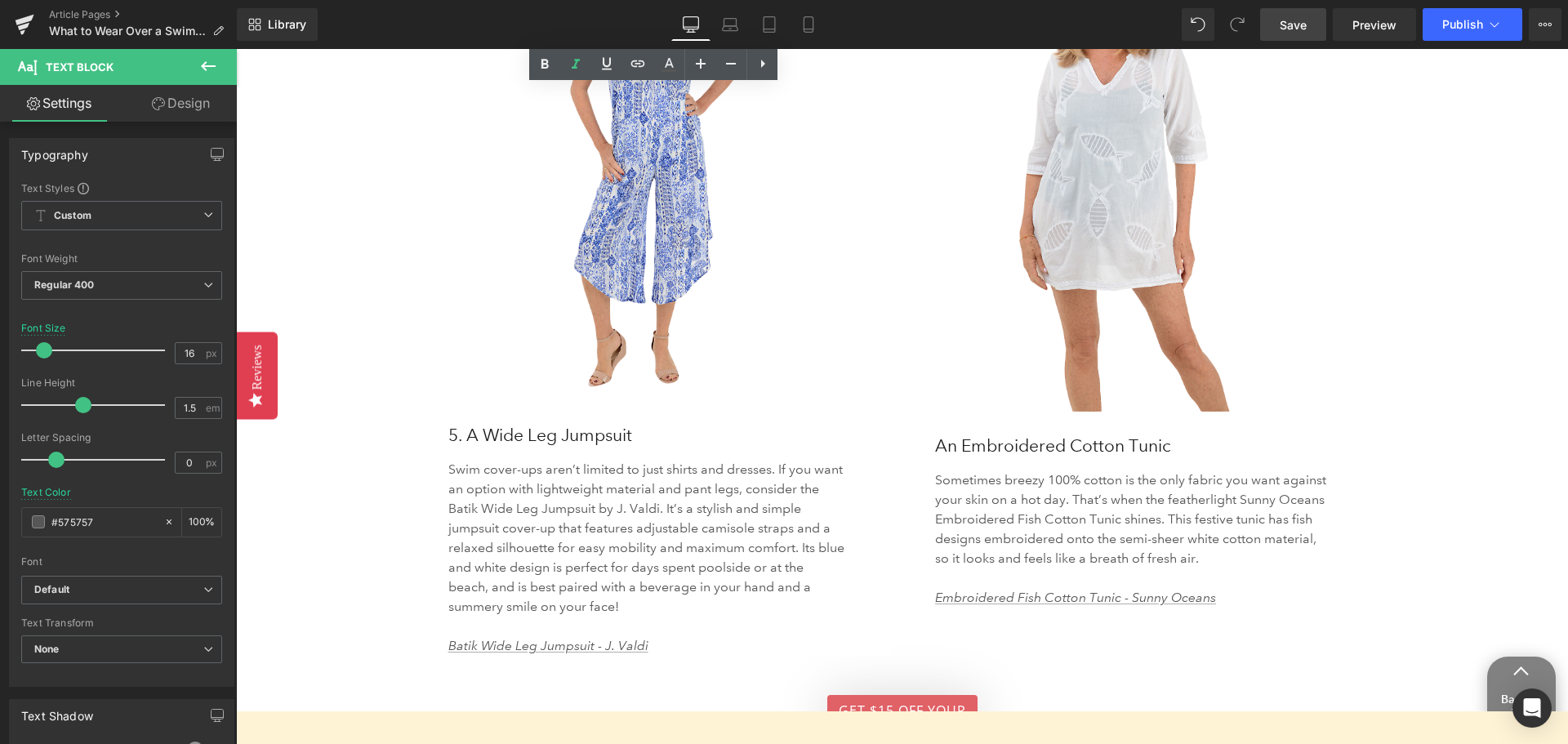
scroll to position [3920, 0]
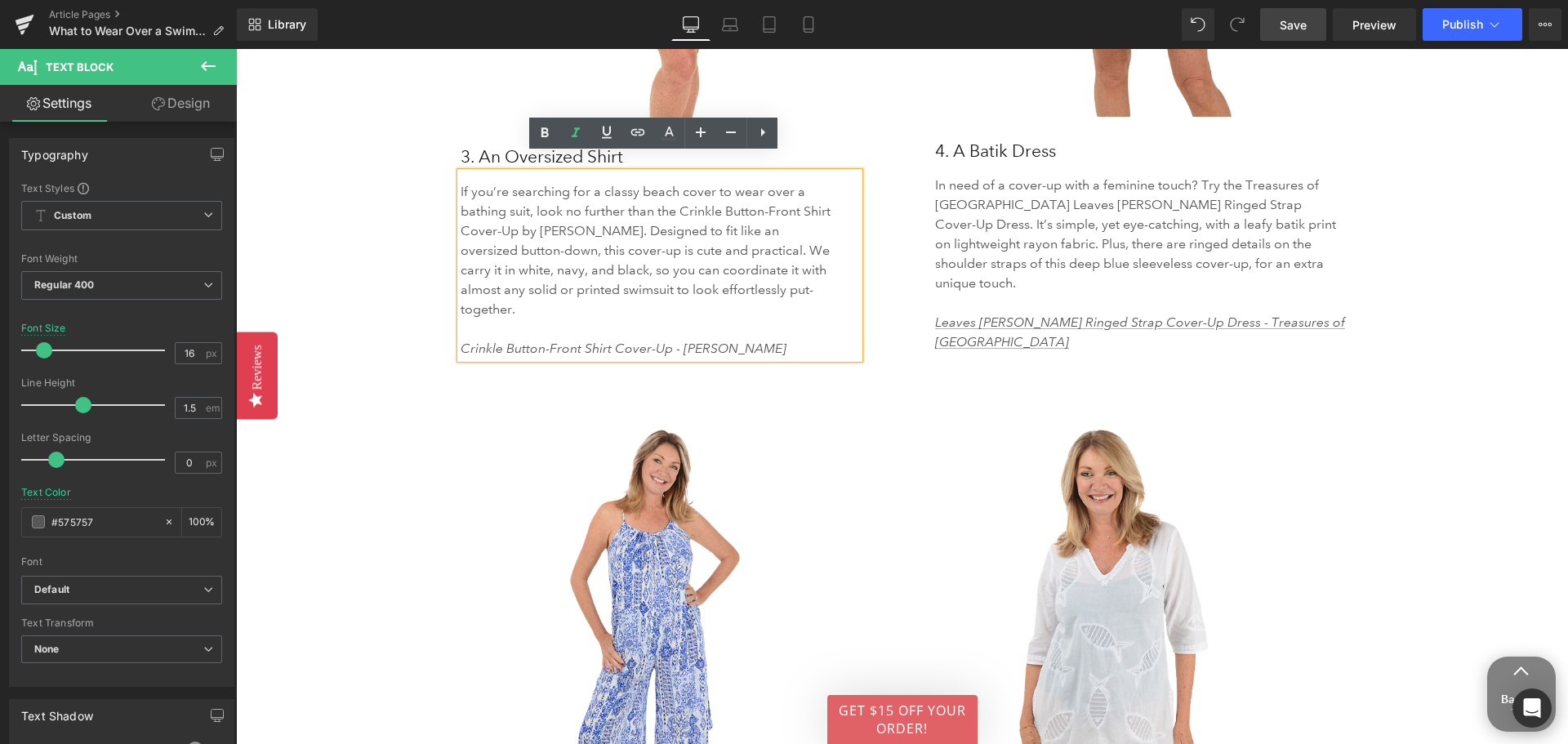
drag, startPoint x: 715, startPoint y: 307, endPoint x: 452, endPoint y: 305, distance: 263.0
click at [461, 305] on div "If you’re searching for a classy beach cover to wear over a bathing suit, look …" at bounding box center [660, 265] width 400 height 186
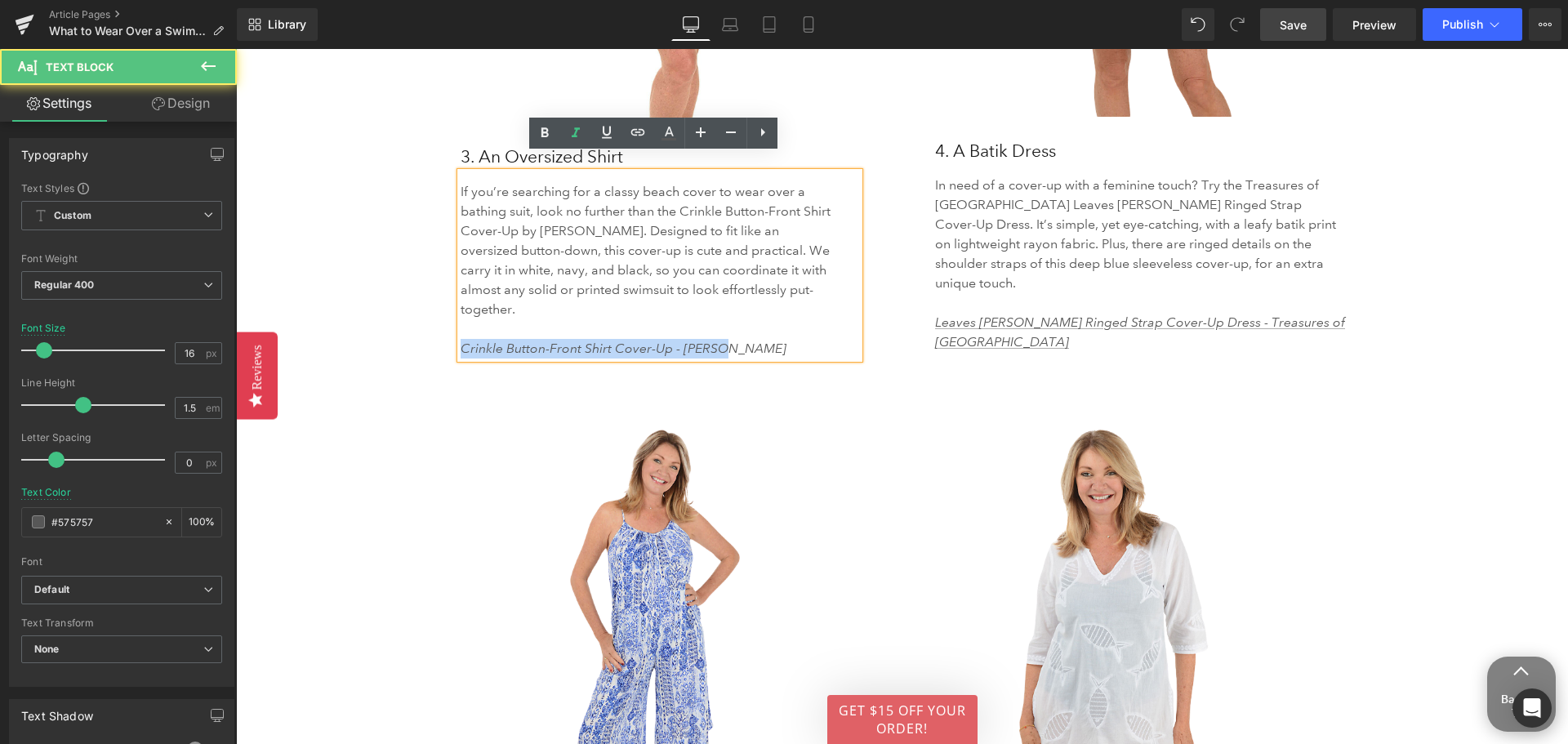
click at [593, 341] on icon "Crinkle Button-Front Shirt Cover-Up - [PERSON_NAME]" at bounding box center [624, 348] width 326 height 15
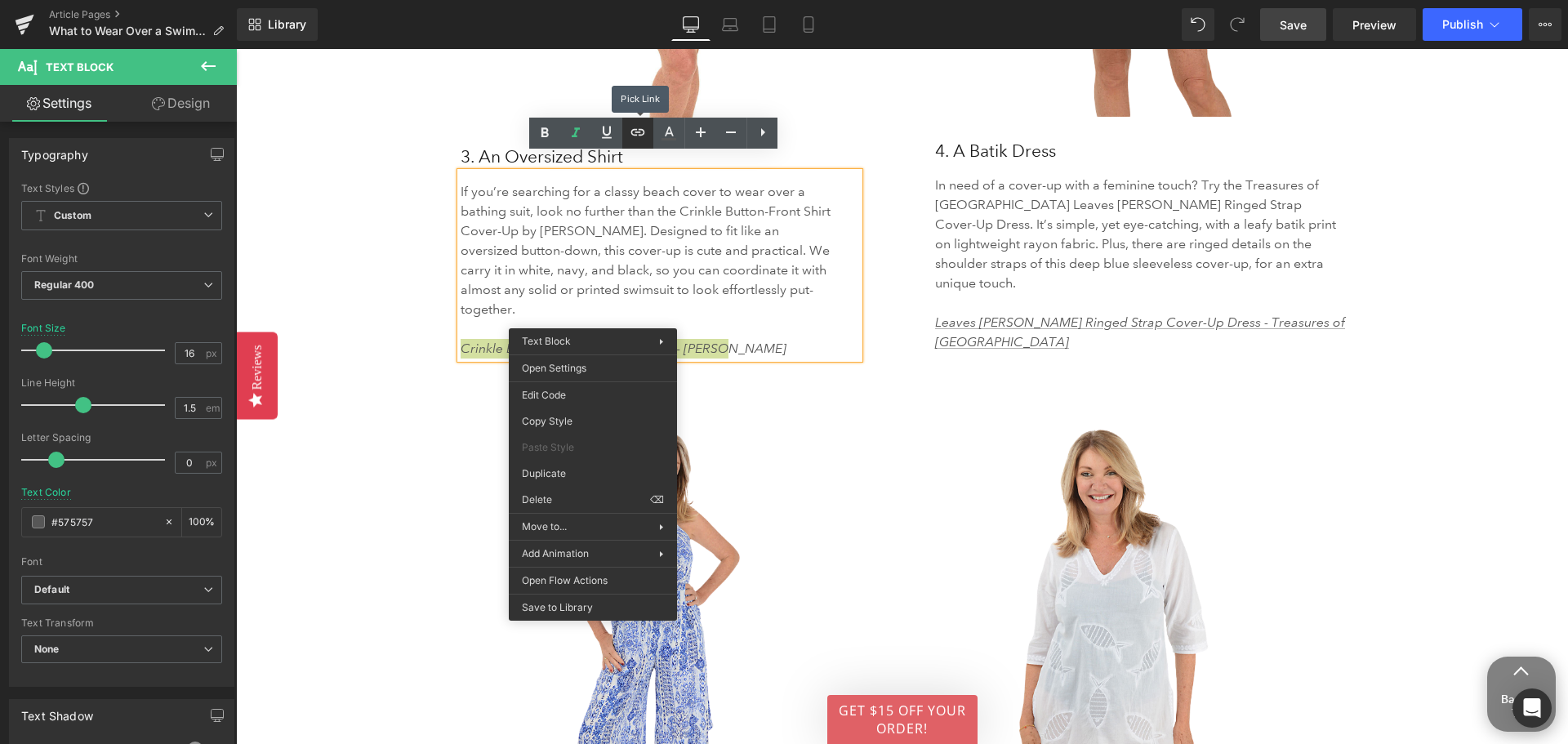
click at [639, 133] on icon at bounding box center [638, 133] width 20 height 20
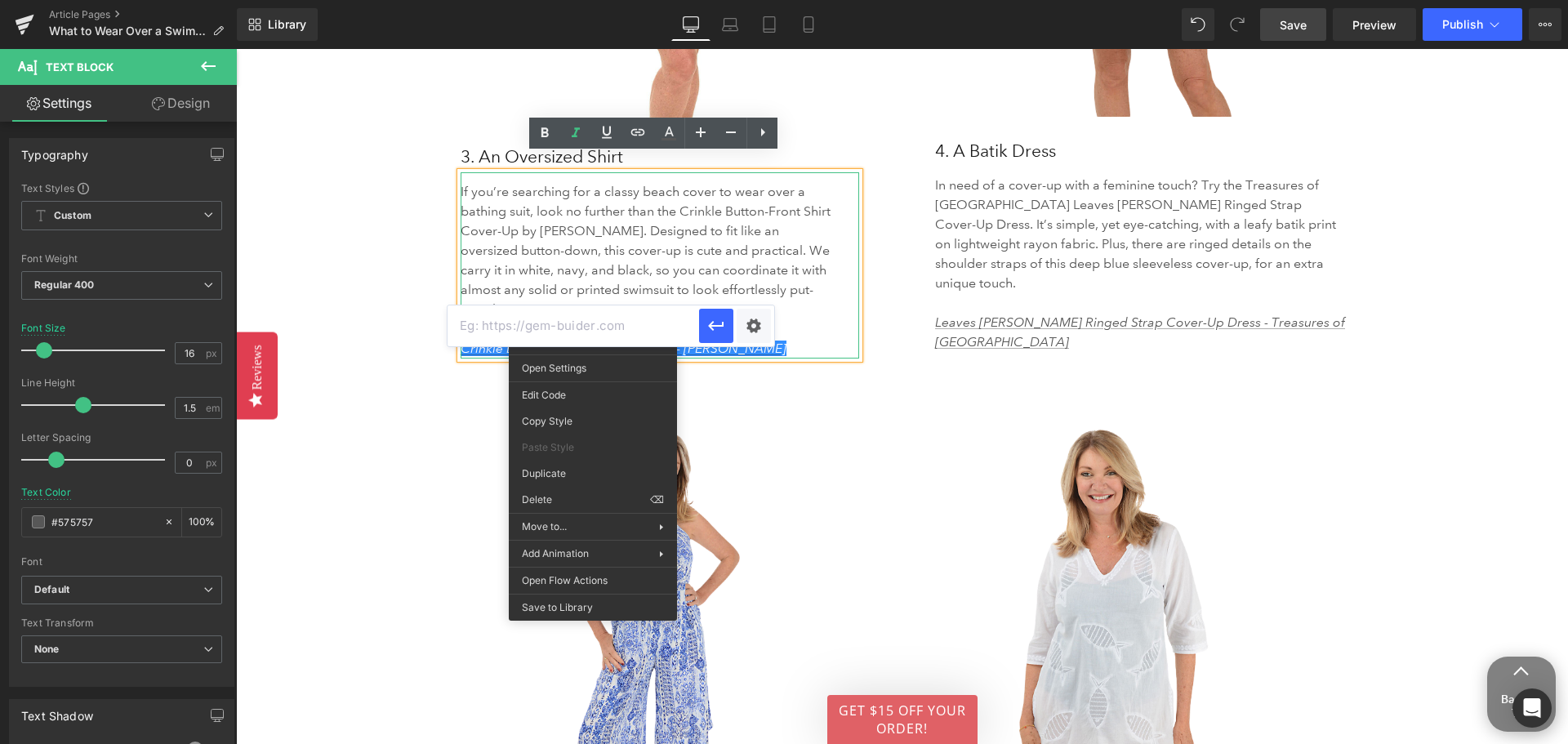
click at [513, 337] on input "text" at bounding box center [573, 326] width 252 height 41
paste input "[URL][DOMAIN_NAME]"
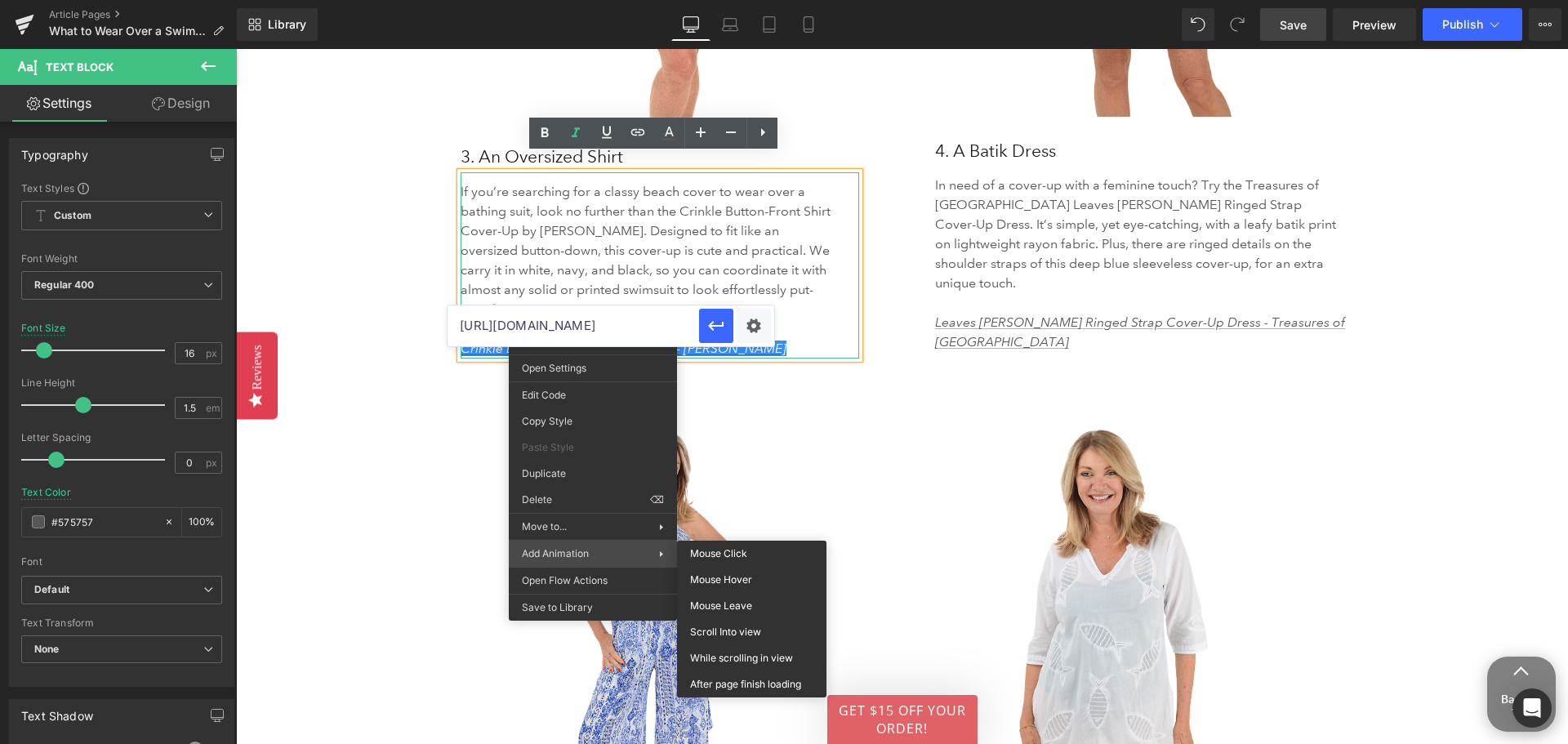
scroll to position [0, 74]
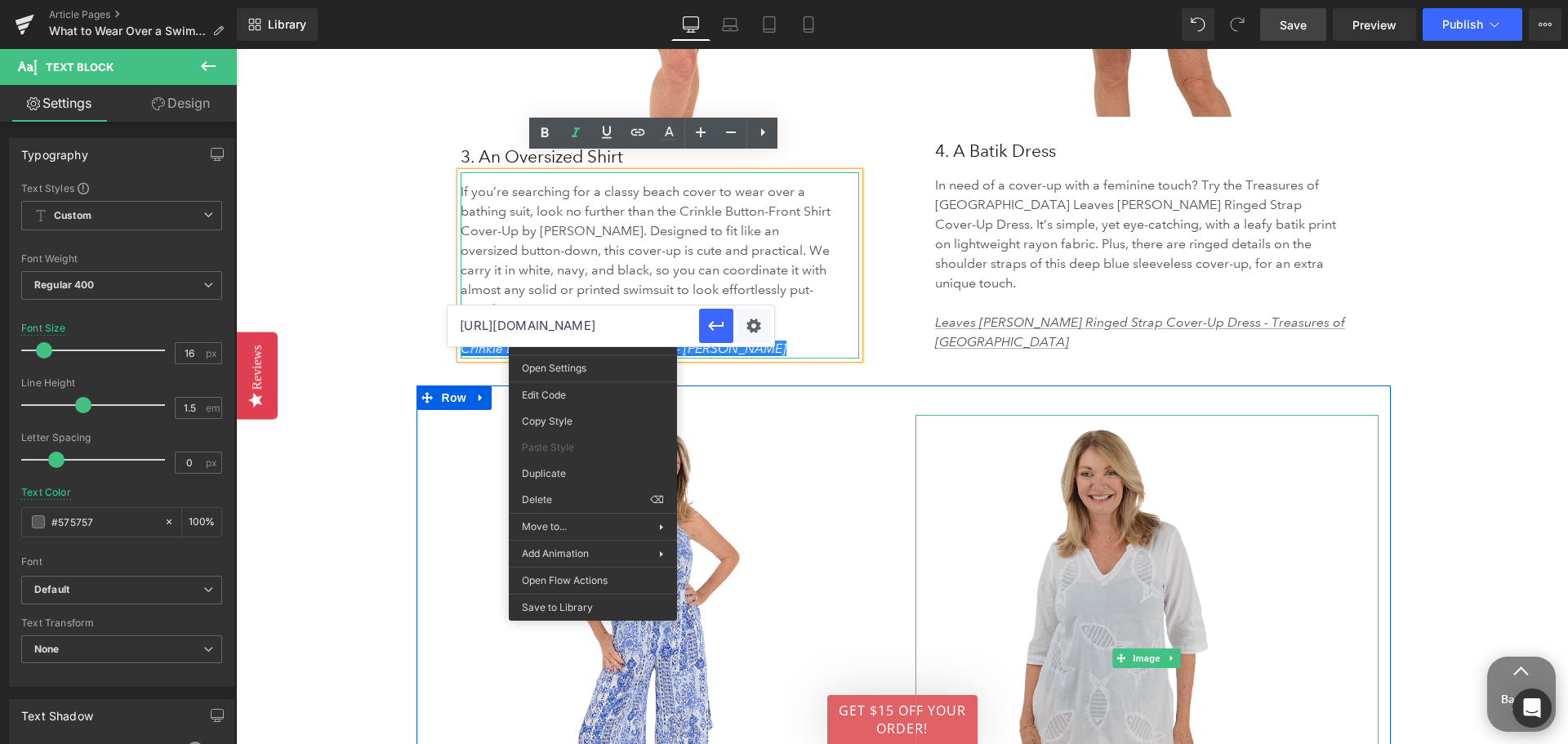
type input "[URL][DOMAIN_NAME]"
click at [942, 462] on img at bounding box center [1147, 658] width 463 height 487
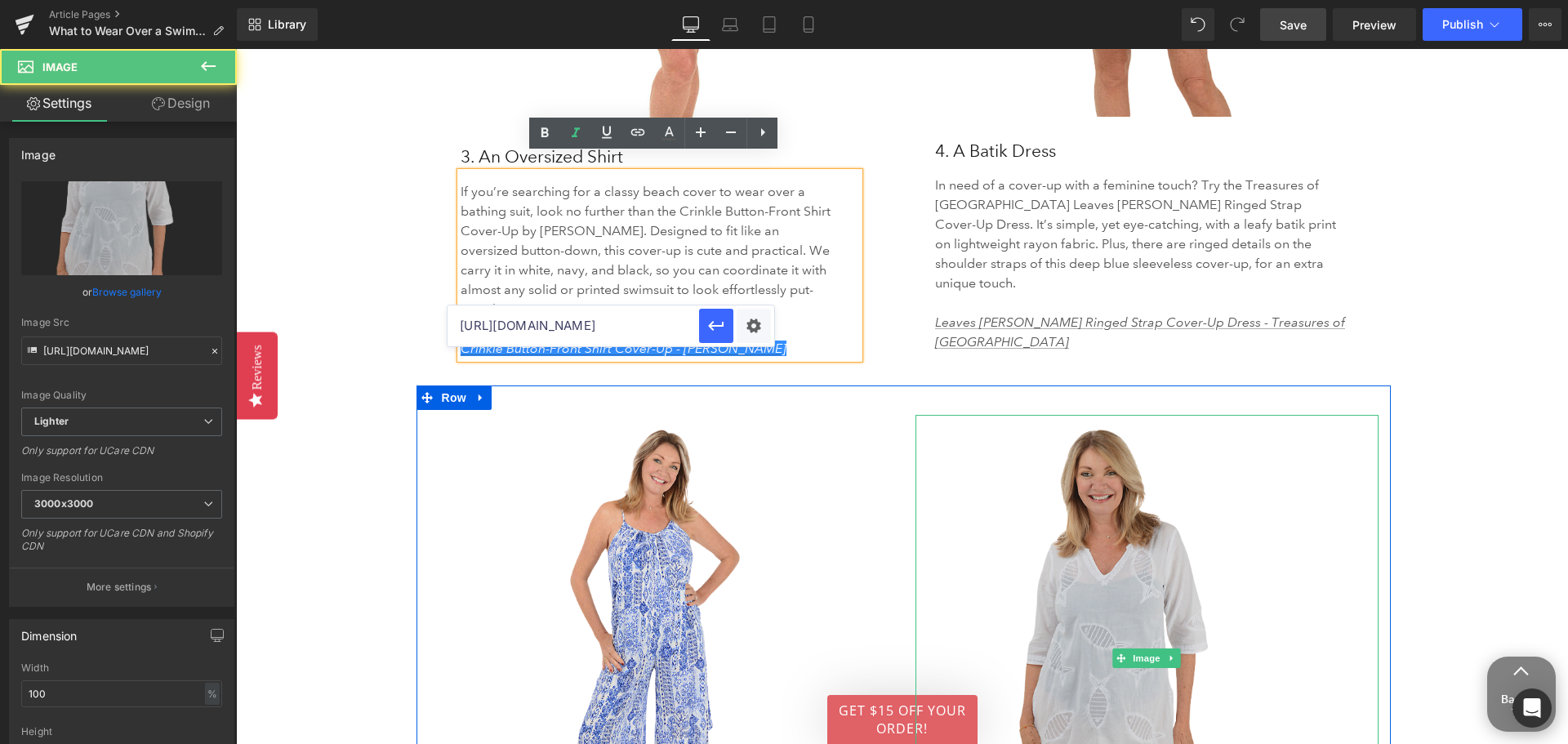
scroll to position [0, 0]
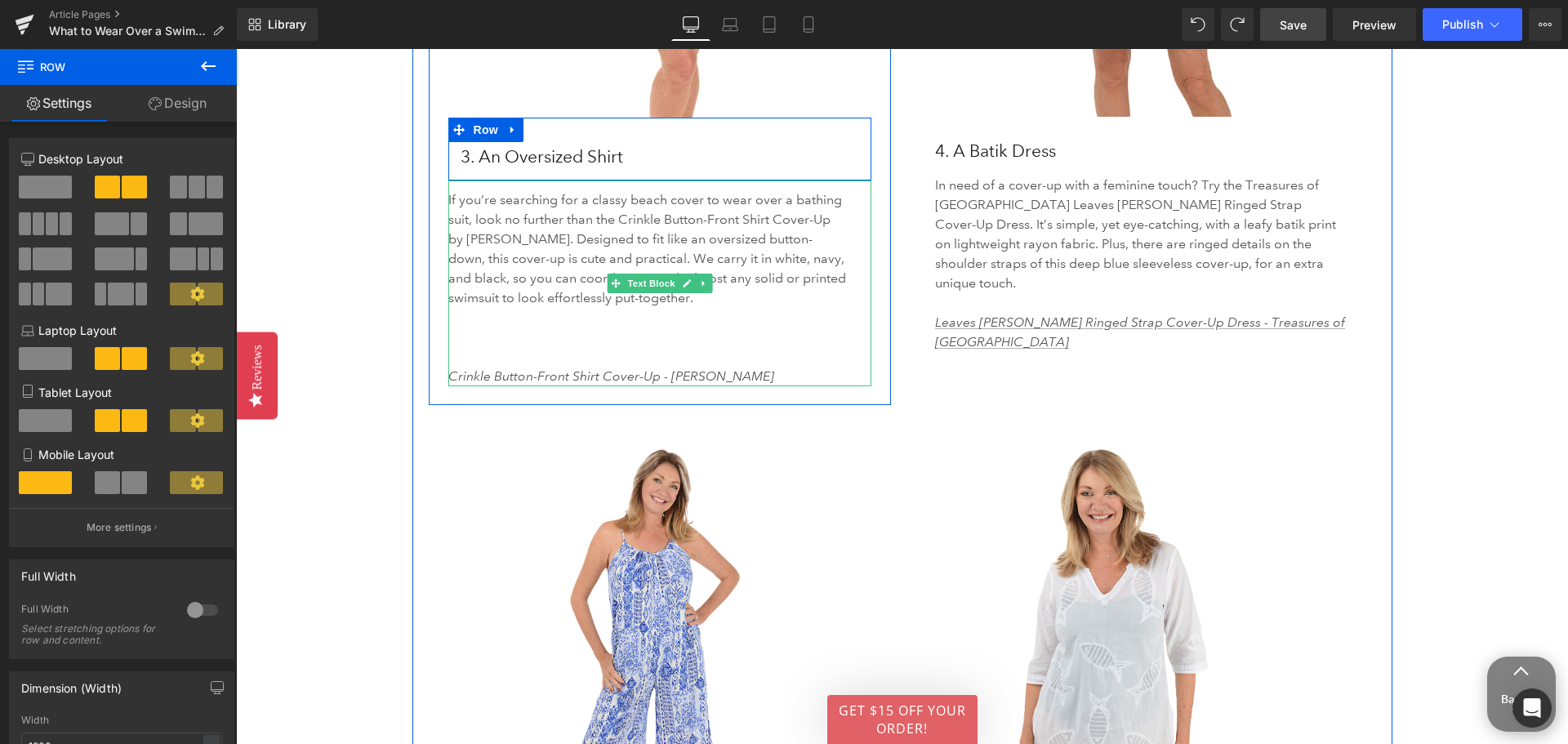
click at [491, 347] on p "Crinkle Button-Front Shirt Cover-Up - [PERSON_NAME]" at bounding box center [649, 367] width 400 height 39
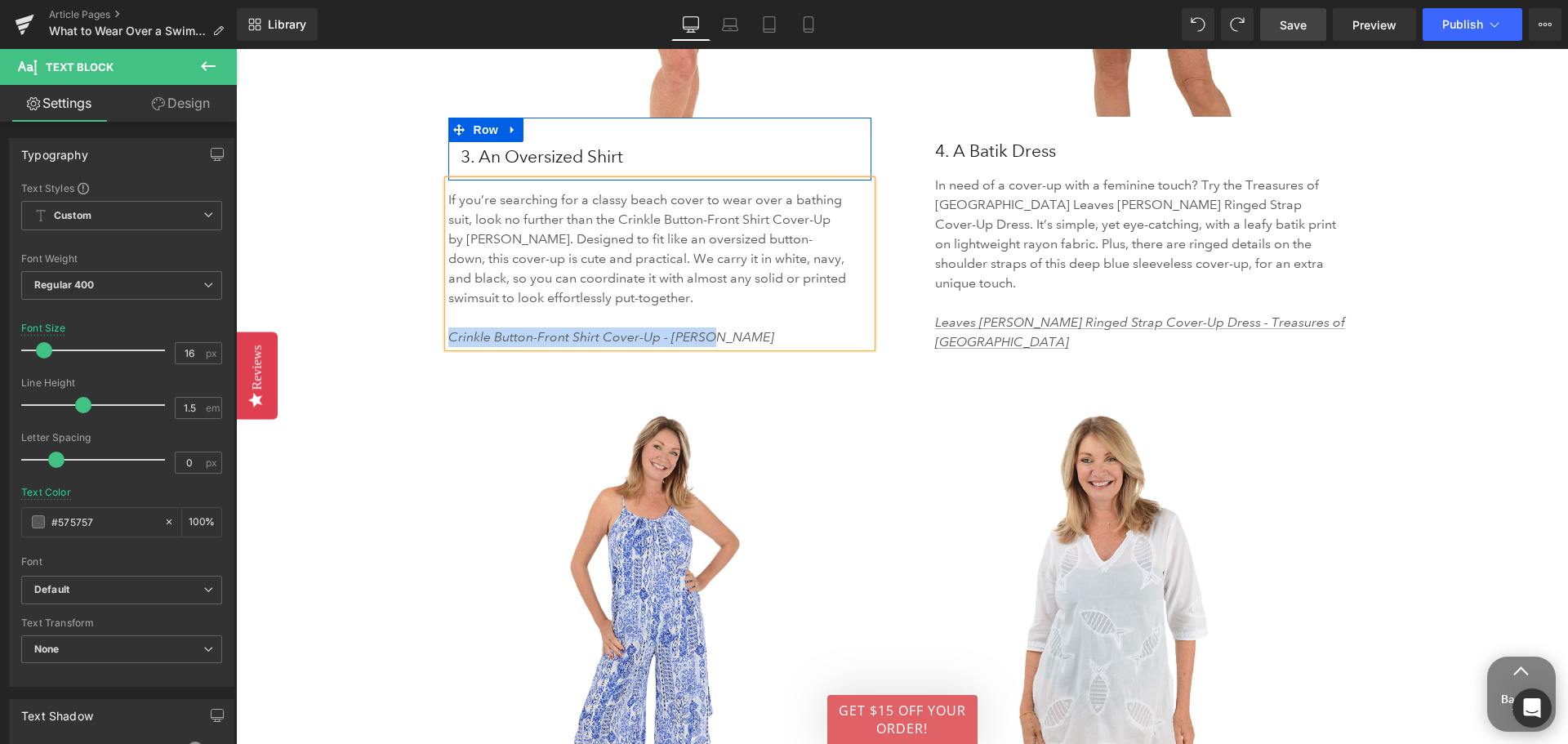
drag, startPoint x: 707, startPoint y: 328, endPoint x: 442, endPoint y: 322, distance: 265.1
click at [449, 328] on p "Crinkle Button-Front Shirt Cover-Up - [PERSON_NAME]" at bounding box center [649, 337] width 400 height 20
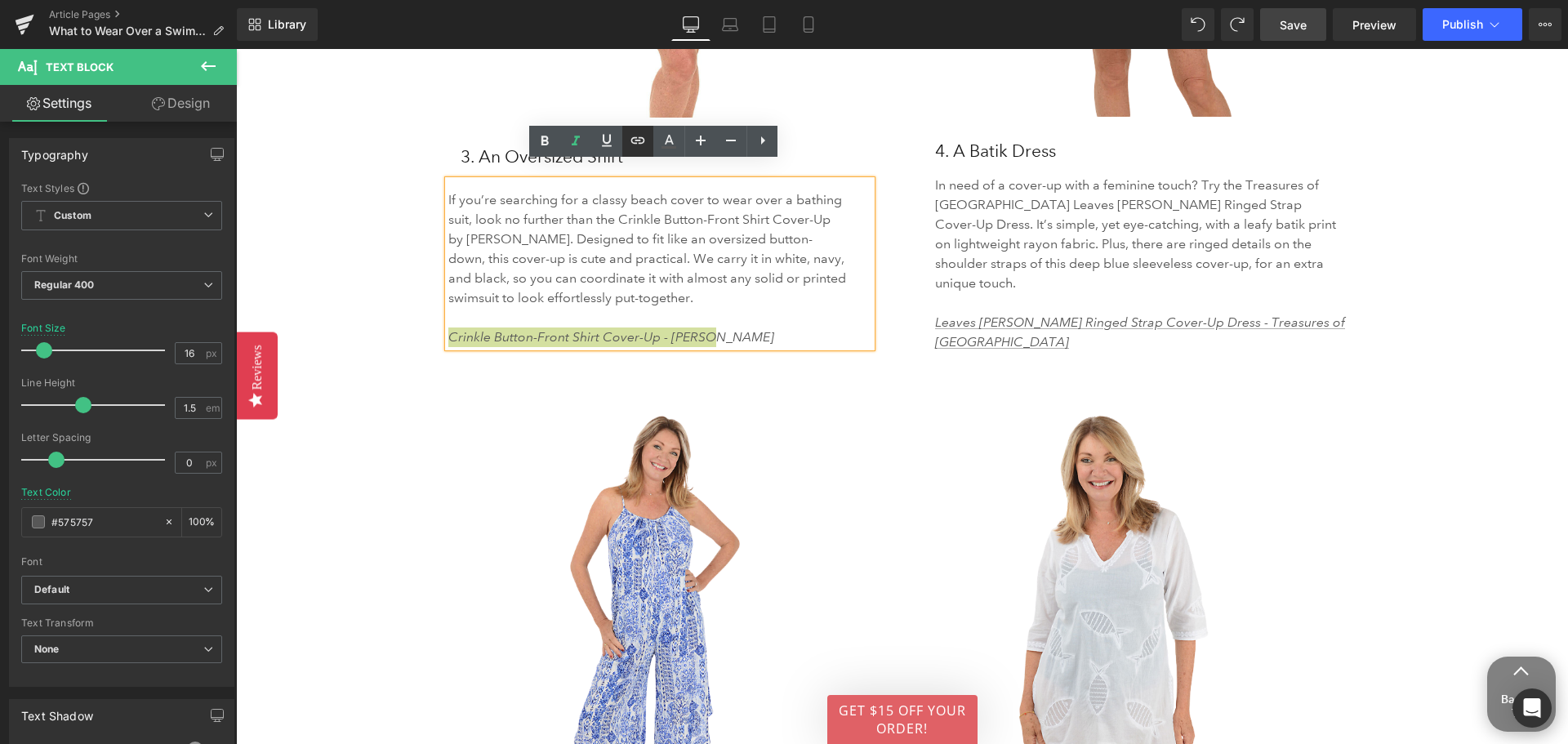
click at [636, 133] on icon at bounding box center [638, 141] width 20 height 20
paste input "[URL][DOMAIN_NAME]"
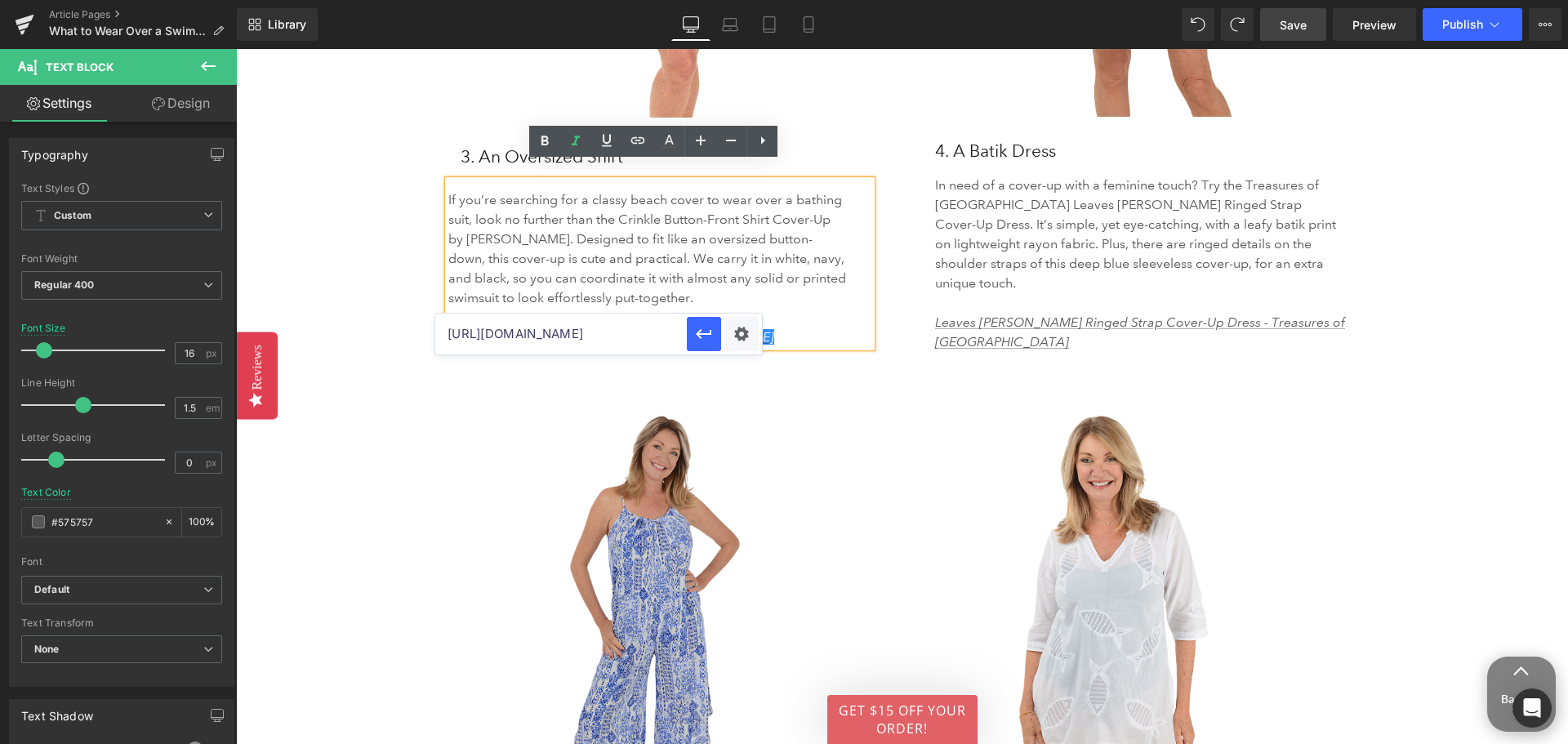
scroll to position [0, 74]
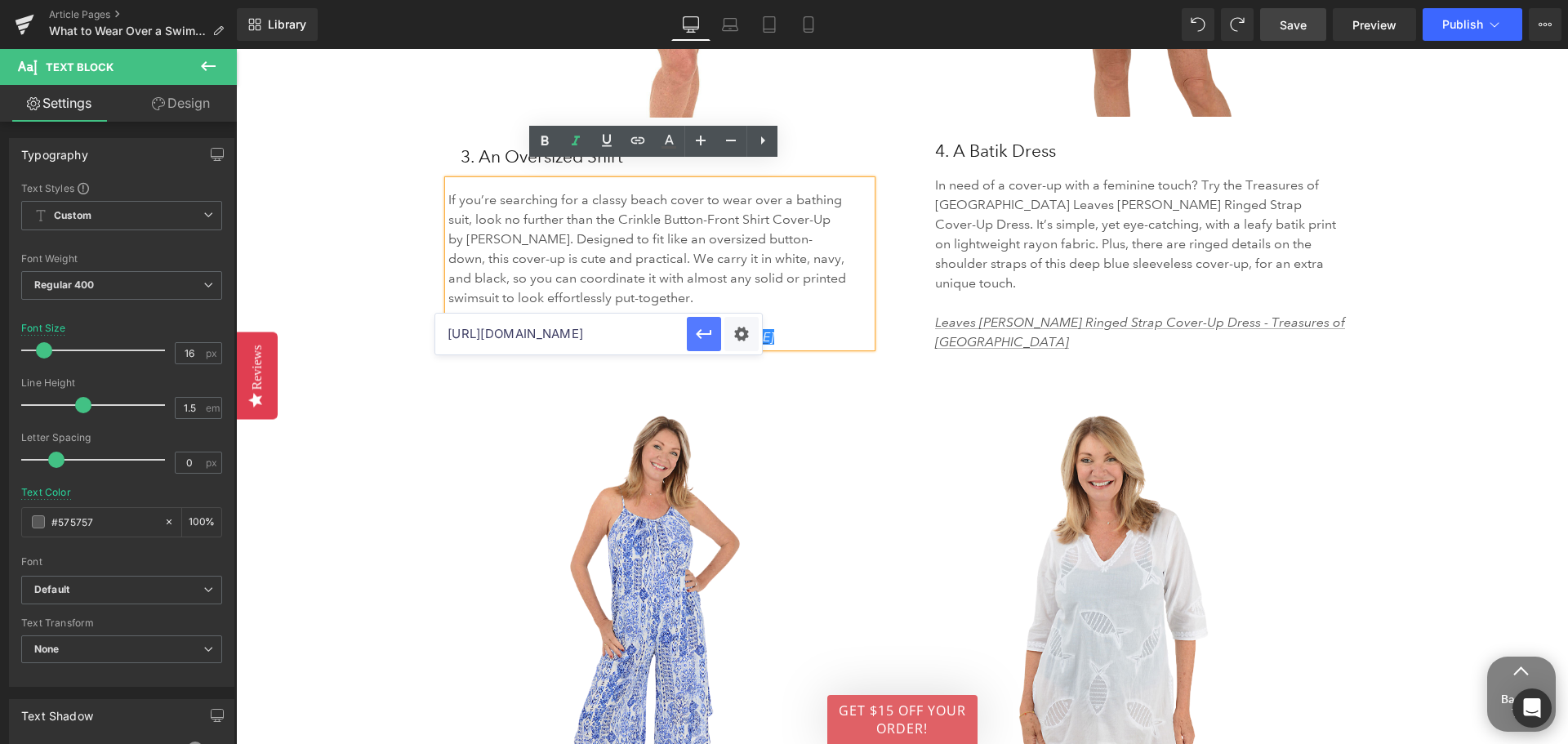
type input "[URL][DOMAIN_NAME]"
click at [698, 339] on icon "button" at bounding box center [704, 334] width 20 height 20
click at [996, 326] on div "Image 55px 82px 3. An Oversized Shirt Heading Row If you’re searching for a cla…" at bounding box center [903, 1] width 974 height 740
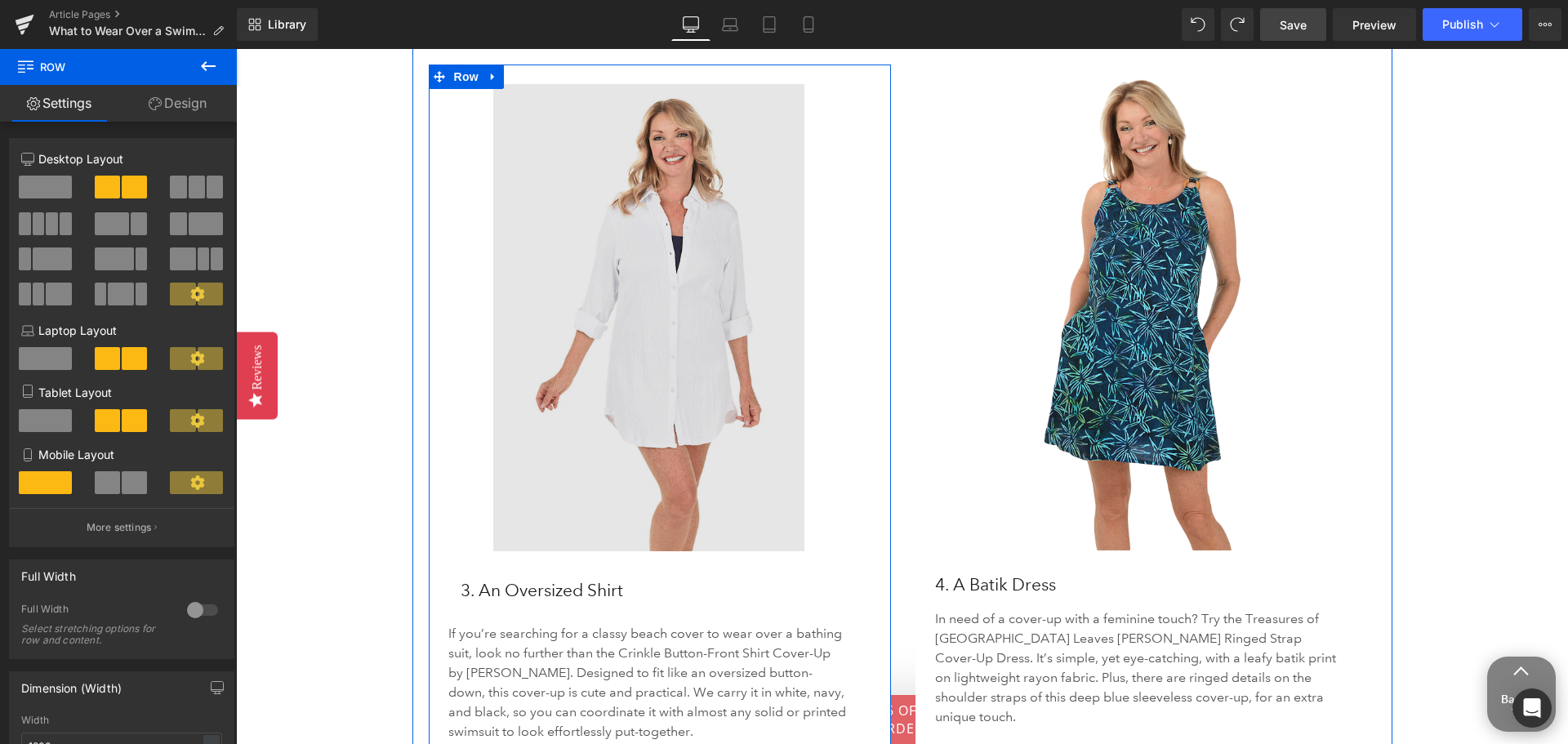
scroll to position [3348, 0]
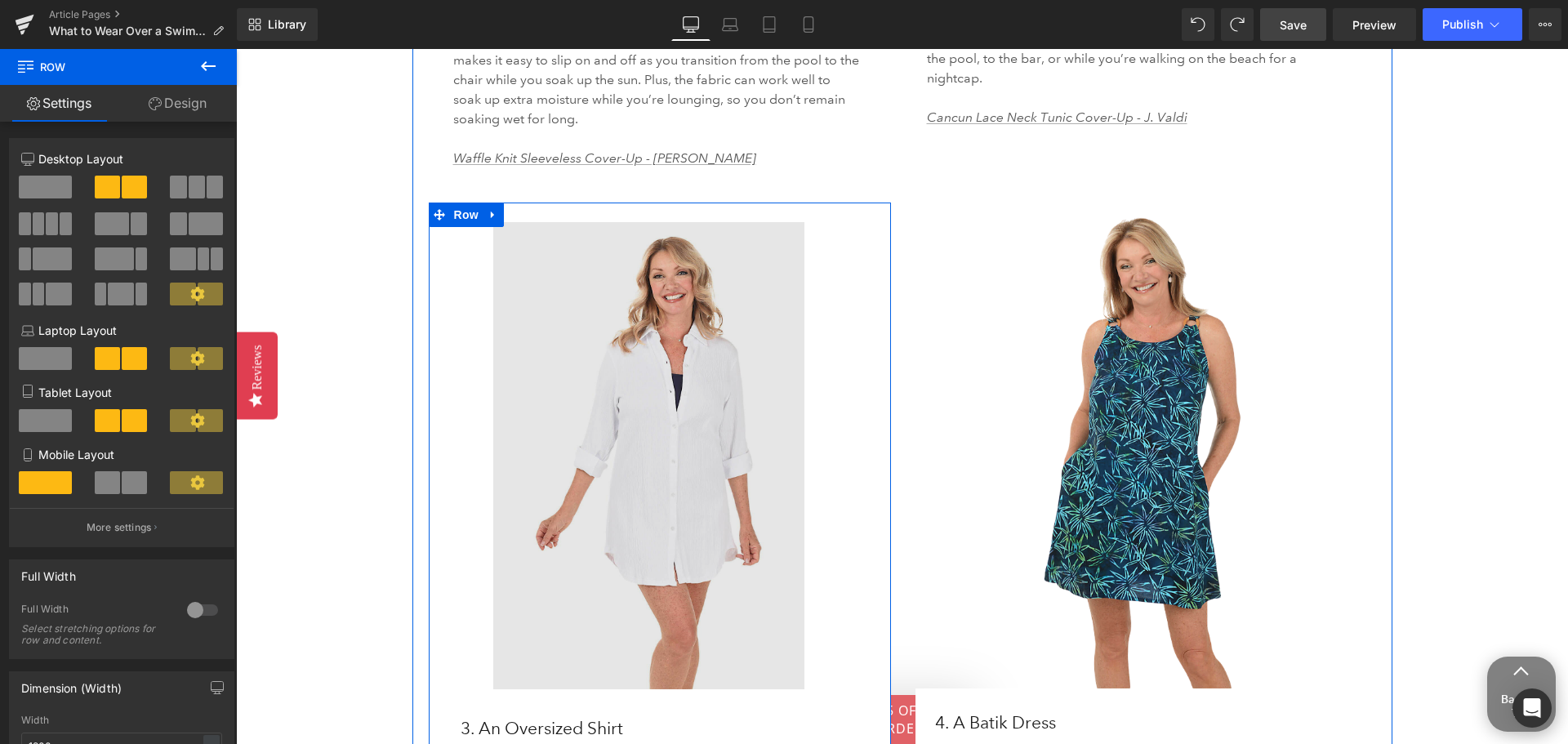
click at [674, 368] on img at bounding box center [660, 456] width 424 height 467
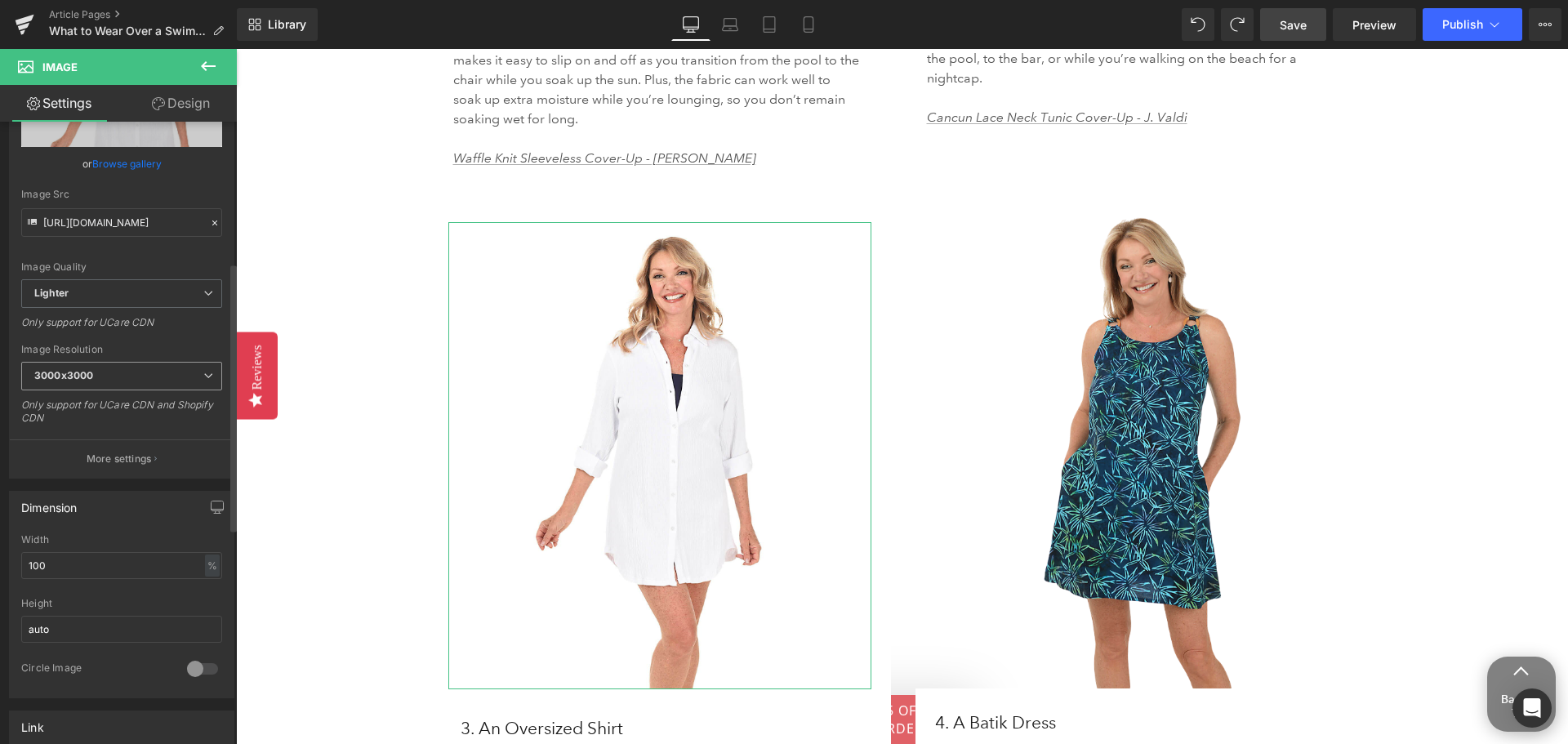
scroll to position [327, 0]
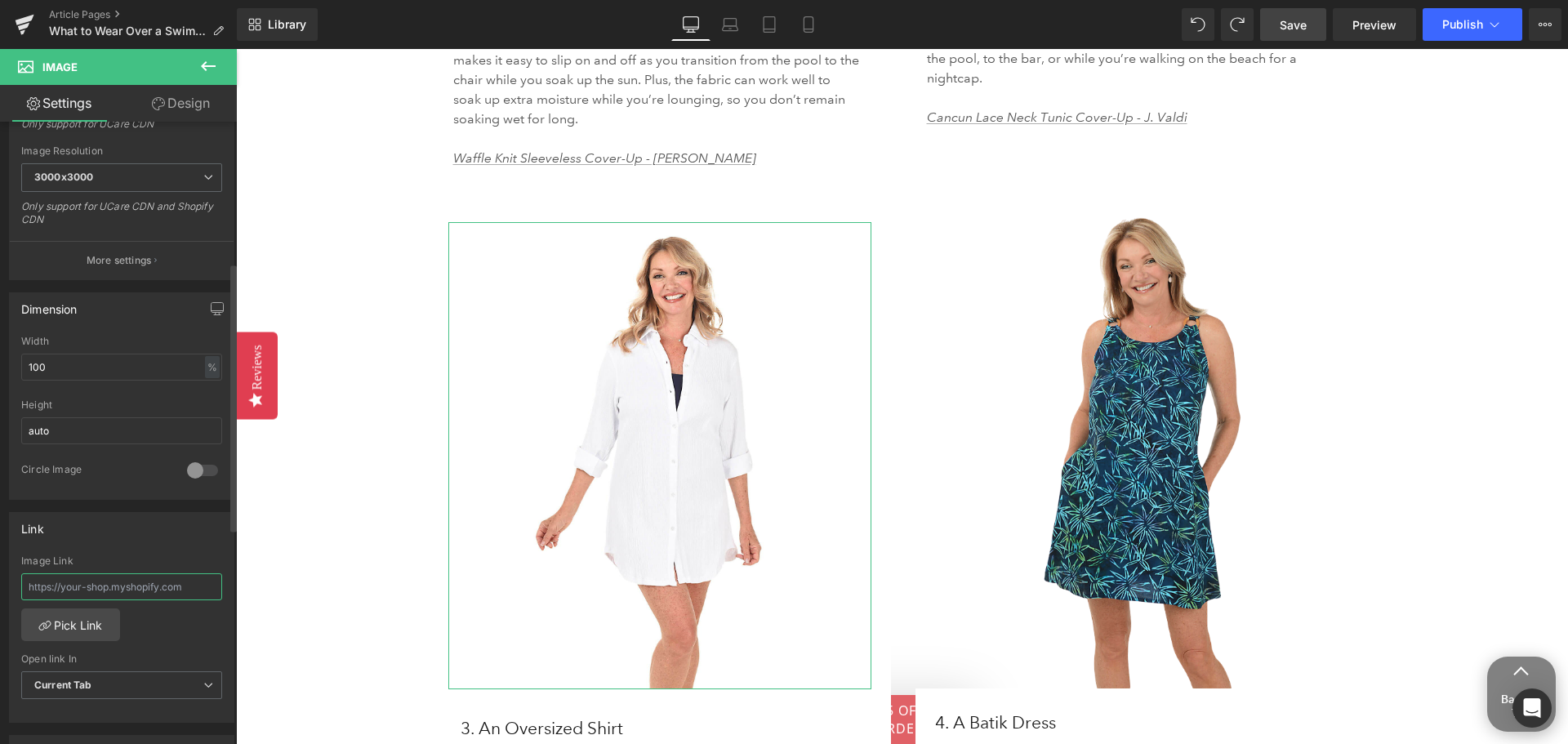
click at [178, 588] on input "text" at bounding box center [122, 586] width 201 height 27
click at [178, 587] on input "text" at bounding box center [122, 586] width 201 height 27
drag, startPoint x: 174, startPoint y: 583, endPoint x: 97, endPoint y: 631, distance: 90.7
click at [0, 578] on html "Text Block You are previewing how the will restyle your page. You can not edit …" at bounding box center [784, 372] width 1568 height 744
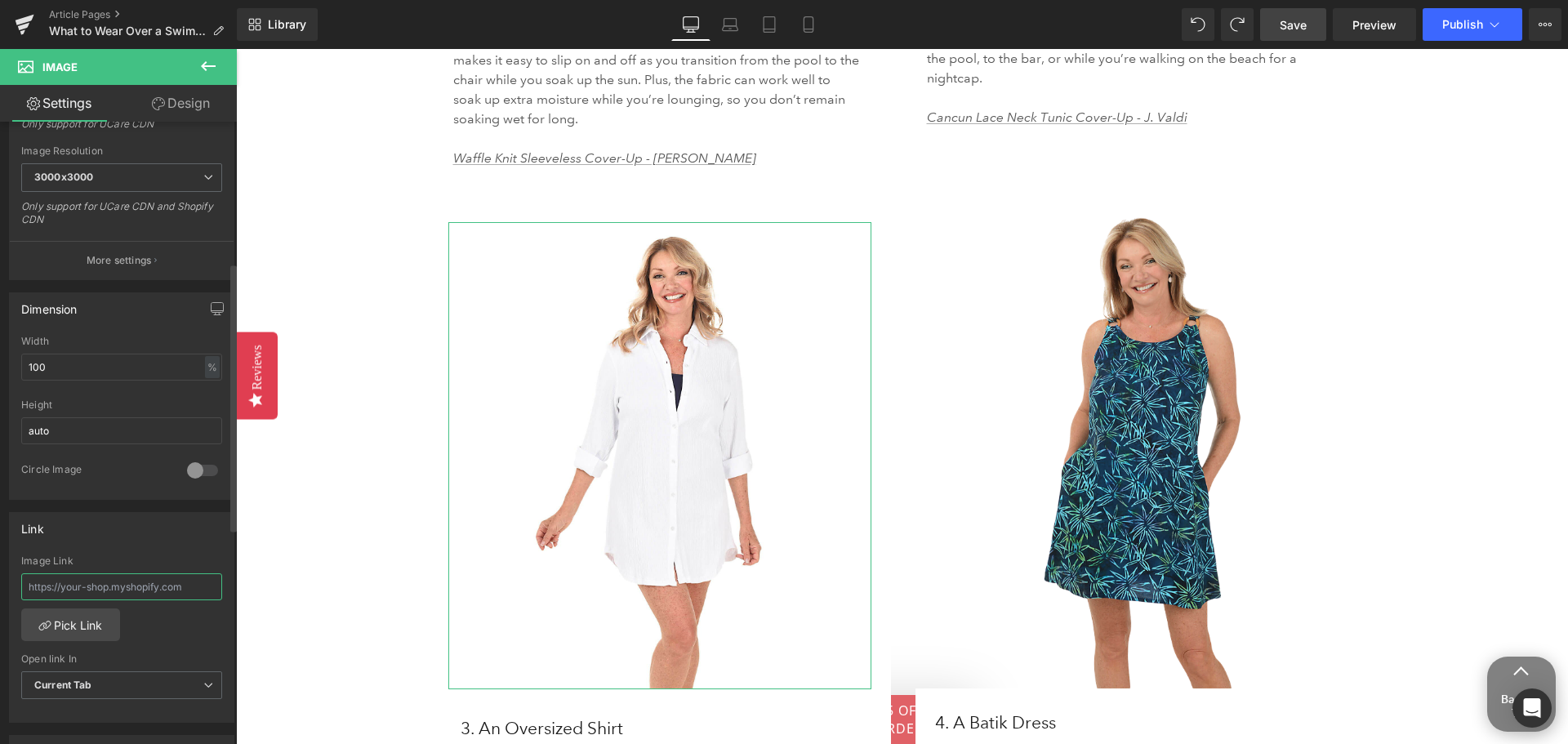
paste input "[URL][DOMAIN_NAME]"
type input "[URL][DOMAIN_NAME]"
click at [194, 635] on div "[URL][DOMAIN_NAME] Image Link [URL][DOMAIN_NAME] Pick Link Current Tab New Tab …" at bounding box center [121, 639] width 223 height 167
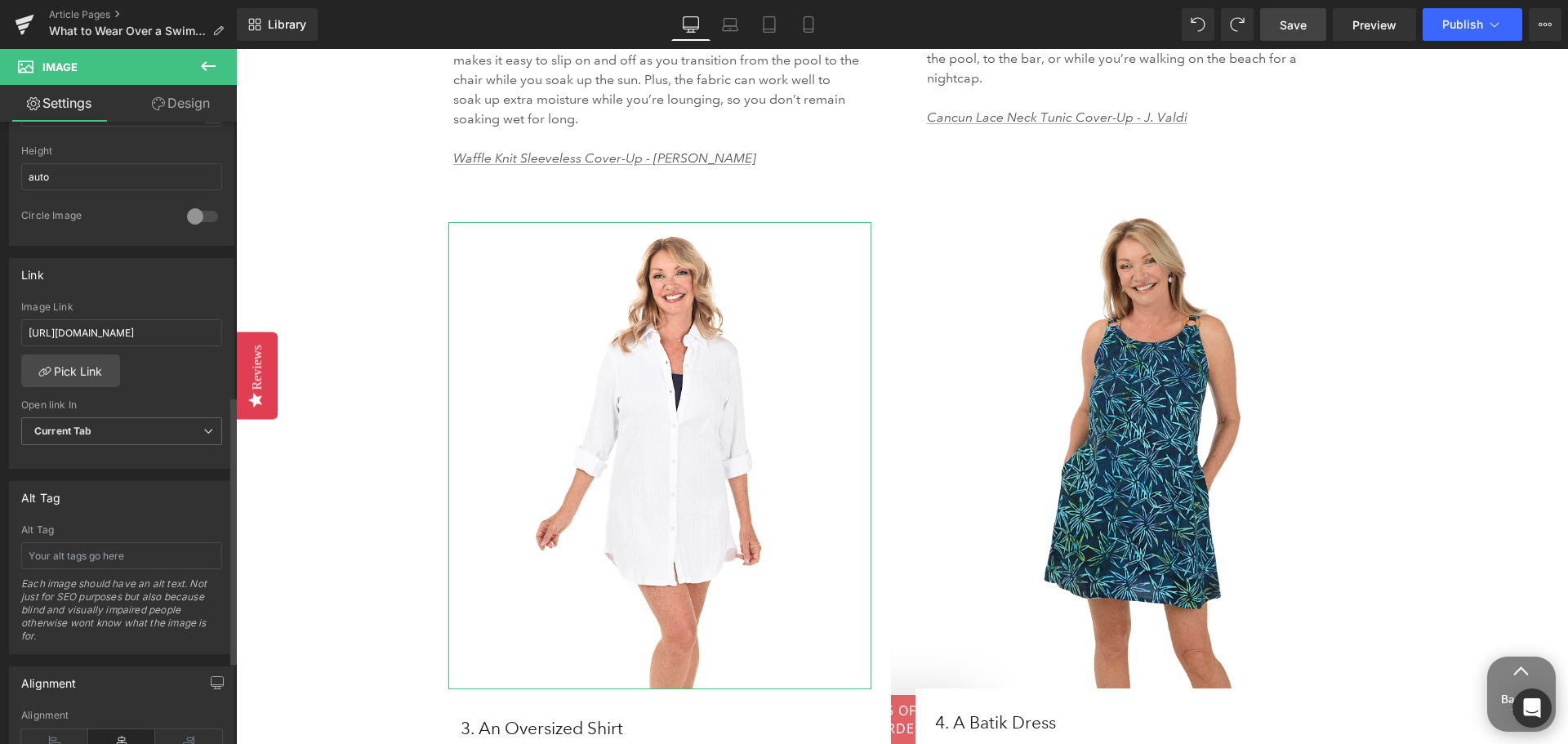
scroll to position [653, 0]
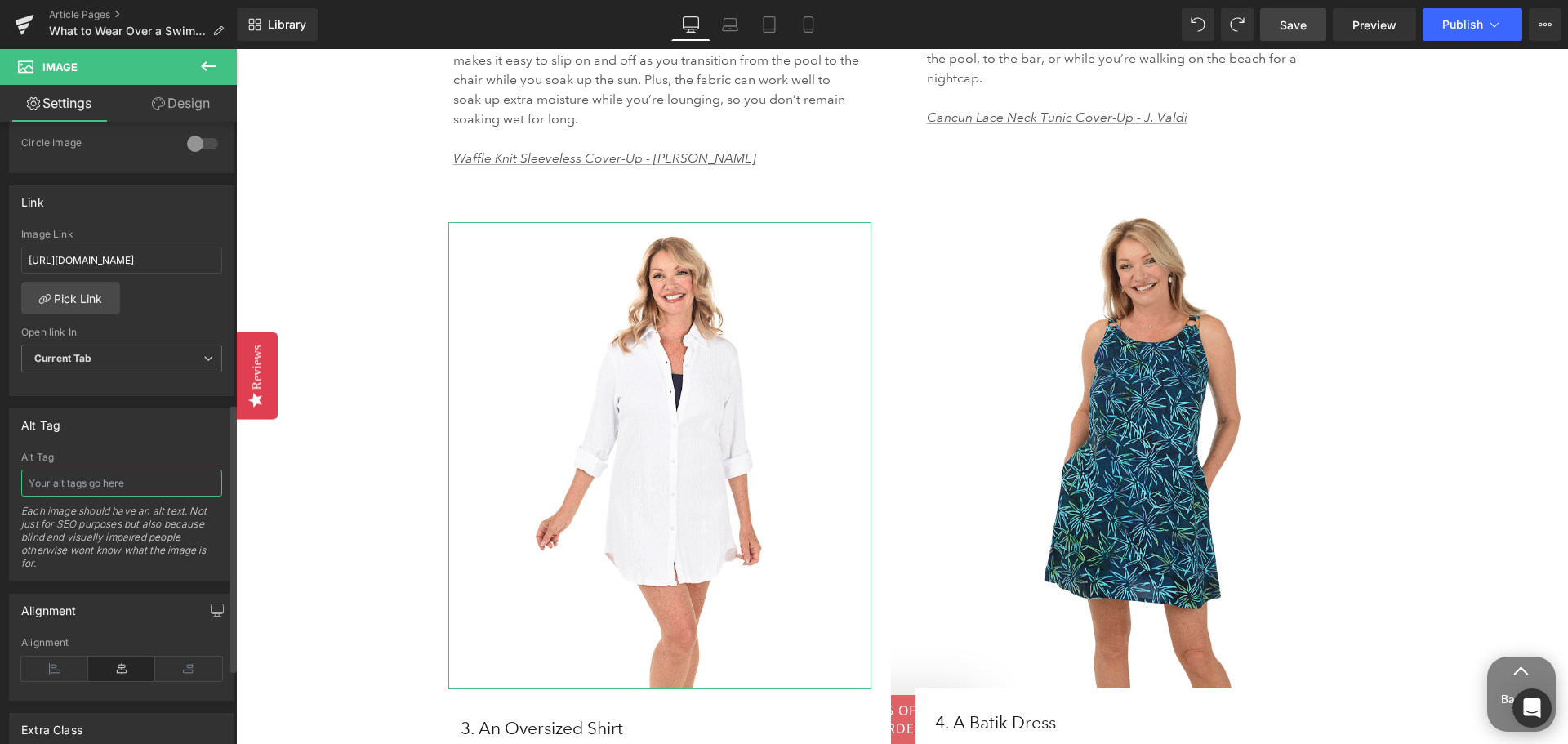
click at [69, 481] on input "text" at bounding box center [122, 483] width 201 height 27
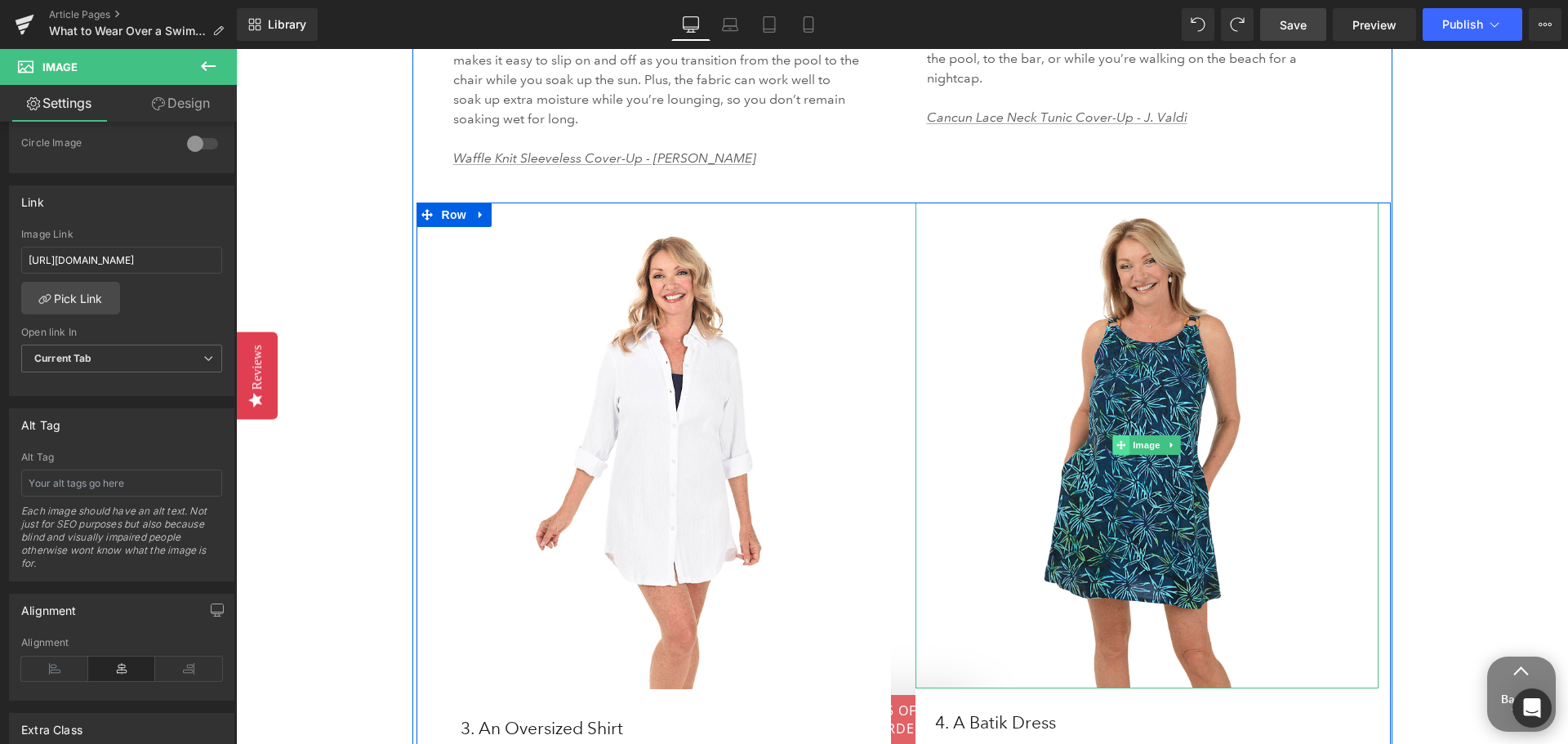
click at [1119, 435] on span at bounding box center [1121, 445] width 17 height 20
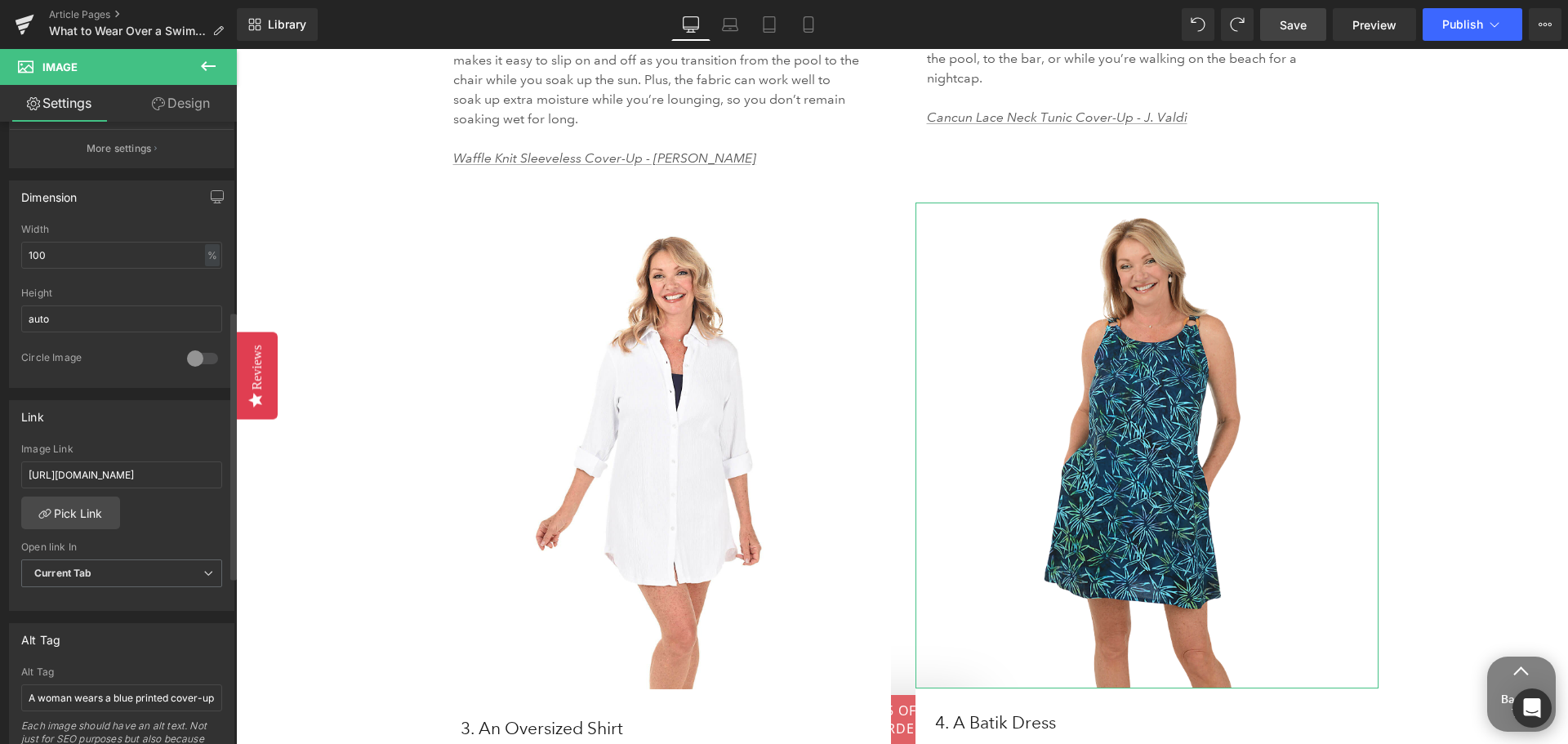
scroll to position [735, 0]
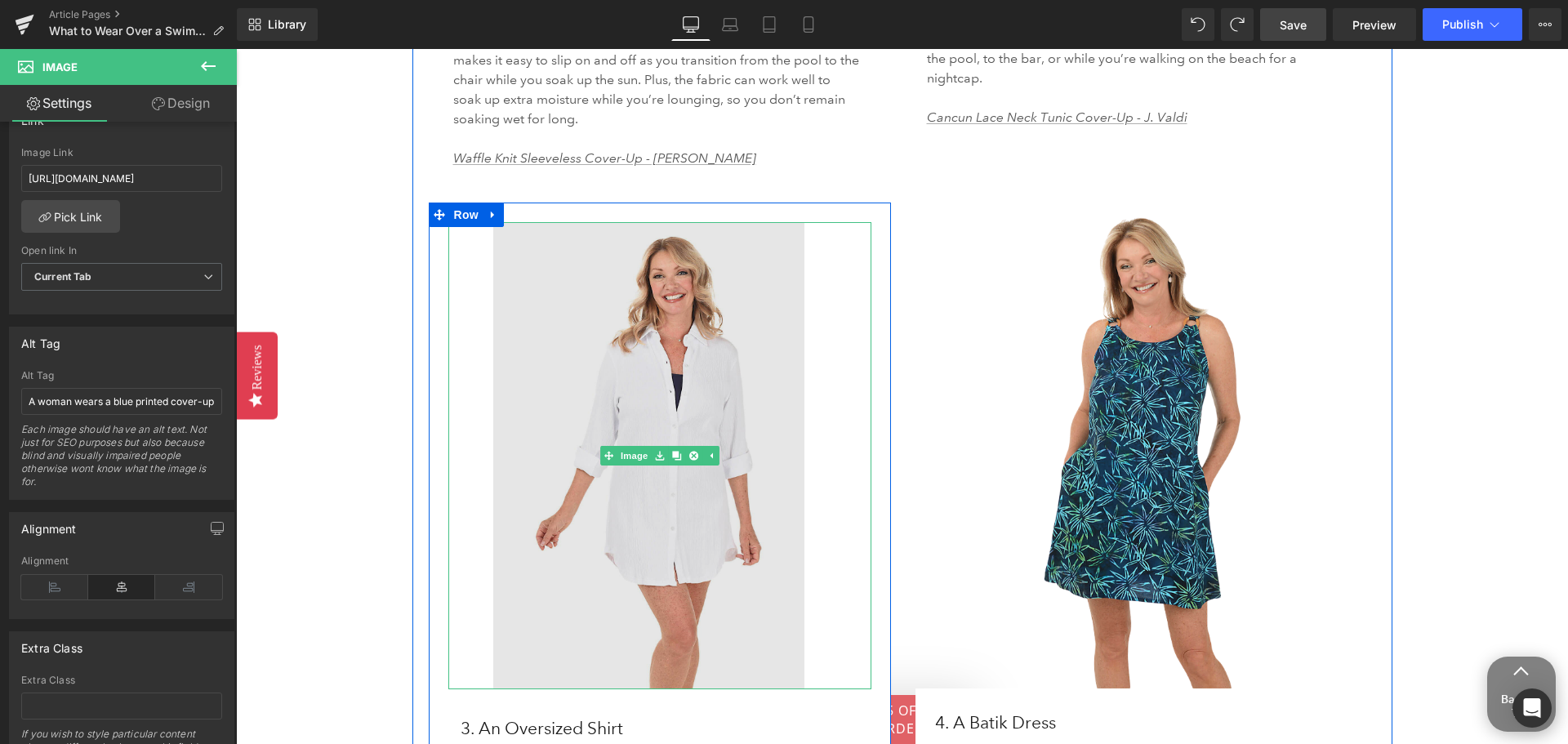
click at [618, 452] on img at bounding box center [660, 456] width 424 height 467
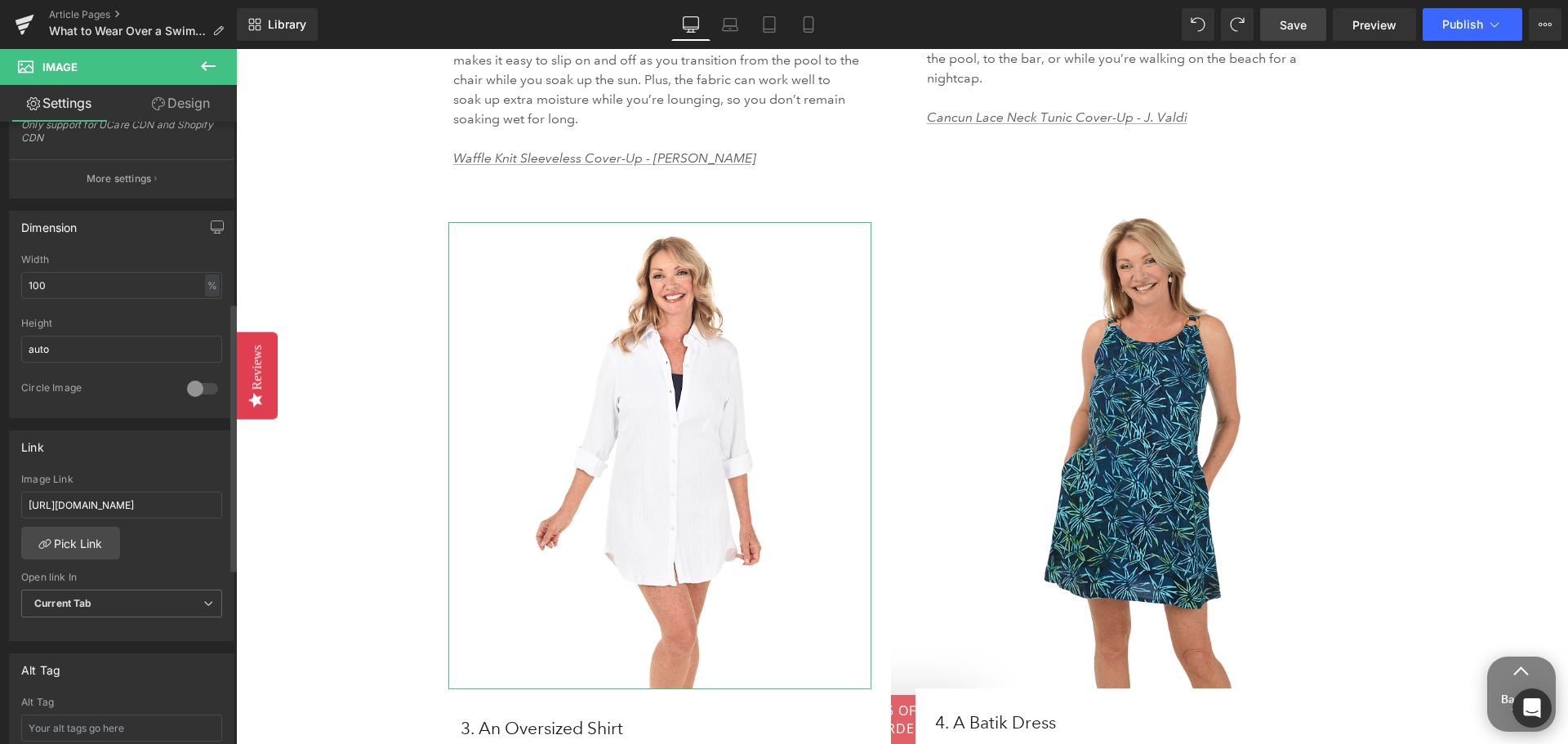
scroll to position [490, 0]
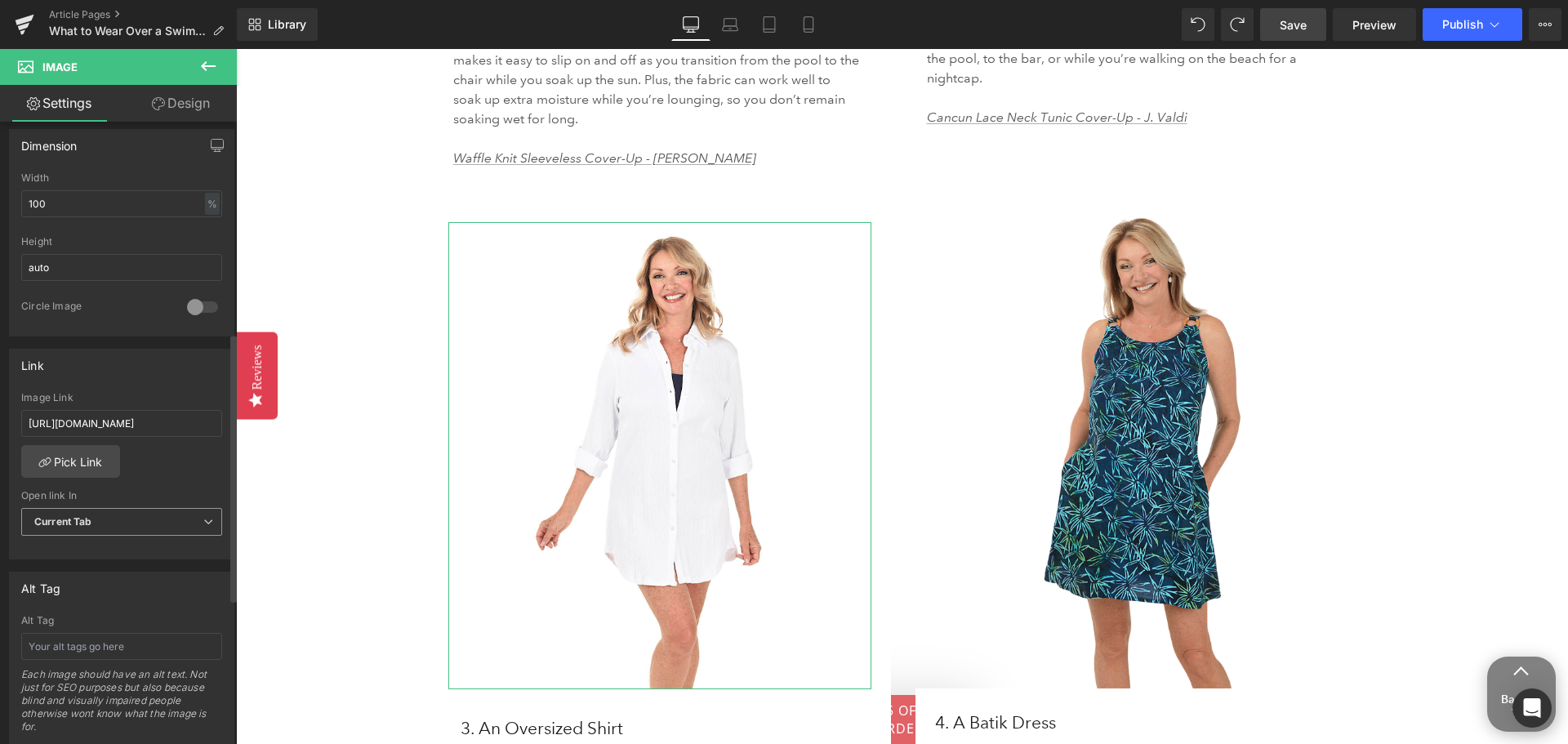
click at [86, 521] on b "Current Tab" at bounding box center [63, 522] width 58 height 12
click at [145, 483] on div "[URL][DOMAIN_NAME] Image Link [URL][DOMAIN_NAME] Pick Link Current Tab New Tab …" at bounding box center [118, 475] width 217 height 167
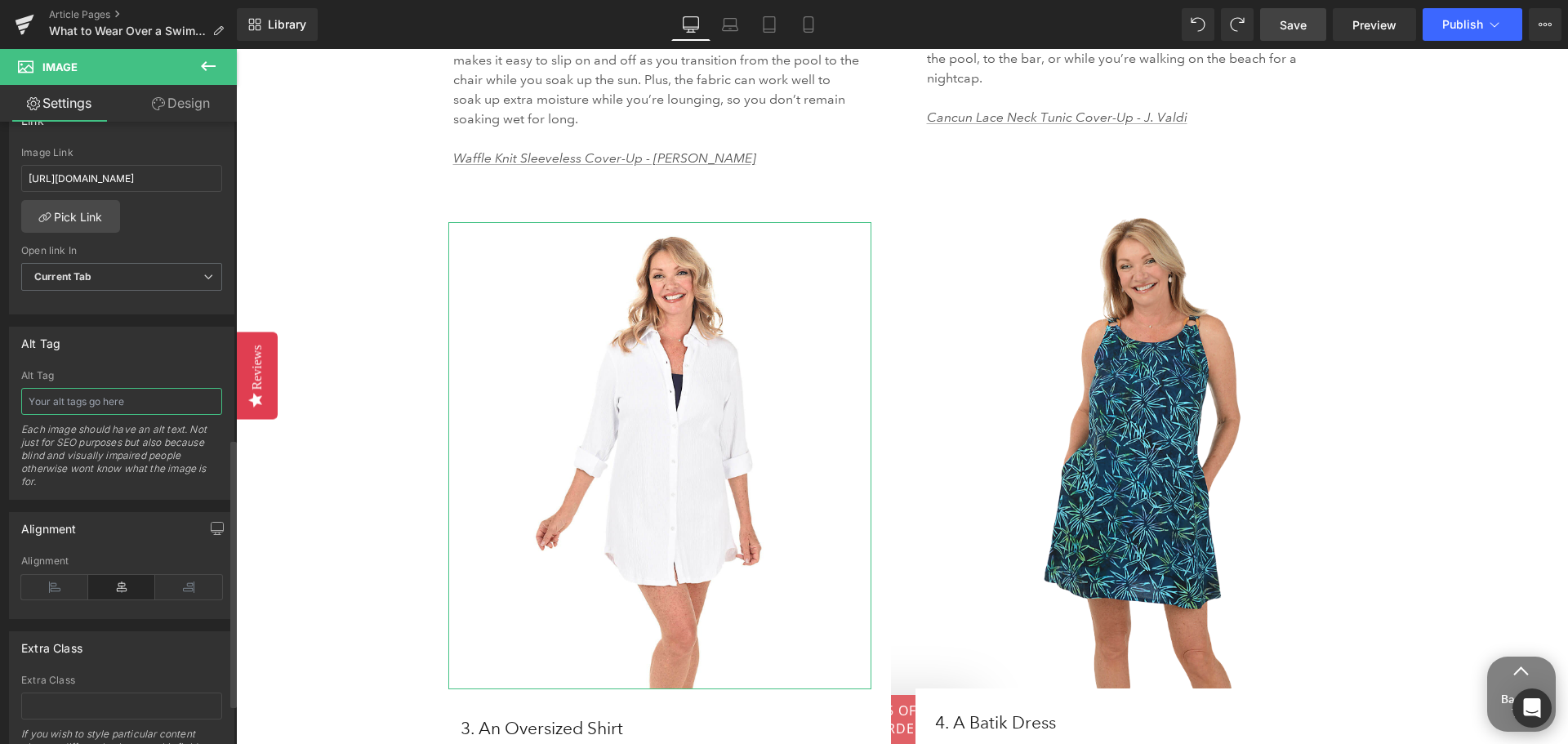
click at [101, 394] on input "text" at bounding box center [122, 401] width 201 height 27
type input "A woman wears a white oversized cover-up shirt over a navy blue tank bathing su…"
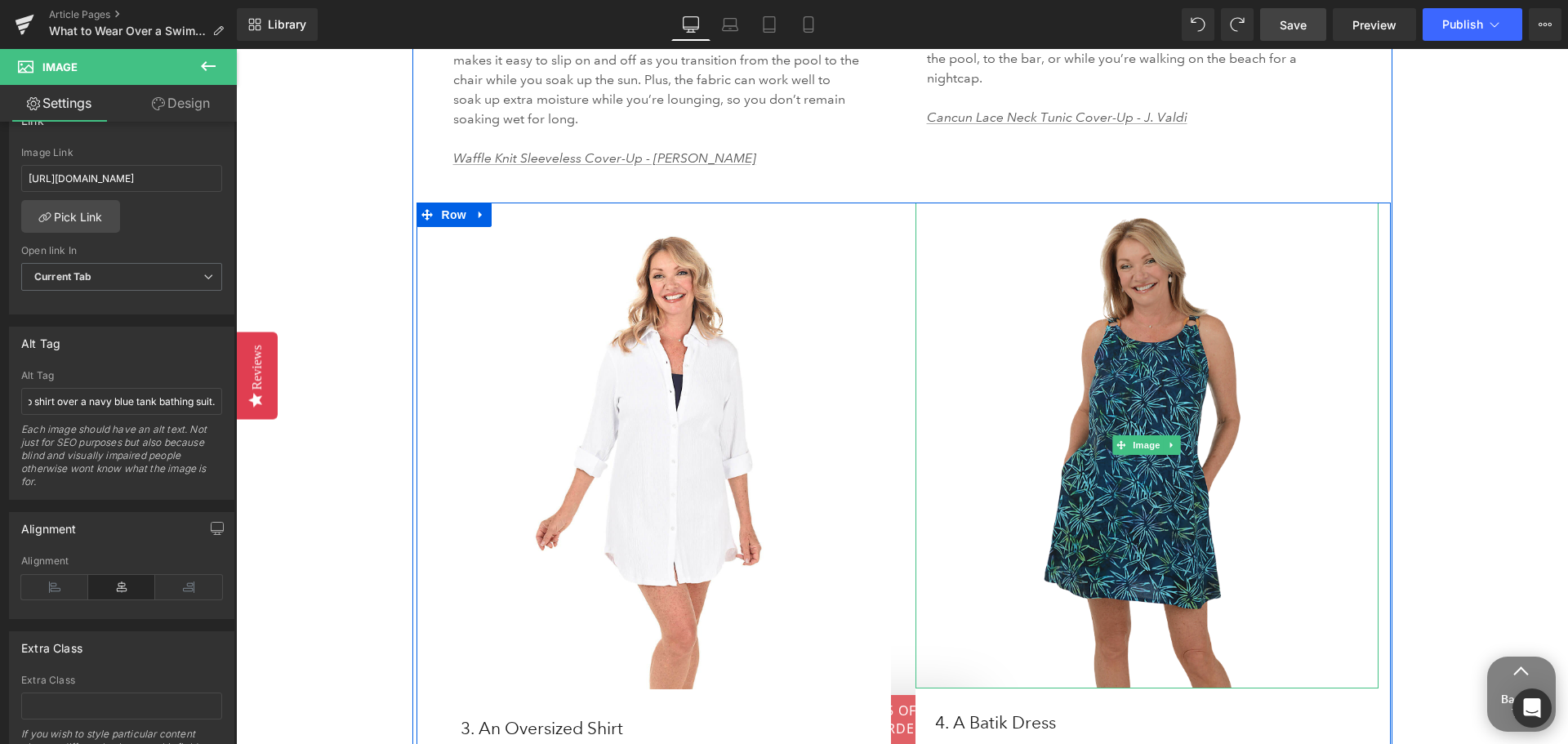
click at [1078, 448] on img at bounding box center [1147, 446] width 463 height 486
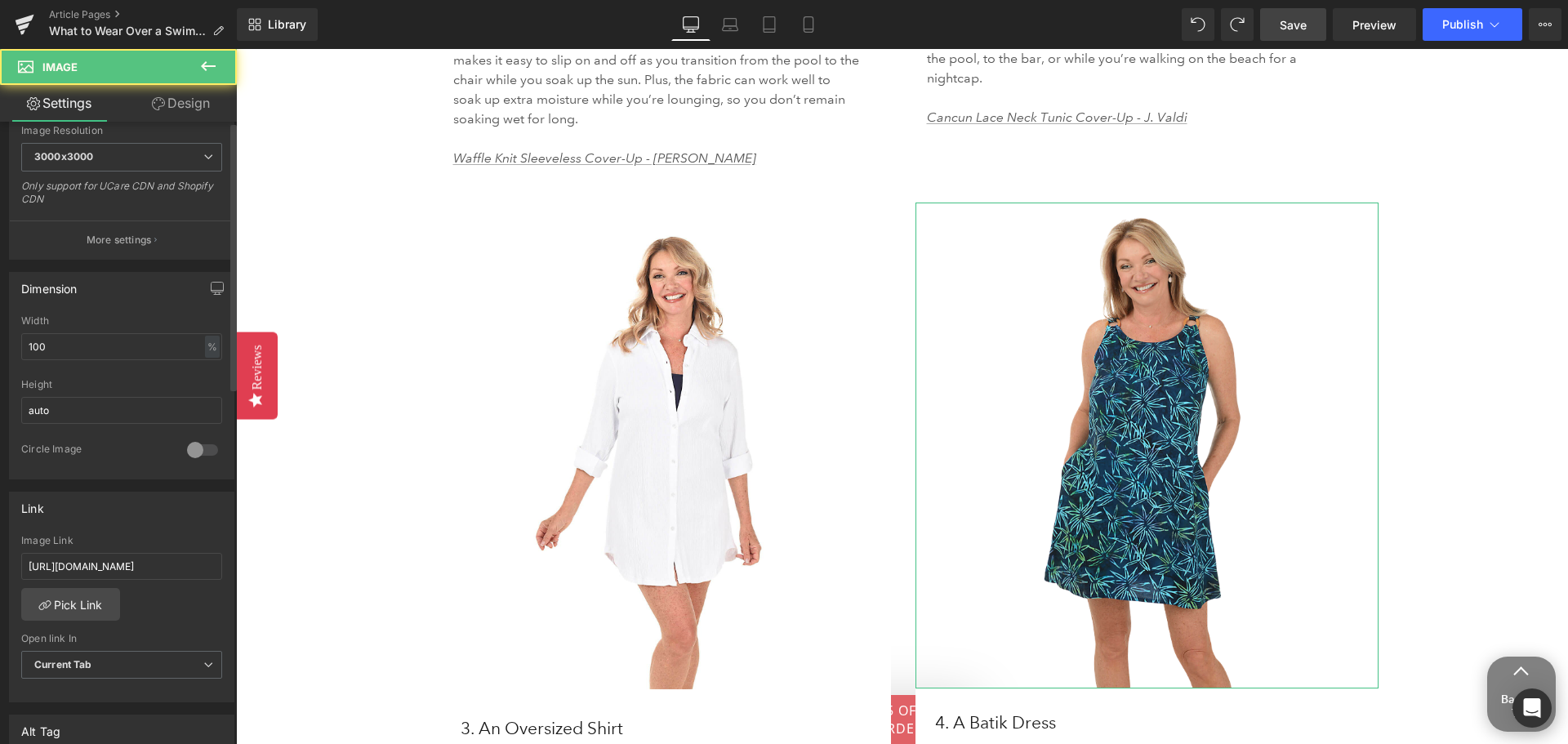
scroll to position [571, 0]
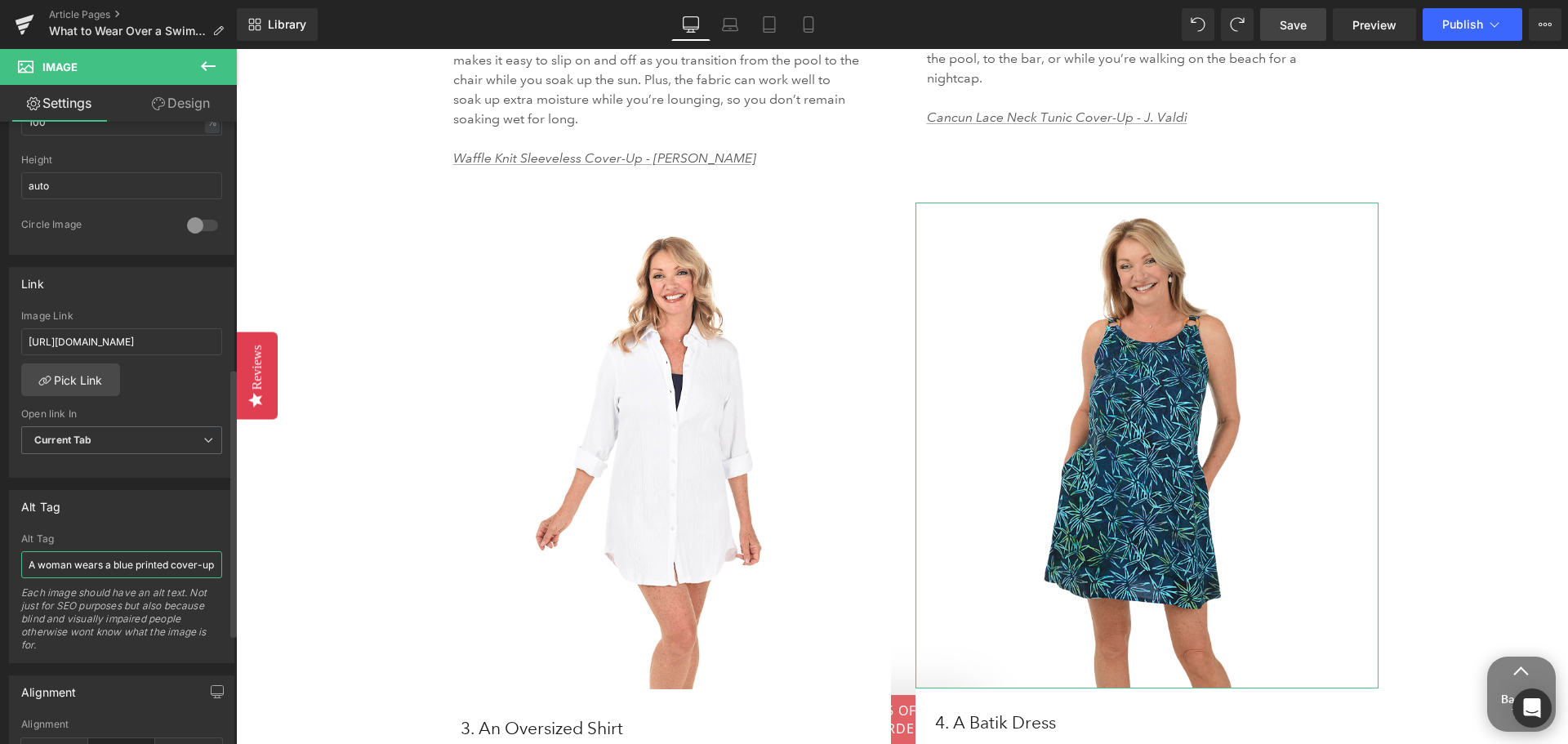
click at [158, 562] on input "A woman wears a blue printed cover-up dress." at bounding box center [122, 564] width 201 height 27
drag, startPoint x: 1292, startPoint y: 28, endPoint x: 409, endPoint y: 336, distance: 935.2
click at [1292, 28] on span "Save" at bounding box center [1293, 24] width 27 height 17
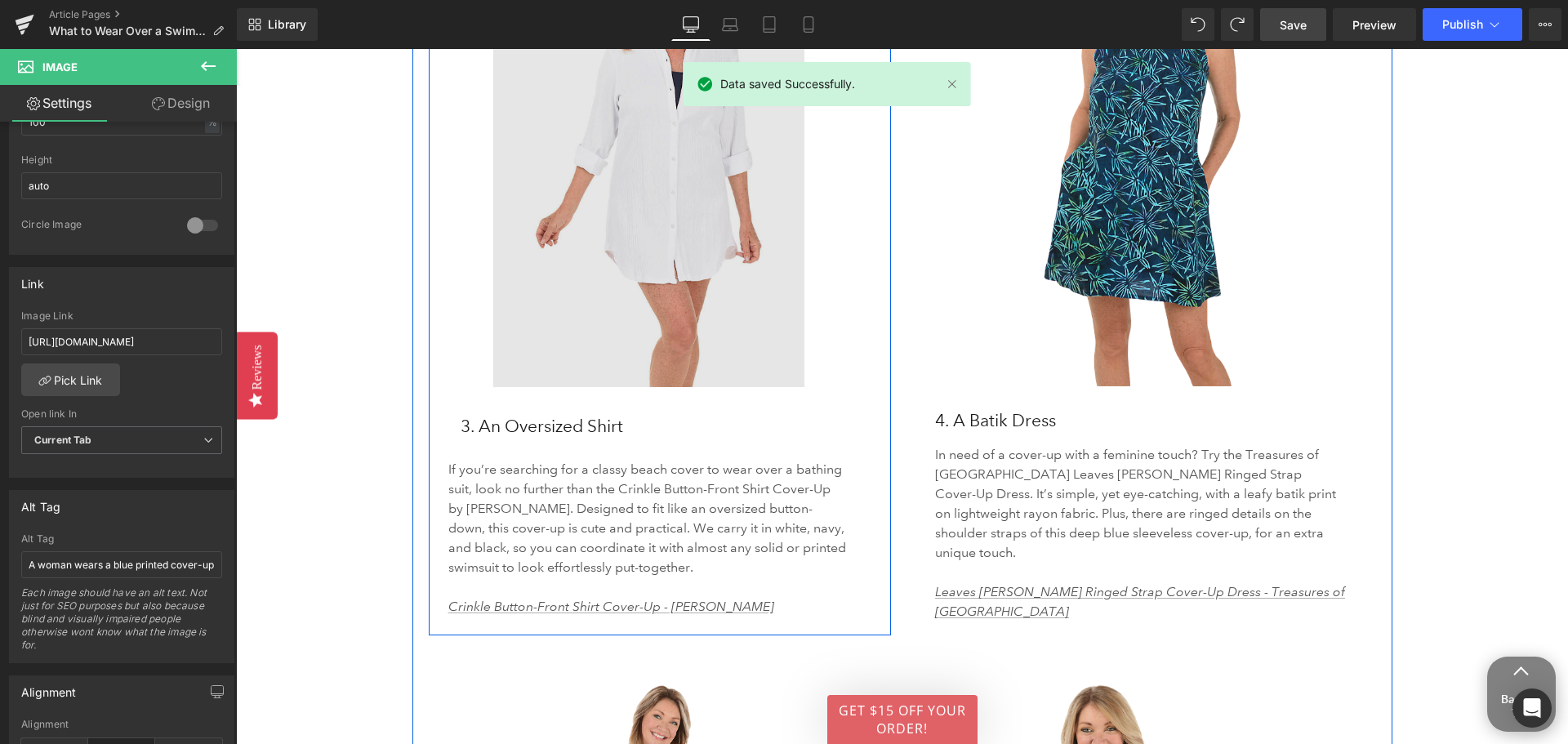
scroll to position [3512, 0]
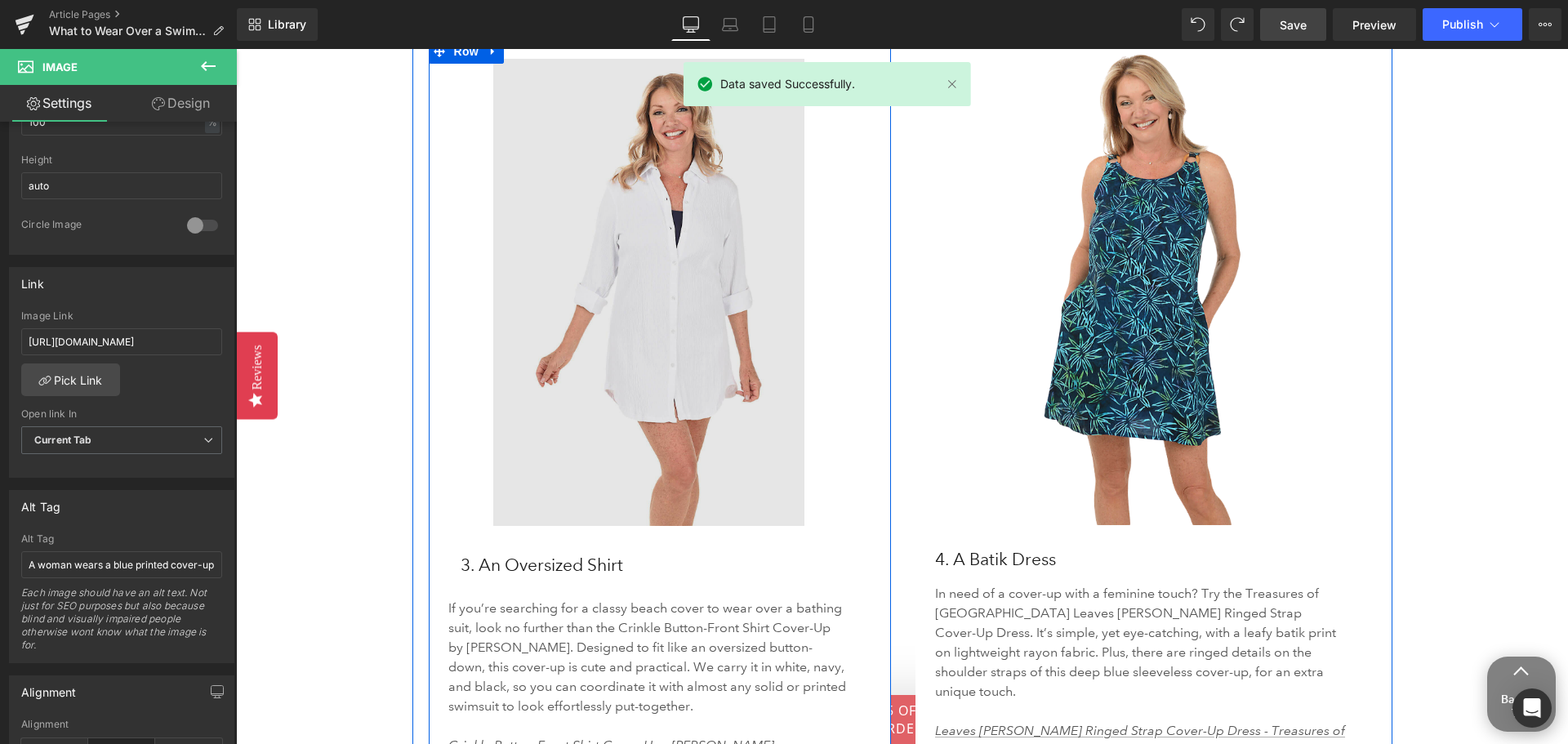
click at [642, 344] on img at bounding box center [660, 292] width 424 height 467
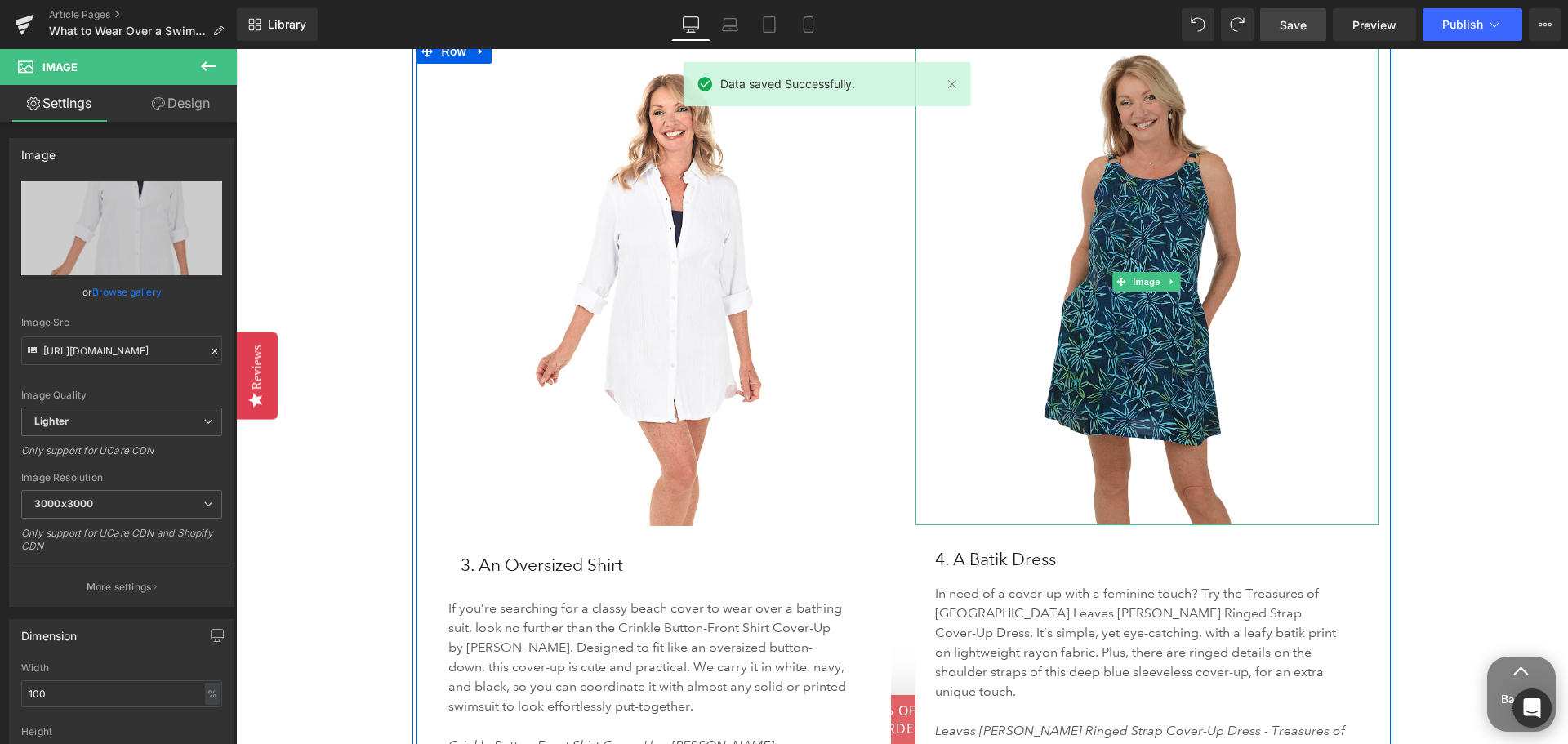
click at [1111, 363] on img at bounding box center [1147, 282] width 463 height 486
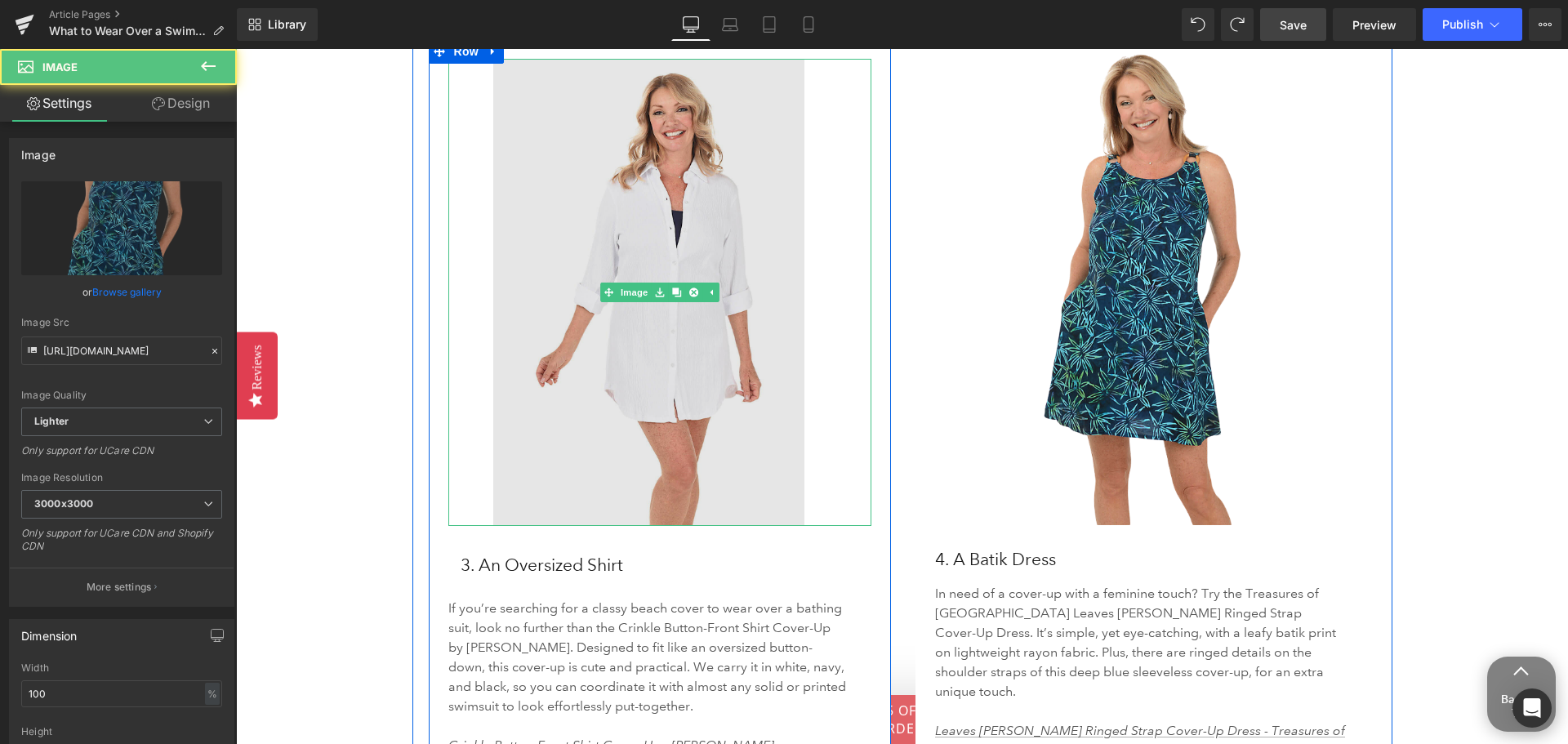
click at [705, 402] on img at bounding box center [660, 292] width 424 height 467
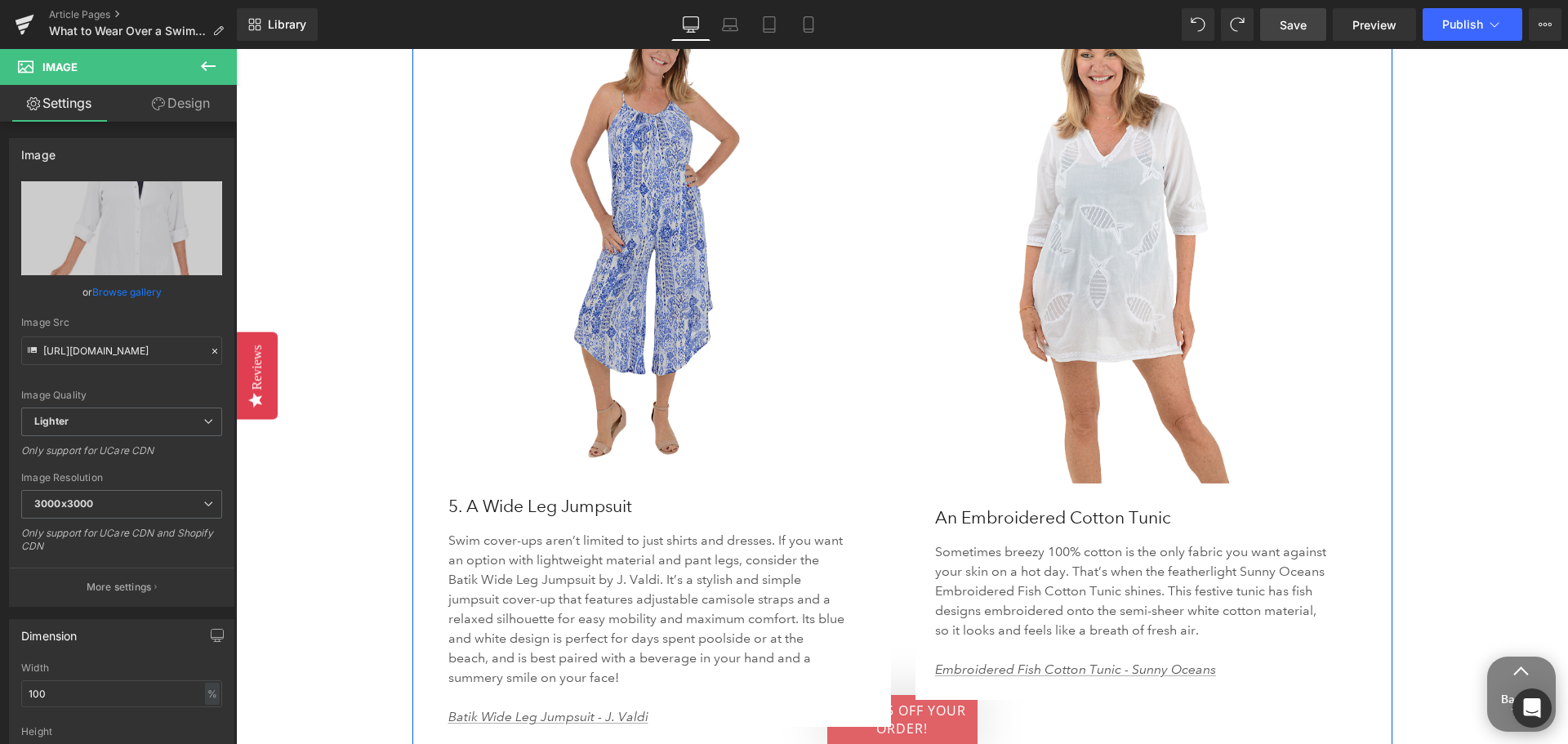
scroll to position [4328, 0]
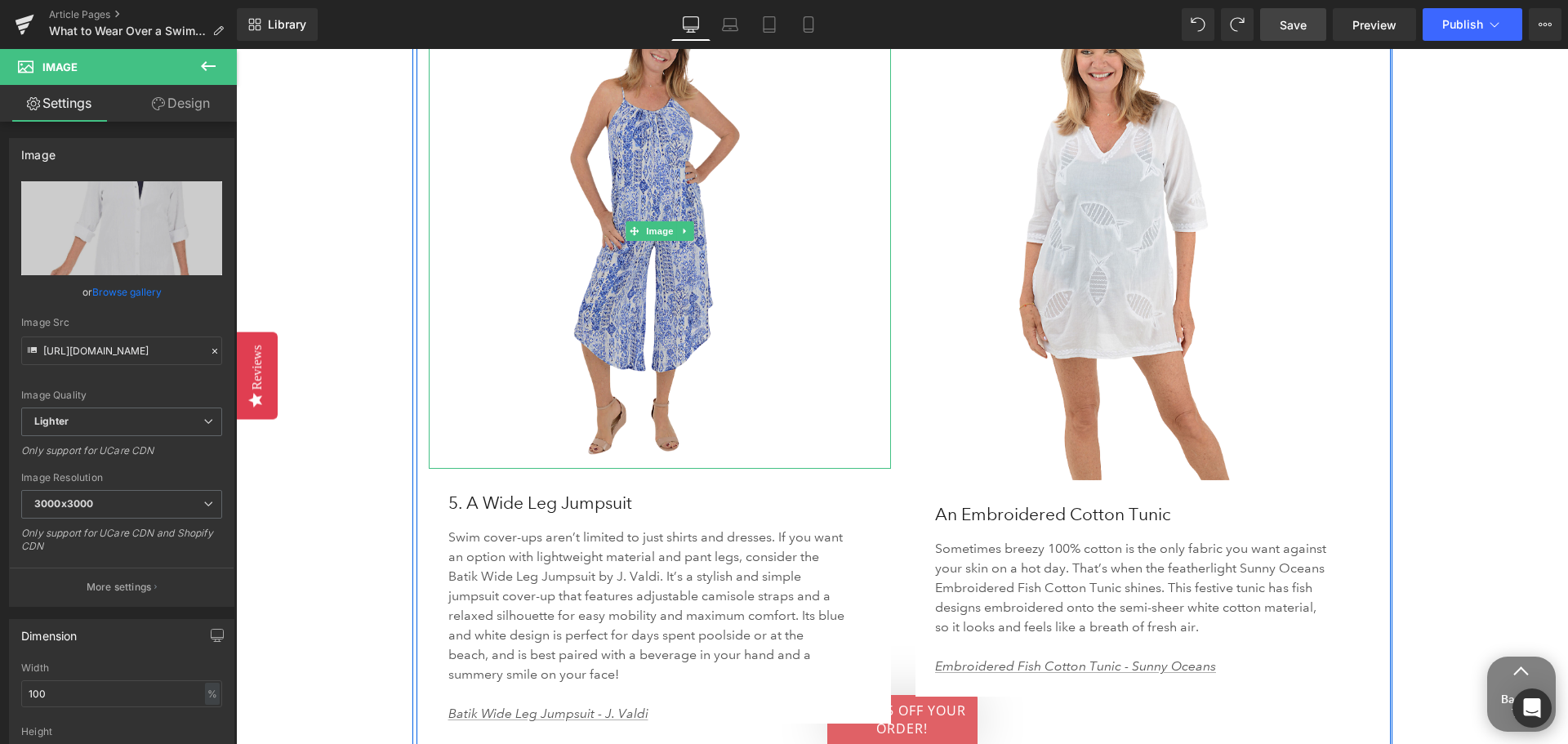
click at [583, 382] on img at bounding box center [660, 230] width 463 height 476
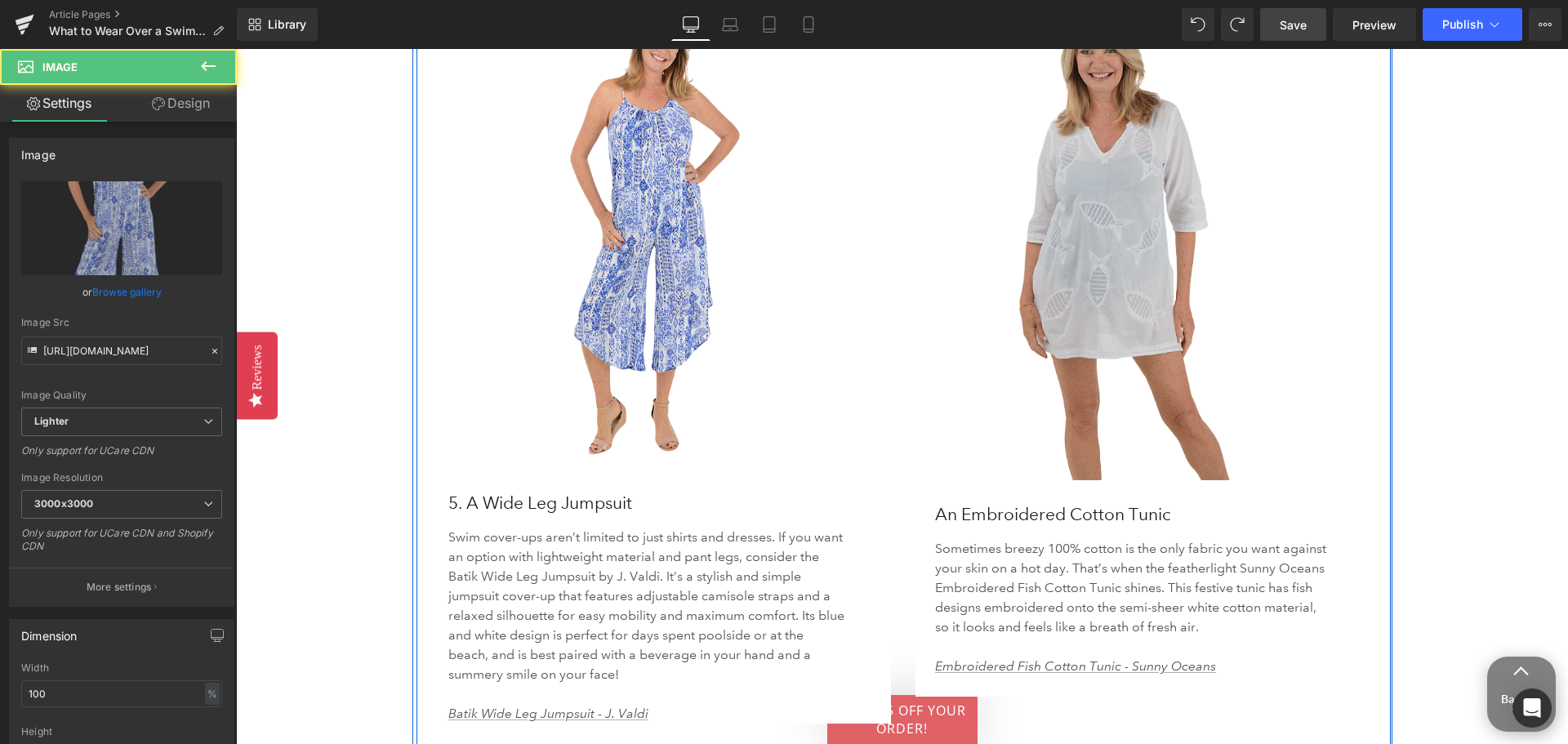
click at [1065, 352] on img at bounding box center [1147, 236] width 463 height 487
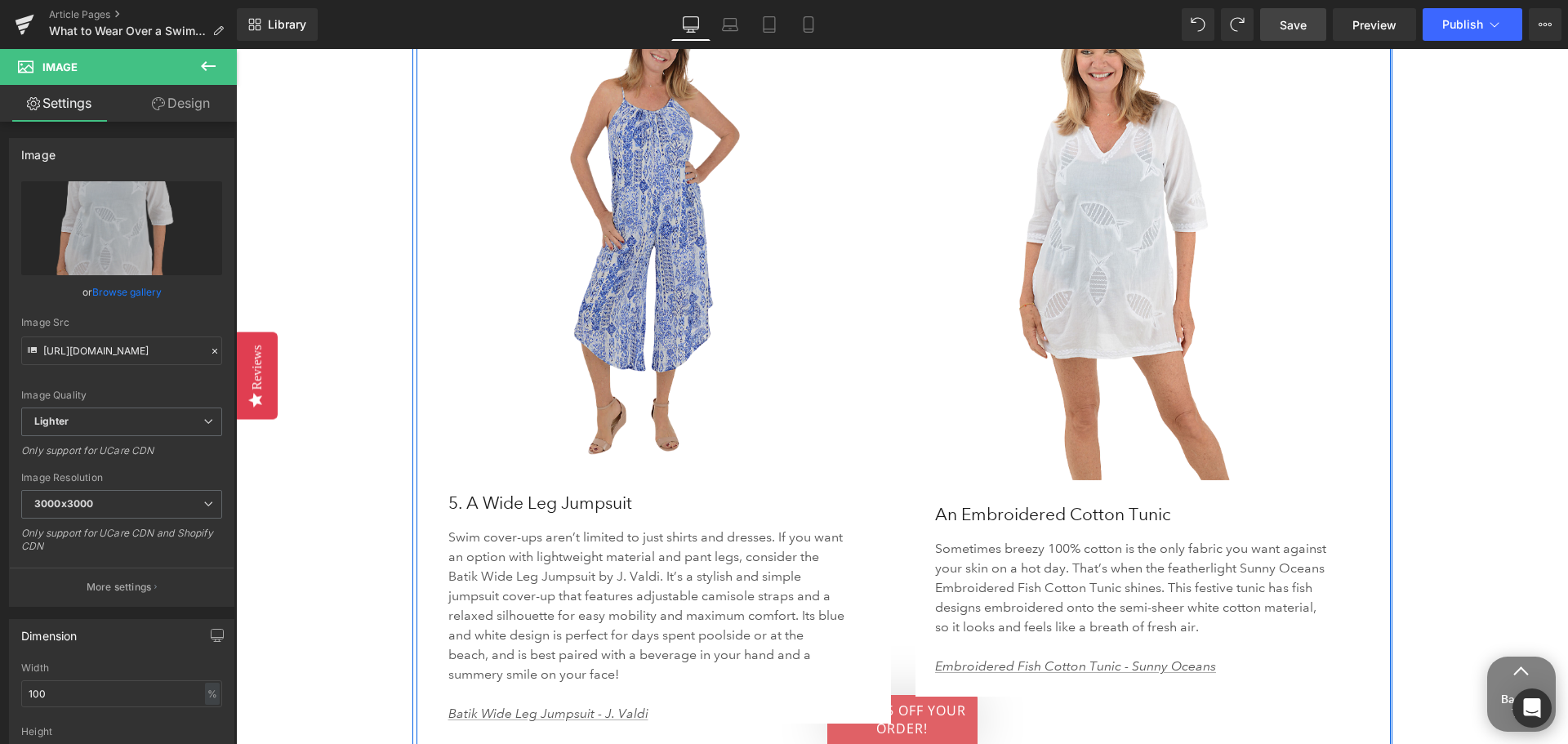
click at [791, 387] on img at bounding box center [660, 230] width 463 height 476
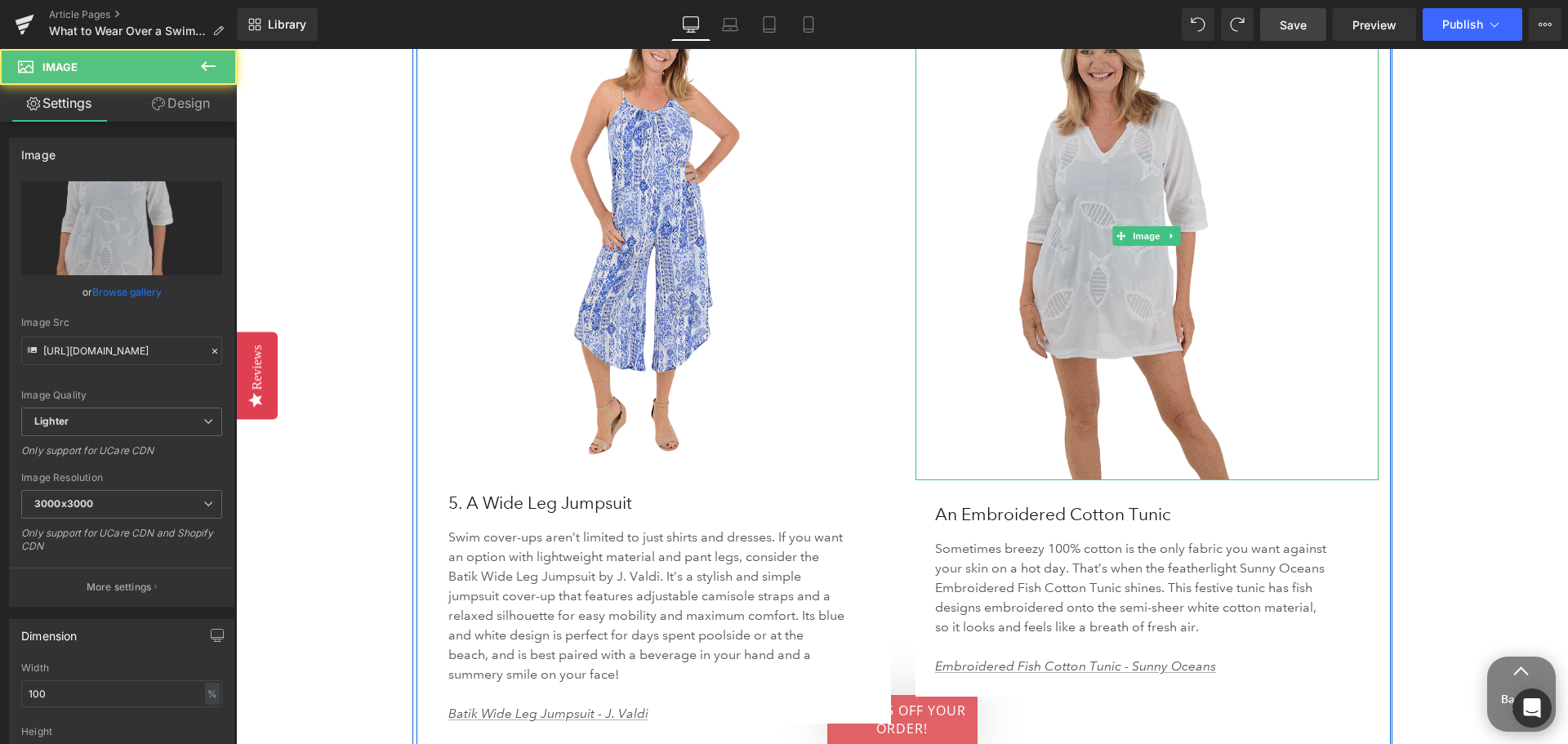
click at [1046, 396] on img at bounding box center [1147, 236] width 463 height 487
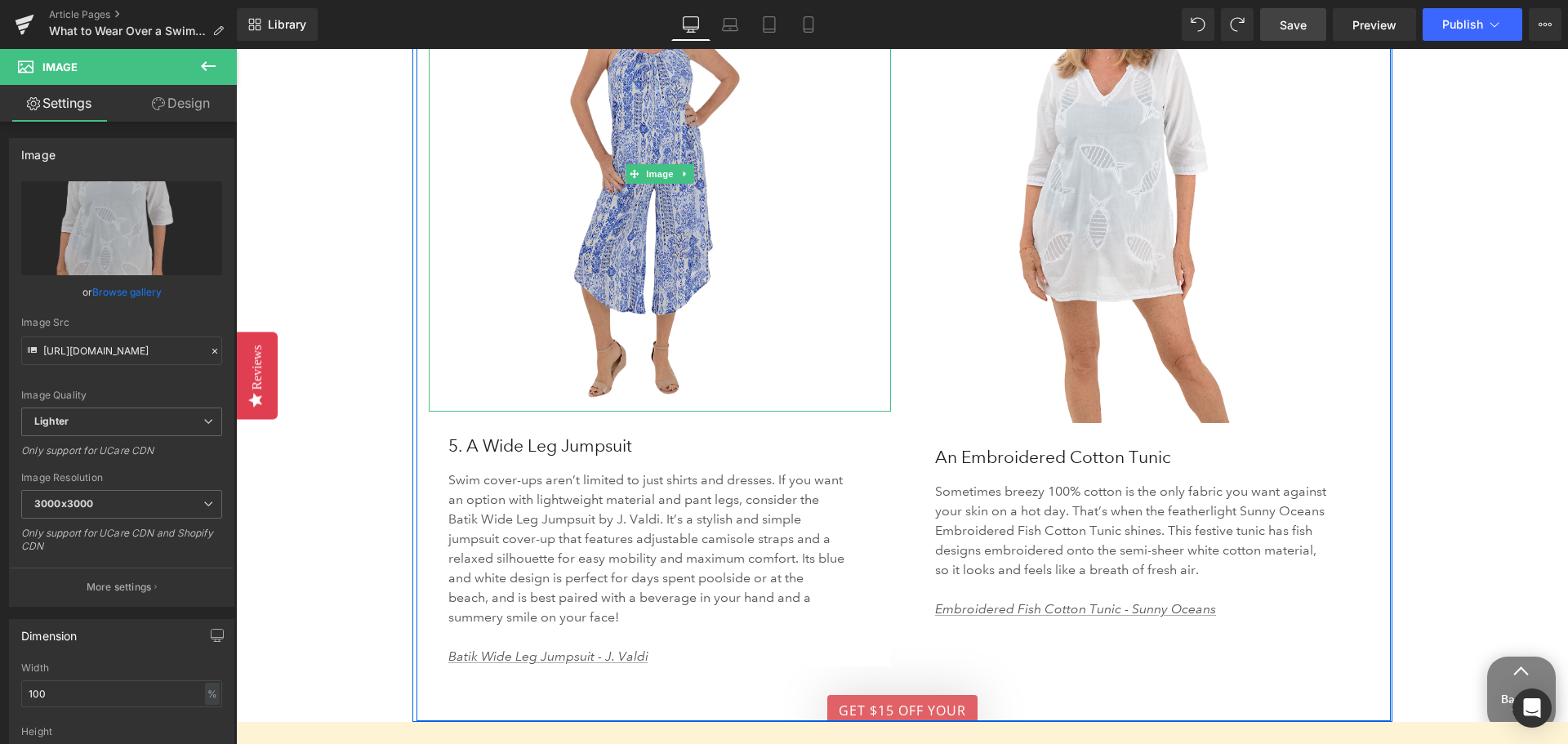
scroll to position [4410, 0]
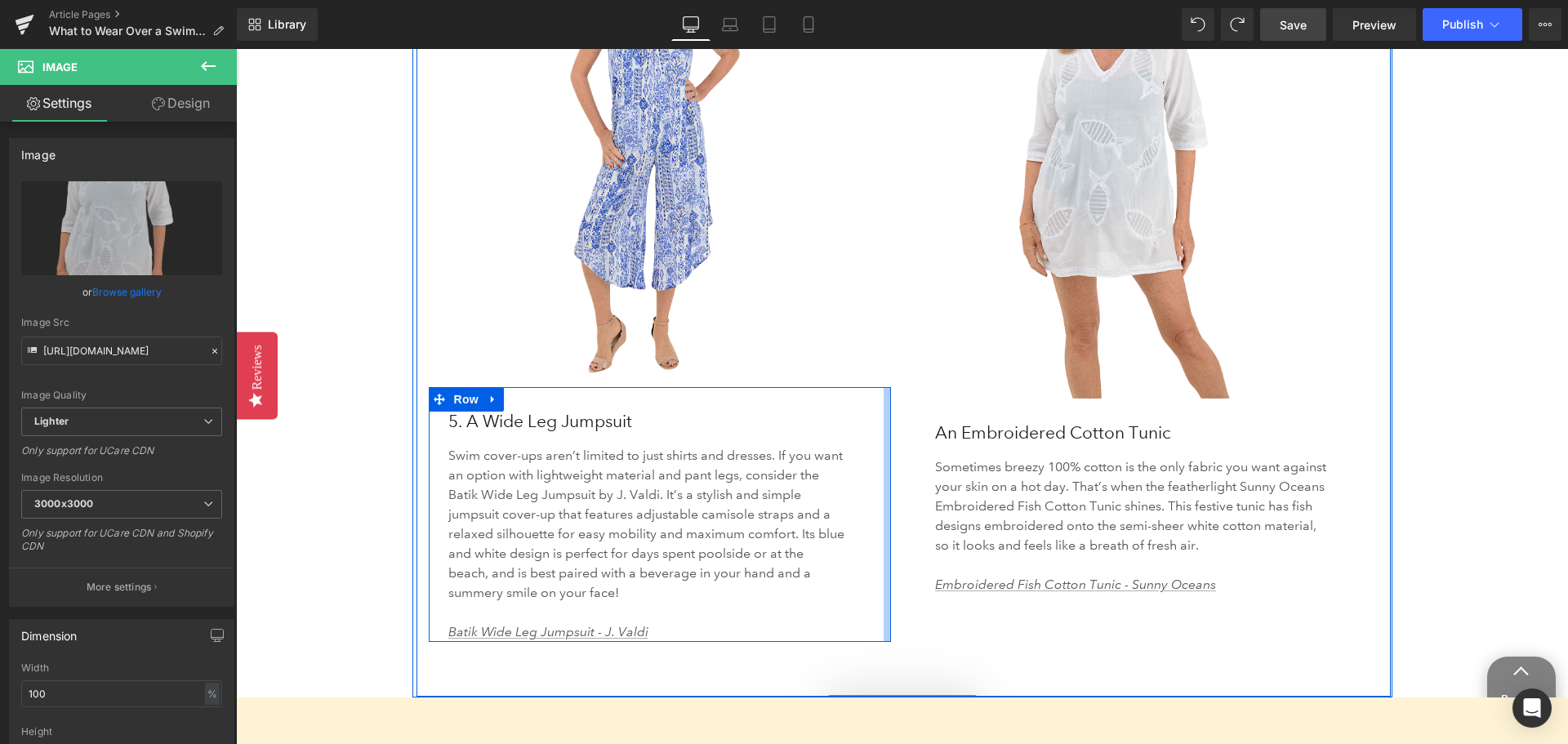
click at [885, 387] on div at bounding box center [887, 514] width 7 height 255
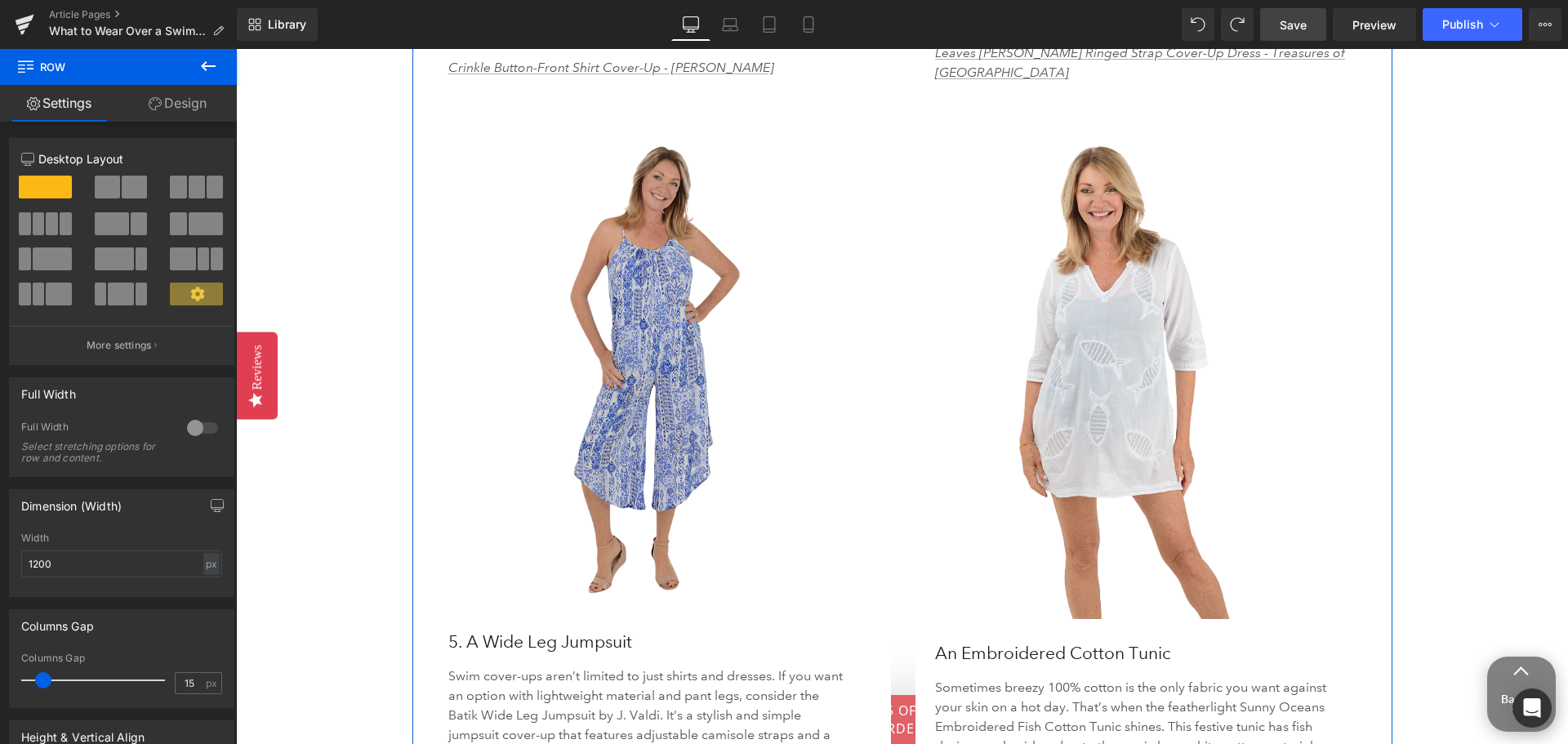
scroll to position [3920, 0]
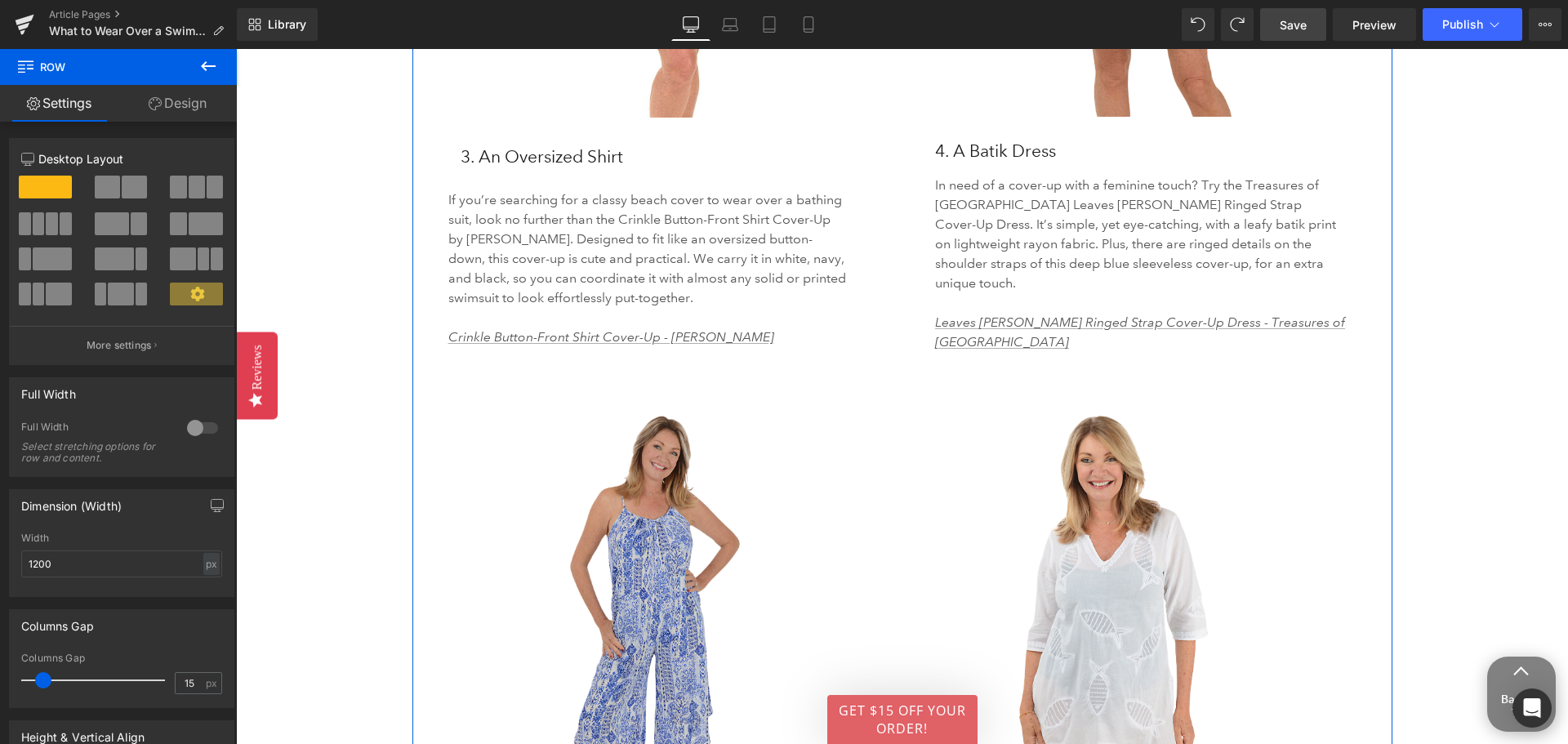
click at [639, 540] on img at bounding box center [660, 639] width 463 height 476
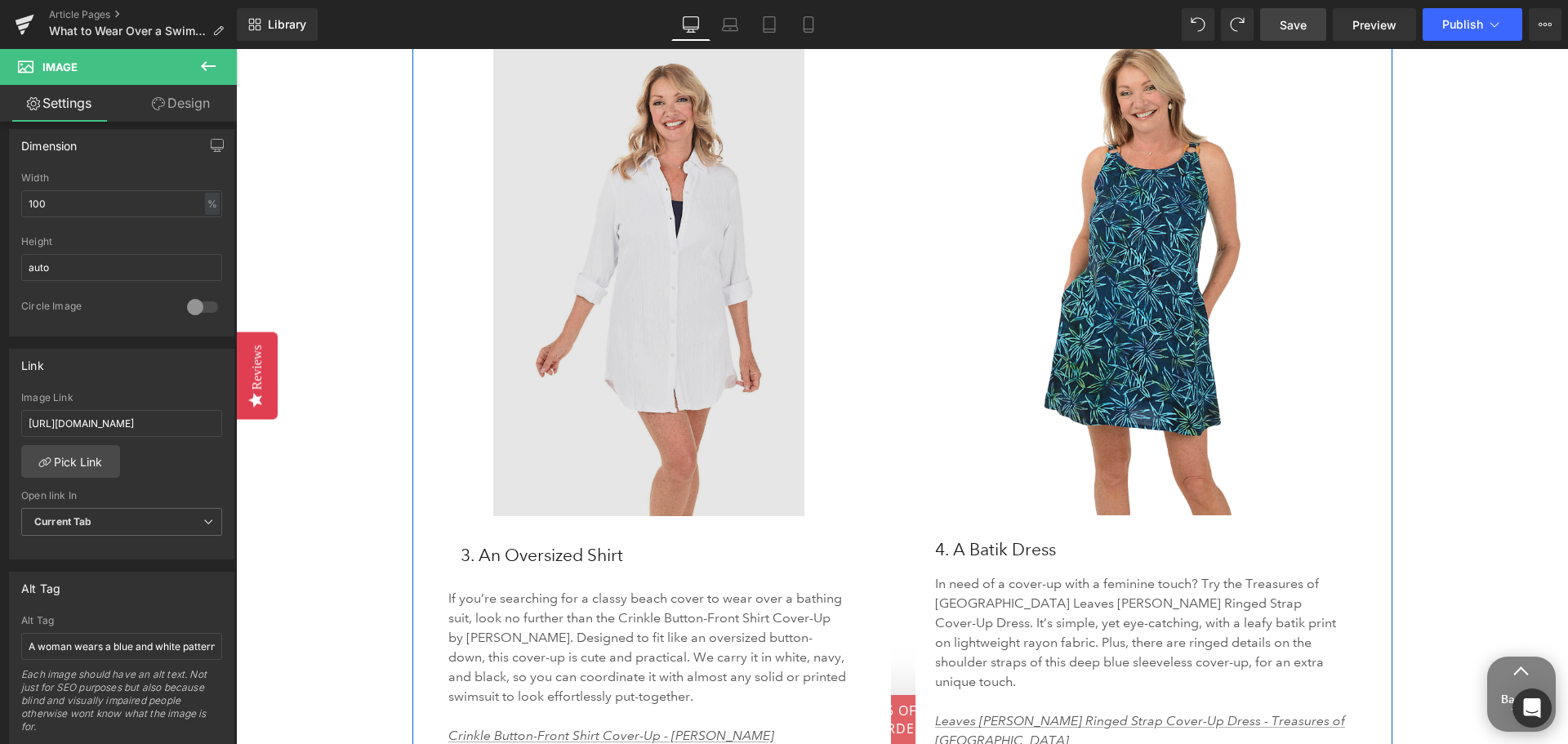
scroll to position [3430, 0]
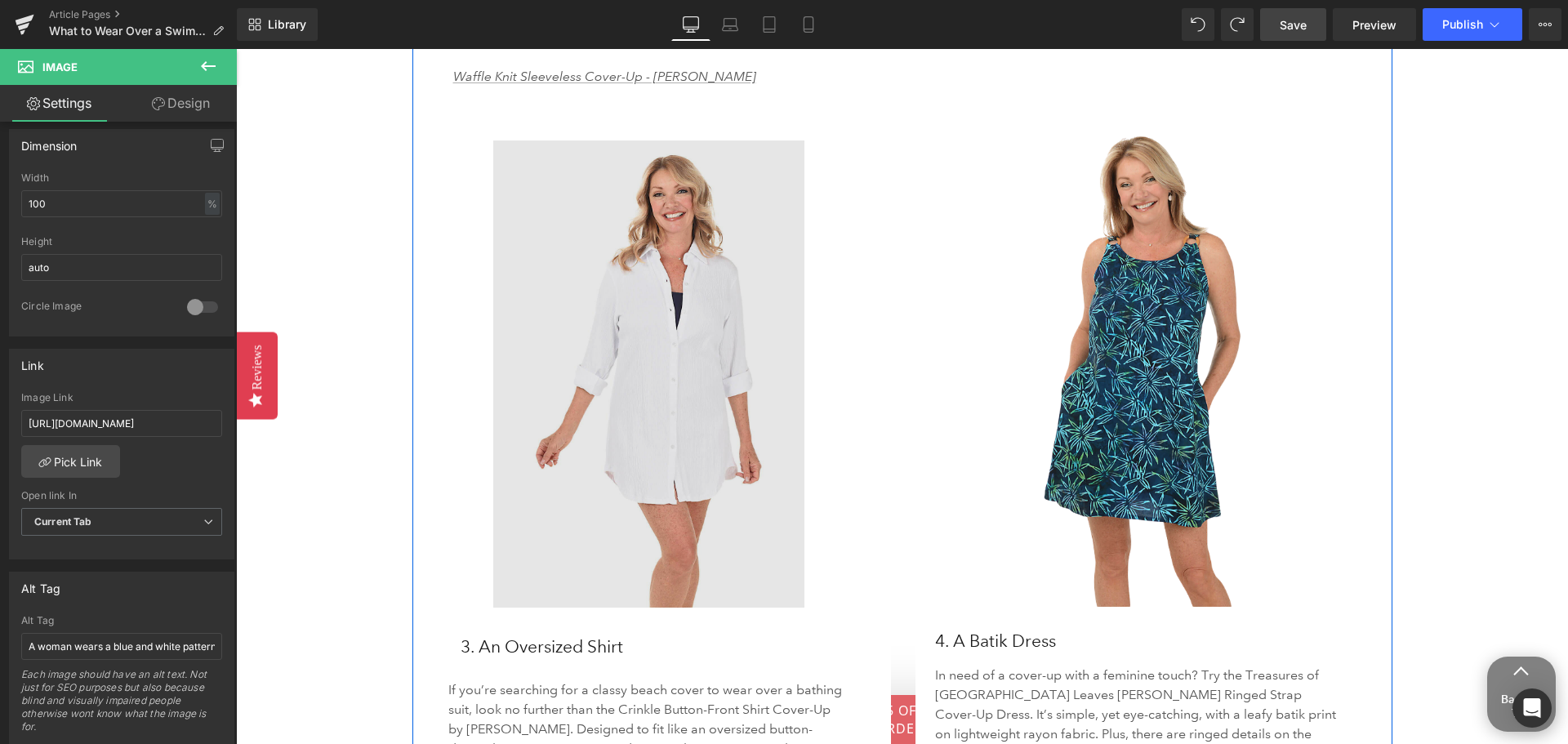
click at [689, 398] on img at bounding box center [660, 374] width 424 height 467
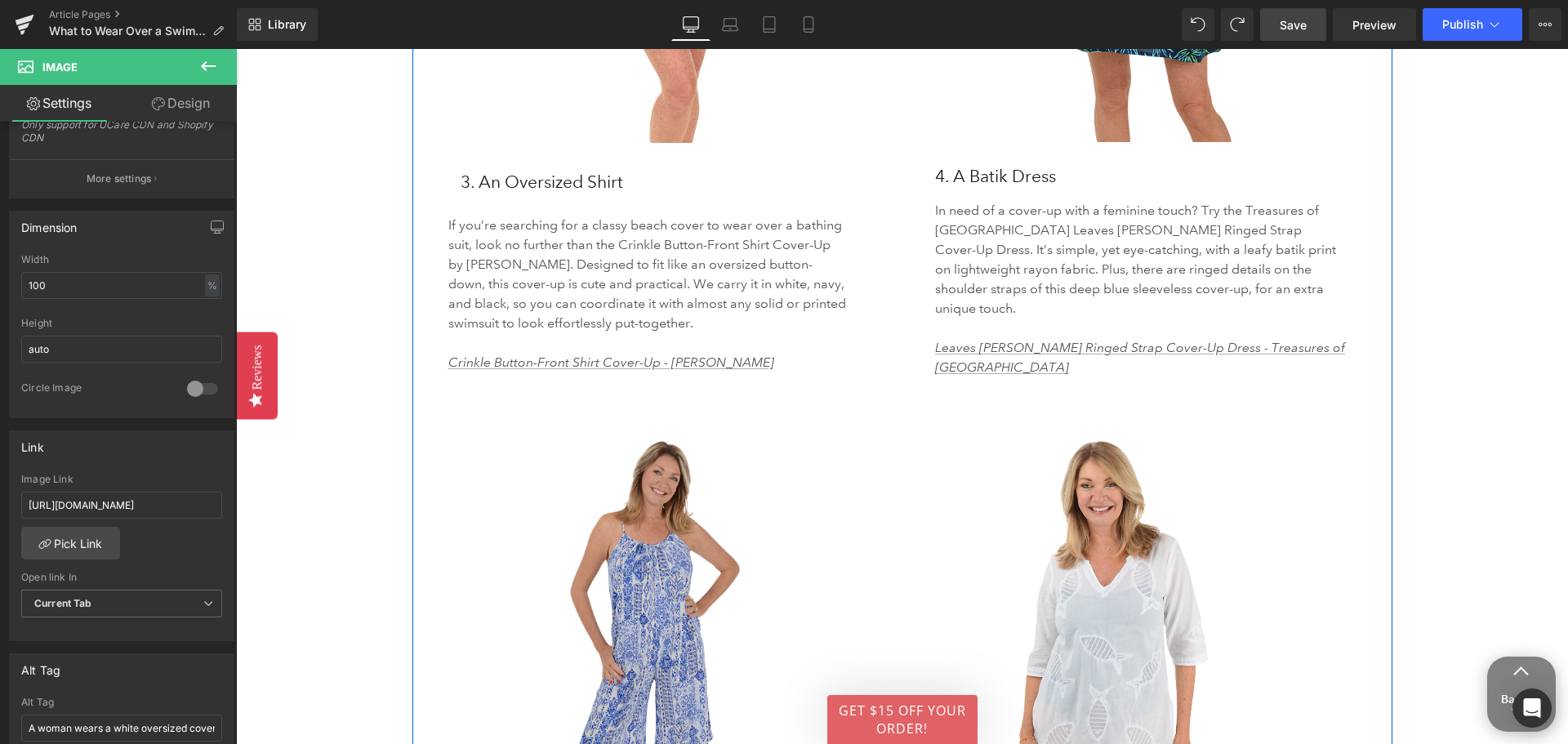
scroll to position [4083, 0]
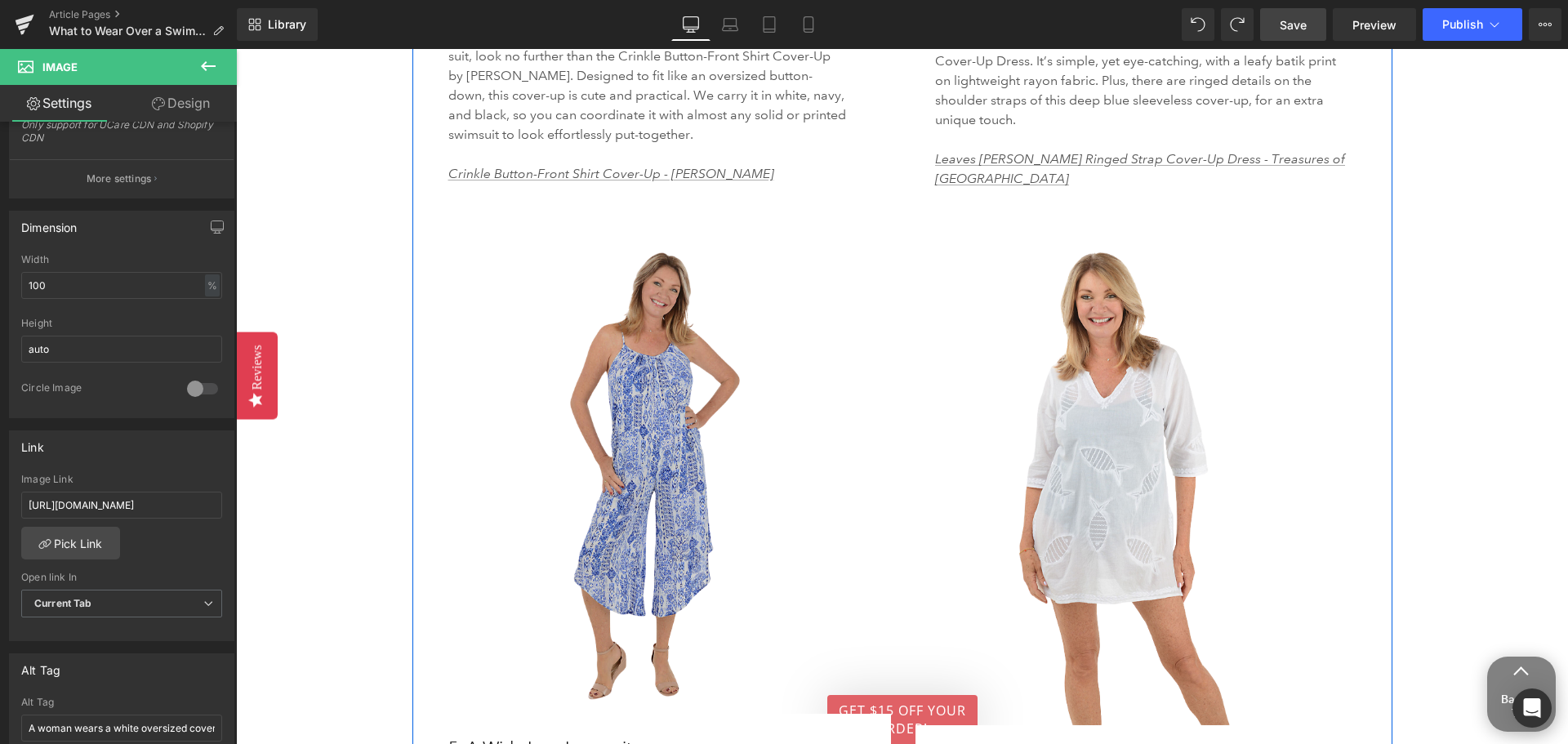
click at [643, 513] on img at bounding box center [660, 475] width 463 height 476
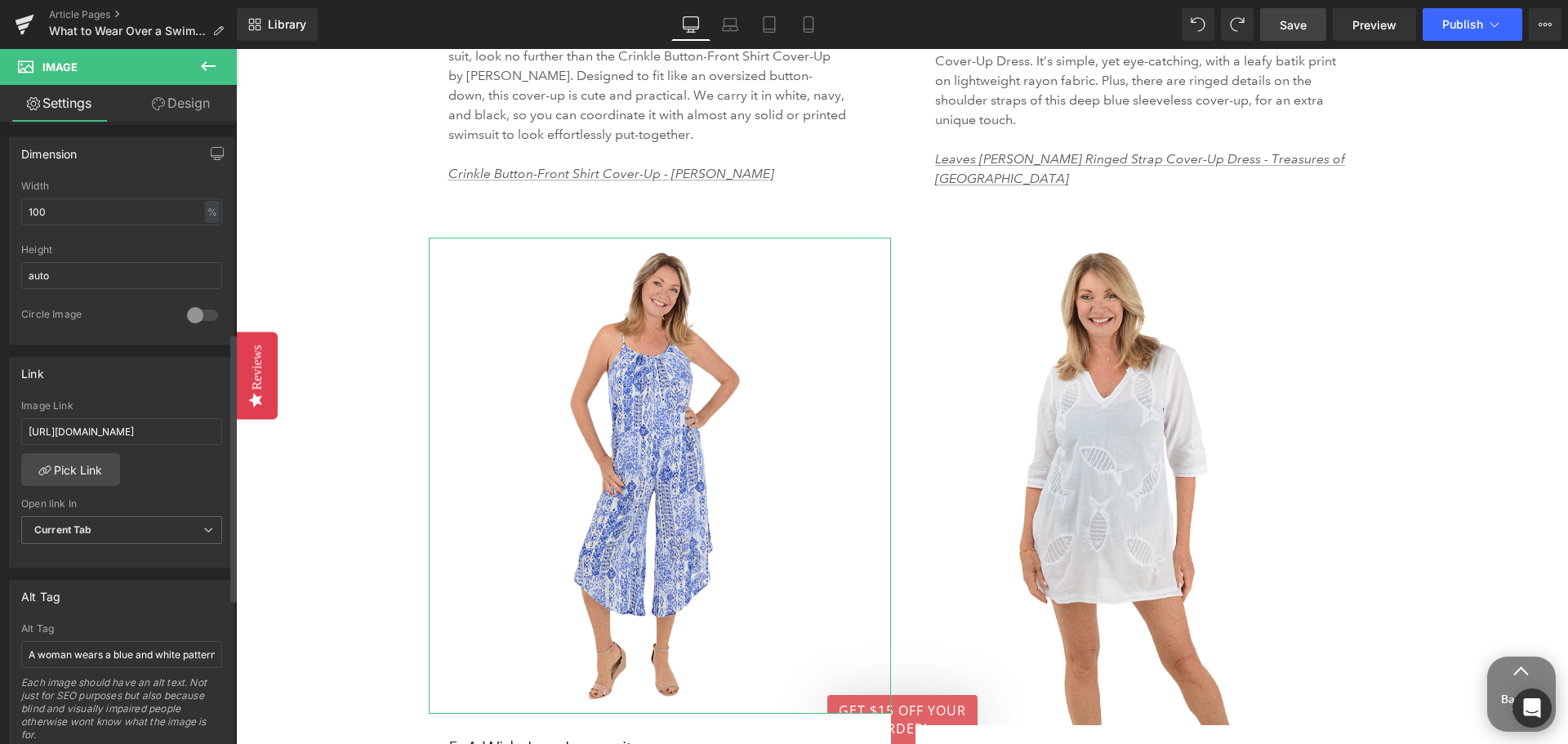
scroll to position [490, 0]
click at [170, 425] on input "[URL][DOMAIN_NAME]" at bounding box center [122, 424] width 201 height 27
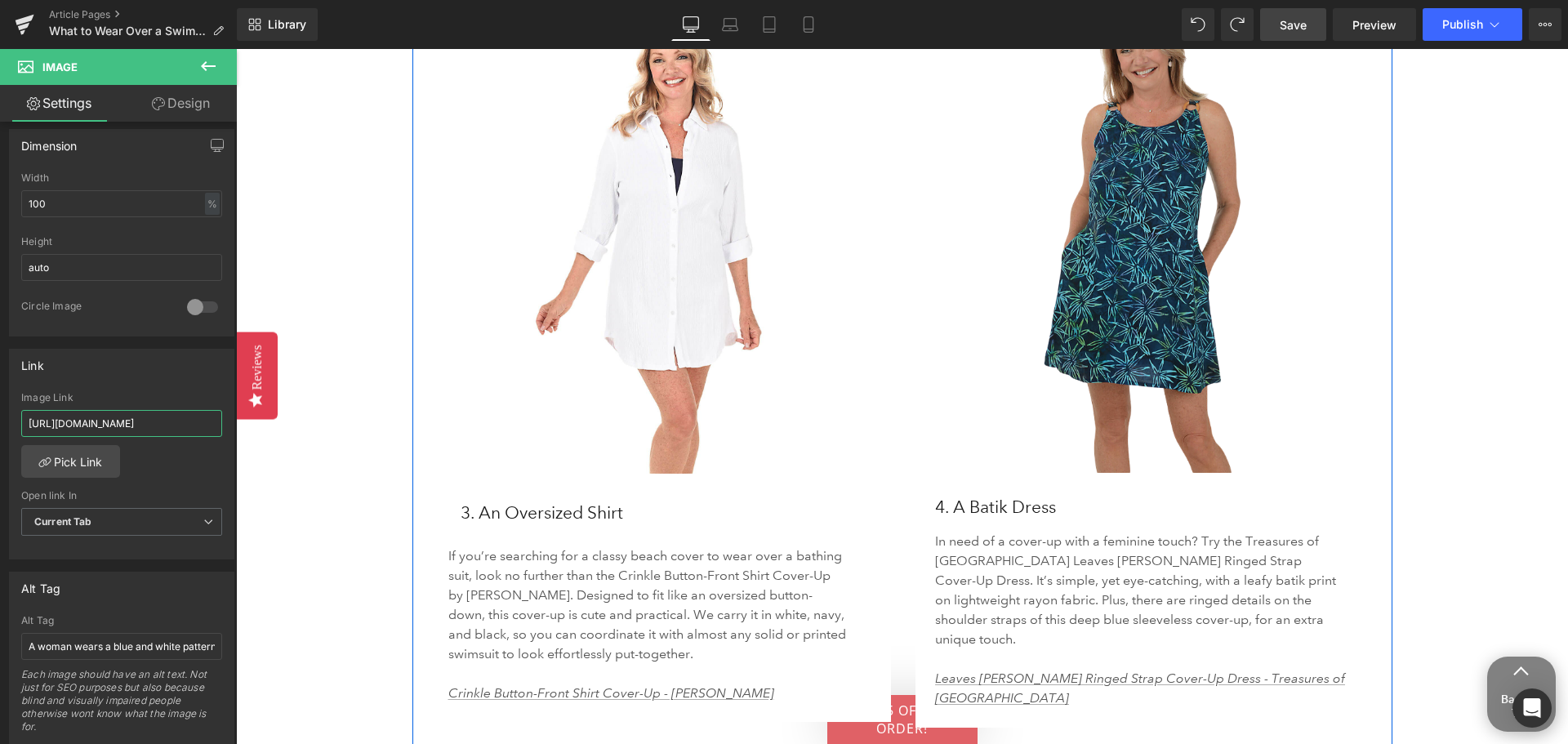
scroll to position [3348, 0]
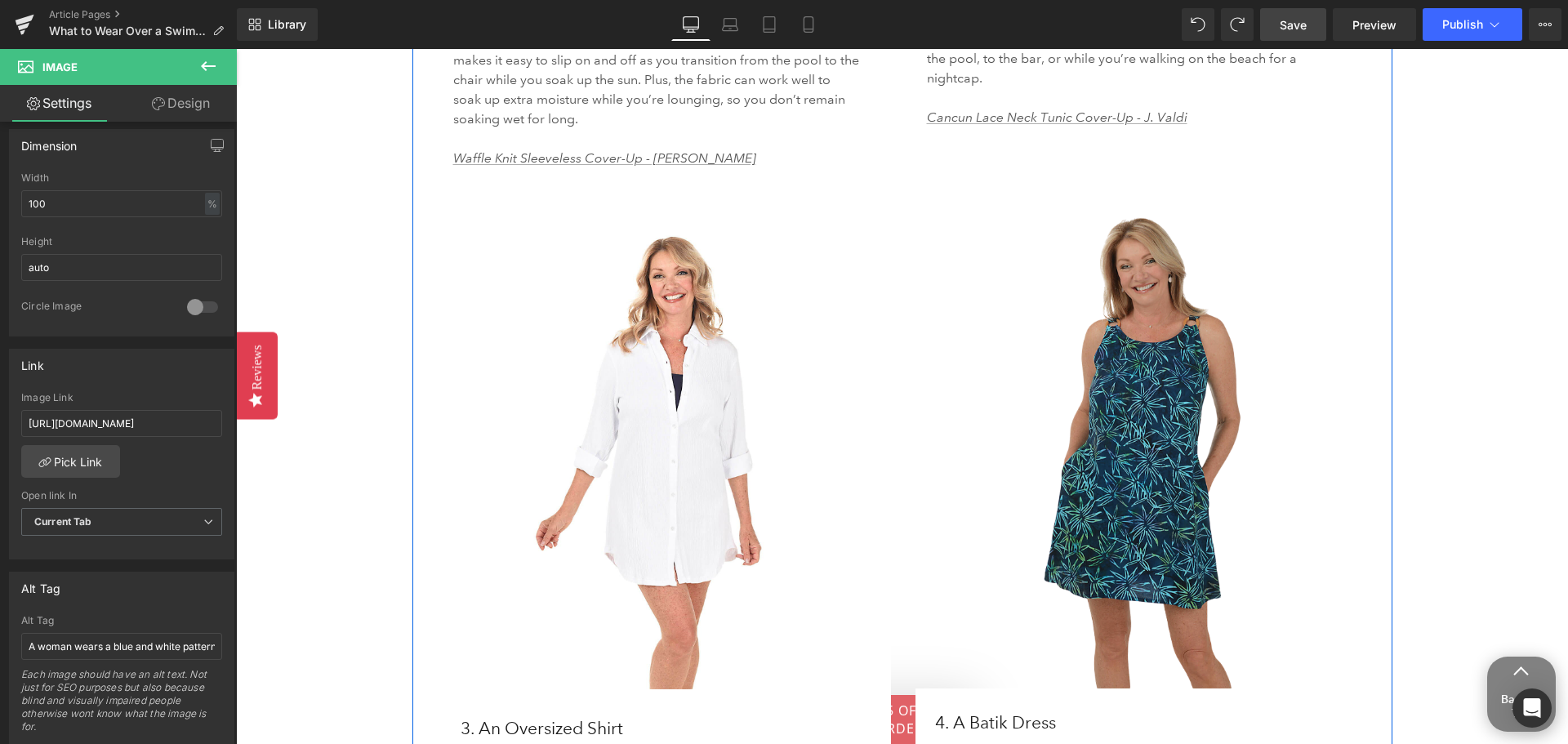
click at [1152, 471] on img at bounding box center [1147, 446] width 463 height 486
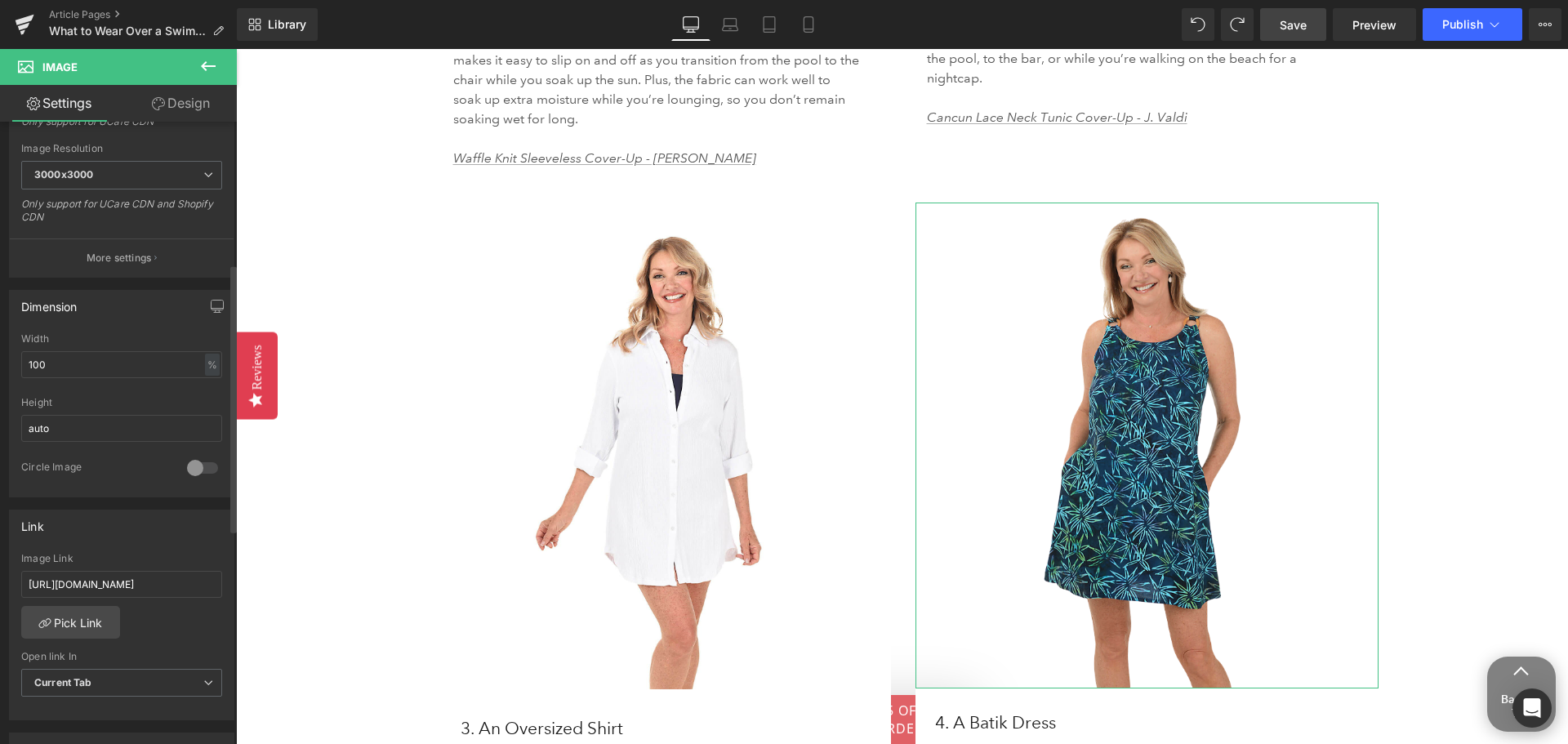
scroll to position [408, 0]
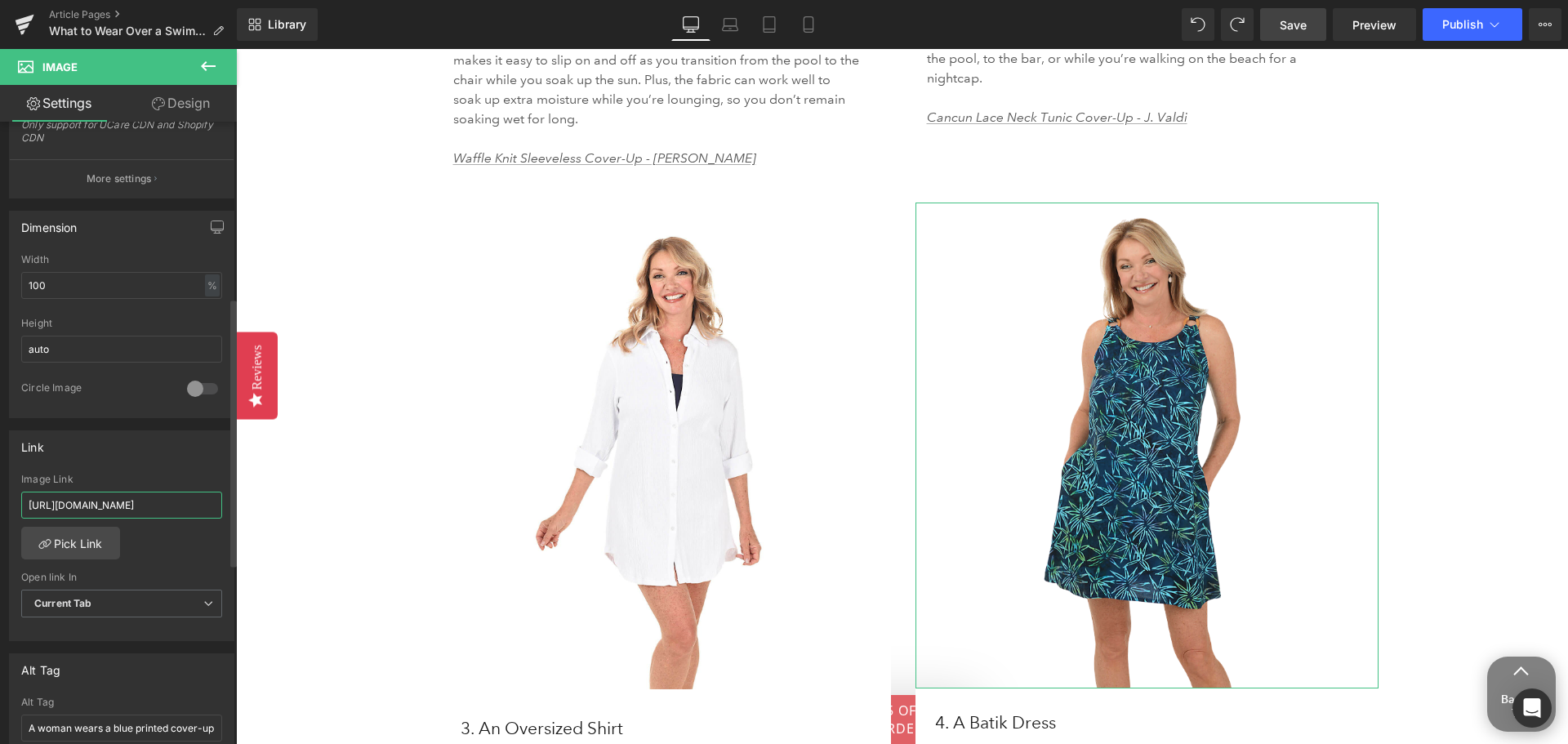
click at [116, 496] on input "[URL][DOMAIN_NAME]" at bounding box center [122, 505] width 201 height 27
click at [116, 495] on input "[URL][DOMAIN_NAME]" at bounding box center [122, 505] width 201 height 27
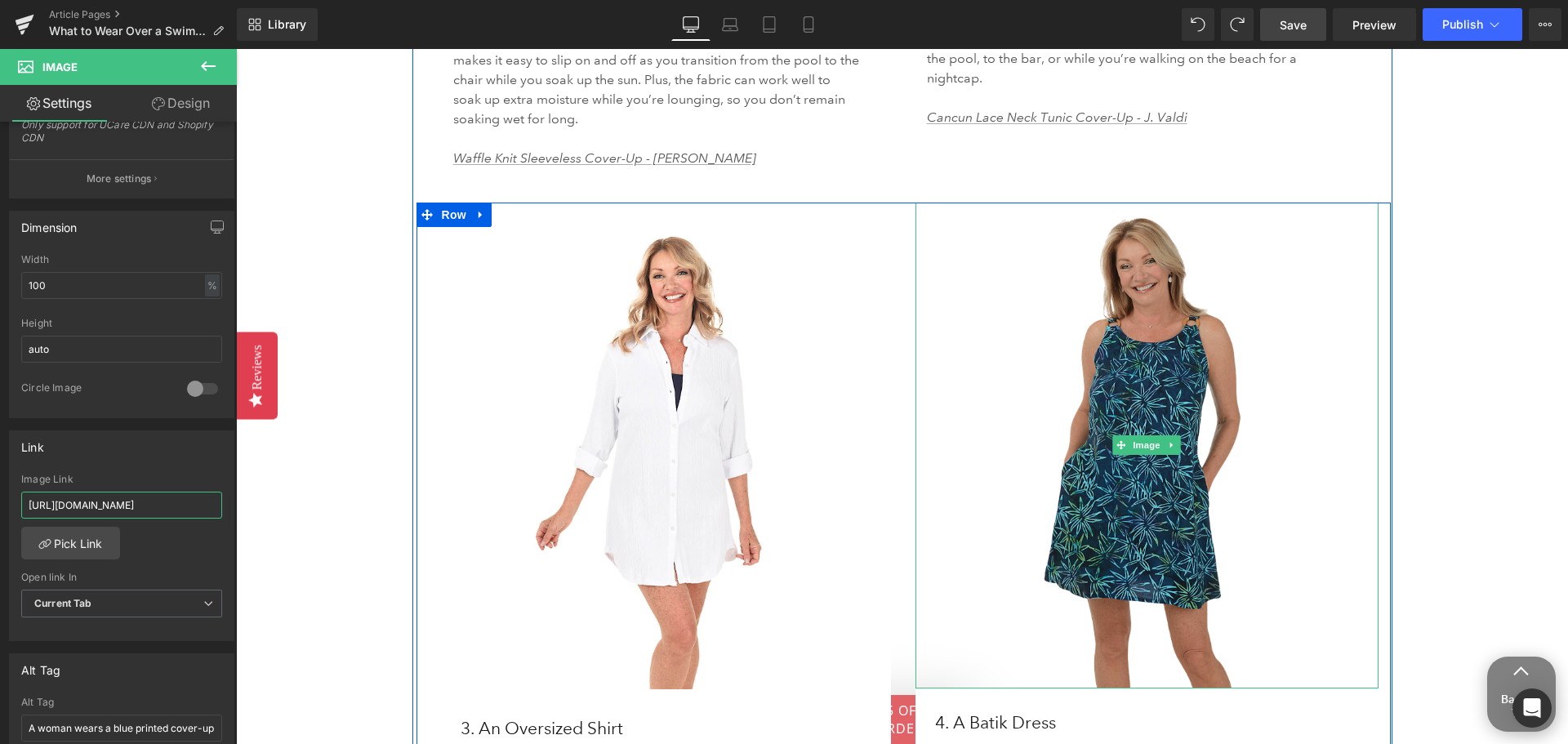
scroll to position [3756, 0]
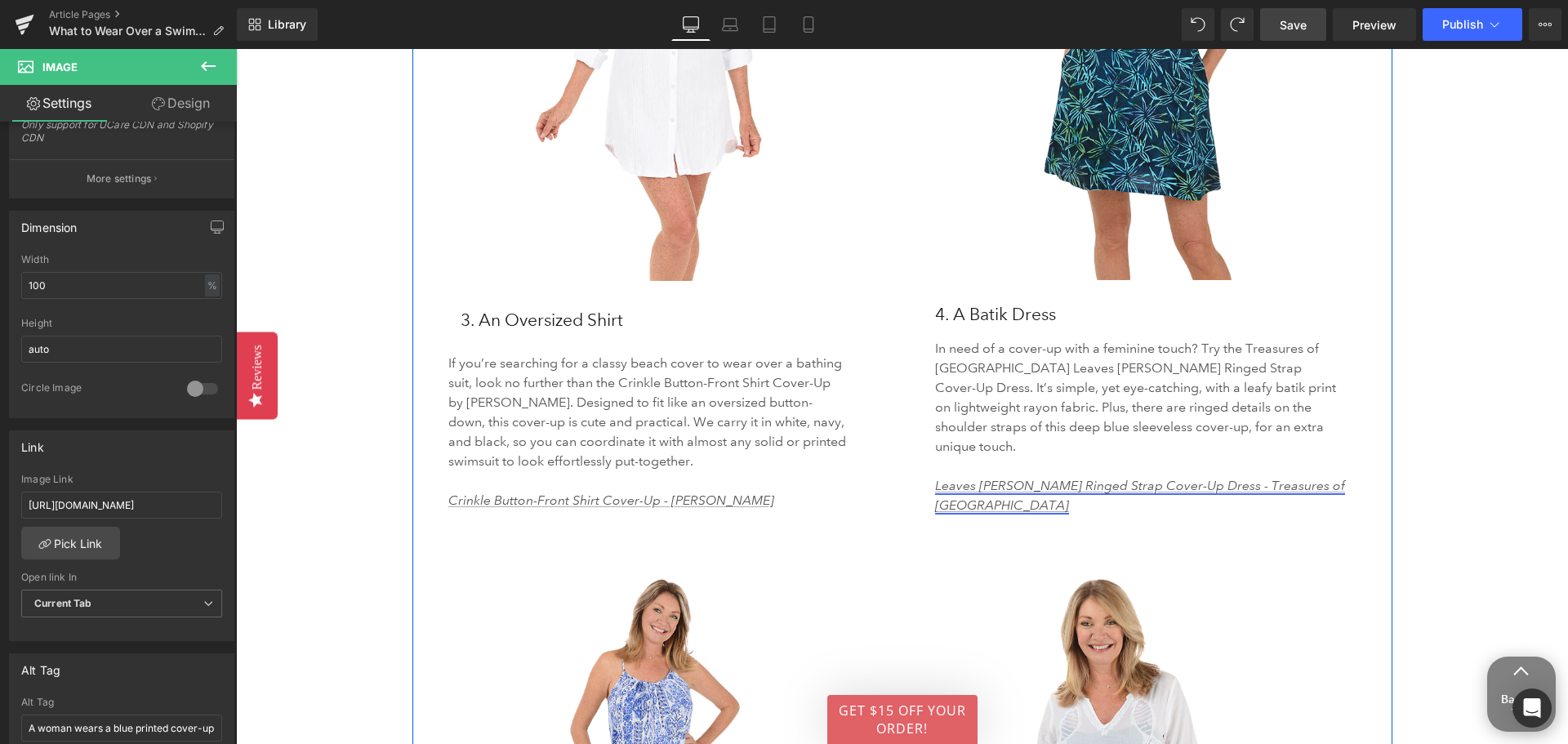
click at [1098, 478] on link "Leaves [PERSON_NAME] Ringed Strap Cover-Up Dress - Treasures of [GEOGRAPHIC_DAT…" at bounding box center [1140, 495] width 410 height 35
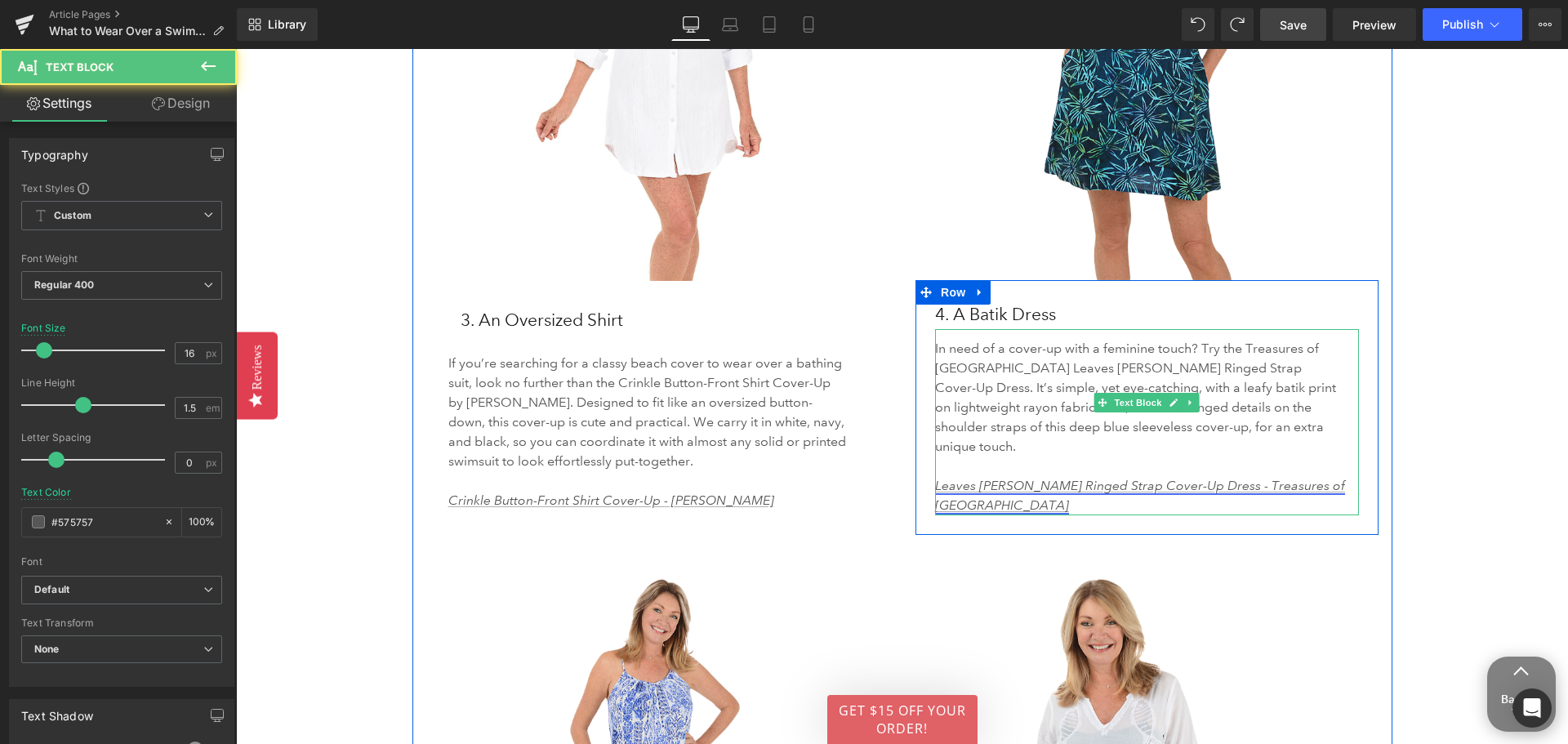
click at [1098, 478] on link "Leaves [PERSON_NAME] Ringed Strap Cover-Up Dress - Treasures of [GEOGRAPHIC_DAT…" at bounding box center [1140, 495] width 410 height 35
click at [1064, 478] on link "Leaves [PERSON_NAME] Ringed Strap Cover-Up Dress - Treasures of [GEOGRAPHIC_DAT…" at bounding box center [1140, 495] width 410 height 35
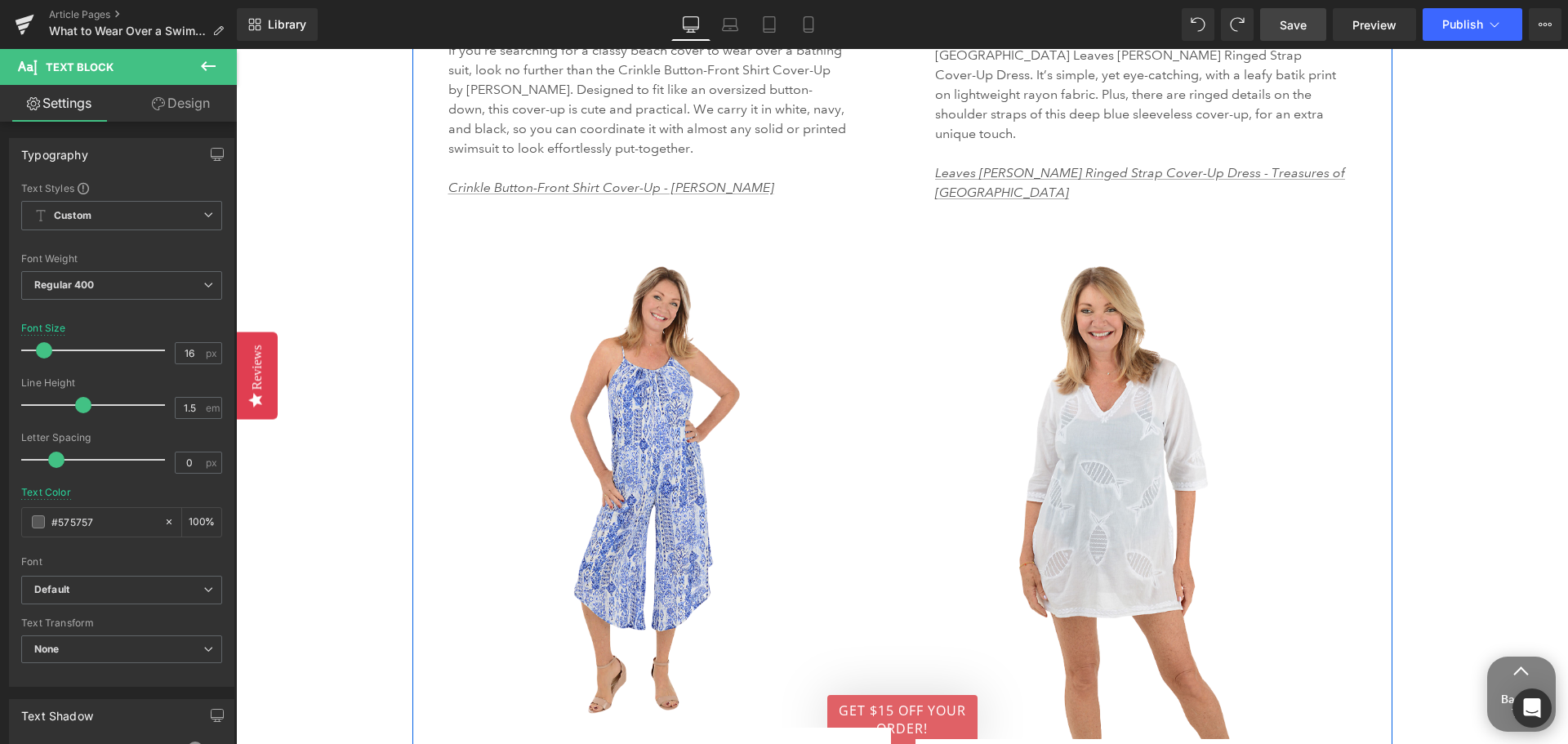
scroll to position [4165, 0]
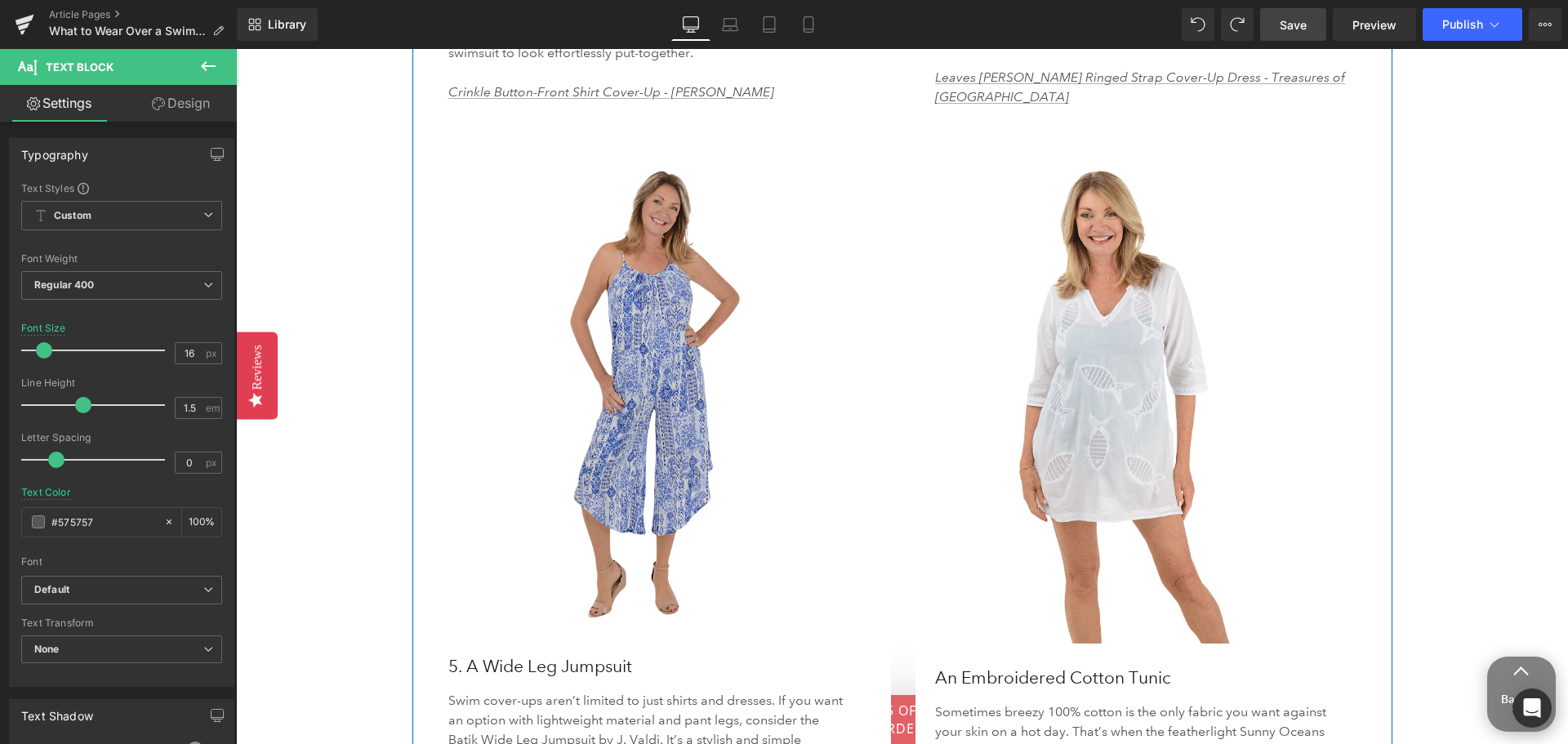
click at [620, 433] on img at bounding box center [660, 393] width 463 height 476
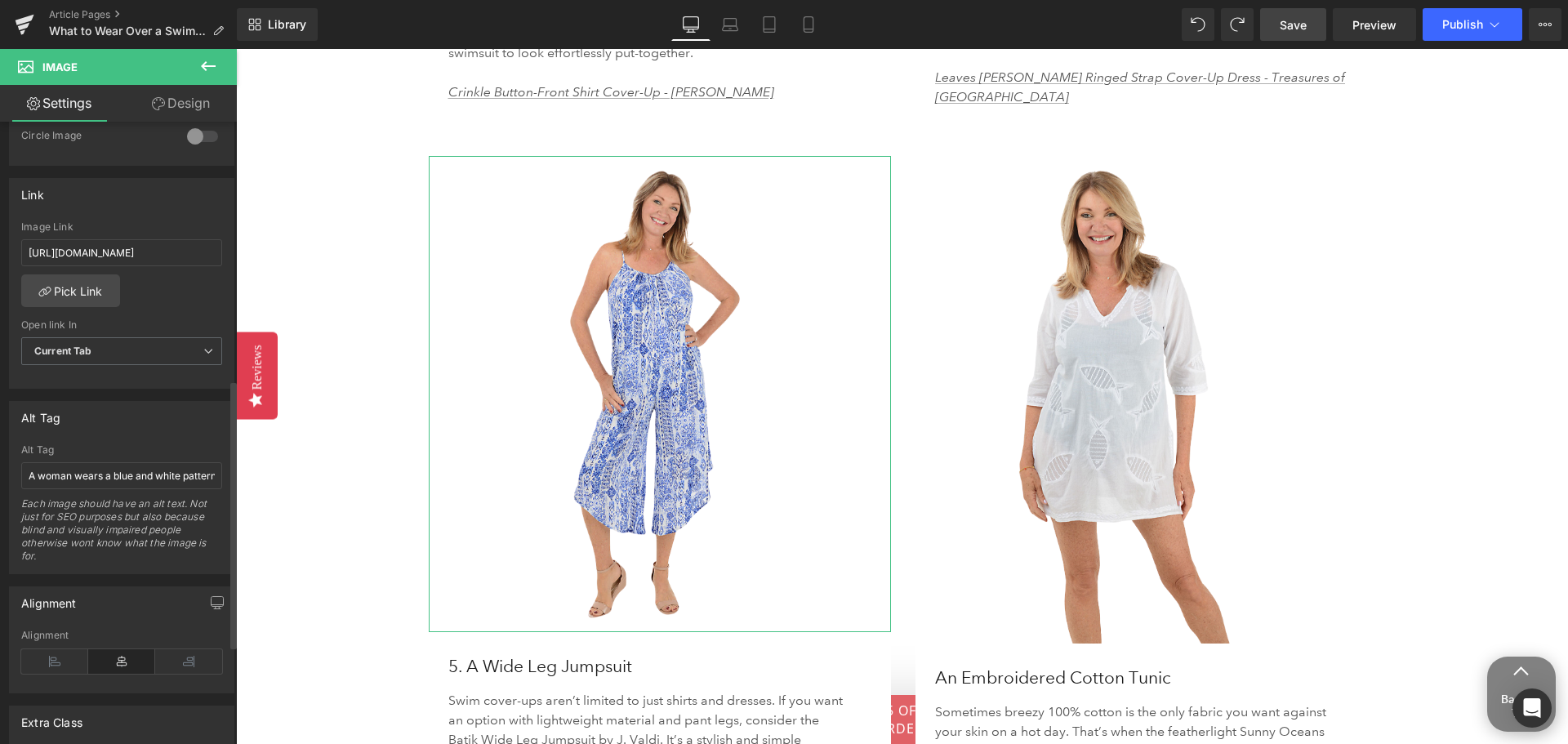
scroll to position [571, 0]
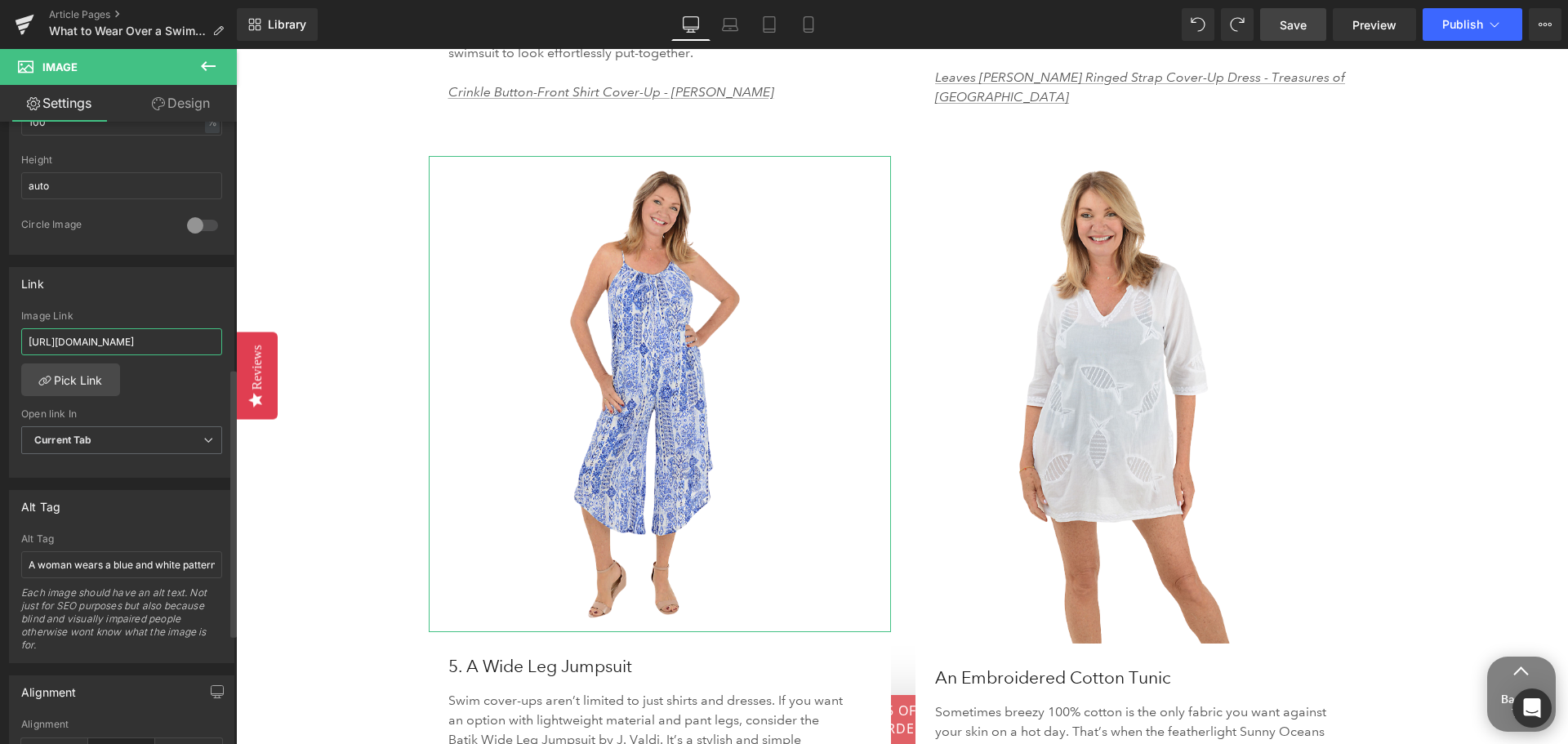
click at [160, 343] on input "[URL][DOMAIN_NAME]" at bounding box center [122, 342] width 201 height 27
click at [160, 342] on input "[URL][DOMAIN_NAME]" at bounding box center [122, 342] width 201 height 27
click at [161, 342] on input "[URL][DOMAIN_NAME]" at bounding box center [122, 342] width 201 height 27
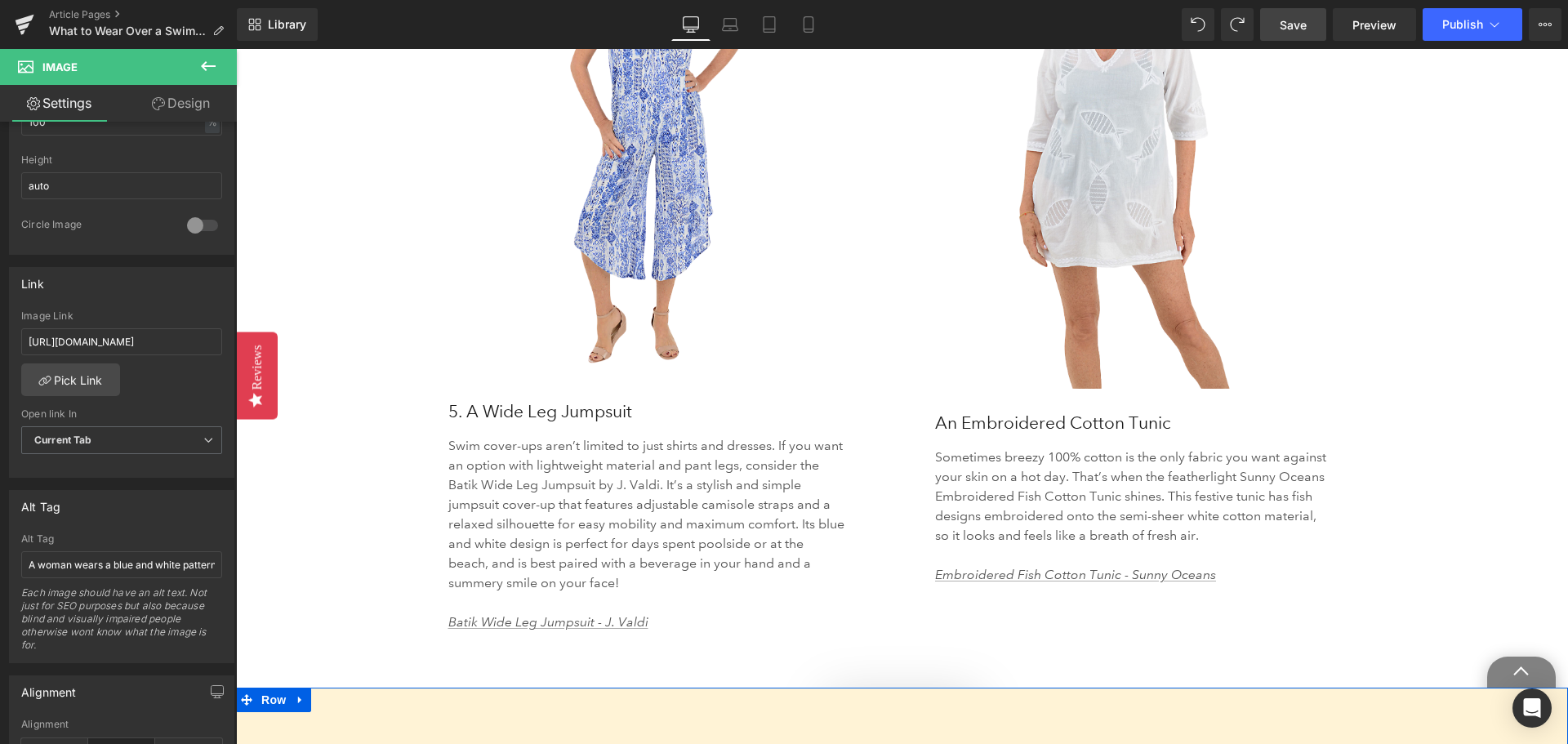
scroll to position [4165, 0]
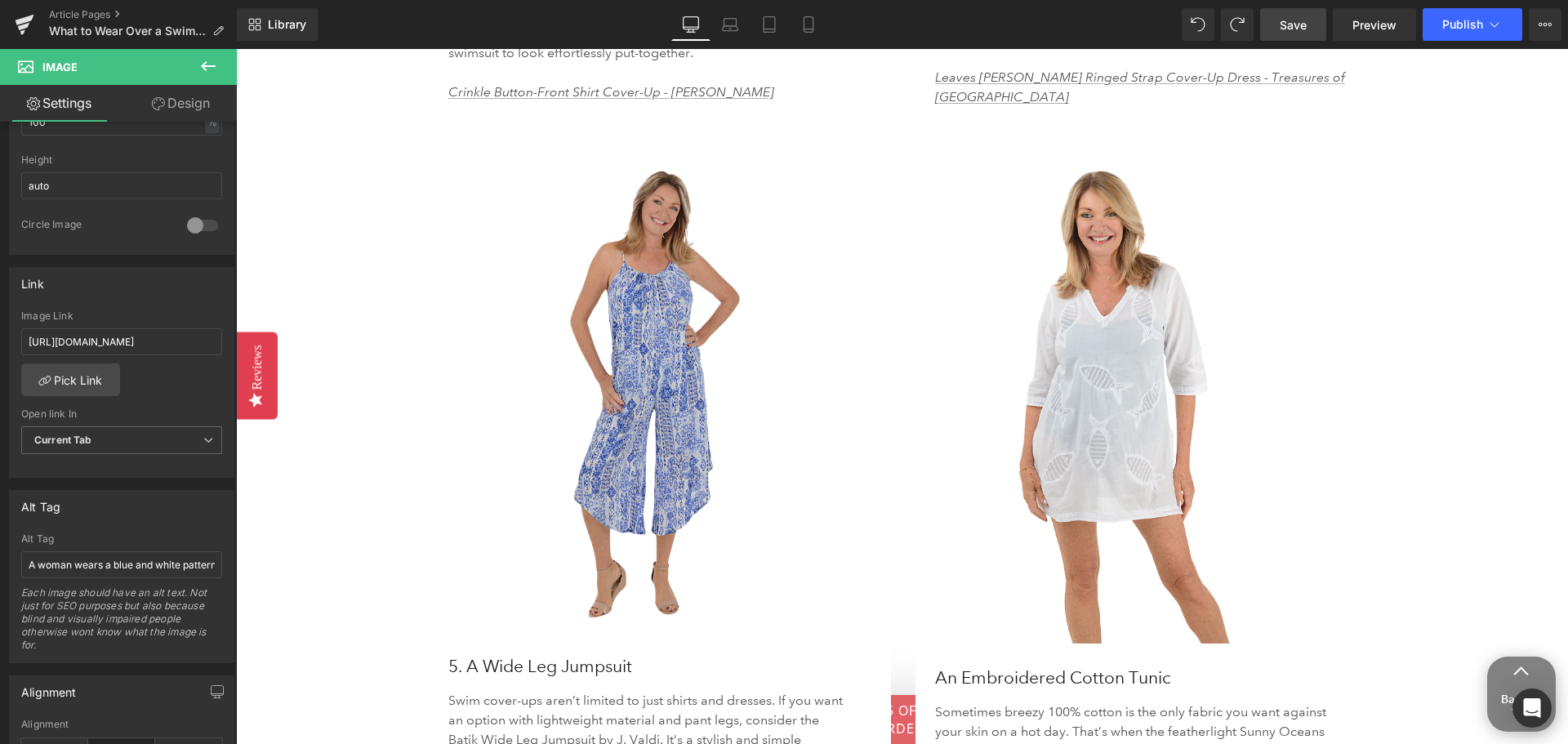
click at [647, 388] on img at bounding box center [660, 393] width 463 height 476
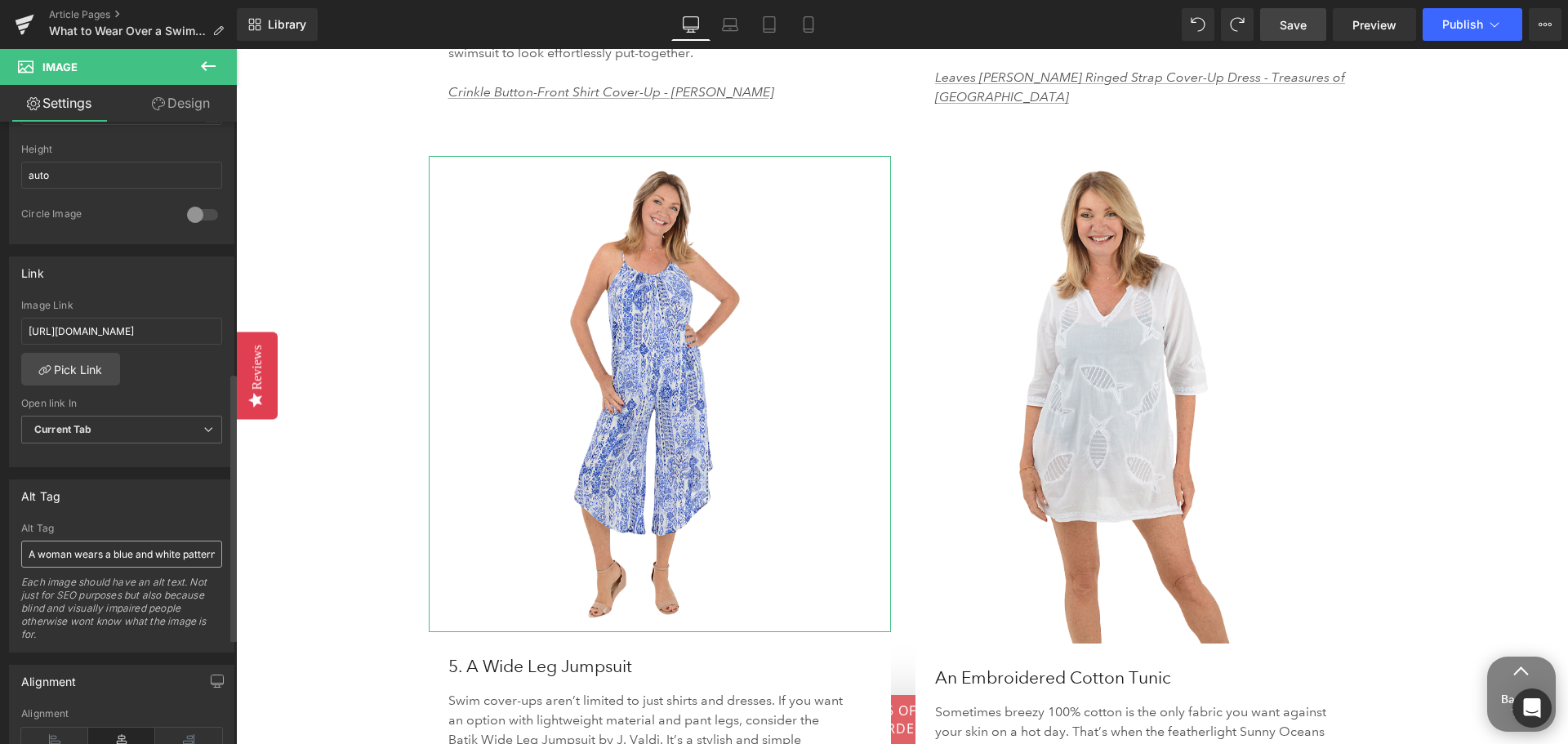
scroll to position [501, 0]
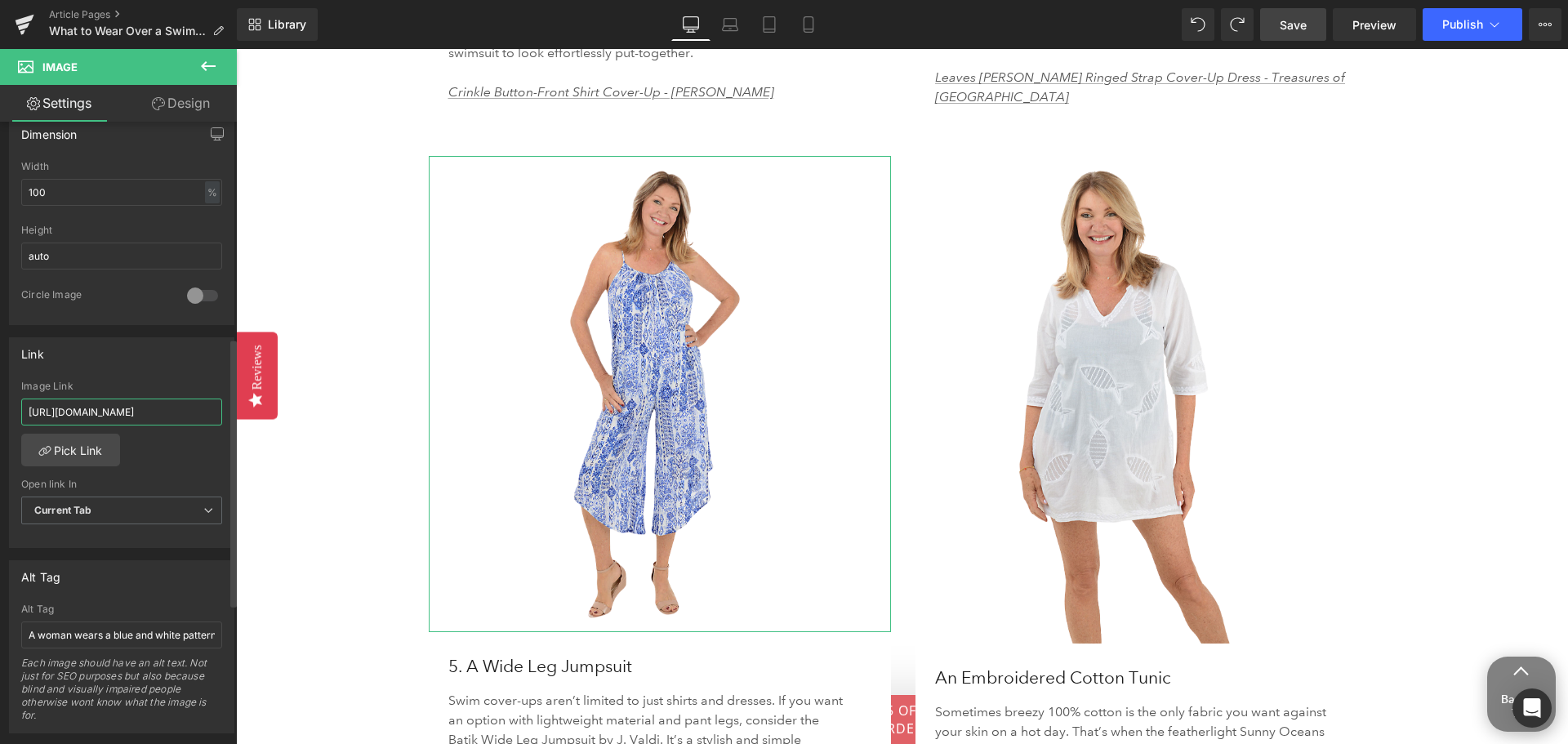
click at [103, 410] on input "[URL][DOMAIN_NAME]" at bounding box center [122, 412] width 201 height 27
type input "[URL][DOMAIN_NAME]"
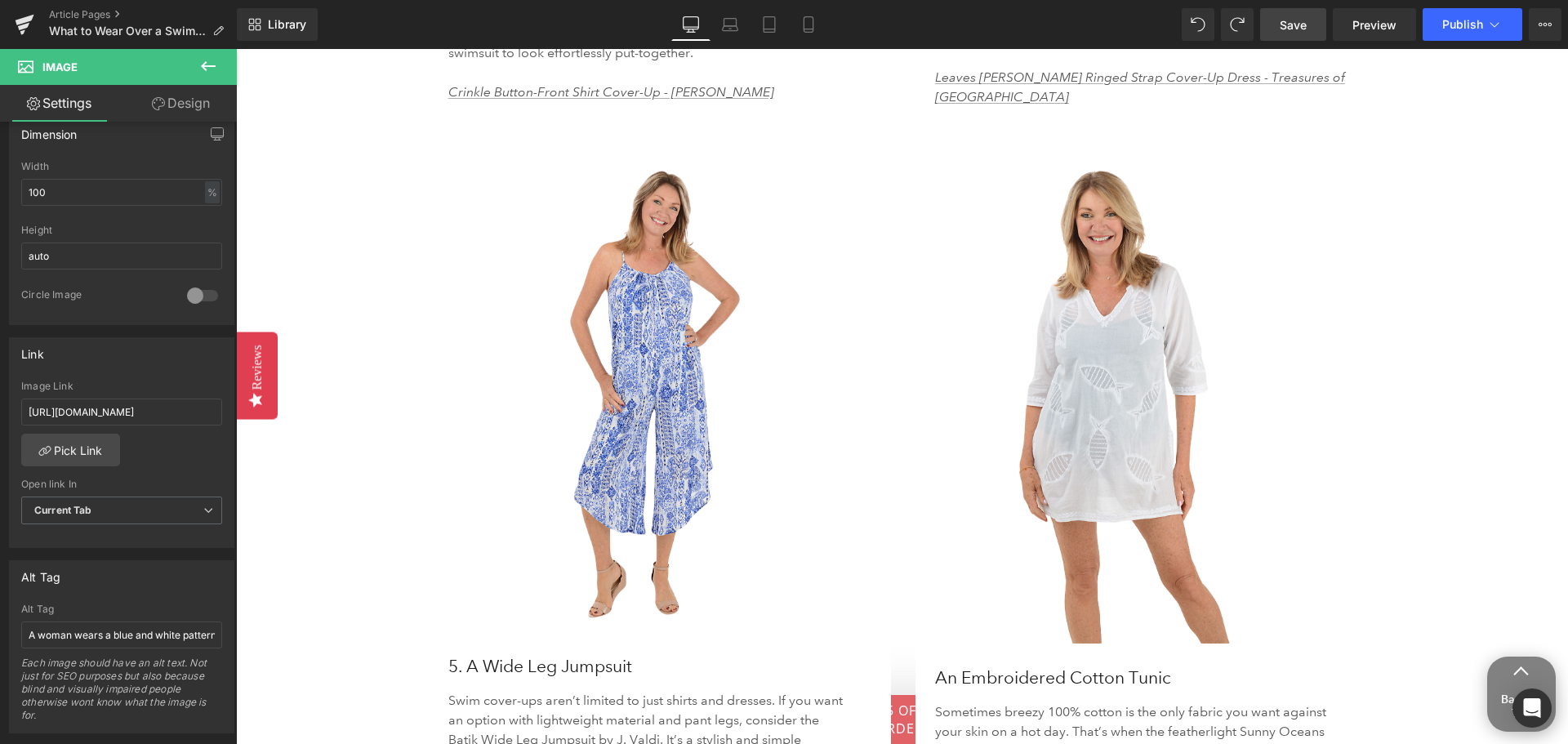
click at [1294, 30] on span "Save" at bounding box center [1293, 24] width 27 height 17
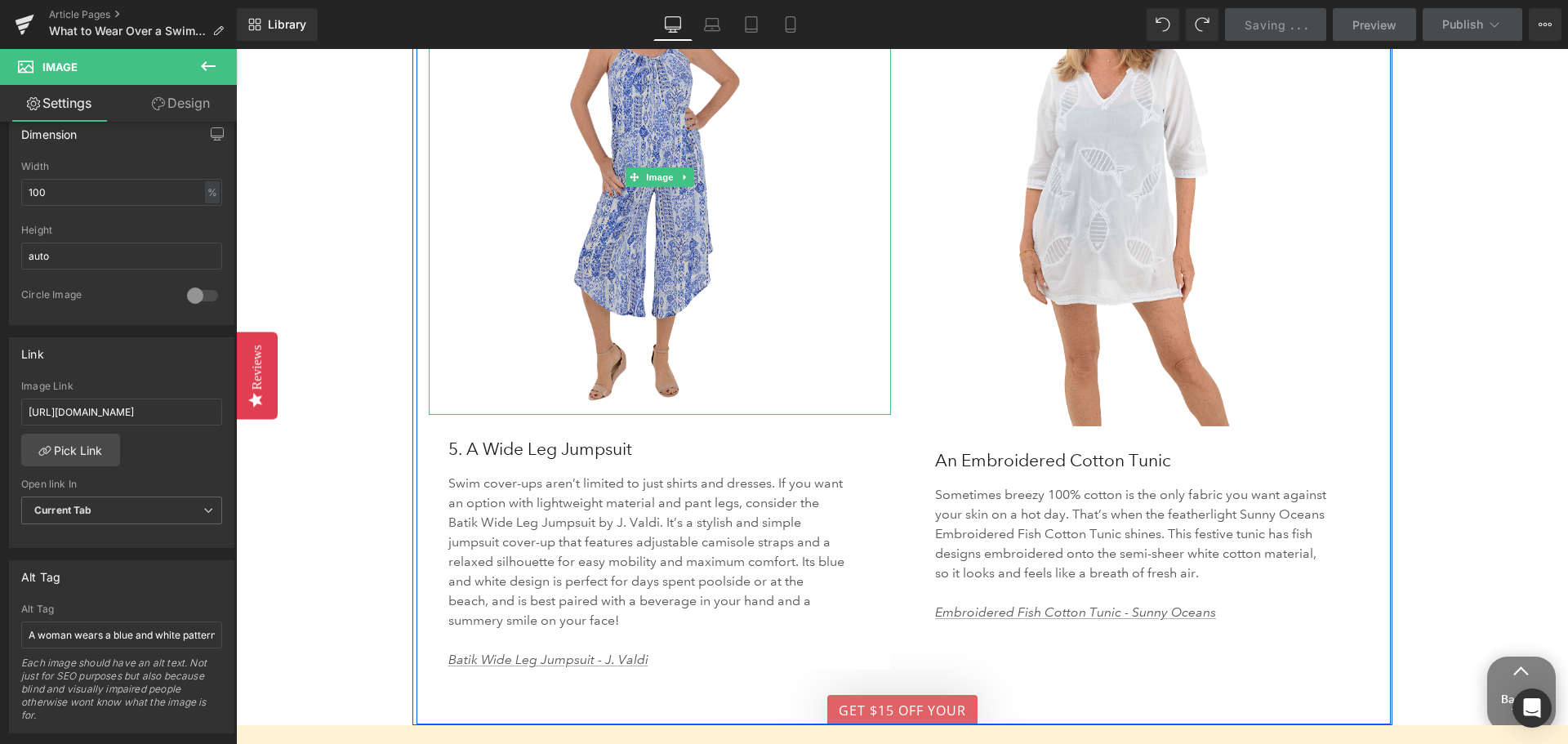
scroll to position [4492, 0]
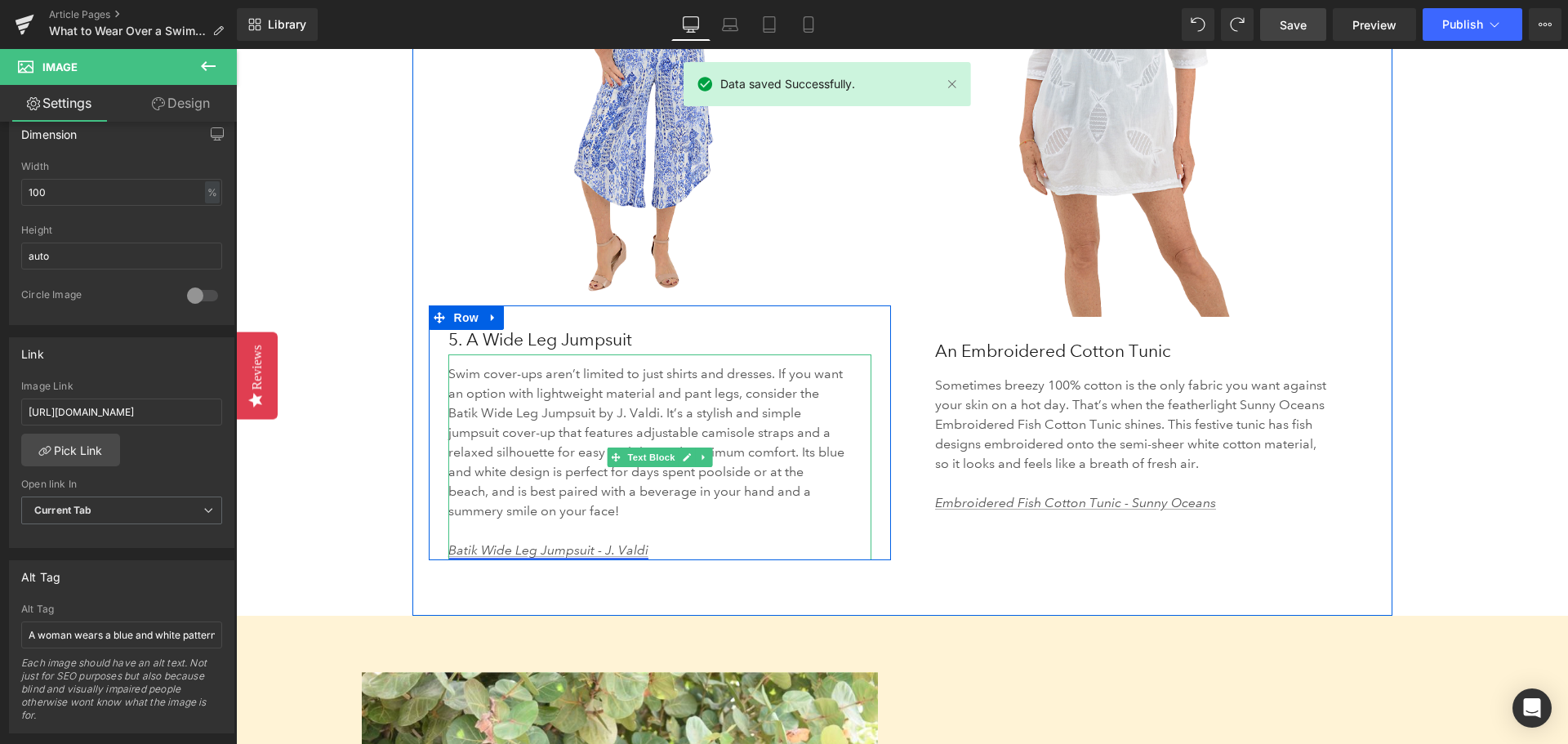
click at [463, 542] on link "Batik Wide Leg Jumpsuit - J. Valdi" at bounding box center [548, 549] width 200 height 15
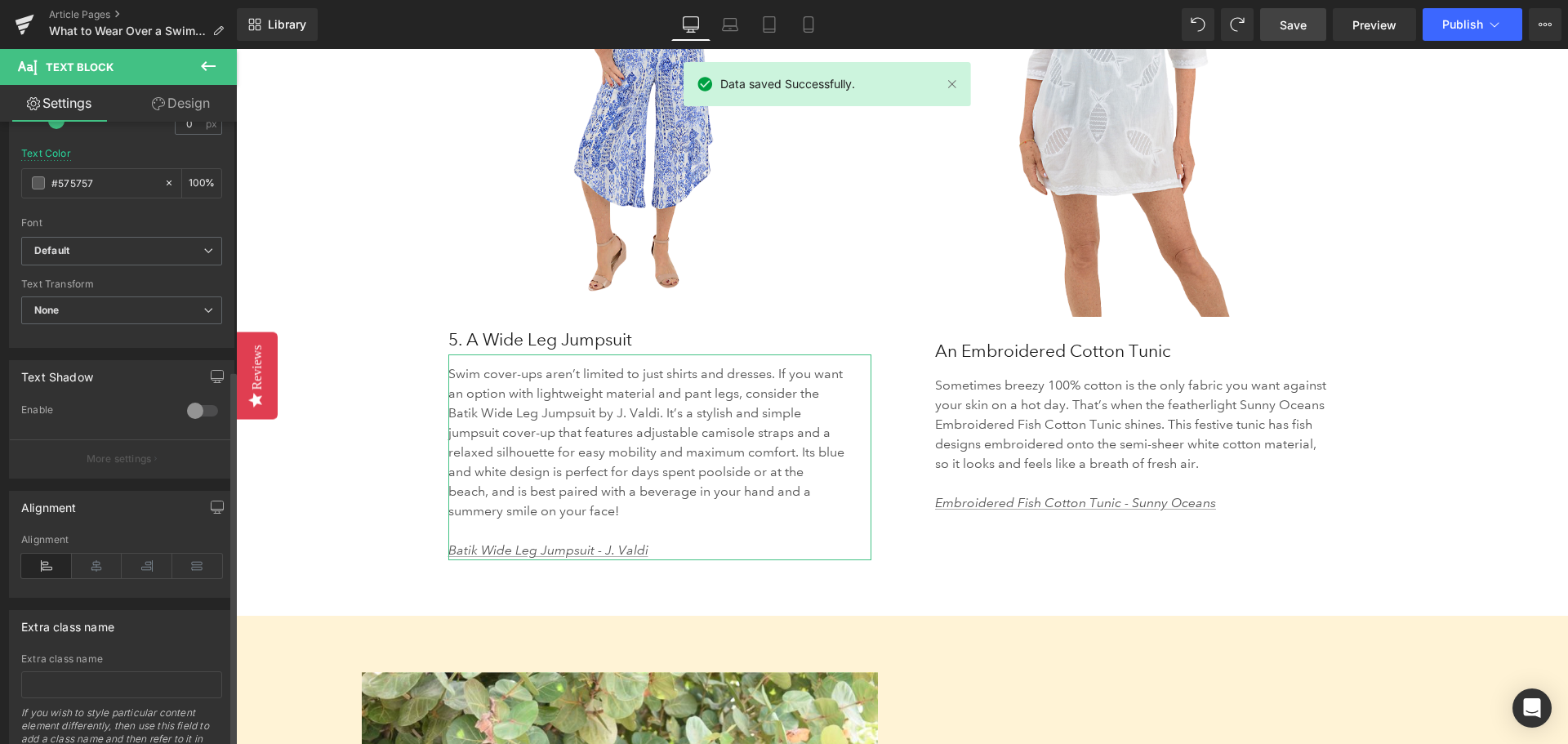
scroll to position [411, 0]
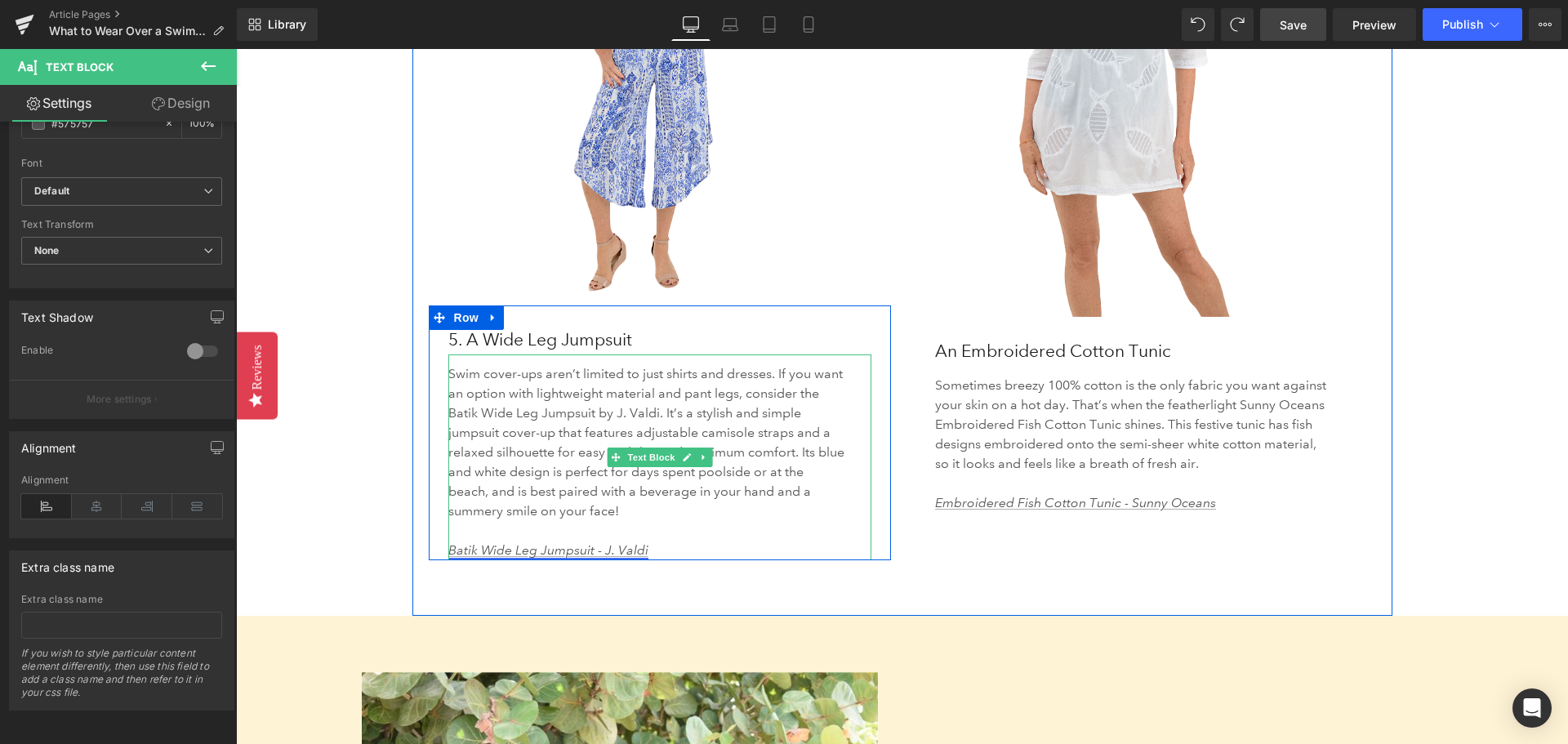
click at [594, 542] on link "Batik Wide Leg Jumpsuit - J. Valdi" at bounding box center [548, 549] width 200 height 15
click at [642, 540] on p "Batik Wide Leg Jumpsuit - J. Valdi" at bounding box center [647, 550] width 398 height 20
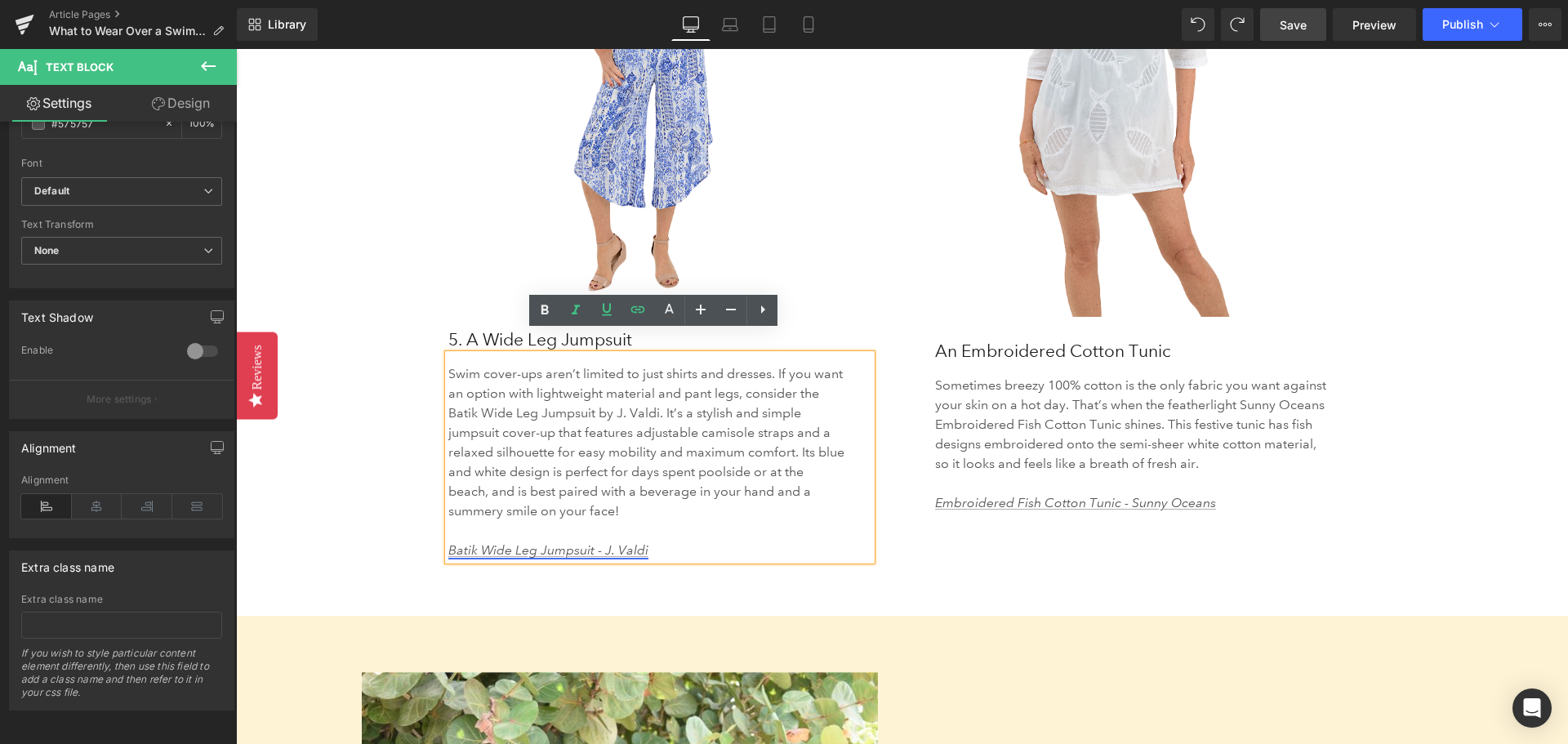
click at [635, 542] on link "Batik Wide Leg Jumpsuit - J. Valdi" at bounding box center [548, 549] width 200 height 15
click at [604, 559] on span "Edit" at bounding box center [602, 557] width 19 height 14
click at [730, 562] on icon "button" at bounding box center [728, 562] width 20 height 20
click at [578, 542] on link "Batik Wide Leg Jumpsuit - J. Valdi" at bounding box center [548, 549] width 200 height 15
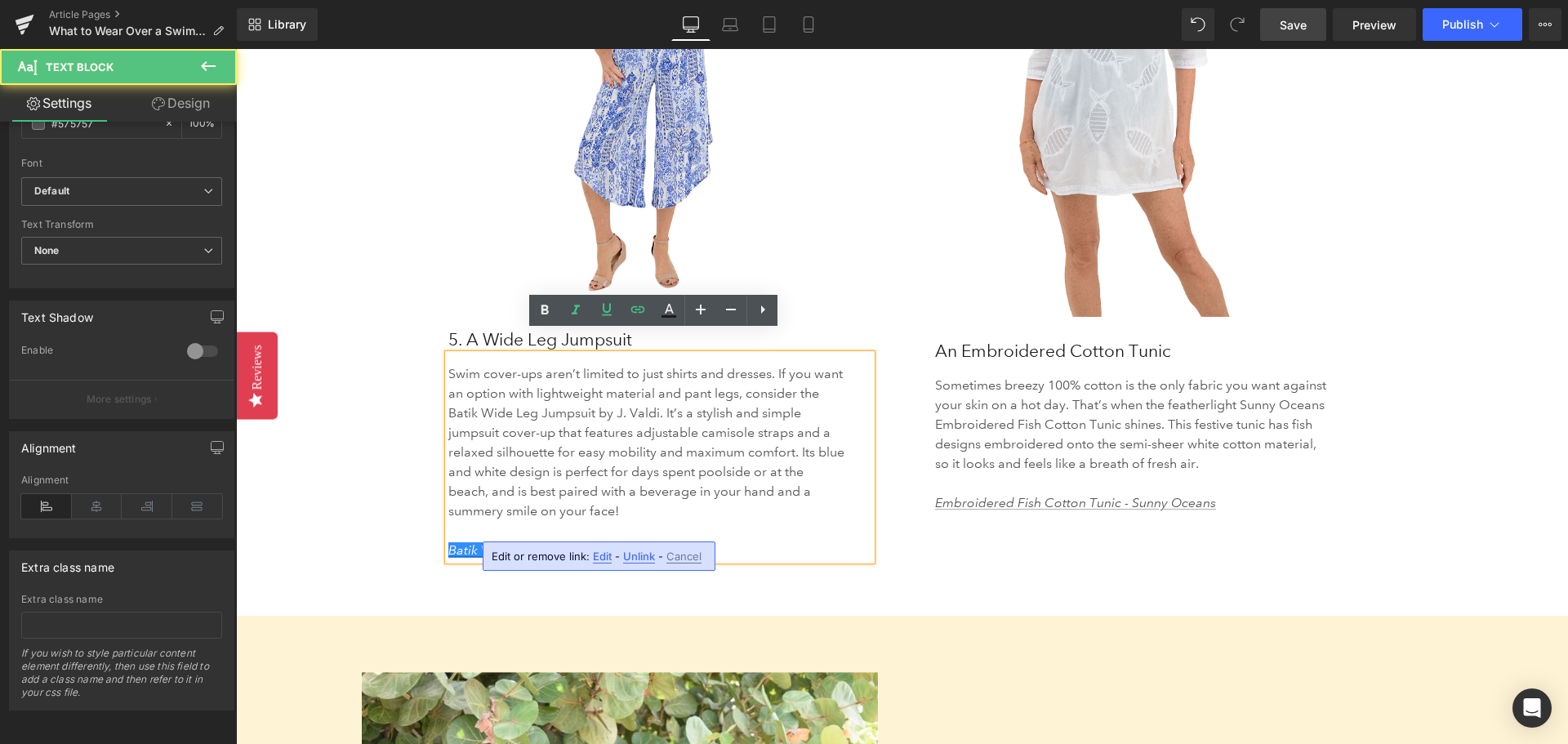
click at [602, 557] on span "Edit" at bounding box center [602, 557] width 19 height 14
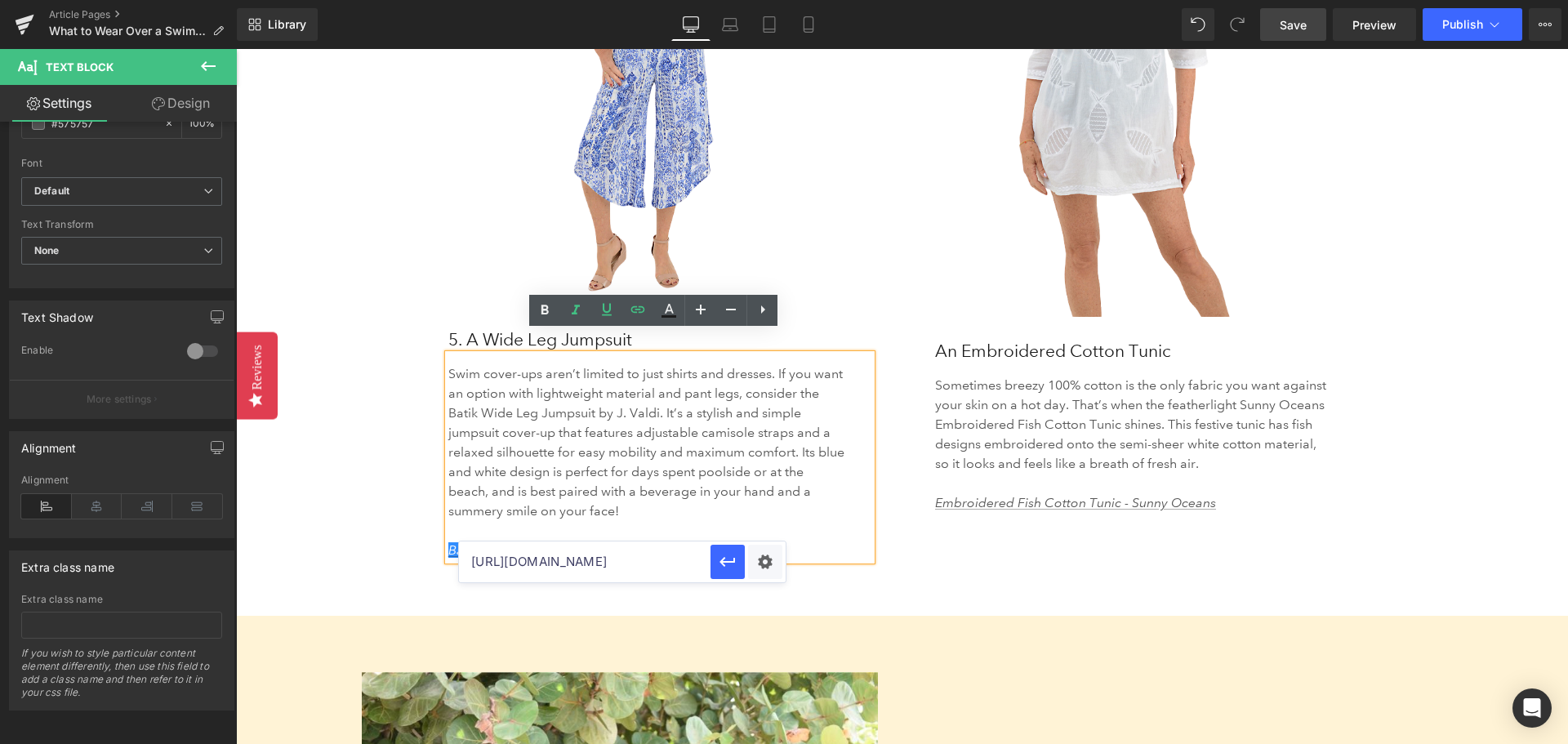
click at [602, 557] on input "[URL][DOMAIN_NAME]" at bounding box center [585, 562] width 252 height 41
click at [602, 556] on input "[URL][DOMAIN_NAME]" at bounding box center [585, 562] width 252 height 41
click at [612, 558] on input "[URL][DOMAIN_NAME]" at bounding box center [585, 562] width 252 height 41
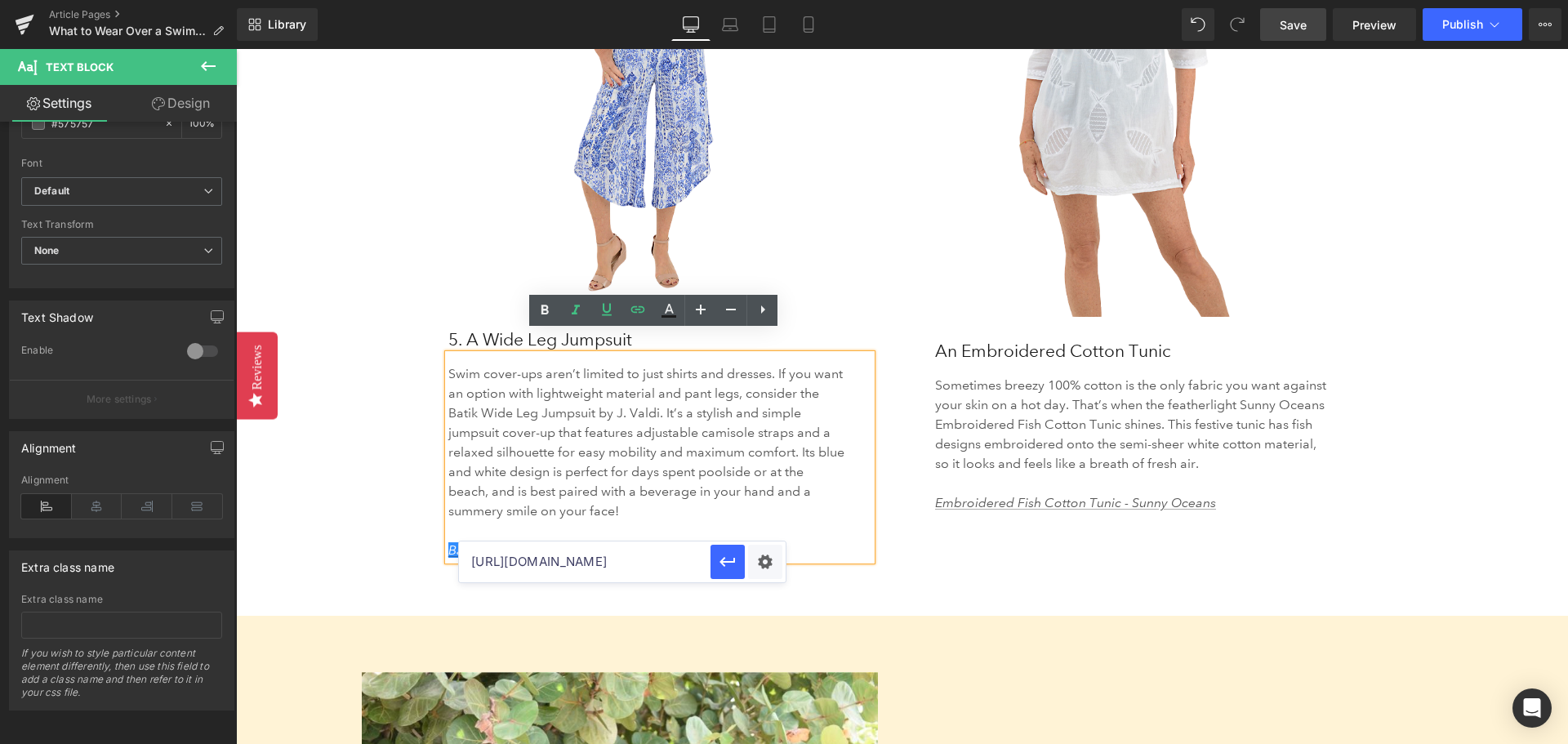
click at [610, 555] on input "[URL][DOMAIN_NAME]" at bounding box center [585, 562] width 252 height 41
paste input "18175"
type input "[URL][DOMAIN_NAME]"
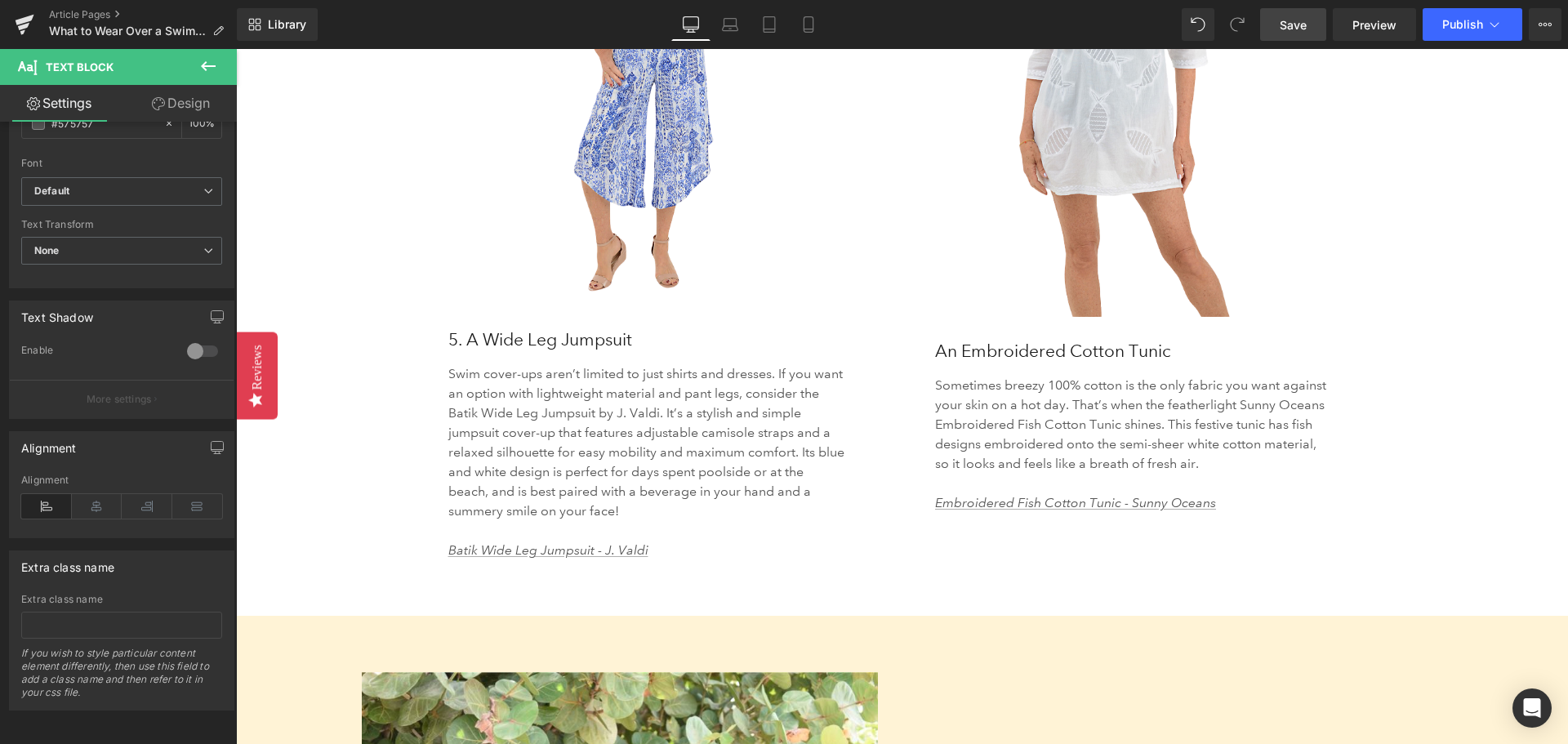
click at [1304, 28] on span "Save" at bounding box center [1293, 24] width 27 height 17
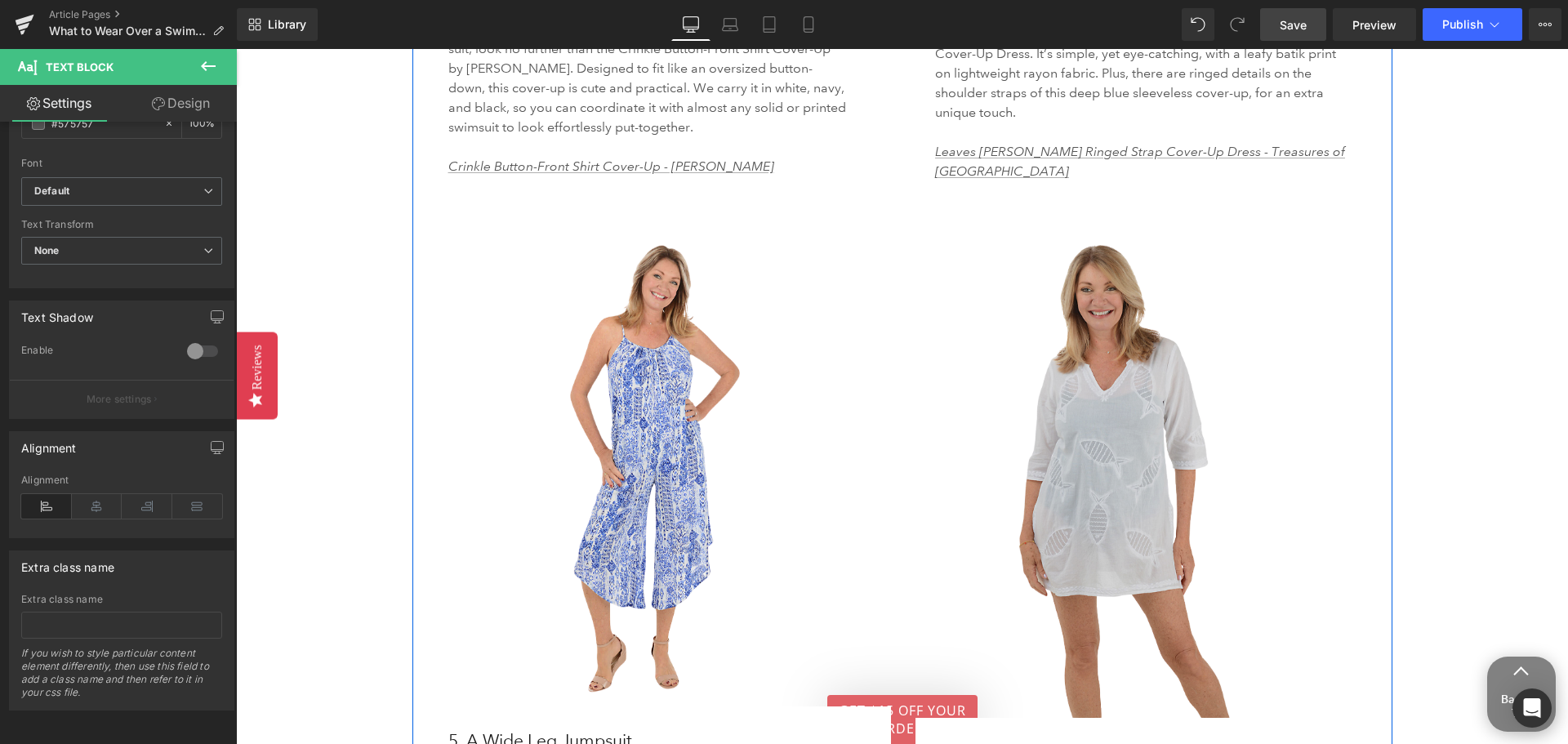
scroll to position [3920, 0]
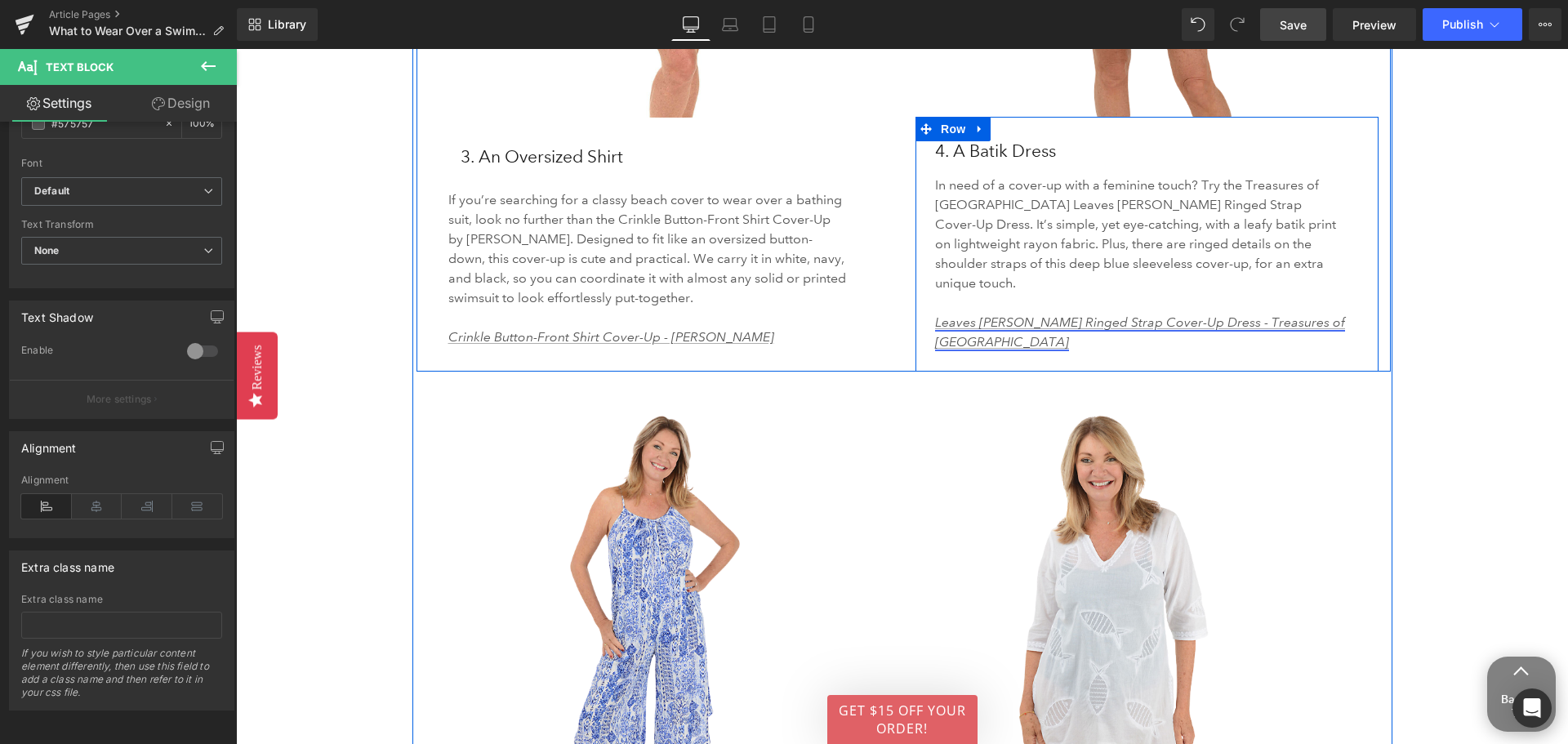
click at [1028, 314] on link "Leaves [PERSON_NAME] Ringed Strap Cover-Up Dress - Treasures of [GEOGRAPHIC_DAT…" at bounding box center [1140, 331] width 410 height 35
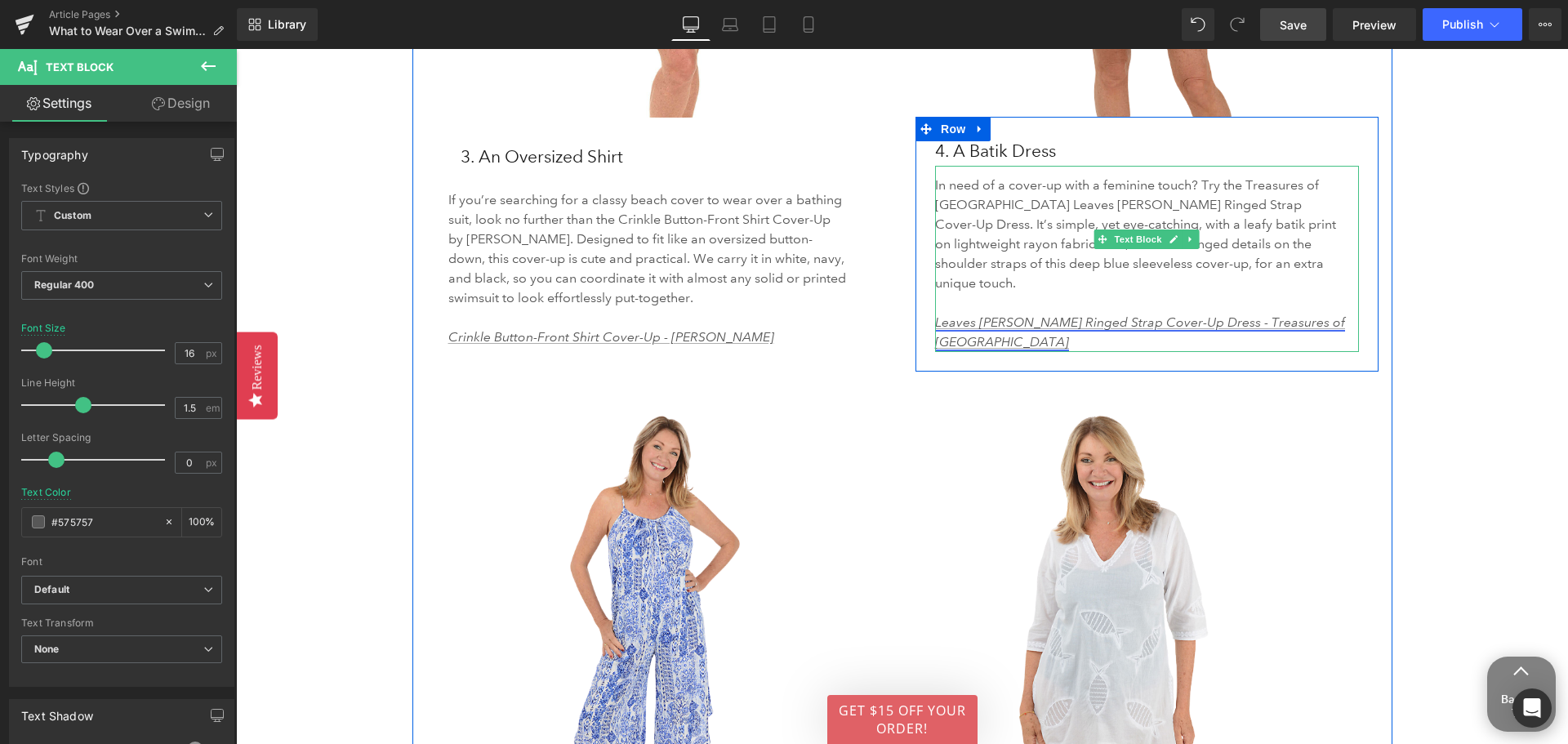
click at [1024, 314] on link "Leaves [PERSON_NAME] Ringed Strap Cover-Up Dress - Treasures of [GEOGRAPHIC_DAT…" at bounding box center [1140, 331] width 410 height 35
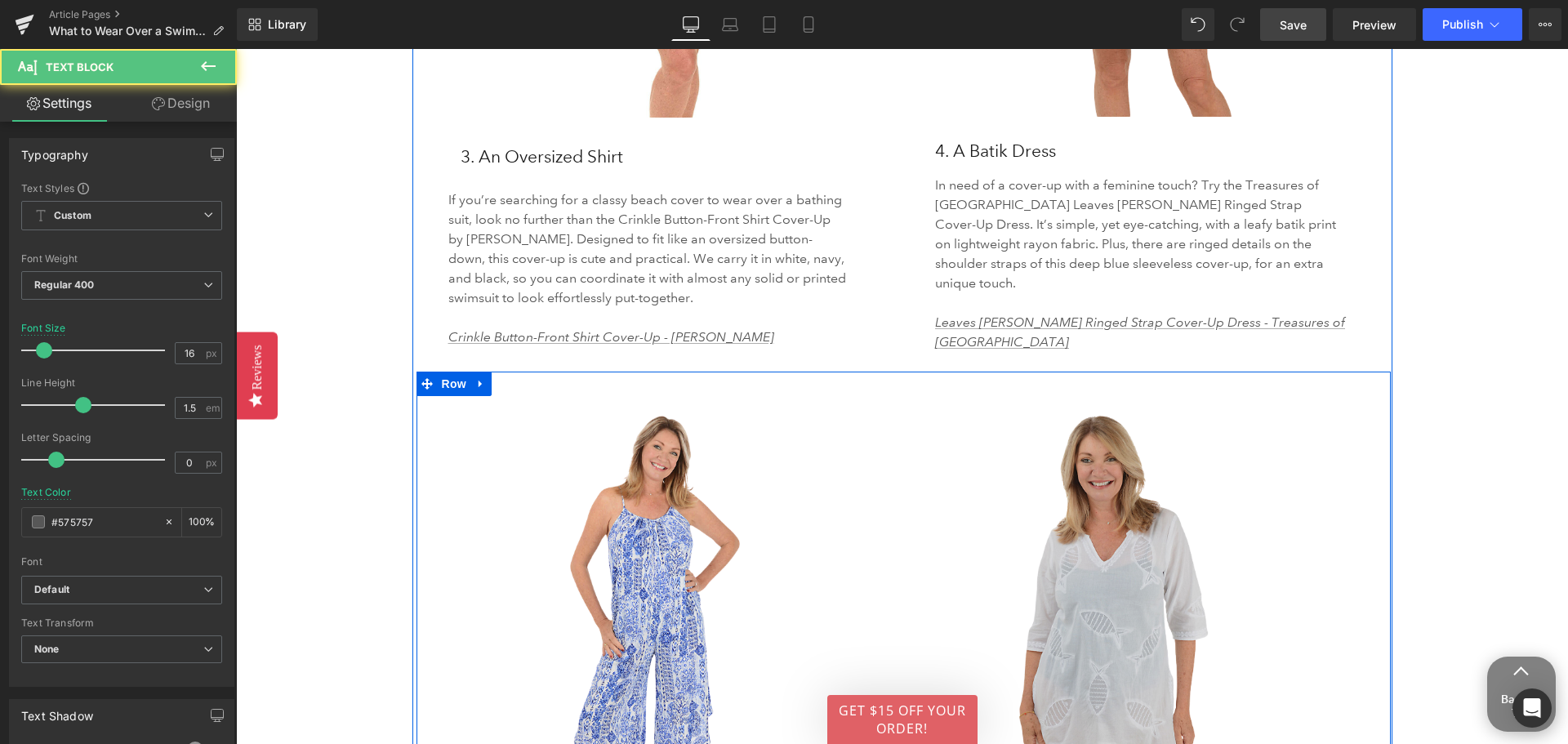
click at [1265, 401] on div "Image" at bounding box center [1147, 644] width 463 height 487
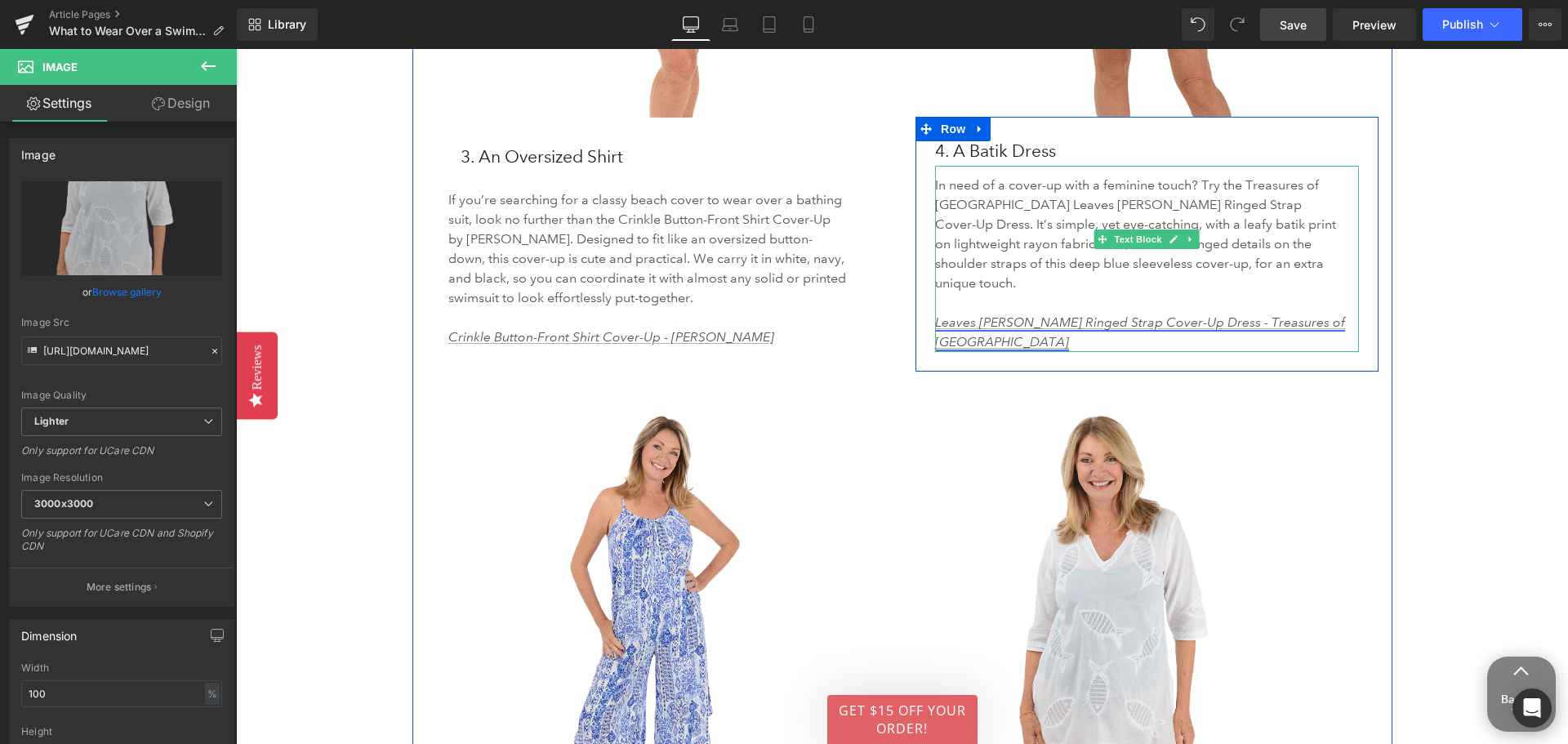
click at [1134, 314] on link "Leaves [PERSON_NAME] Ringed Strap Cover-Up Dress - Treasures of [GEOGRAPHIC_DAT…" at bounding box center [1140, 331] width 410 height 35
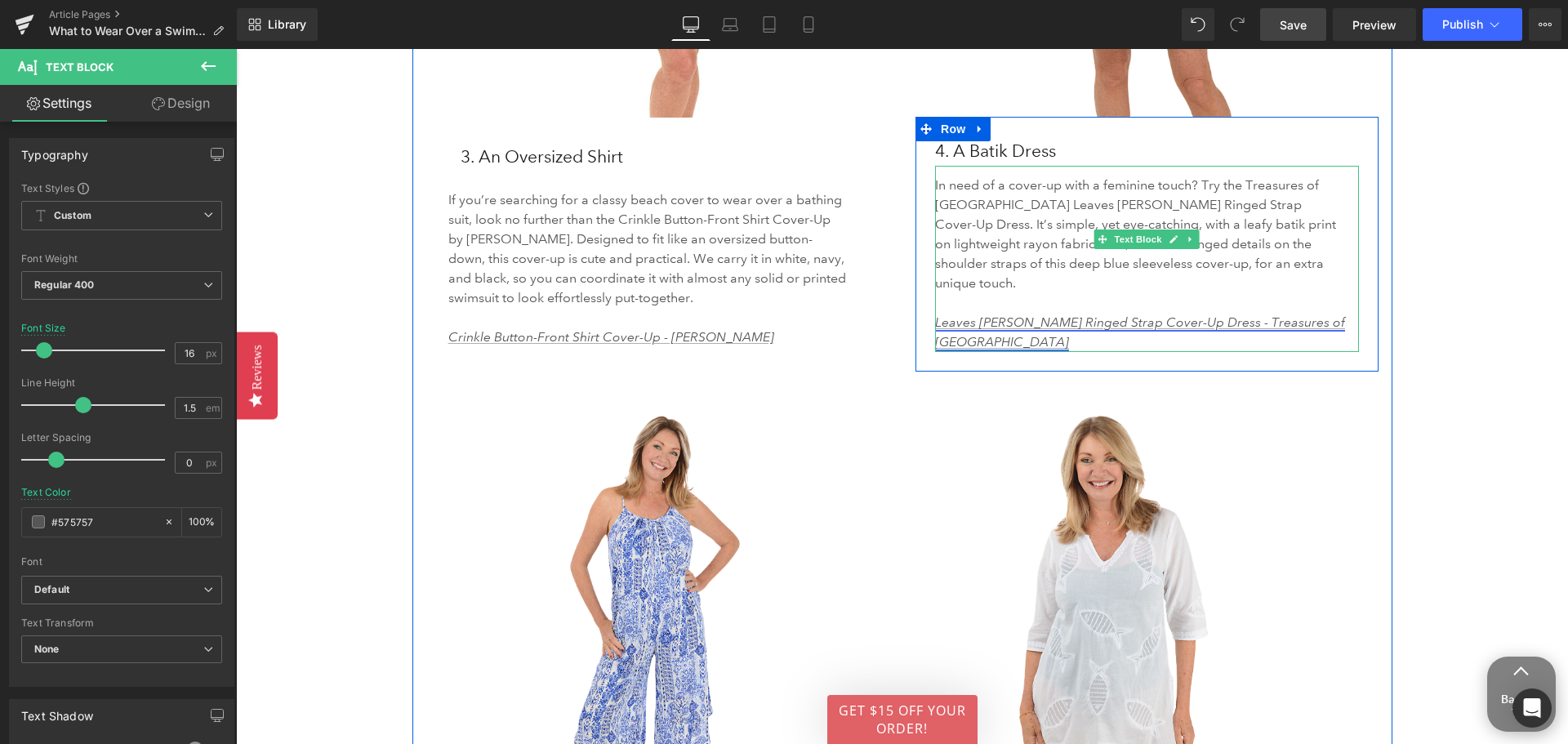
click at [1134, 314] on link "Leaves [PERSON_NAME] Ringed Strap Cover-Up Dress - Treasures of [GEOGRAPHIC_DAT…" at bounding box center [1140, 331] width 410 height 35
click at [1113, 314] on link "Leaves [PERSON_NAME] Ringed Strap Cover-Up Dress - Treasures of [GEOGRAPHIC_DAT…" at bounding box center [1140, 331] width 410 height 35
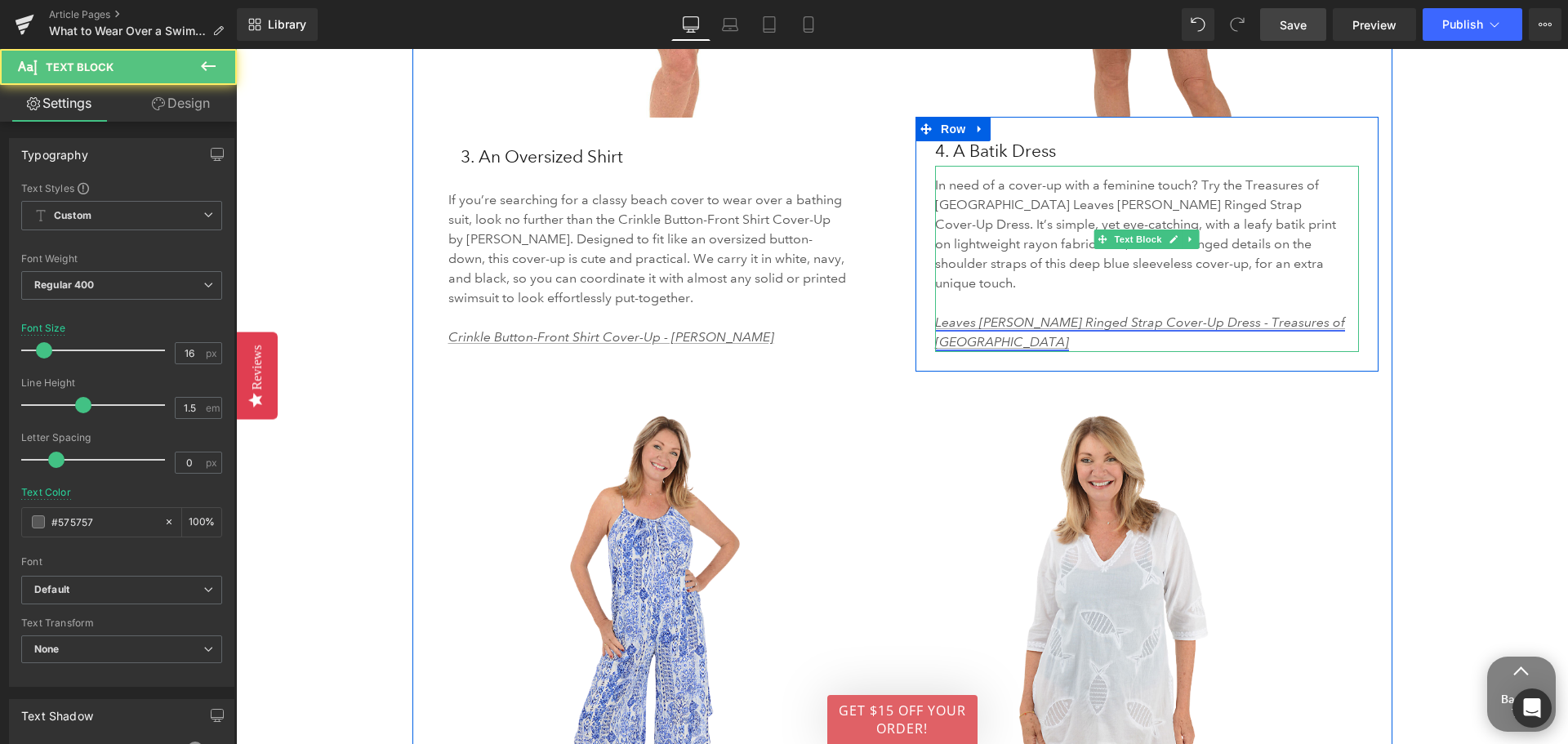
click at [1113, 314] on link "Leaves [PERSON_NAME] Ringed Strap Cover-Up Dress - Treasures of [GEOGRAPHIC_DAT…" at bounding box center [1140, 331] width 410 height 35
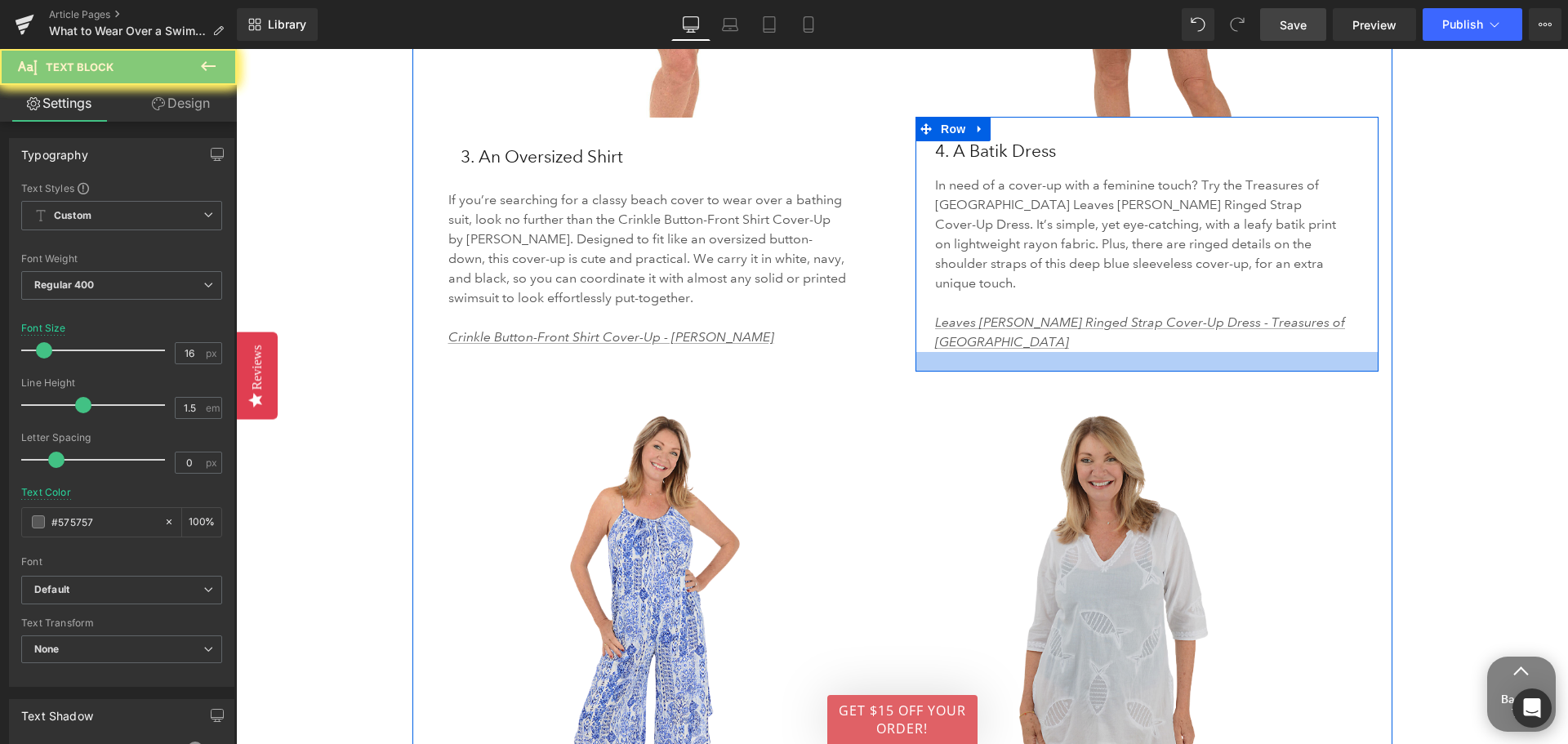
click at [1281, 401] on img at bounding box center [1147, 644] width 463 height 487
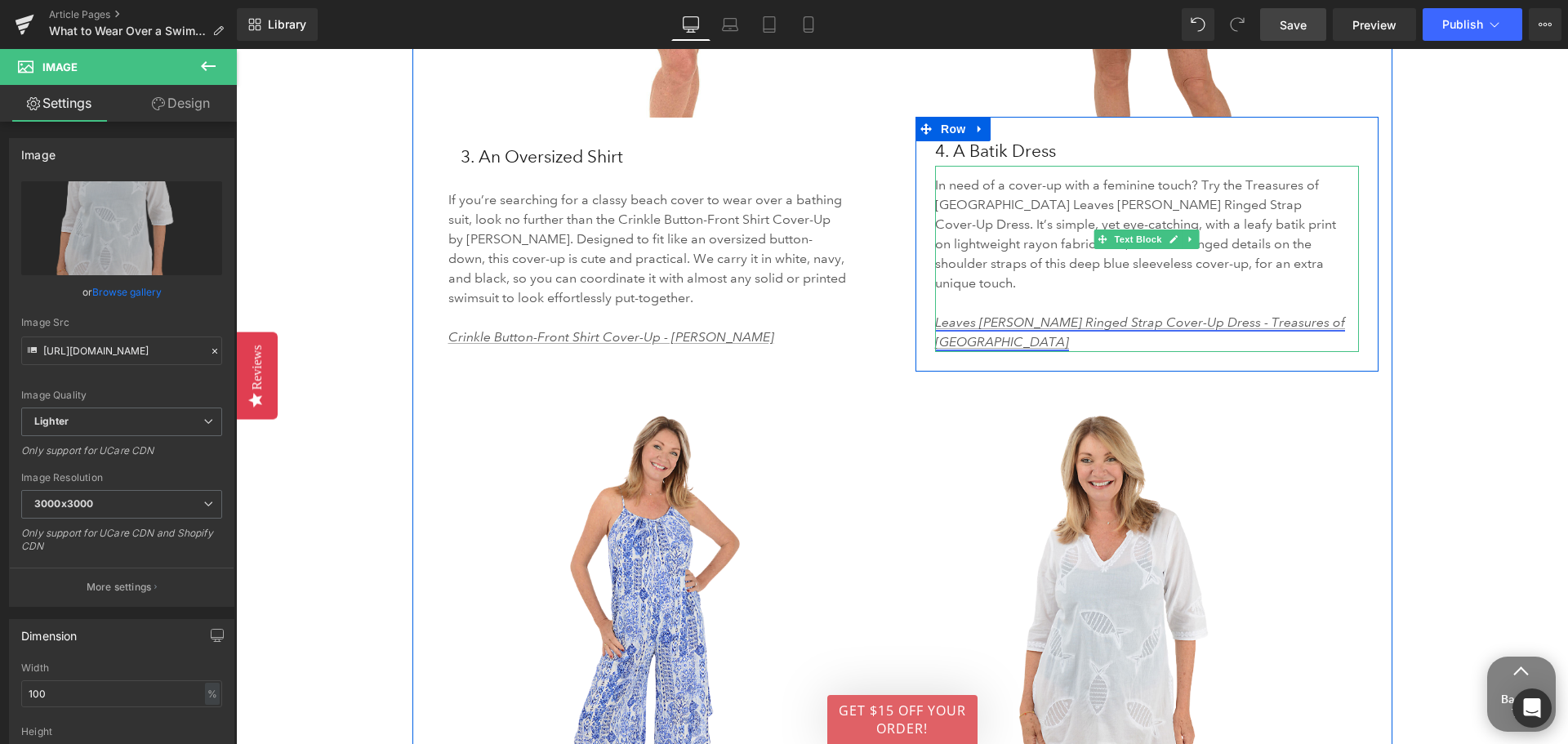
click at [942, 314] on link "Leaves [PERSON_NAME] Ringed Strap Cover-Up Dress - Treasures of [GEOGRAPHIC_DAT…" at bounding box center [1140, 331] width 410 height 35
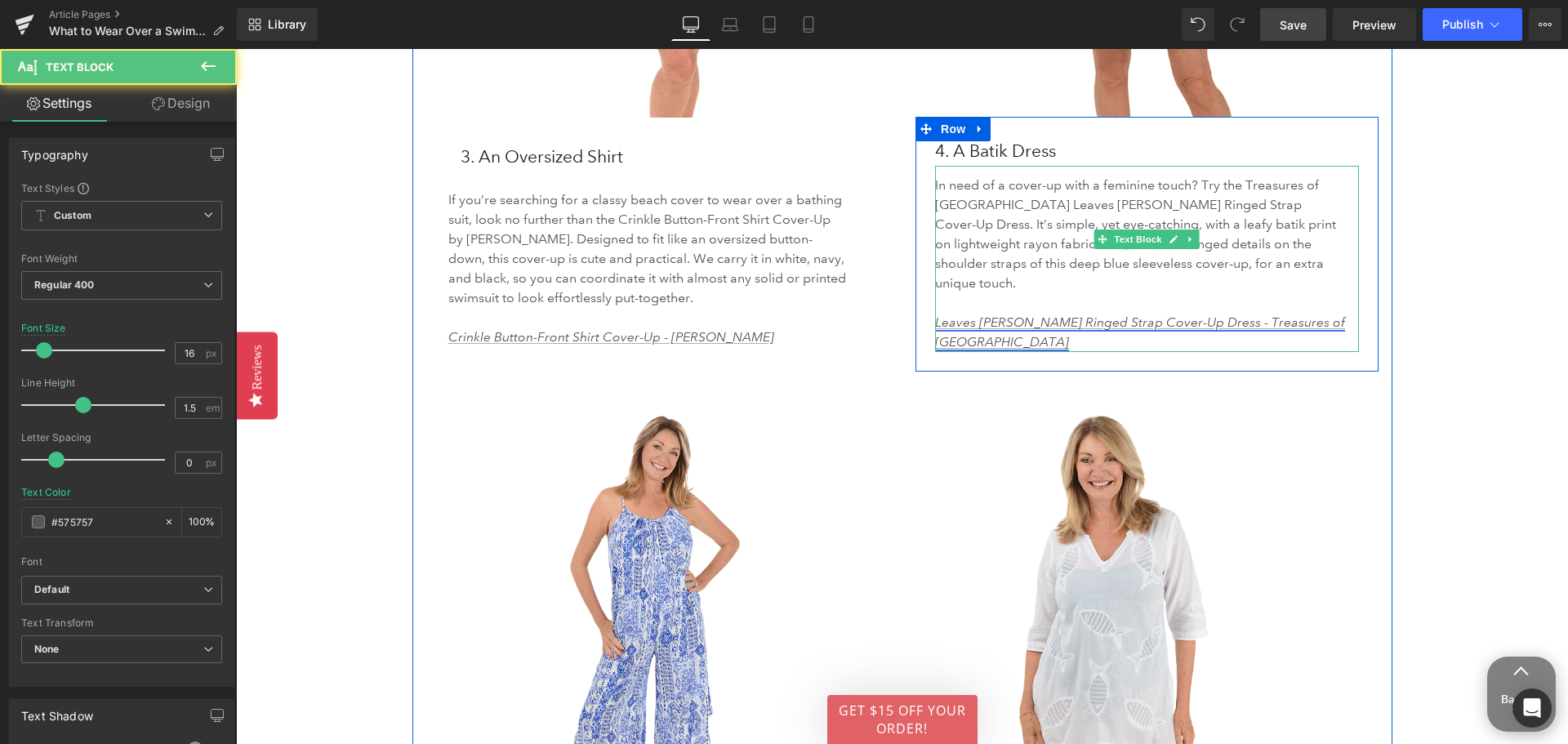
click at [942, 314] on link "Leaves [PERSON_NAME] Ringed Strap Cover-Up Dress - Treasures of [GEOGRAPHIC_DAT…" at bounding box center [1140, 331] width 410 height 35
click at [1010, 314] on link "Leaves [PERSON_NAME] Ringed Strap Cover-Up Dress - Treasures of [GEOGRAPHIC_DAT…" at bounding box center [1140, 331] width 410 height 35
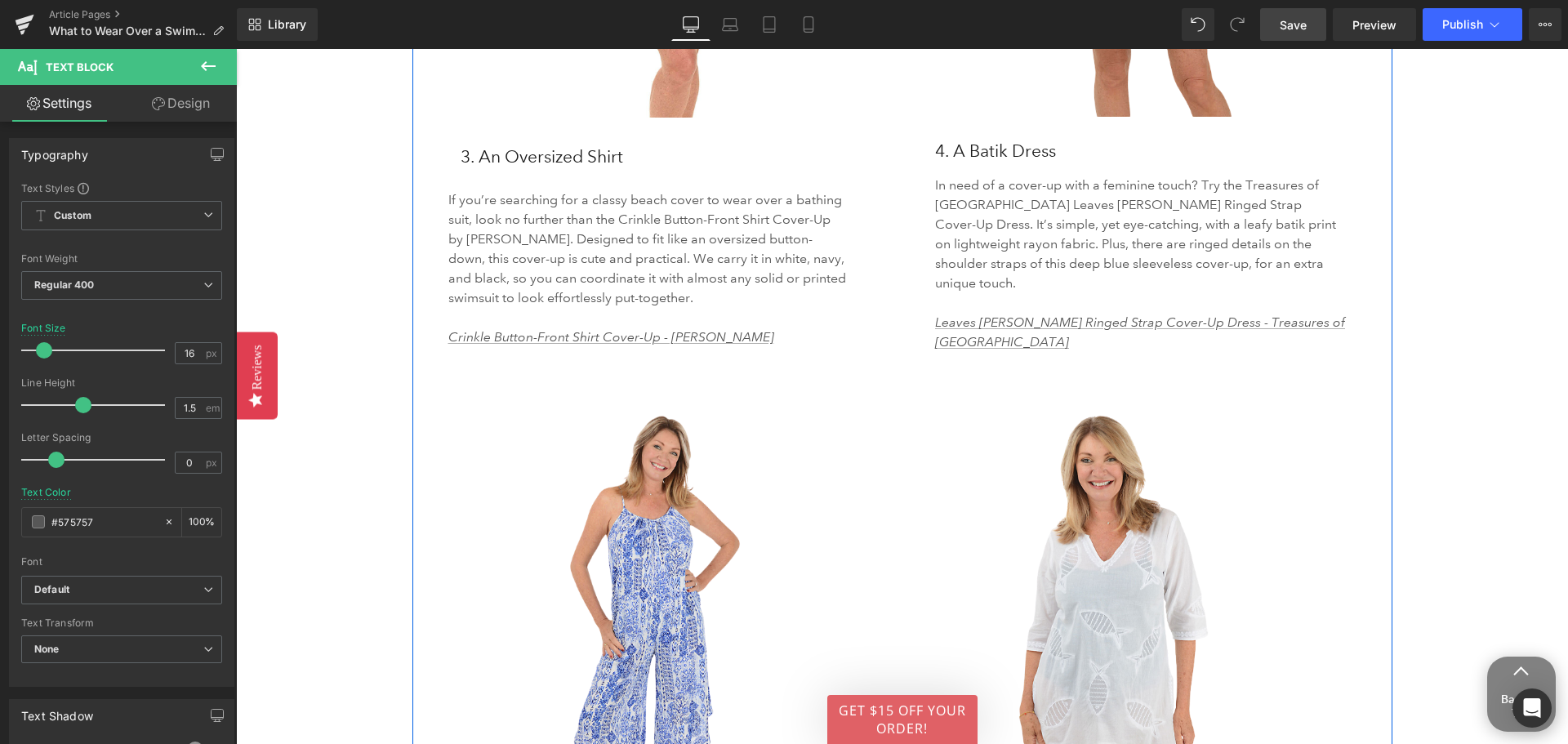
click at [1338, 401] on div "Image" at bounding box center [1147, 644] width 463 height 487
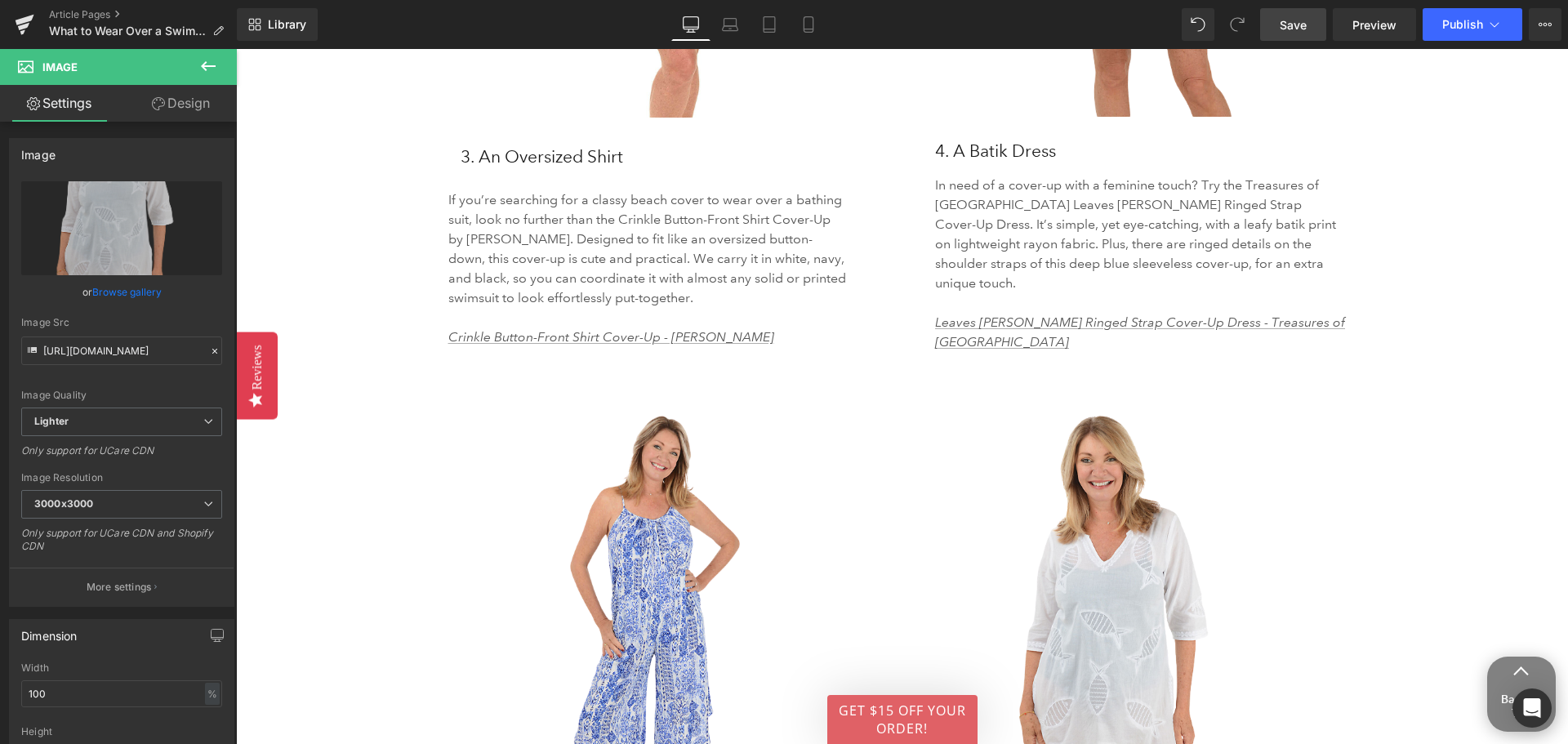
click at [1289, 31] on span "Save" at bounding box center [1293, 24] width 27 height 17
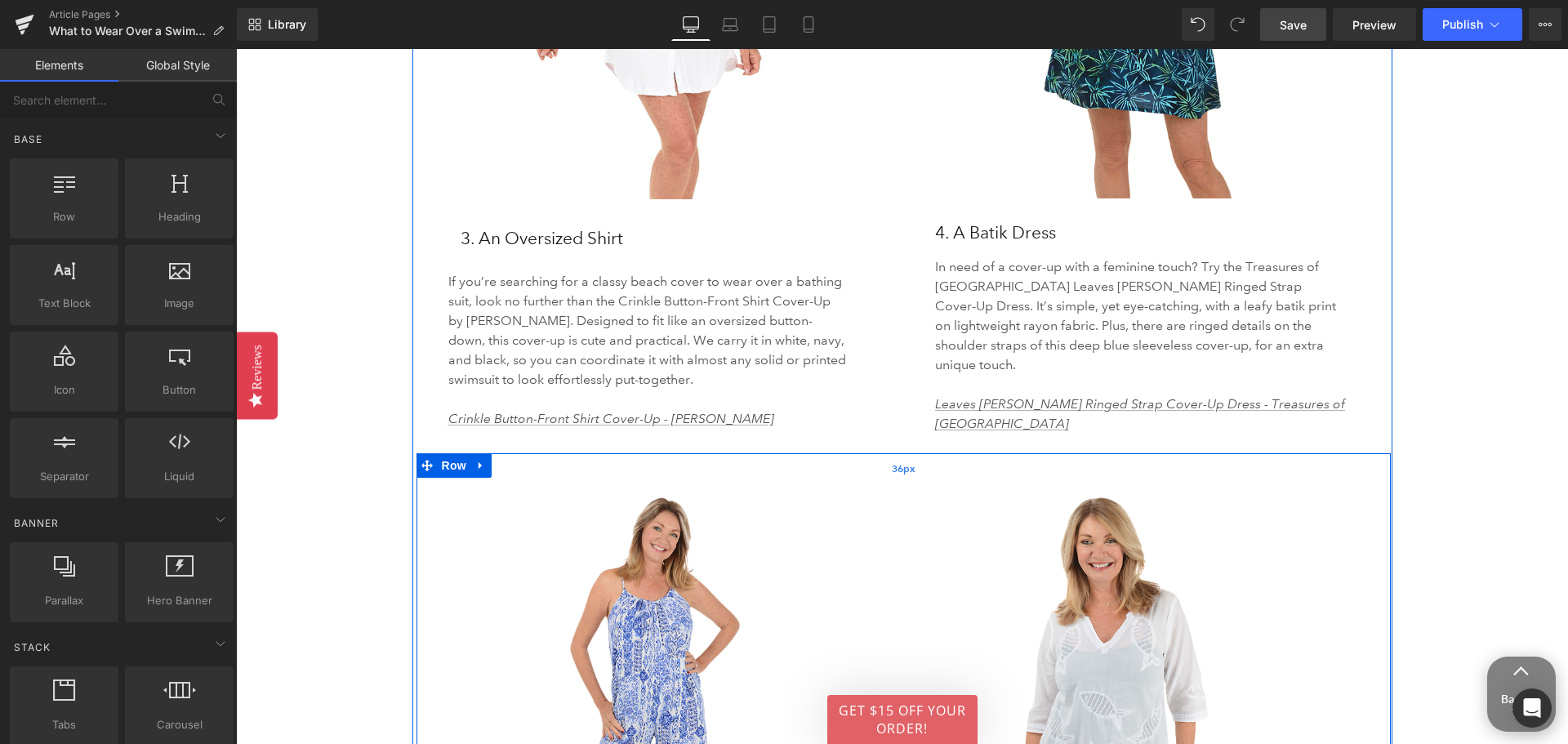
scroll to position [3594, 0]
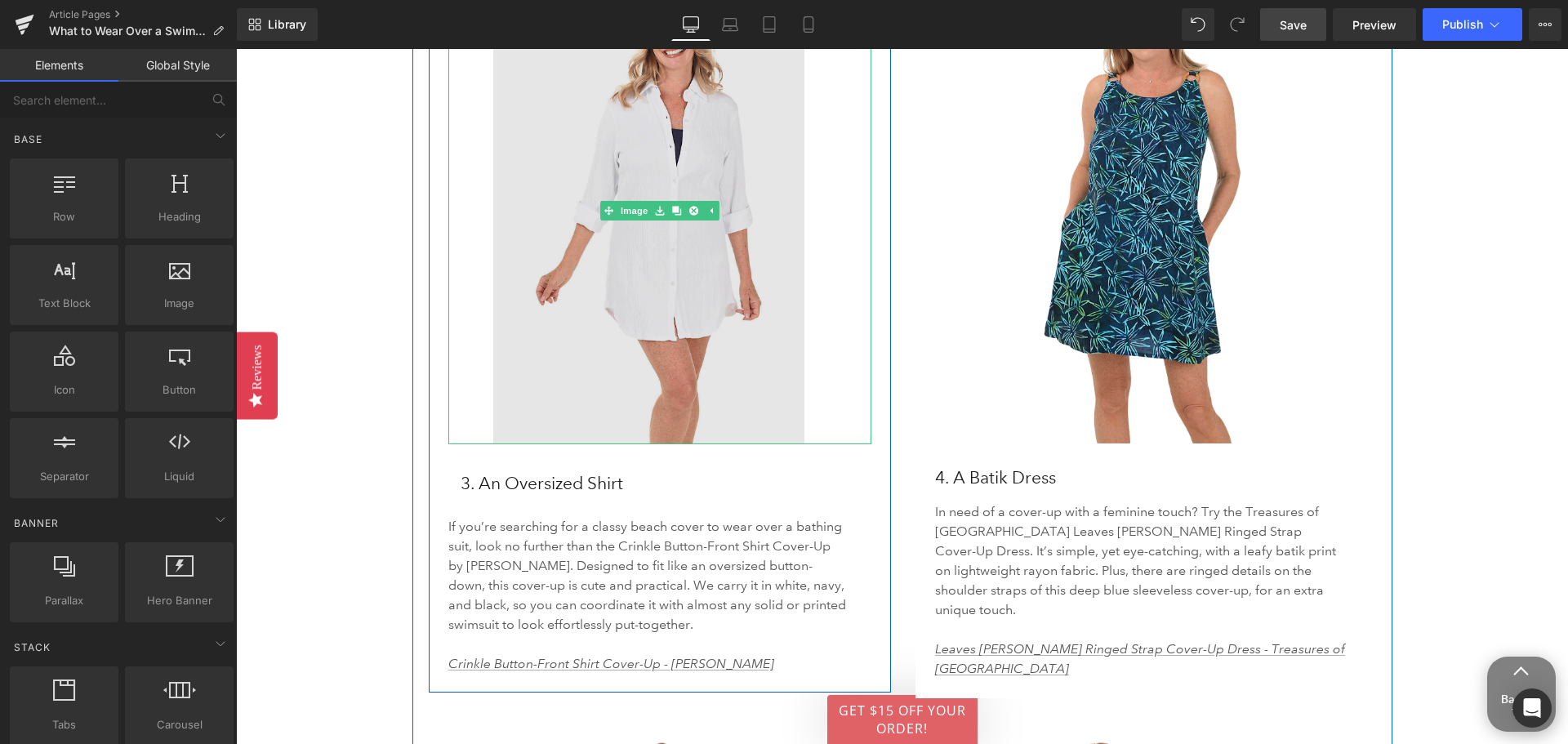
drag, startPoint x: 675, startPoint y: 303, endPoint x: 693, endPoint y: 332, distance: 34.1
click at [675, 302] on img at bounding box center [660, 210] width 424 height 467
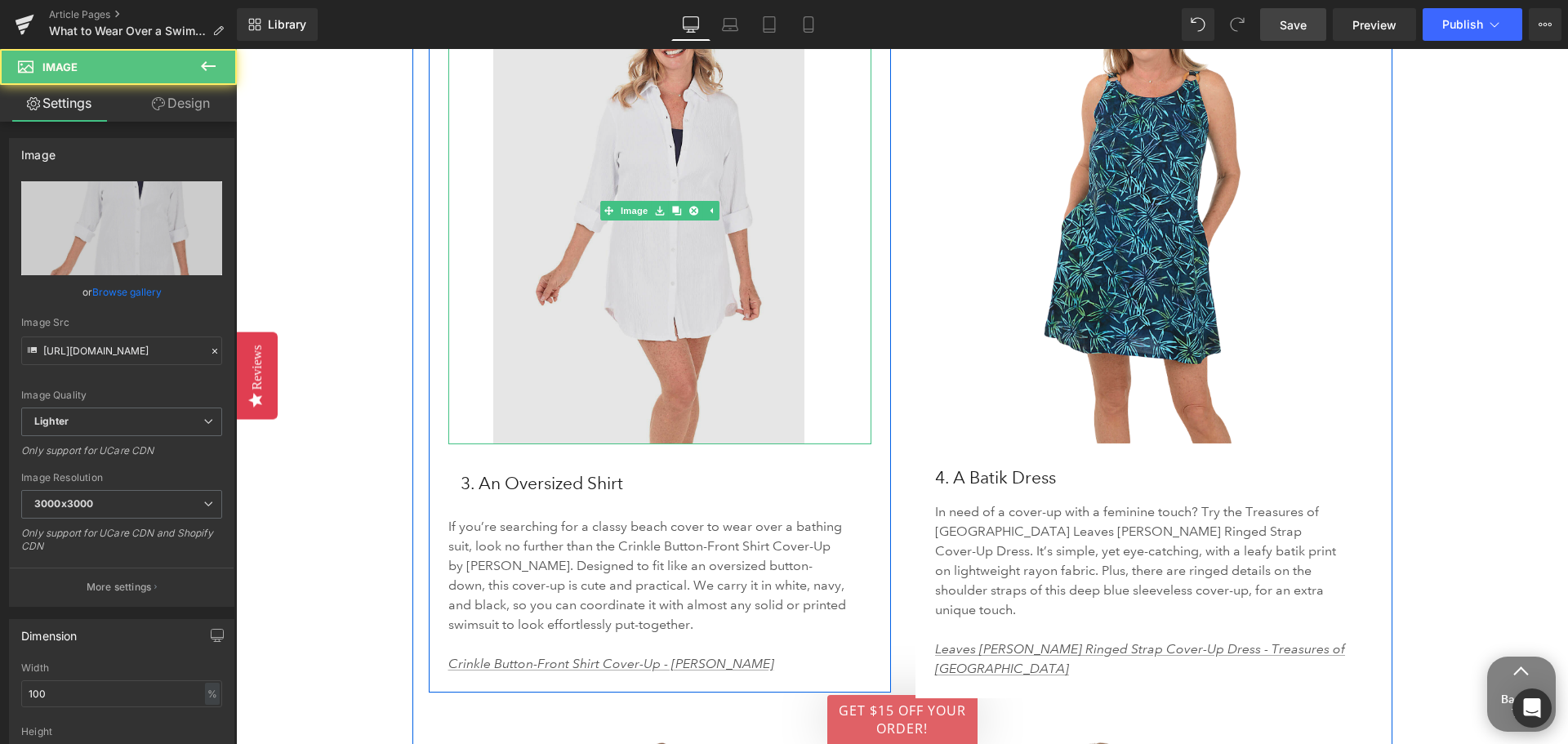
click at [748, 359] on img at bounding box center [660, 210] width 424 height 467
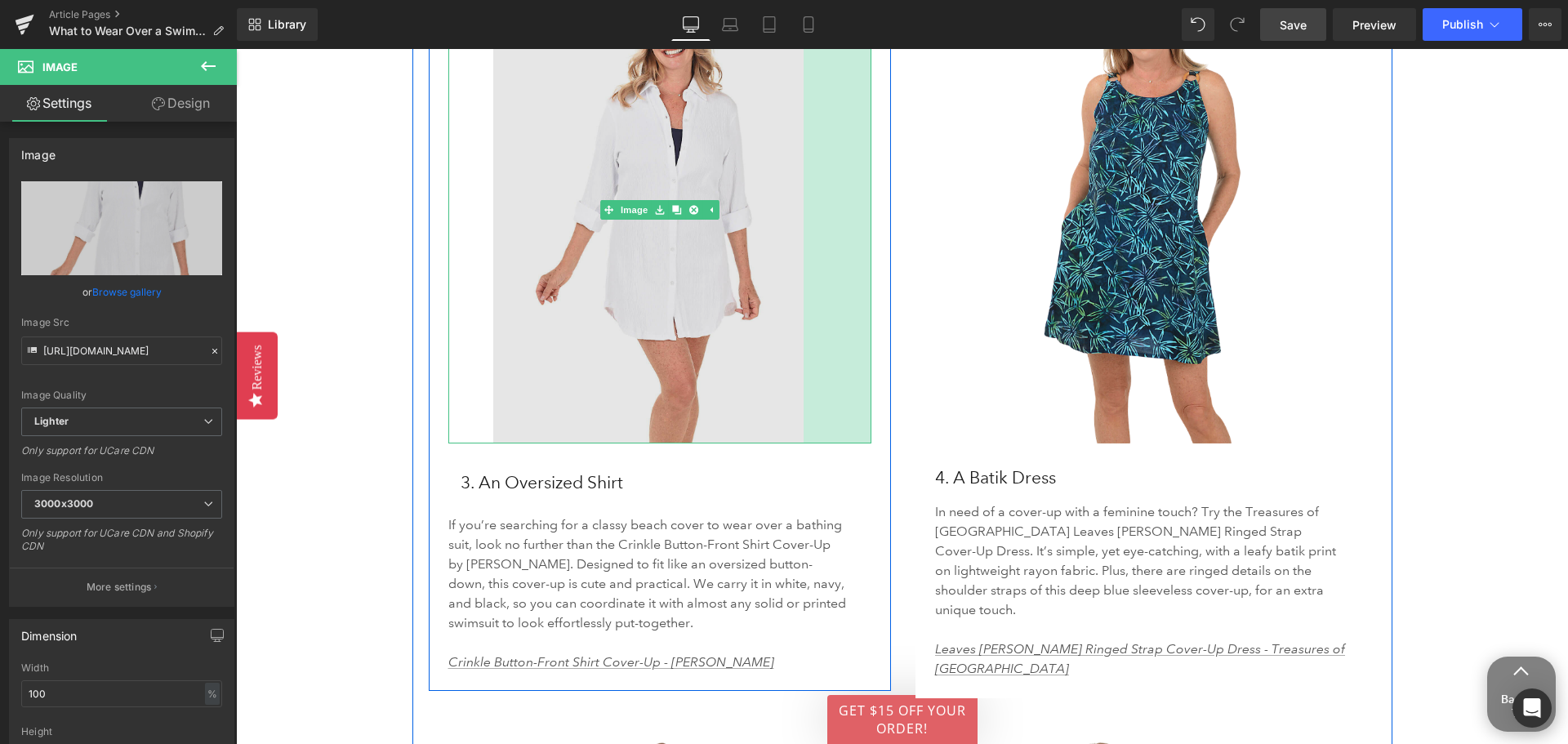
drag, startPoint x: 807, startPoint y: 407, endPoint x: 739, endPoint y: 389, distance: 70.3
click at [739, 389] on div "Image 55px 83px" at bounding box center [660, 210] width 424 height 466
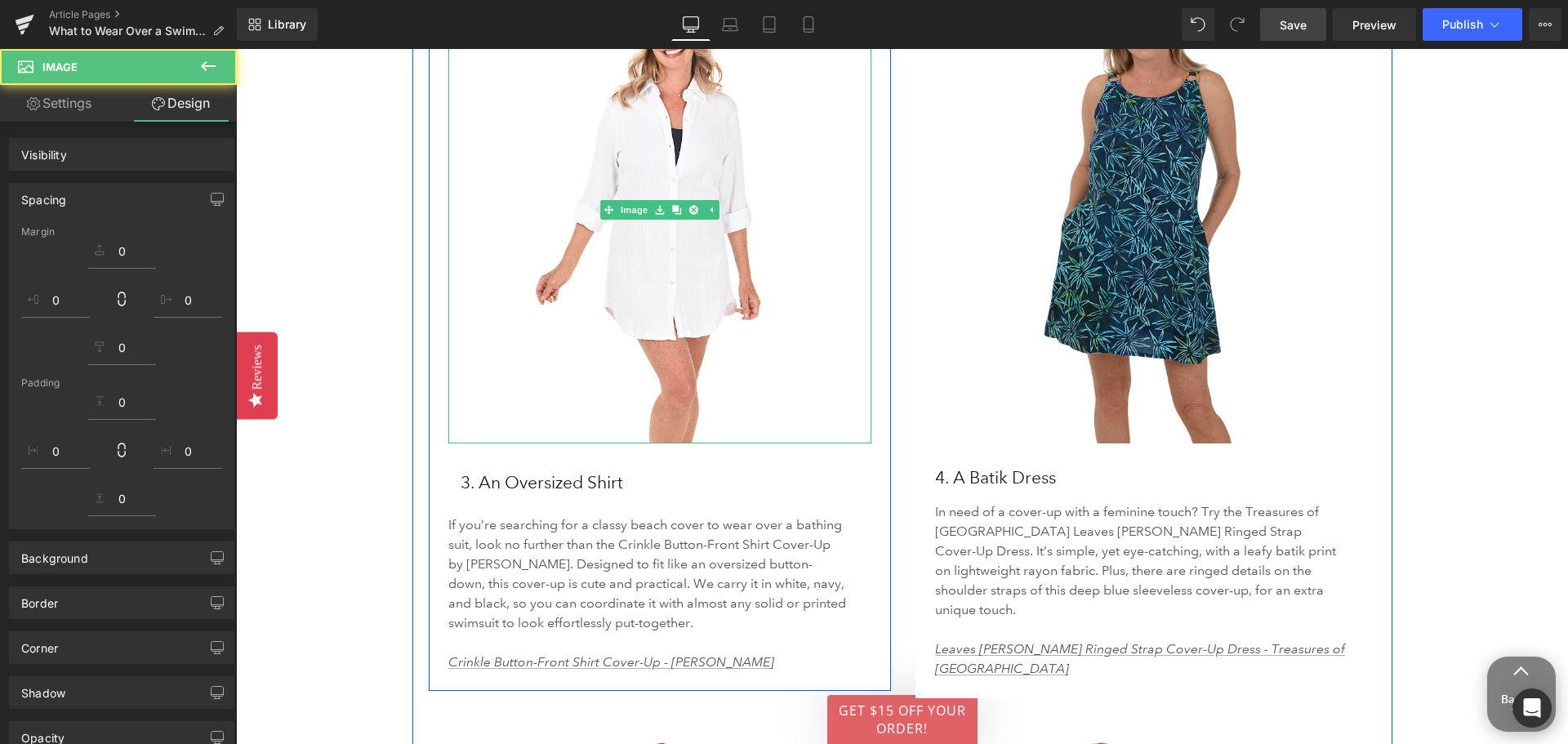
click at [1091, 362] on img at bounding box center [1147, 200] width 463 height 486
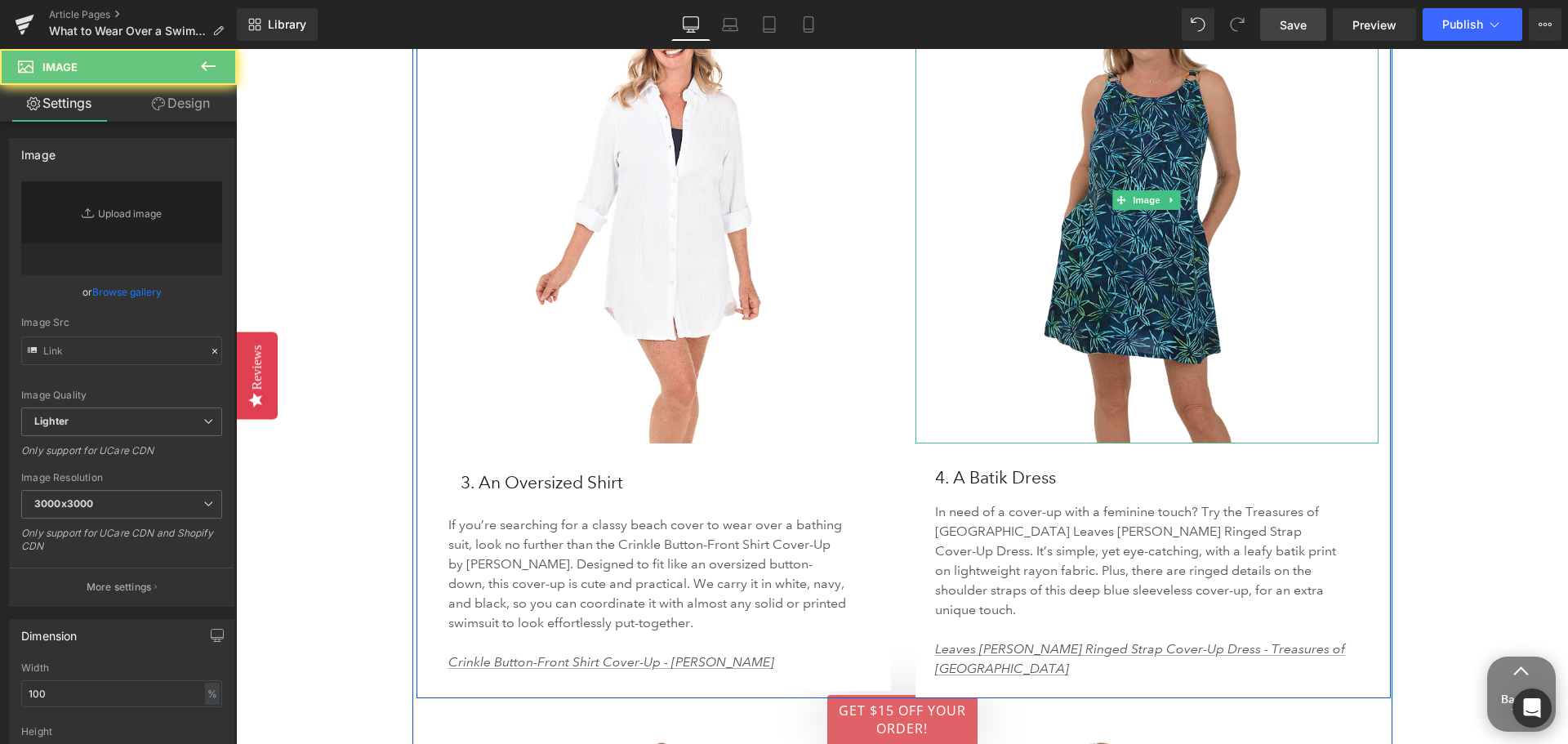
type input "[URL][DOMAIN_NAME]"
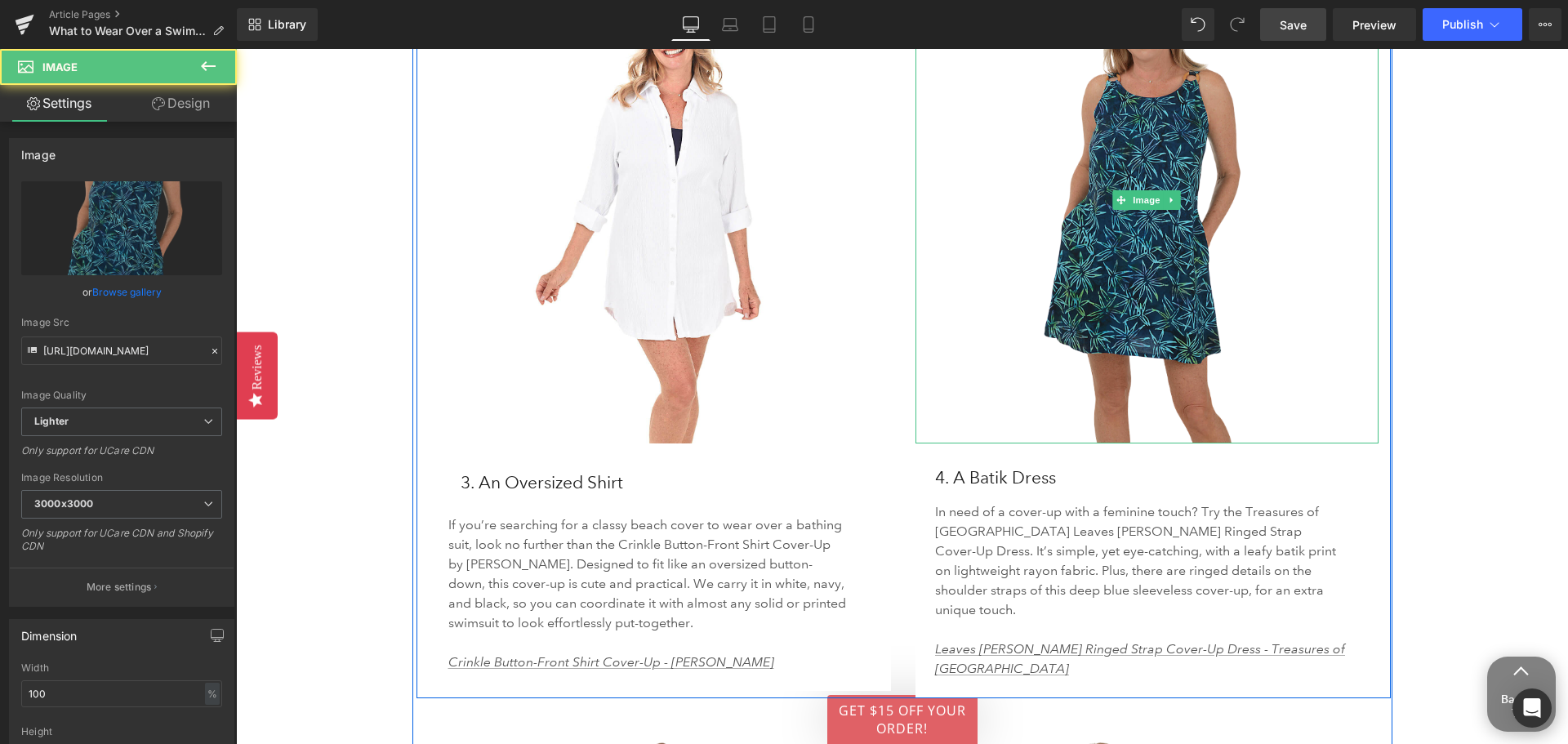
click at [1076, 331] on img at bounding box center [1147, 200] width 463 height 486
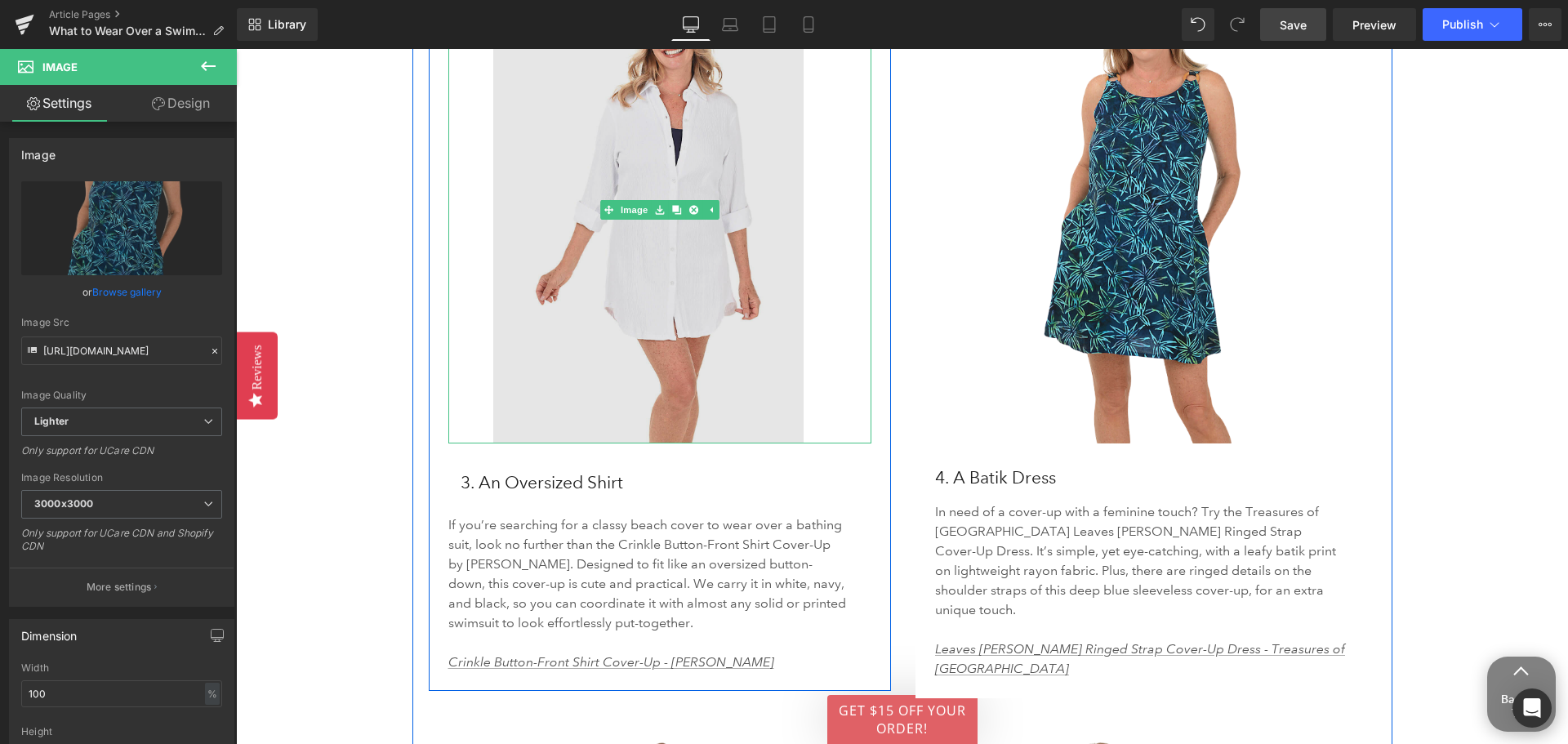
click at [778, 386] on img at bounding box center [660, 210] width 424 height 466
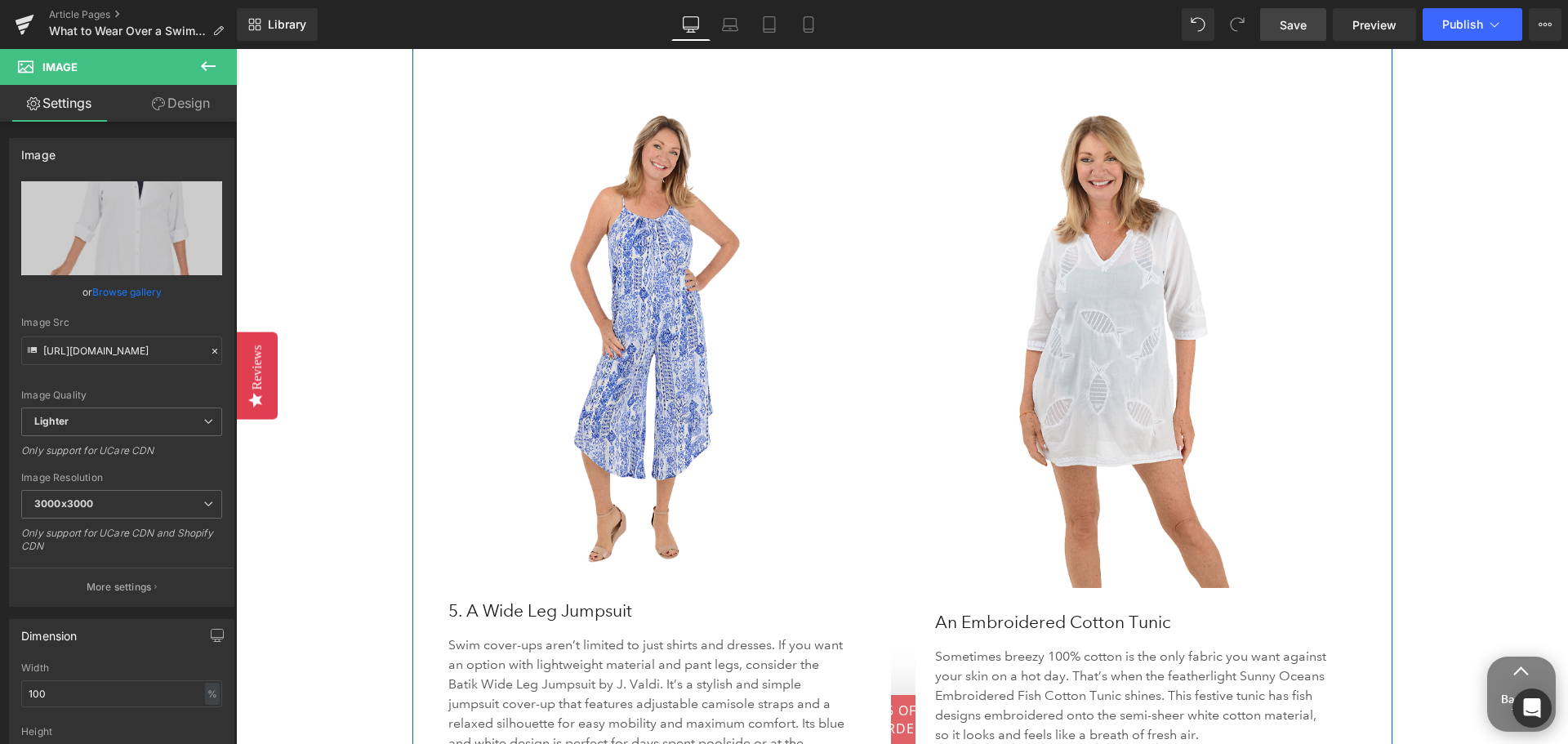
scroll to position [4328, 0]
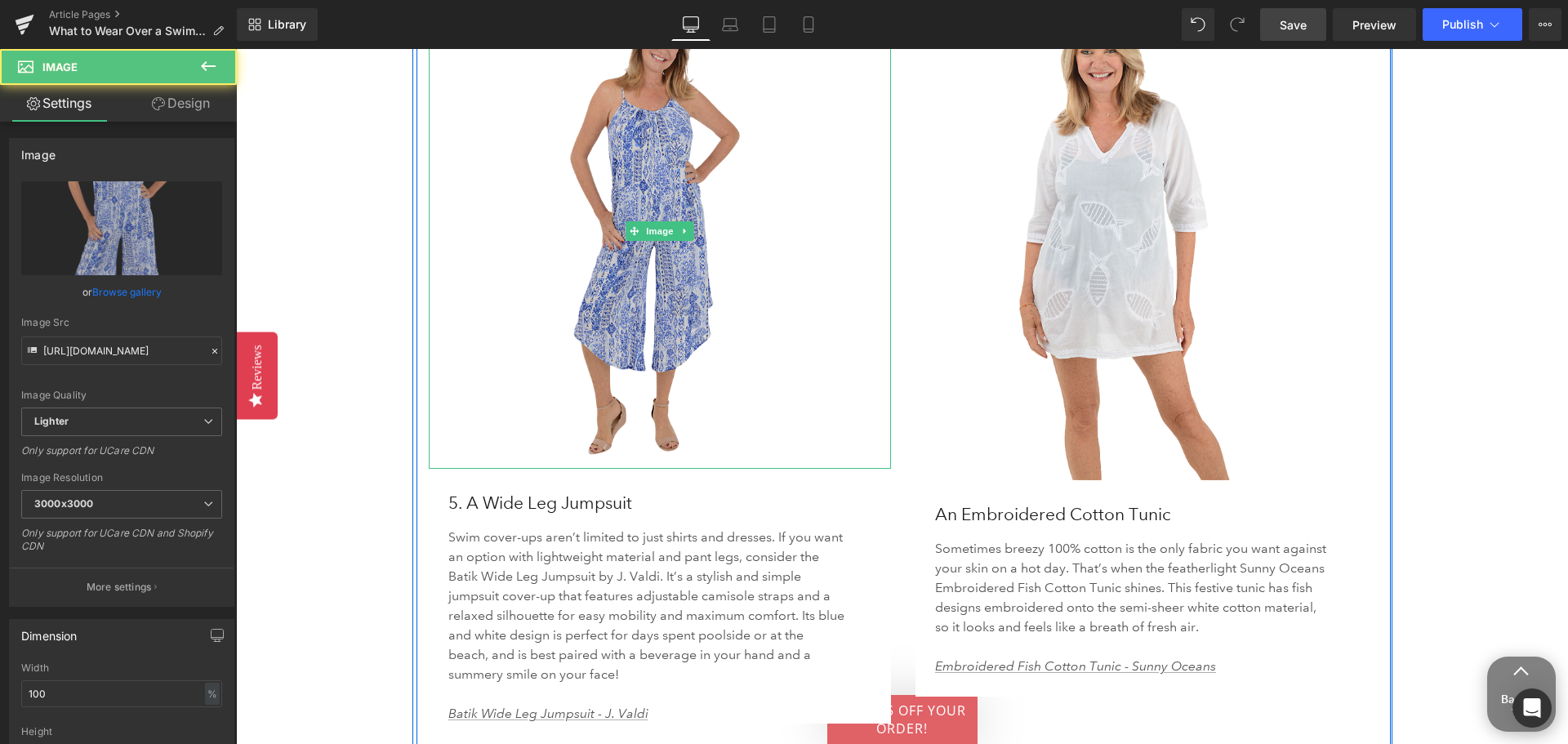
click at [679, 416] on img at bounding box center [660, 230] width 463 height 476
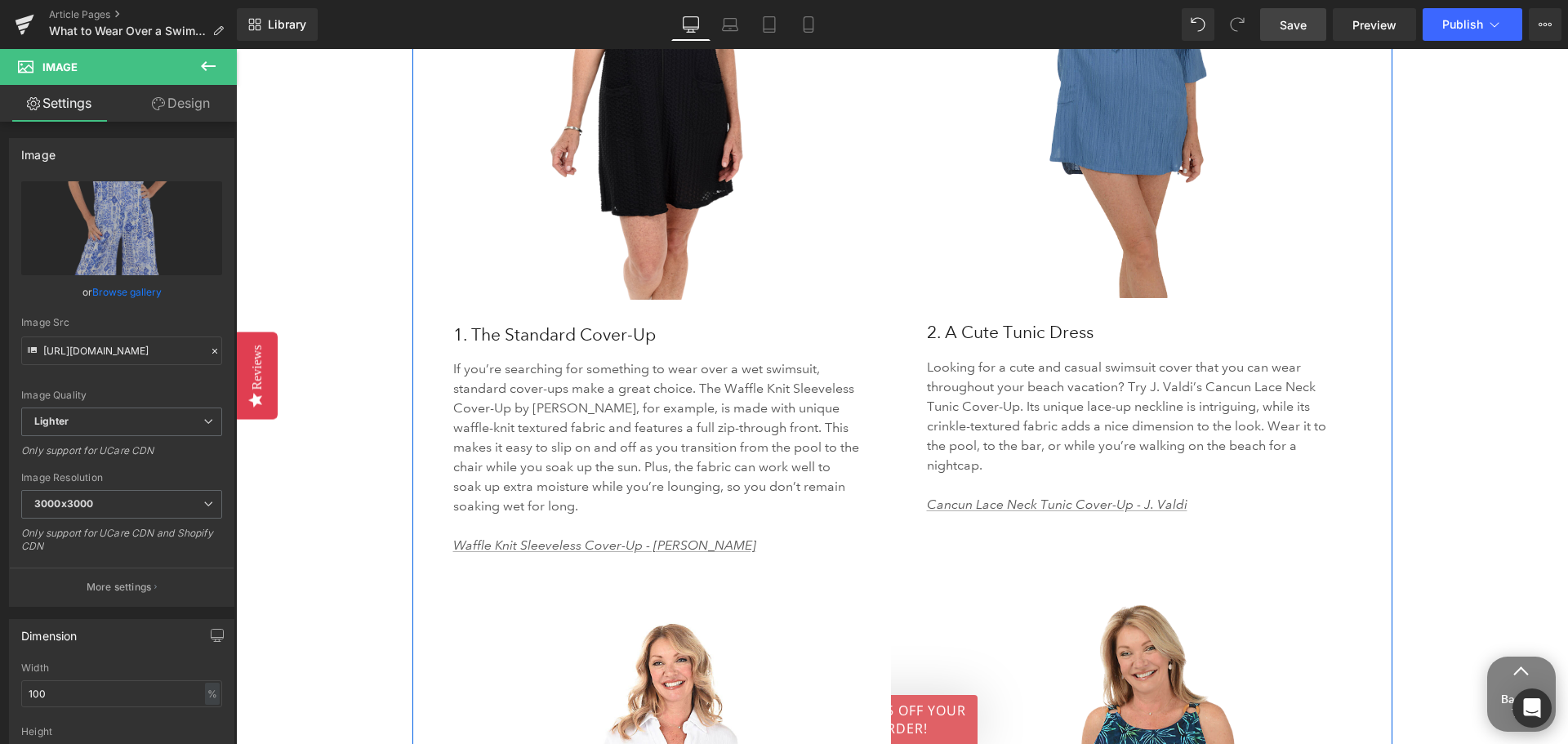
scroll to position [2940, 0]
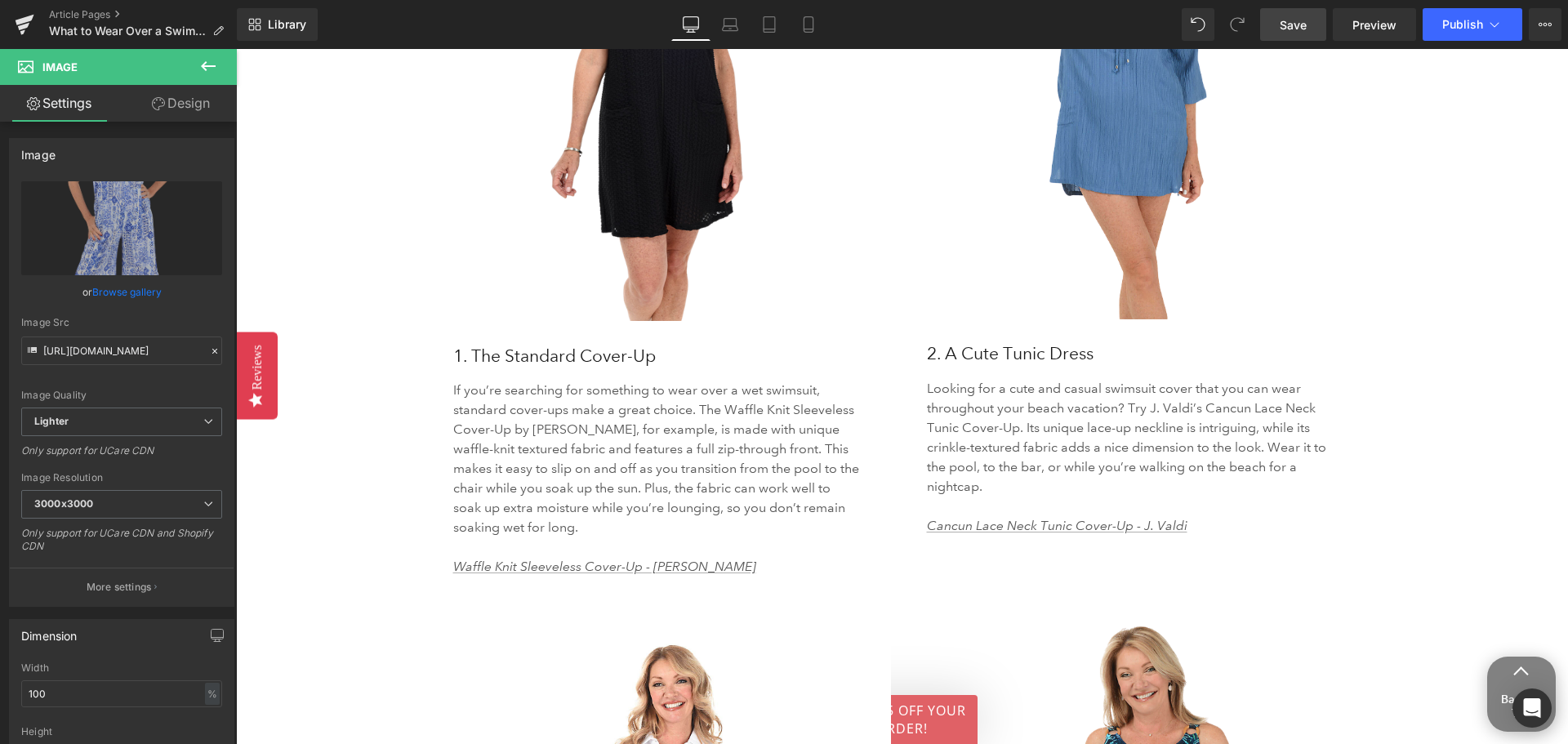
click at [1283, 31] on span "Save" at bounding box center [1293, 24] width 27 height 17
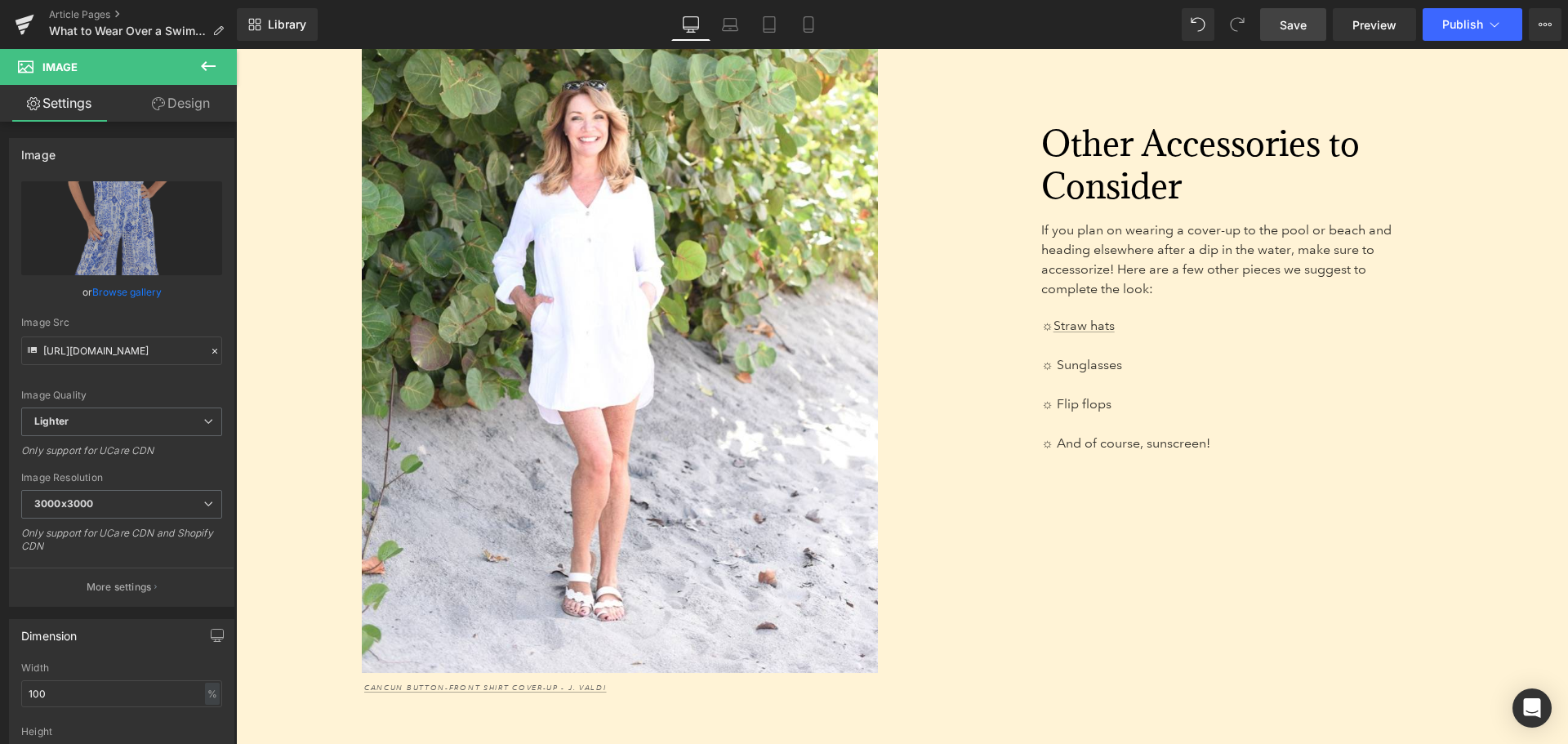
scroll to position [5145, 0]
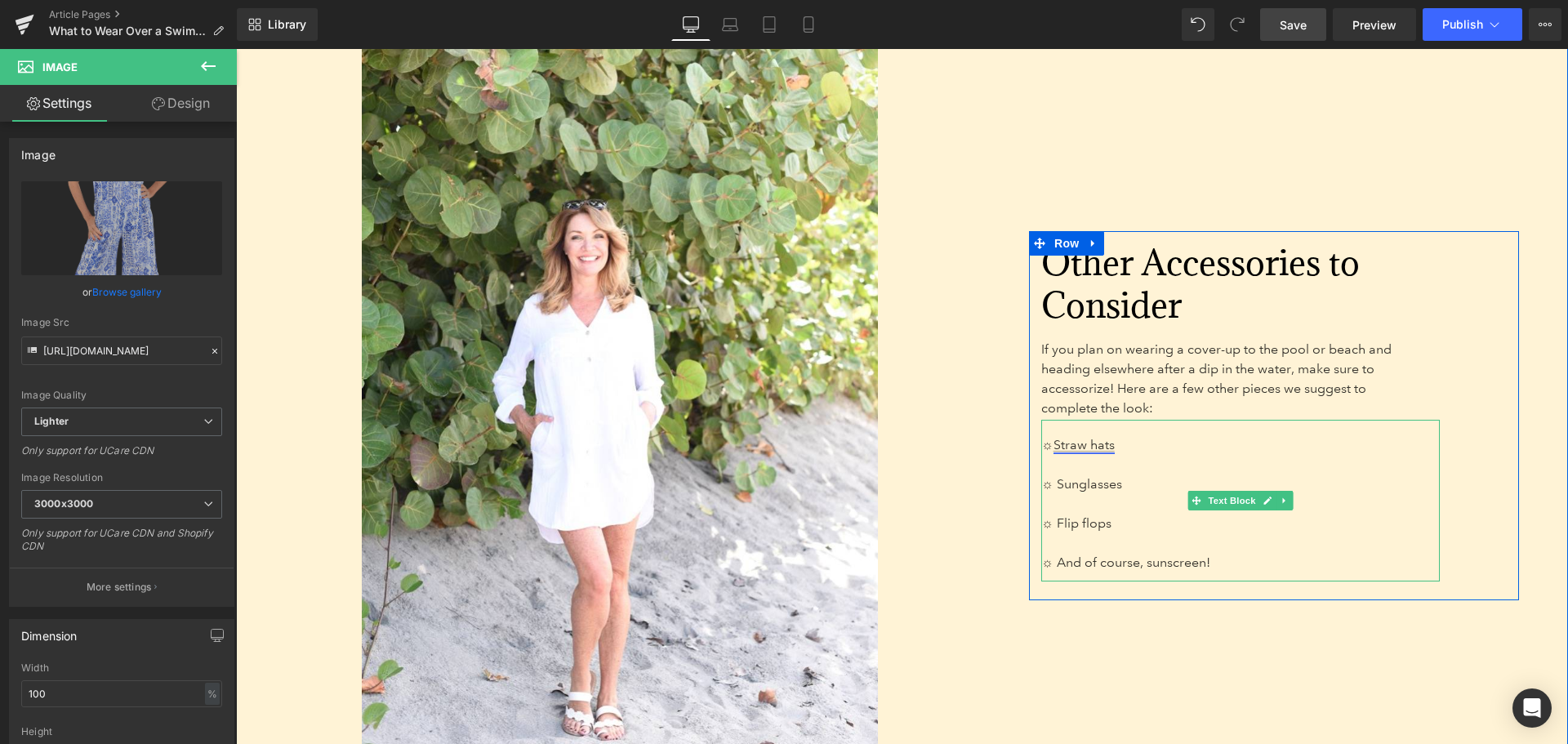
click at [1094, 437] on link "Straw hats" at bounding box center [1084, 444] width 61 height 15
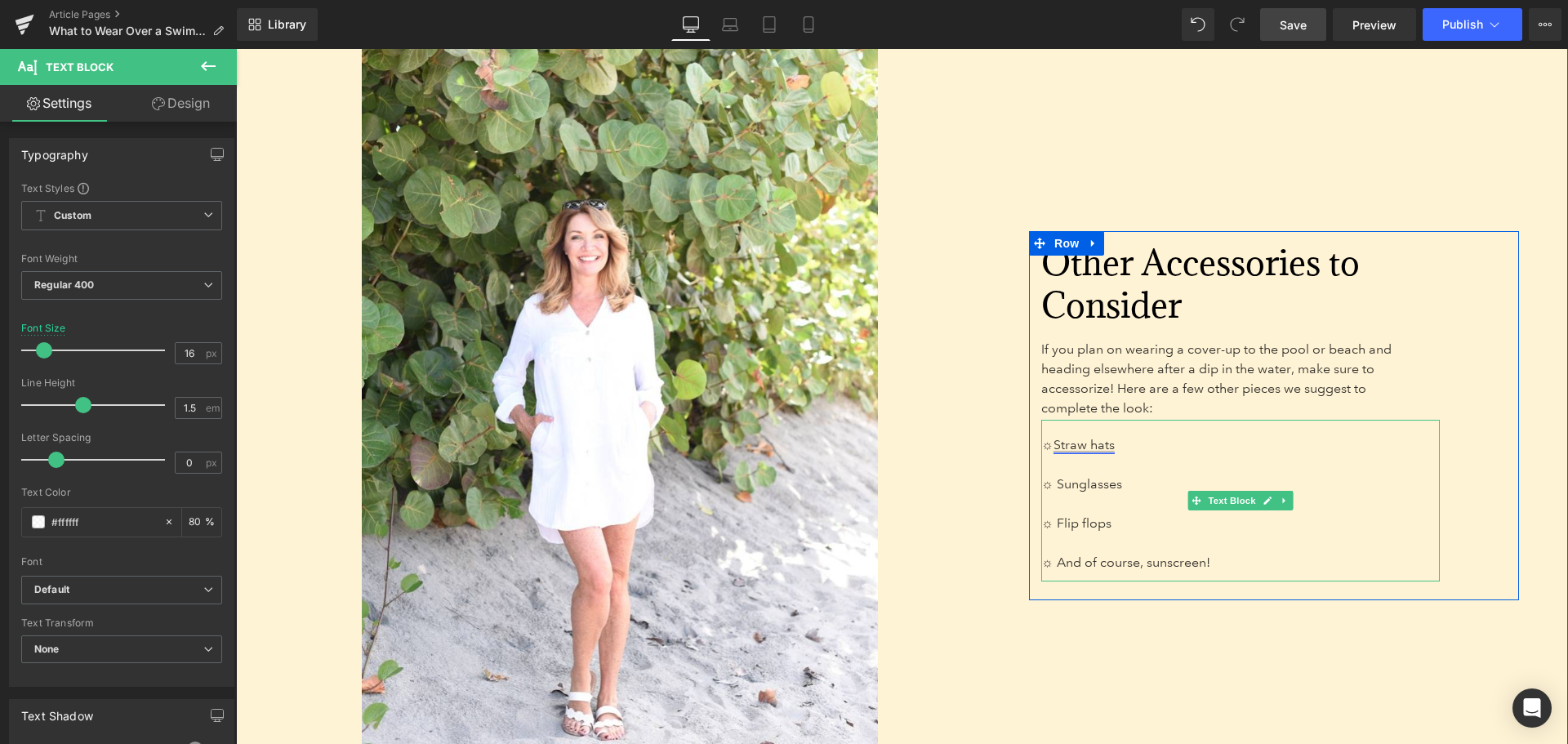
click at [1076, 437] on link "Straw hats" at bounding box center [1084, 444] width 61 height 15
click at [1085, 437] on link "Straw hats" at bounding box center [1084, 444] width 61 height 15
click at [1088, 437] on link "Straw hats" at bounding box center [1084, 444] width 61 height 15
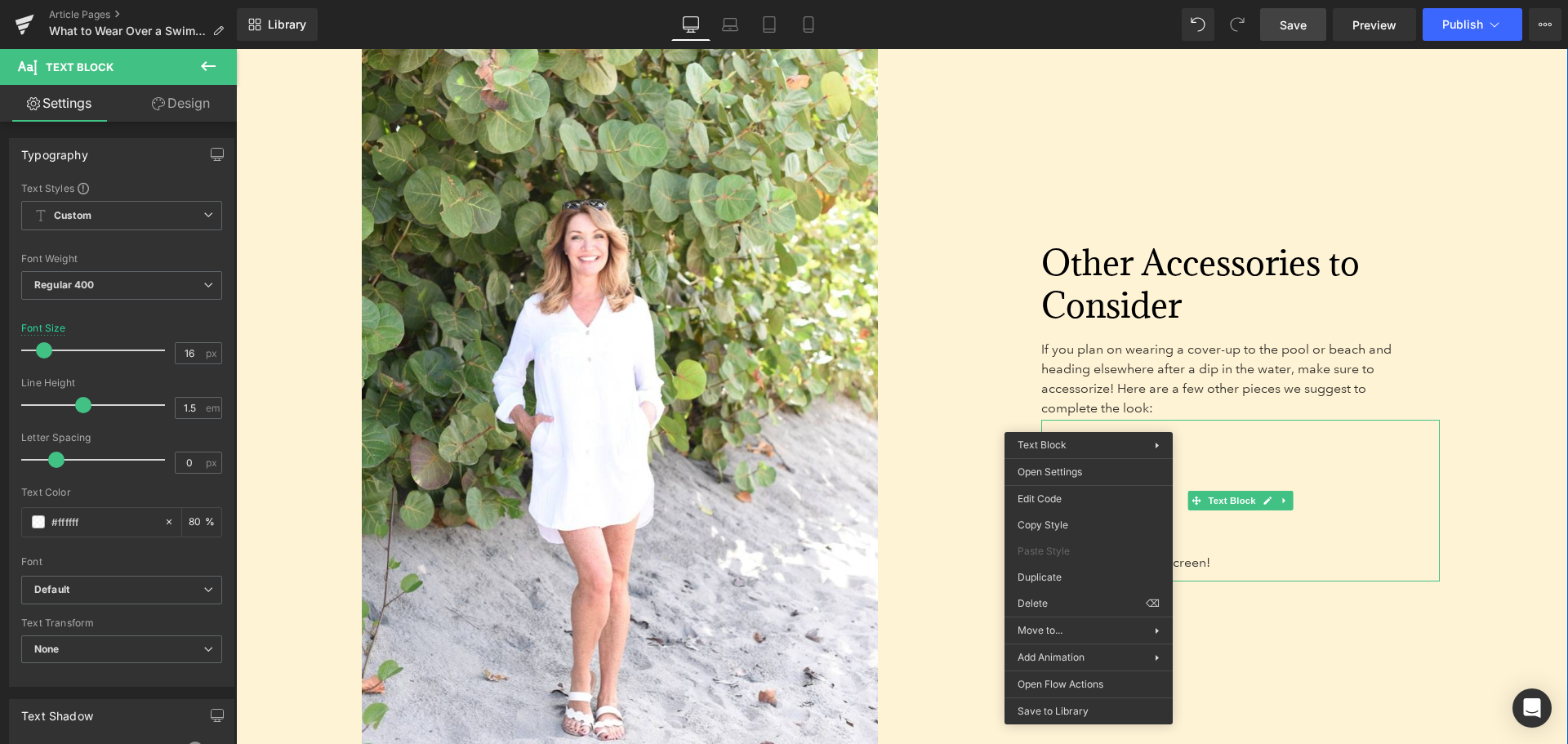
click at [1262, 643] on div "Other Accessories to Consider Heading If you plan on wearing a cover-up to the …" at bounding box center [1198, 416] width 642 height 794
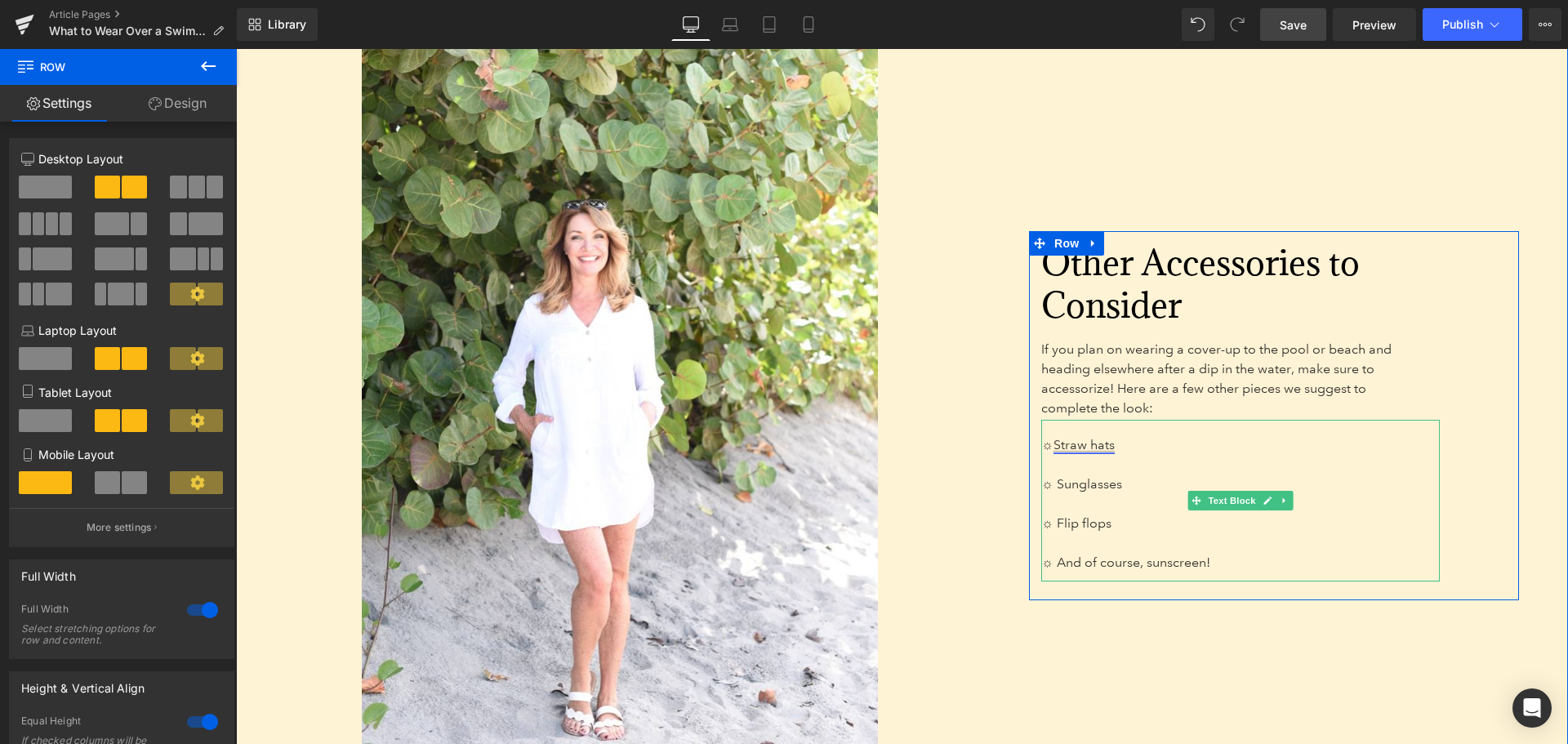
click at [1109, 437] on link "Straw hats" at bounding box center [1084, 444] width 61 height 15
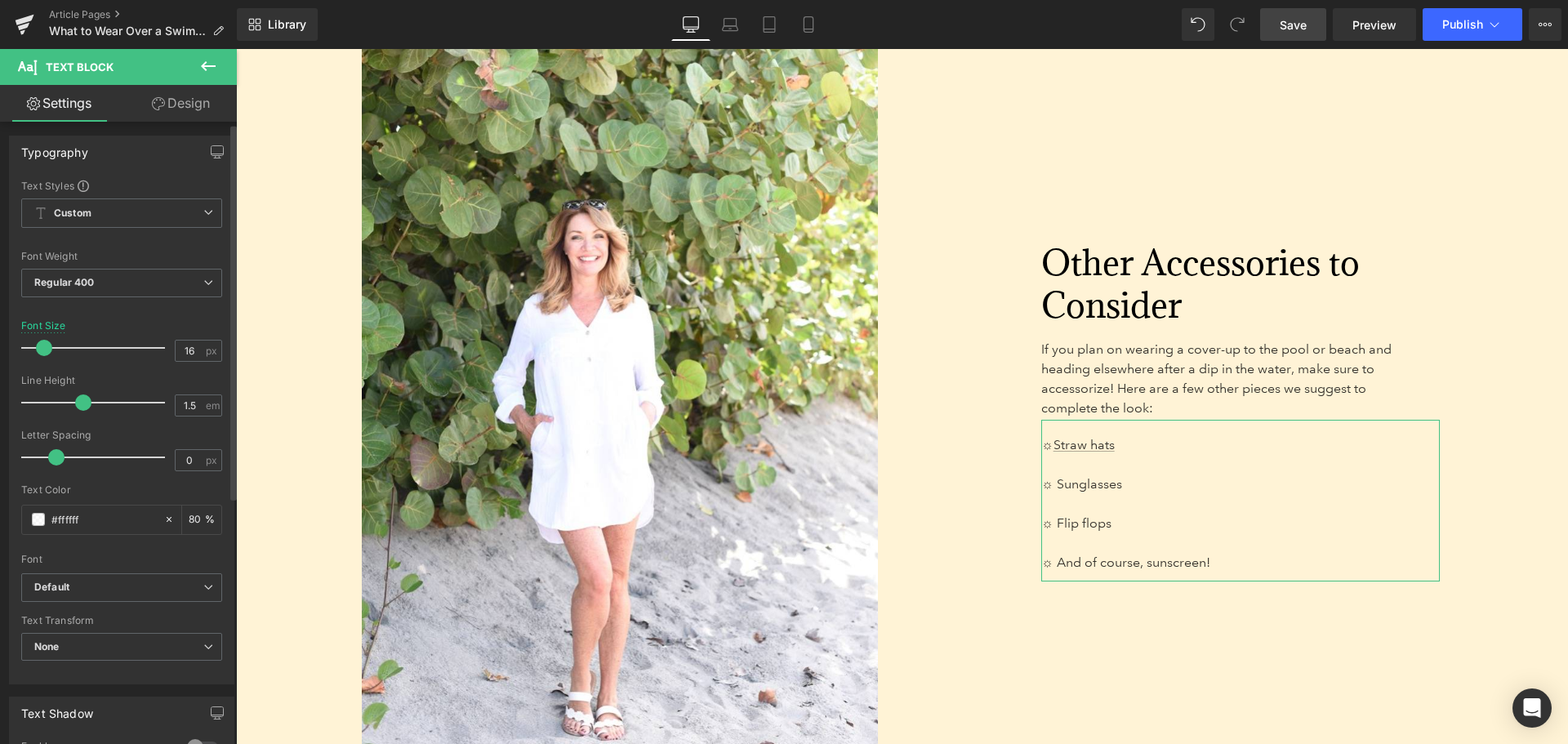
scroll to position [0, 0]
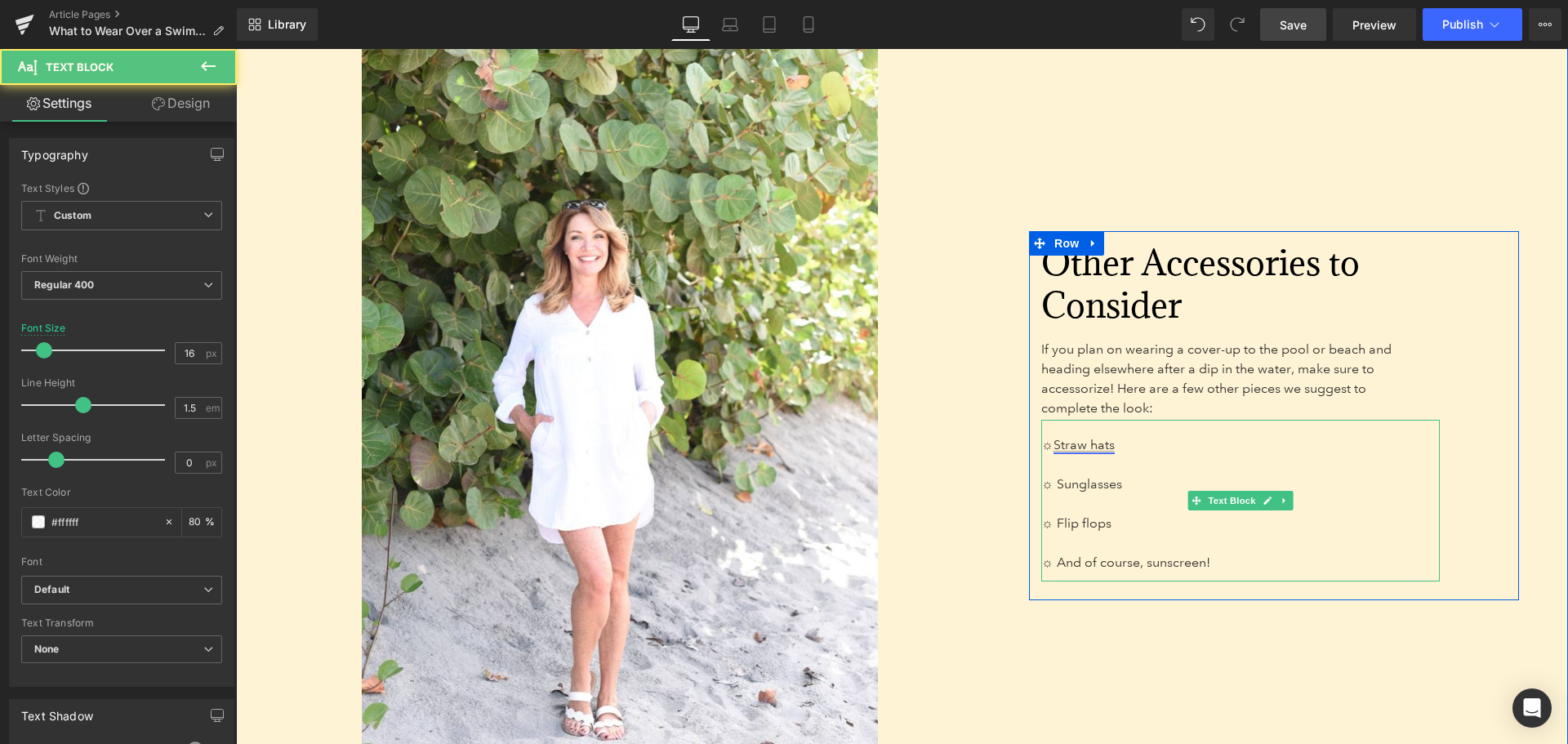
click at [1079, 437] on link "Straw hats" at bounding box center [1084, 444] width 61 height 15
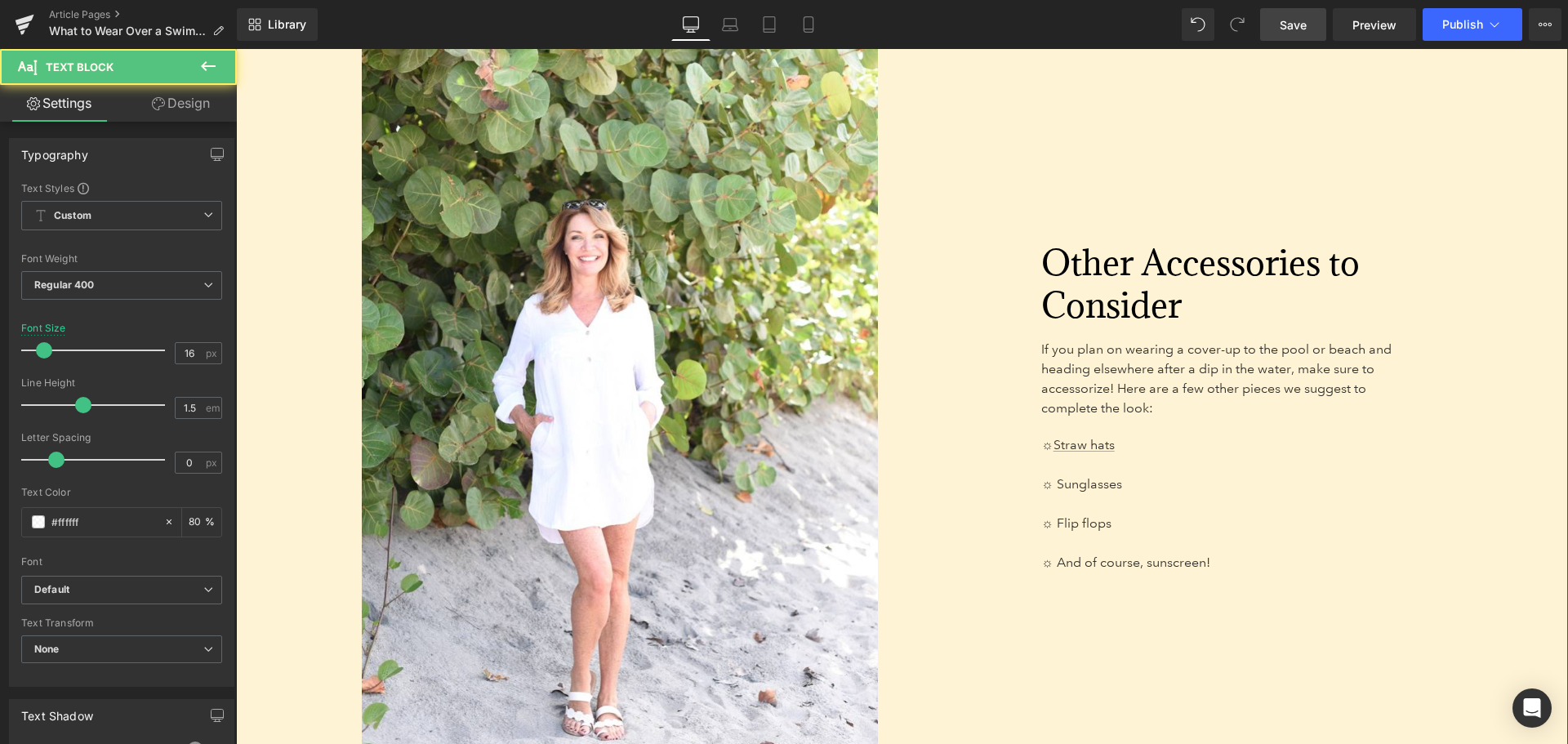
click at [1176, 698] on div "Other Accessories to Consider Heading If you plan on wearing a cover-up to the …" at bounding box center [1198, 416] width 642 height 794
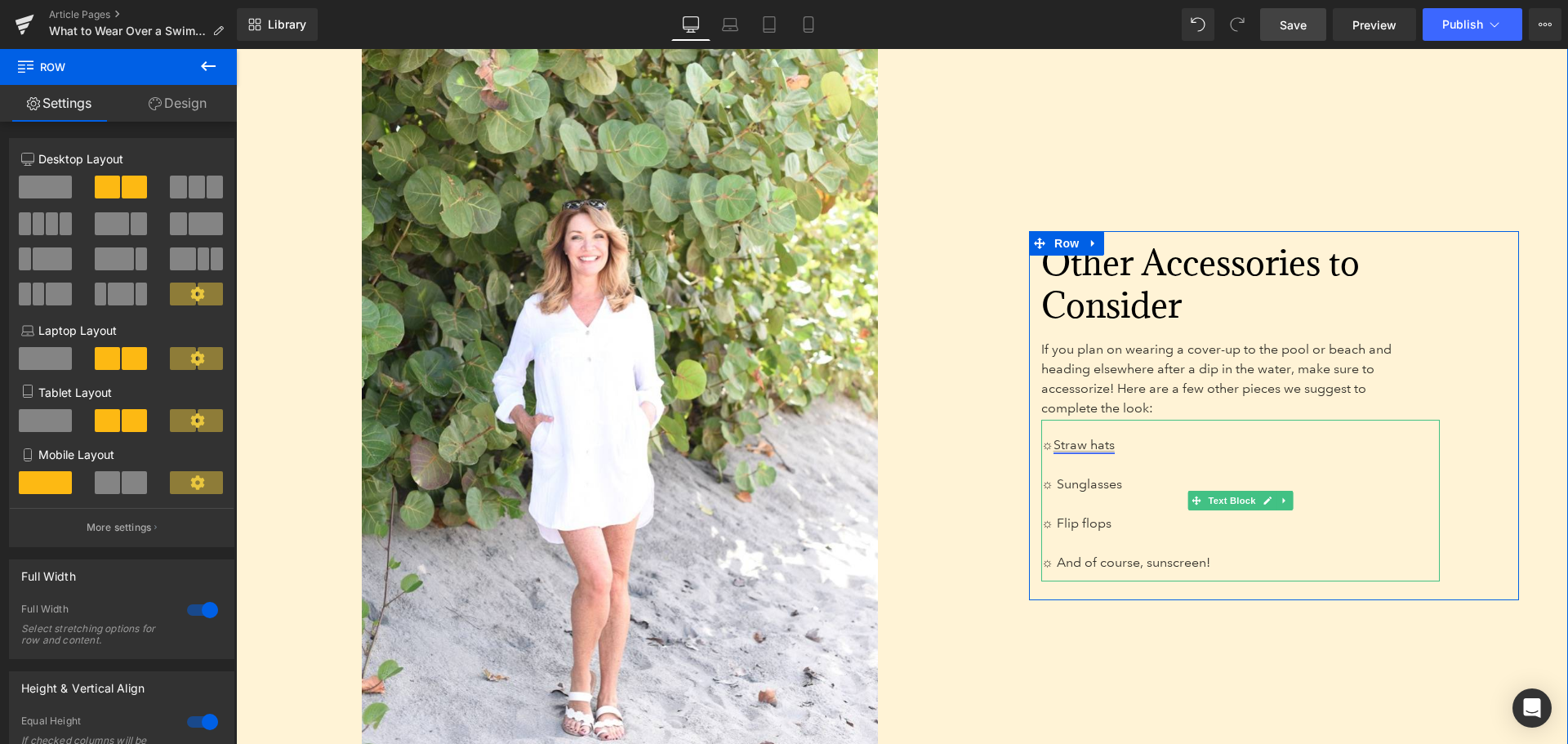
click at [1068, 437] on link "Straw hats" at bounding box center [1084, 444] width 61 height 15
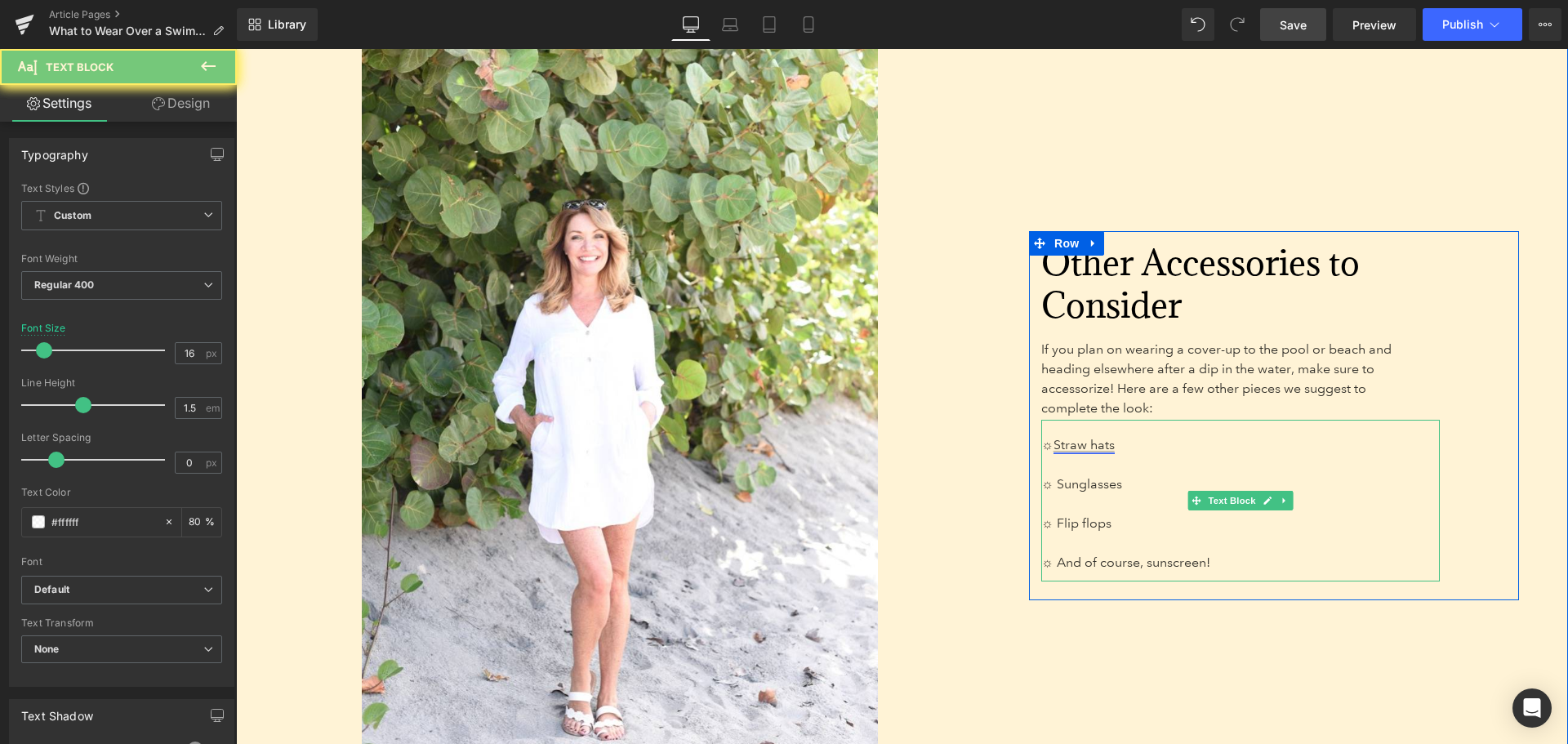
click at [1087, 437] on link "Straw hats" at bounding box center [1084, 444] width 61 height 15
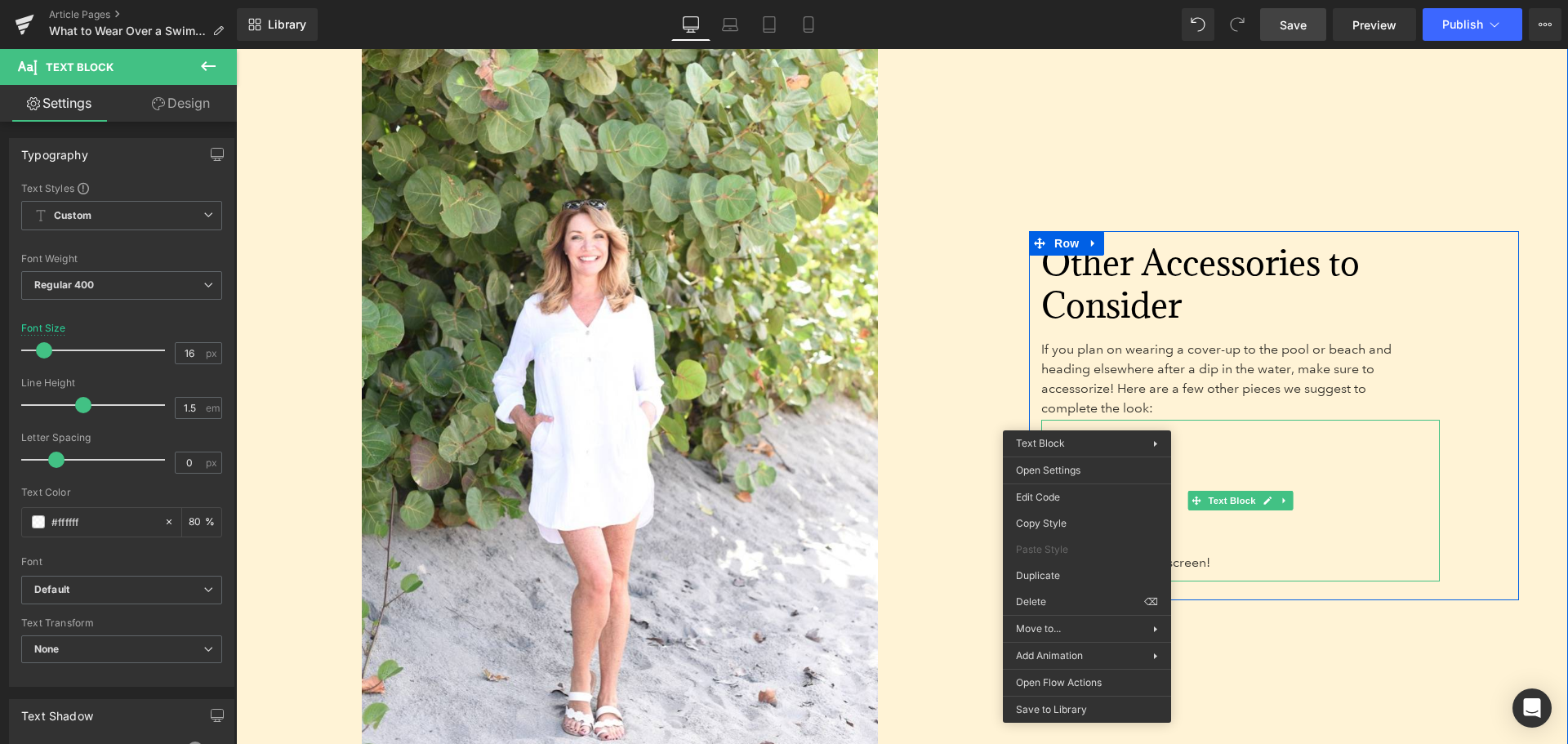
click at [1222, 435] on p "☼ Straw hats" at bounding box center [1197, 445] width 312 height 20
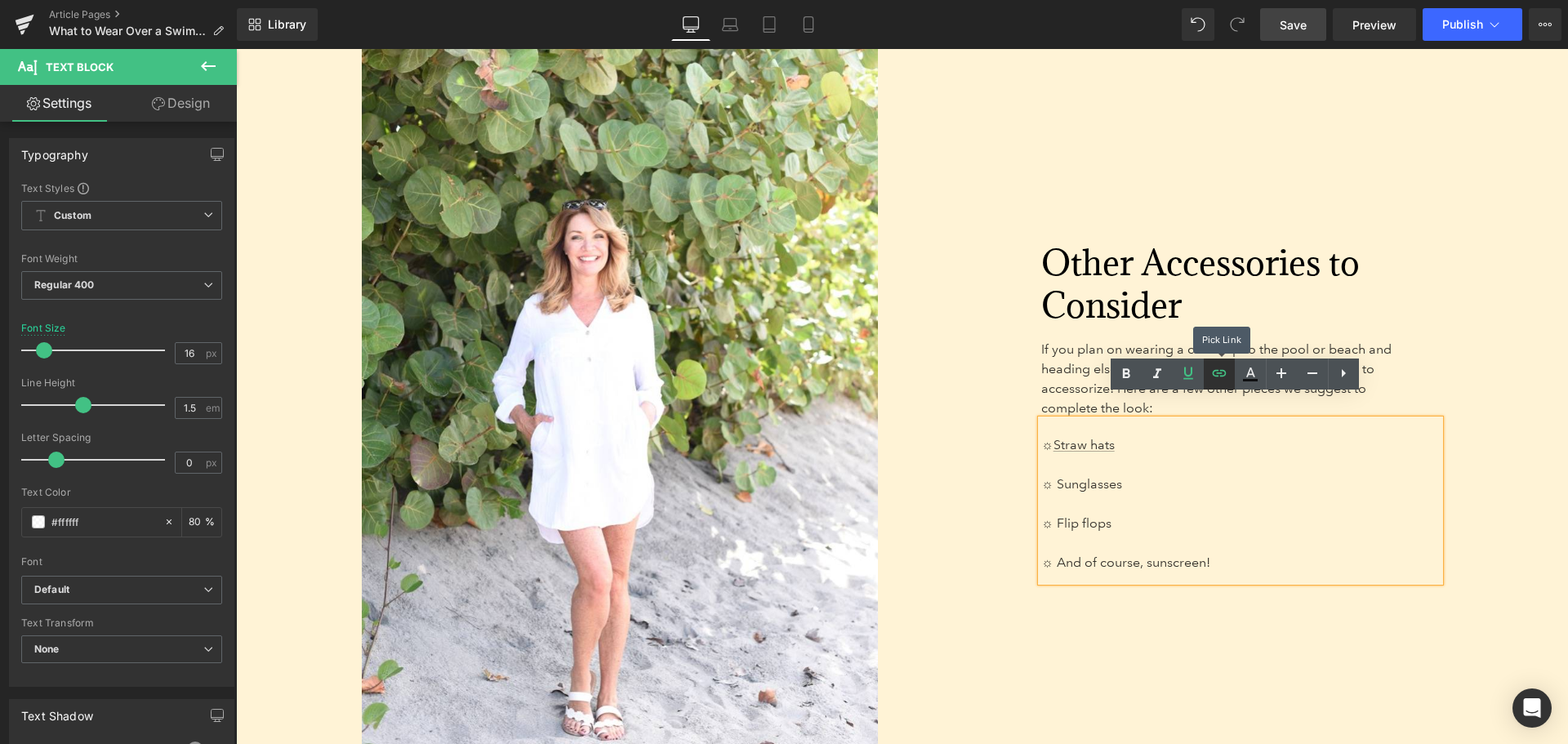
click at [1218, 376] on icon at bounding box center [1219, 373] width 20 height 20
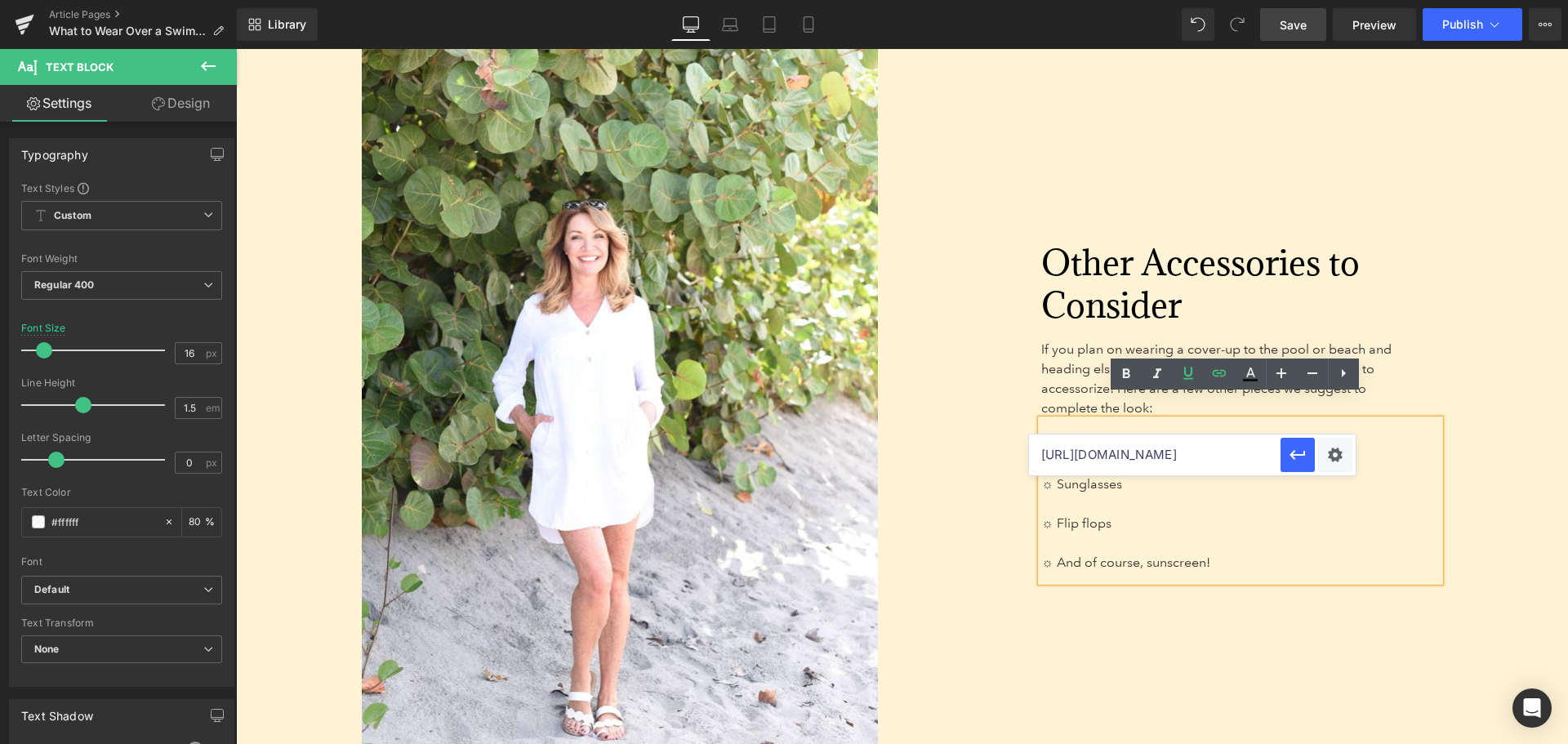
click at [1194, 457] on input "[URL][DOMAIN_NAME]" at bounding box center [1154, 455] width 252 height 41
click at [1240, 453] on input "[URL][DOMAIN_NAME]" at bounding box center [1154, 455] width 252 height 41
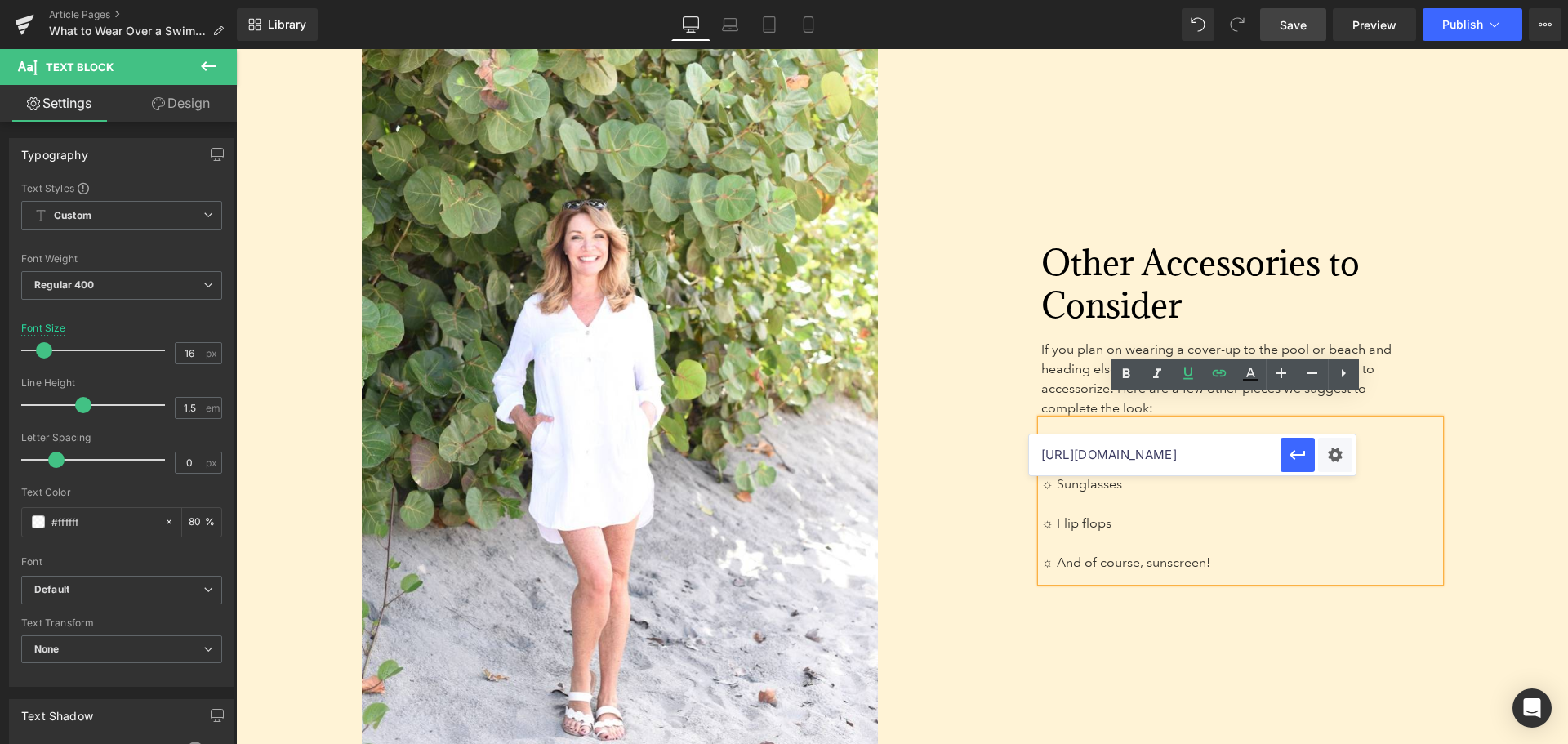
click at [1240, 453] on input "[URL][DOMAIN_NAME]" at bounding box center [1154, 455] width 252 height 41
drag, startPoint x: 1064, startPoint y: 411, endPoint x: 1300, endPoint y: 460, distance: 241.0
click at [1300, 460] on icon "button" at bounding box center [1297, 455] width 20 height 20
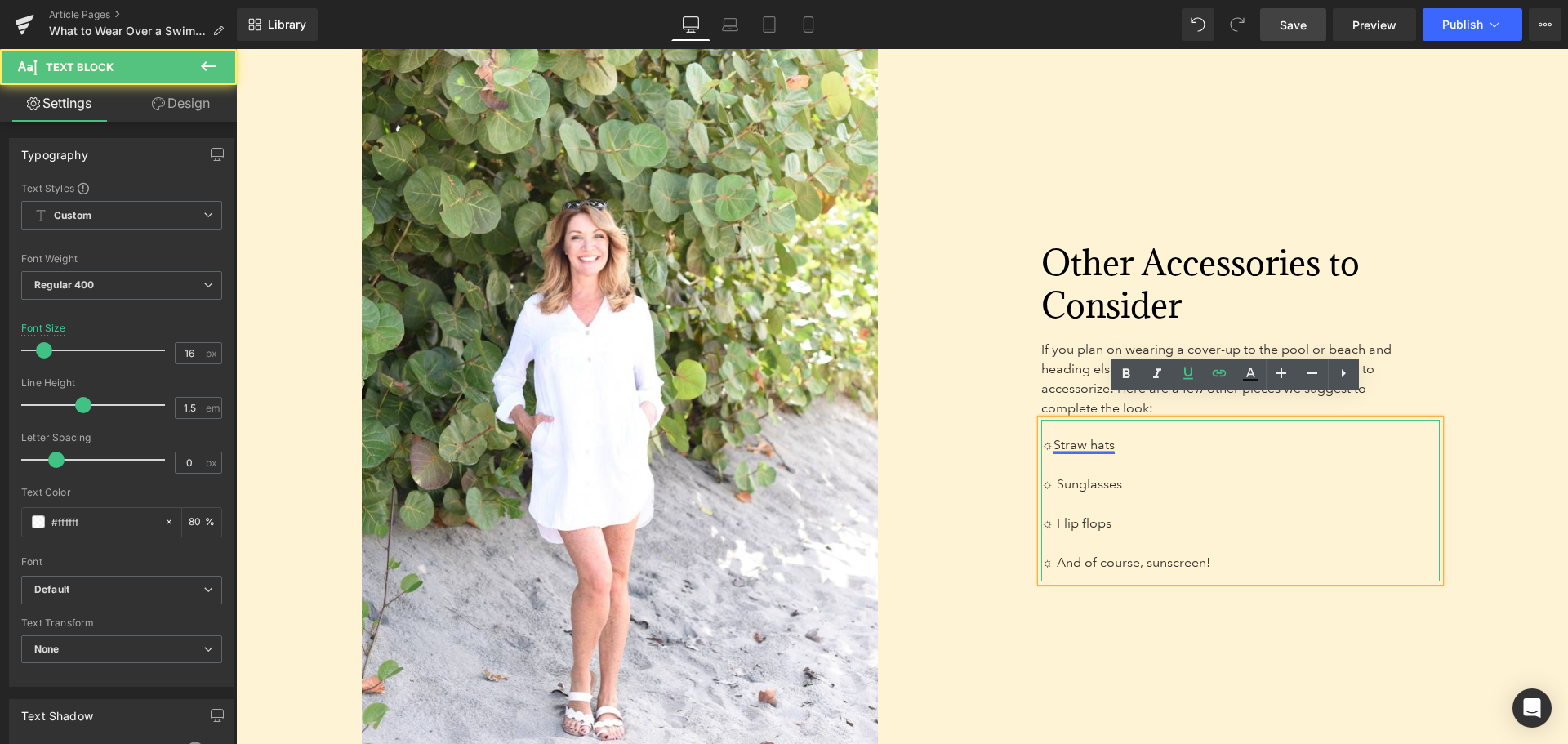
click at [1064, 437] on link "Straw hats" at bounding box center [1084, 444] width 61 height 15
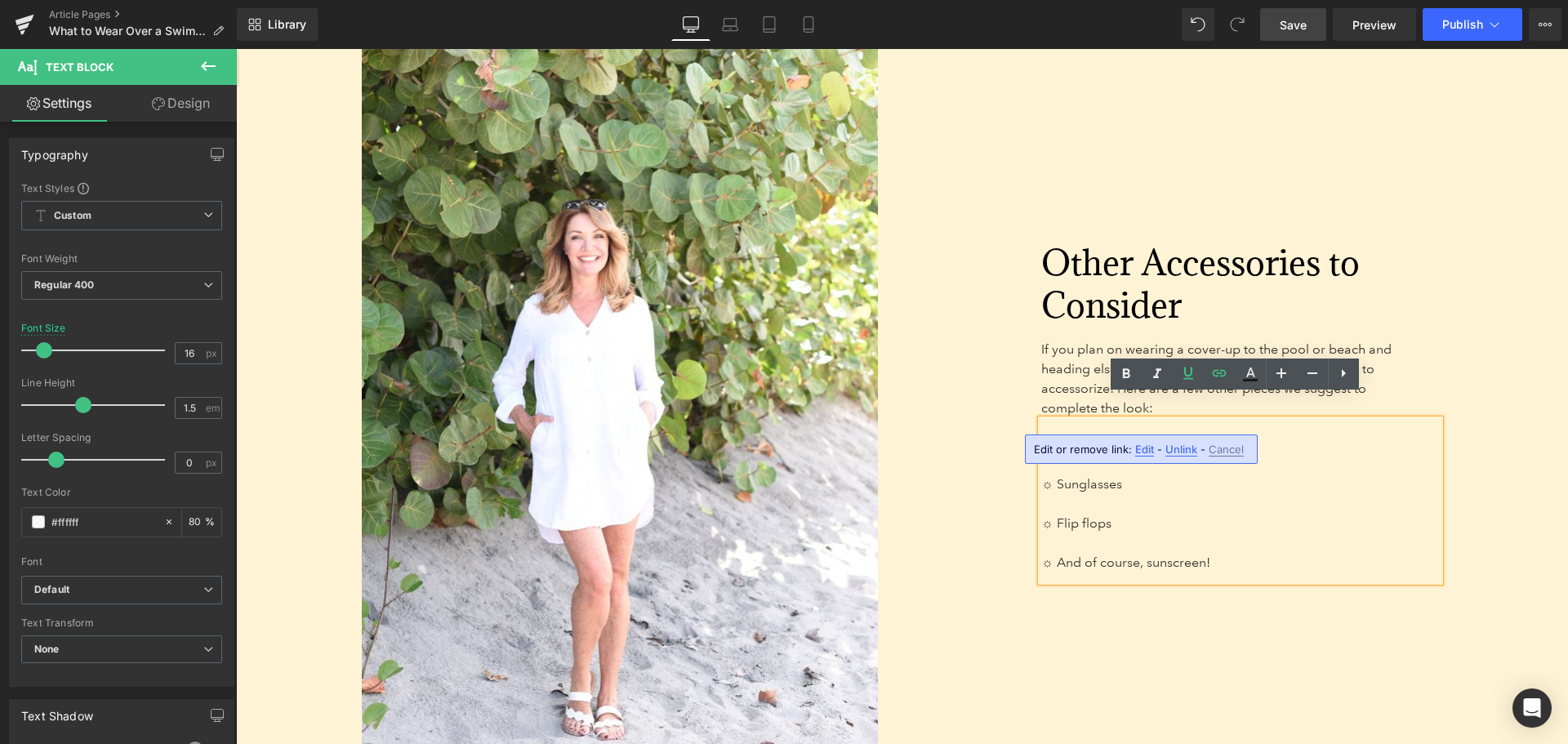
click at [1137, 446] on span "Edit" at bounding box center [1144, 449] width 19 height 14
type input "[URL][DOMAIN_NAME]"
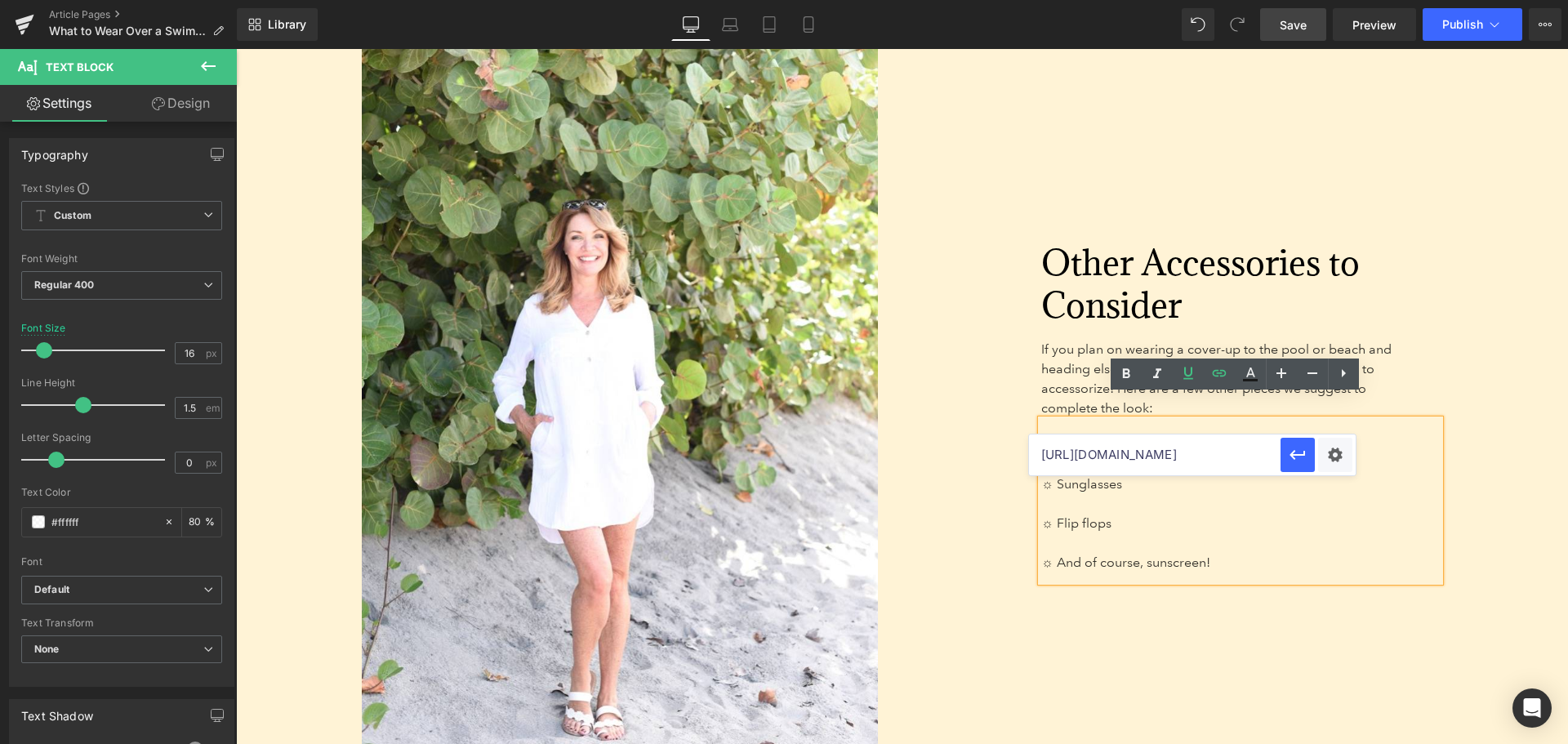
click at [1165, 447] on input "[URL][DOMAIN_NAME]" at bounding box center [1154, 455] width 252 height 41
click at [1165, 446] on input "[URL][DOMAIN_NAME]" at bounding box center [1154, 455] width 252 height 41
click at [1246, 669] on div "Other Accessories to Consider Heading If you plan on wearing a cover-up to the …" at bounding box center [1198, 416] width 642 height 794
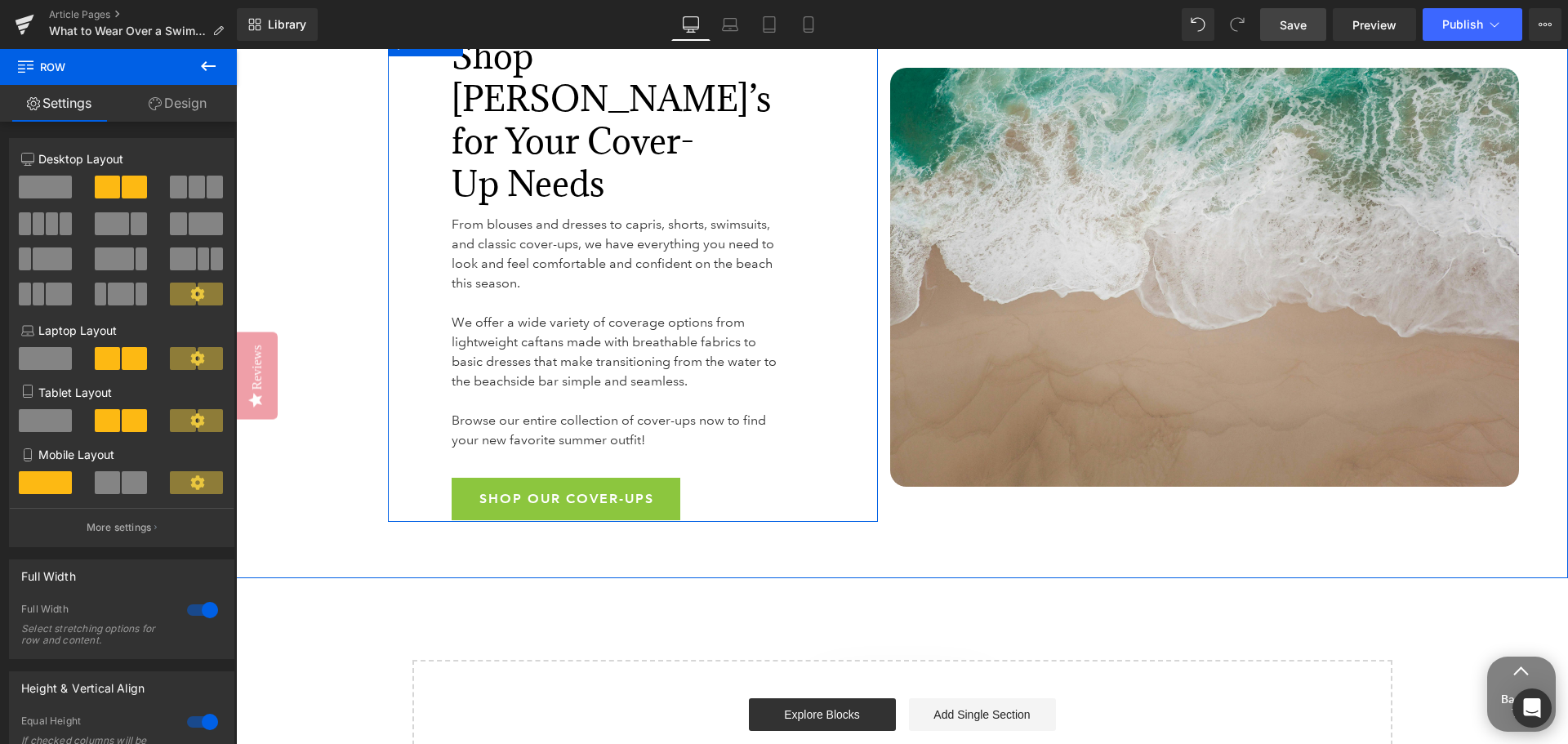
scroll to position [6043, 0]
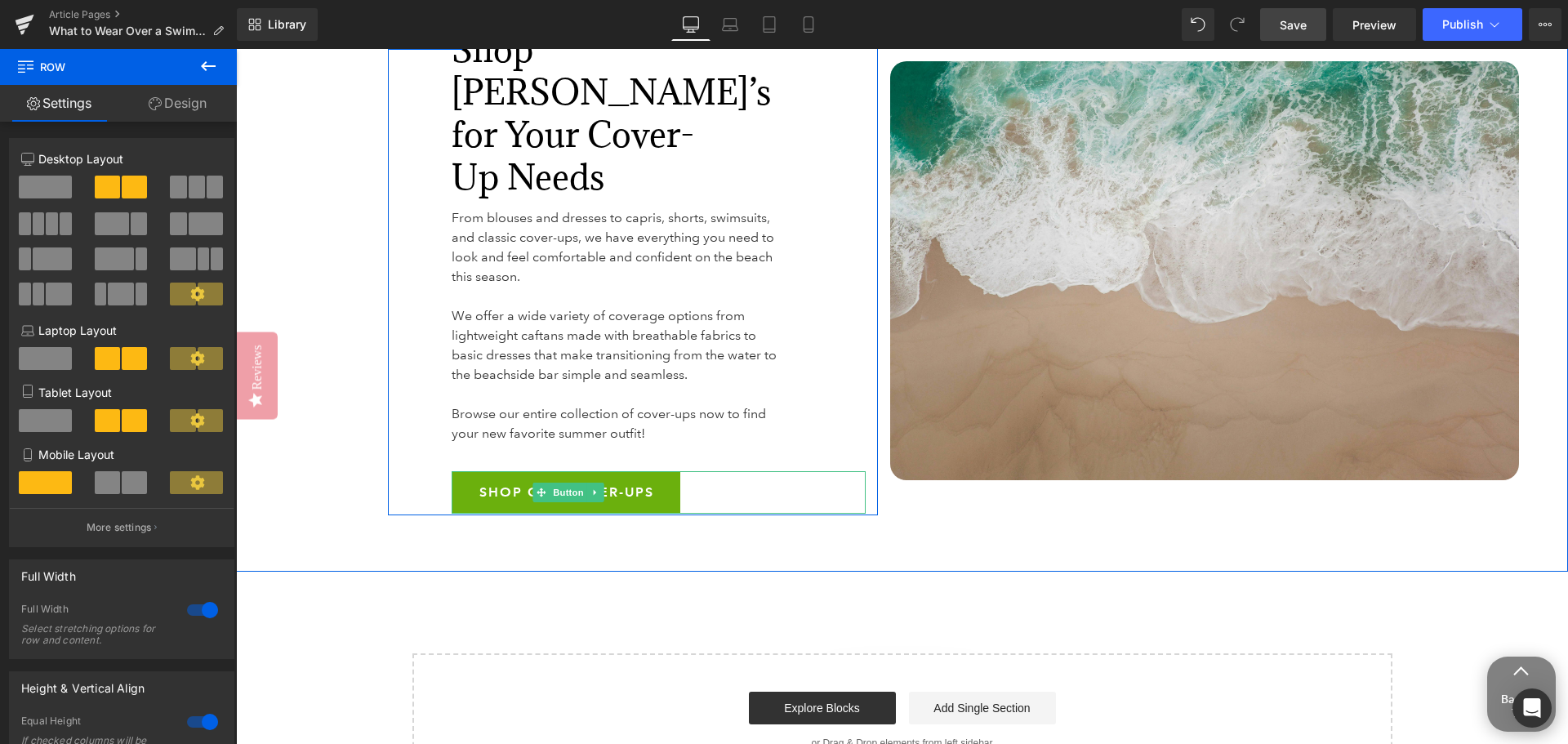
click at [488, 471] on span "Shop Our Cover-Ups" at bounding box center [567, 492] width 174 height 43
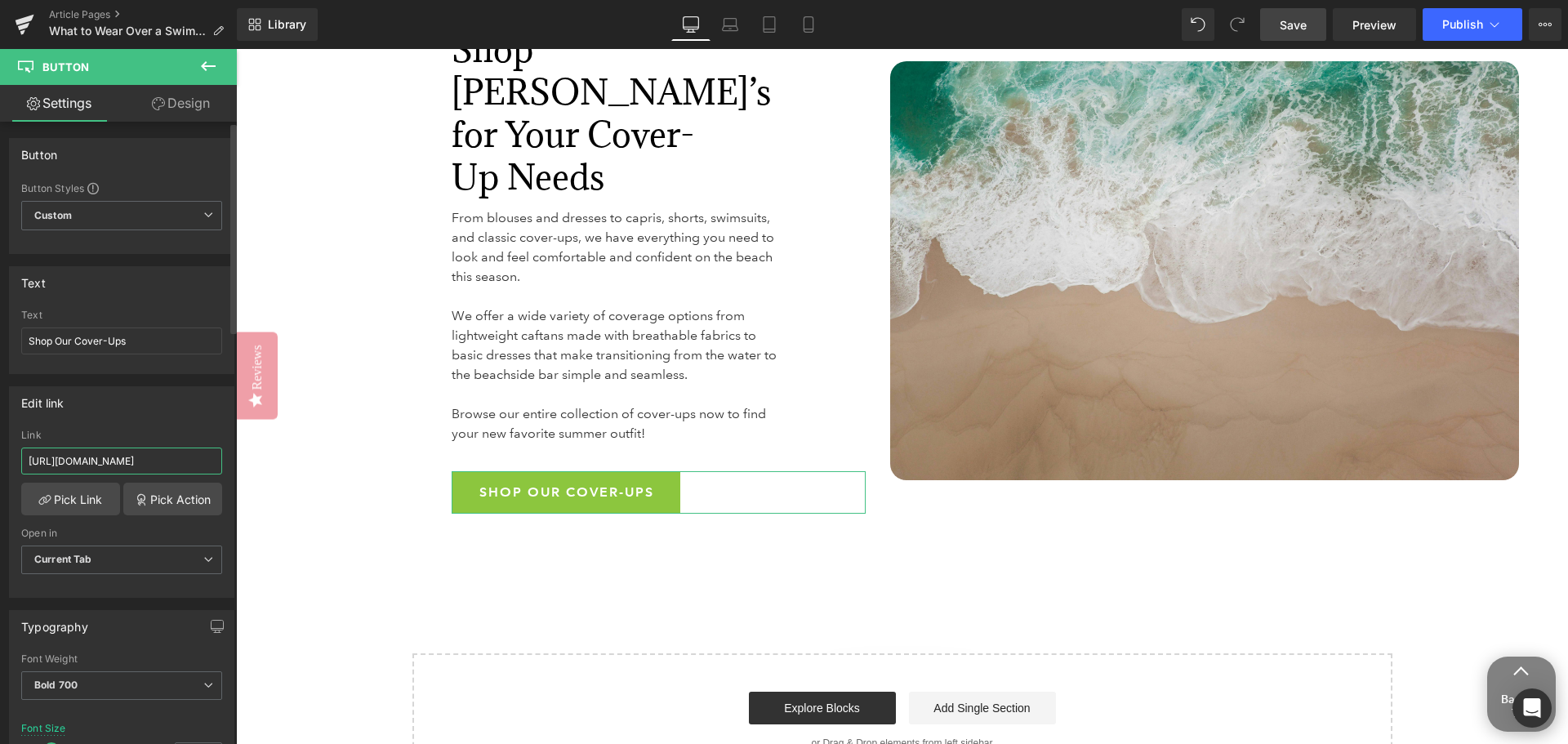
click at [178, 466] on input "[URL][DOMAIN_NAME]" at bounding box center [122, 461] width 201 height 27
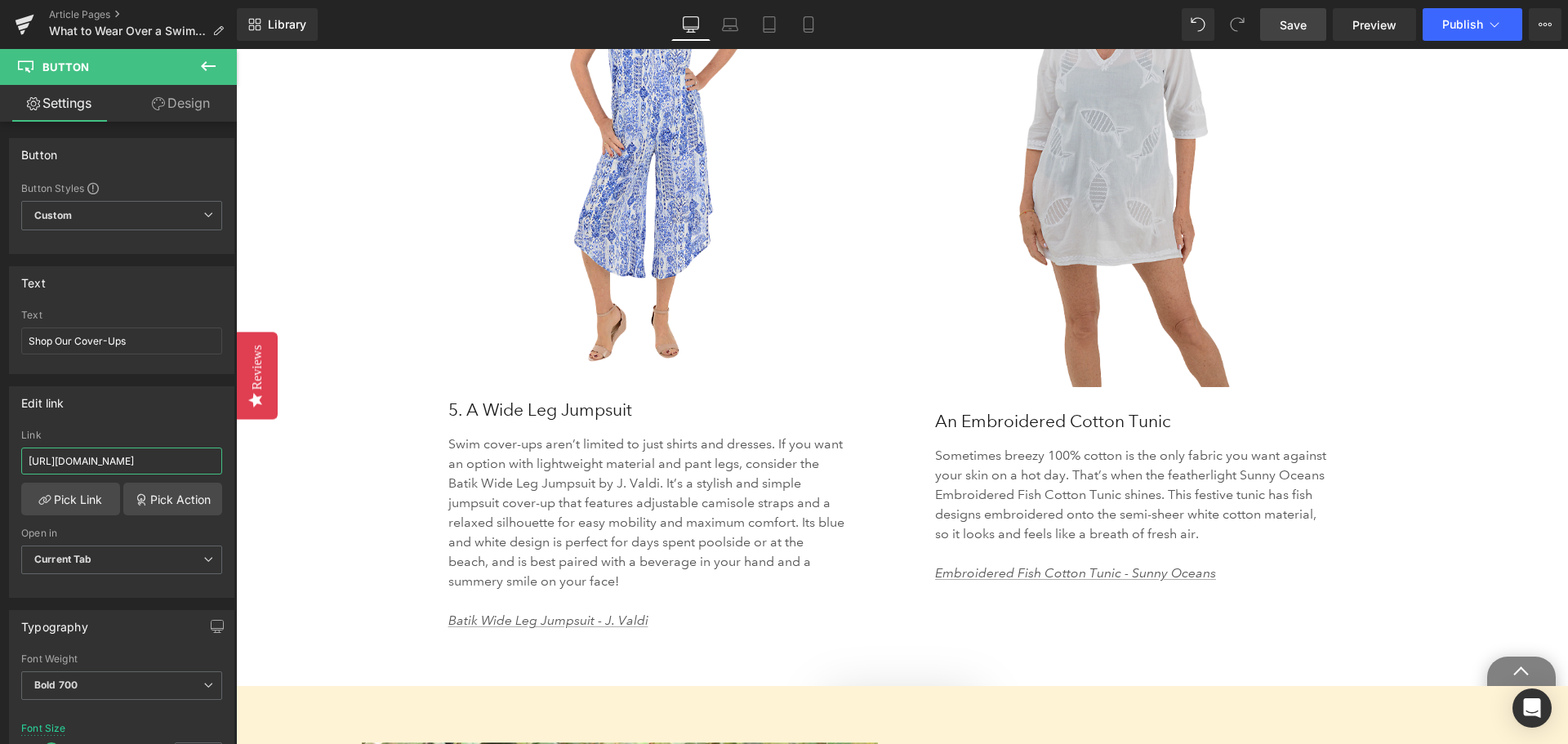
scroll to position [4736, 0]
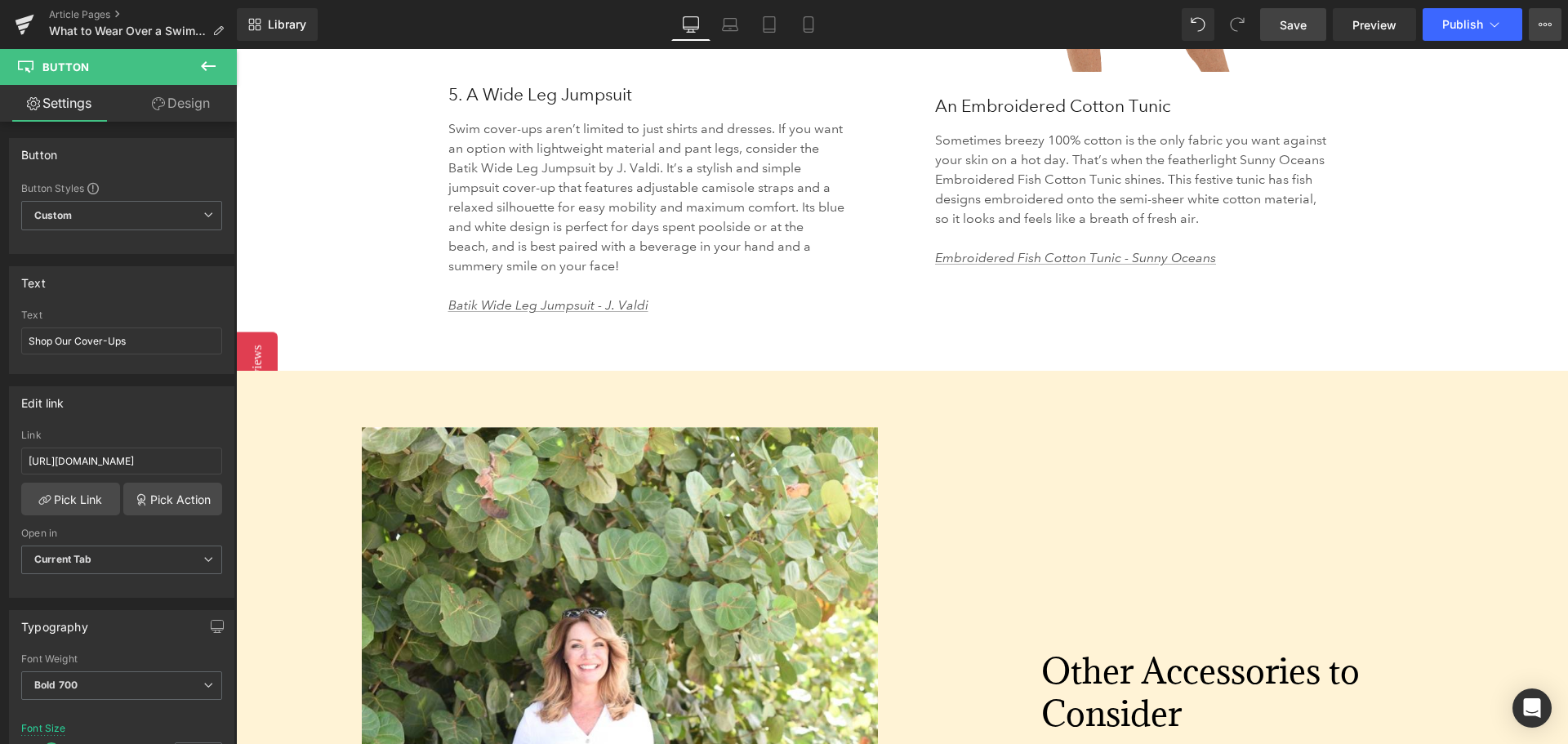
click at [1550, 23] on icon at bounding box center [1545, 24] width 13 height 13
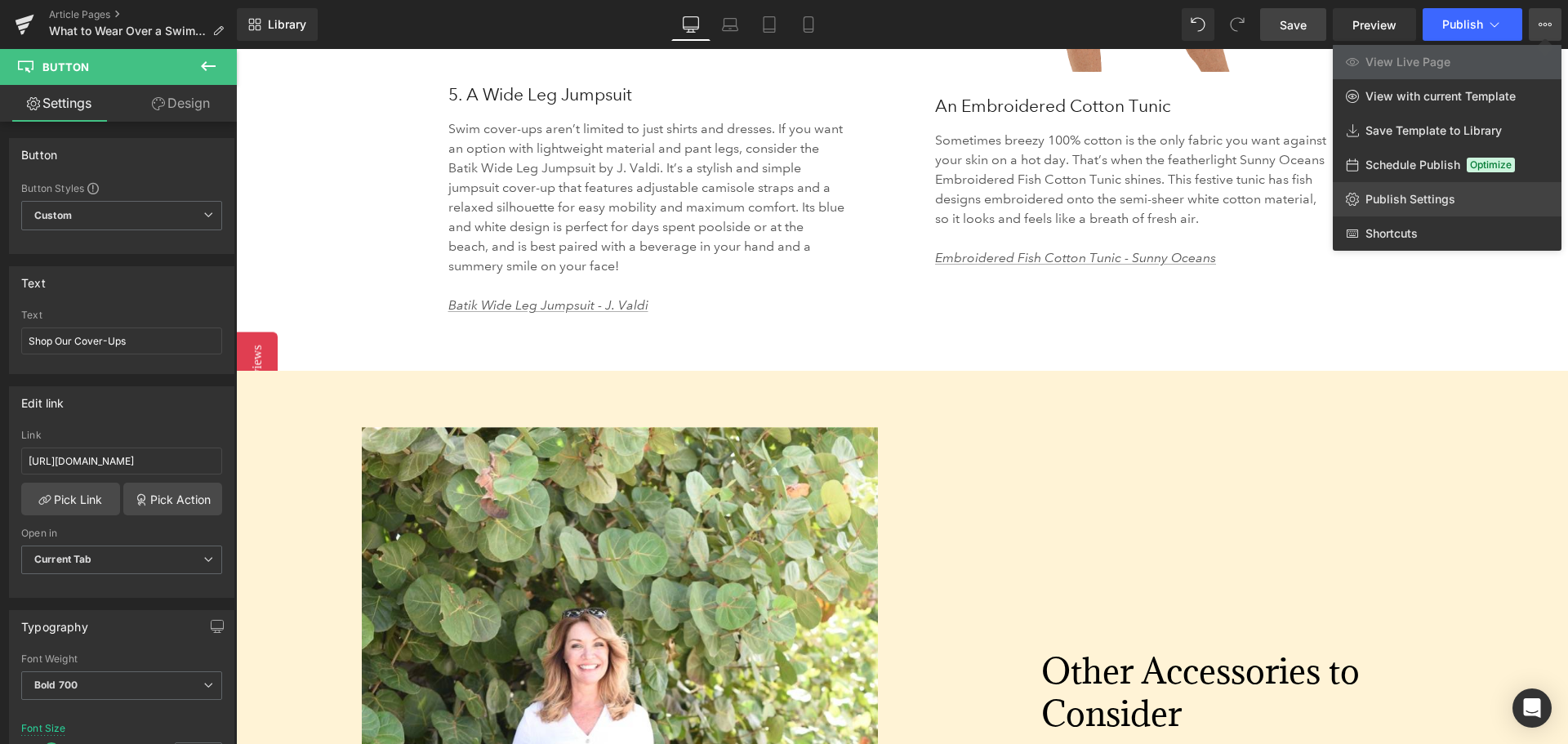
click at [1392, 198] on span "Publish Settings" at bounding box center [1410, 199] width 90 height 15
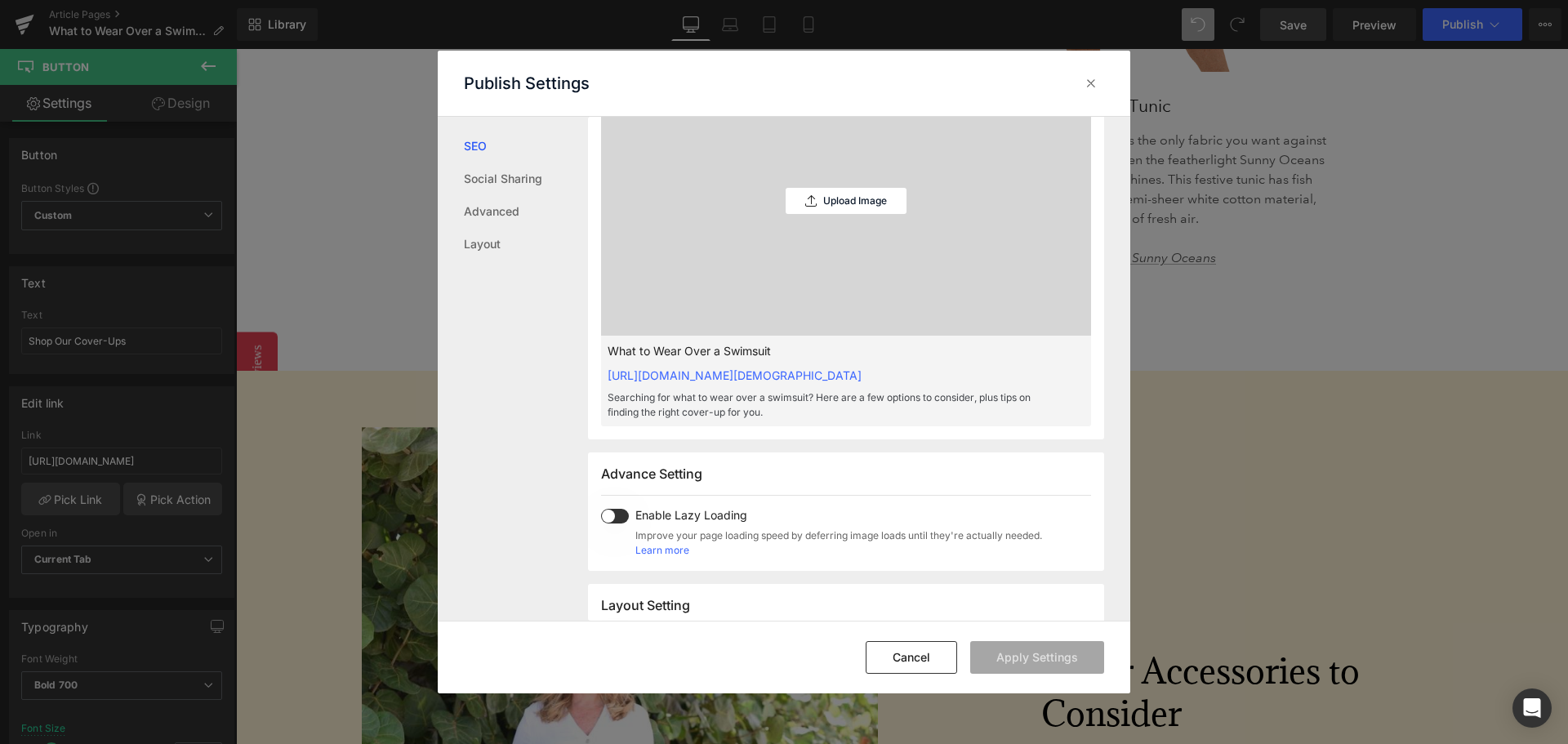
scroll to position [409, 0]
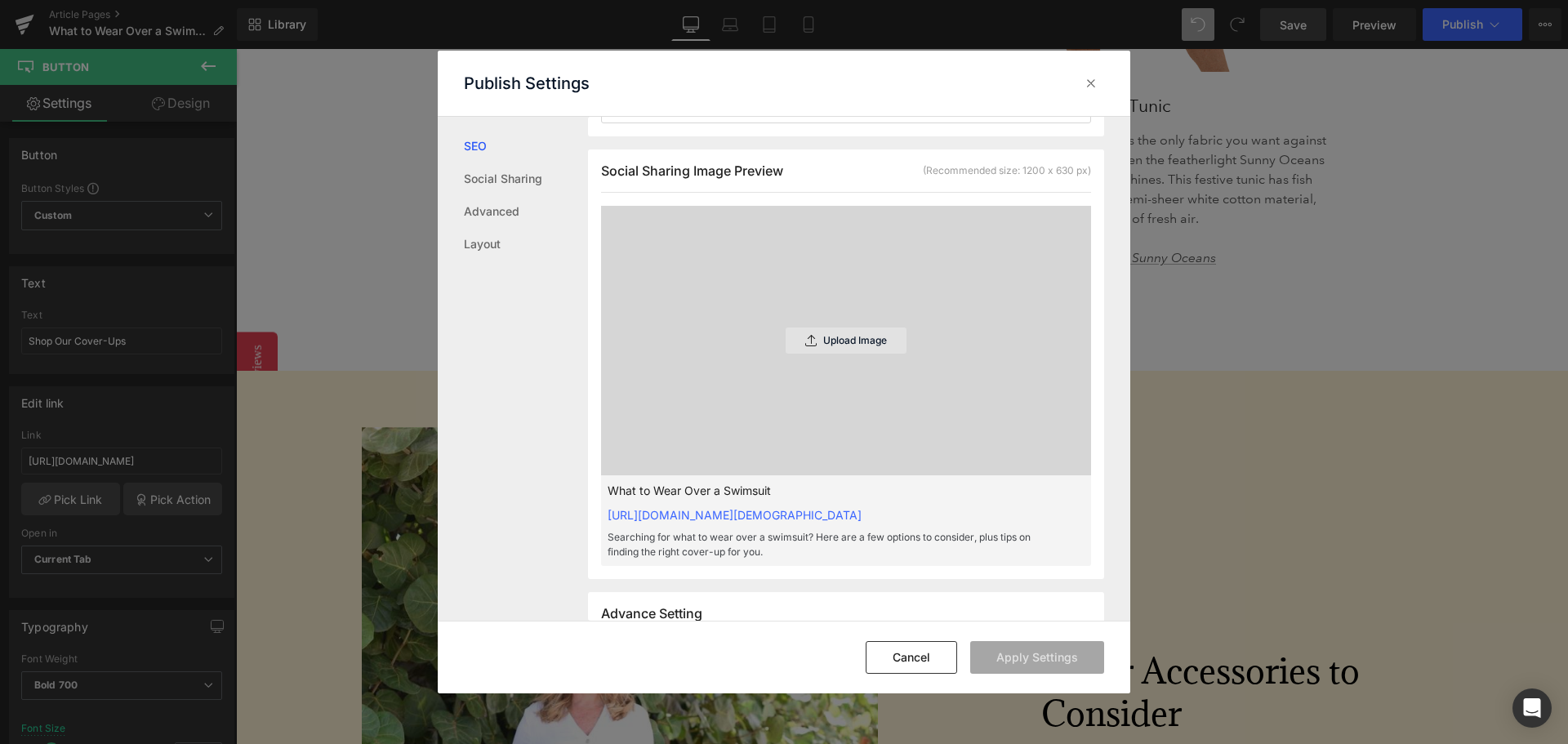
click at [843, 346] on p "Upload Image" at bounding box center [855, 340] width 64 height 12
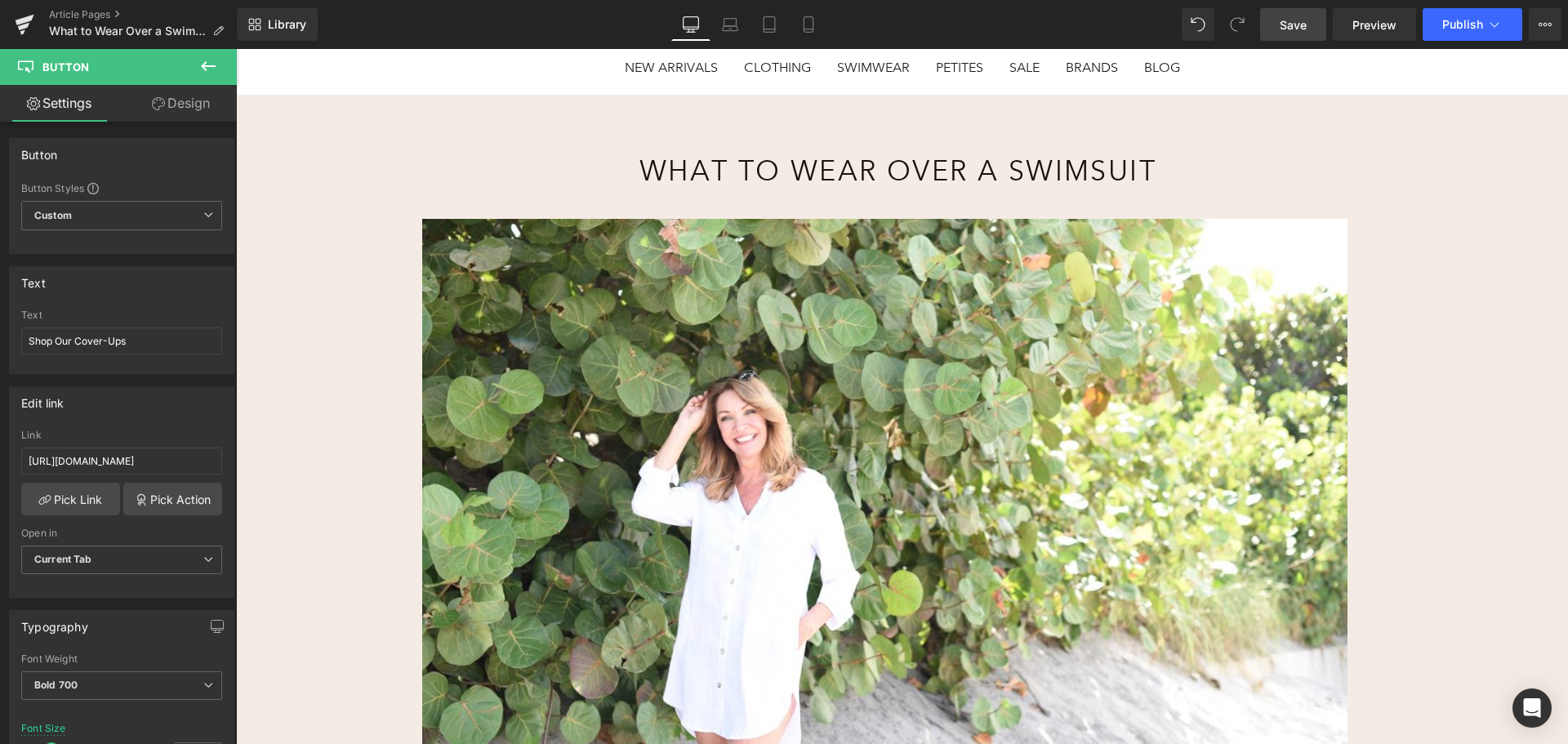
scroll to position [0, 0]
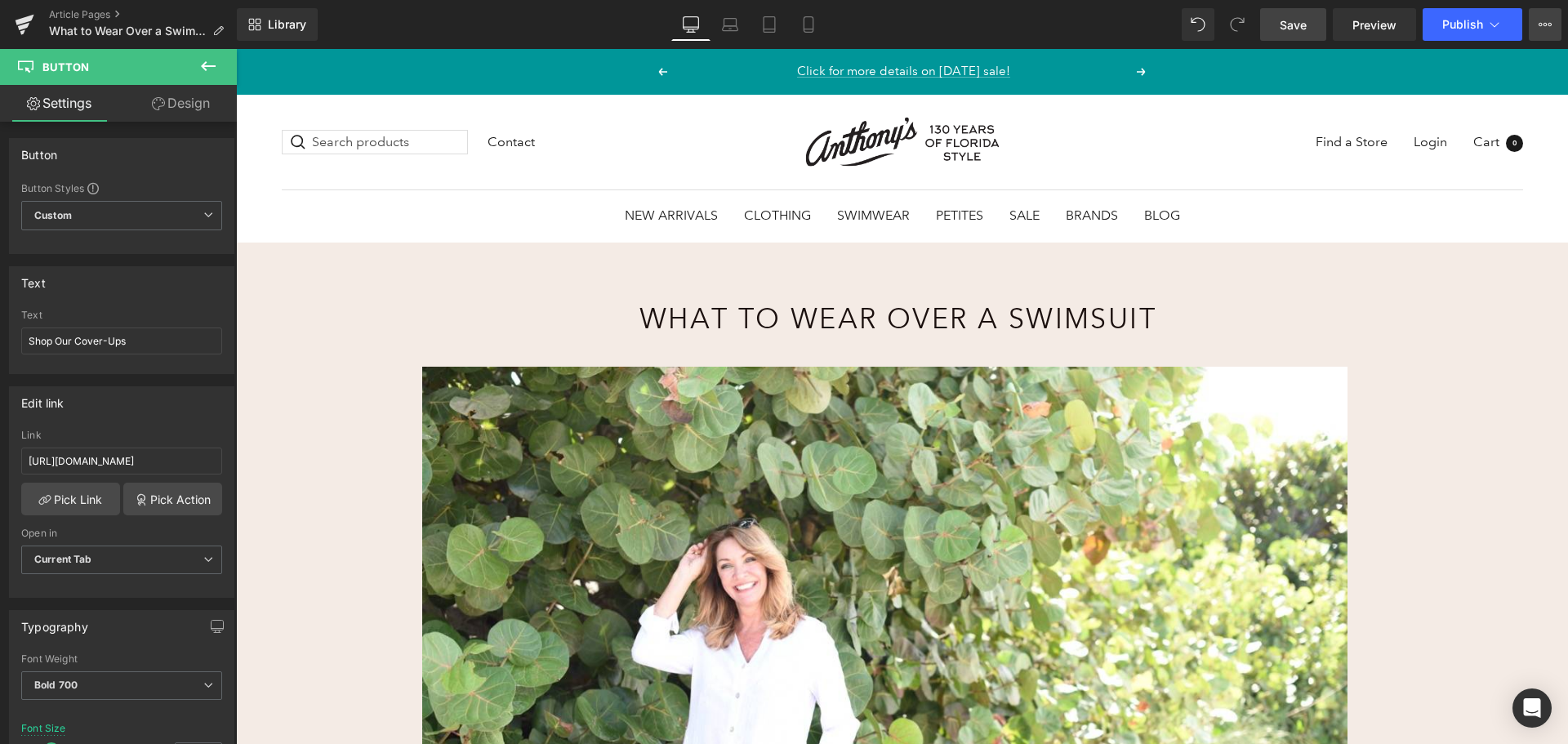
click at [1539, 15] on button "View Live Page View with current Template Save Template to Library Schedule Pub…" at bounding box center [1545, 24] width 33 height 33
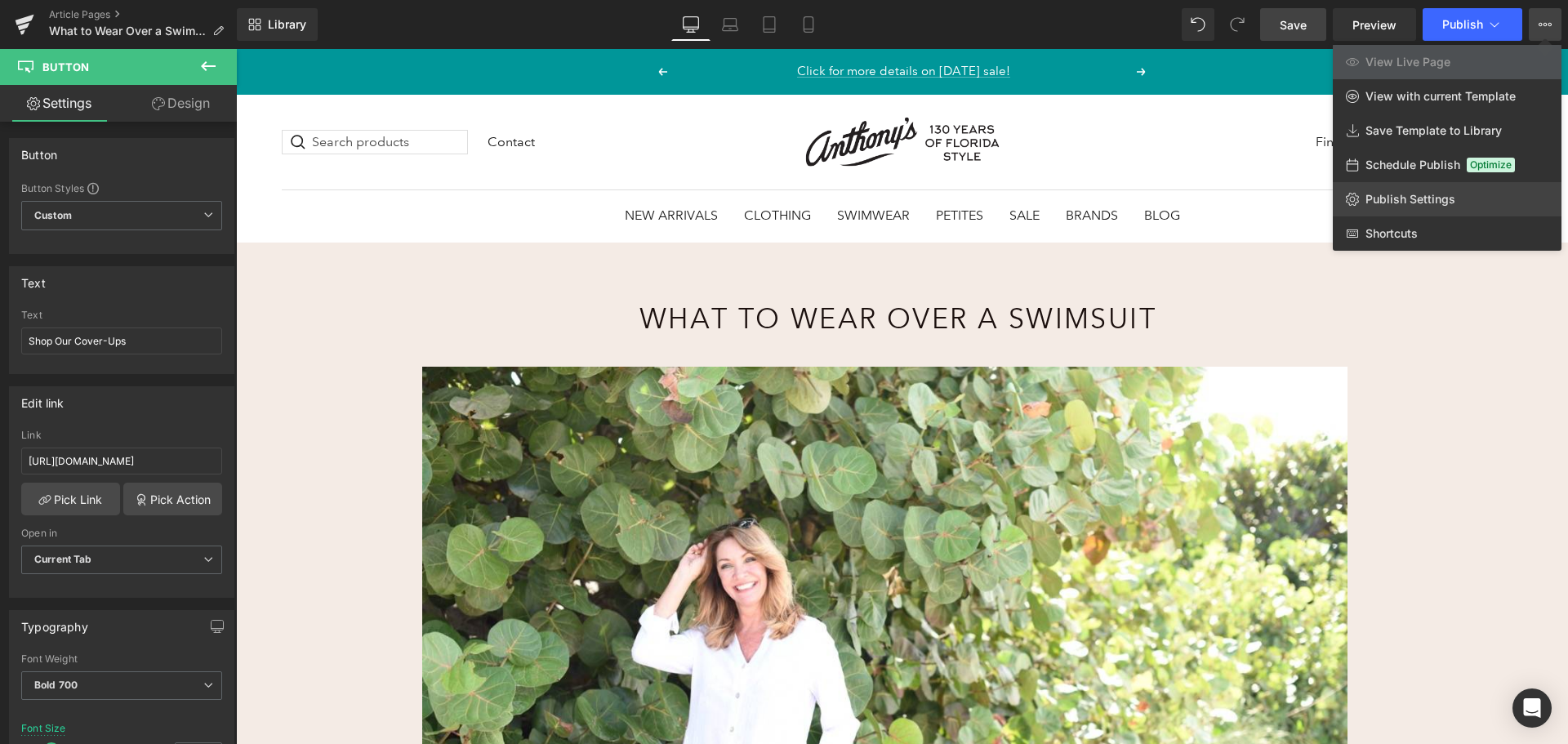
click at [1389, 198] on span "Publish Settings" at bounding box center [1410, 199] width 90 height 15
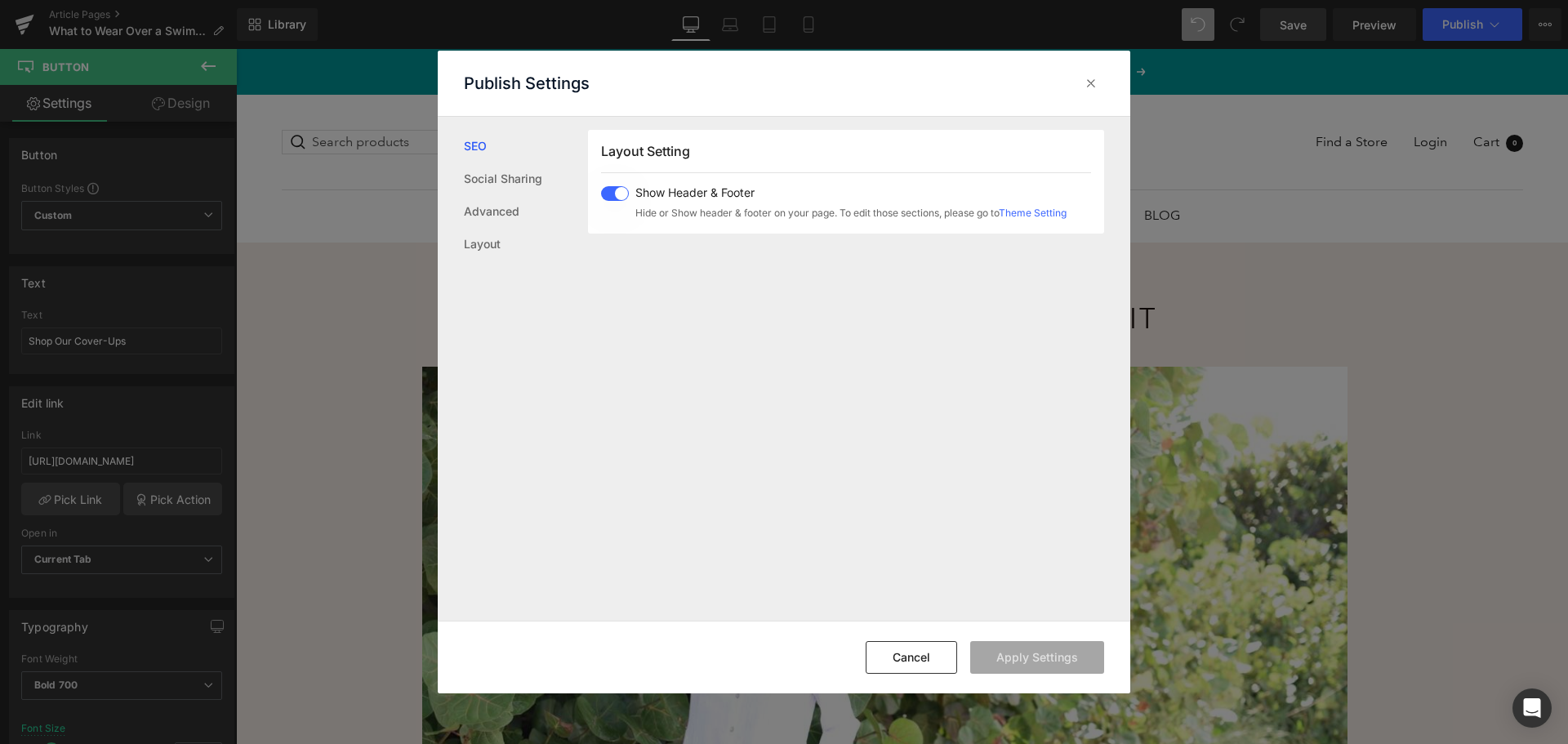
scroll to position [303, 0]
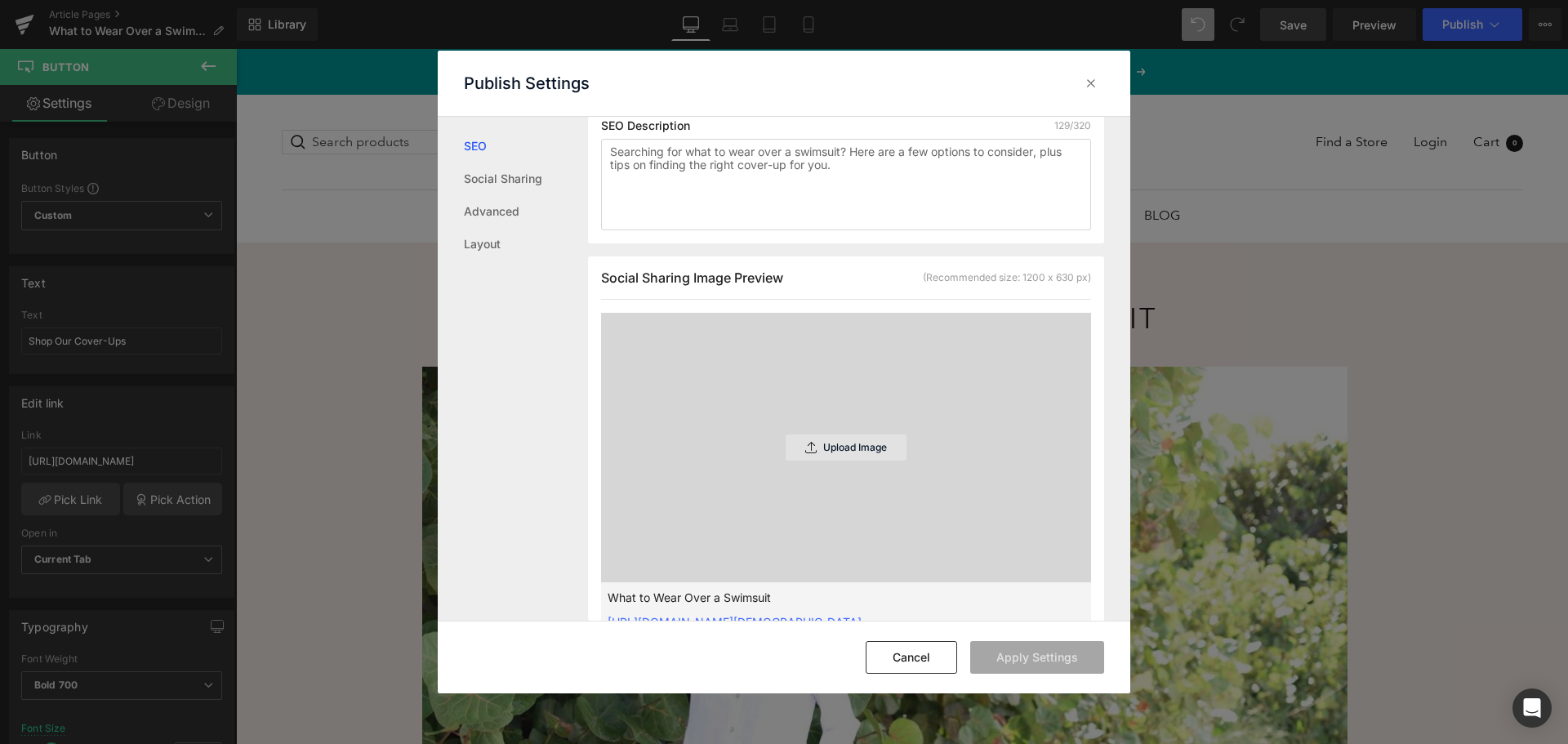
click at [849, 453] on p "Upload Image" at bounding box center [855, 447] width 64 height 12
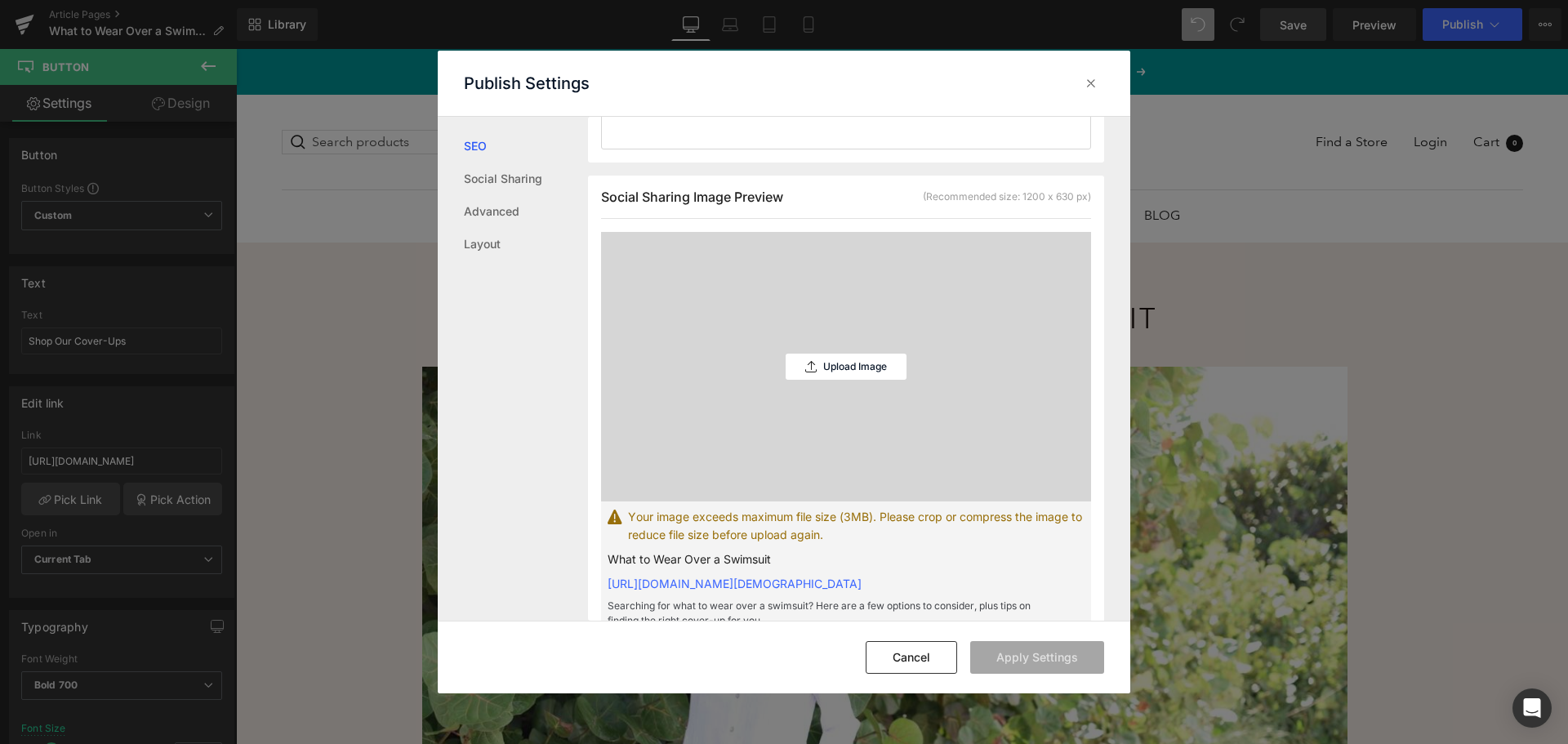
scroll to position [384, 0]
click at [904, 651] on button "Cancel" at bounding box center [911, 657] width 92 height 33
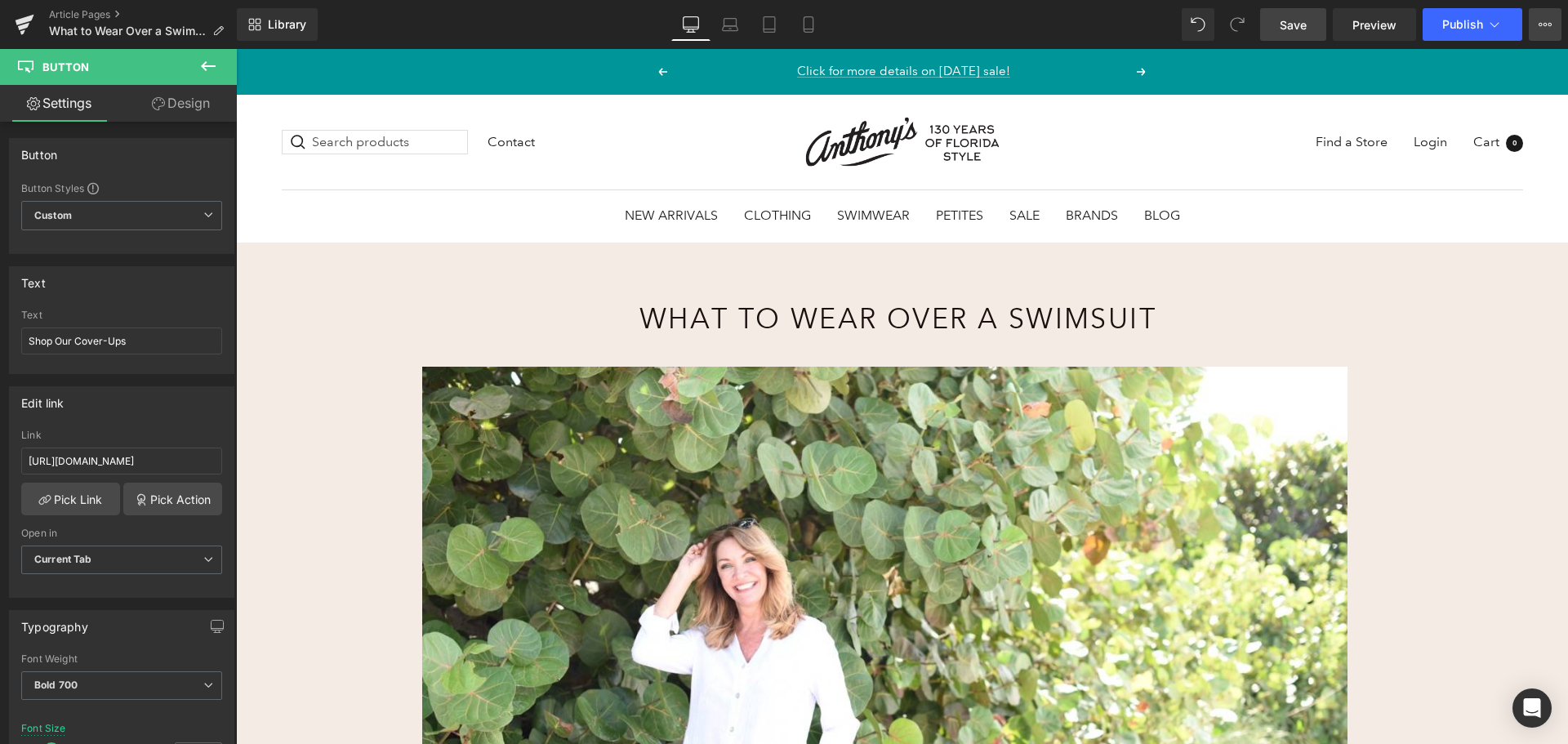
click at [1551, 17] on button "View Live Page View with current Template Save Template to Library Schedule Pub…" at bounding box center [1545, 24] width 33 height 33
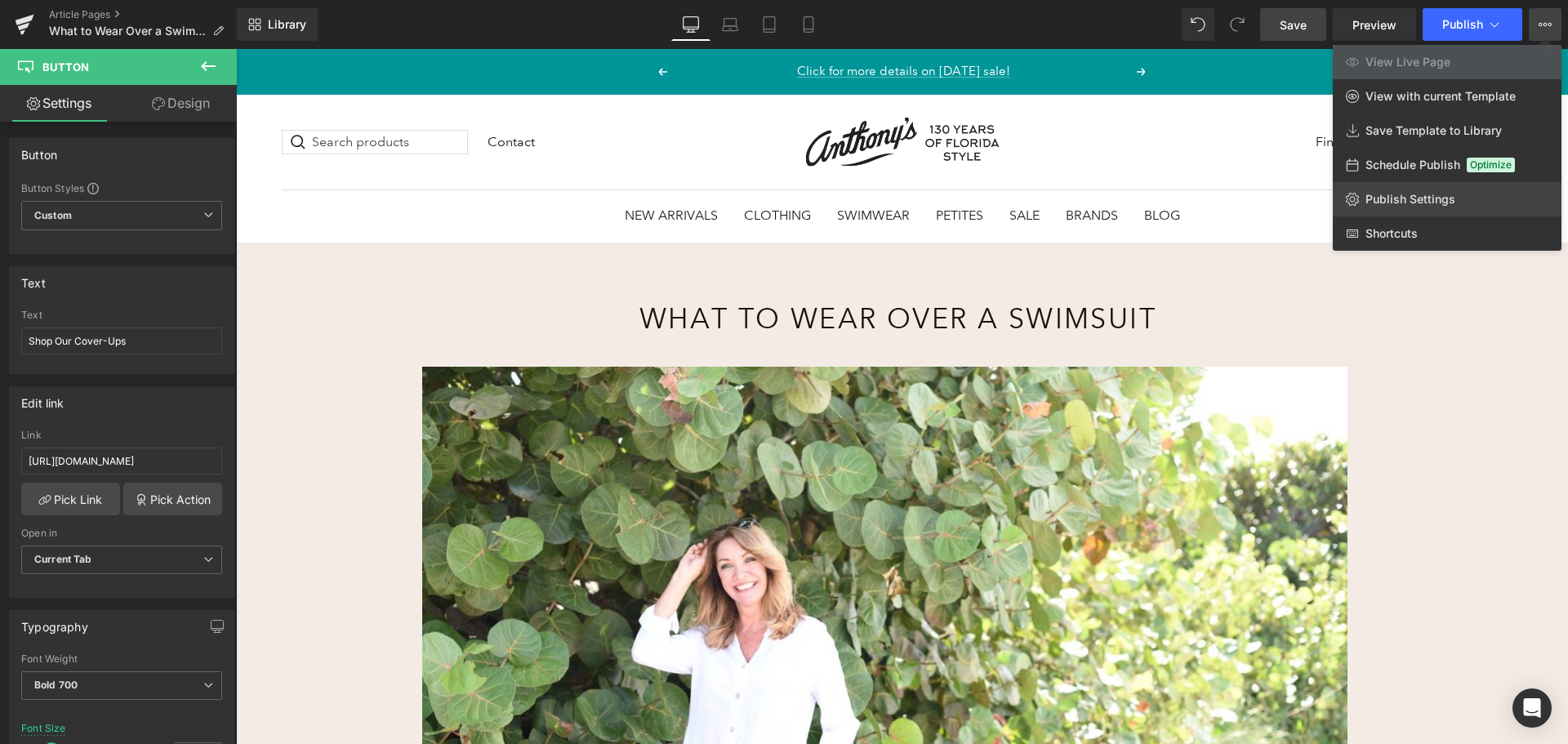
click at [1410, 183] on link "Publish Settings" at bounding box center [1447, 199] width 229 height 35
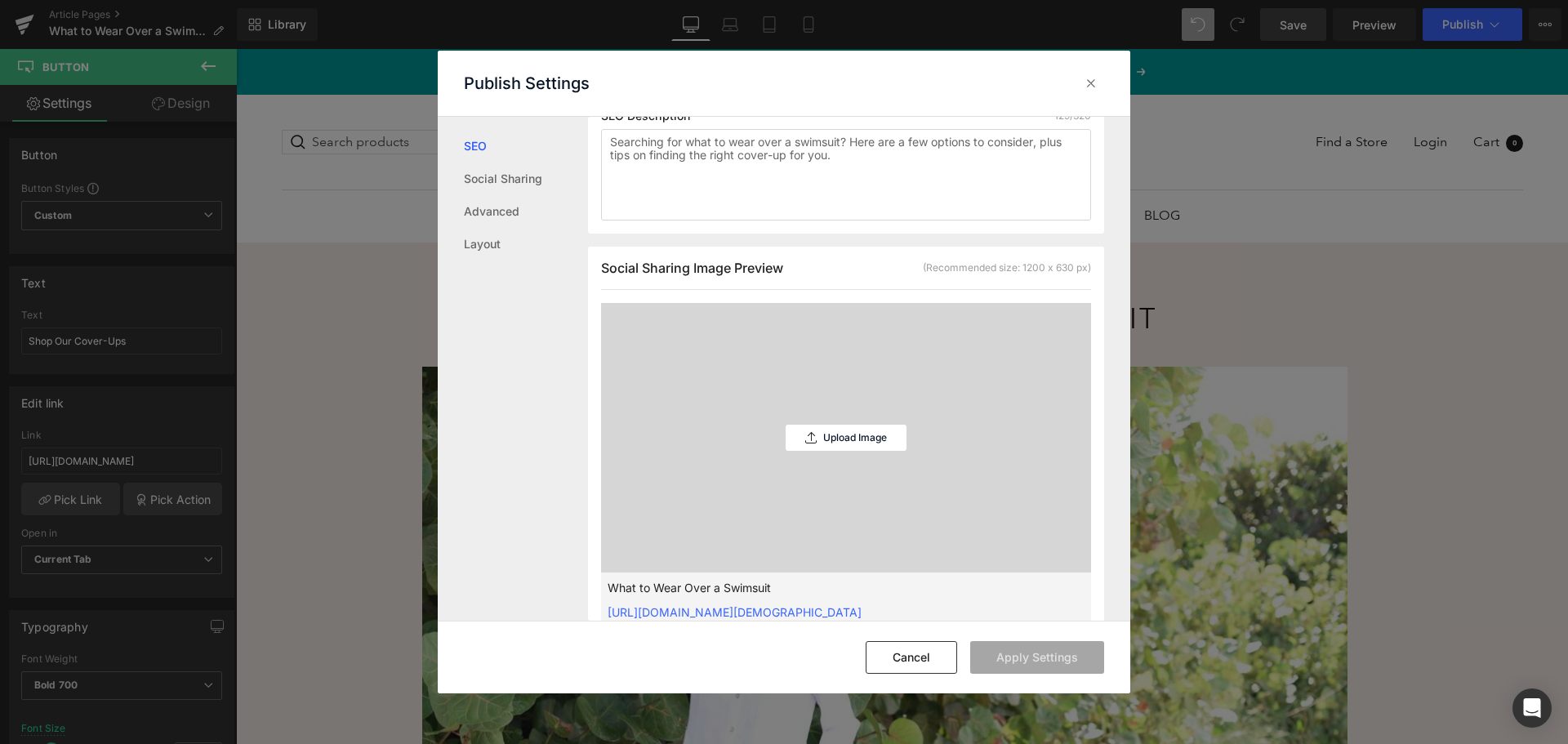
scroll to position [572, 0]
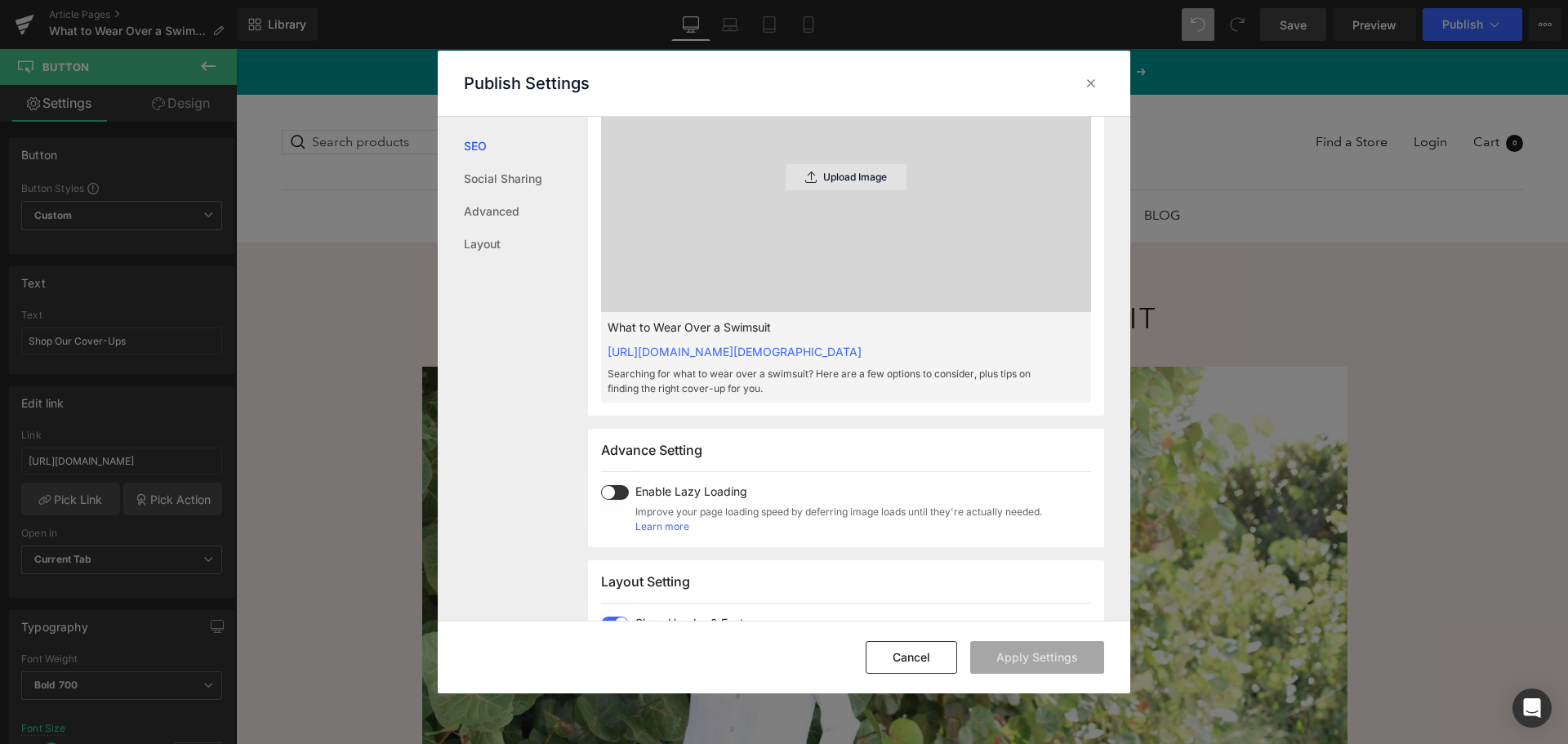
click at [851, 183] on p "Upload Image" at bounding box center [855, 177] width 64 height 12
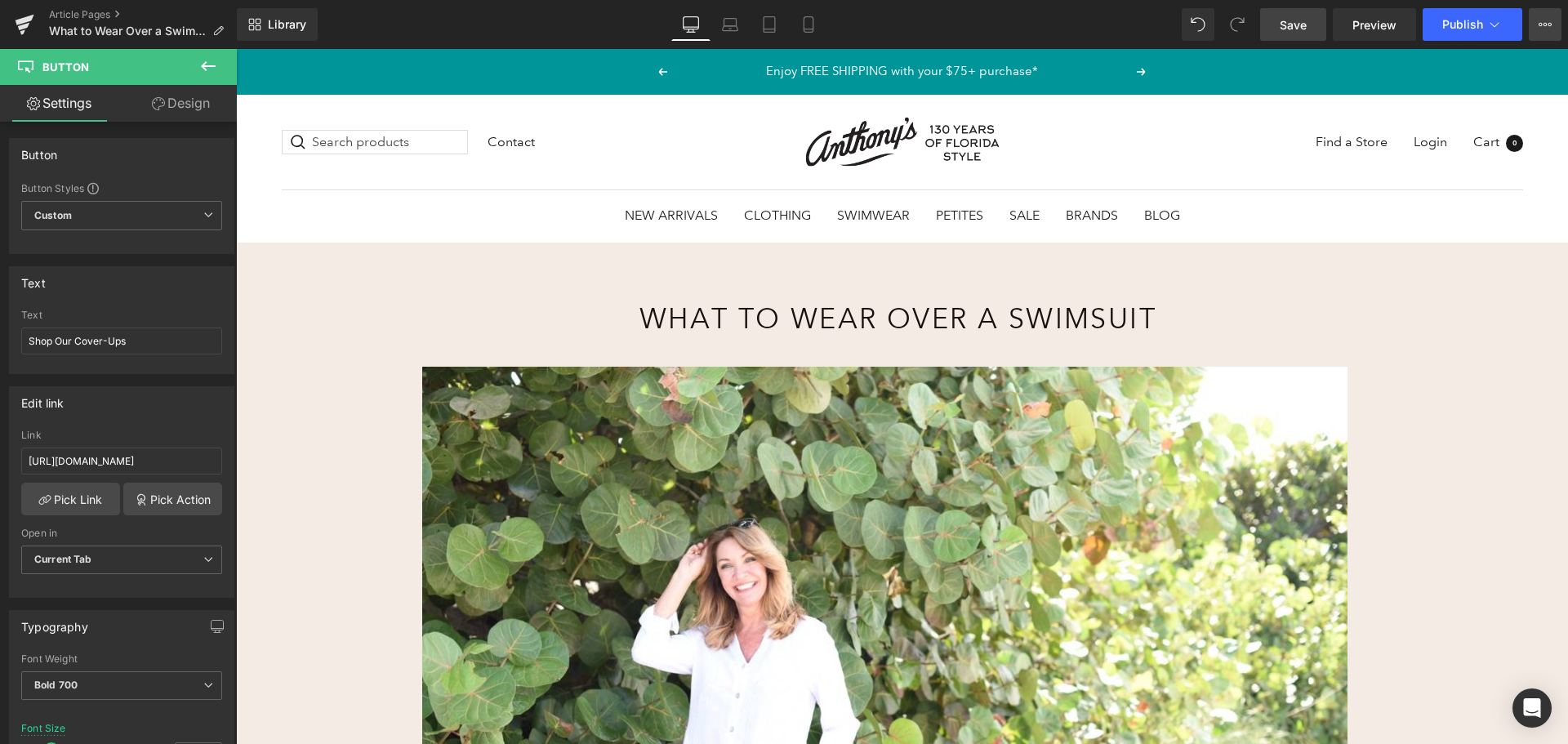
click at [1540, 18] on icon at bounding box center [1545, 24] width 13 height 13
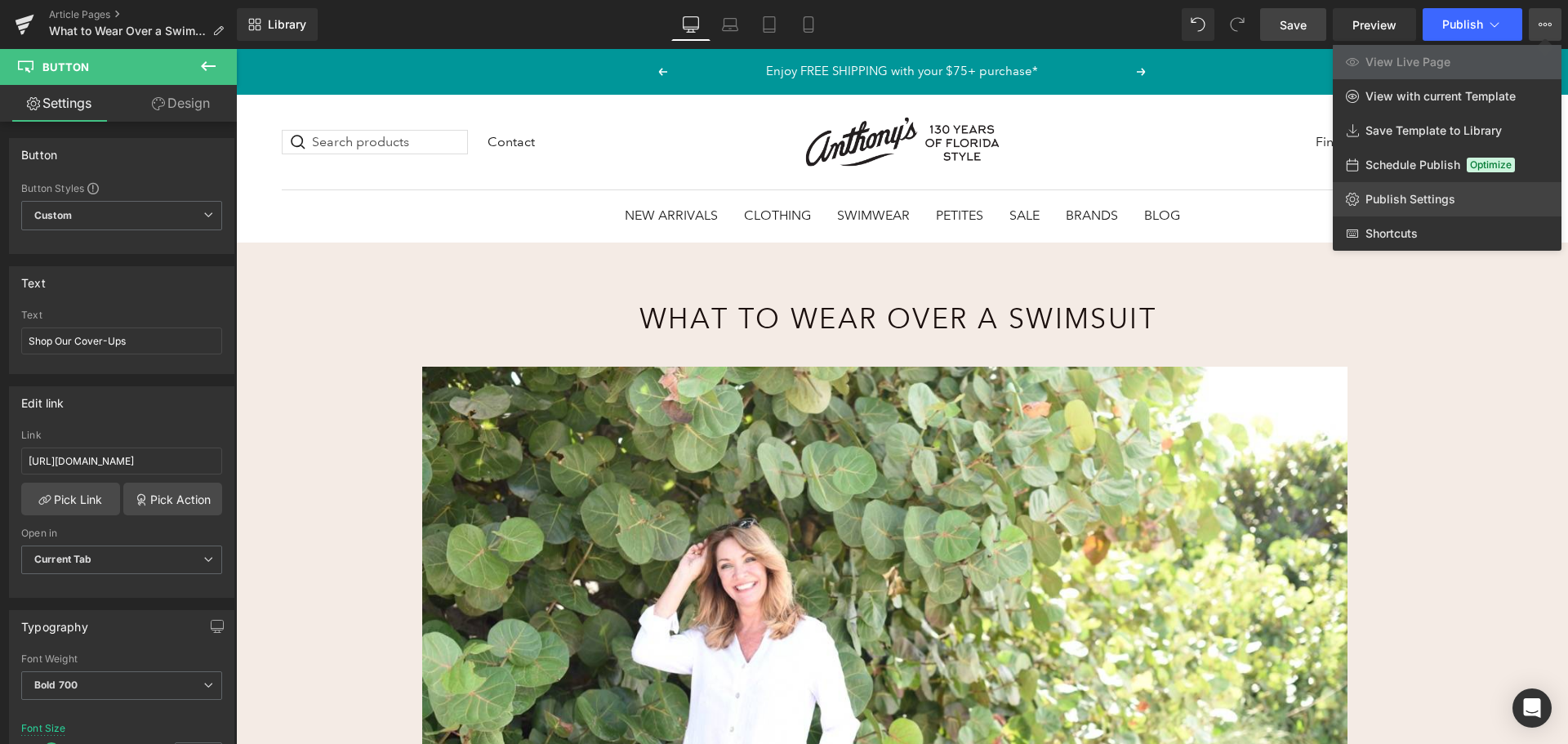
click at [1405, 188] on link "Publish Settings" at bounding box center [1447, 199] width 229 height 35
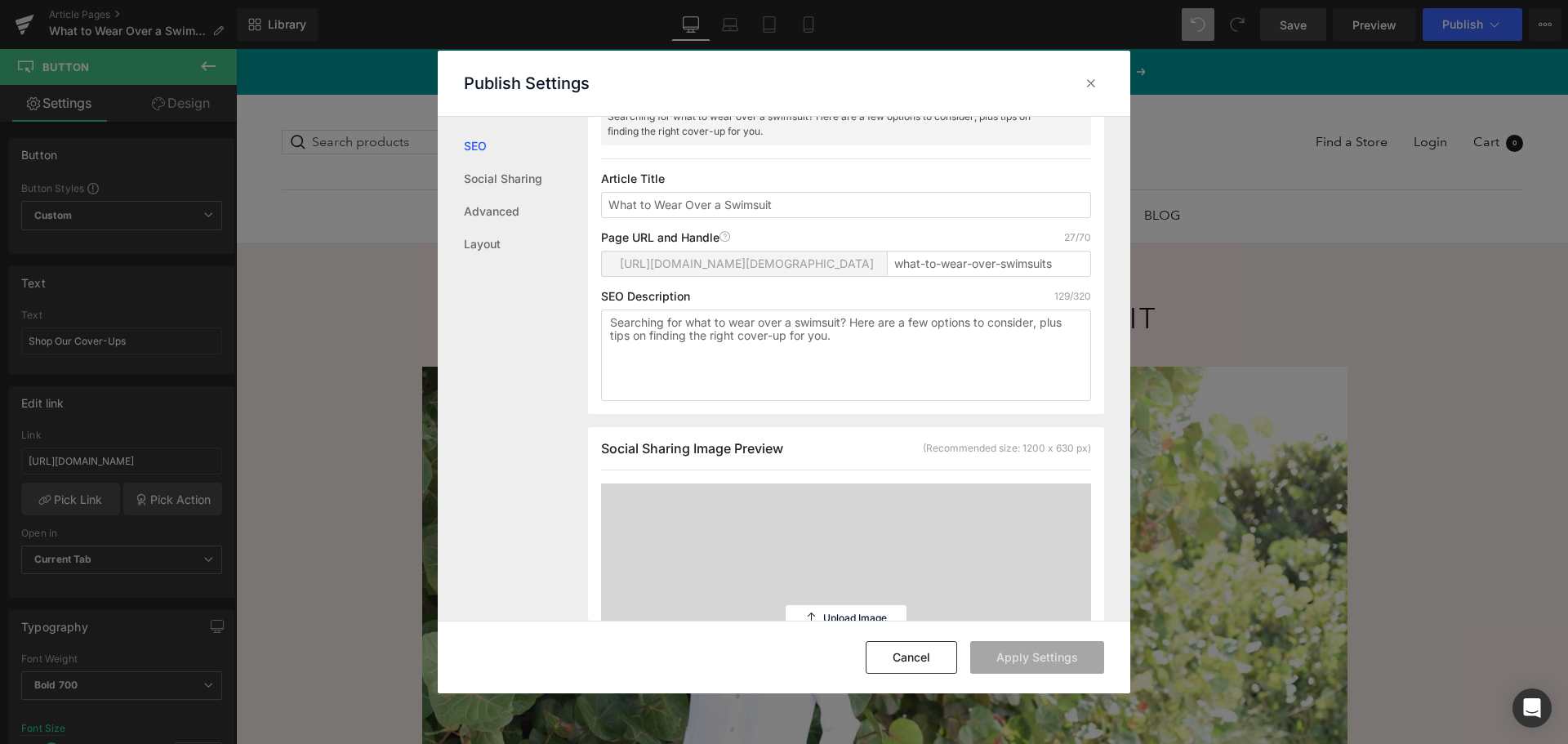
scroll to position [409, 0]
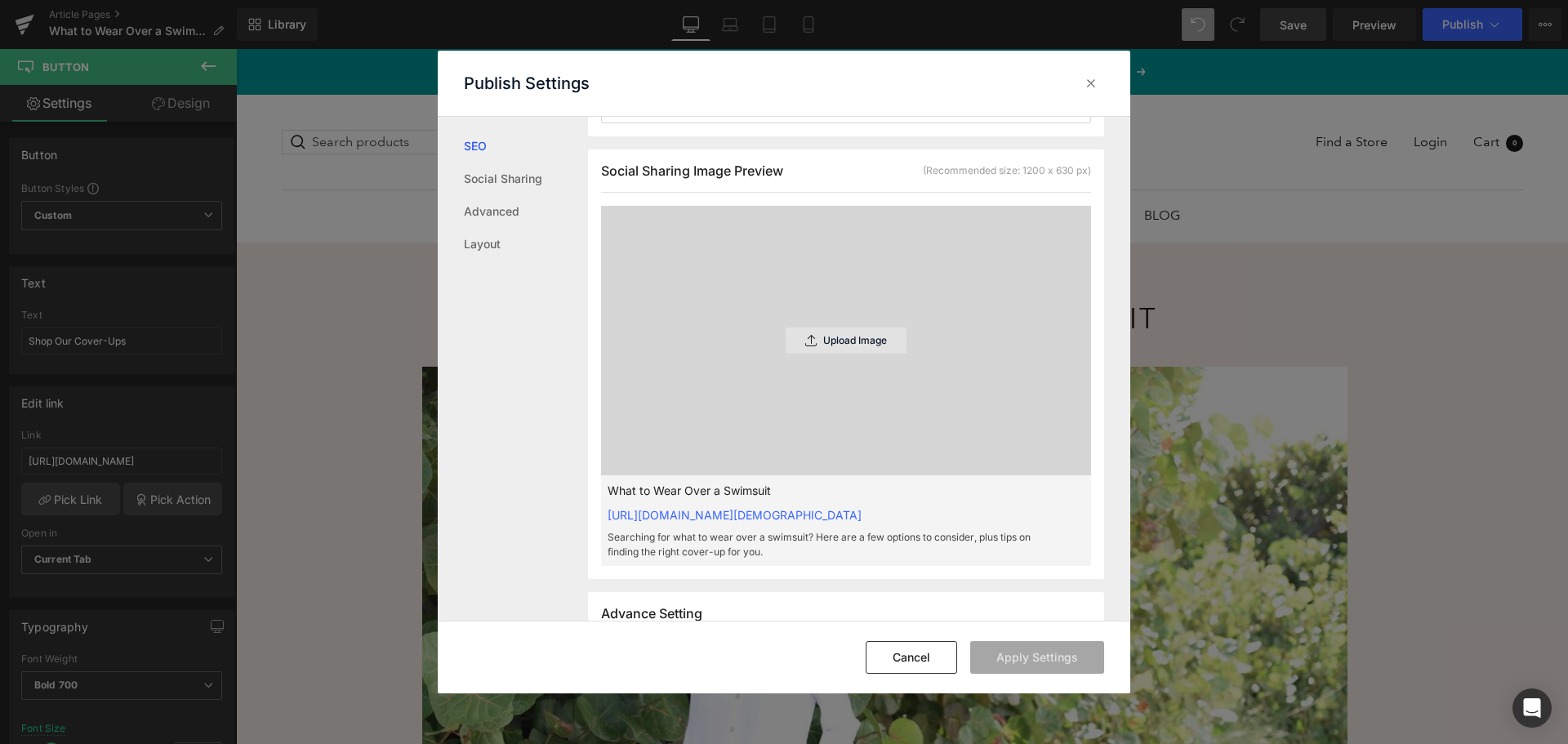
click at [877, 353] on div "Upload Image" at bounding box center [846, 340] width 121 height 26
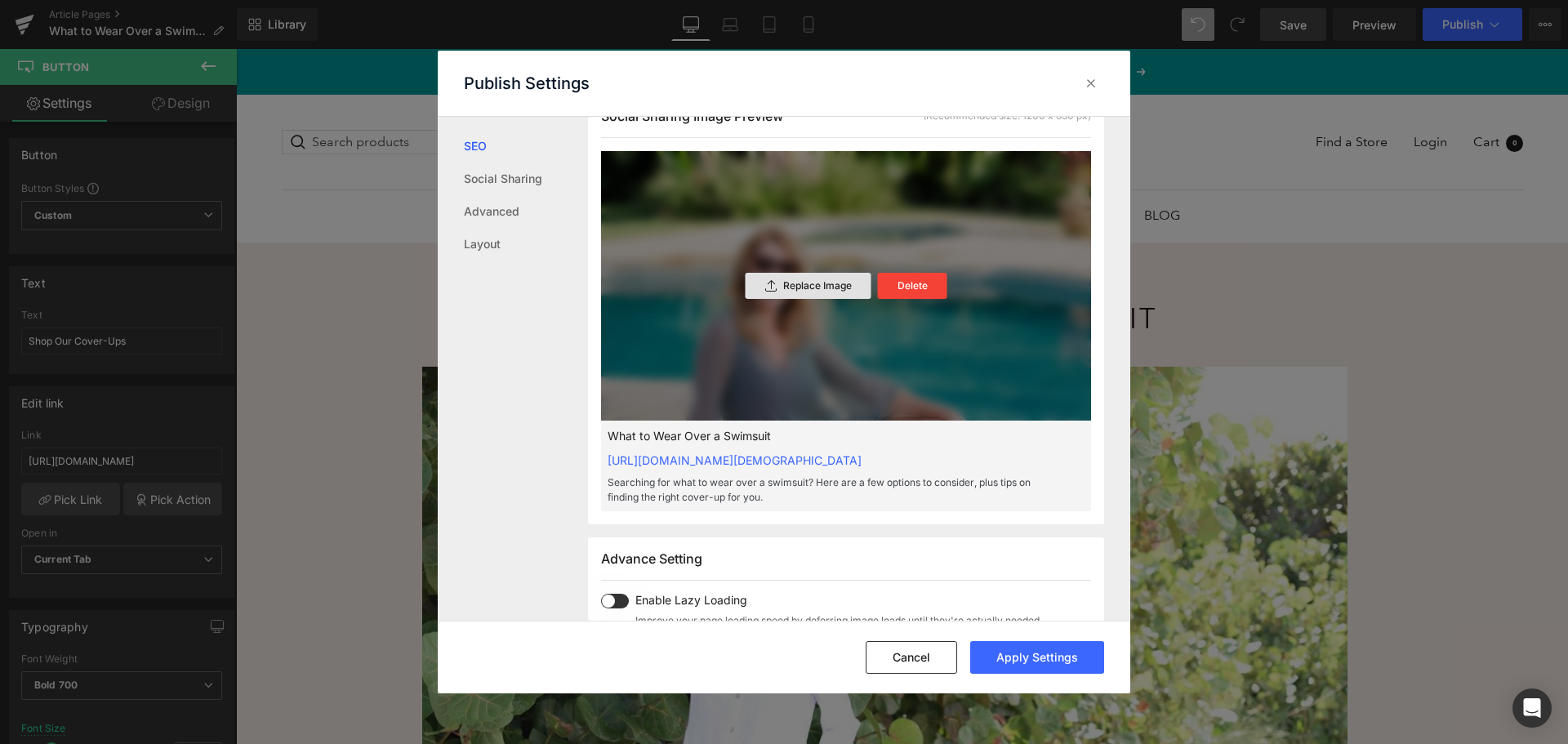
scroll to position [572, 0]
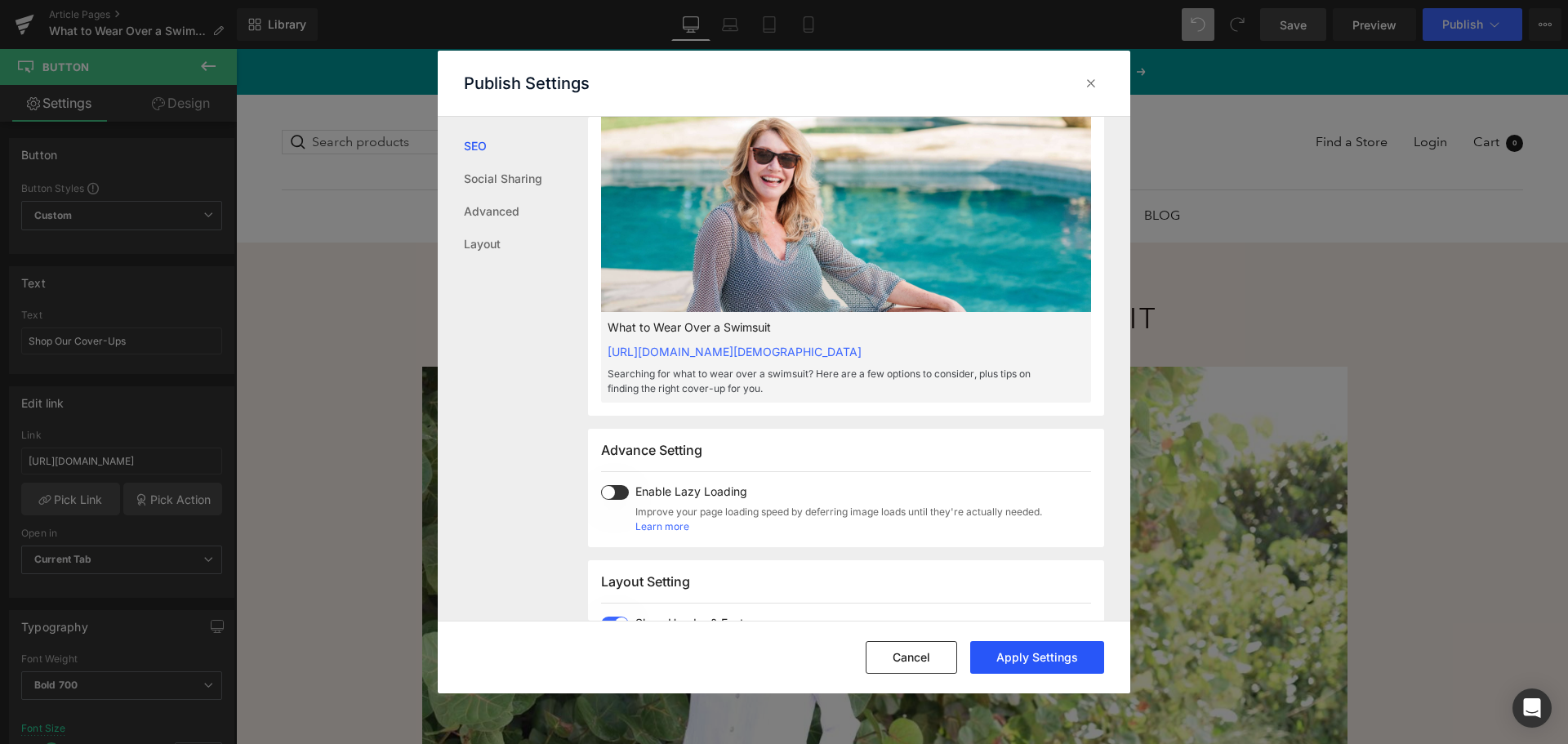
click at [1006, 658] on button "Apply Settings" at bounding box center [1037, 657] width 133 height 33
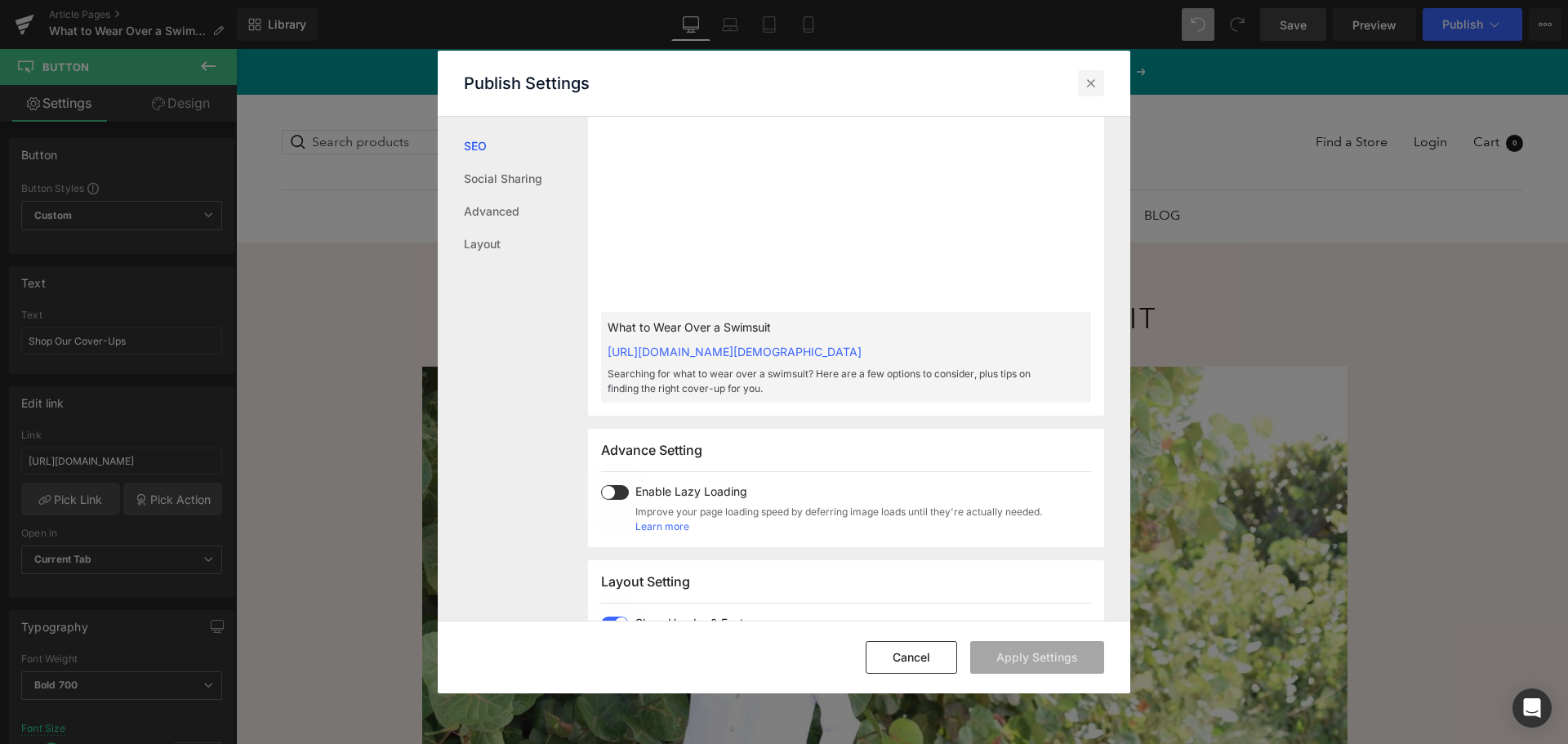
click at [1096, 79] on icon at bounding box center [1091, 83] width 16 height 16
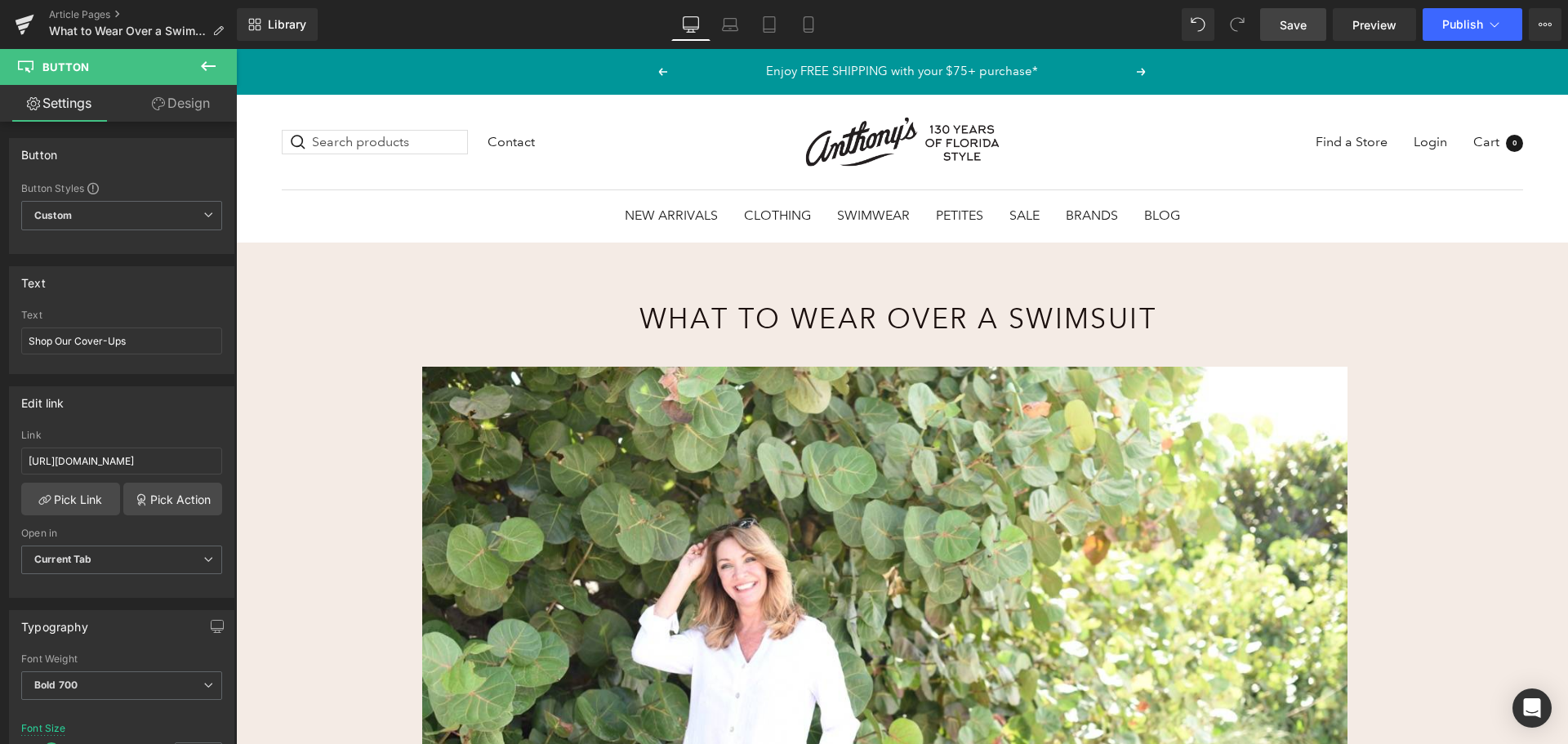
click at [1286, 17] on span "Save" at bounding box center [1293, 24] width 27 height 17
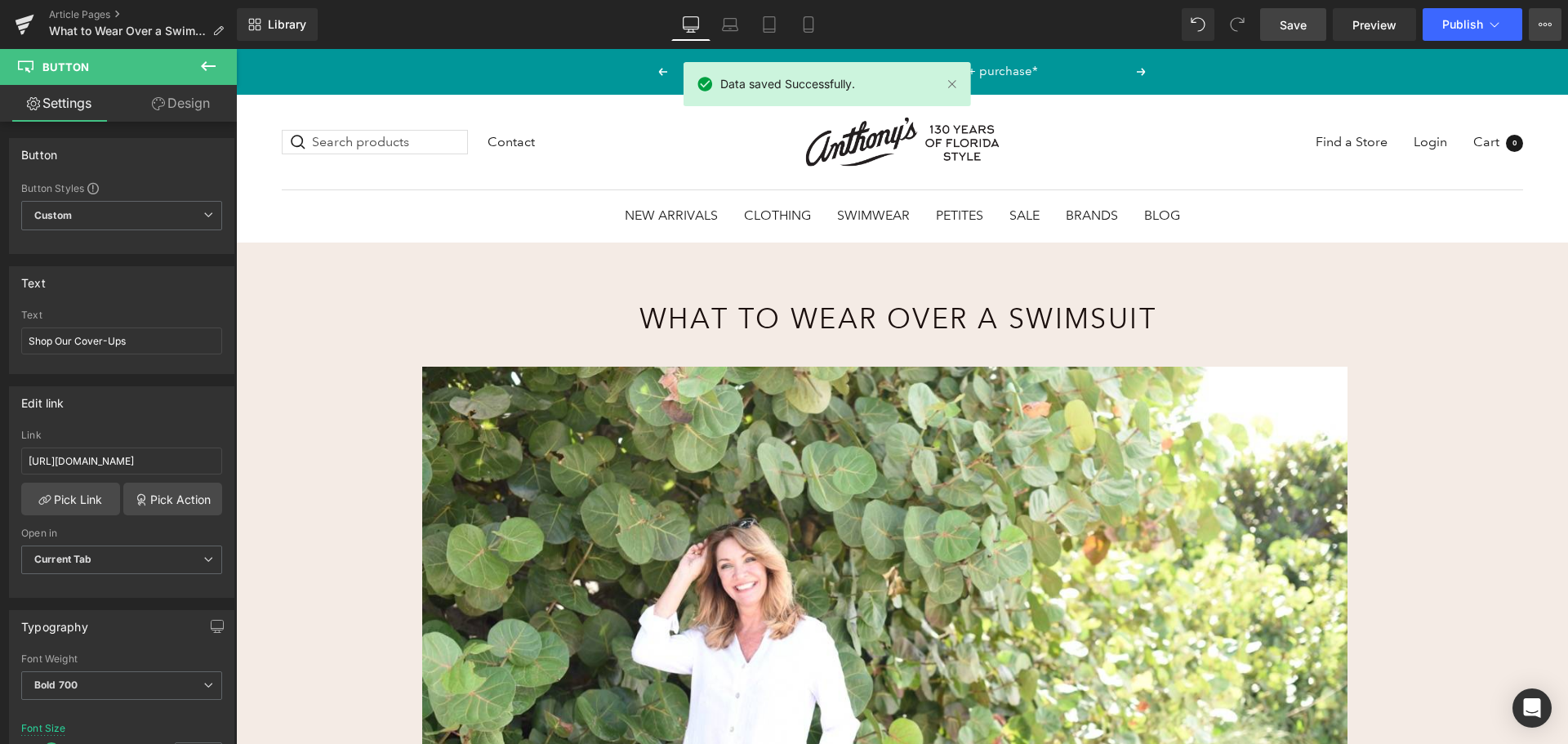
click at [1542, 9] on button "View Live Page View with current Template Save Template to Library Schedule Pub…" at bounding box center [1545, 24] width 33 height 33
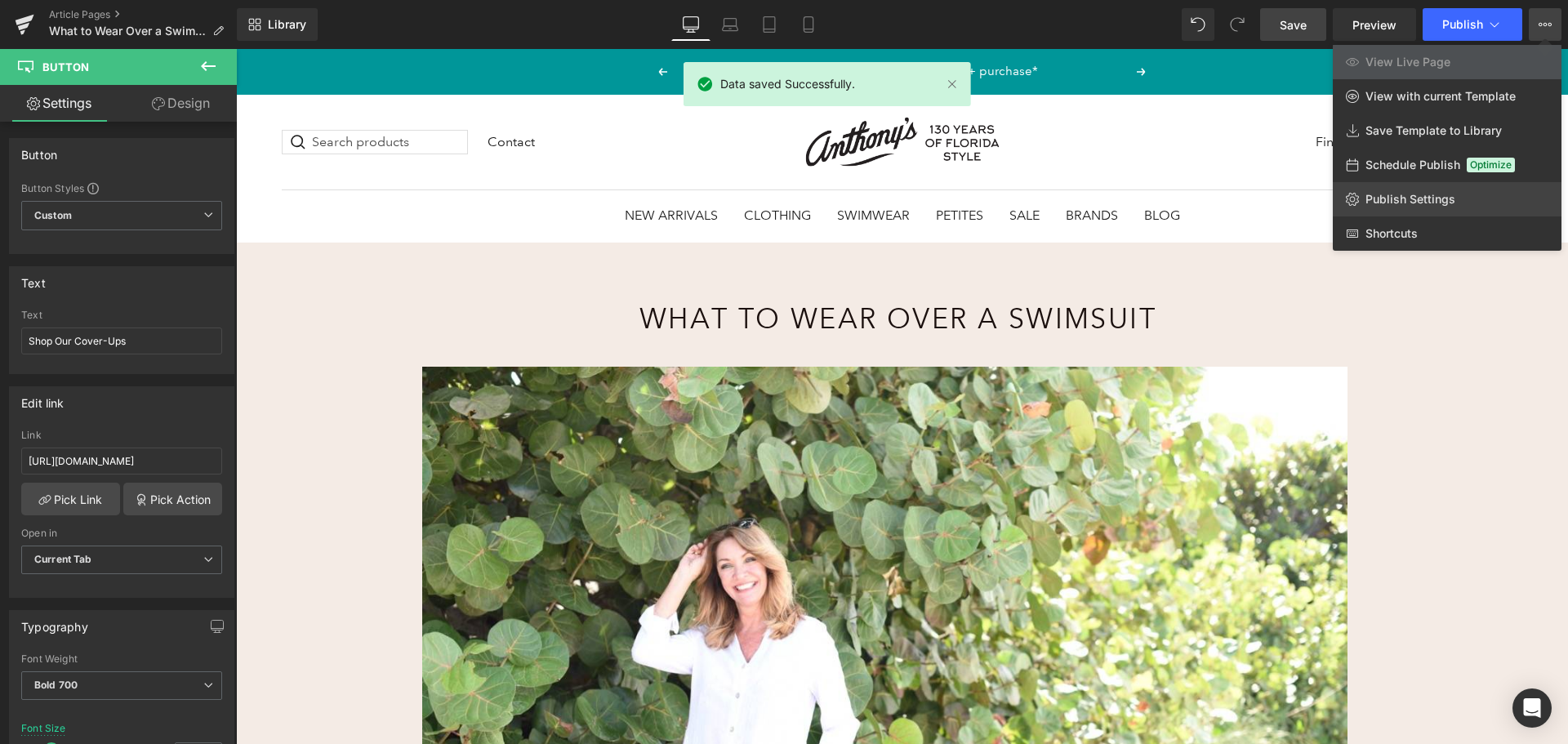
click at [1426, 193] on span "Publish Settings" at bounding box center [1410, 199] width 90 height 15
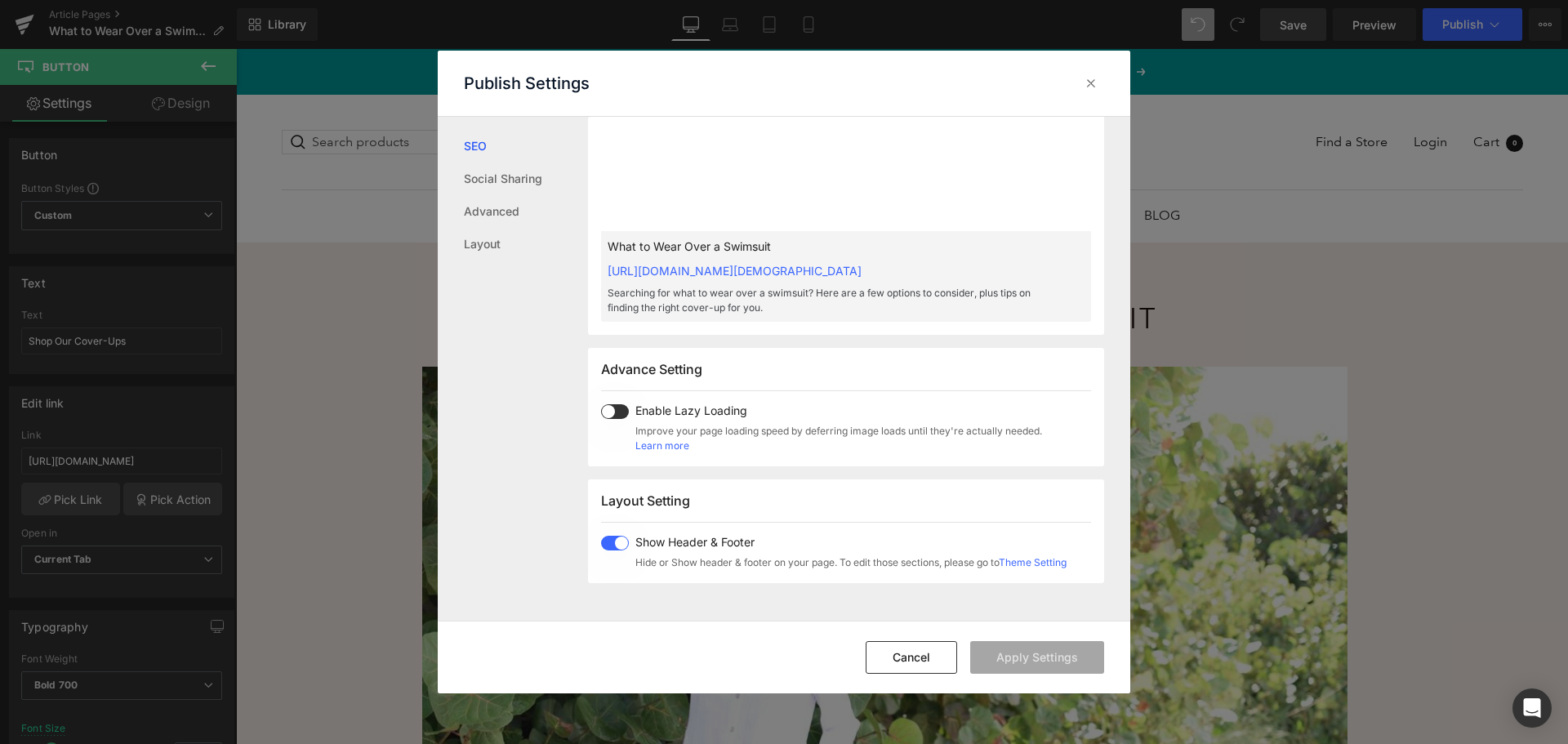
scroll to position [327, 0]
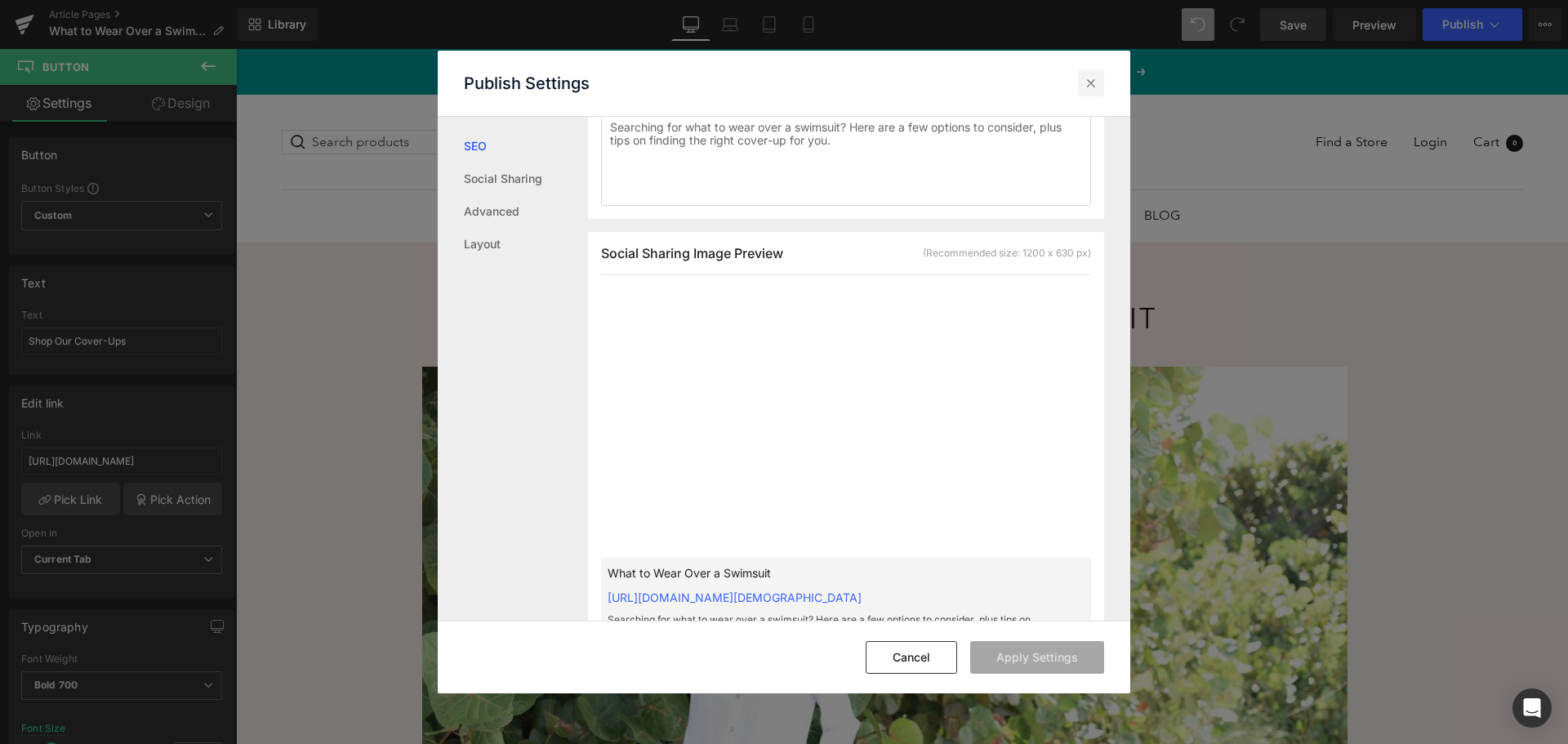
drag, startPoint x: 1094, startPoint y: 74, endPoint x: 1129, endPoint y: 261, distance: 190.2
click at [1094, 74] on div at bounding box center [1090, 83] width 26 height 26
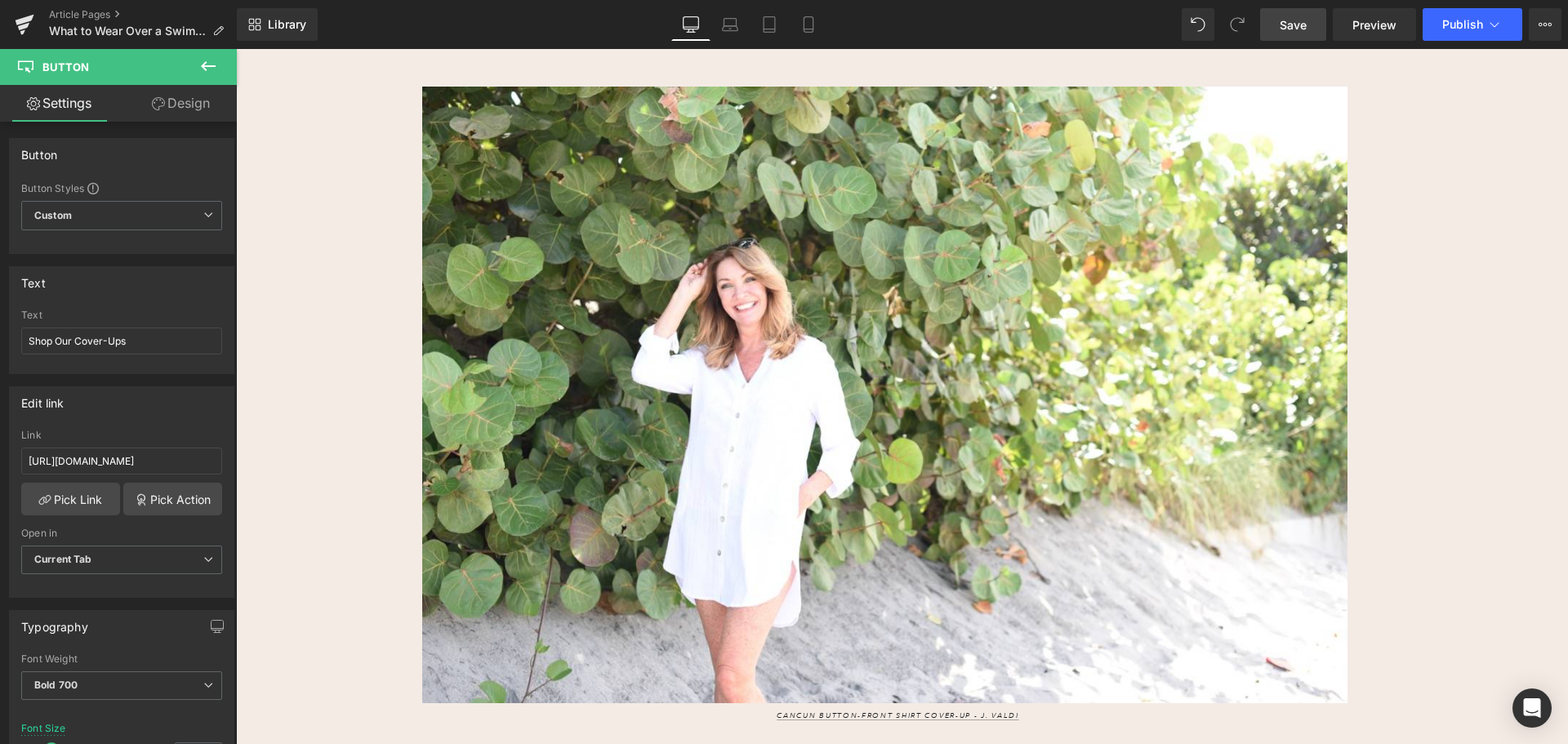
scroll to position [0, 0]
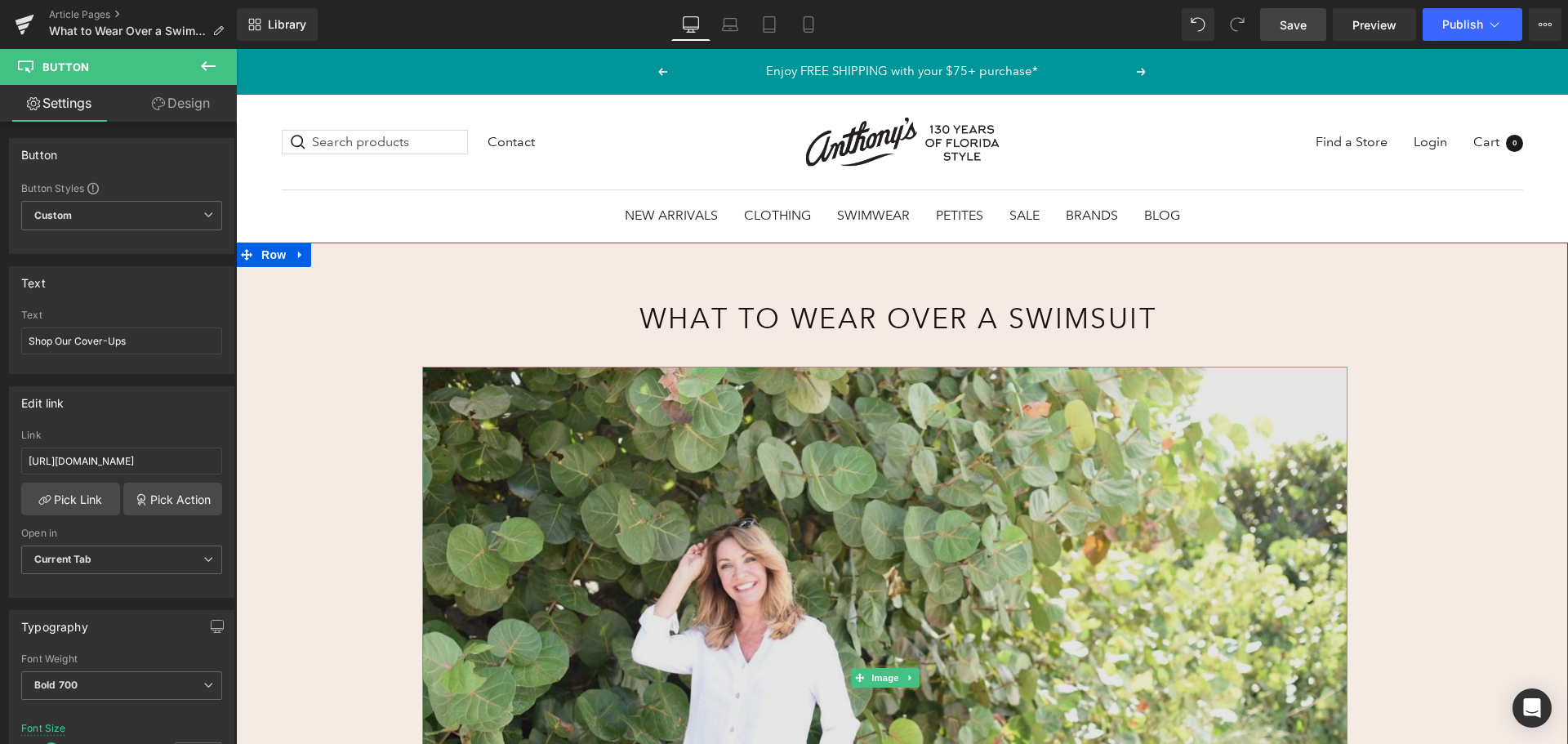
click at [770, 519] on img at bounding box center [885, 678] width 925 height 624
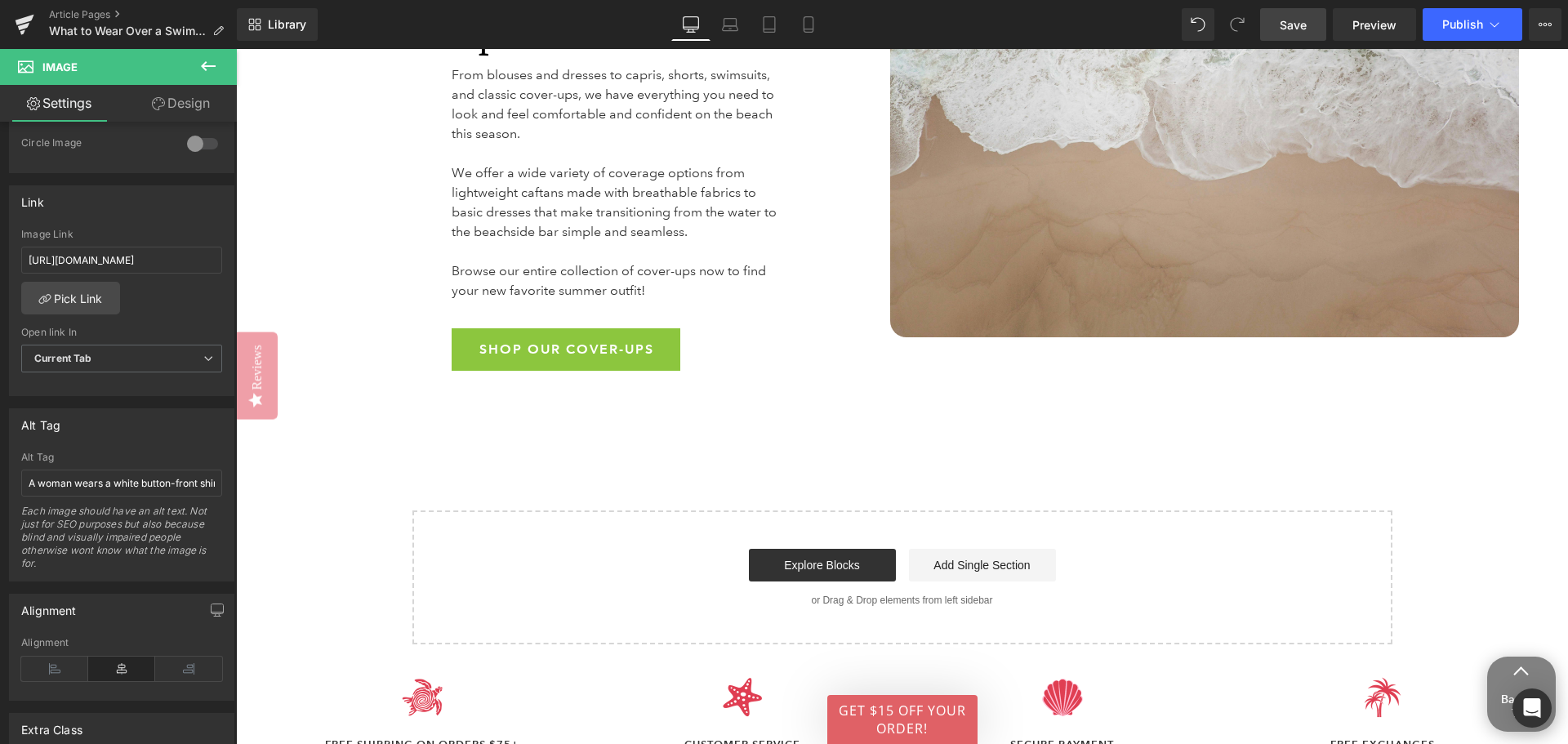
scroll to position [6043, 0]
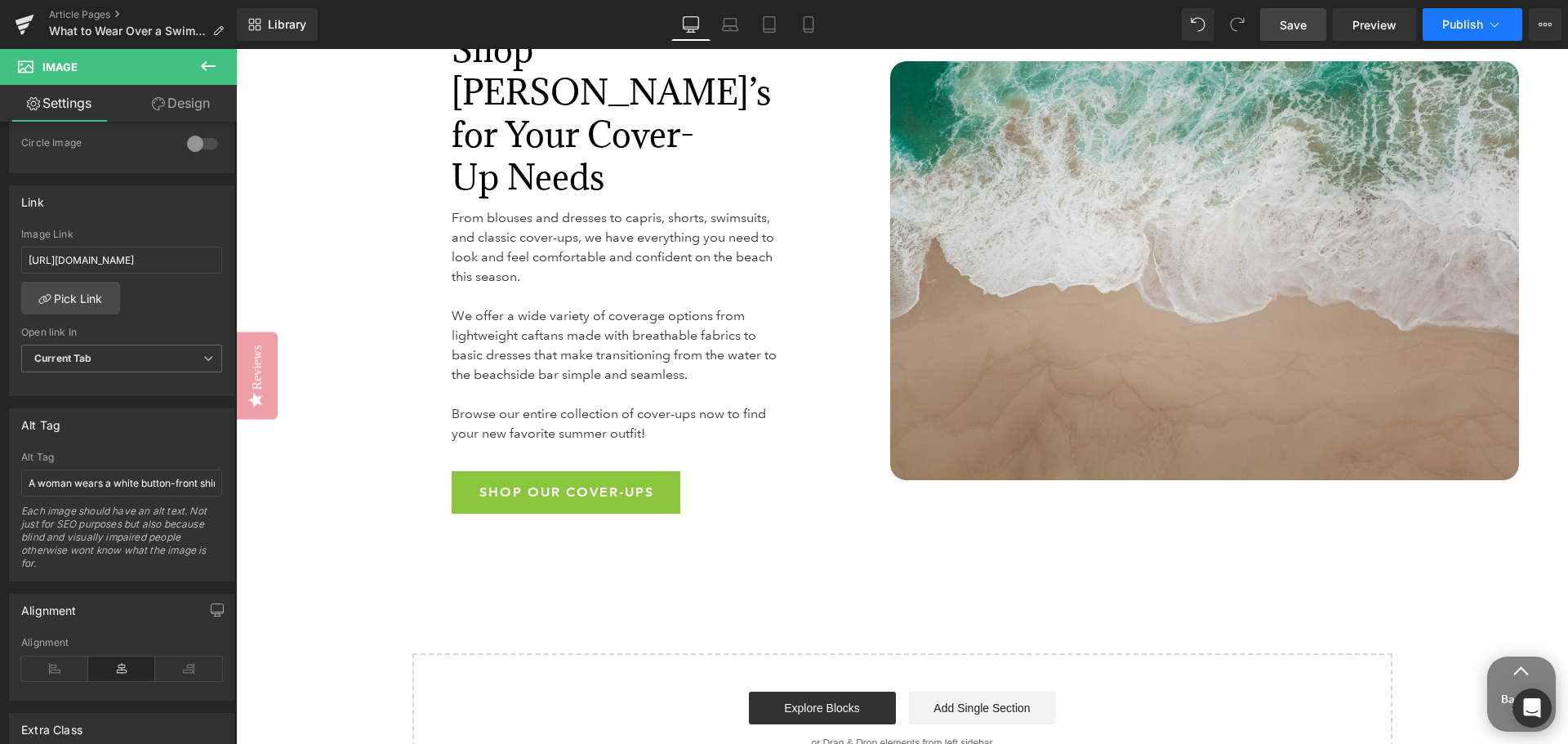
click at [1456, 15] on button "Publish" at bounding box center [1472, 24] width 100 height 33
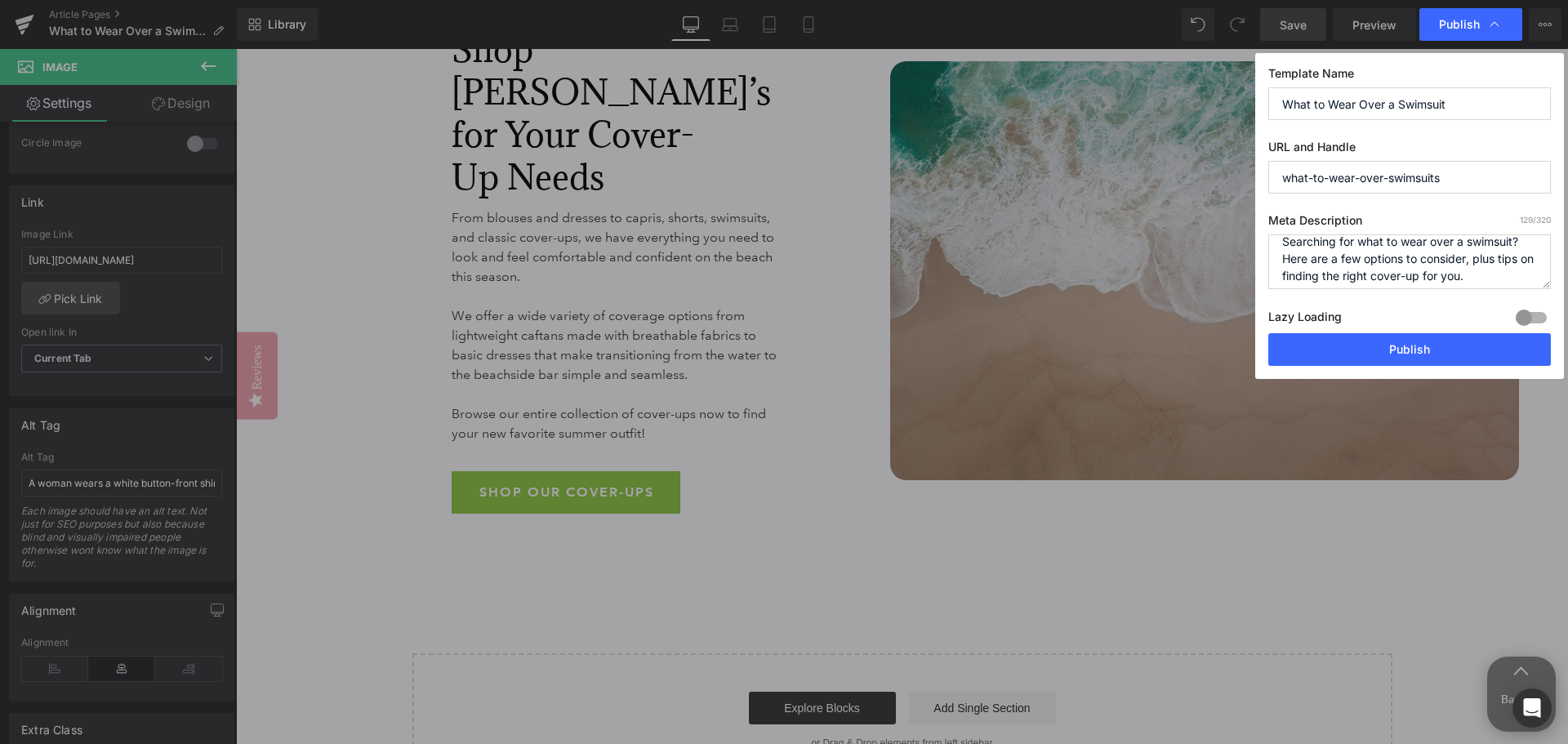
scroll to position [17, 0]
click at [1277, 100] on input "What to Wear Over a Swimsuit" at bounding box center [1409, 103] width 282 height 33
click at [1361, 342] on button "Publish" at bounding box center [1409, 349] width 282 height 33
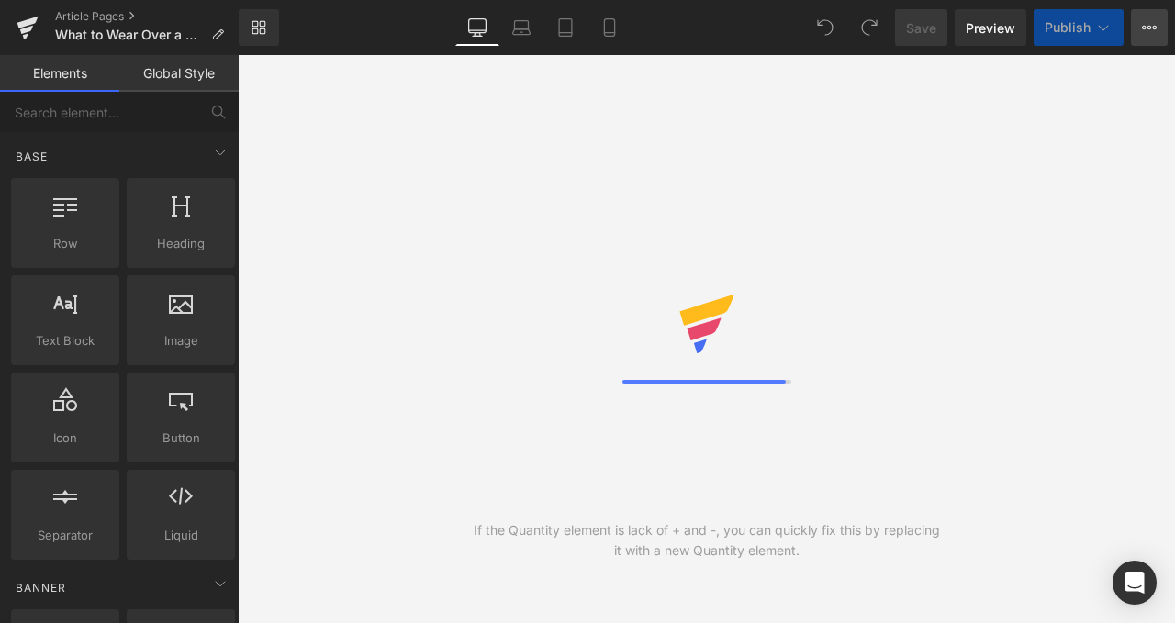
click at [1147, 38] on button "View Live Page View with current Template Save Template to Library Schedule Pub…" at bounding box center [1149, 27] width 37 height 37
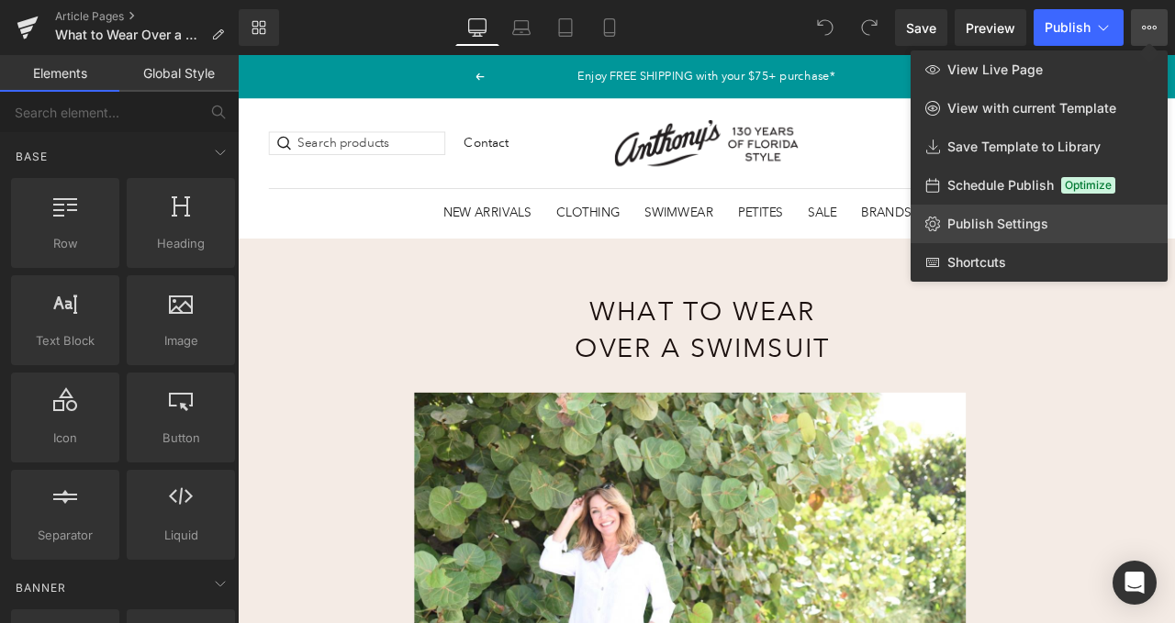
click at [1015, 217] on span "Publish Settings" at bounding box center [997, 224] width 101 height 17
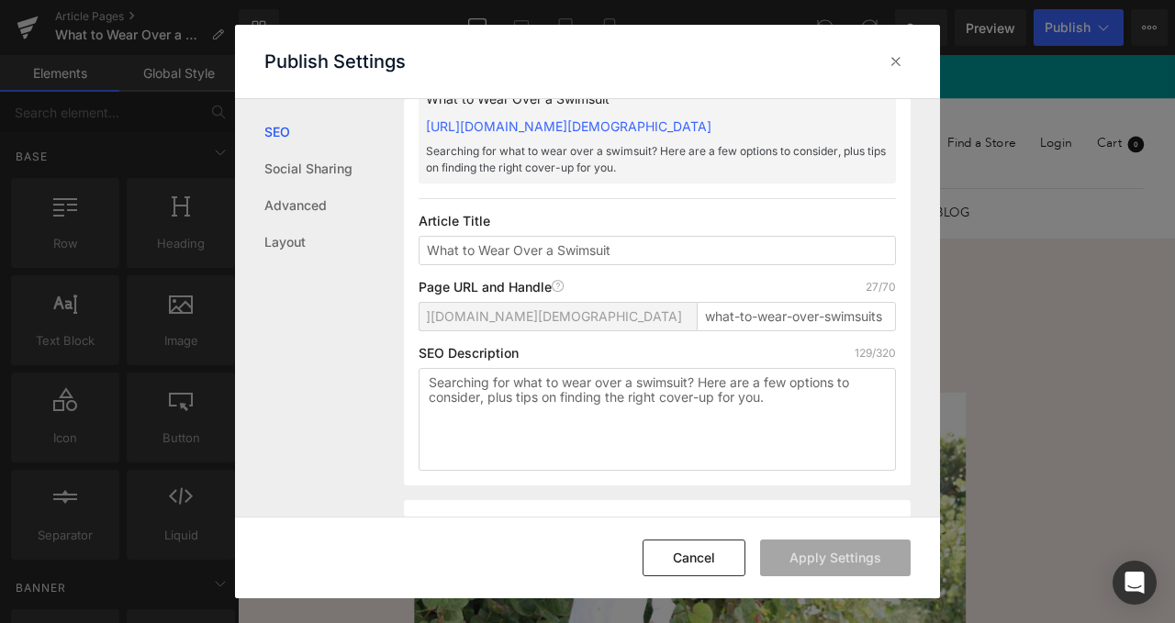
scroll to position [184, 0]
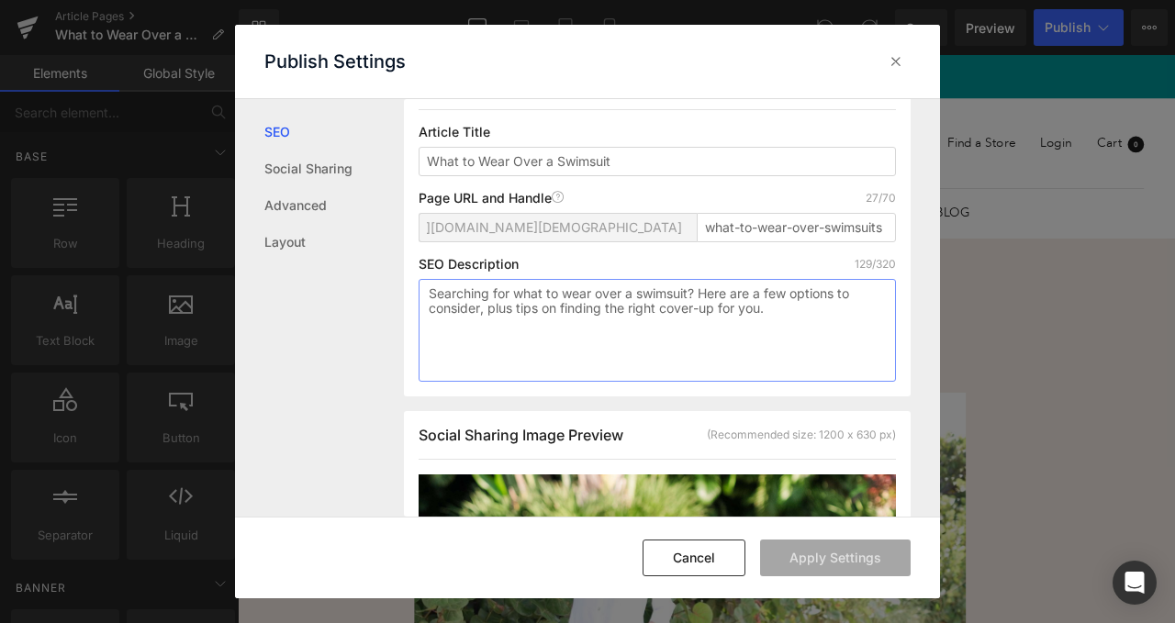
drag, startPoint x: 785, startPoint y: 333, endPoint x: 400, endPoint y: 306, distance: 386.3
click at [400, 306] on div "SEO Social Sharing Advanced Layout Search Result Preview What to Wear Over a Sw…" at bounding box center [587, 308] width 705 height 418
click at [894, 64] on icon at bounding box center [895, 61] width 18 height 18
